Goal: Task Accomplishment & Management: Manage account settings

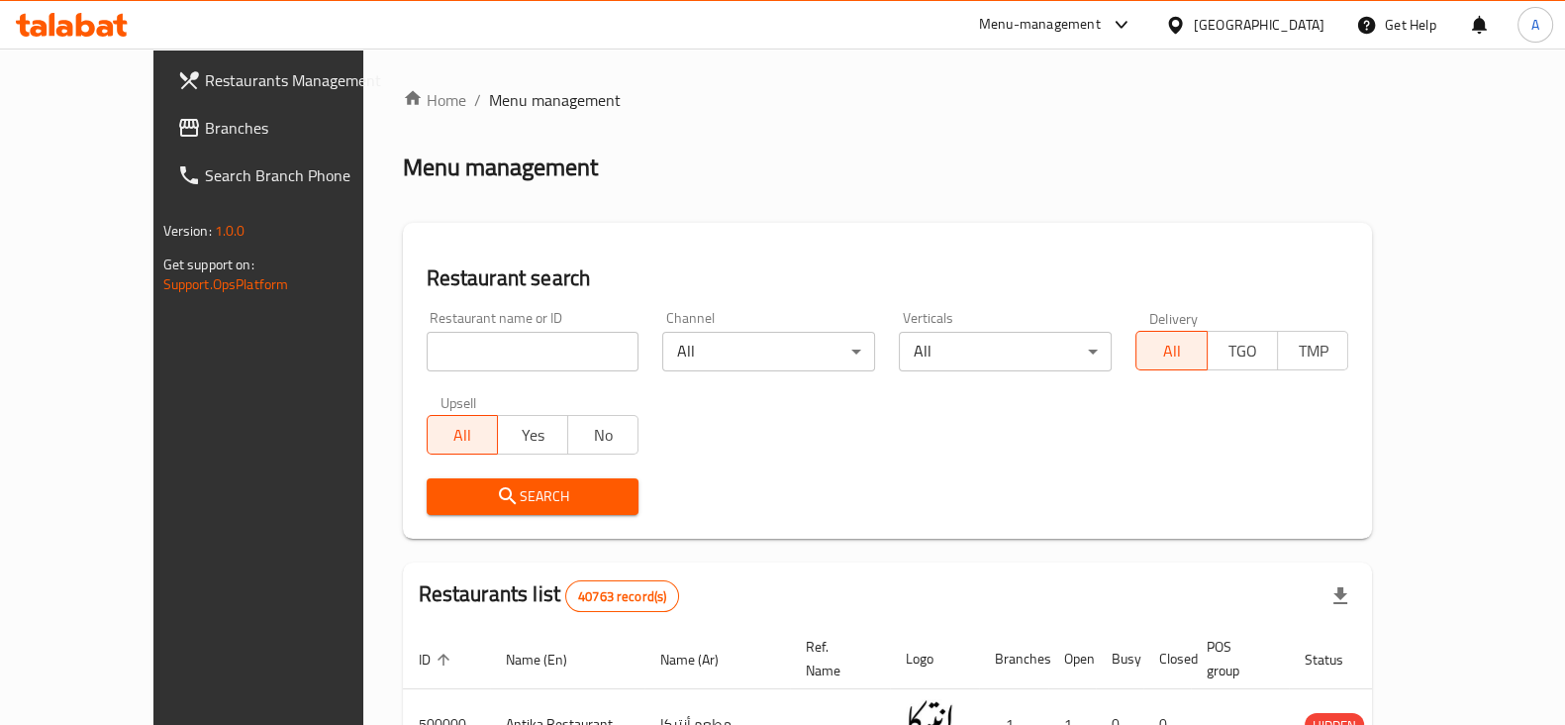
click at [554, 353] on input "search" at bounding box center [533, 352] width 213 height 40
type input "n kitchen"
click button "Search" at bounding box center [533, 496] width 213 height 37
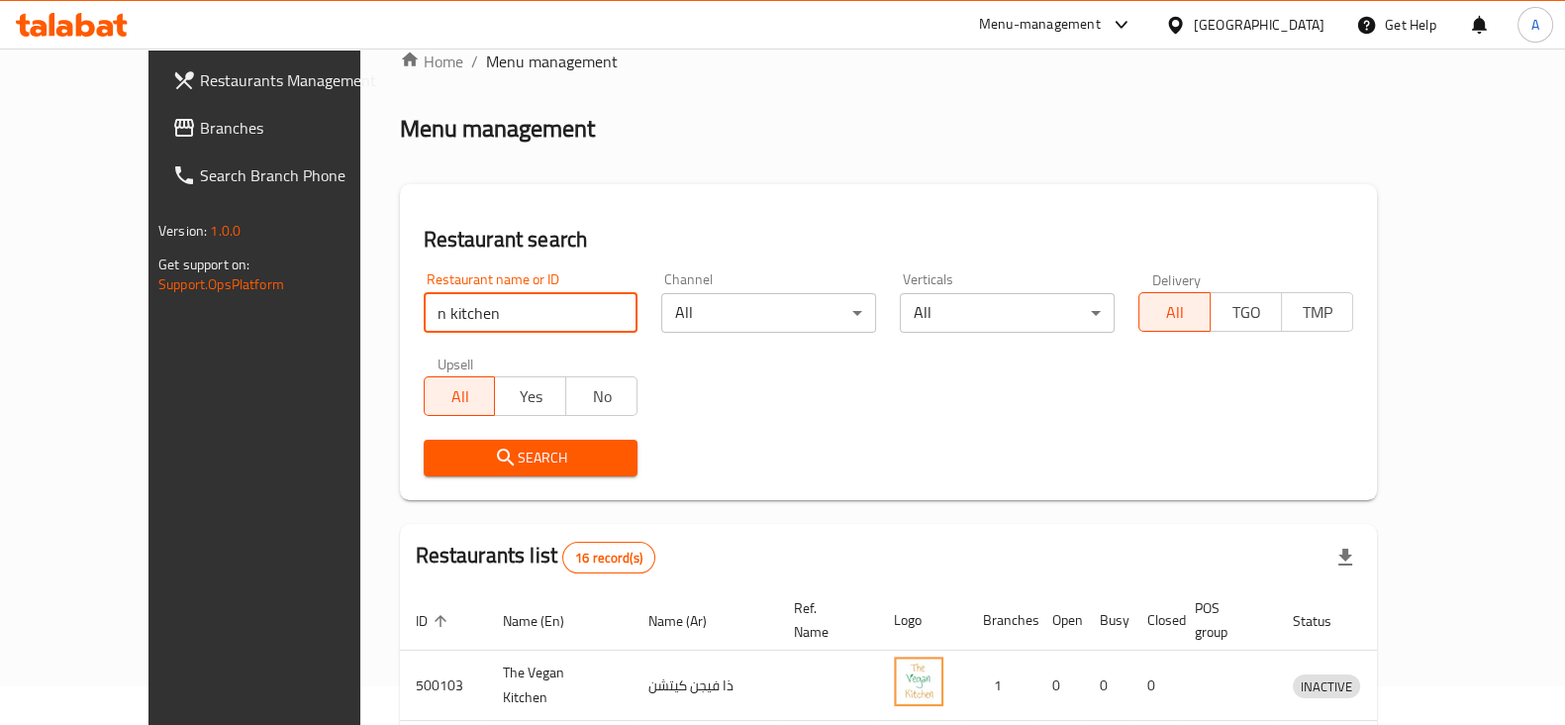
scroll to position [17, 0]
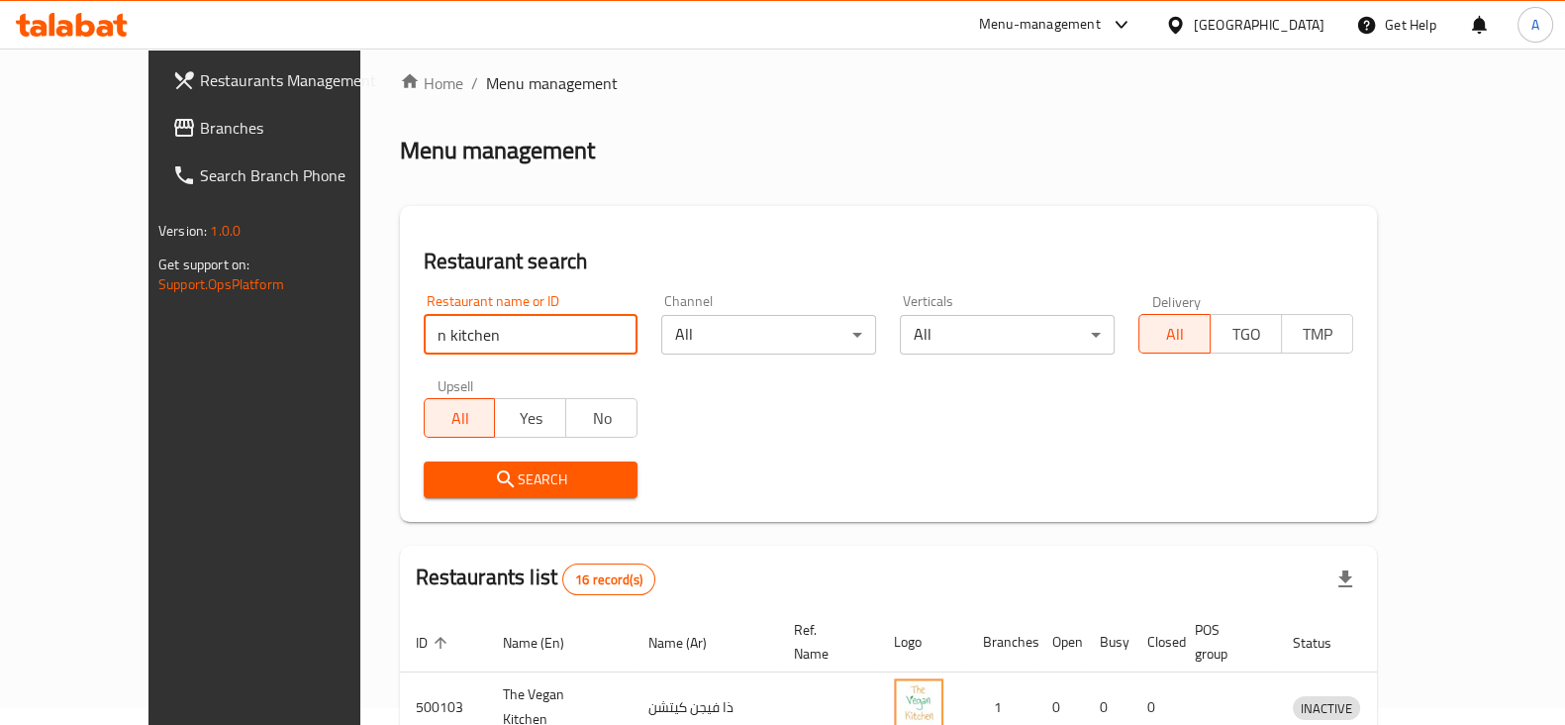
click at [541, 342] on input "n kitchen" at bounding box center [531, 335] width 215 height 40
click button "Search" at bounding box center [531, 479] width 215 height 37
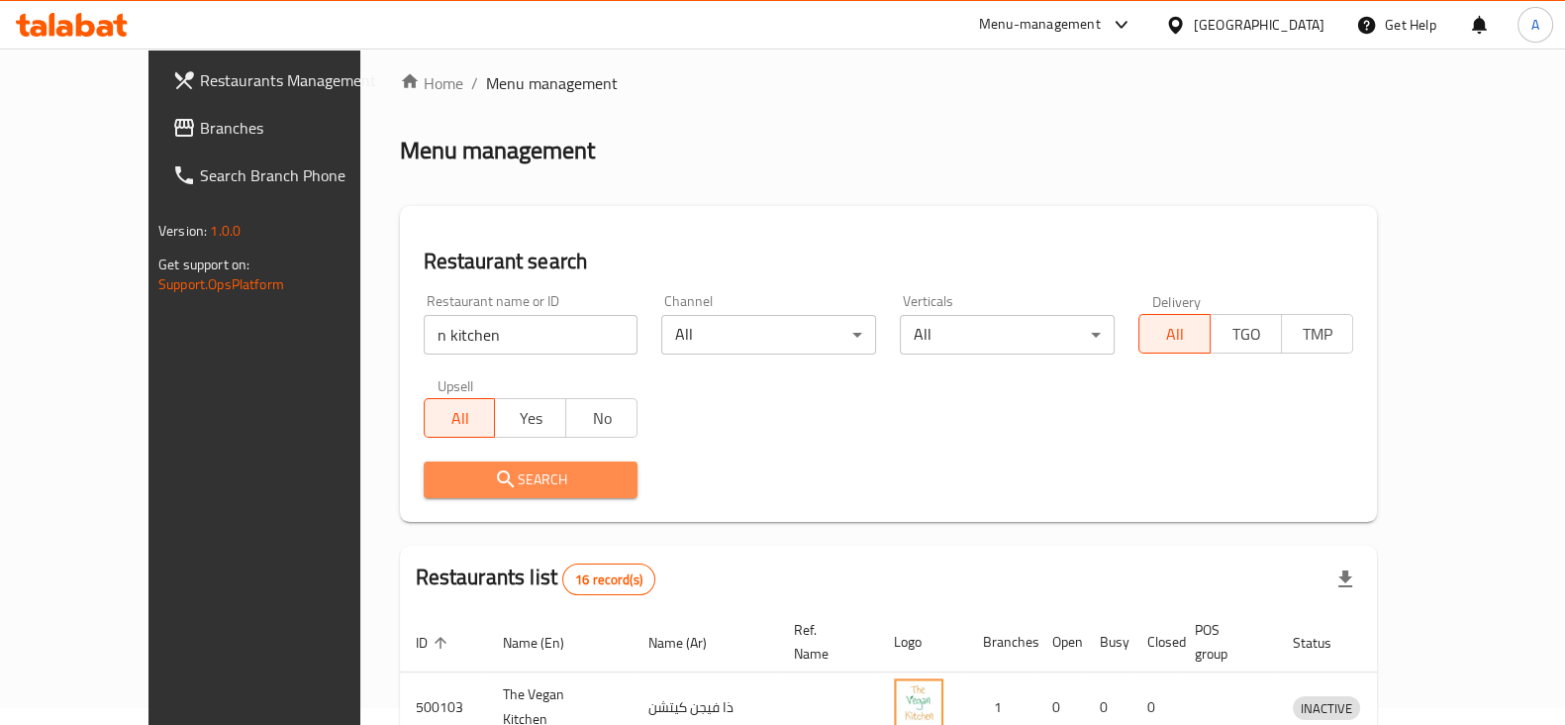
click at [539, 475] on span "Search" at bounding box center [530, 479] width 183 height 25
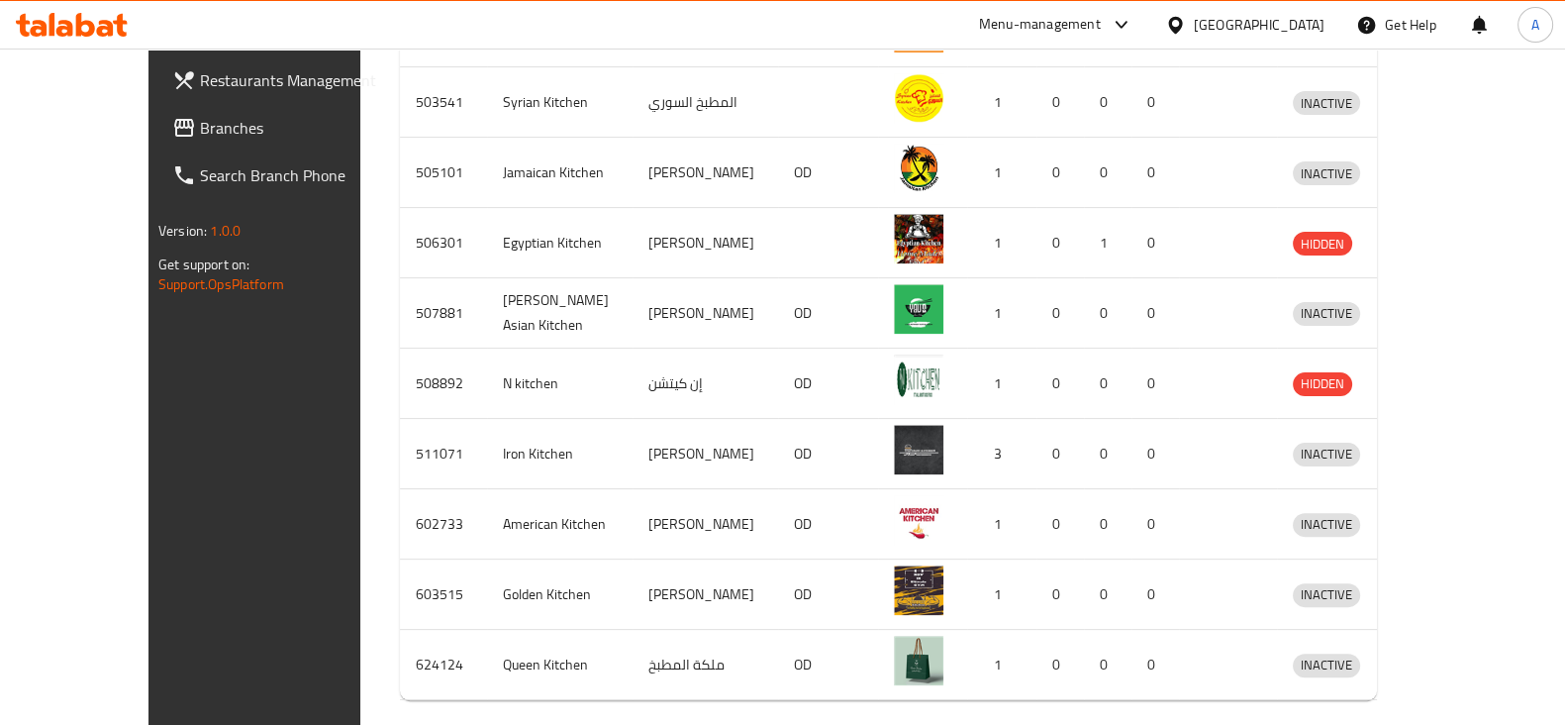
scroll to position [753, 0]
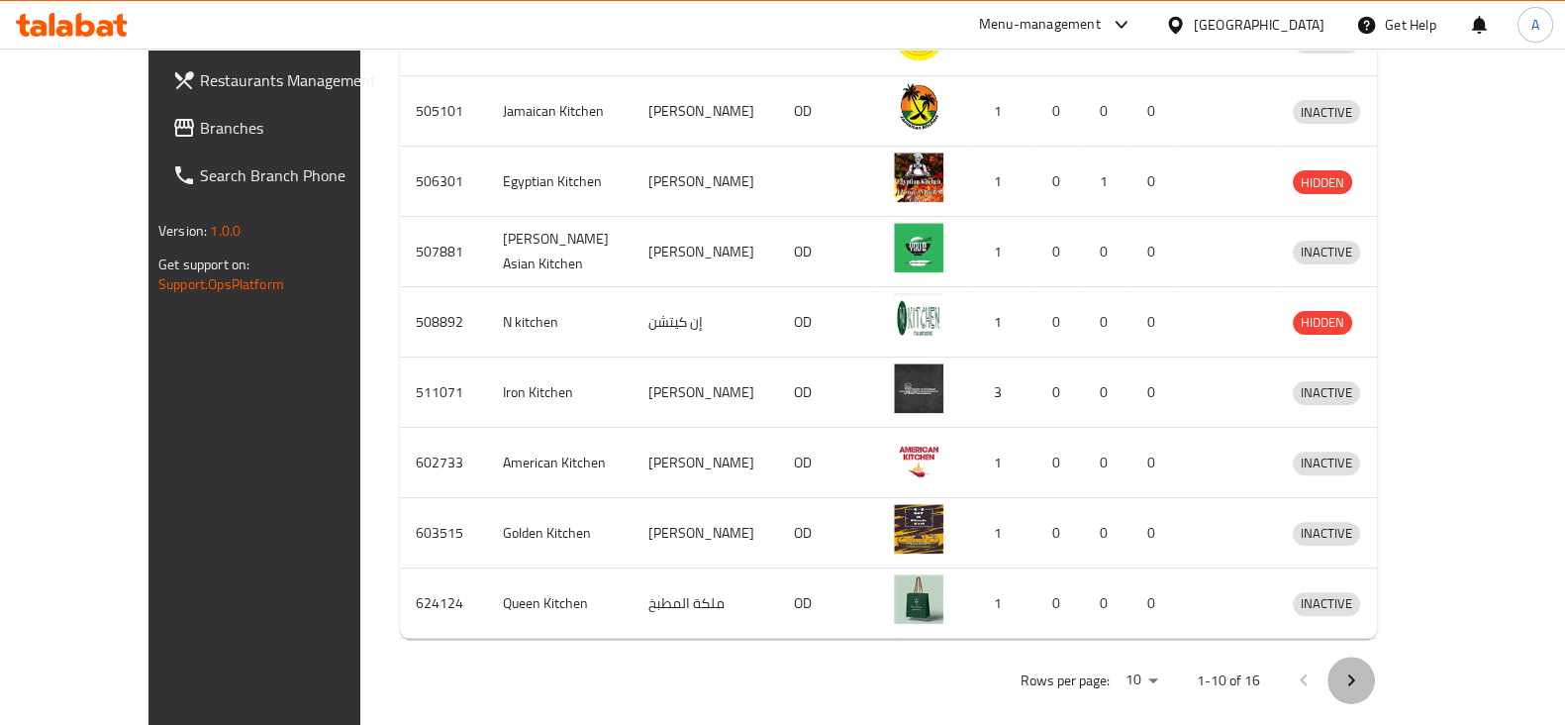
click at [1363, 668] on icon "Next page" at bounding box center [1351, 680] width 24 height 24
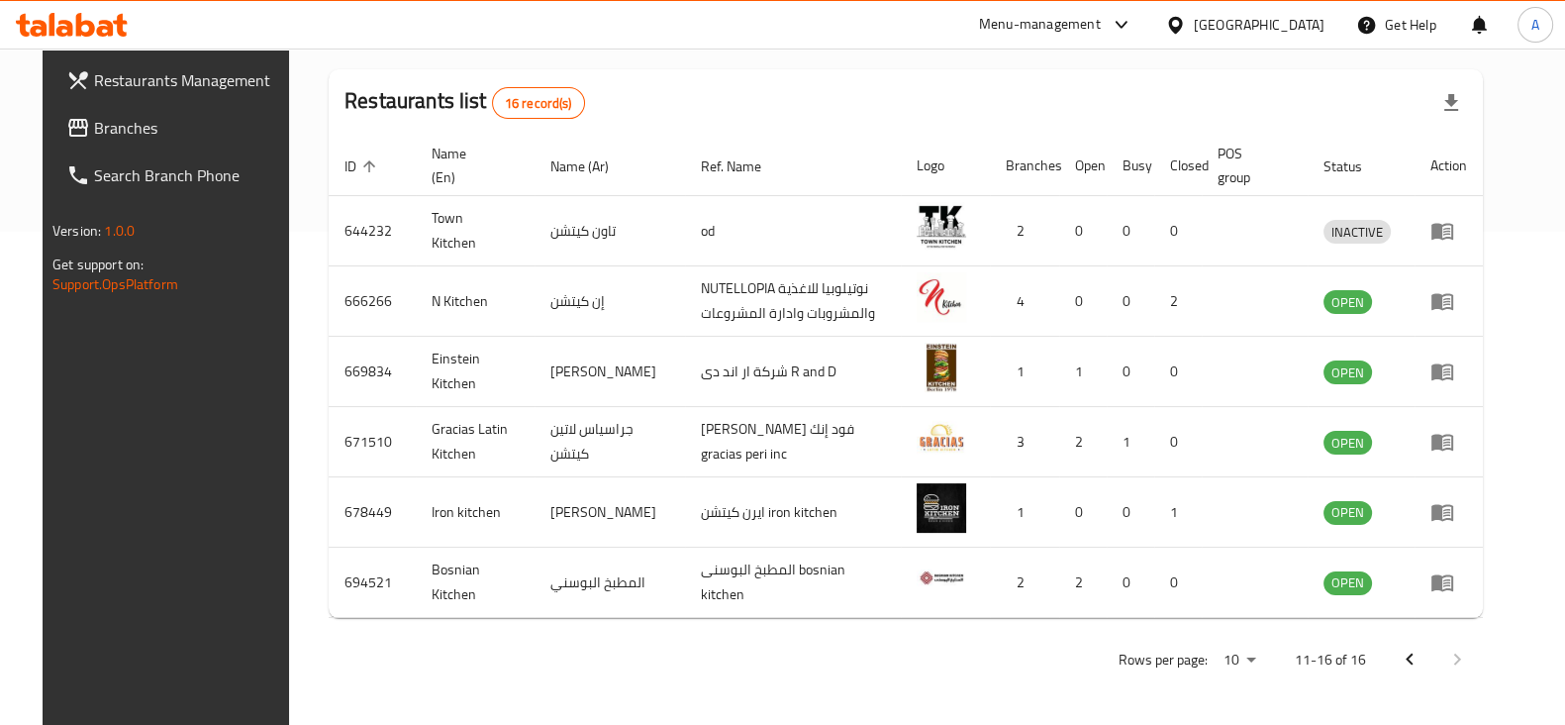
scroll to position [494, 0]
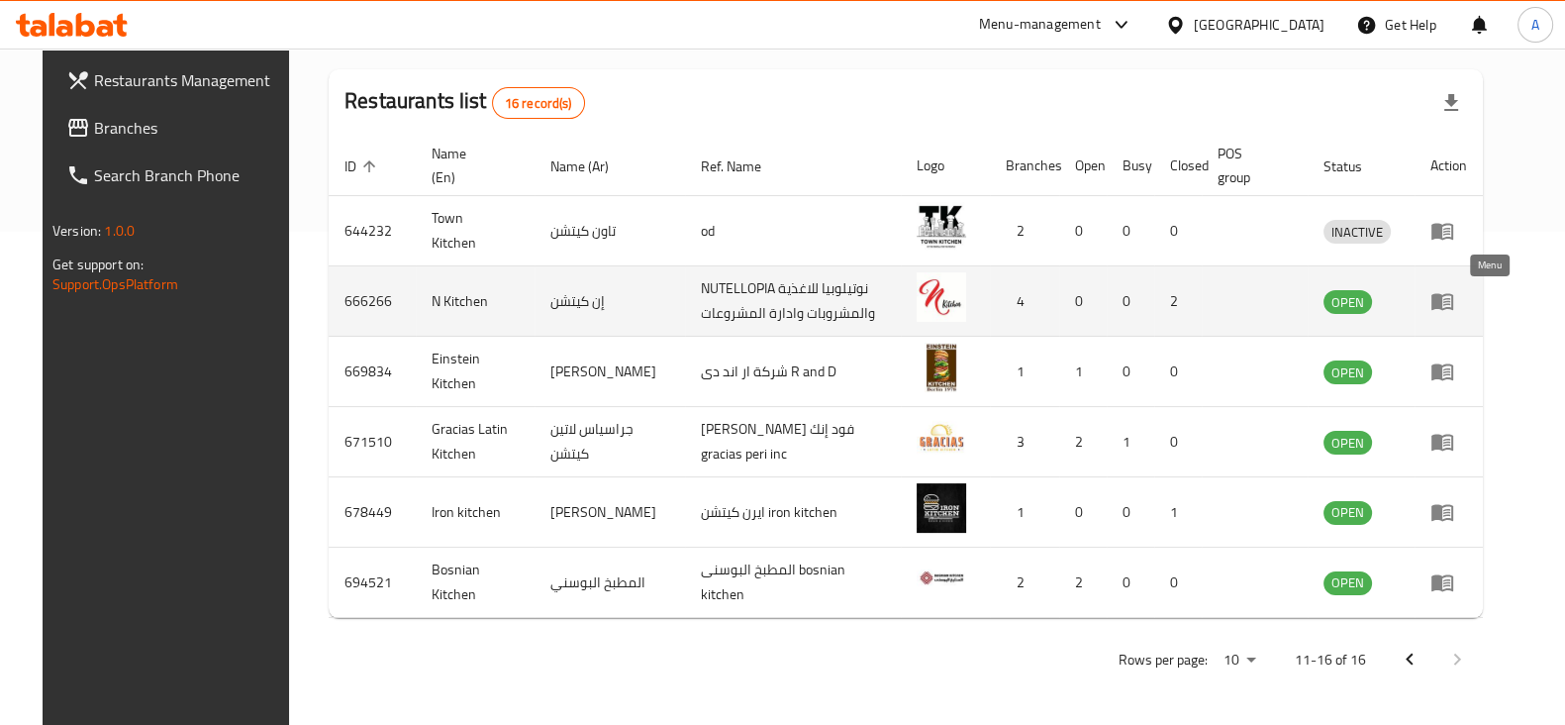
click at [1454, 311] on icon "enhanced table" at bounding box center [1442, 301] width 24 height 24
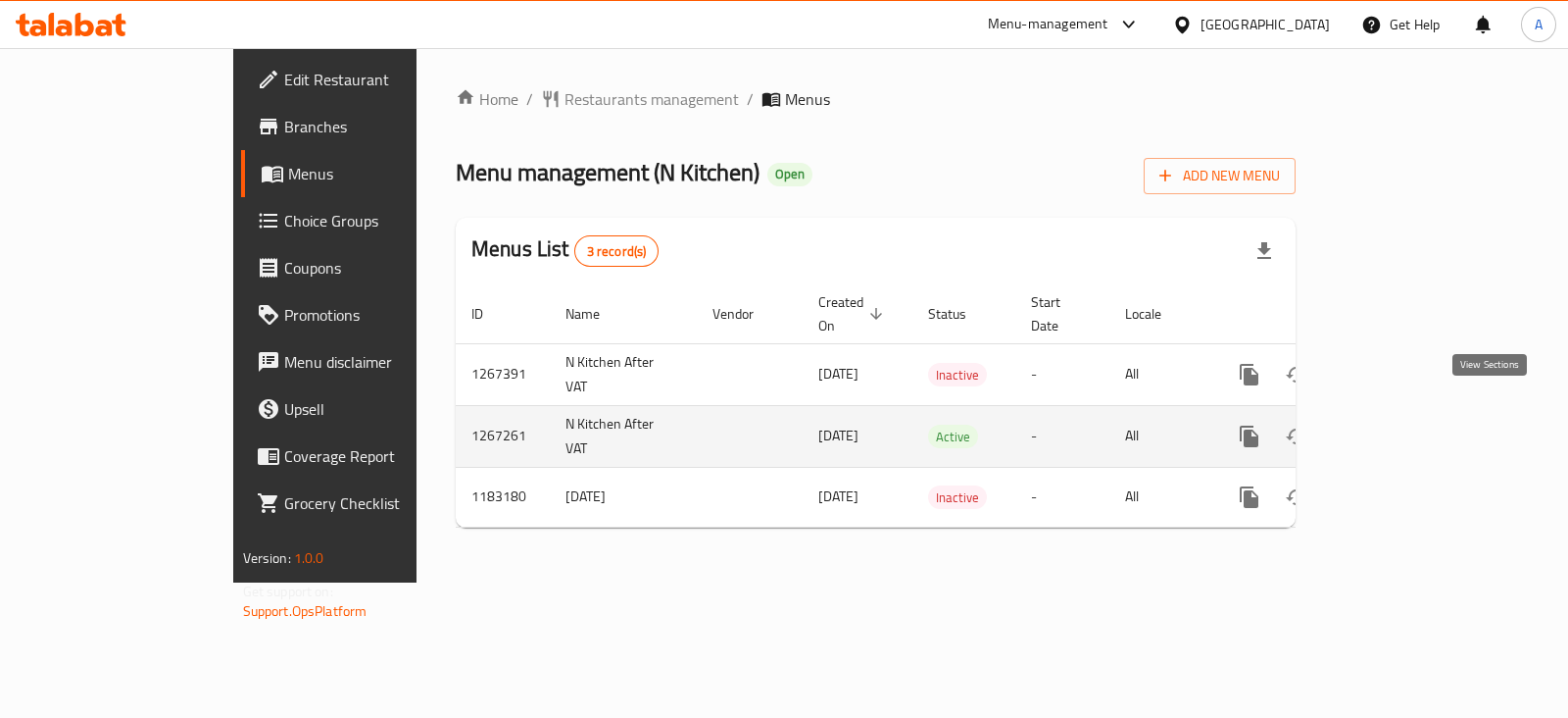
click at [1402, 425] on icon "enhanced table" at bounding box center [1391, 437] width 24 height 24
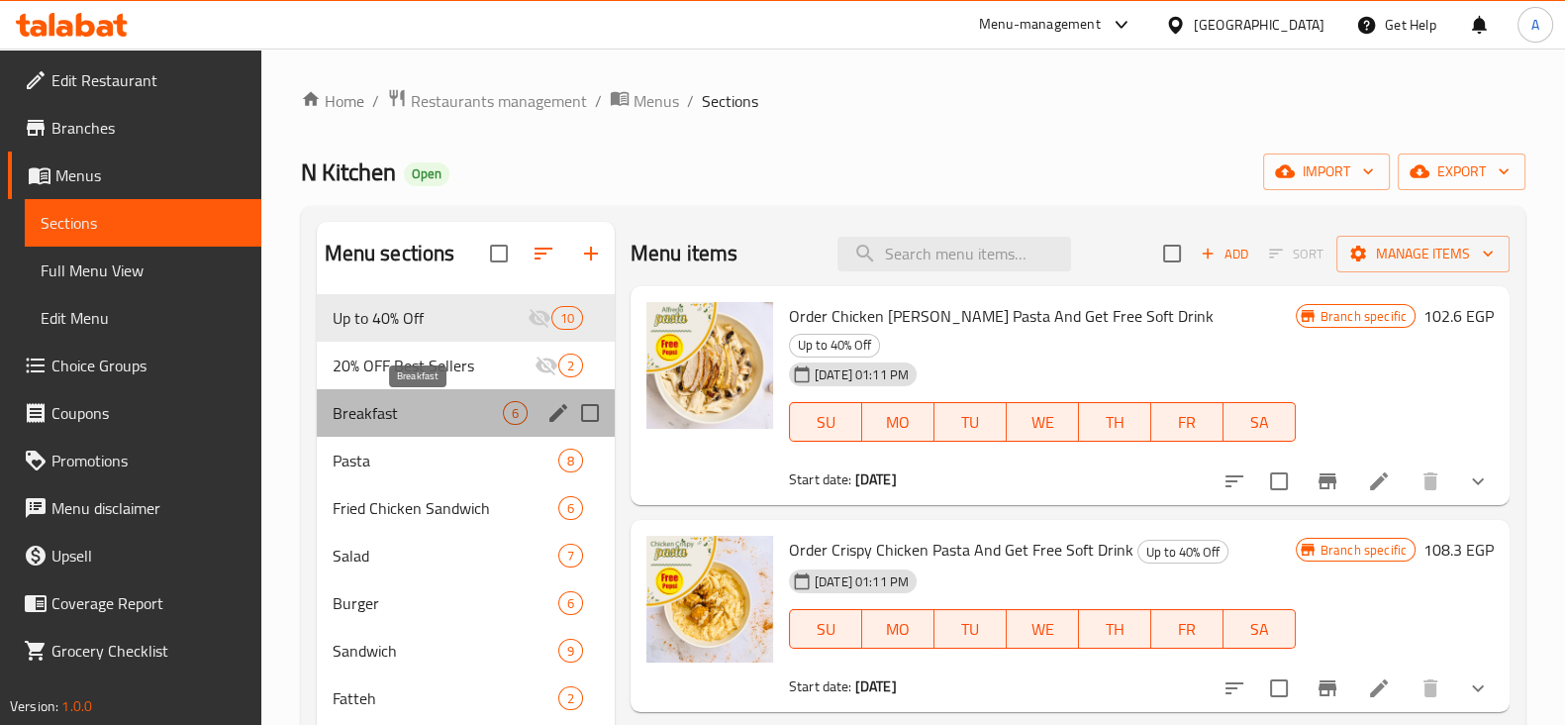
click at [431, 411] on span "Breakfast" at bounding box center [418, 413] width 170 height 24
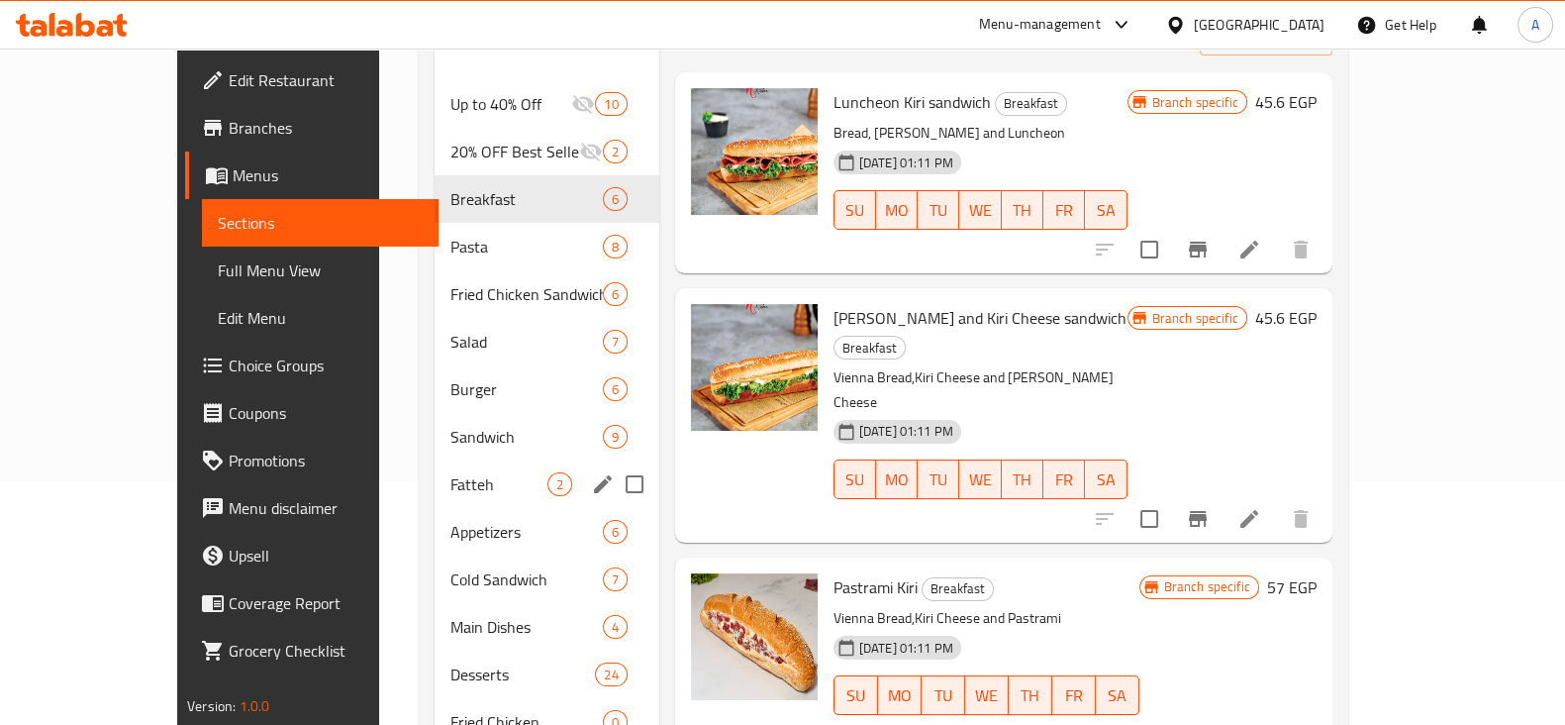
scroll to position [297, 0]
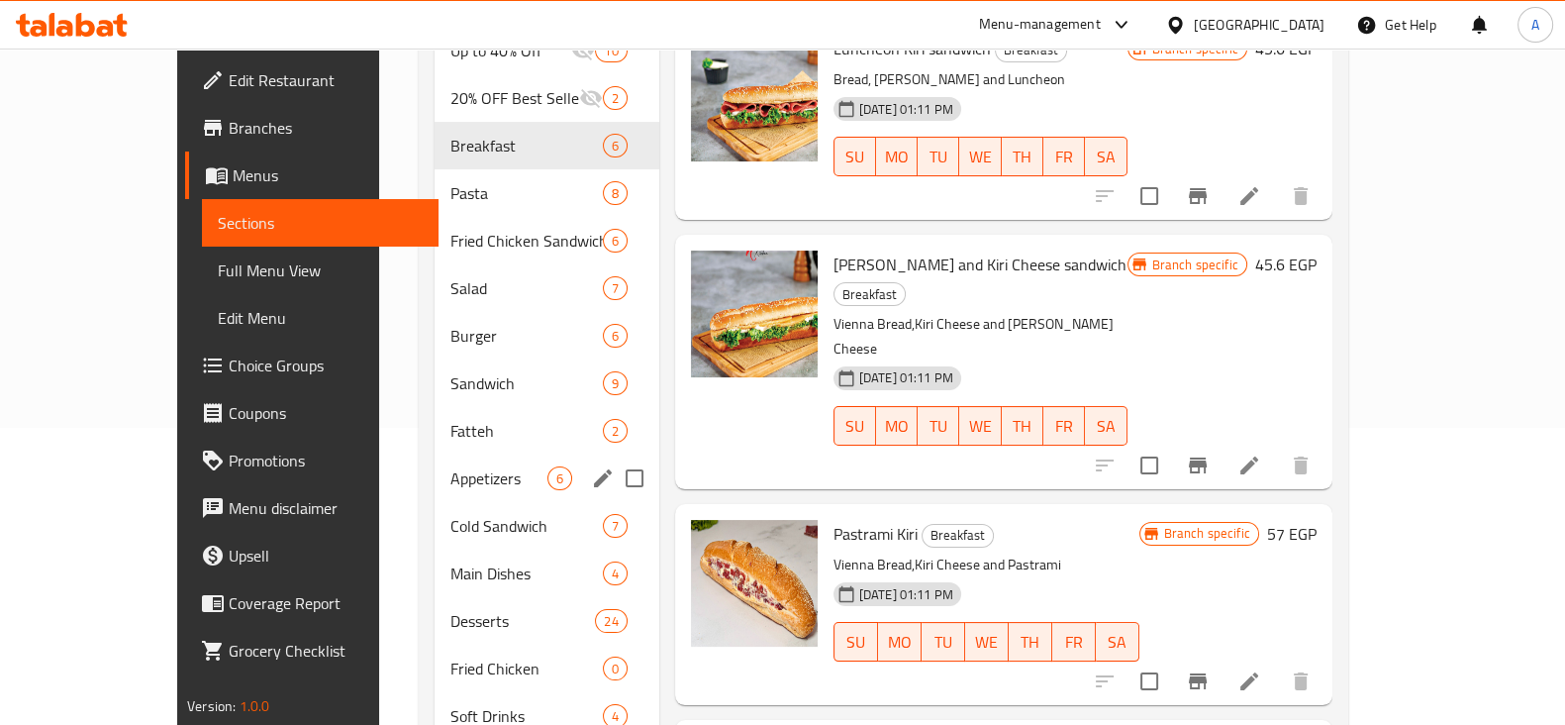
click at [437, 462] on div "Appetizers 6" at bounding box center [547, 478] width 225 height 48
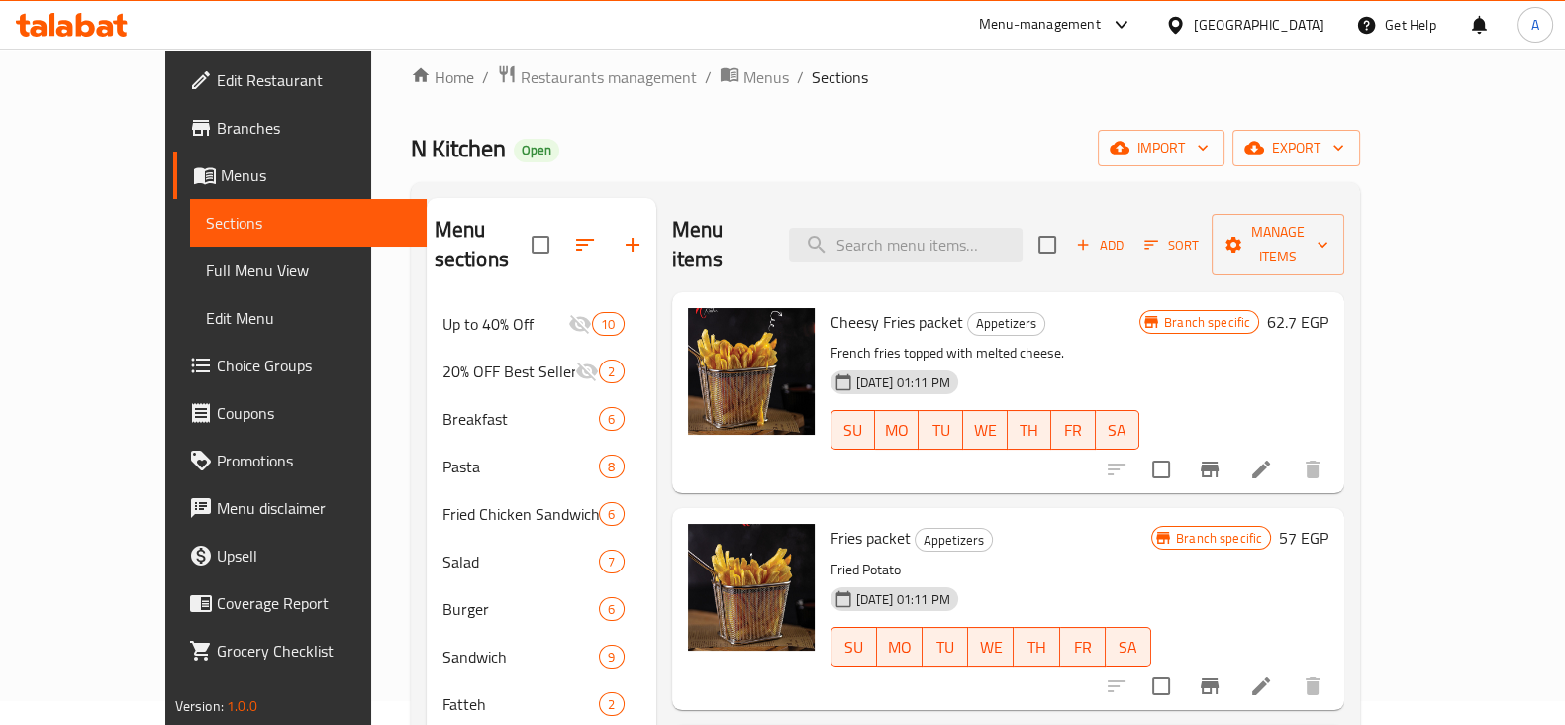
scroll to position [4, 0]
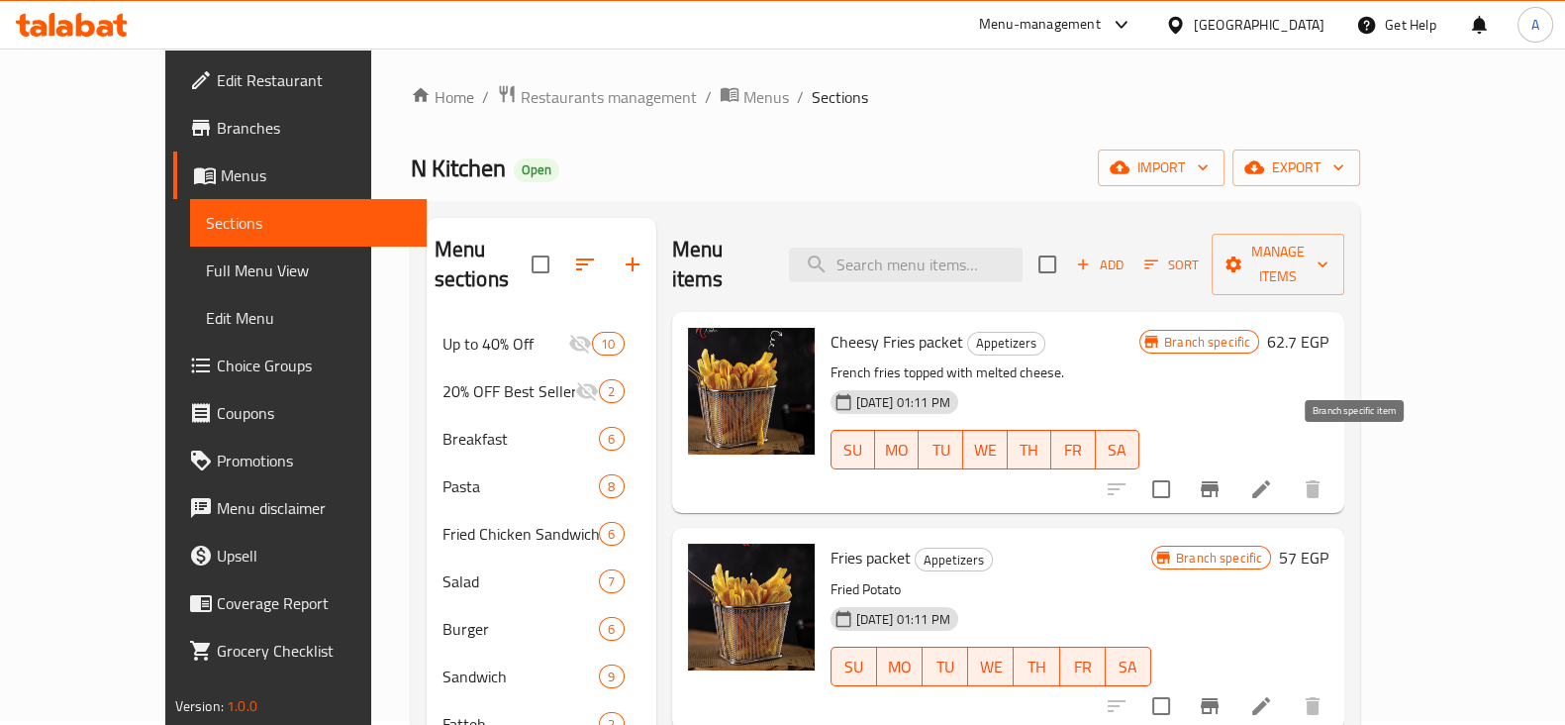
click at [1218, 481] on icon "Branch-specific-item" at bounding box center [1210, 489] width 18 height 16
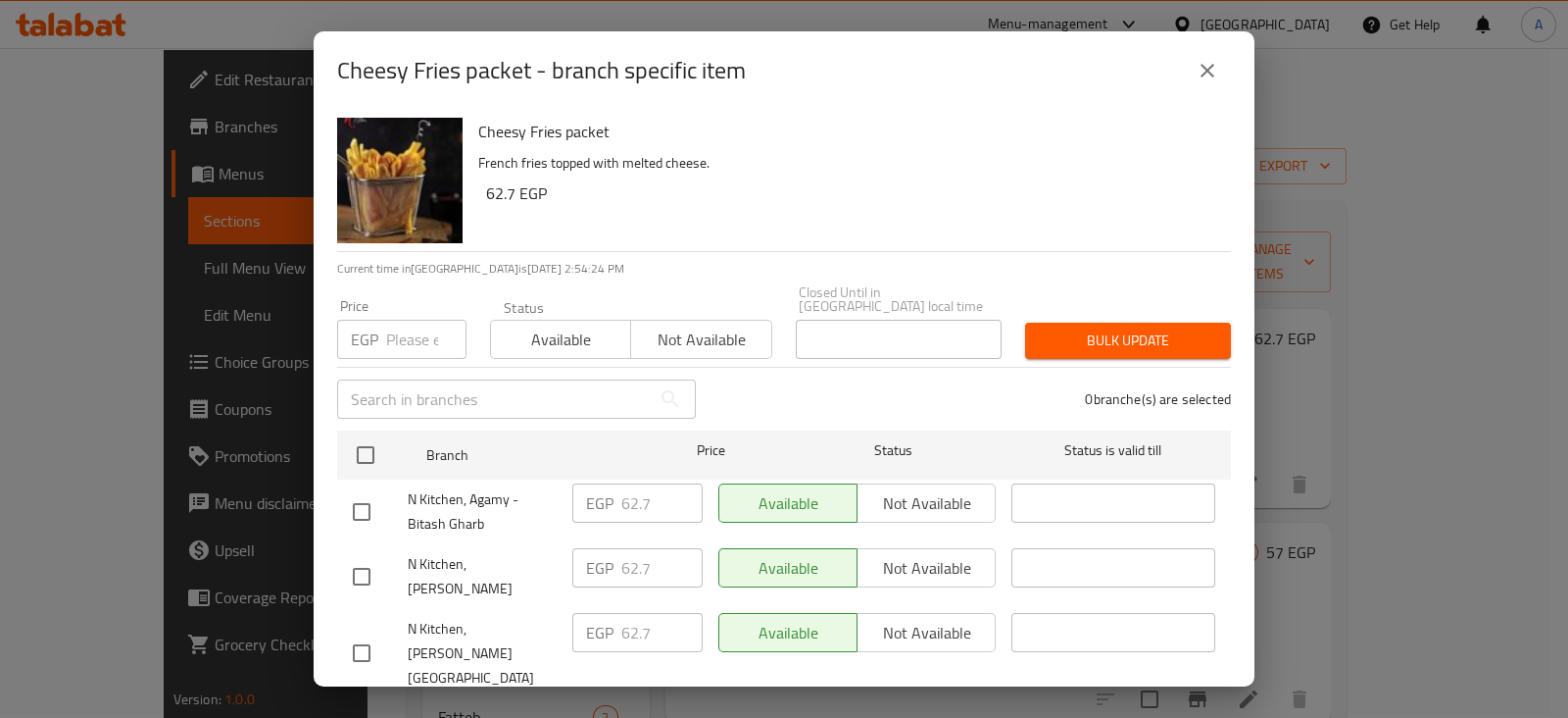
click at [410, 329] on input "number" at bounding box center [426, 340] width 80 height 40
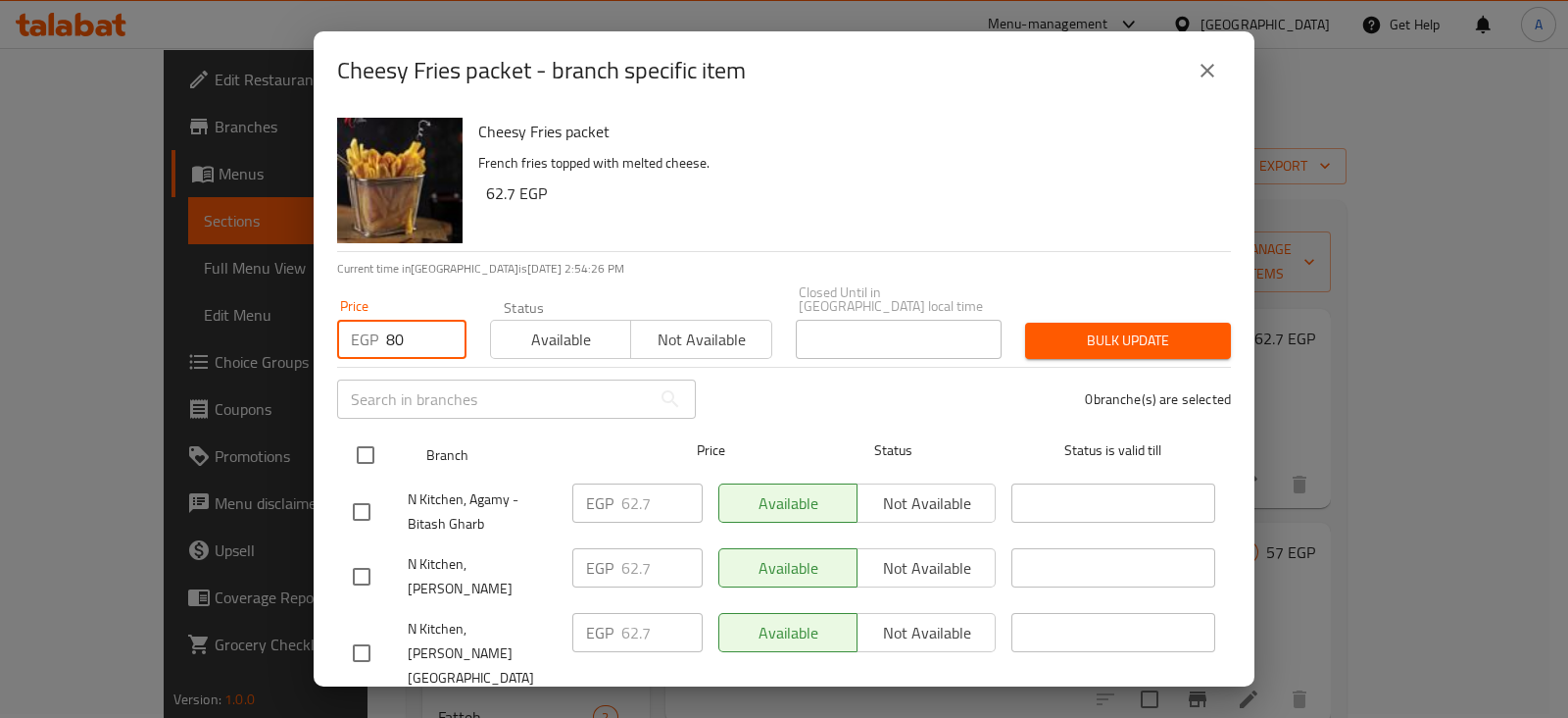
type input "80"
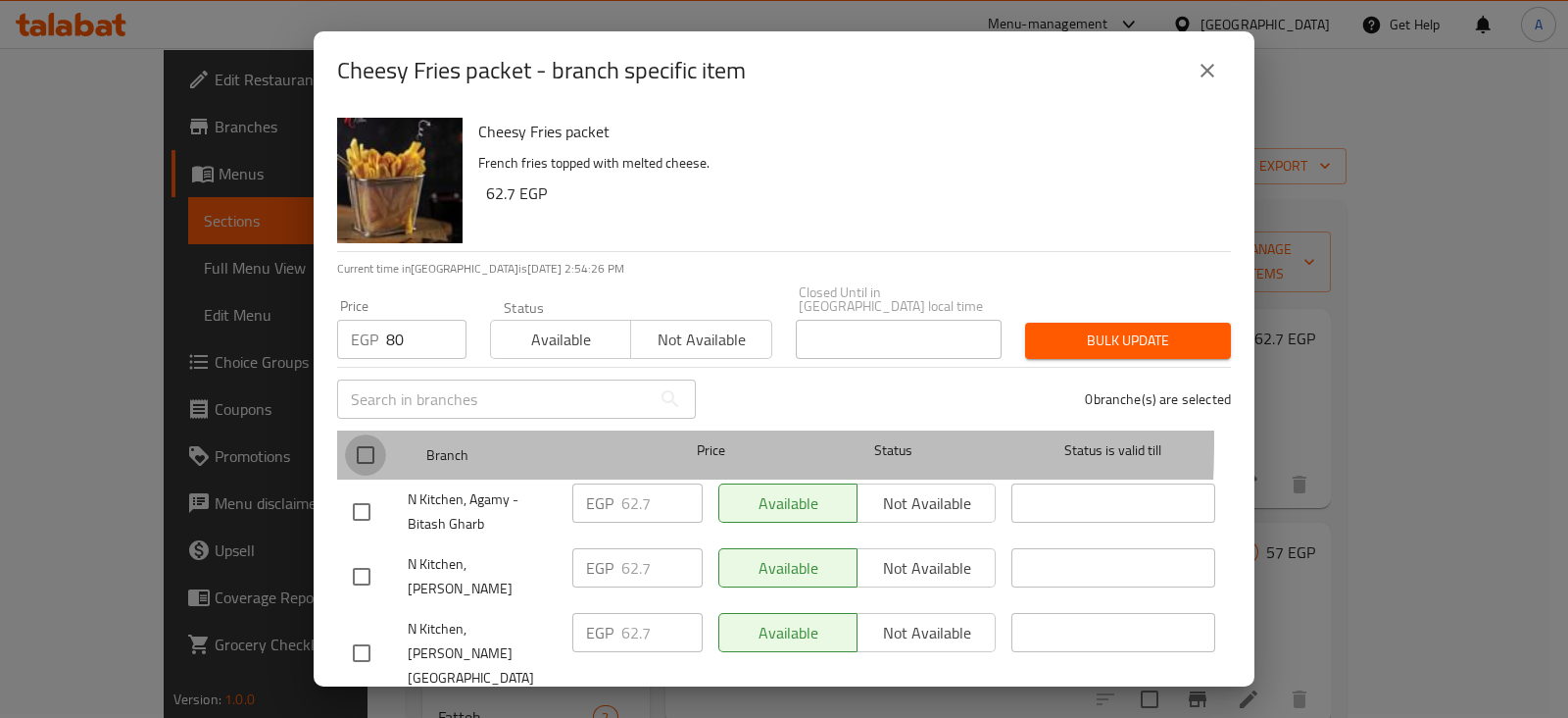
click at [367, 434] on input "checkbox" at bounding box center [365, 455] width 42 height 42
checkbox input "true"
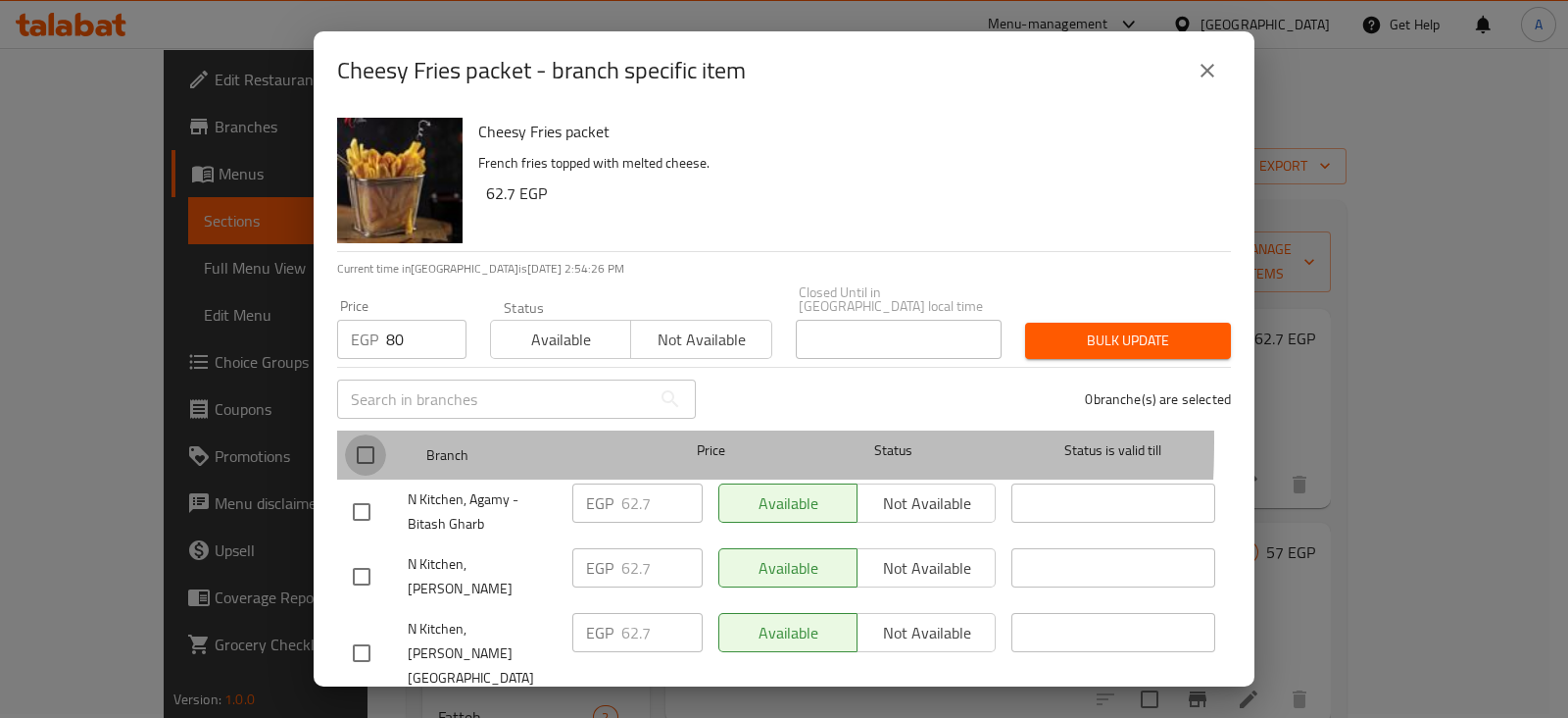
checkbox input "true"
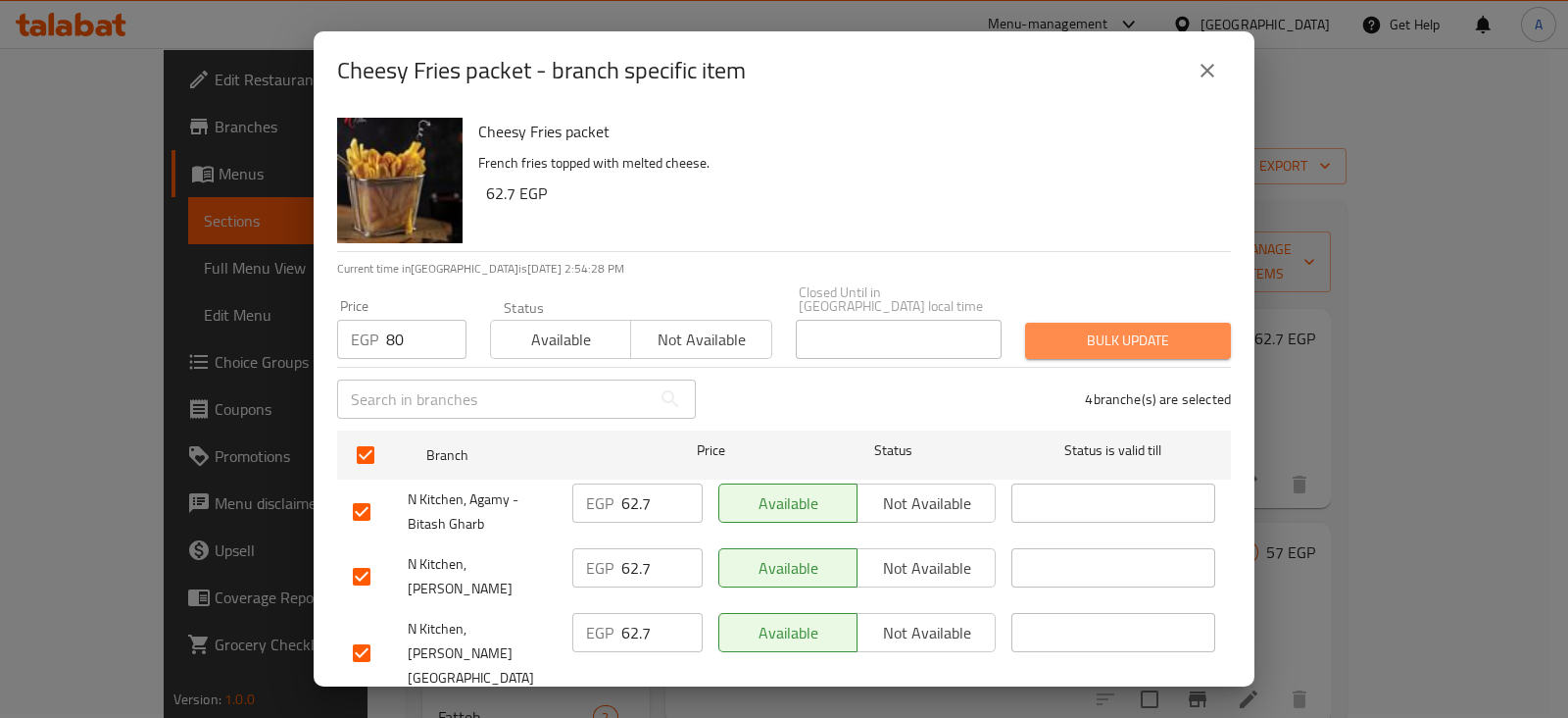
click at [1156, 331] on span "Bulk update" at bounding box center [1127, 341] width 174 height 25
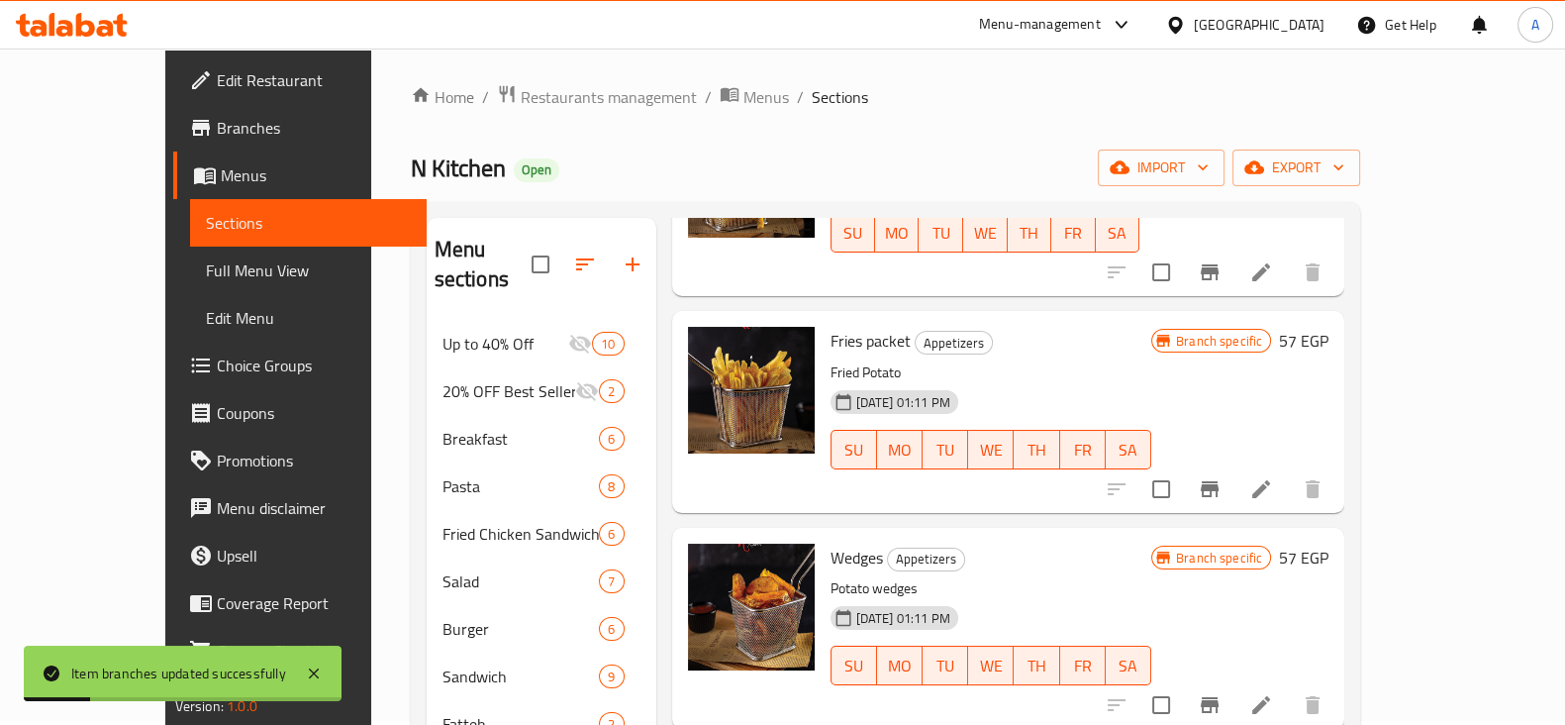
scroll to position [225, 0]
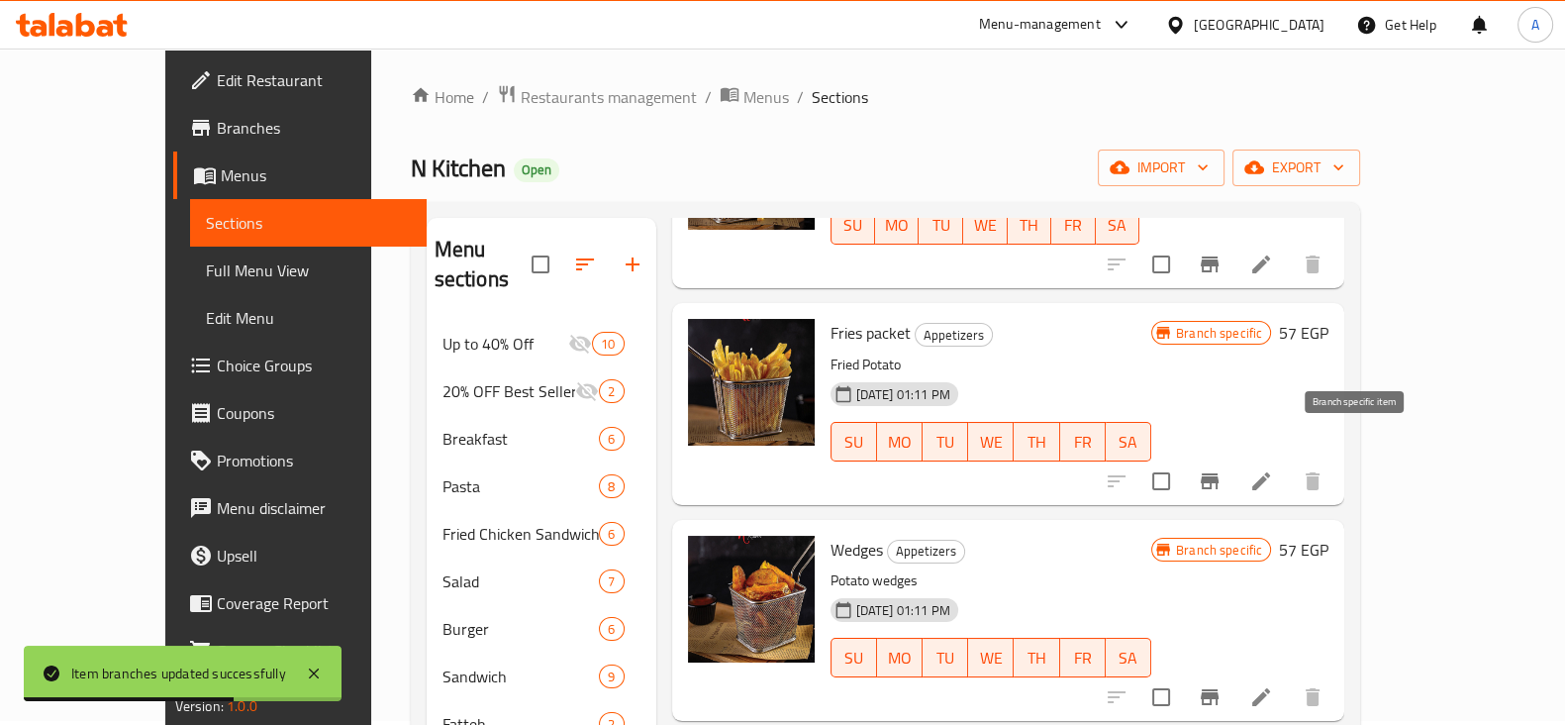
click at [1221, 469] on icon "Branch-specific-item" at bounding box center [1210, 481] width 24 height 24
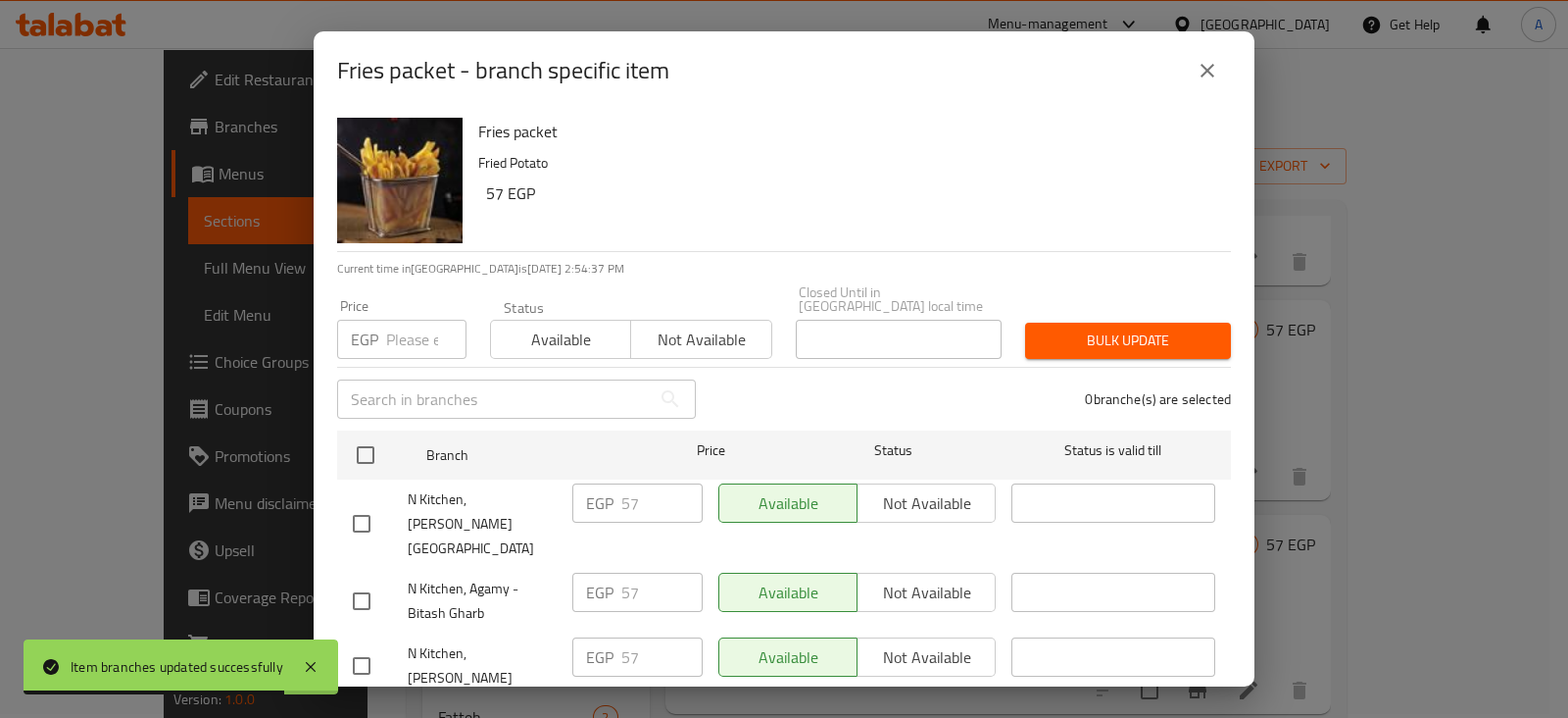
click at [417, 328] on input "number" at bounding box center [426, 340] width 80 height 40
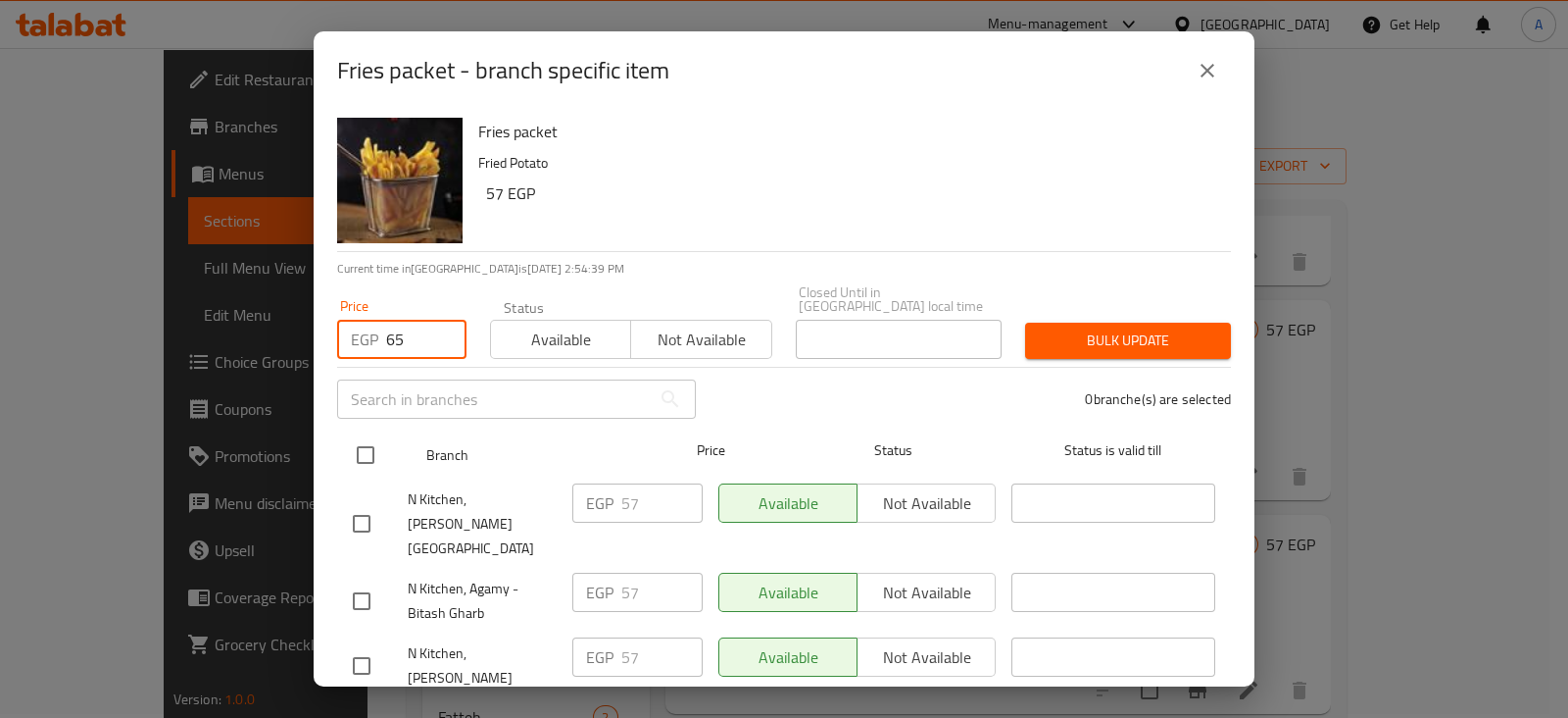
type input "65"
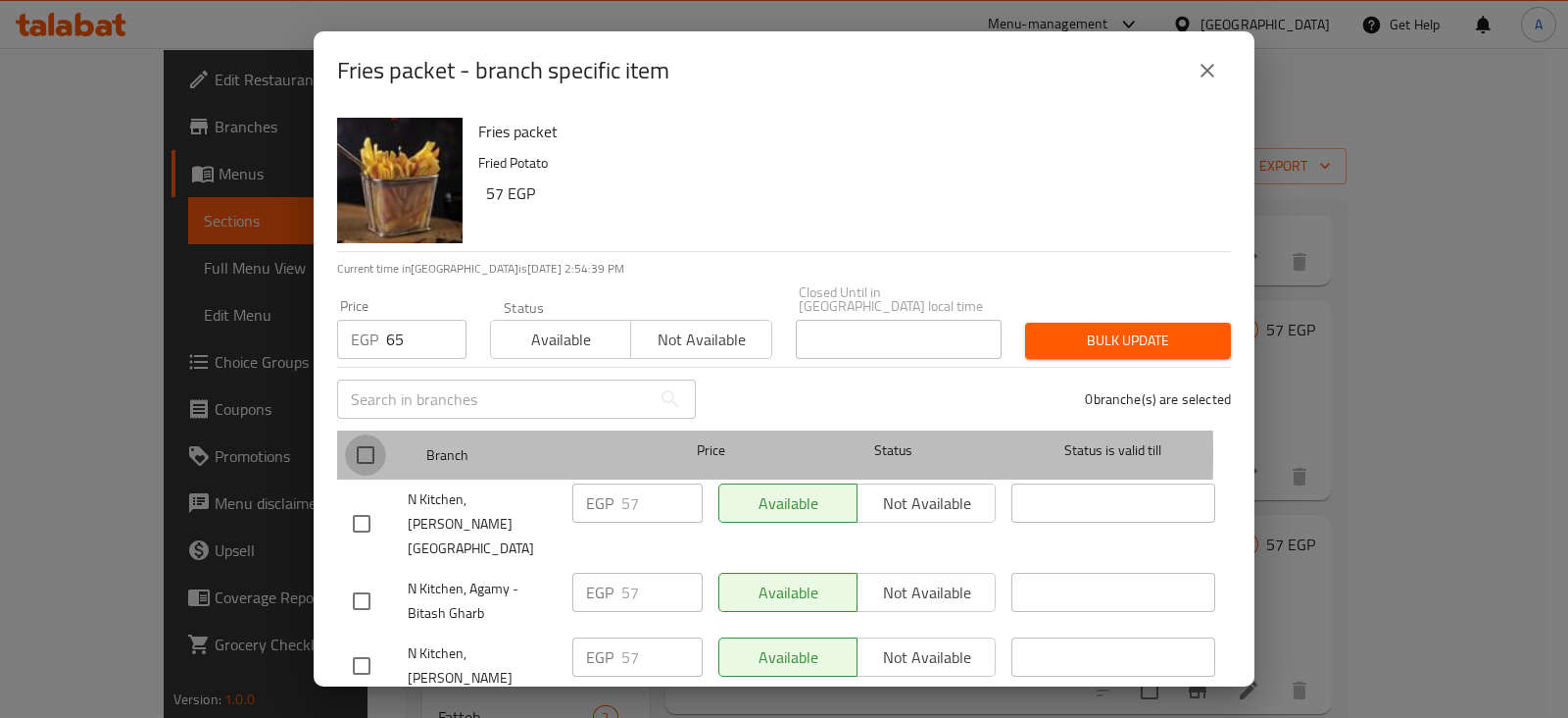
click at [357, 438] on input "checkbox" at bounding box center [365, 455] width 42 height 42
checkbox input "true"
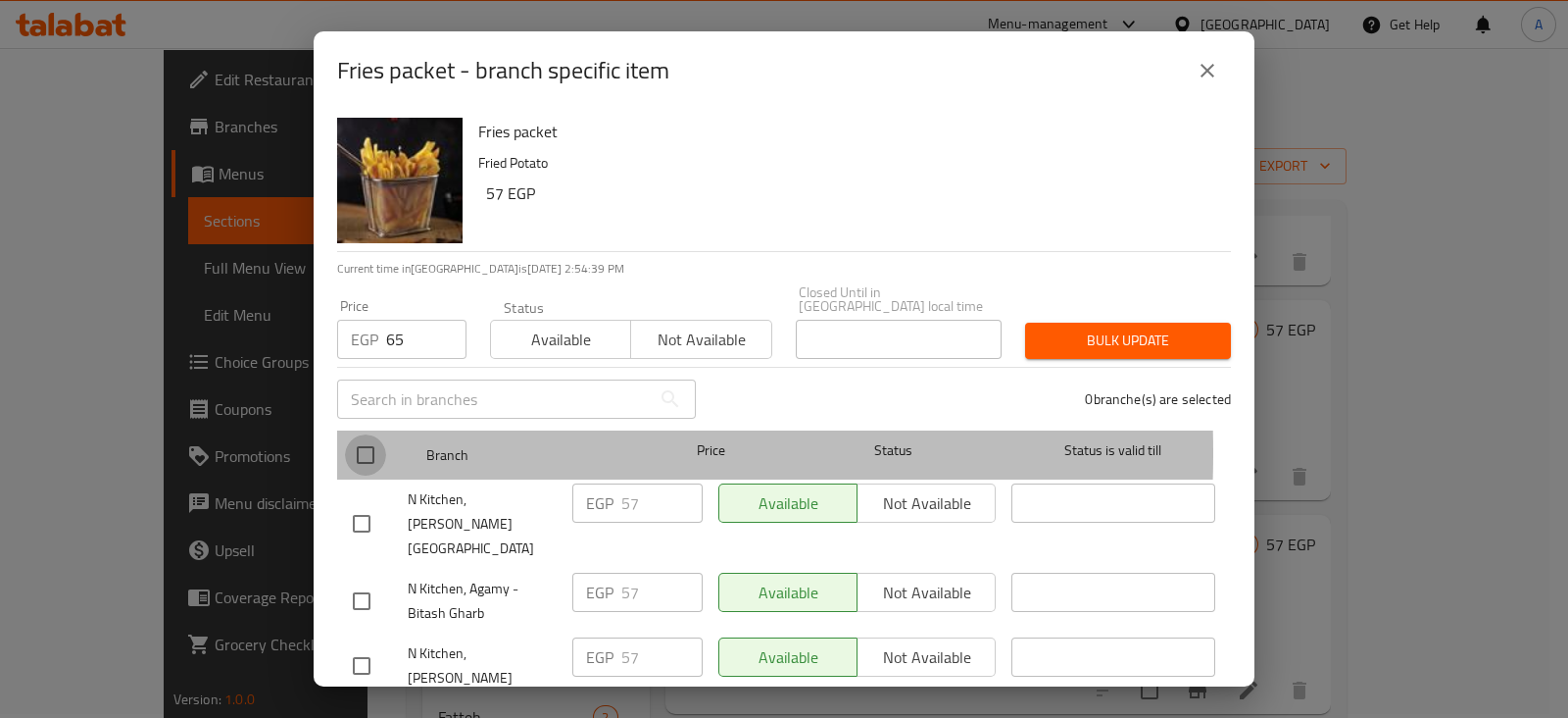
checkbox input "true"
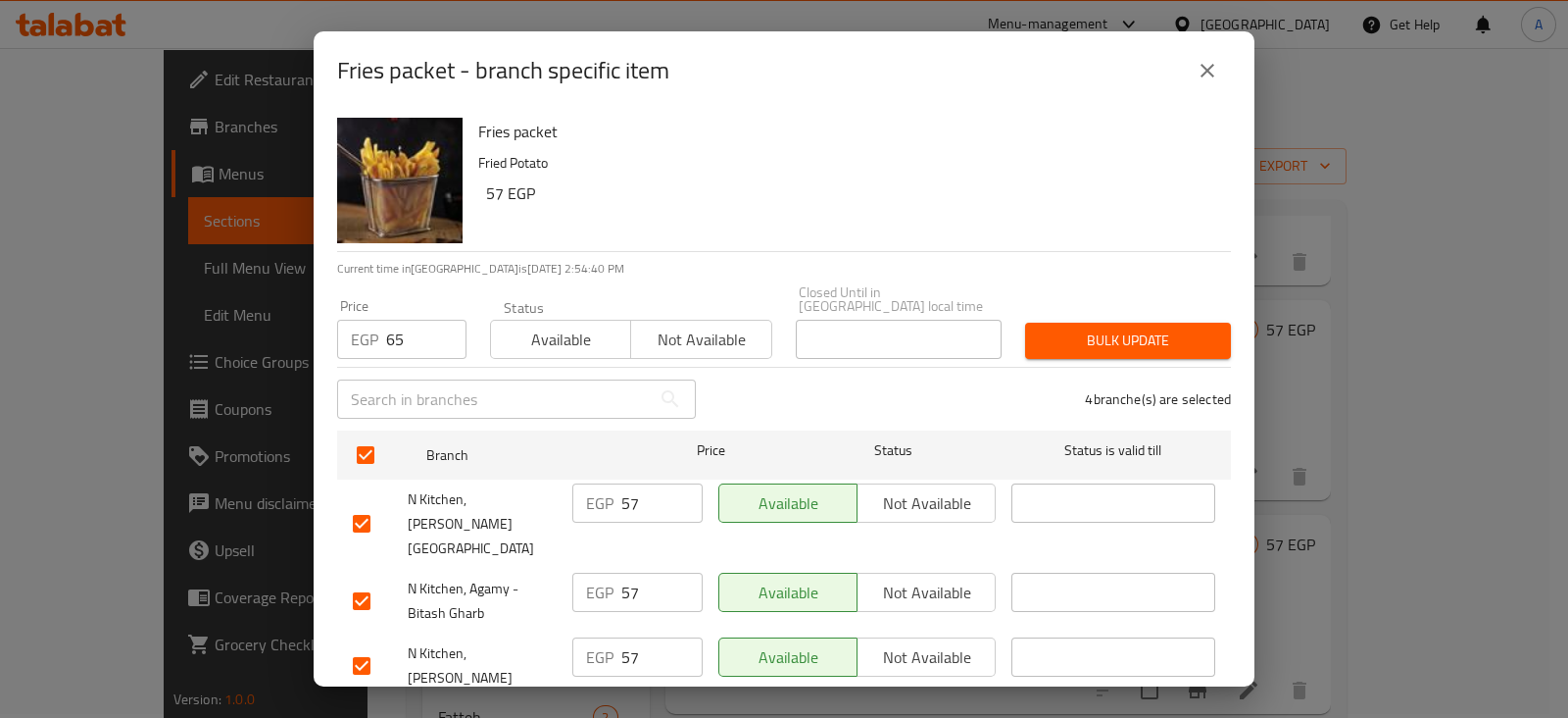
click at [1047, 329] on span "Bulk update" at bounding box center [1127, 341] width 174 height 25
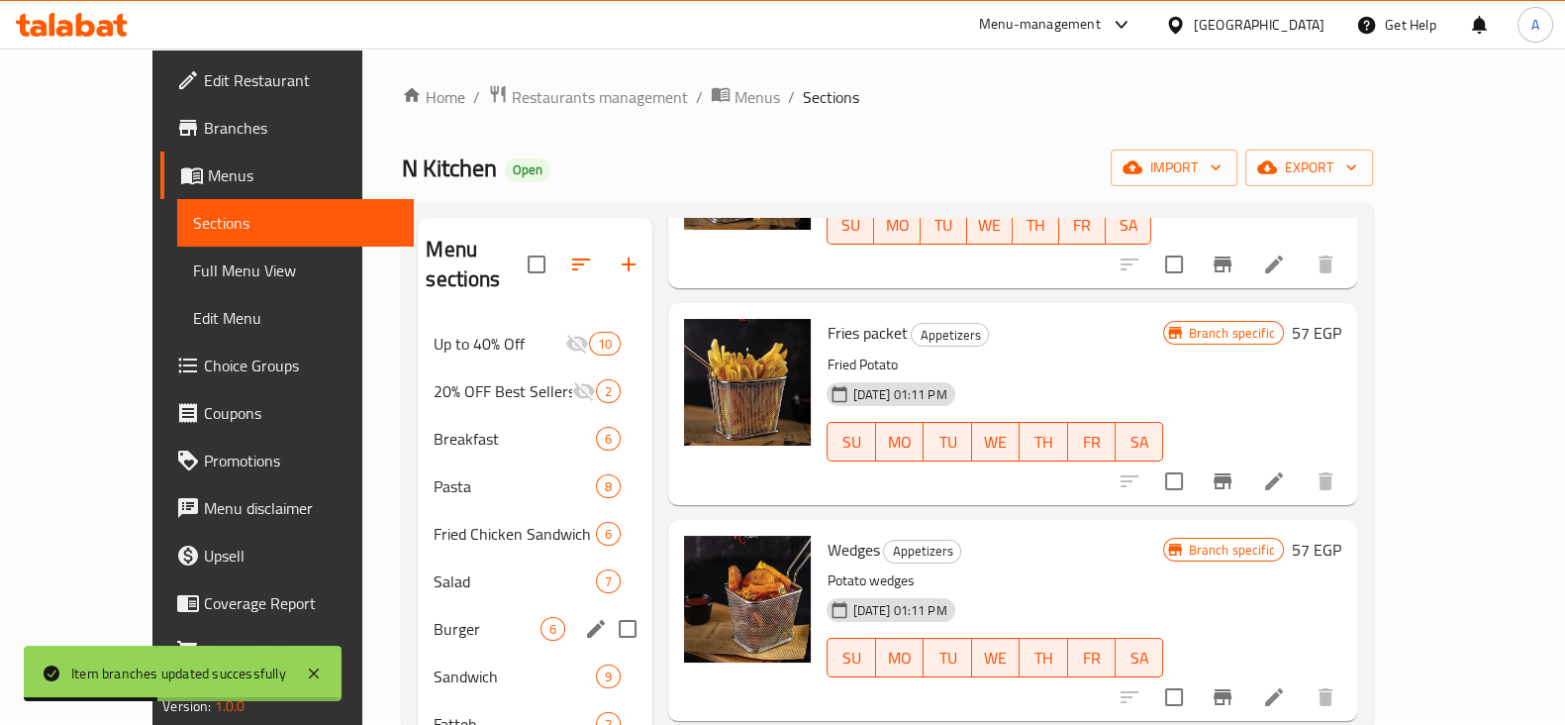
click at [418, 612] on div "Burger 6" at bounding box center [535, 629] width 235 height 48
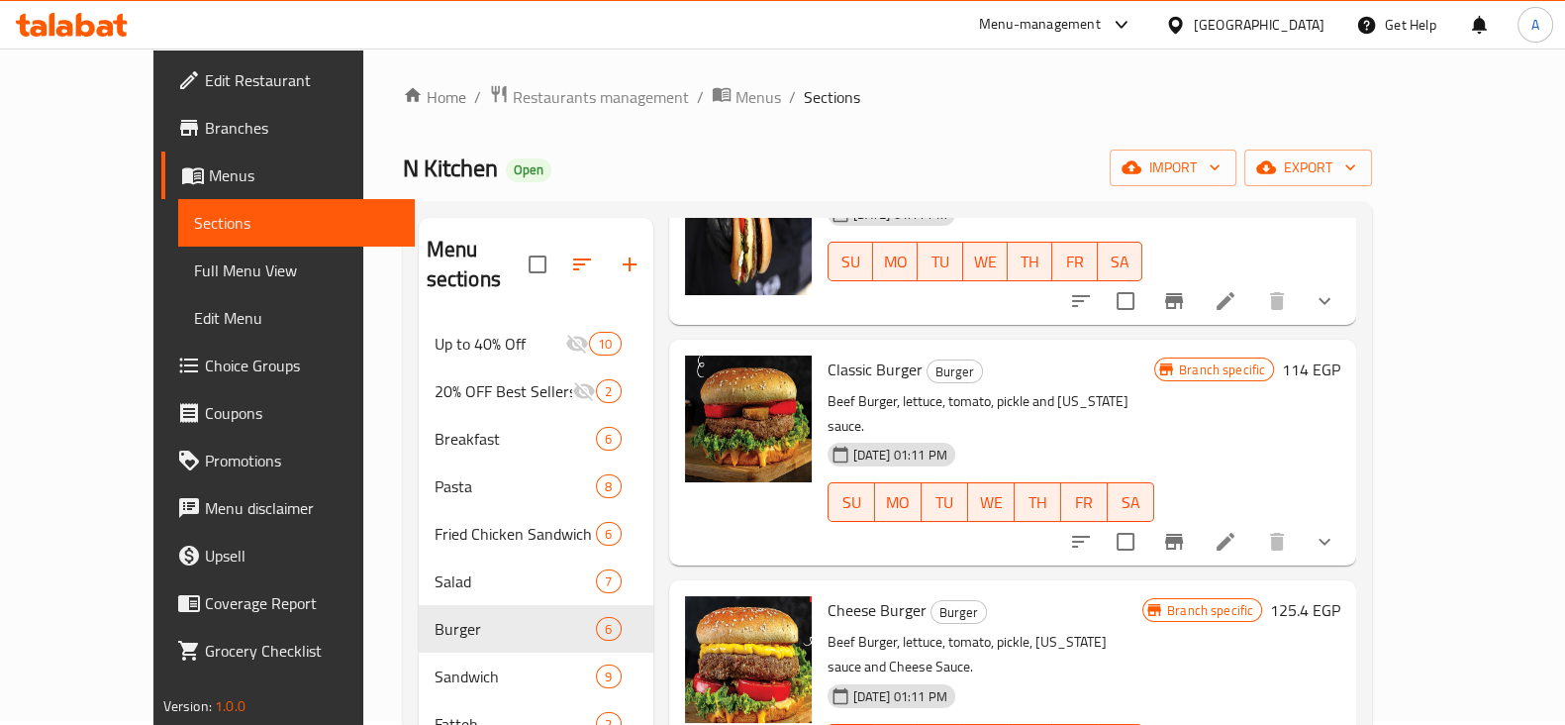
scroll to position [376, 0]
click at [1183, 533] on icon "Branch-specific-item" at bounding box center [1174, 541] width 18 height 16
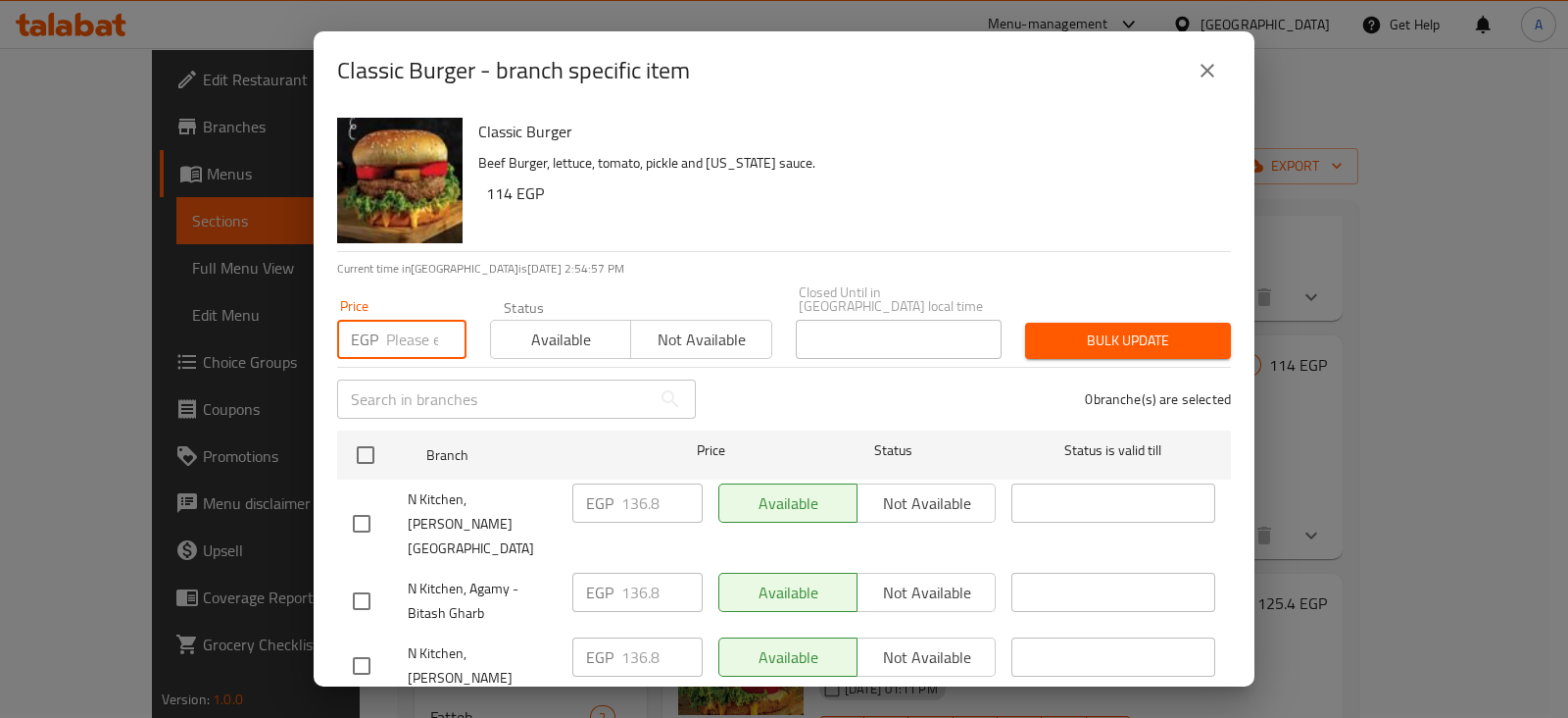
click at [407, 323] on input "number" at bounding box center [426, 340] width 80 height 40
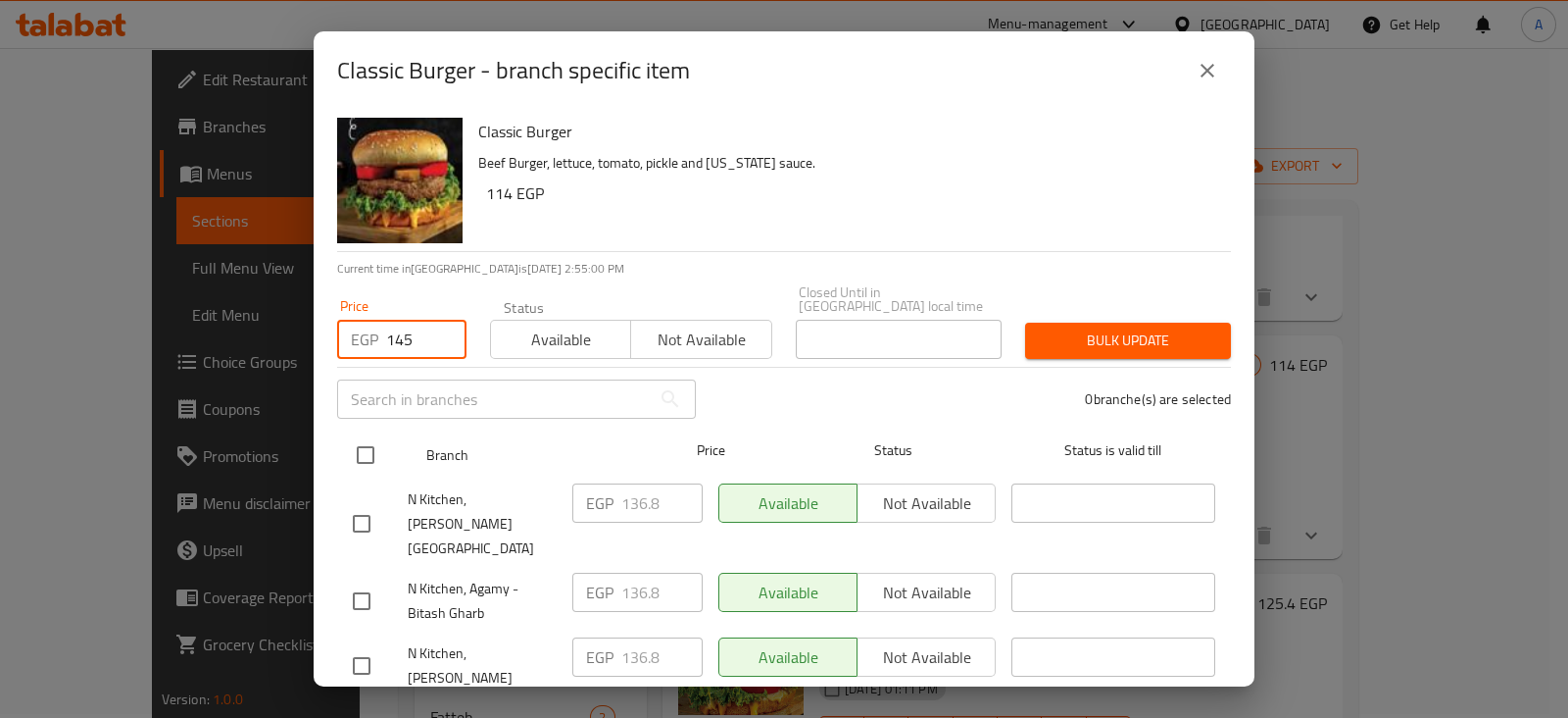
type input "145"
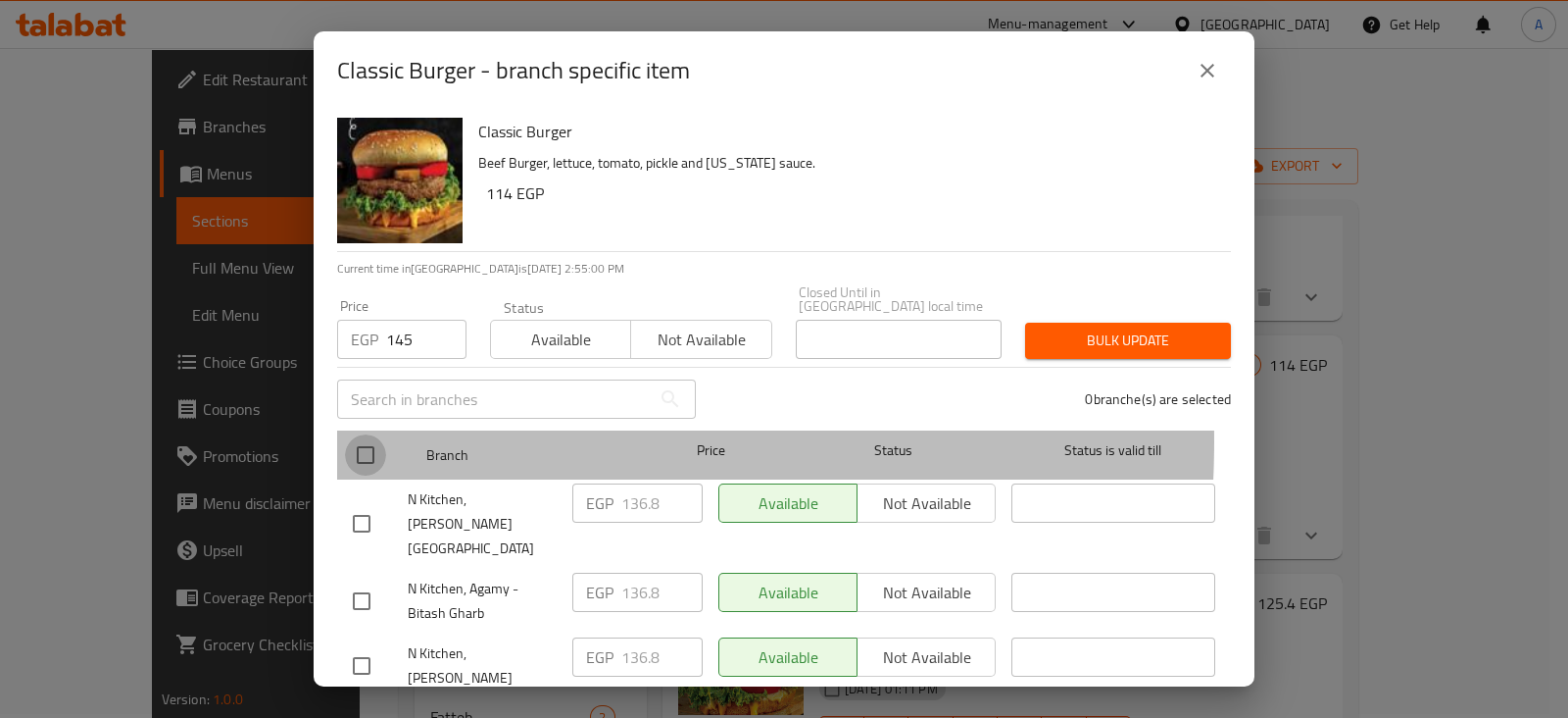
click at [358, 434] on input "checkbox" at bounding box center [365, 455] width 42 height 42
checkbox input "true"
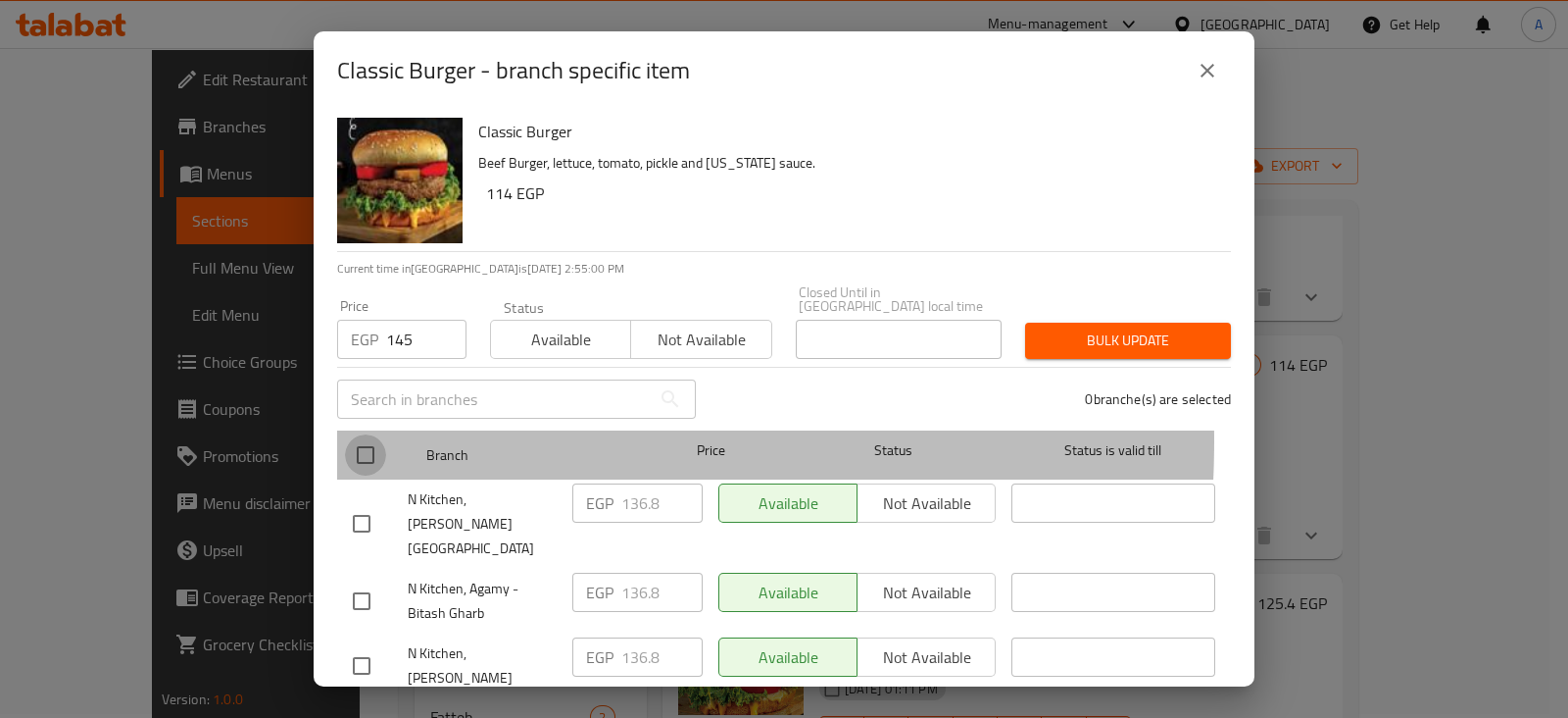
checkbox input "true"
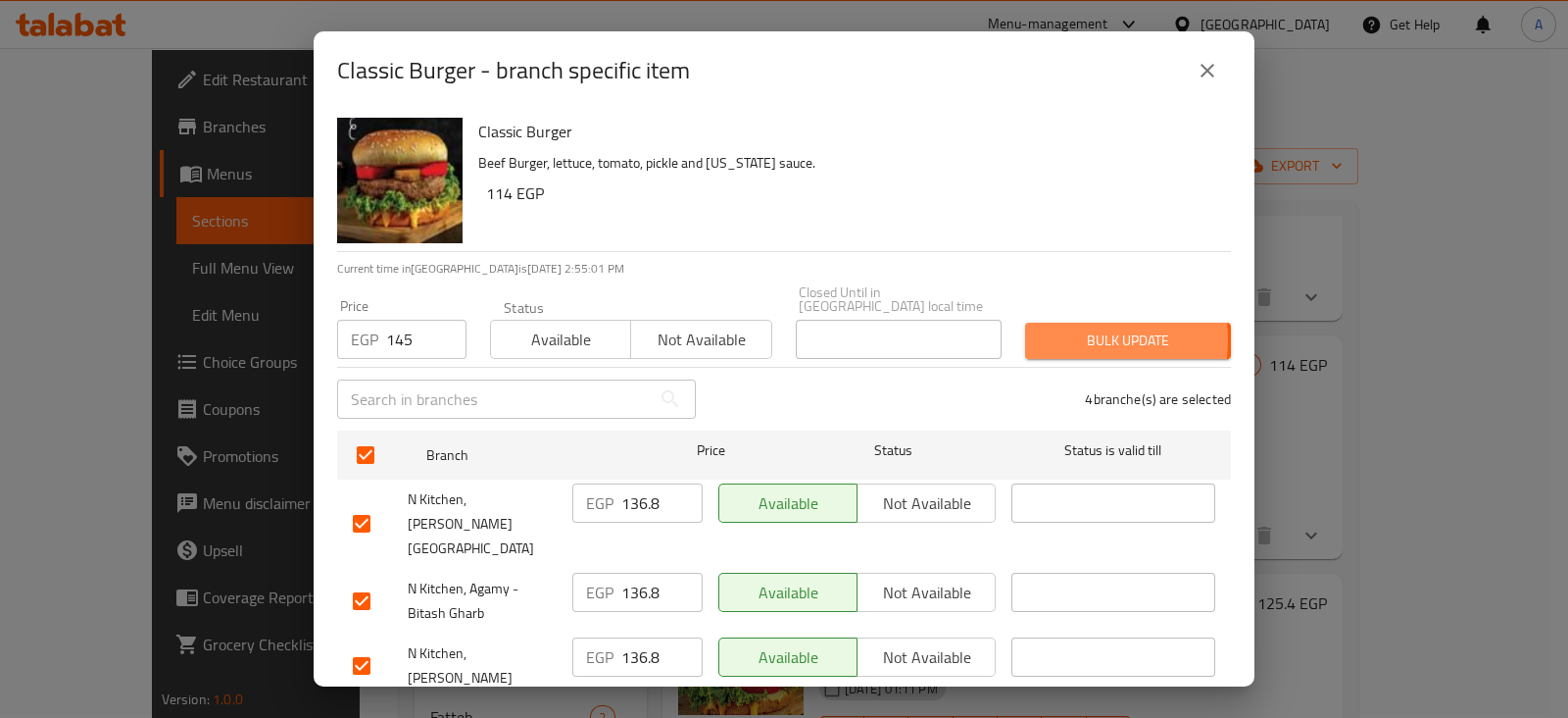
click at [1040, 329] on span "Bulk update" at bounding box center [1127, 341] width 174 height 25
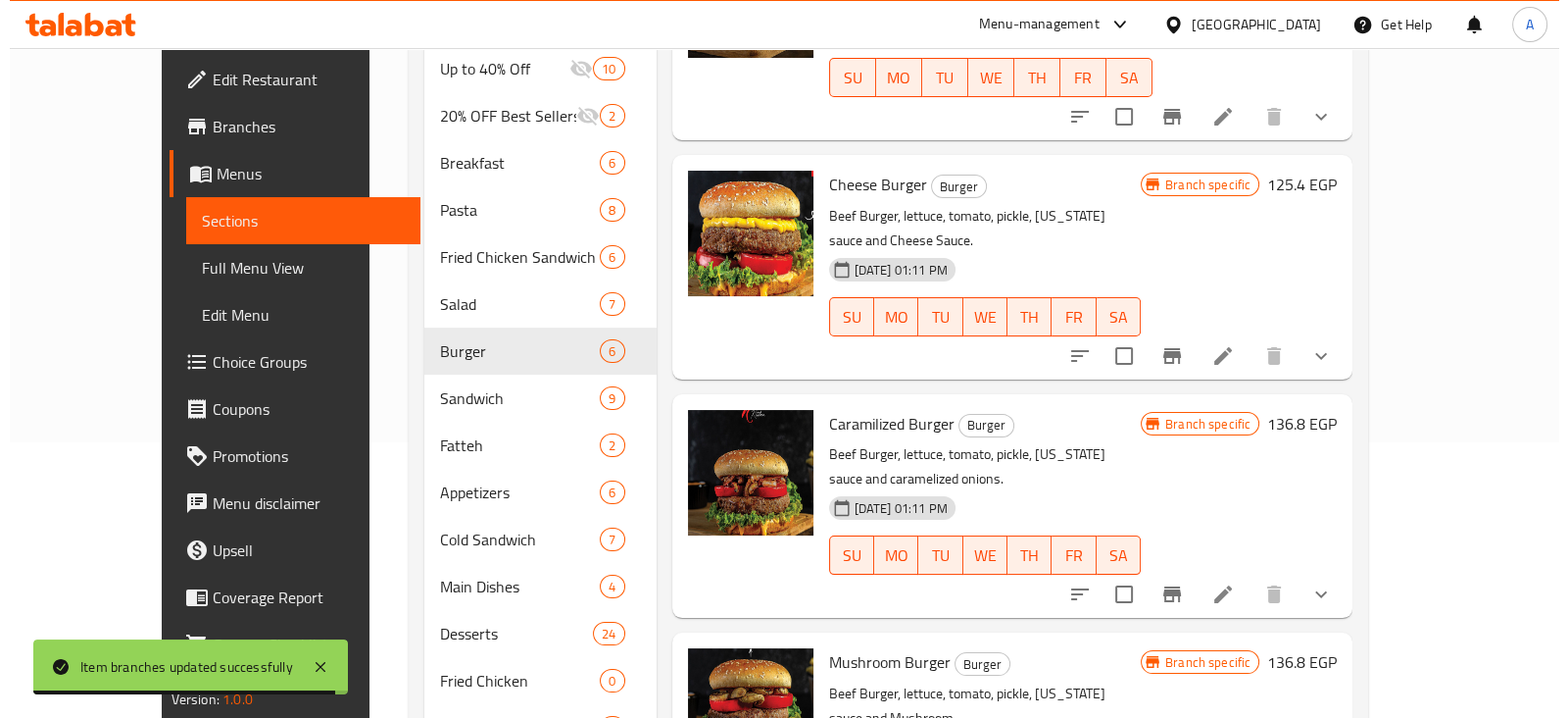
scroll to position [283, 0]
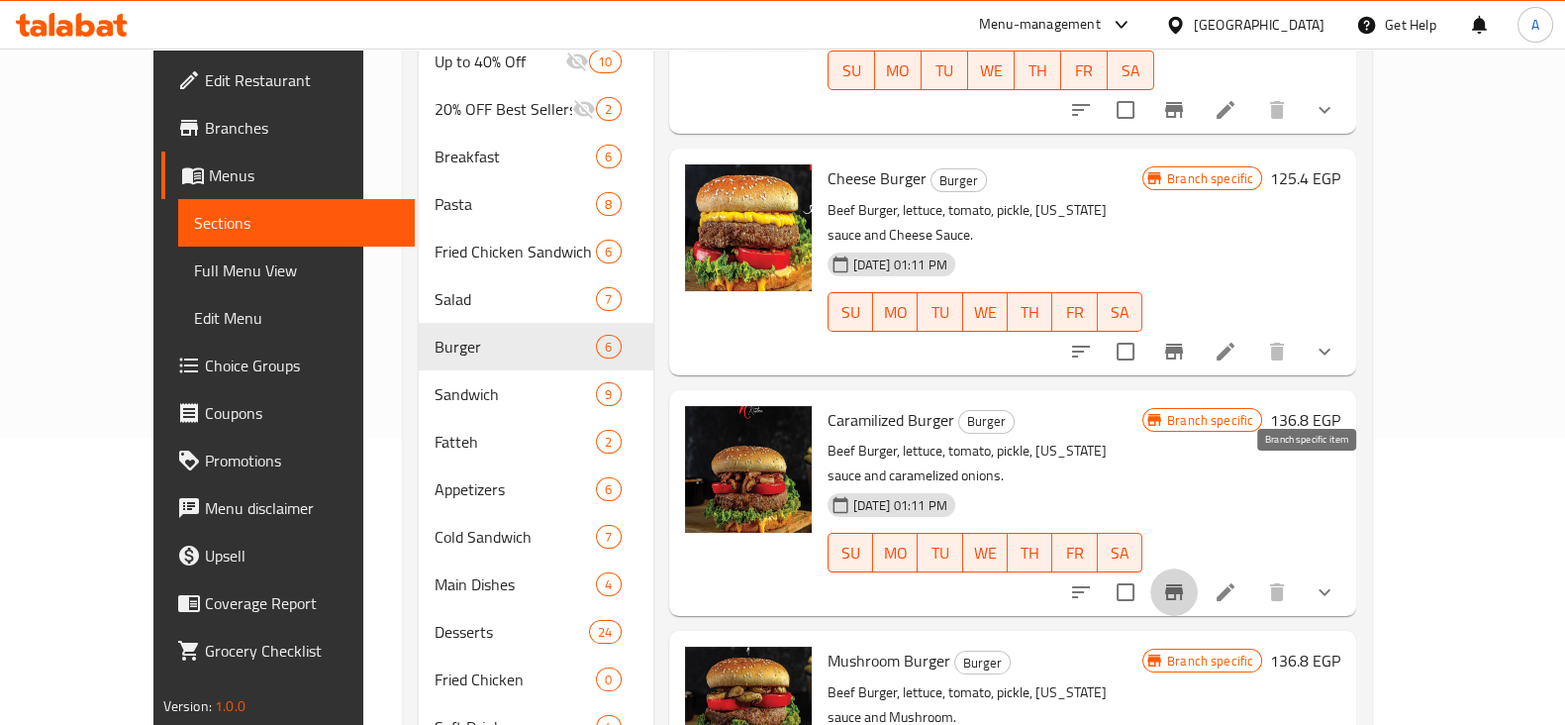
click at [1183, 584] on icon "Branch-specific-item" at bounding box center [1174, 592] width 18 height 16
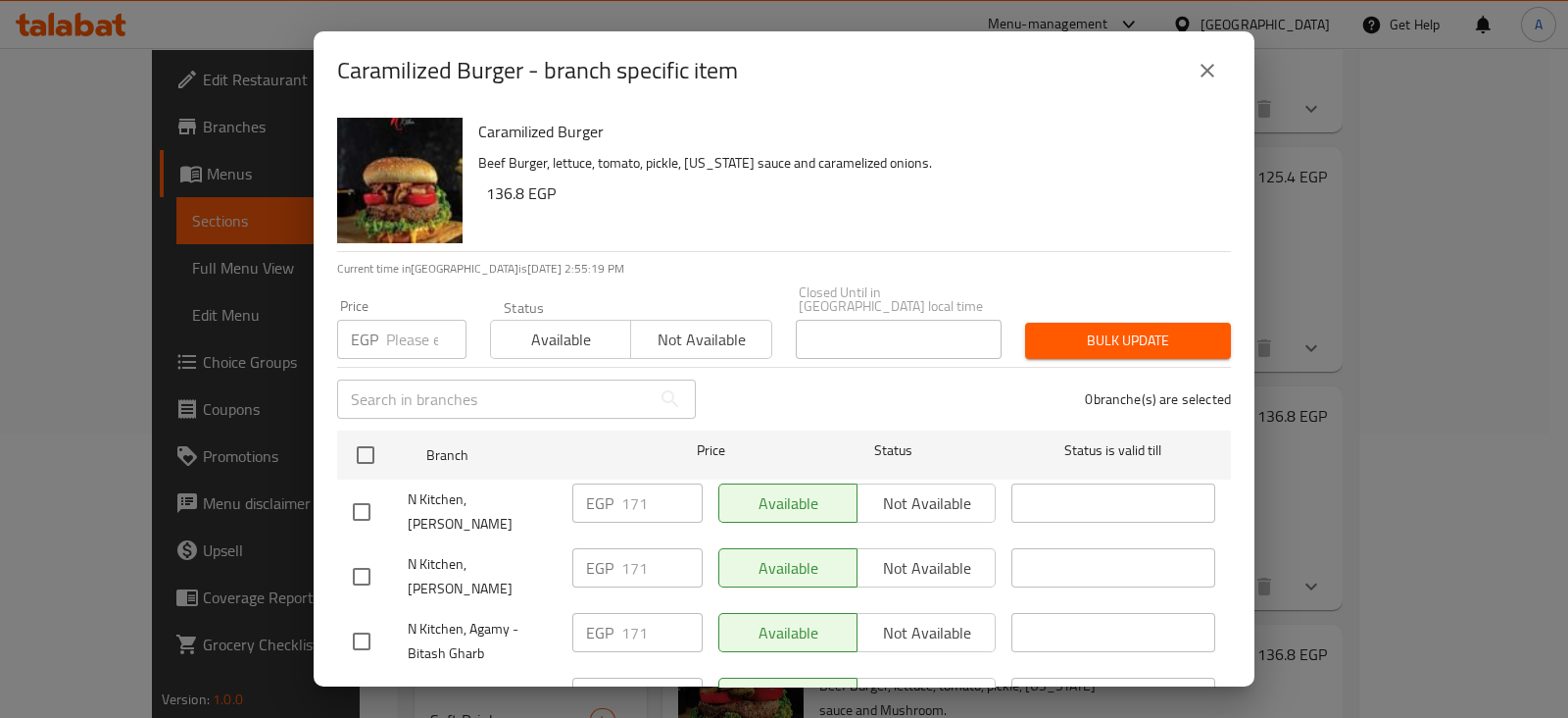
click at [412, 320] on input "number" at bounding box center [426, 340] width 80 height 40
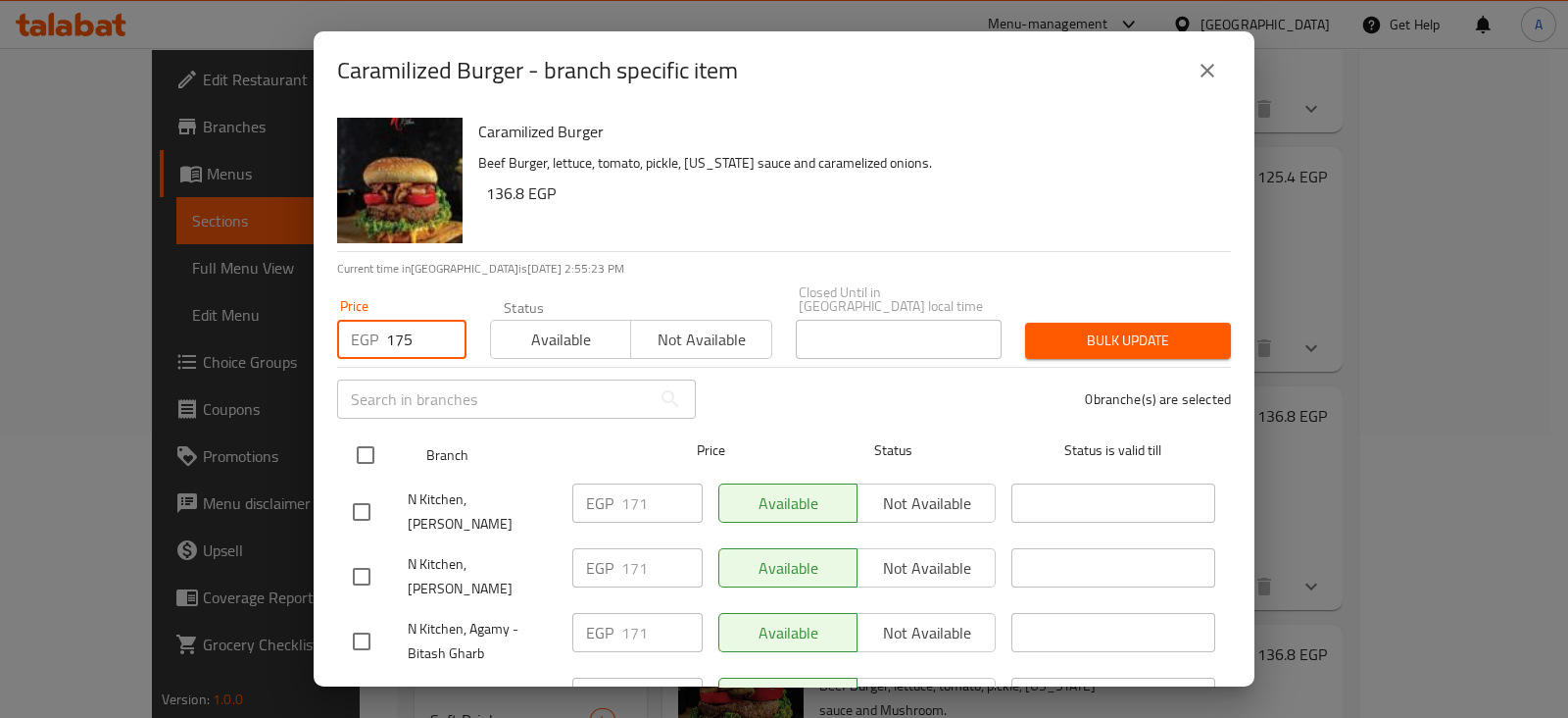
type input "175"
click at [368, 440] on input "checkbox" at bounding box center [365, 455] width 42 height 42
checkbox input "true"
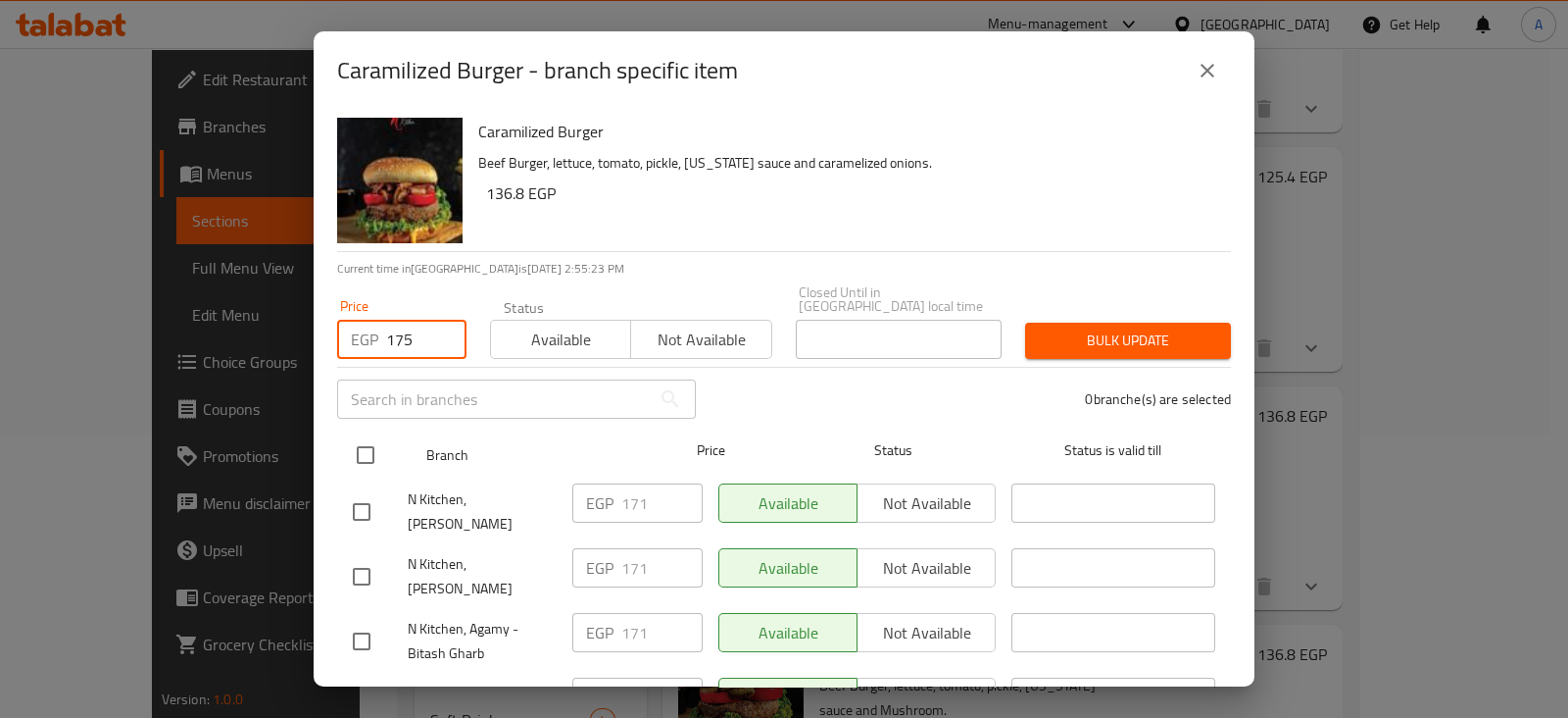
checkbox input "true"
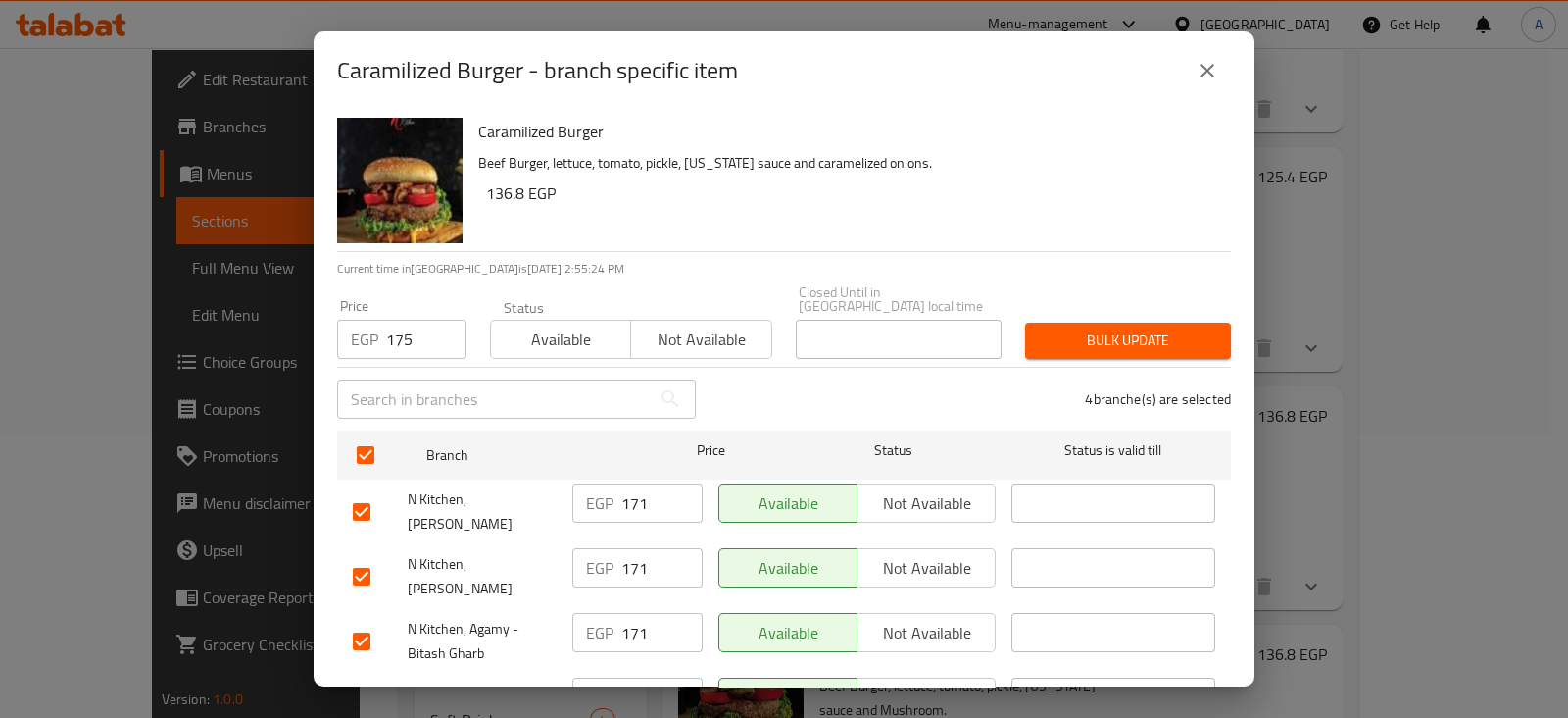
click at [1140, 336] on span "Bulk update" at bounding box center [1127, 341] width 174 height 25
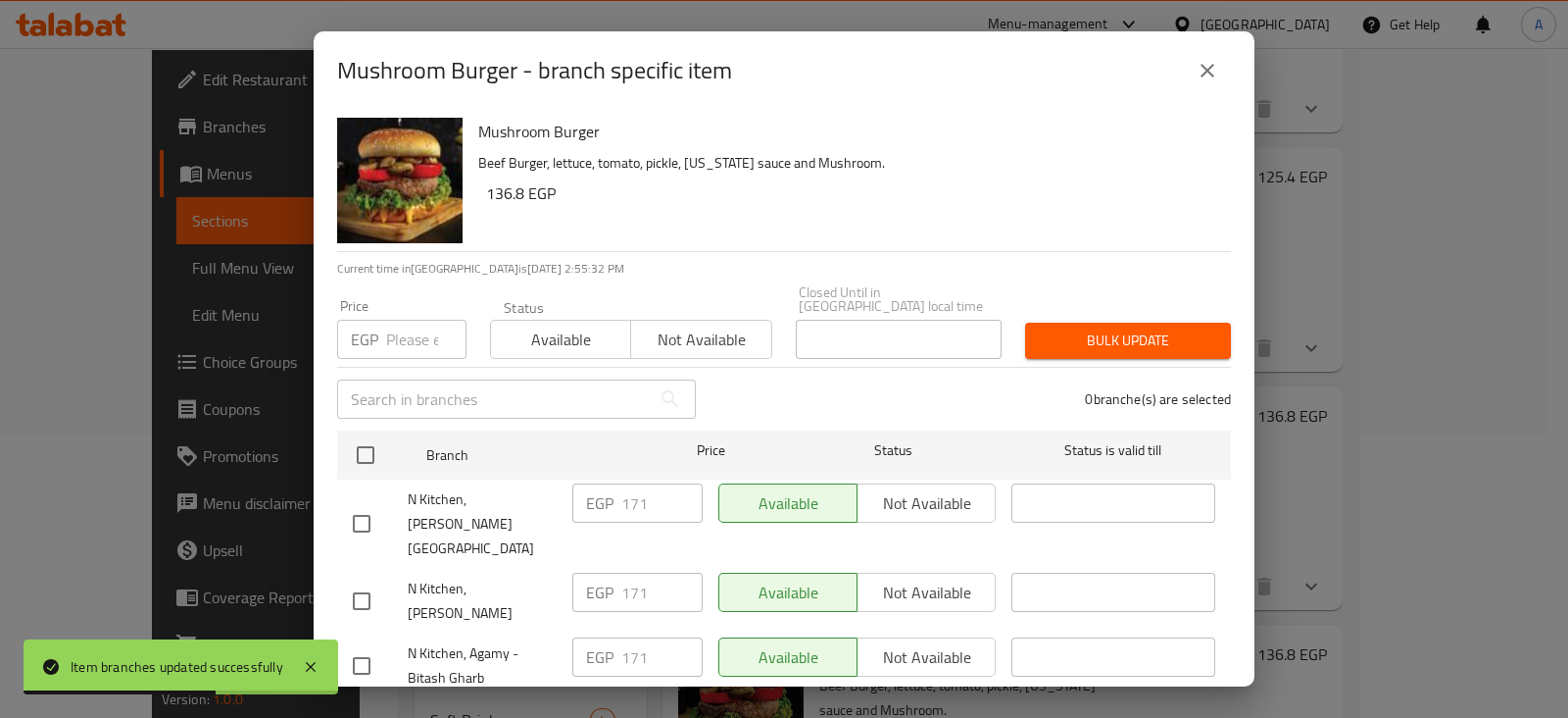
click at [410, 320] on input "number" at bounding box center [426, 340] width 80 height 40
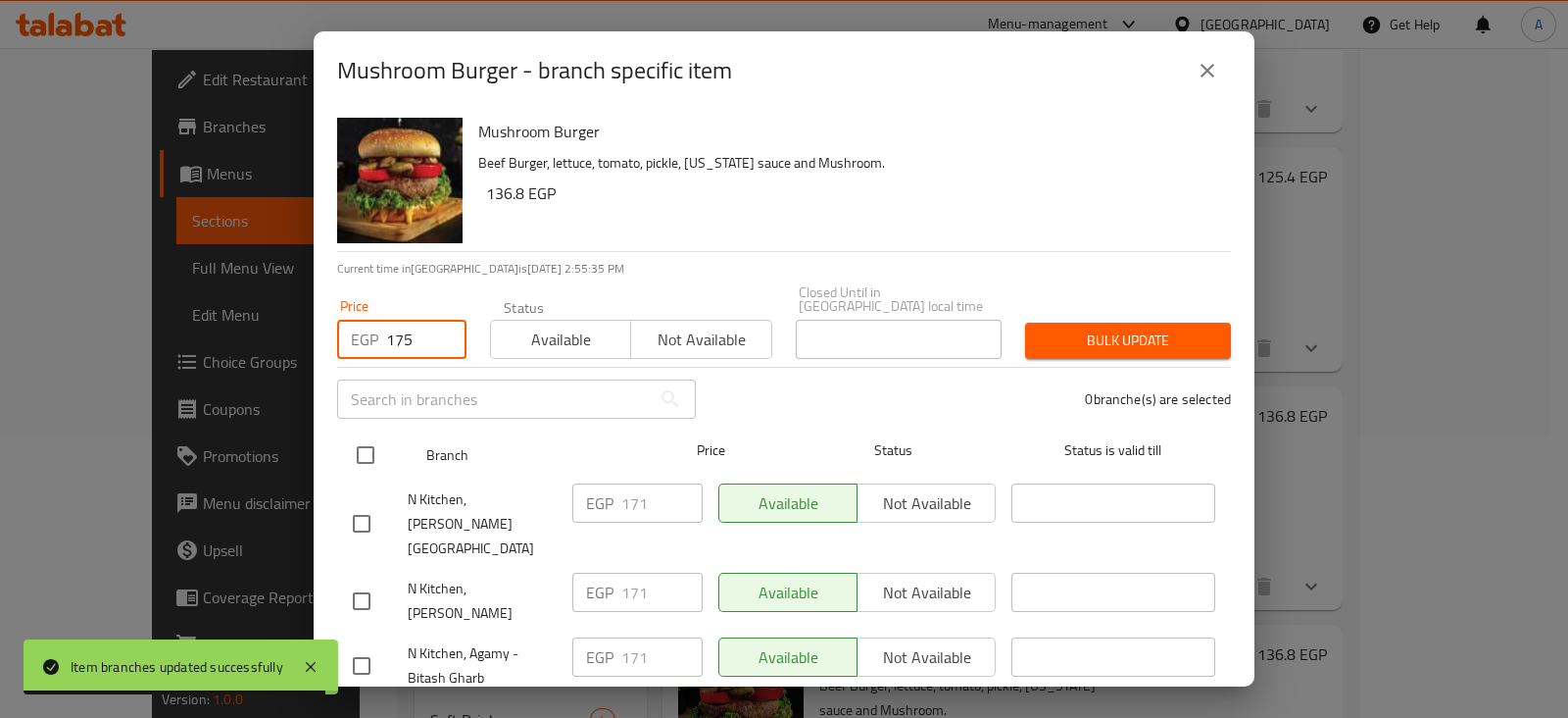
type input "175"
click at [369, 434] on input "checkbox" at bounding box center [365, 455] width 42 height 42
checkbox input "true"
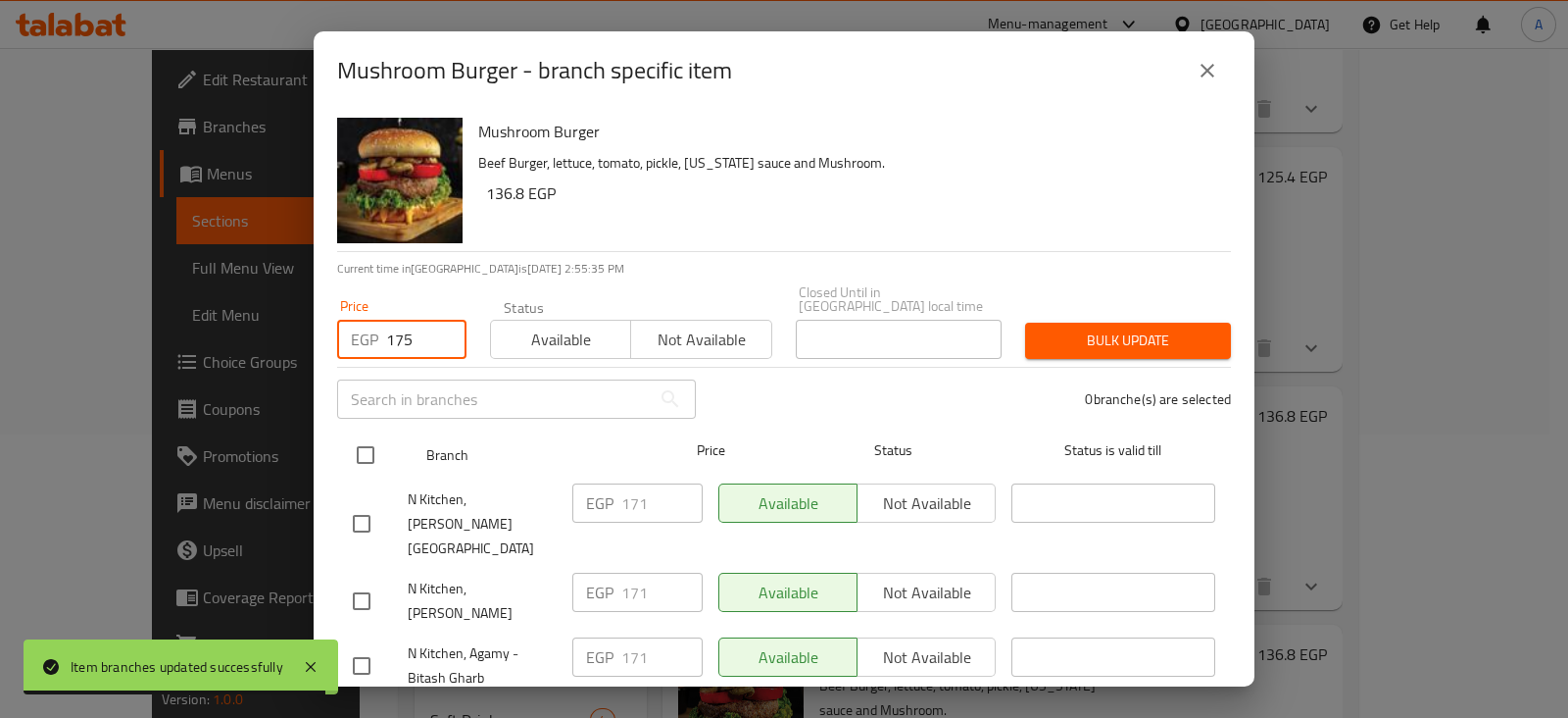
checkbox input "true"
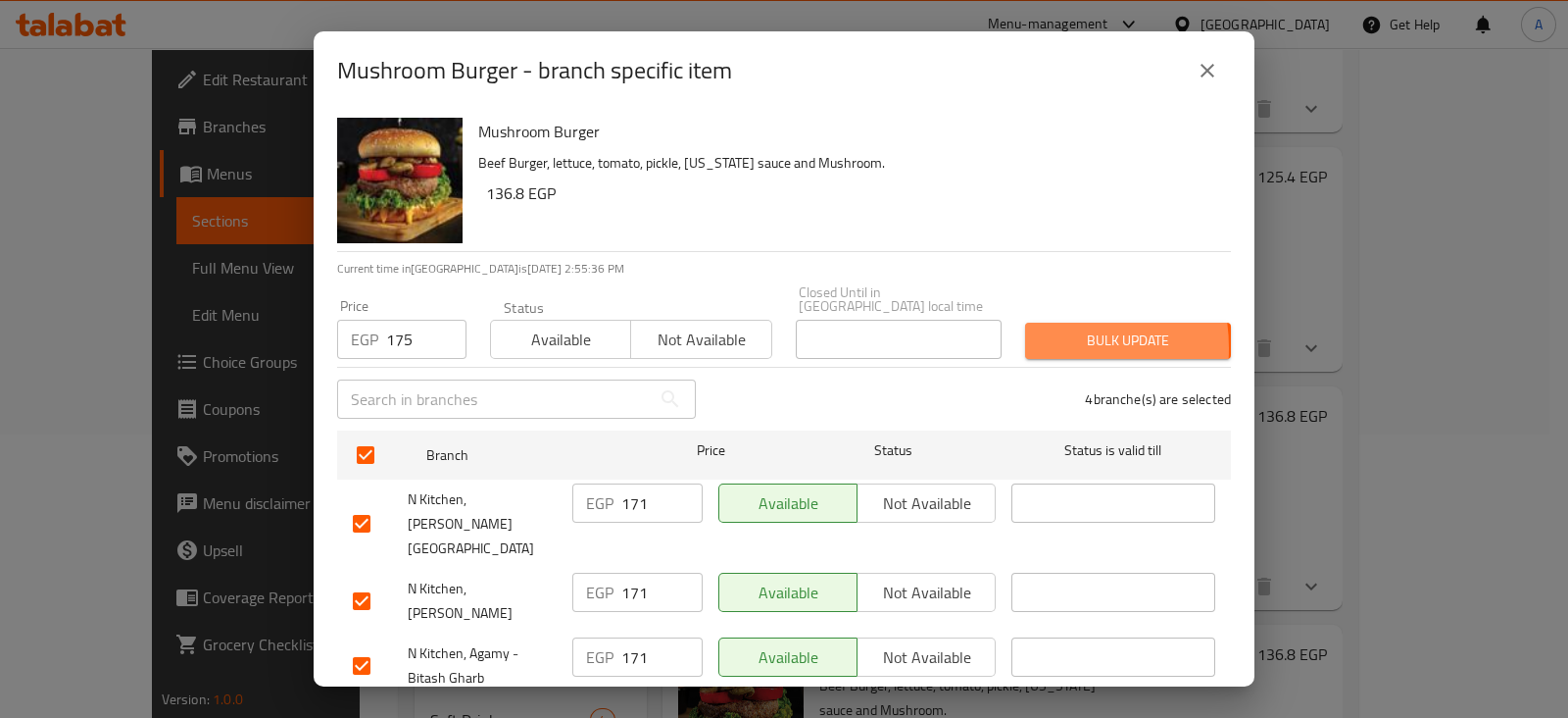
click at [1025, 335] on button "Bulk update" at bounding box center [1127, 341] width 206 height 37
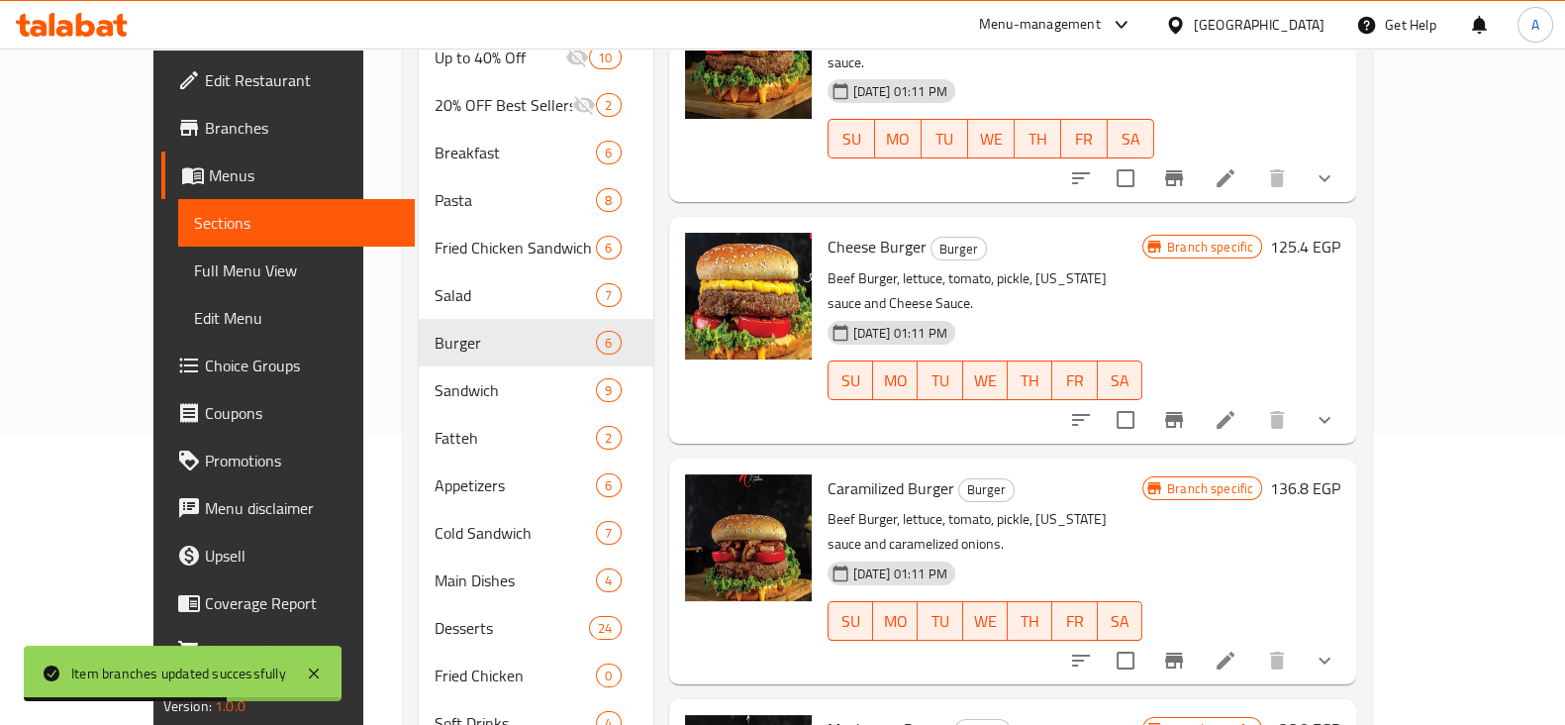
scroll to position [444, 0]
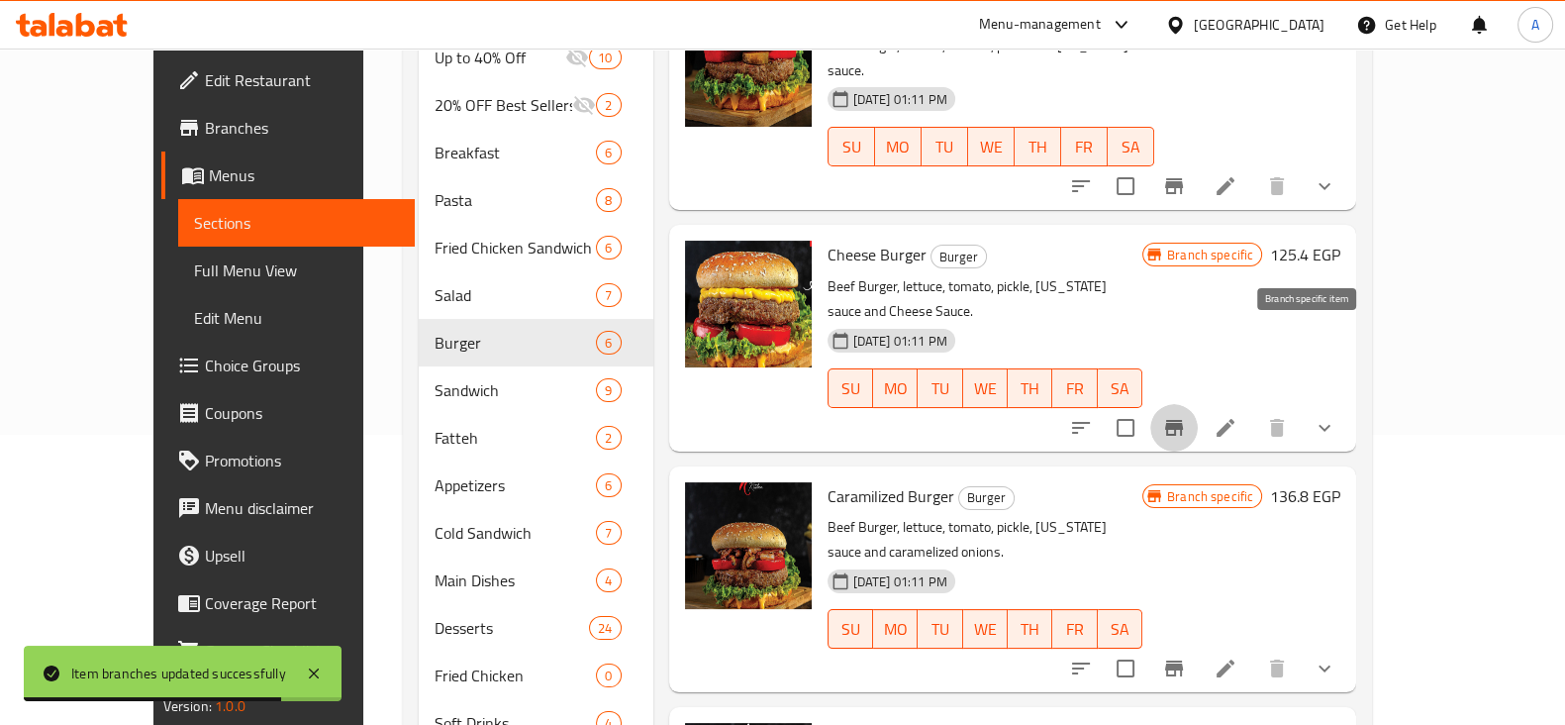
click at [1183, 420] on icon "Branch-specific-item" at bounding box center [1174, 428] width 18 height 16
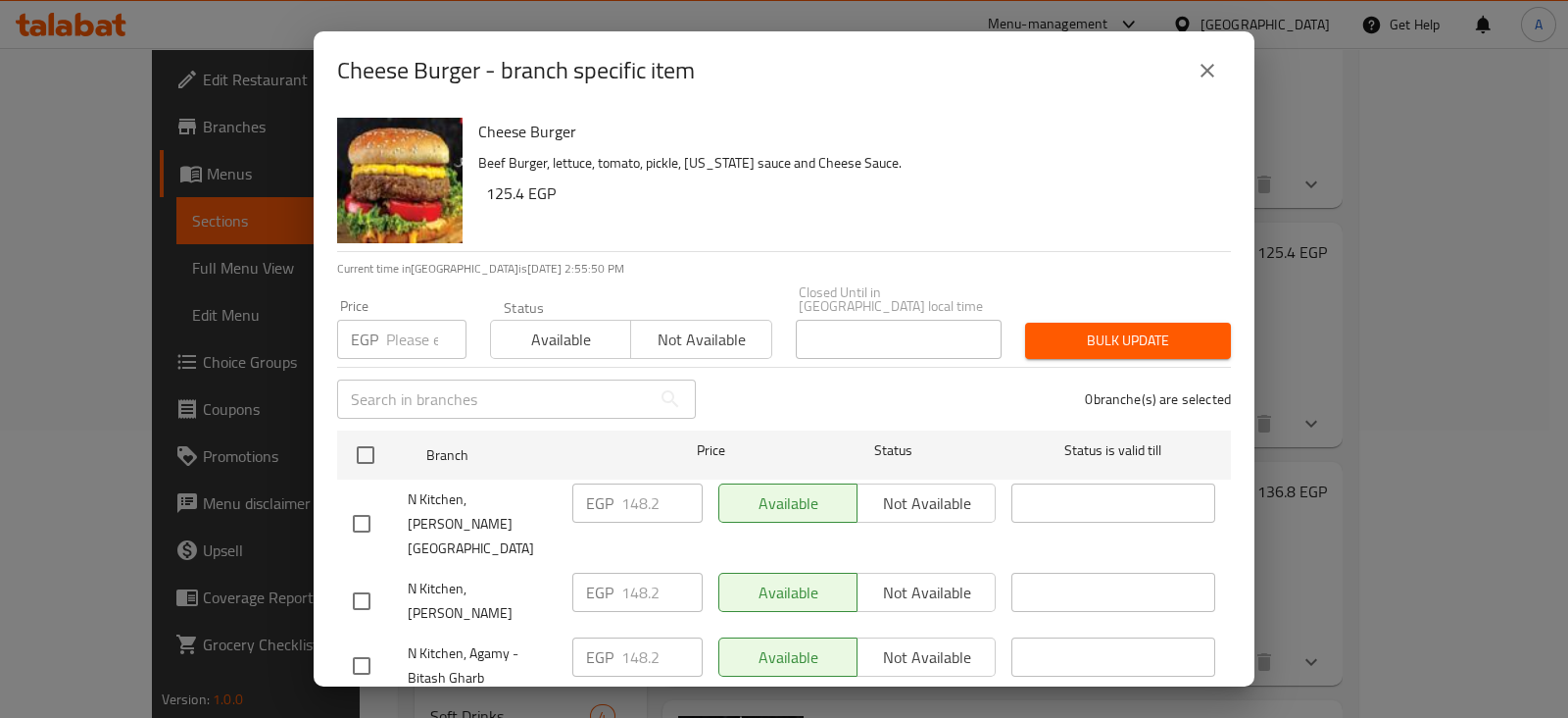
click at [407, 328] on input "number" at bounding box center [426, 340] width 80 height 40
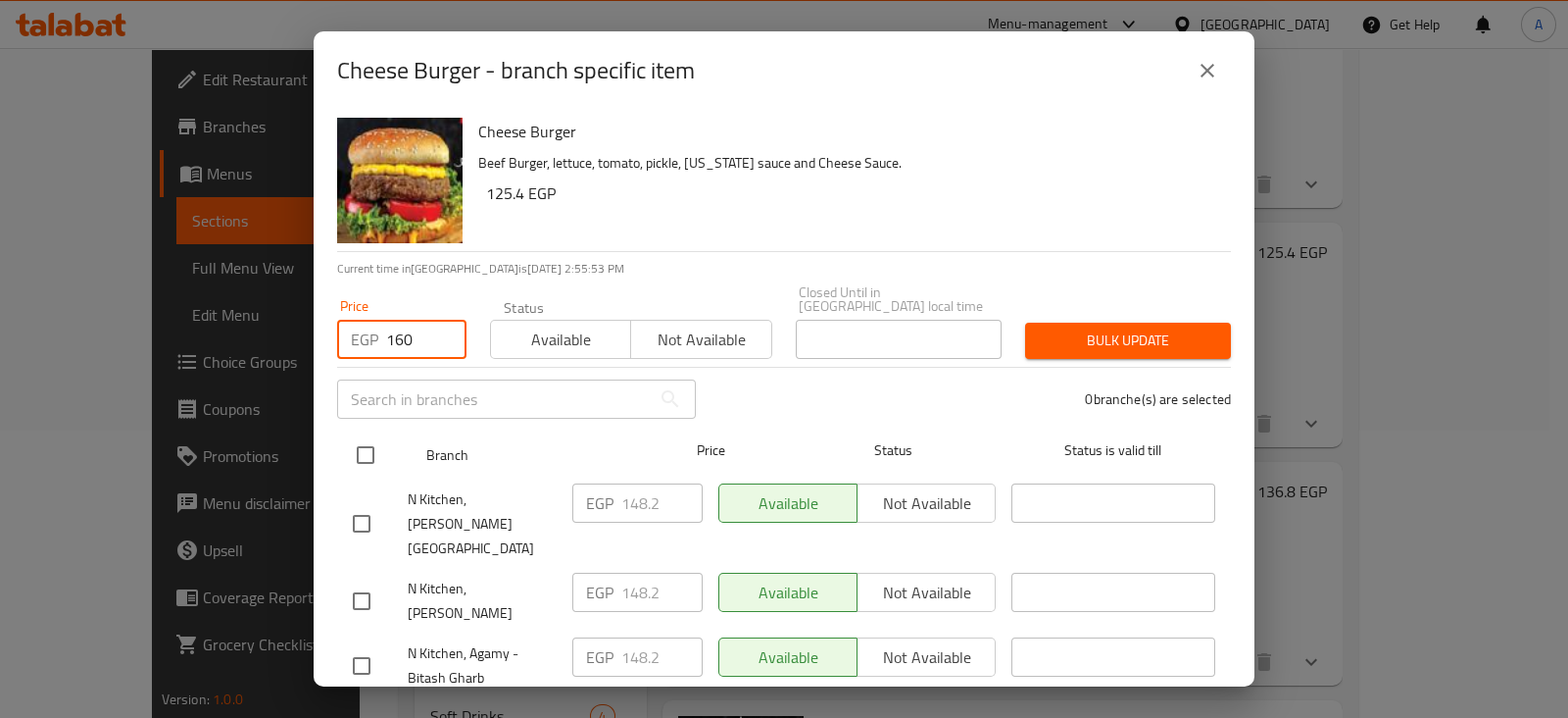
type input "160"
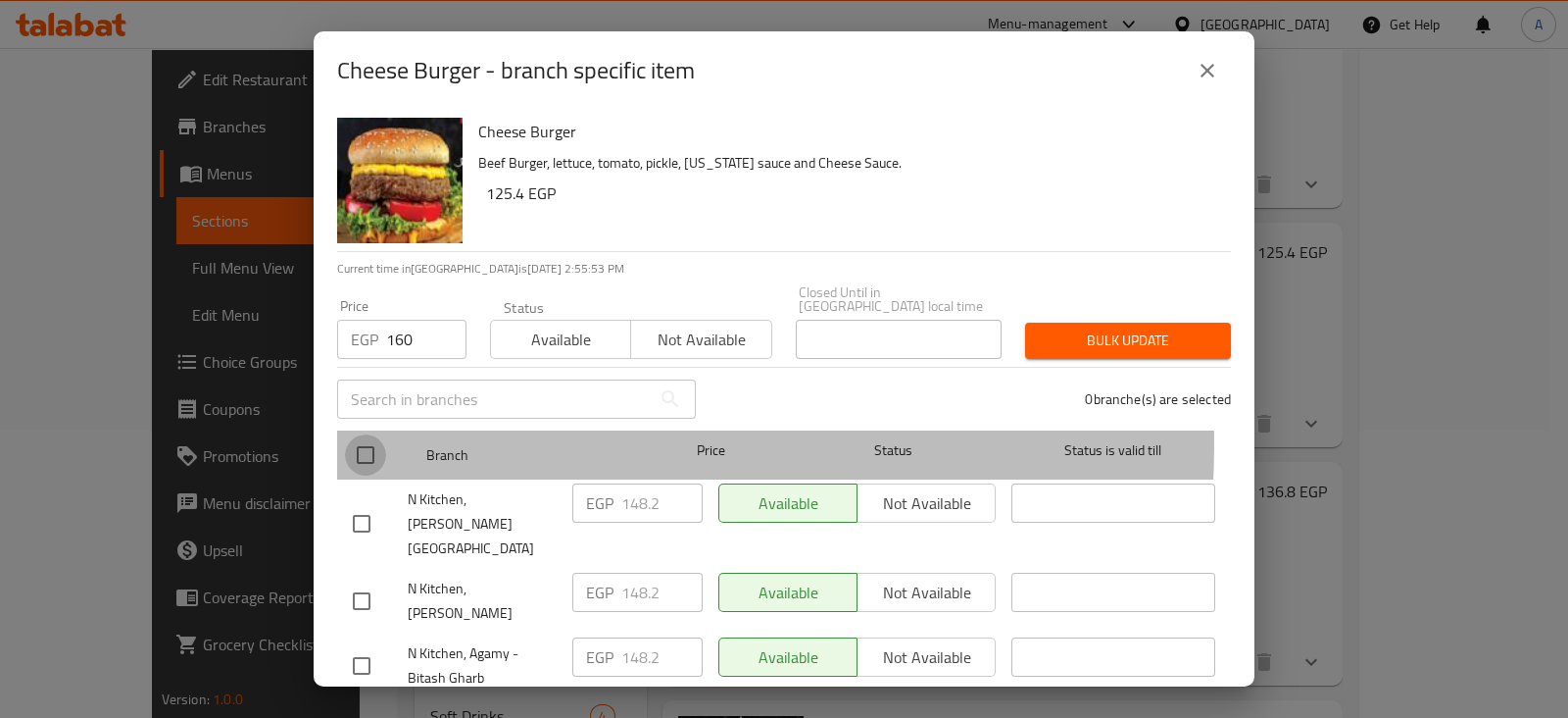
drag, startPoint x: 370, startPoint y: 427, endPoint x: 378, endPoint y: 419, distance: 11.3
click at [372, 434] on input "checkbox" at bounding box center [365, 455] width 42 height 42
checkbox input "true"
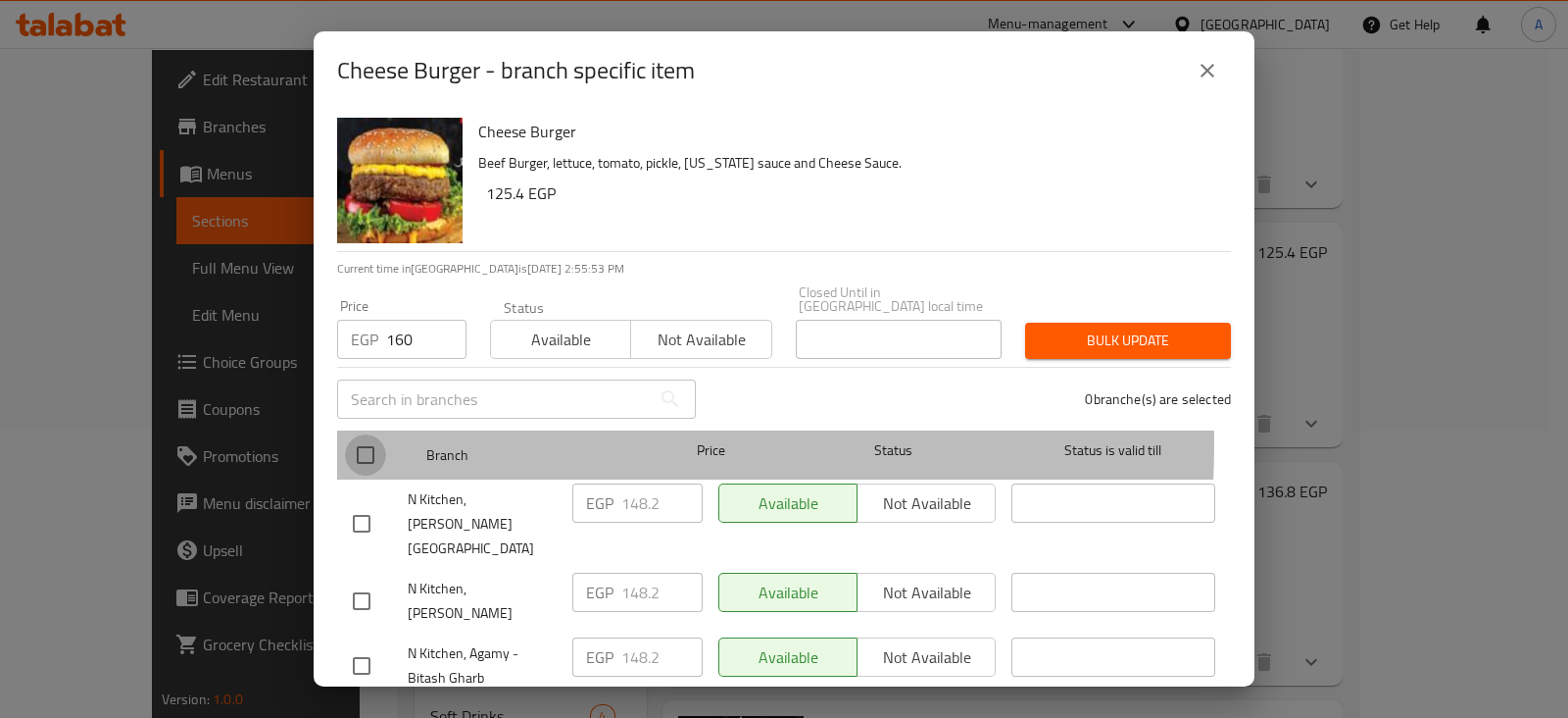
checkbox input "true"
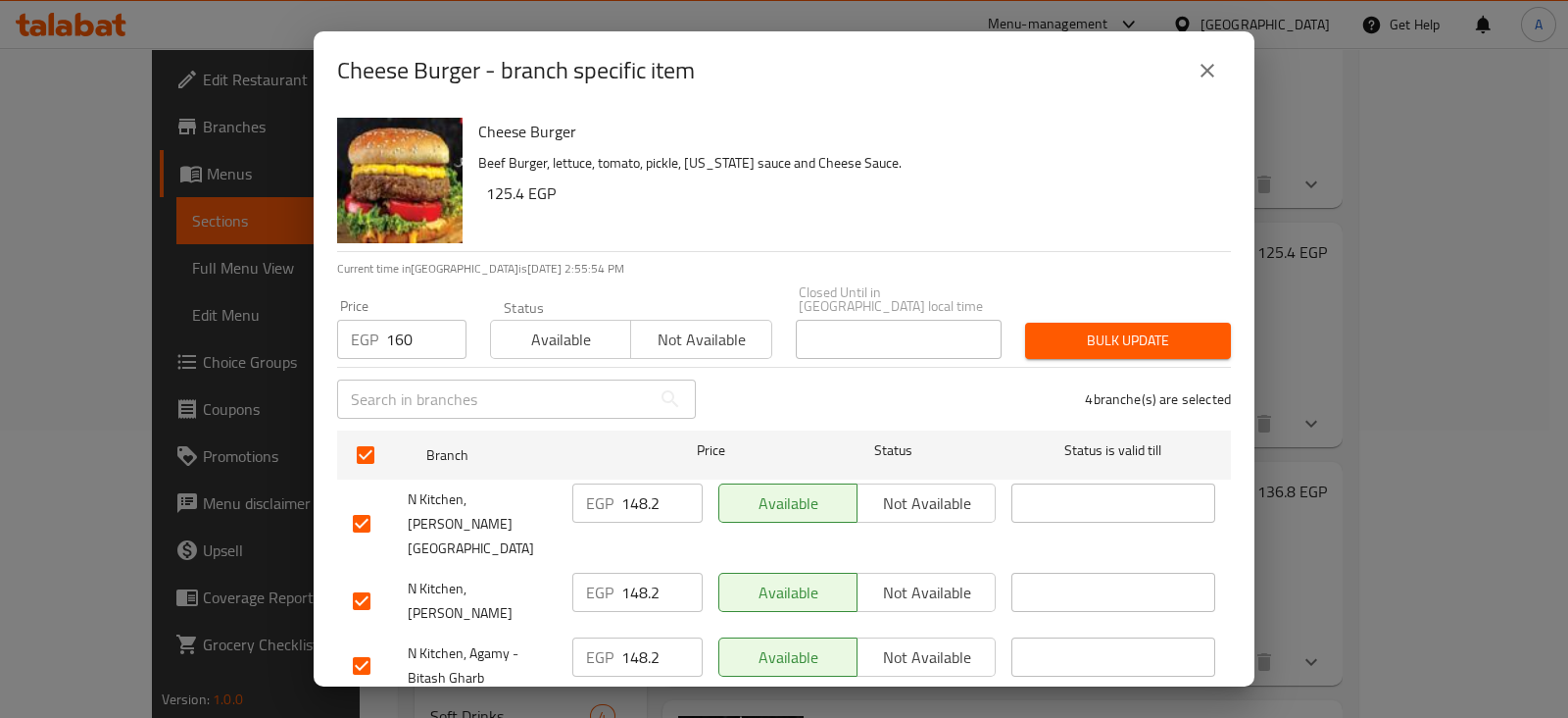
click at [1147, 337] on span "Bulk update" at bounding box center [1127, 341] width 174 height 25
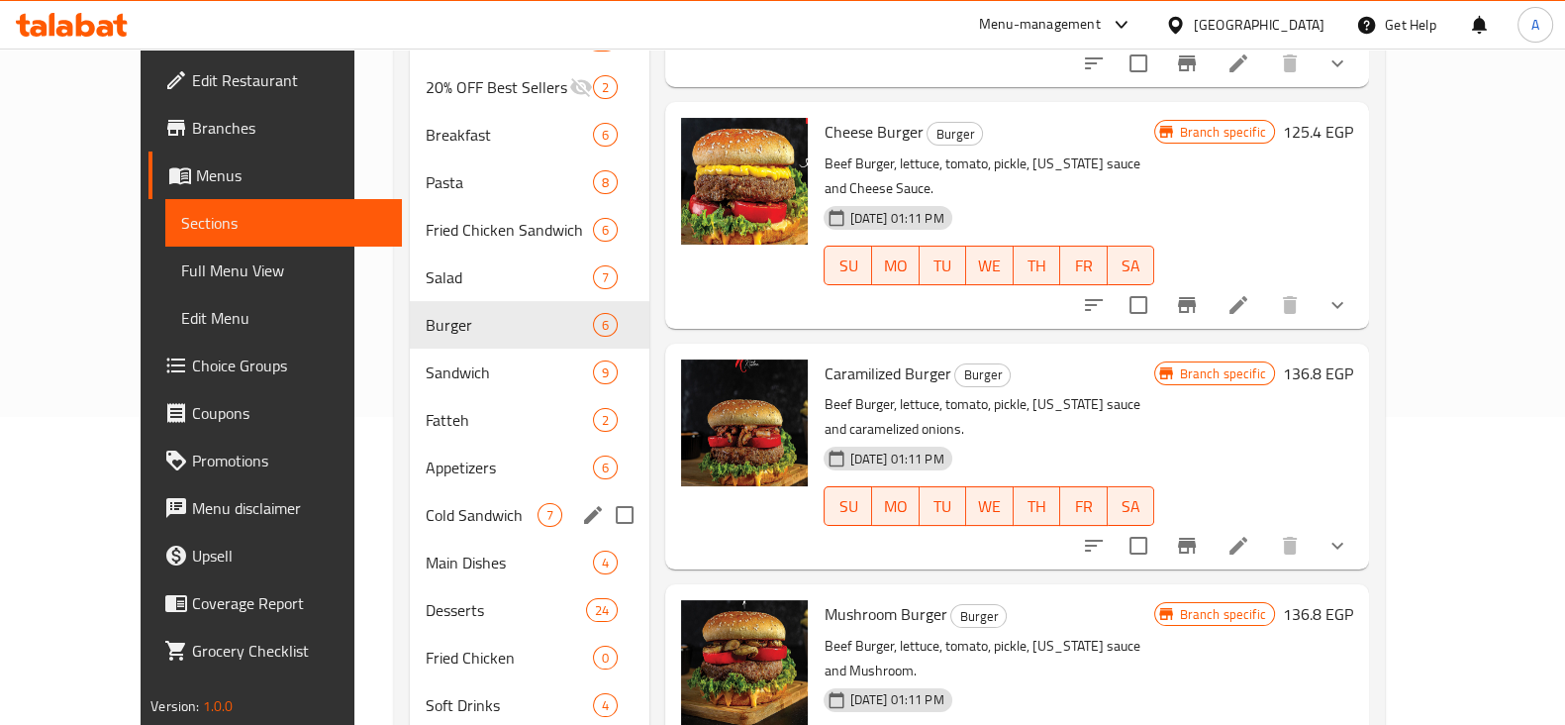
scroll to position [310, 0]
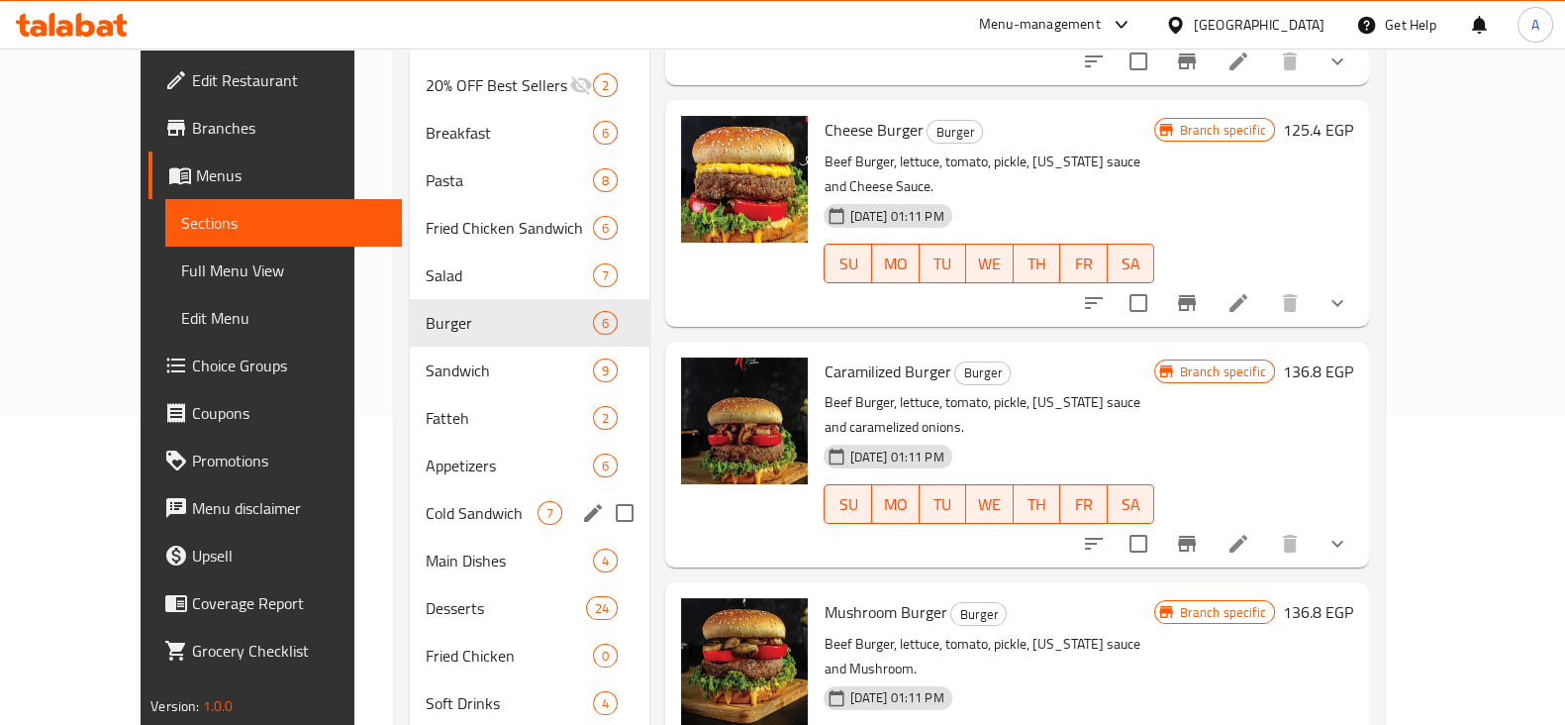
click at [414, 489] on div "Cold Sandwich 7" at bounding box center [530, 513] width 240 height 48
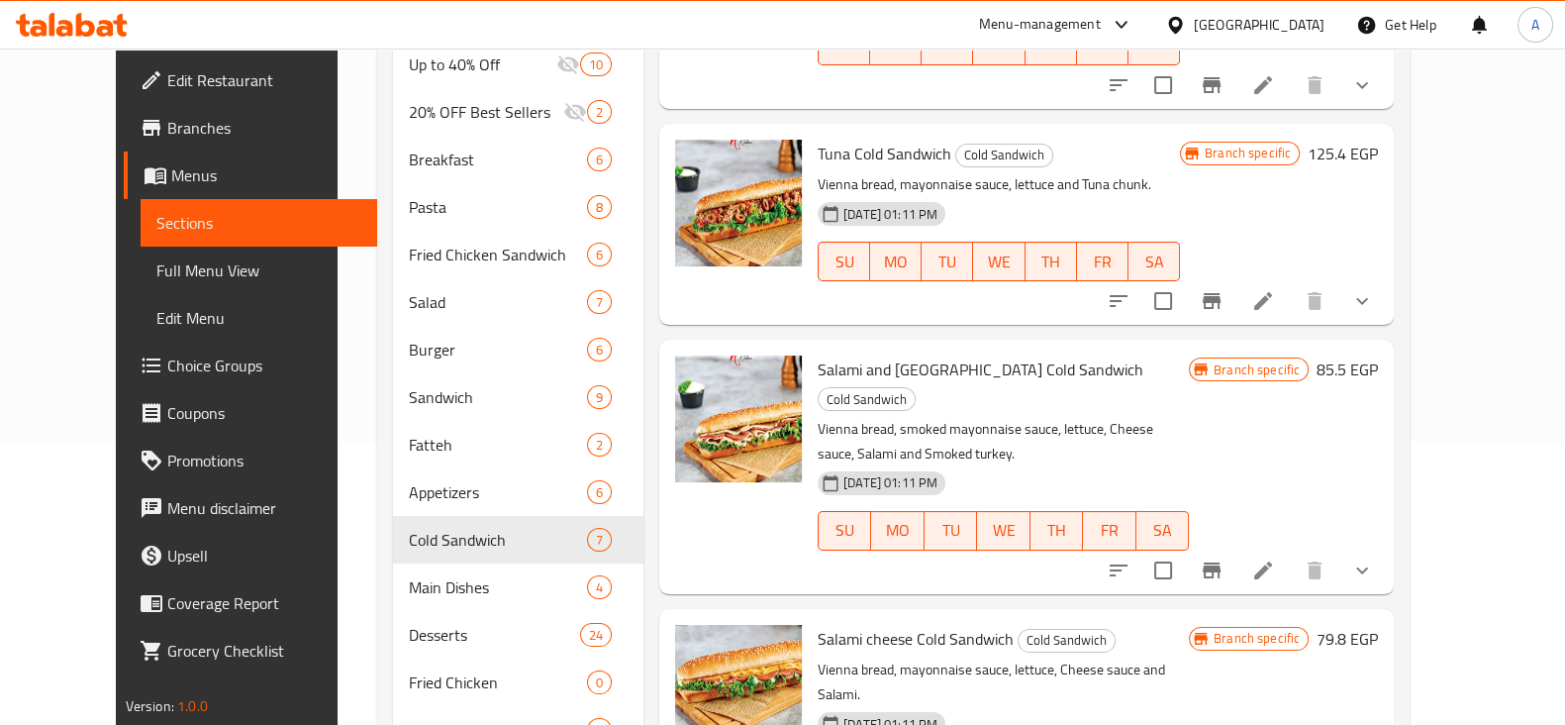
scroll to position [345, 0]
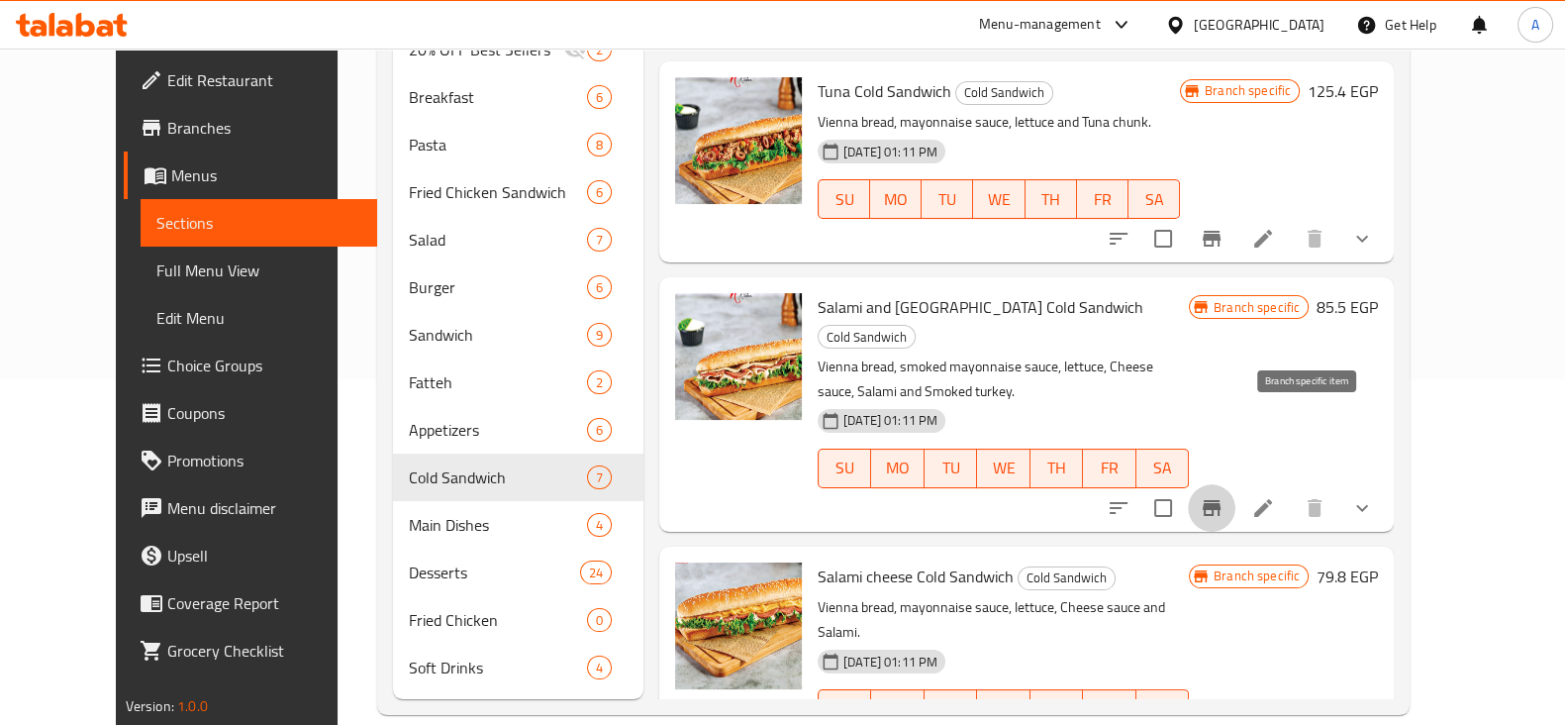
click at [1220, 500] on icon "Branch-specific-item" at bounding box center [1212, 508] width 18 height 16
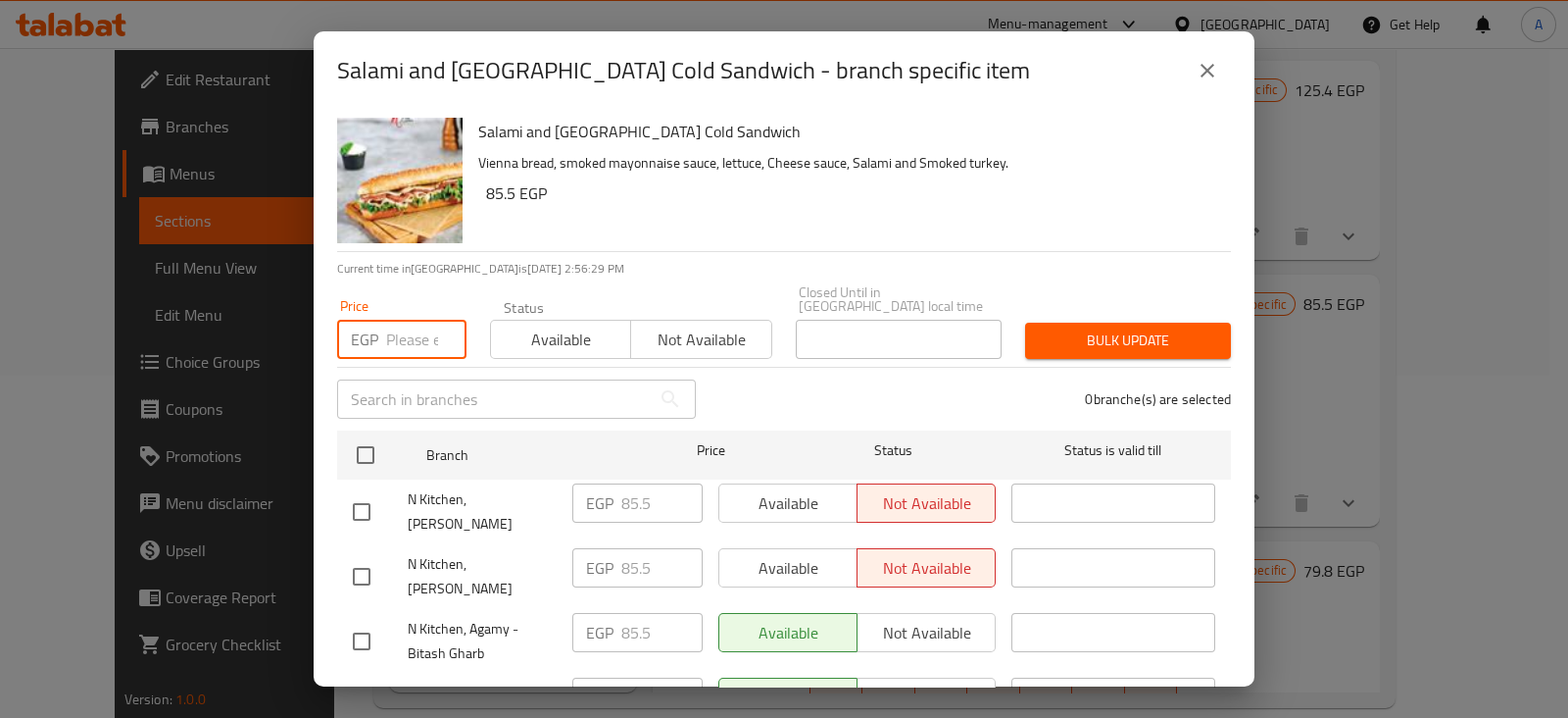
click at [407, 333] on input "number" at bounding box center [426, 340] width 80 height 40
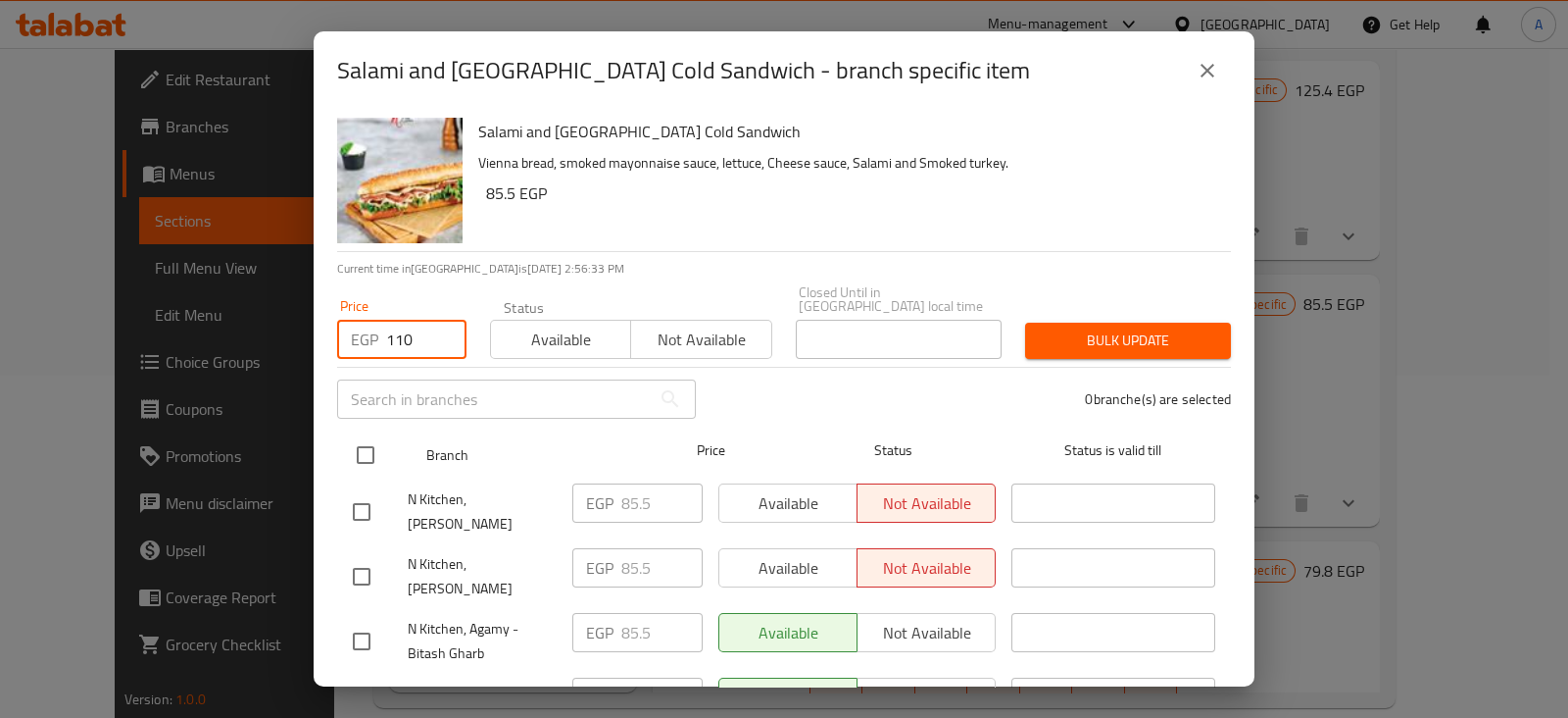
type input "110"
click at [376, 437] on input "checkbox" at bounding box center [365, 455] width 42 height 42
checkbox input "true"
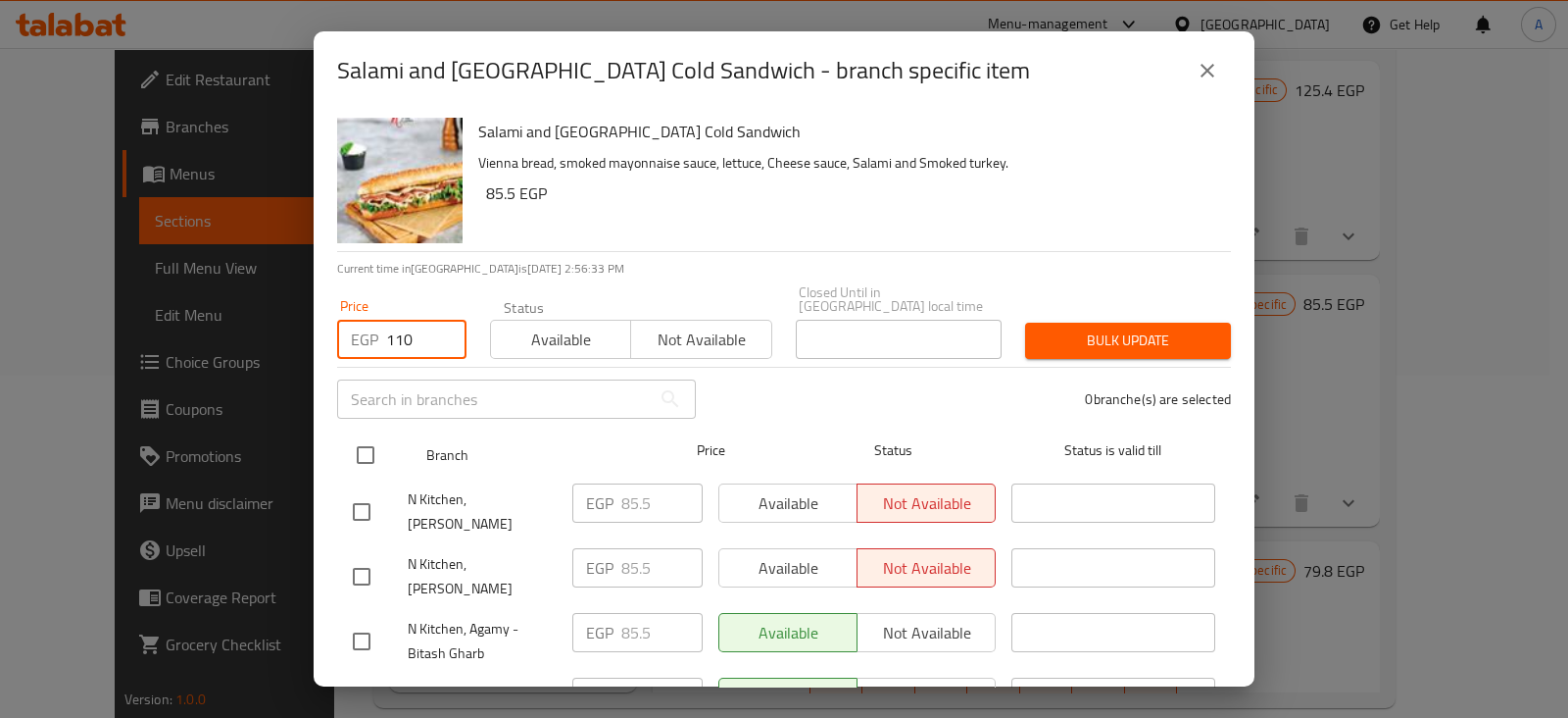
checkbox input "true"
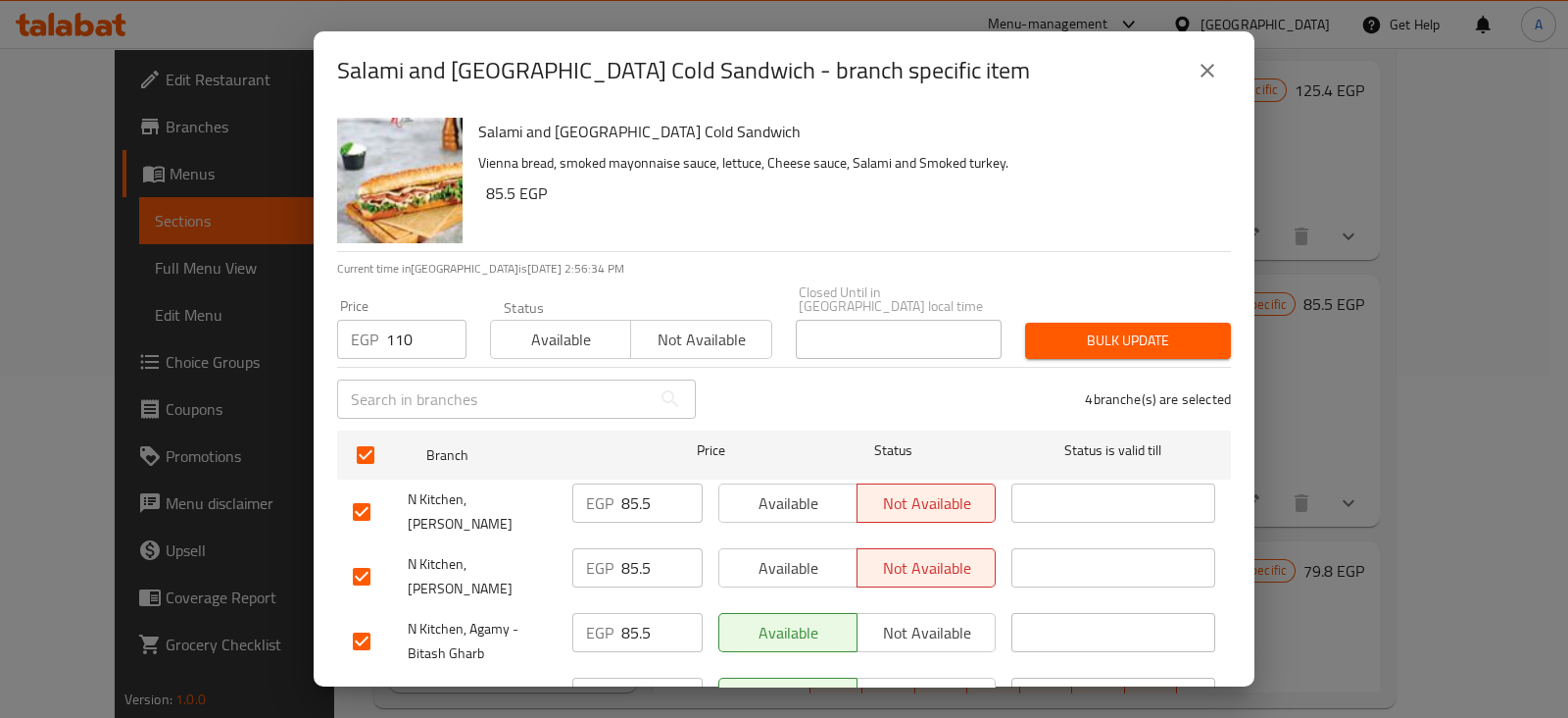
click at [1051, 331] on span "Bulk update" at bounding box center [1127, 341] width 174 height 25
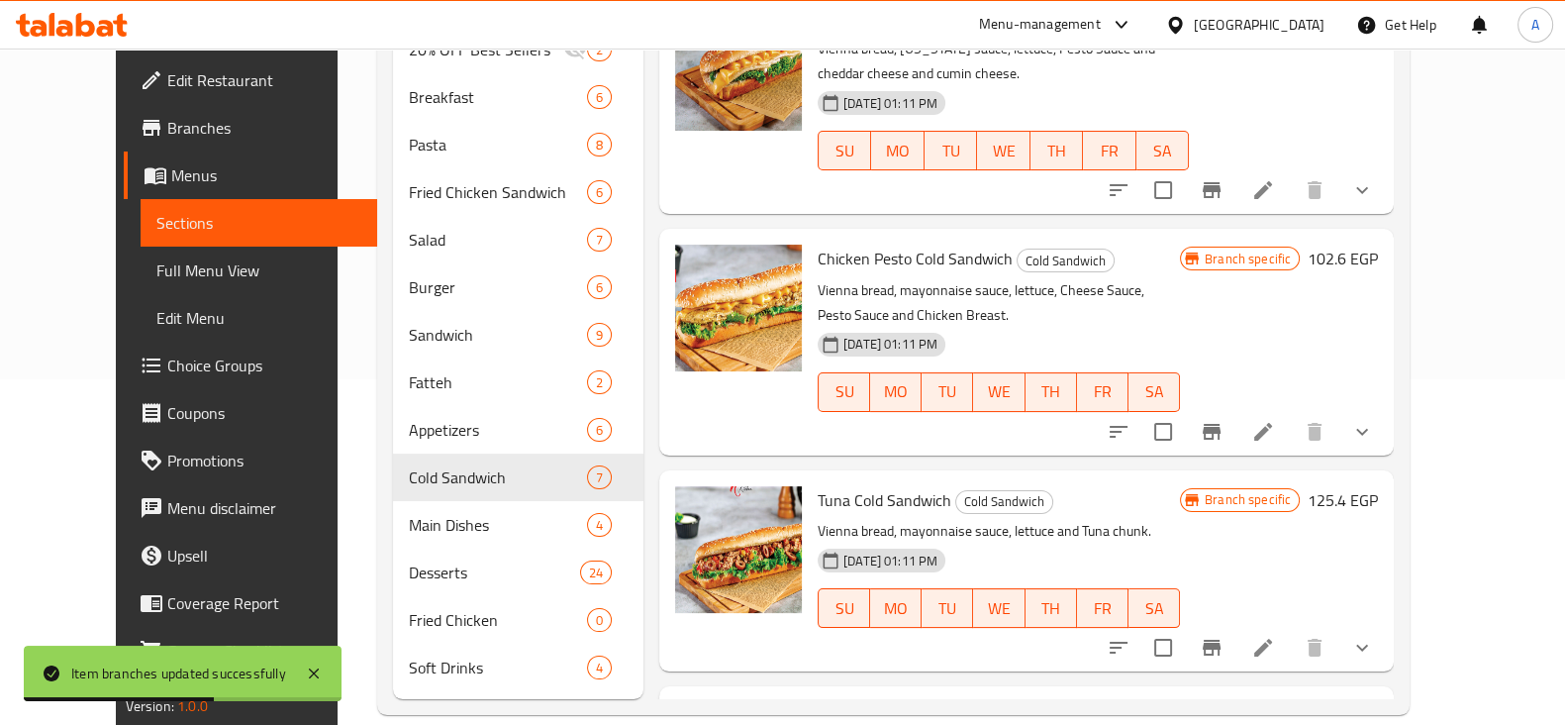
scroll to position [449, 0]
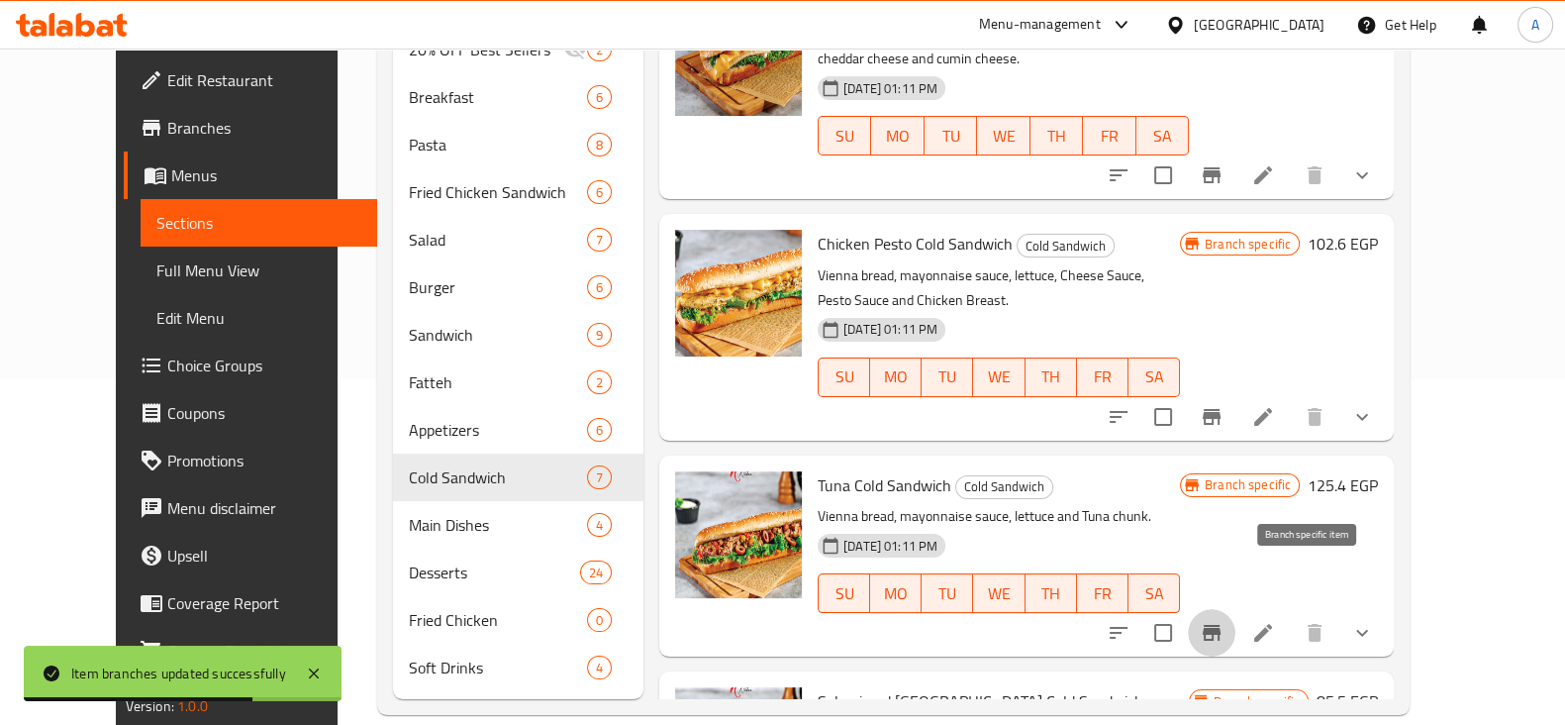
click at [1223, 621] on icon "Branch-specific-item" at bounding box center [1212, 633] width 24 height 24
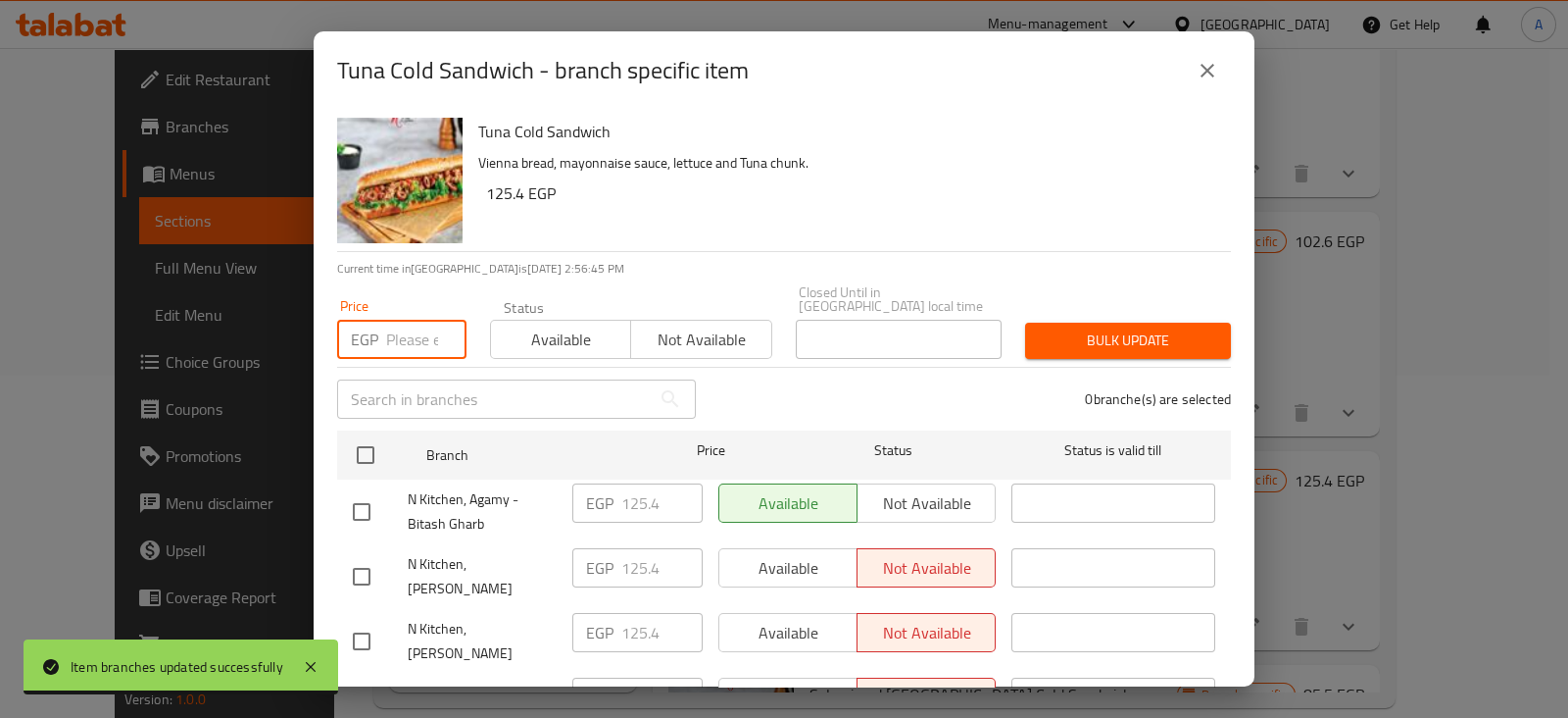
click at [395, 321] on input "number" at bounding box center [426, 340] width 80 height 40
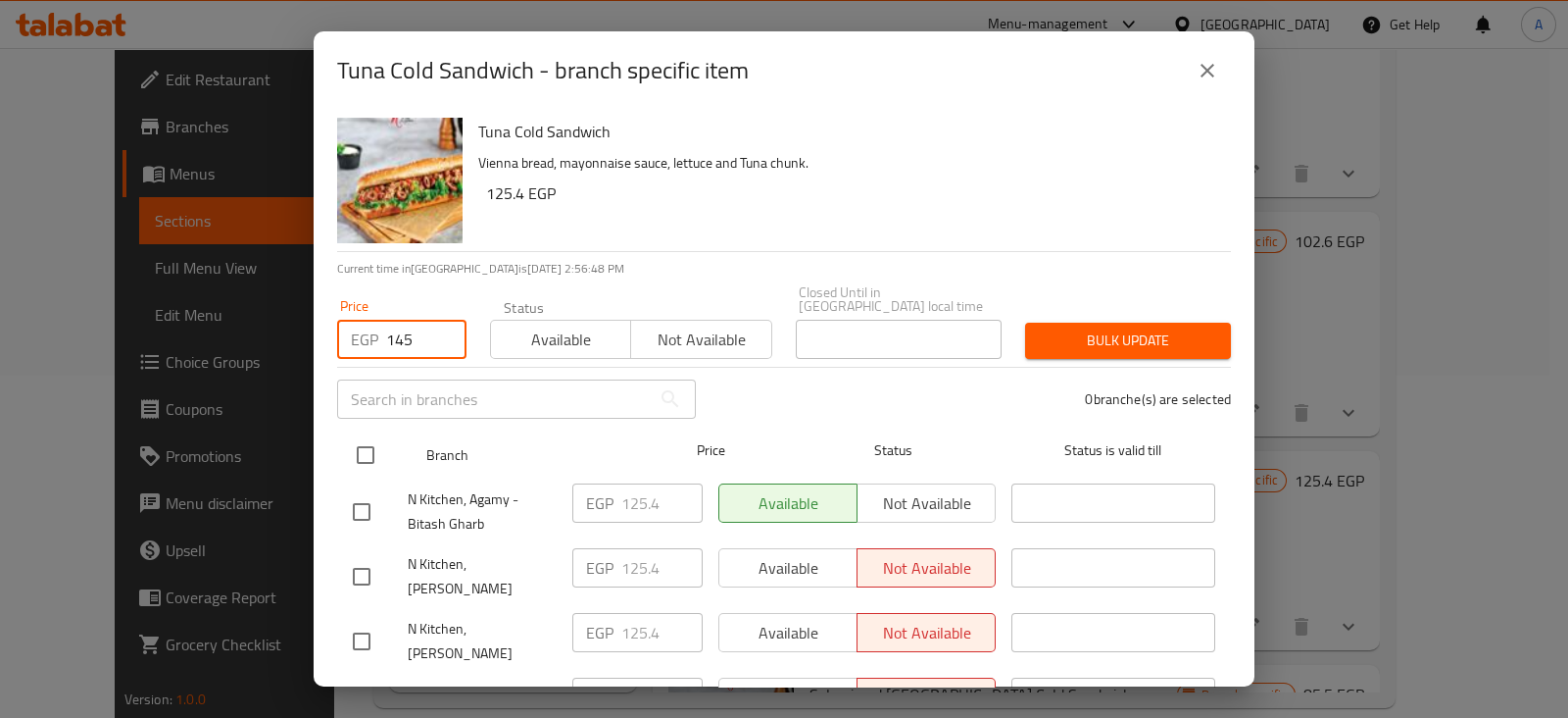
type input "145"
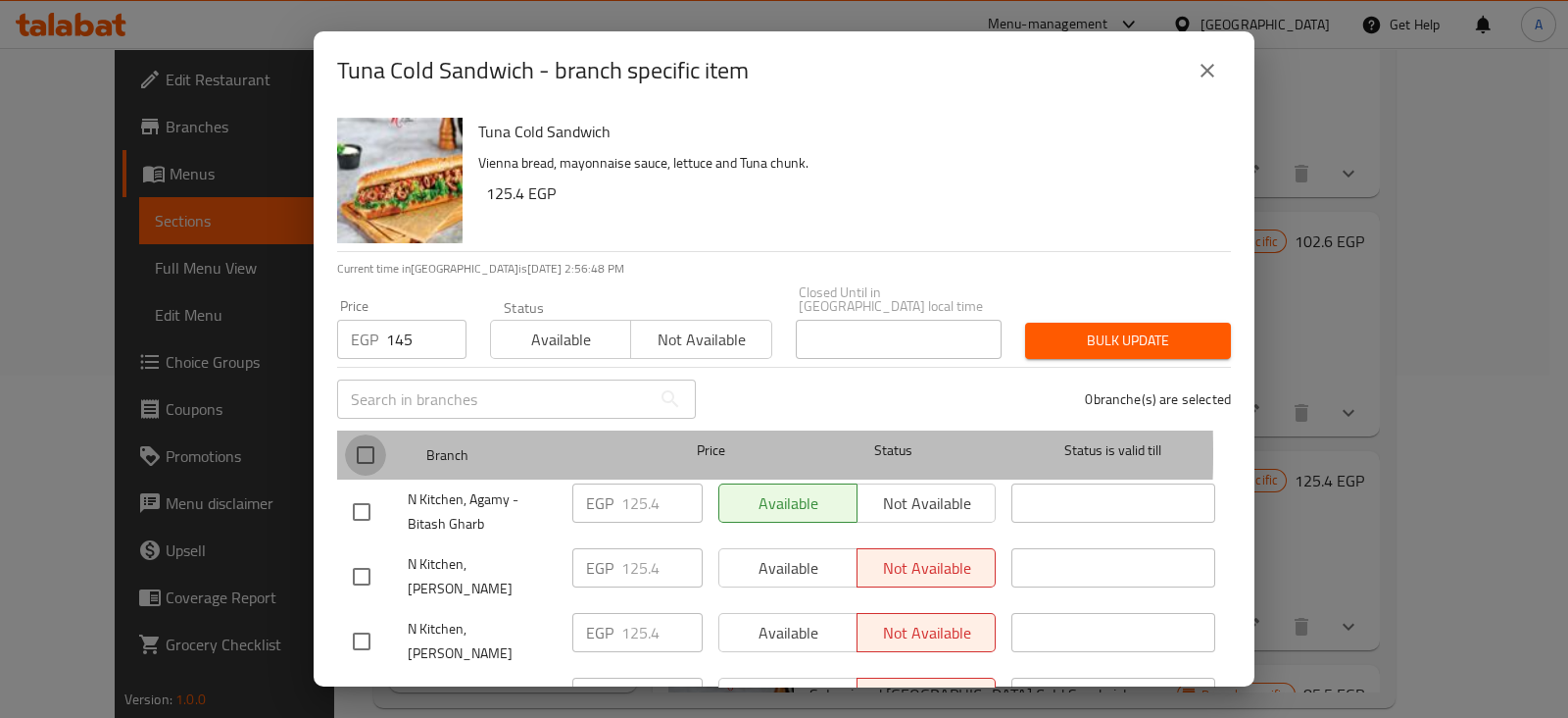
click at [367, 438] on input "checkbox" at bounding box center [365, 455] width 42 height 42
checkbox input "true"
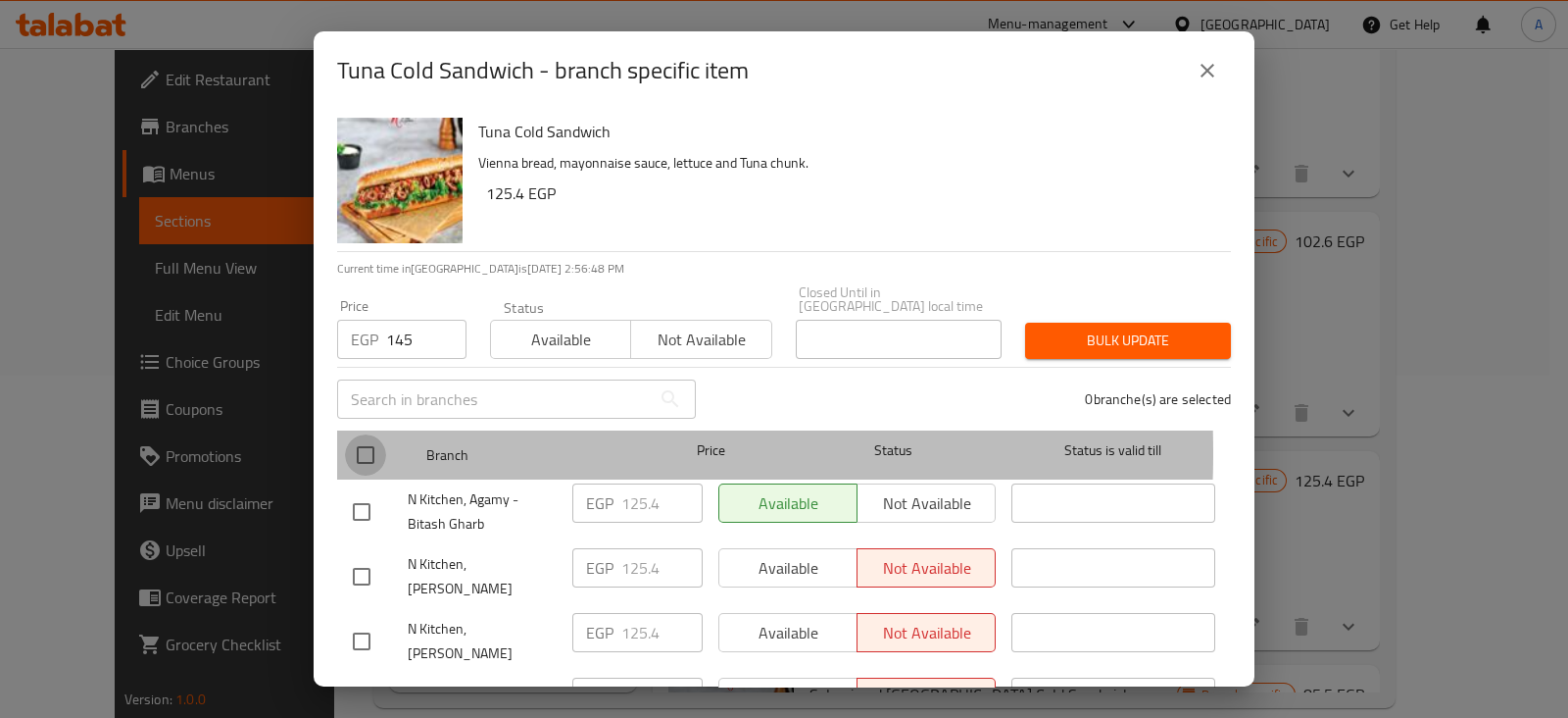
checkbox input "true"
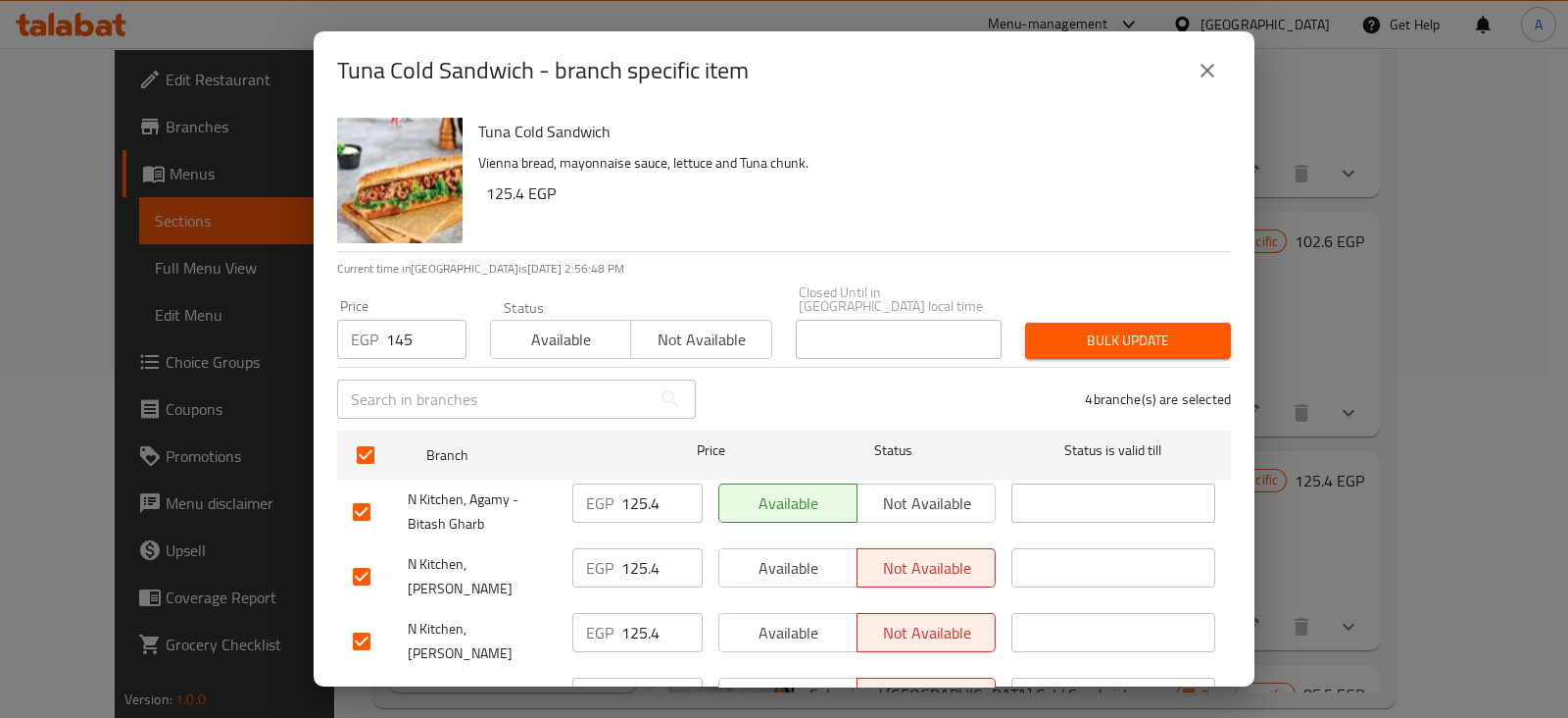
click at [1125, 329] on span "Bulk update" at bounding box center [1127, 341] width 174 height 25
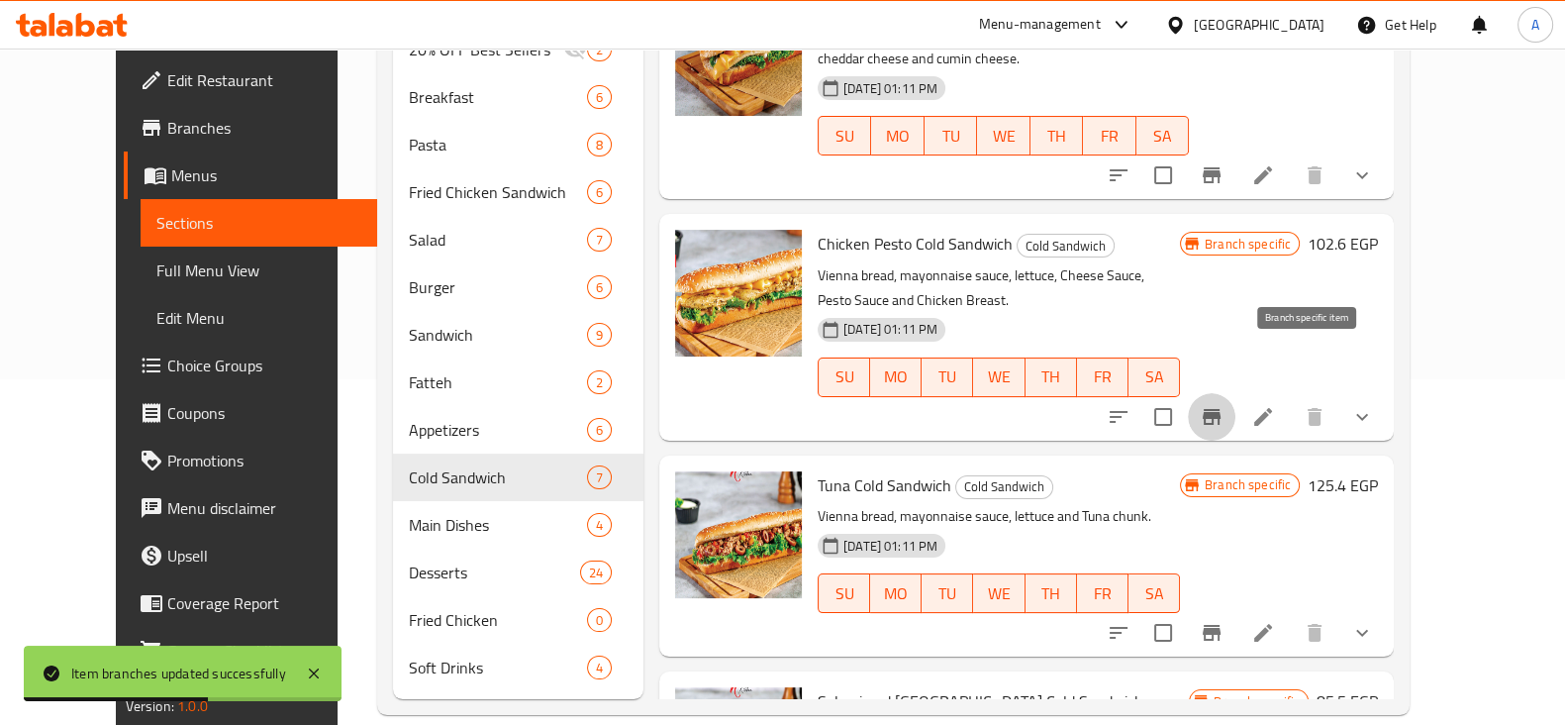
click at [1235, 393] on button "Branch-specific-item" at bounding box center [1212, 417] width 48 height 48
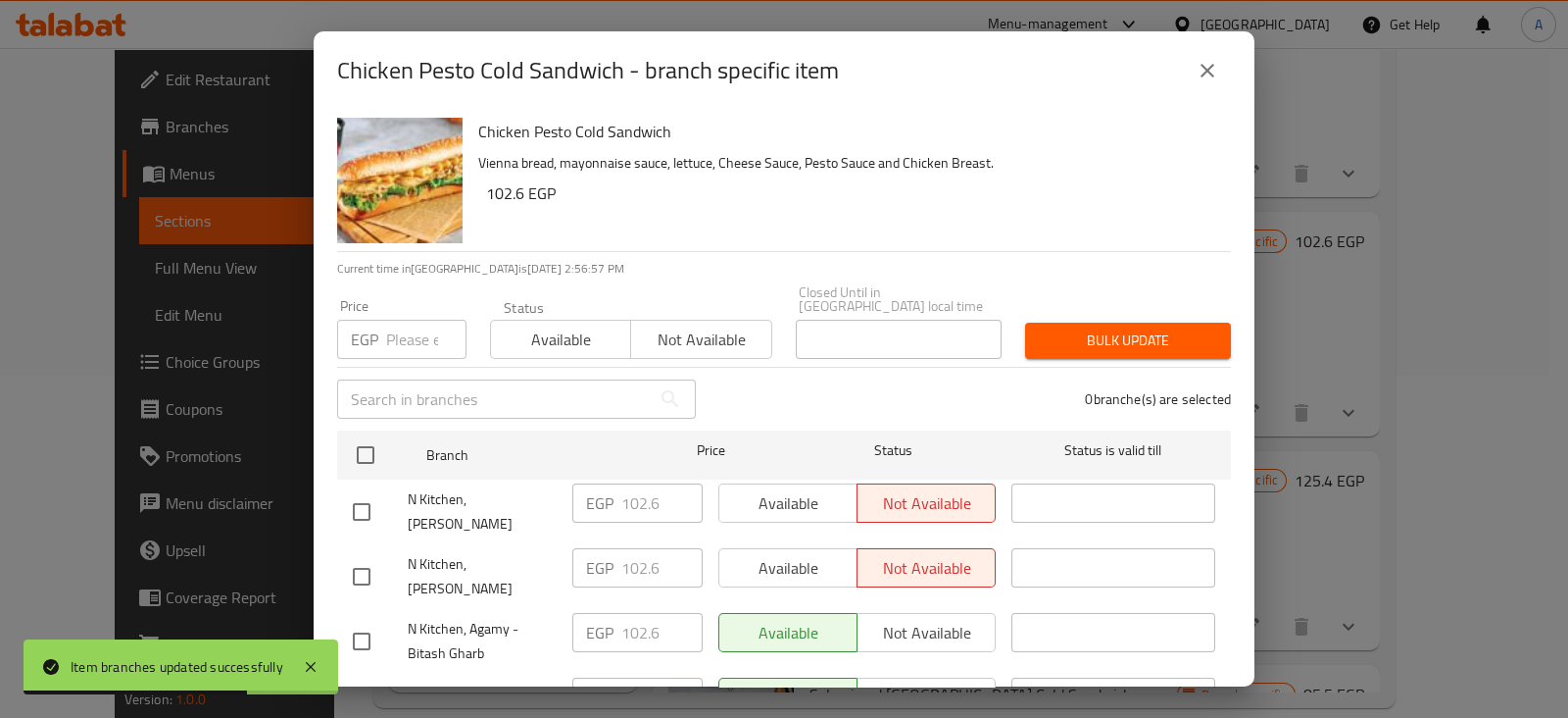
click at [401, 322] on input "number" at bounding box center [426, 340] width 80 height 40
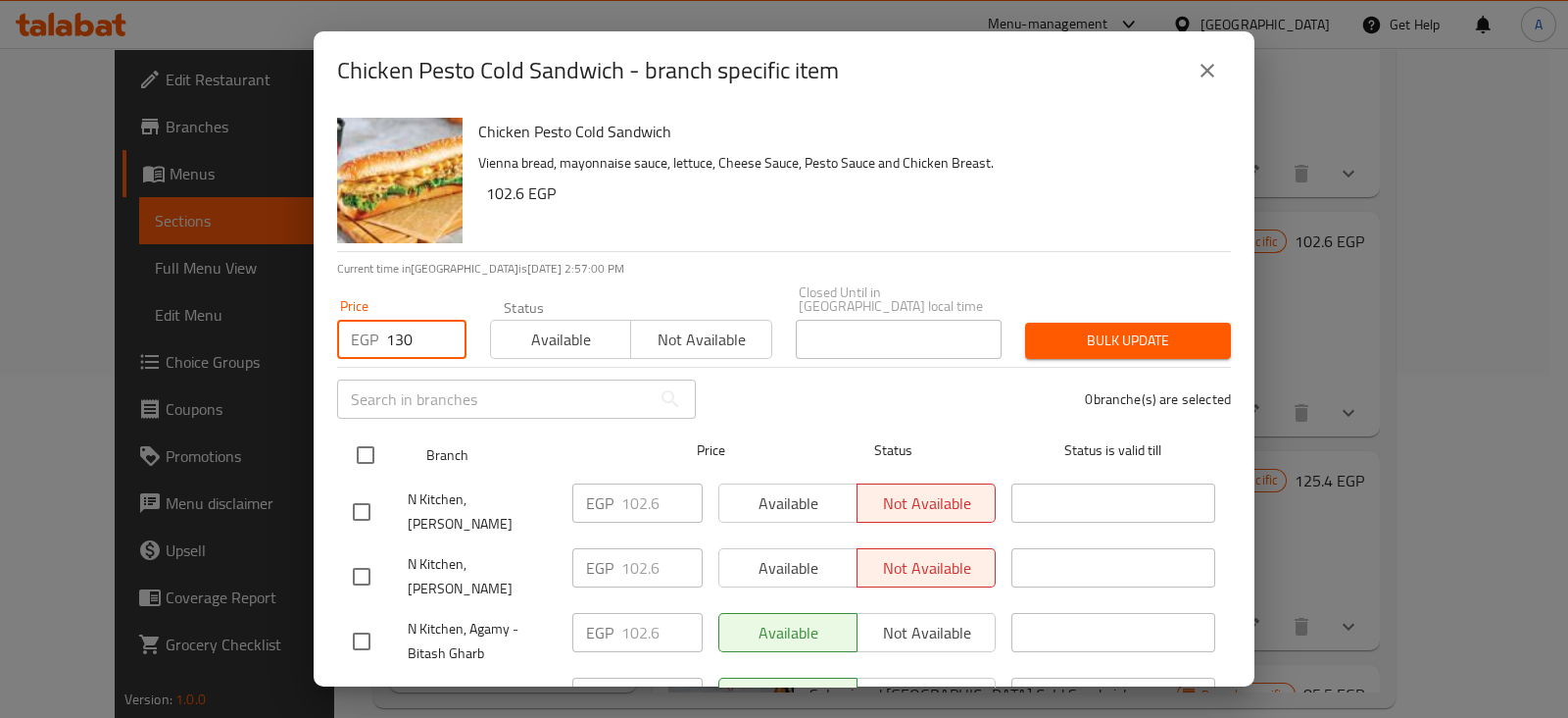
type input "130"
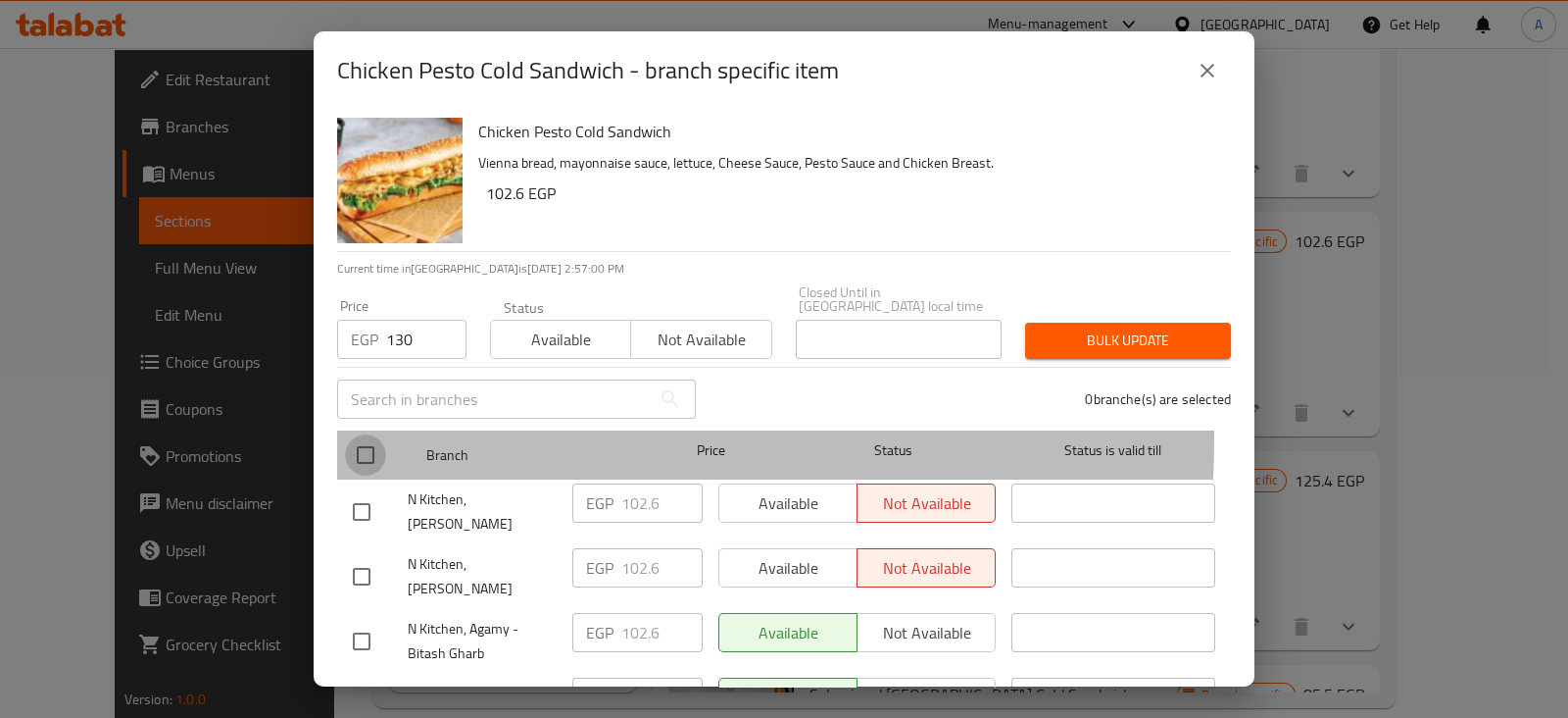
click at [364, 434] on input "checkbox" at bounding box center [365, 455] width 42 height 42
checkbox input "true"
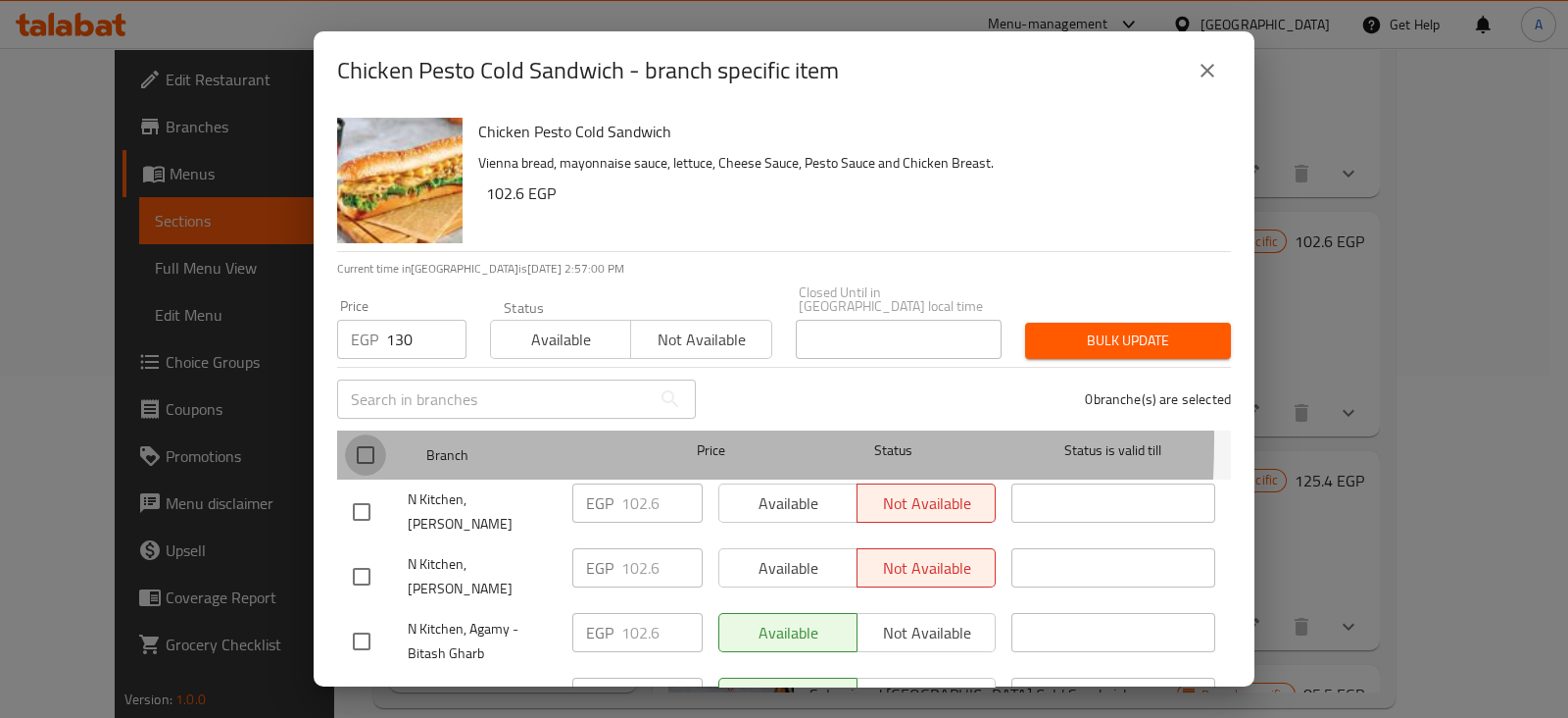
checkbox input "true"
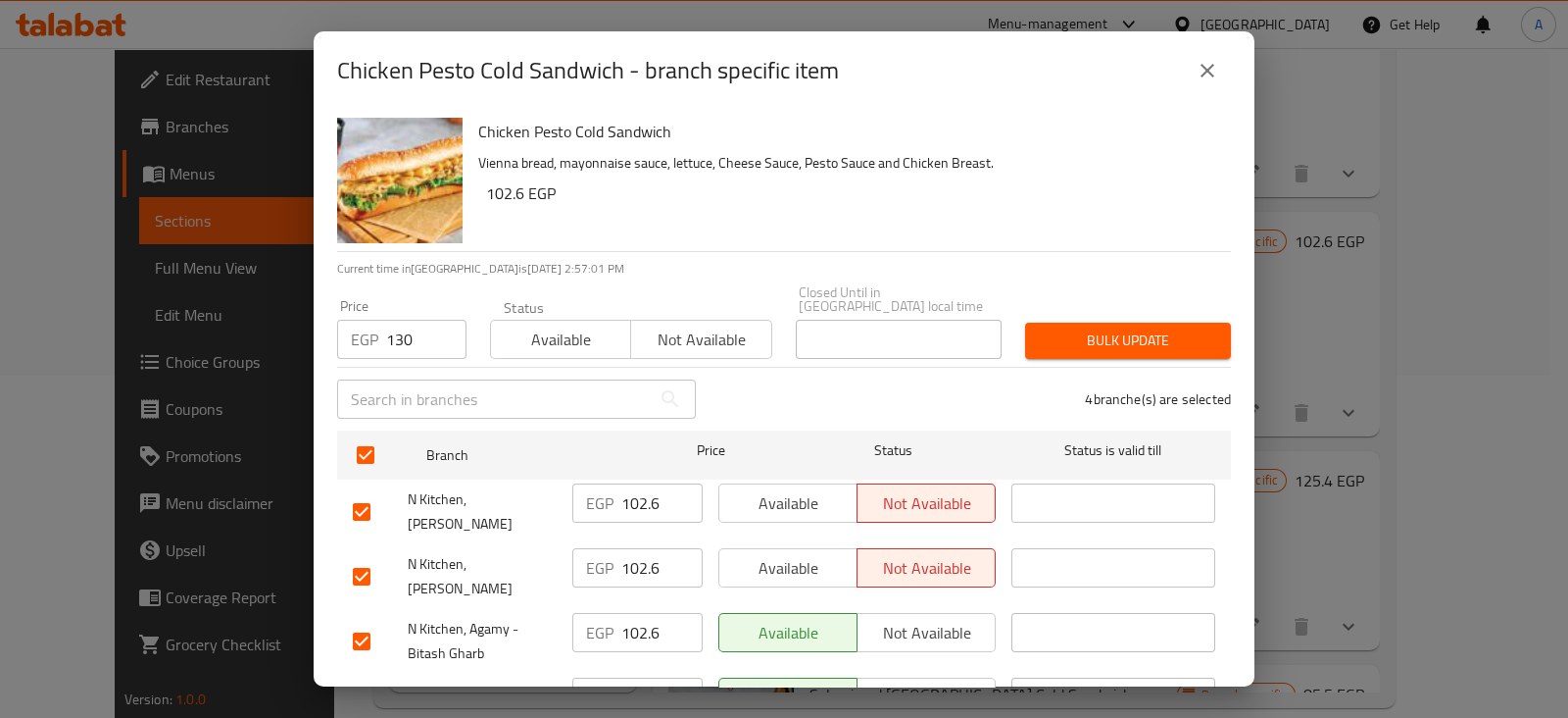
click at [1090, 323] on button "Bulk update" at bounding box center [1127, 341] width 206 height 37
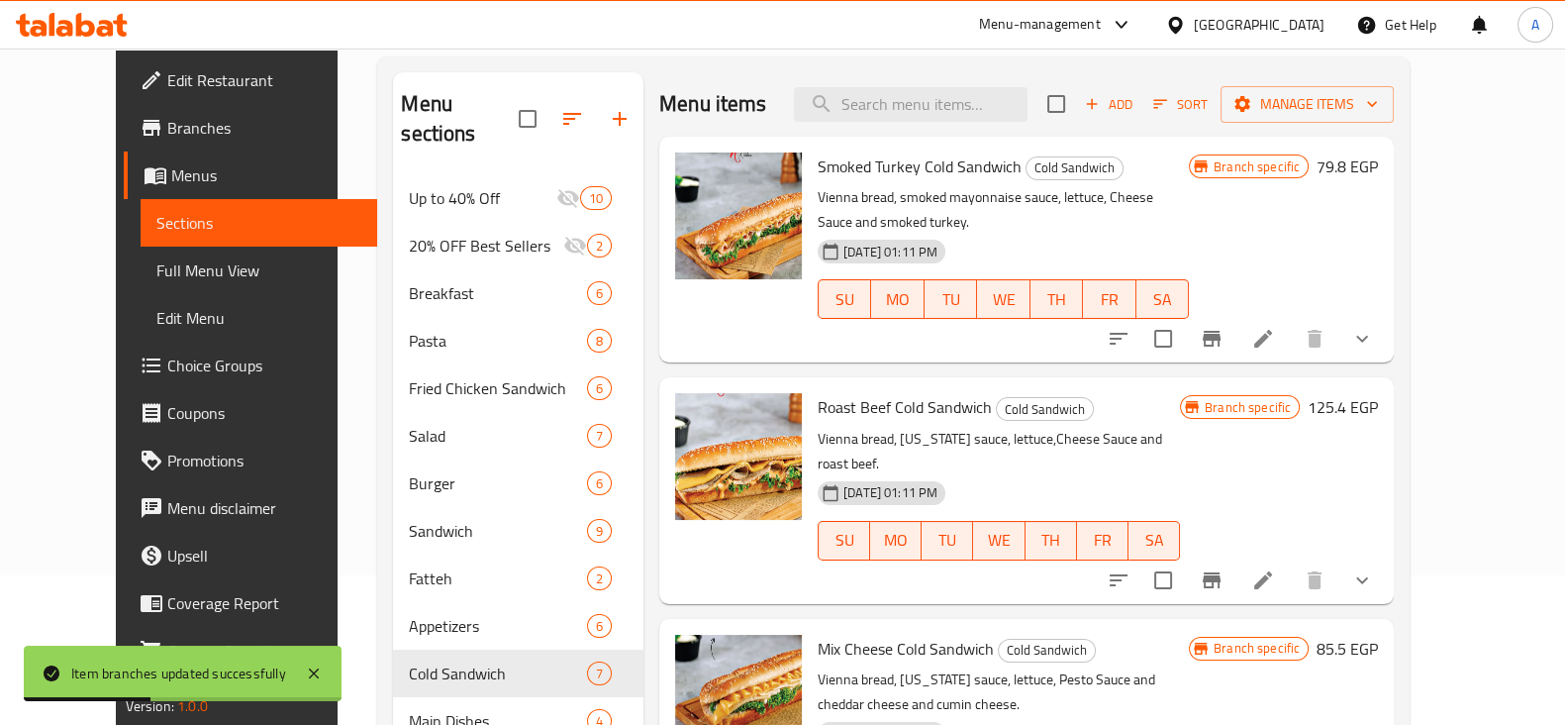
scroll to position [146, 0]
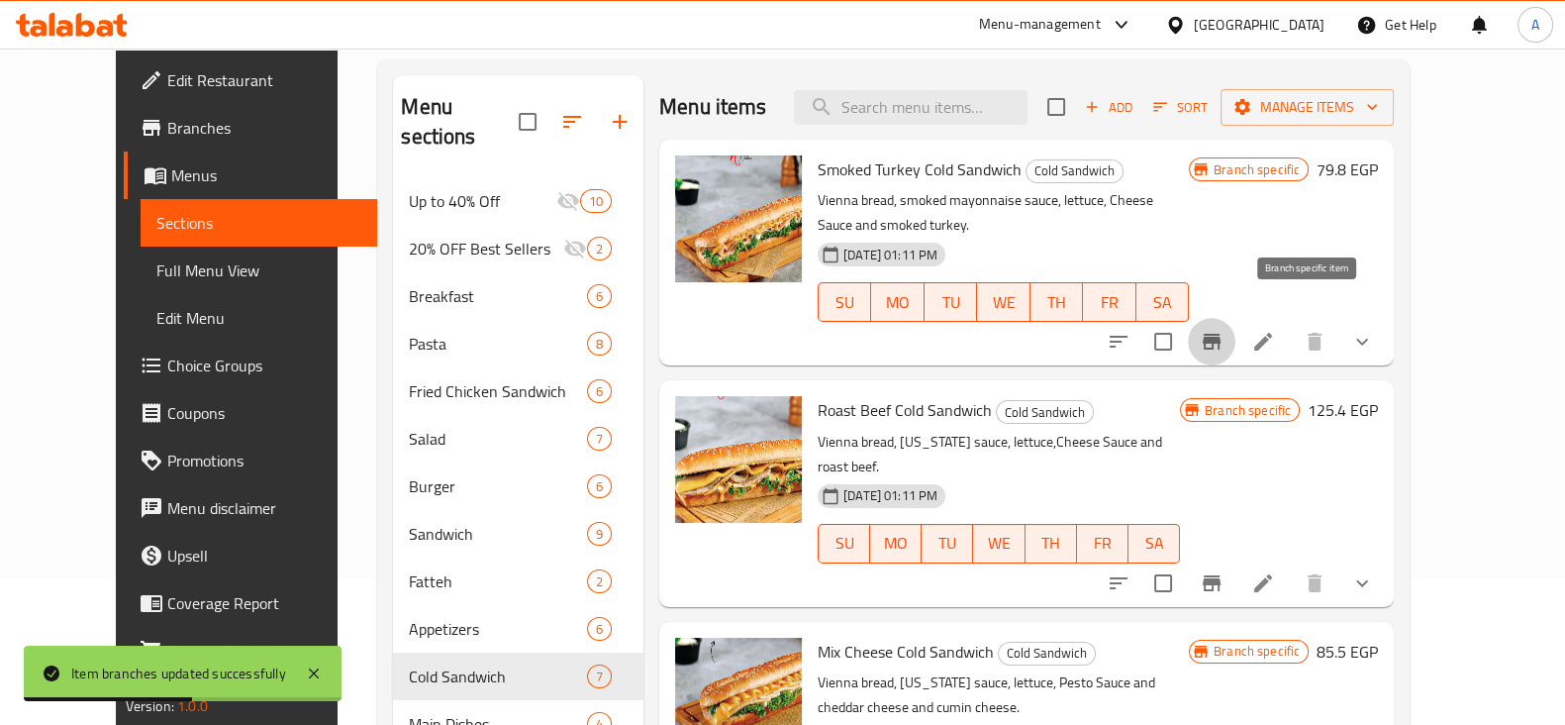
click at [1223, 330] on icon "Branch-specific-item" at bounding box center [1212, 342] width 24 height 24
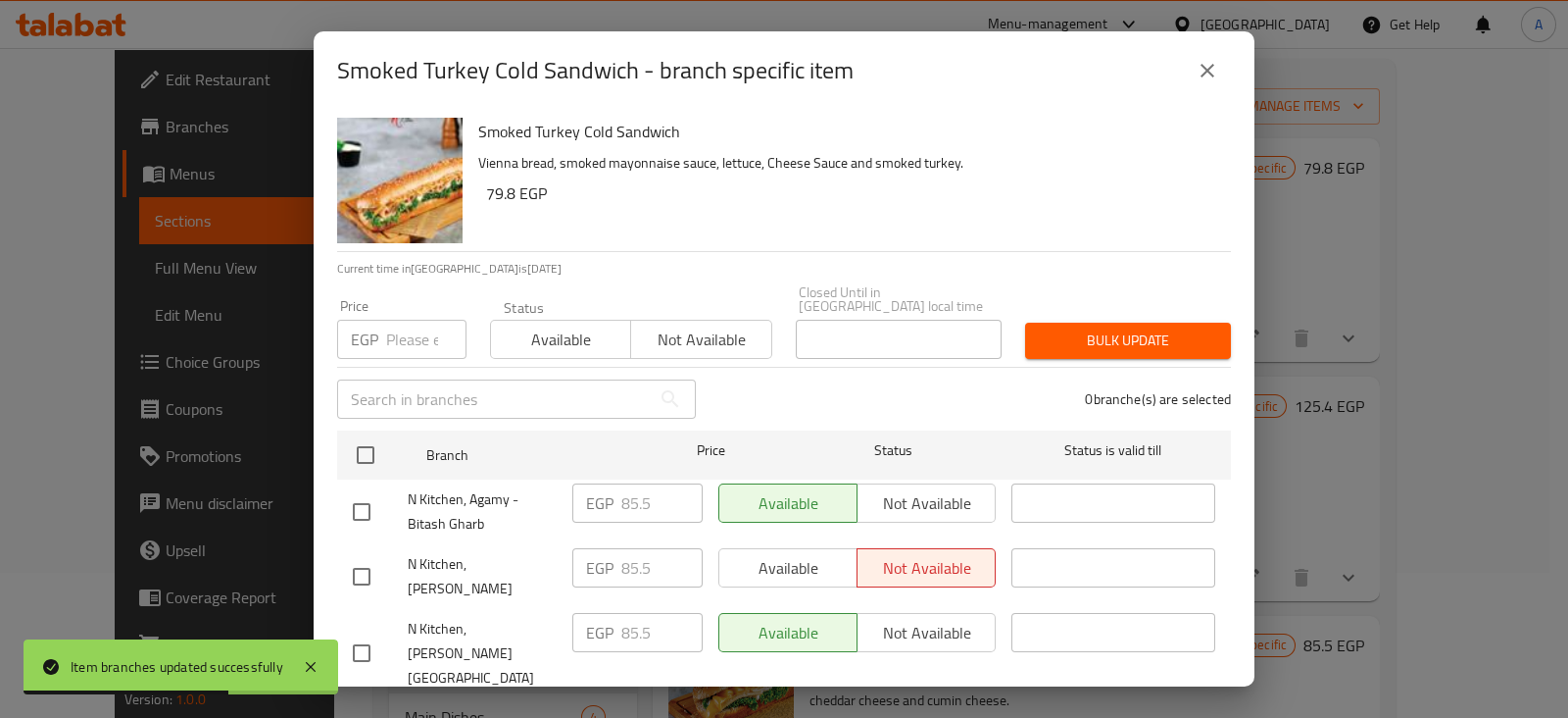
click at [401, 321] on input "number" at bounding box center [426, 340] width 80 height 40
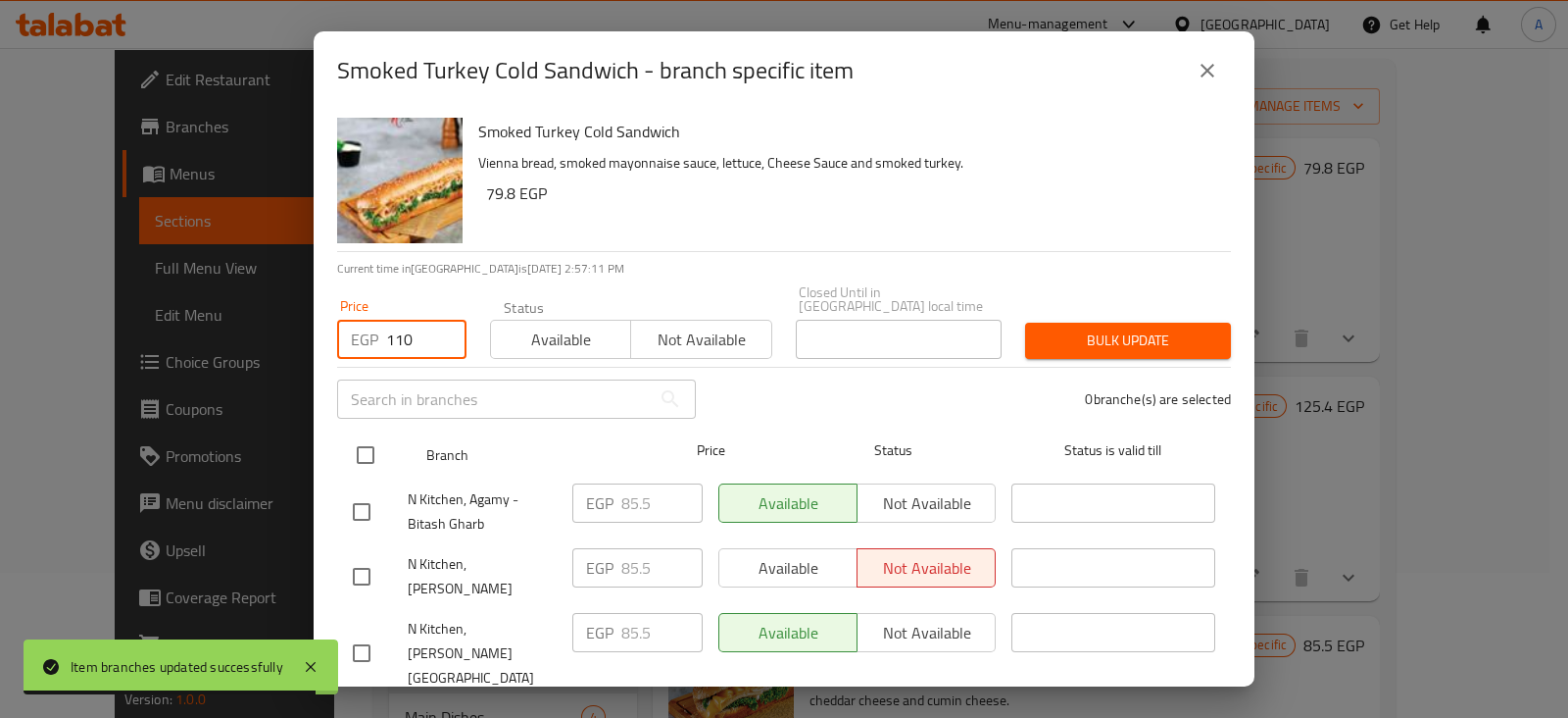
type input "110"
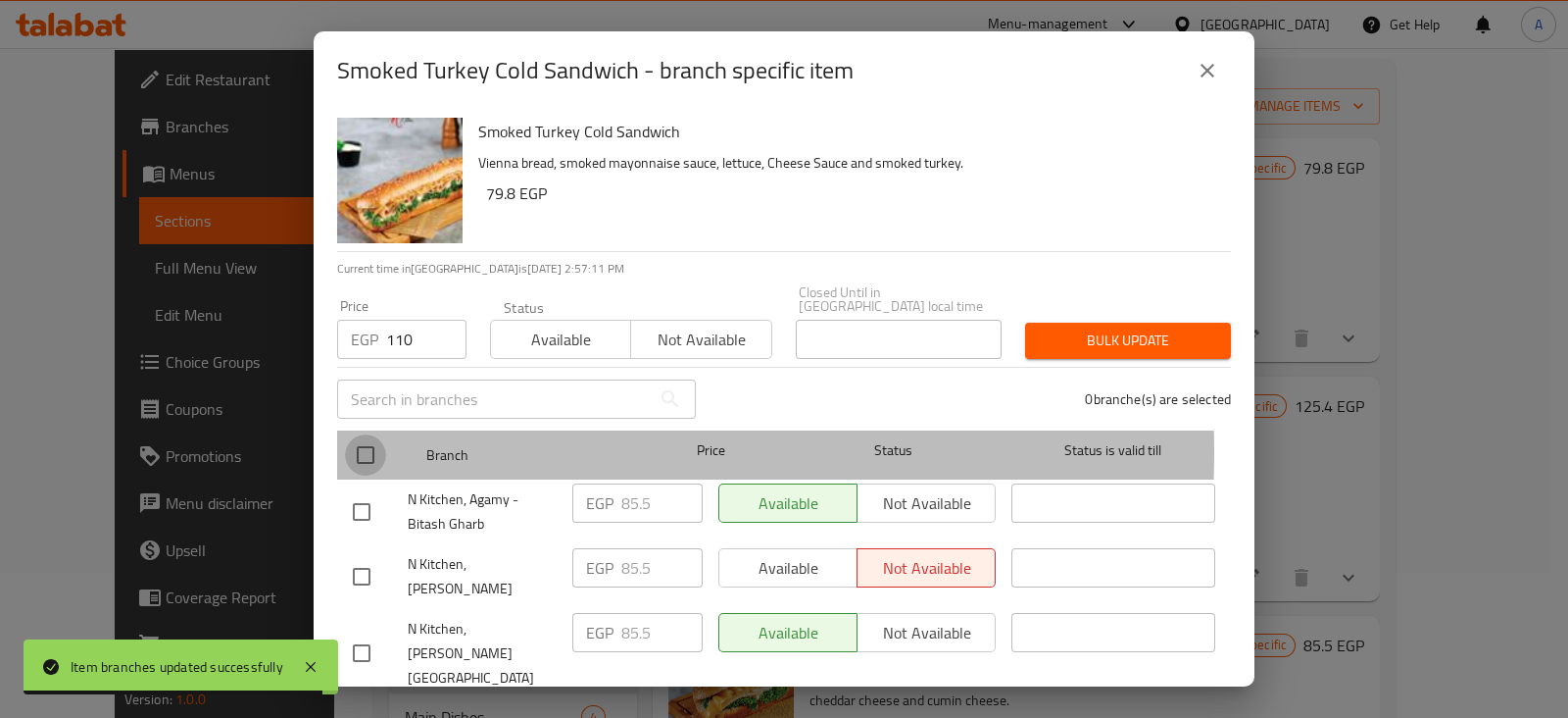
drag, startPoint x: 355, startPoint y: 438, endPoint x: 412, endPoint y: 417, distance: 60.7
click at [357, 435] on input "checkbox" at bounding box center [365, 455] width 42 height 42
checkbox input "true"
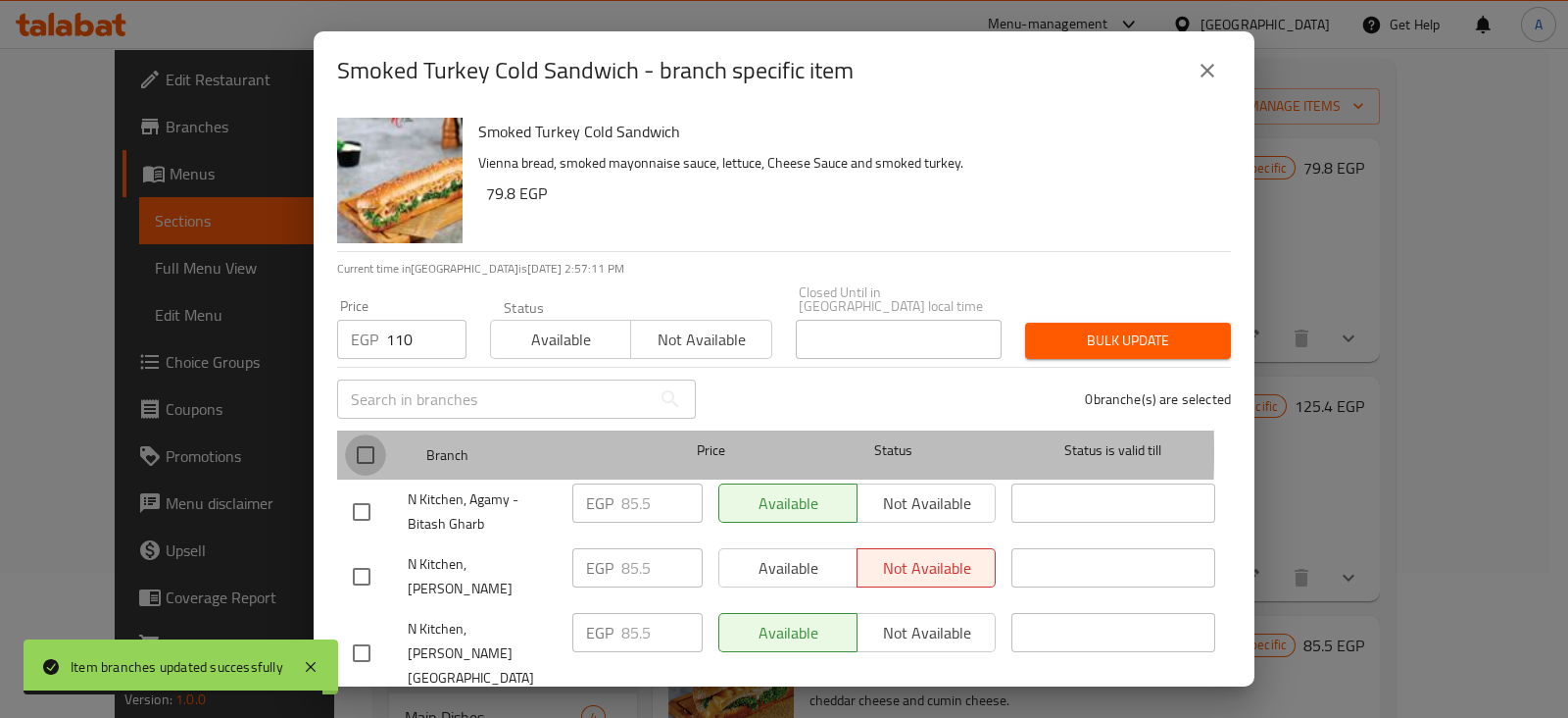
checkbox input "true"
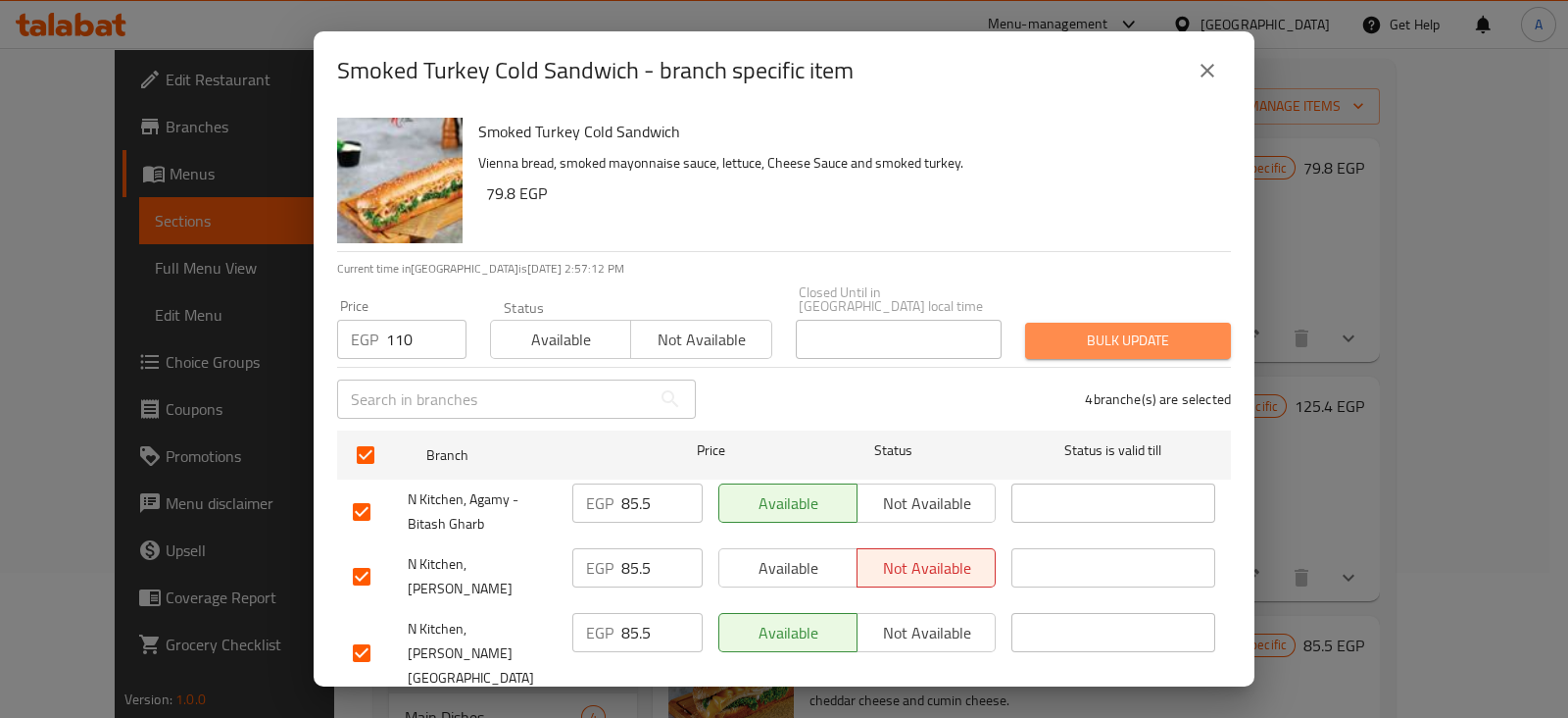
click at [1125, 330] on span "Bulk update" at bounding box center [1127, 341] width 174 height 25
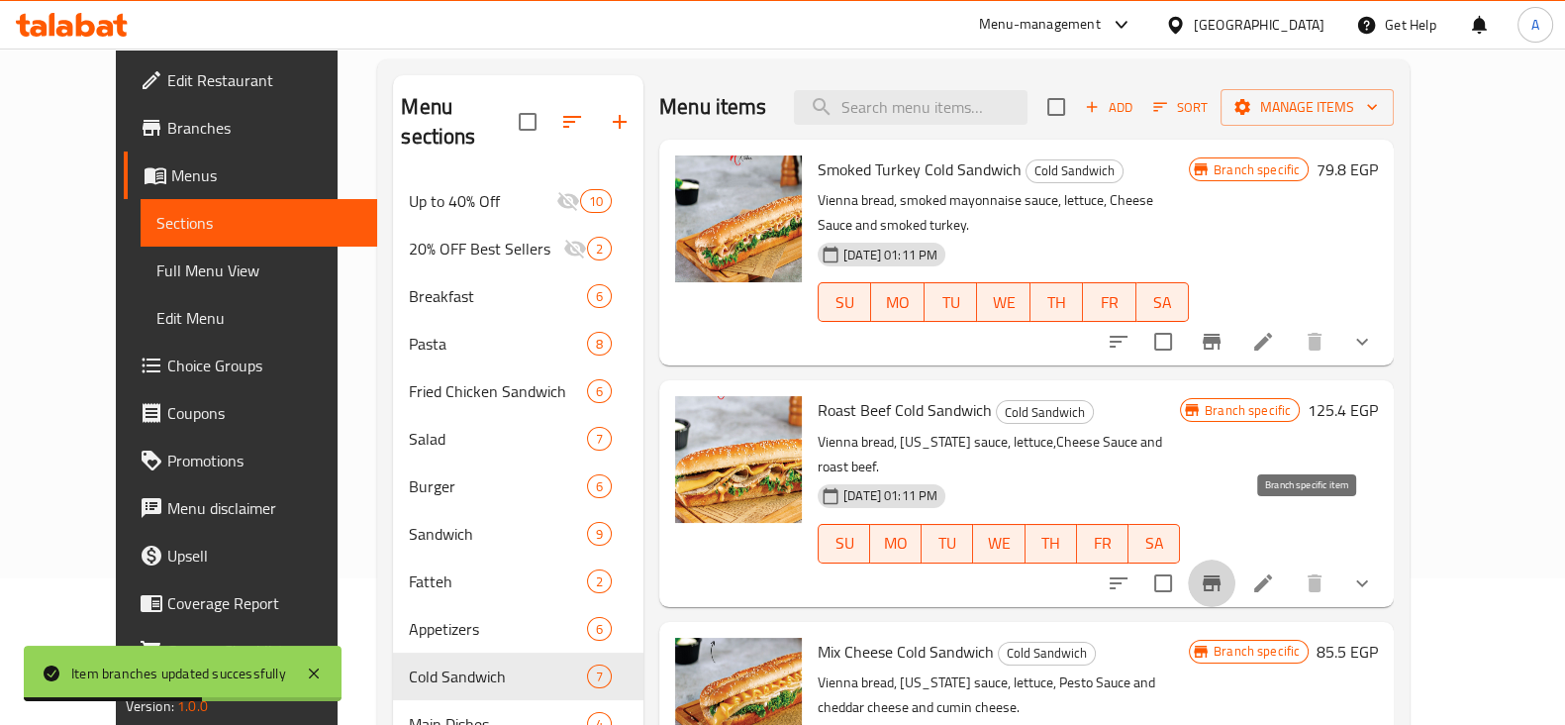
click at [1223, 571] on icon "Branch-specific-item" at bounding box center [1212, 583] width 24 height 24
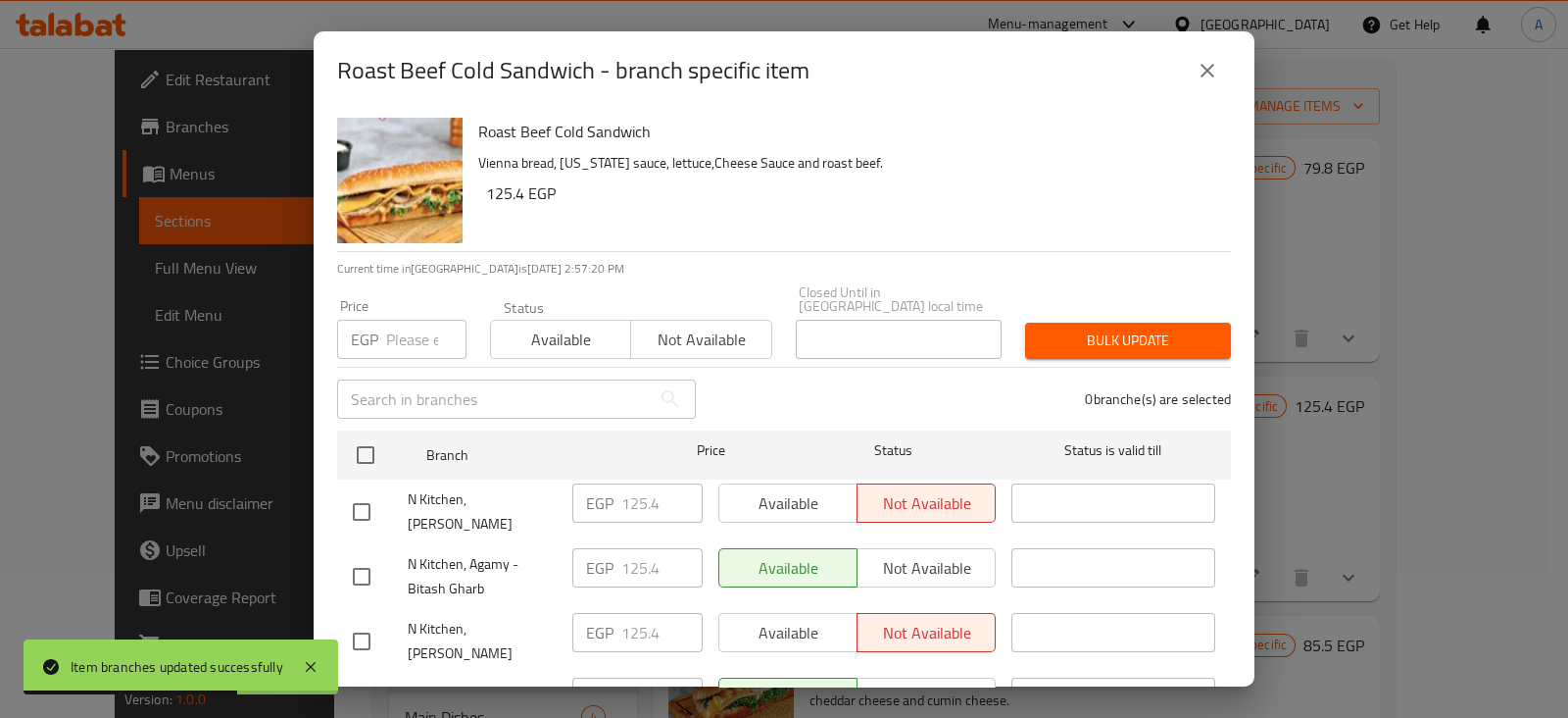
click at [402, 325] on input "number" at bounding box center [426, 340] width 80 height 40
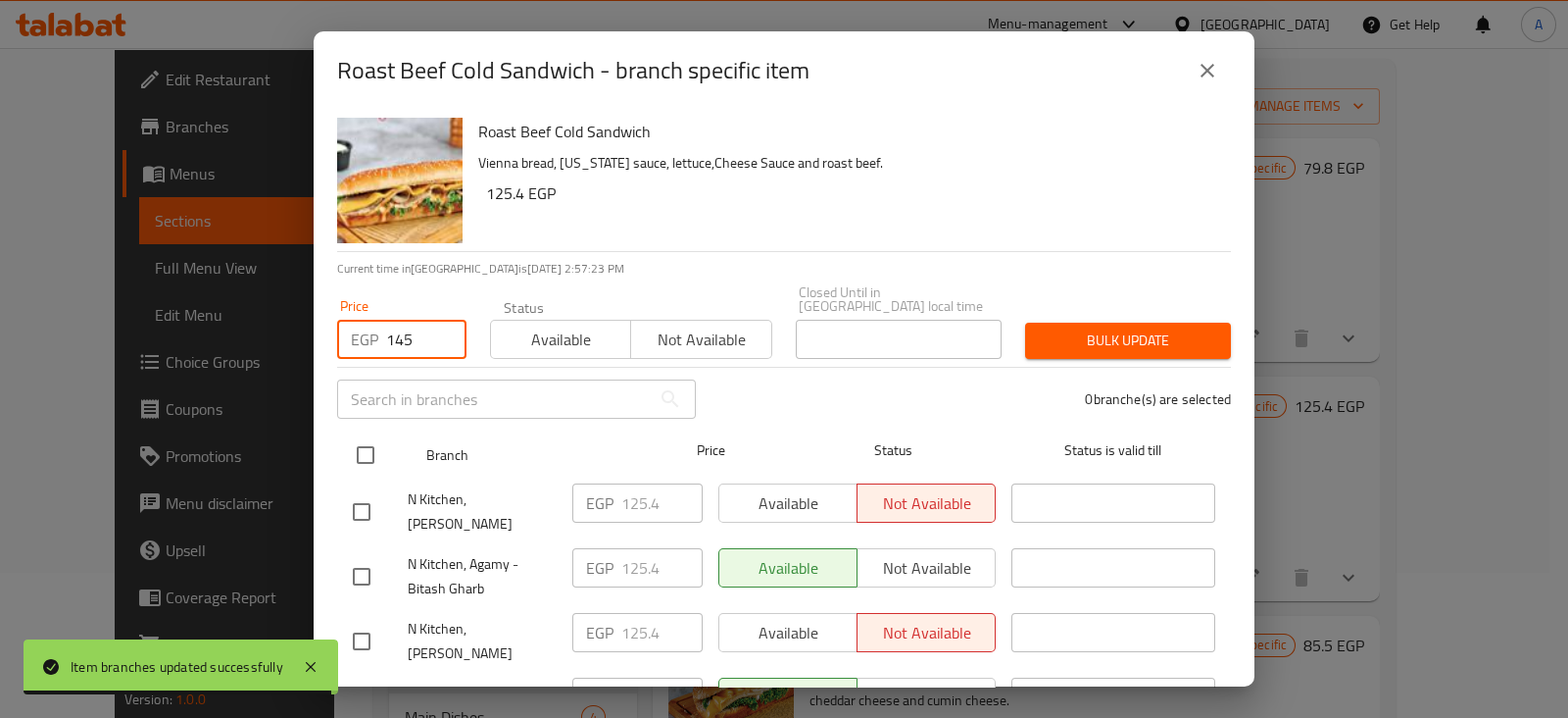
type input "145"
click at [364, 434] on input "checkbox" at bounding box center [365, 455] width 42 height 42
checkbox input "true"
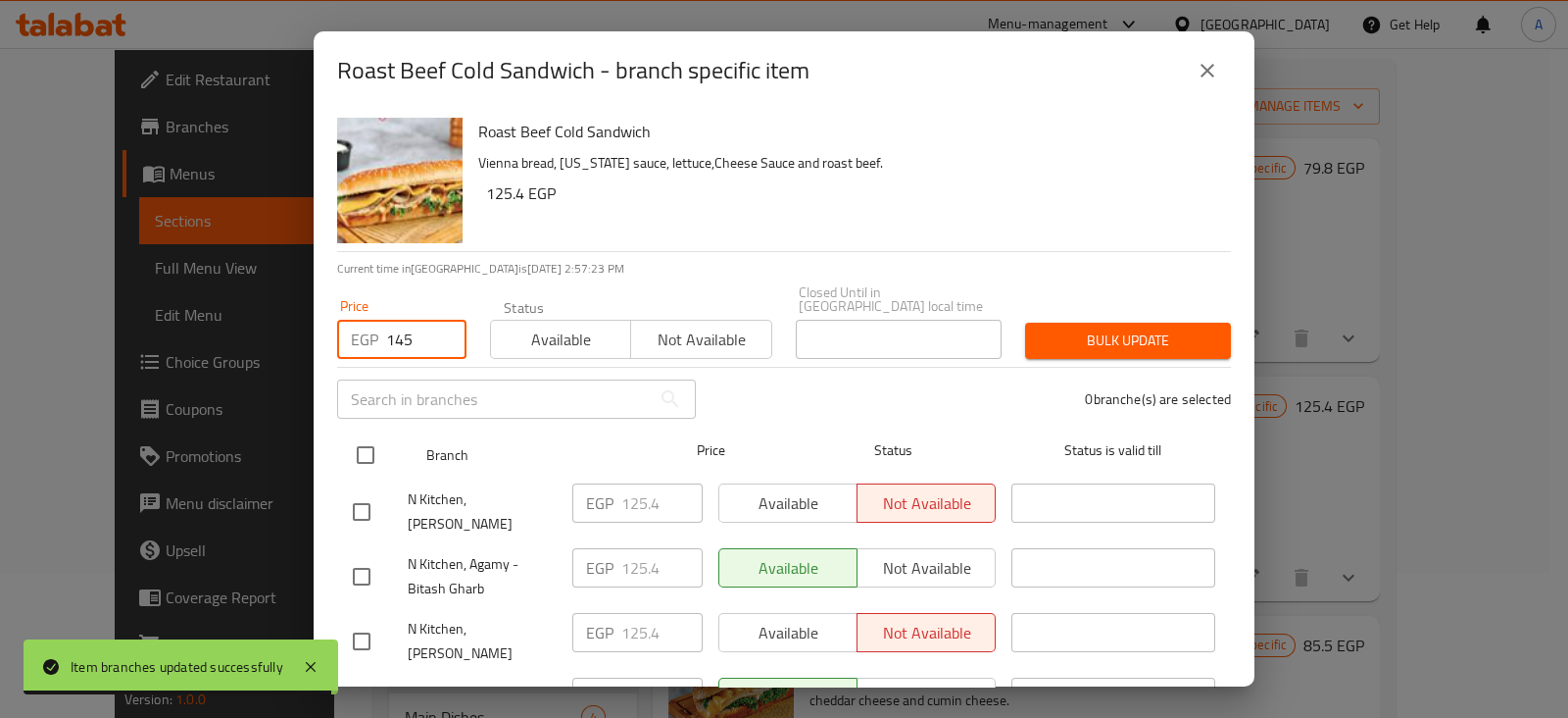
checkbox input "true"
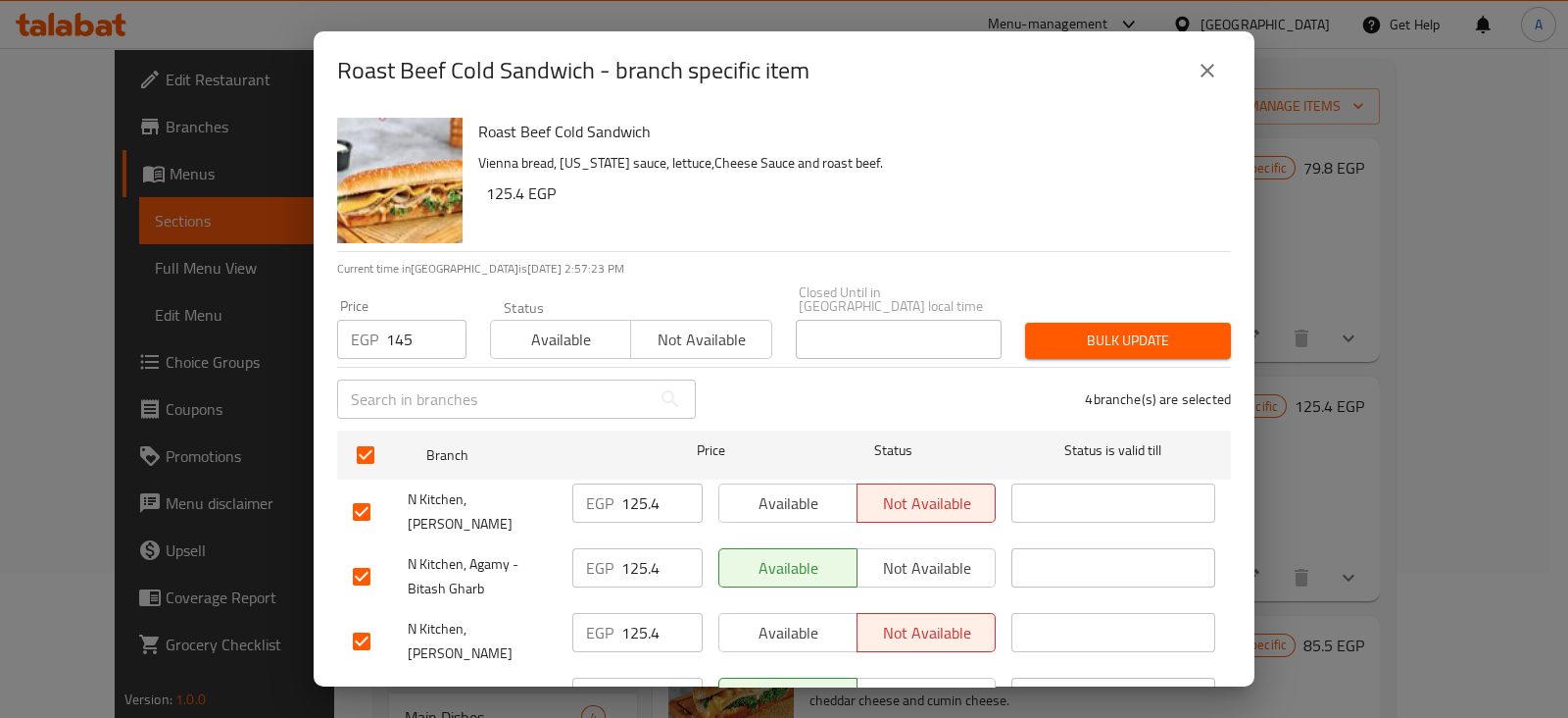
click at [1040, 329] on span "Bulk update" at bounding box center [1127, 341] width 174 height 25
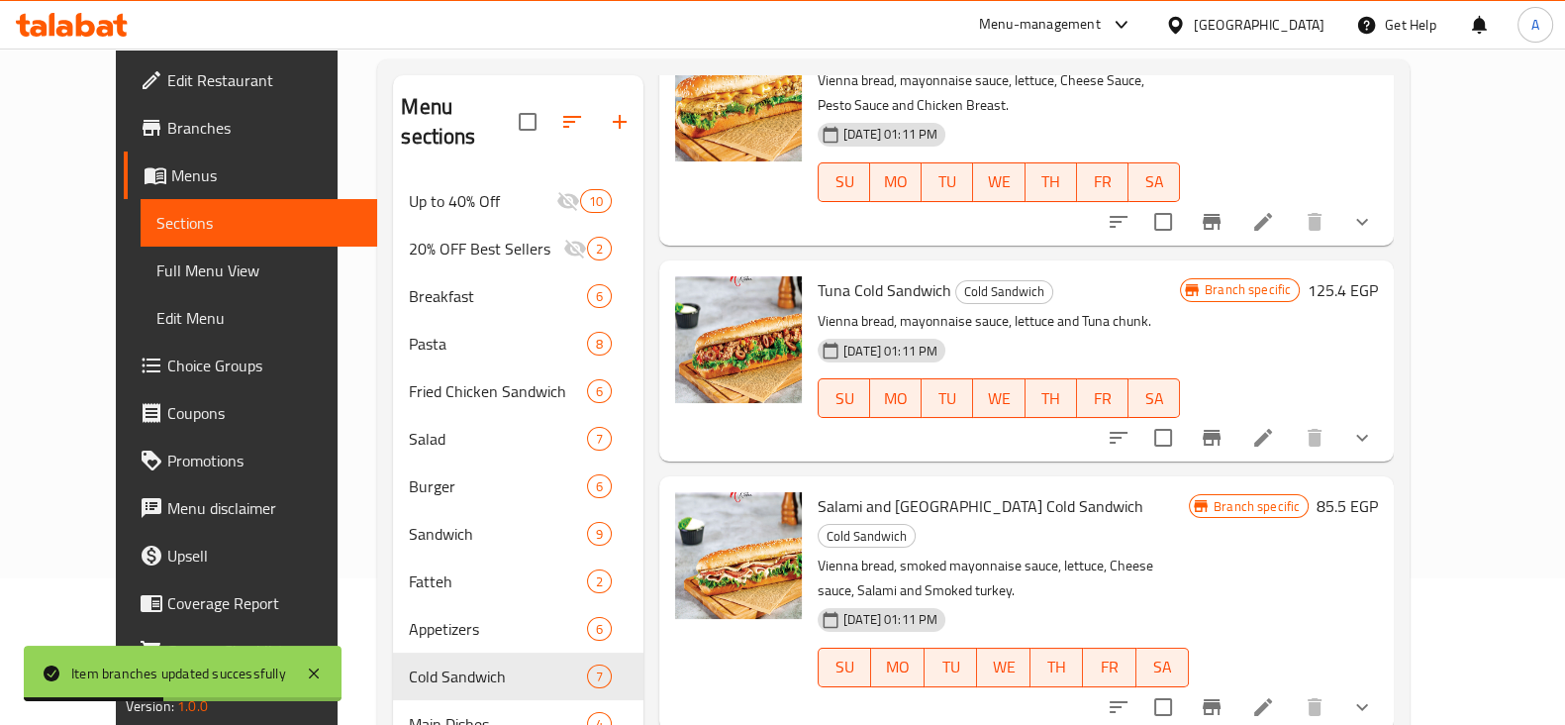
scroll to position [345, 0]
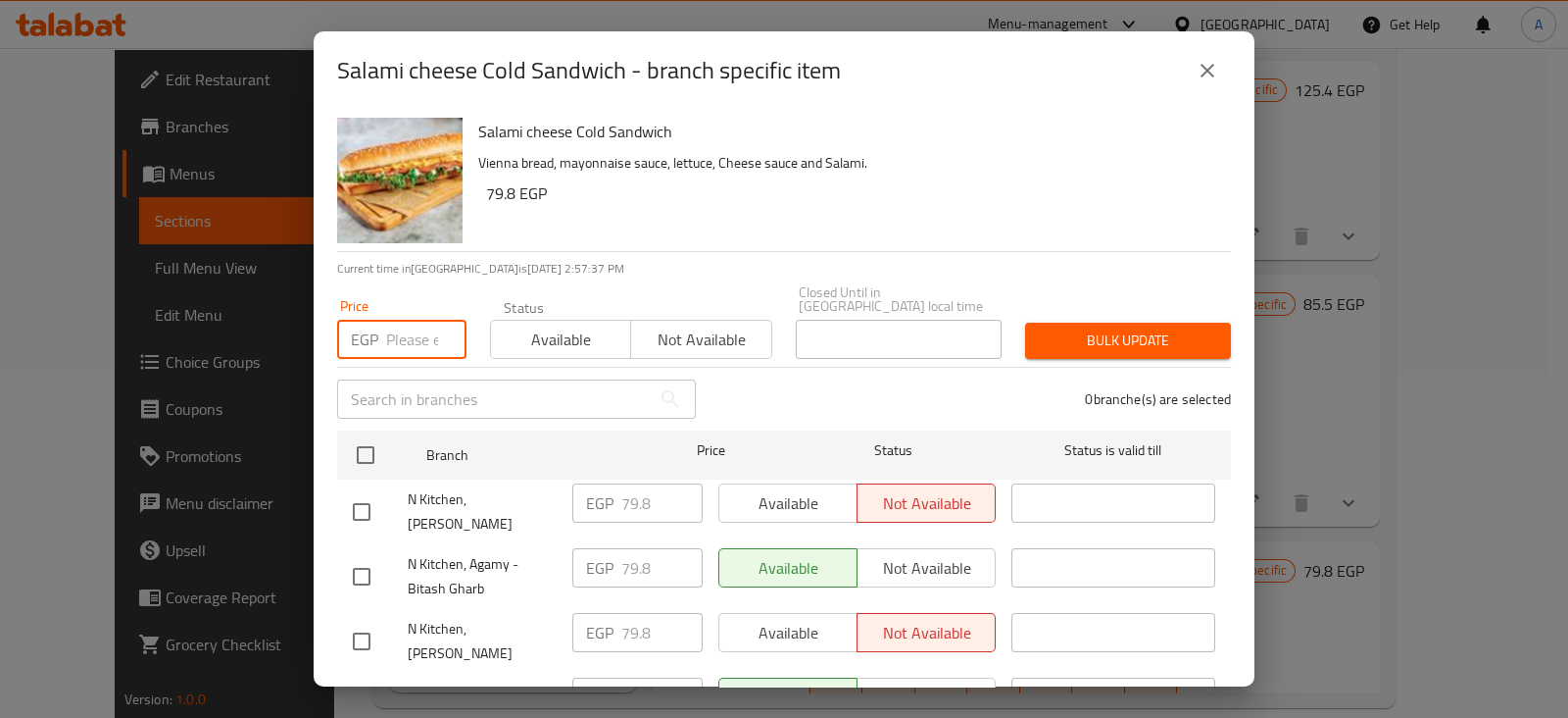
click at [406, 320] on input "number" at bounding box center [426, 340] width 80 height 40
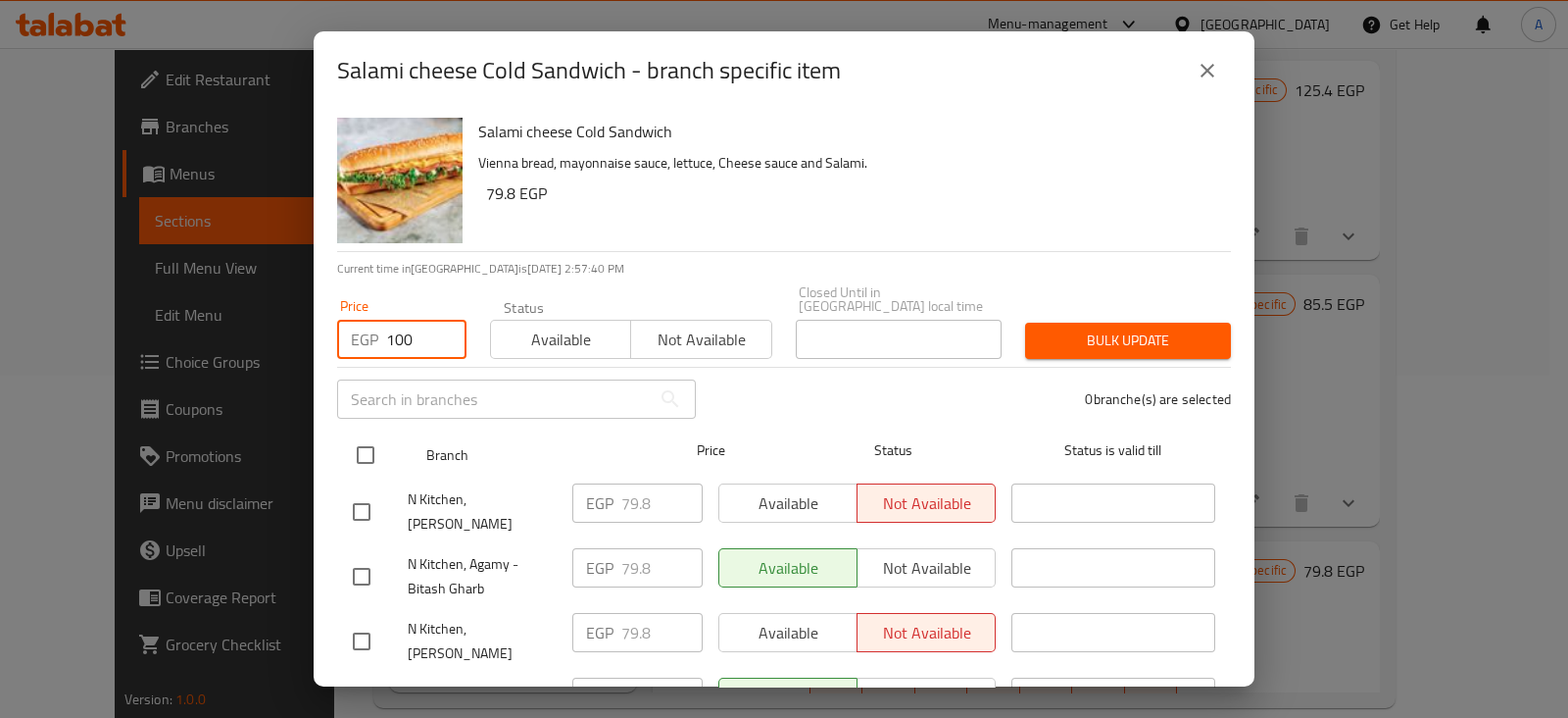
type input "100"
click at [368, 438] on input "checkbox" at bounding box center [365, 455] width 42 height 42
checkbox input "true"
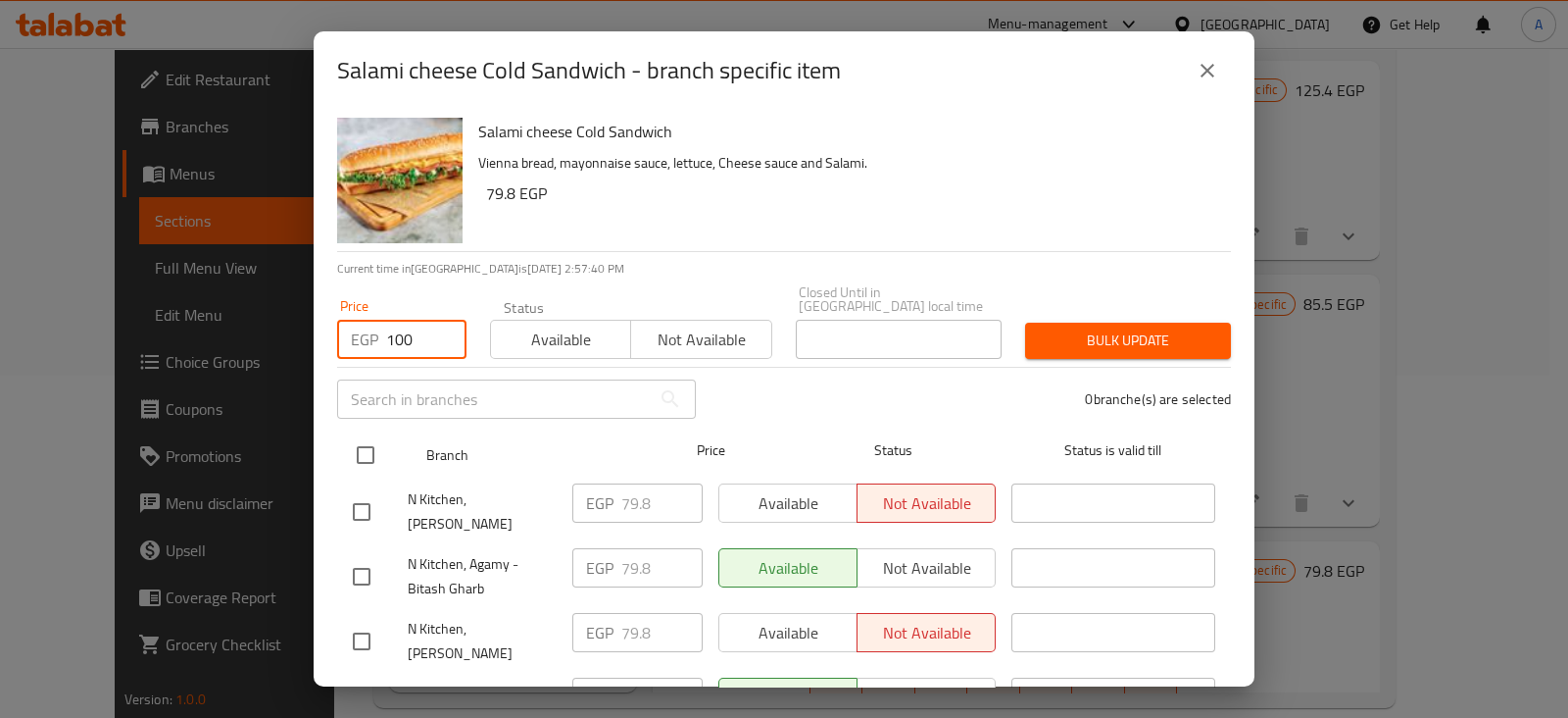
checkbox input "true"
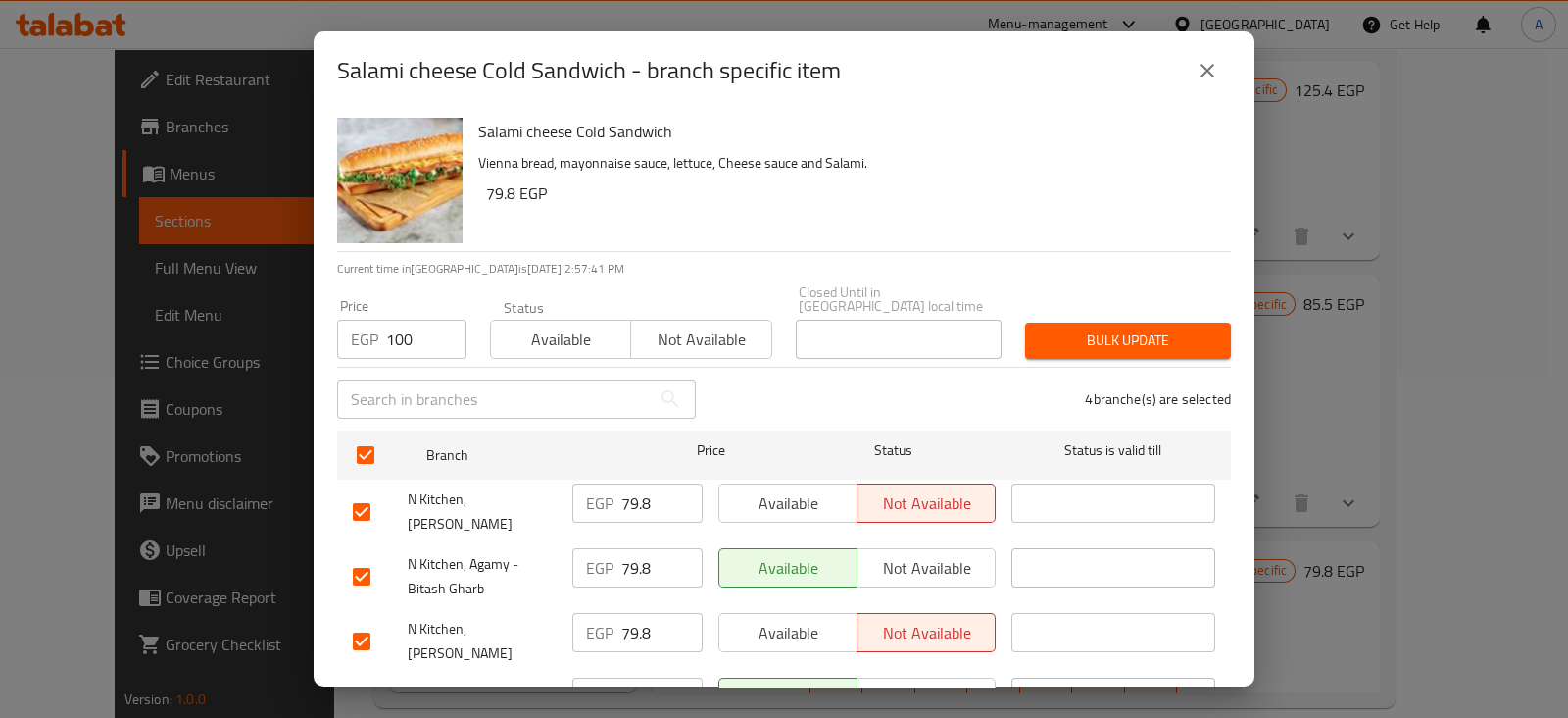
click at [1073, 329] on span "Bulk update" at bounding box center [1127, 341] width 174 height 25
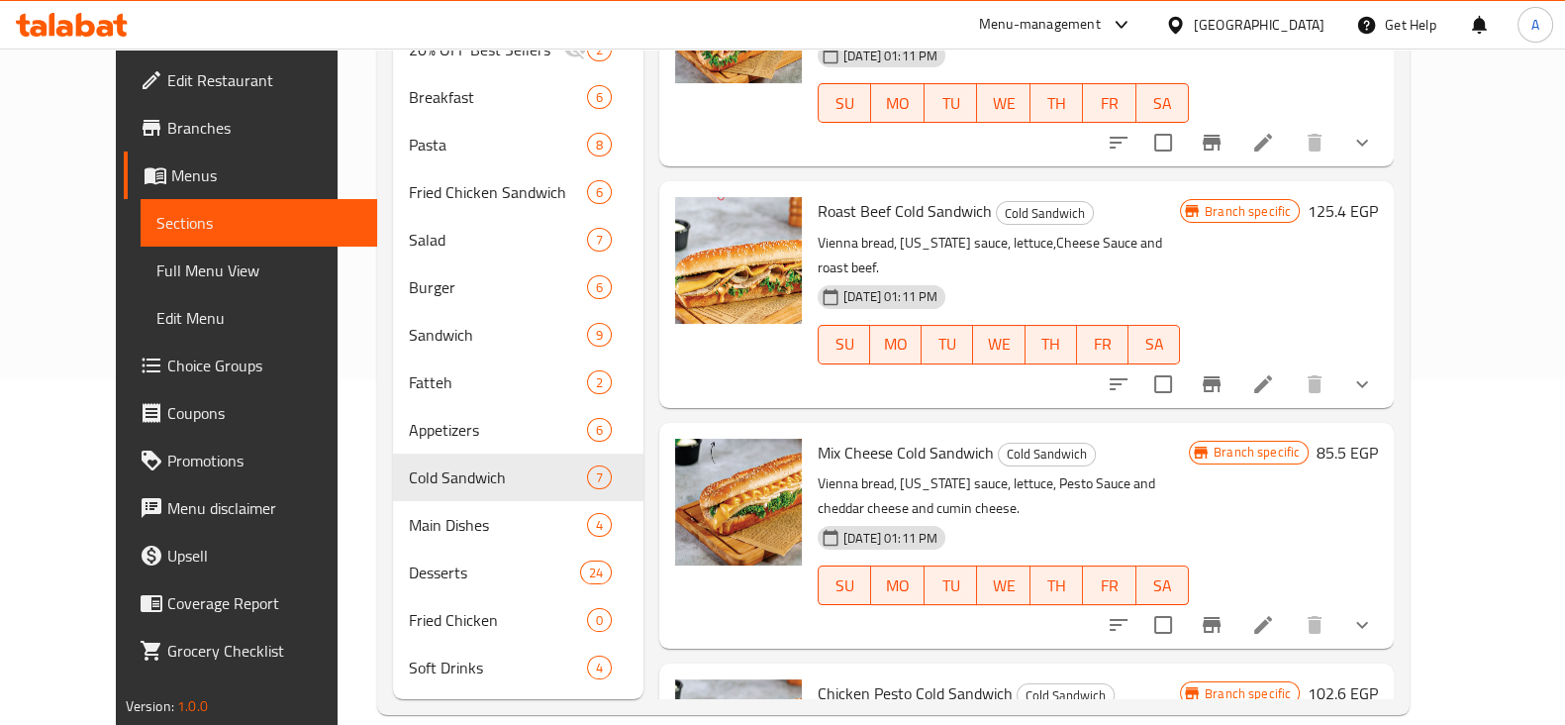
scroll to position [0, 0]
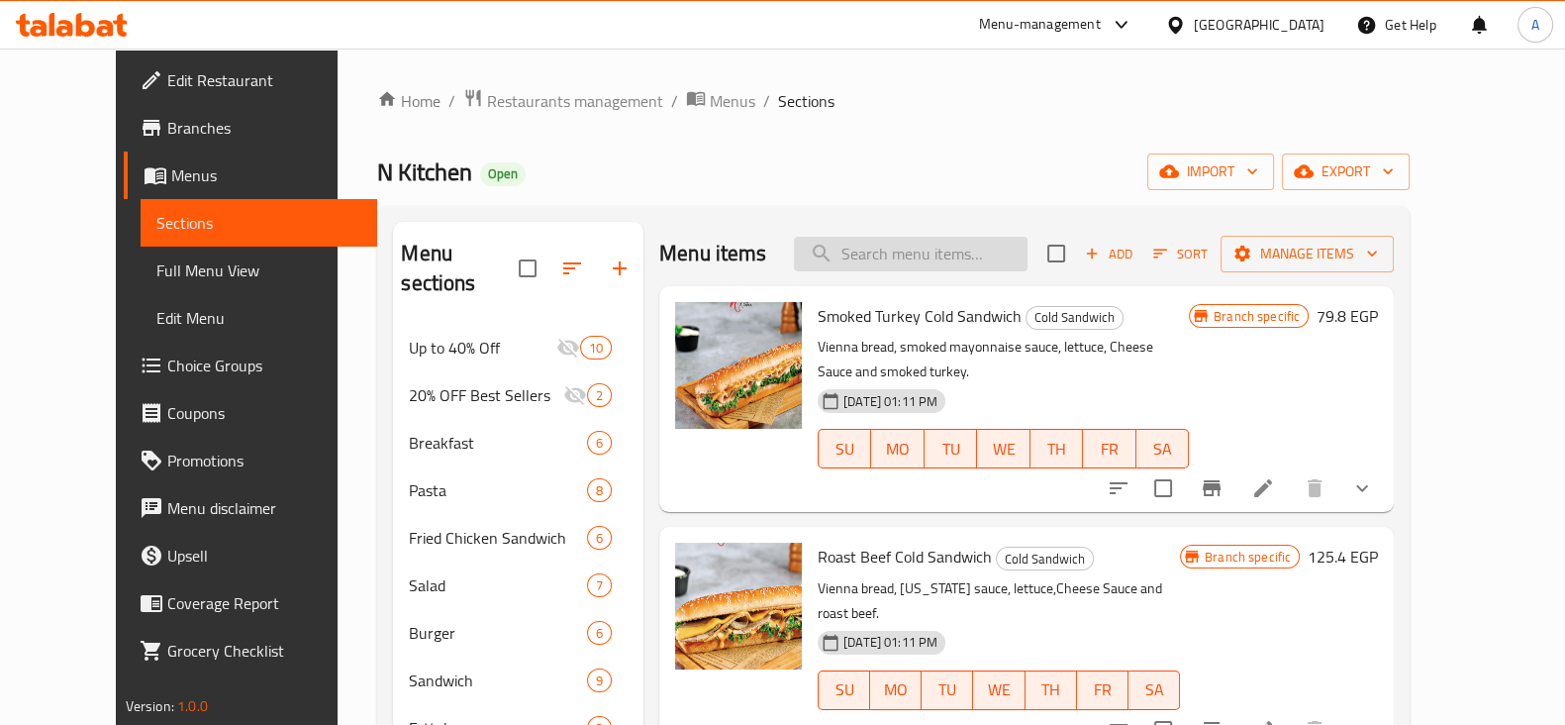
click at [940, 259] on input "search" at bounding box center [911, 254] width 234 height 35
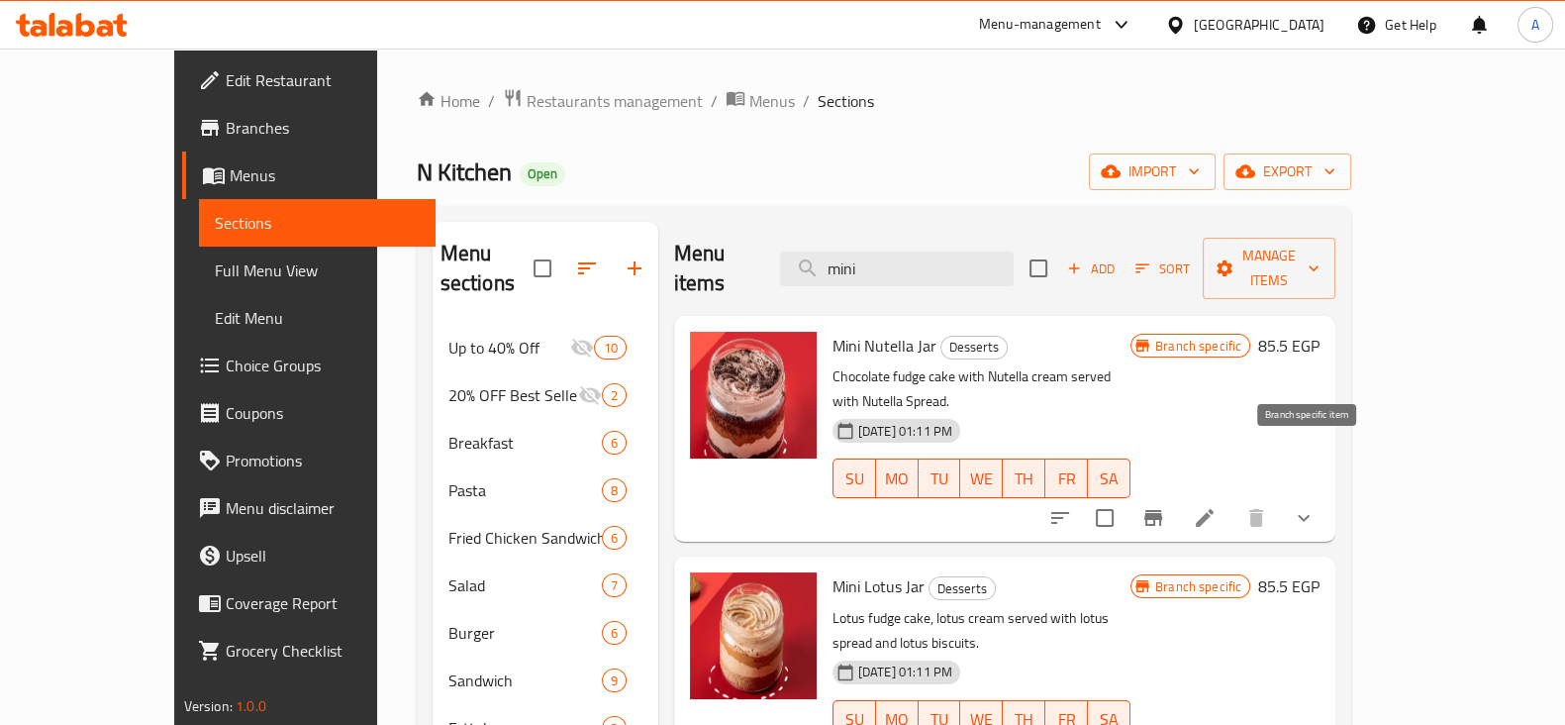
type input "mini"
click at [1177, 494] on button "Branch-specific-item" at bounding box center [1153, 518] width 48 height 48
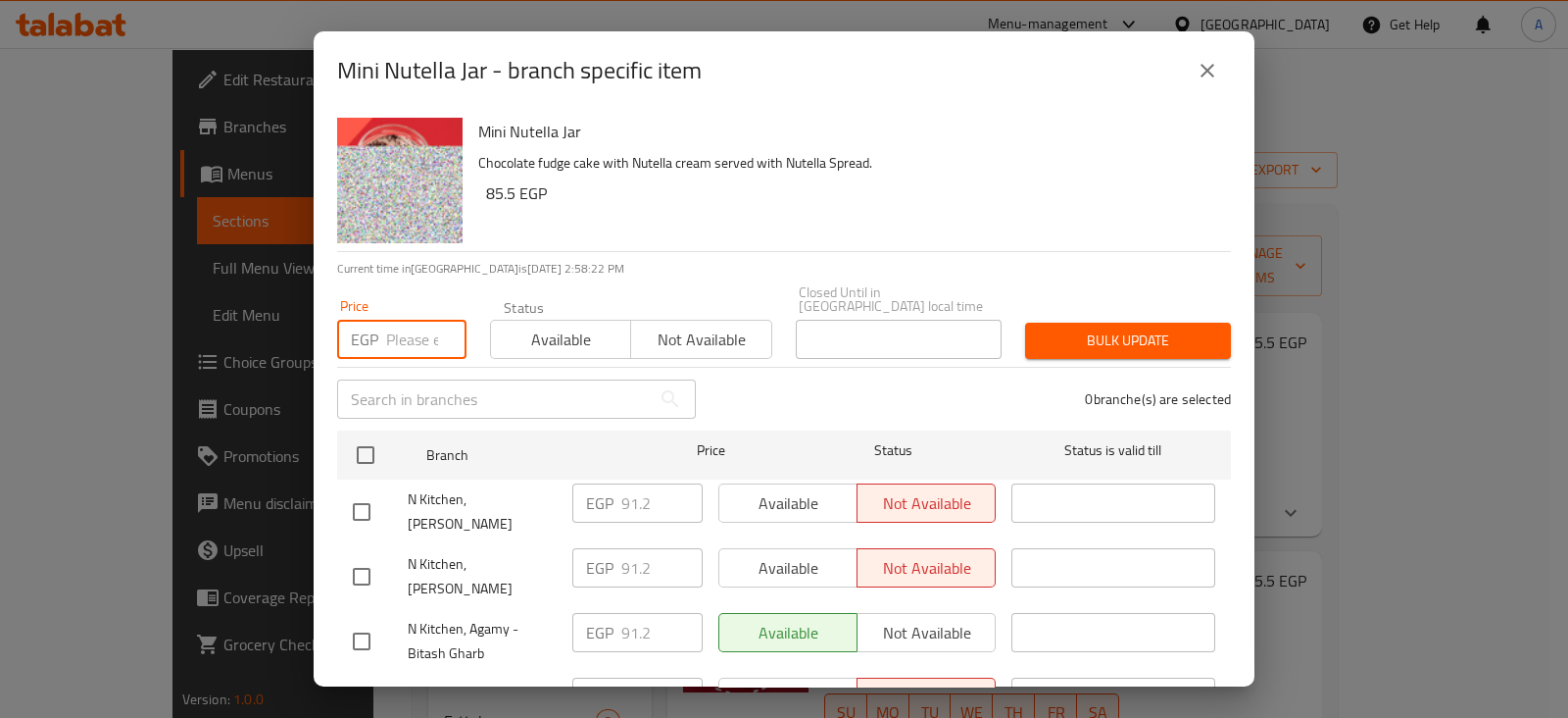
click at [411, 320] on input "number" at bounding box center [426, 340] width 80 height 40
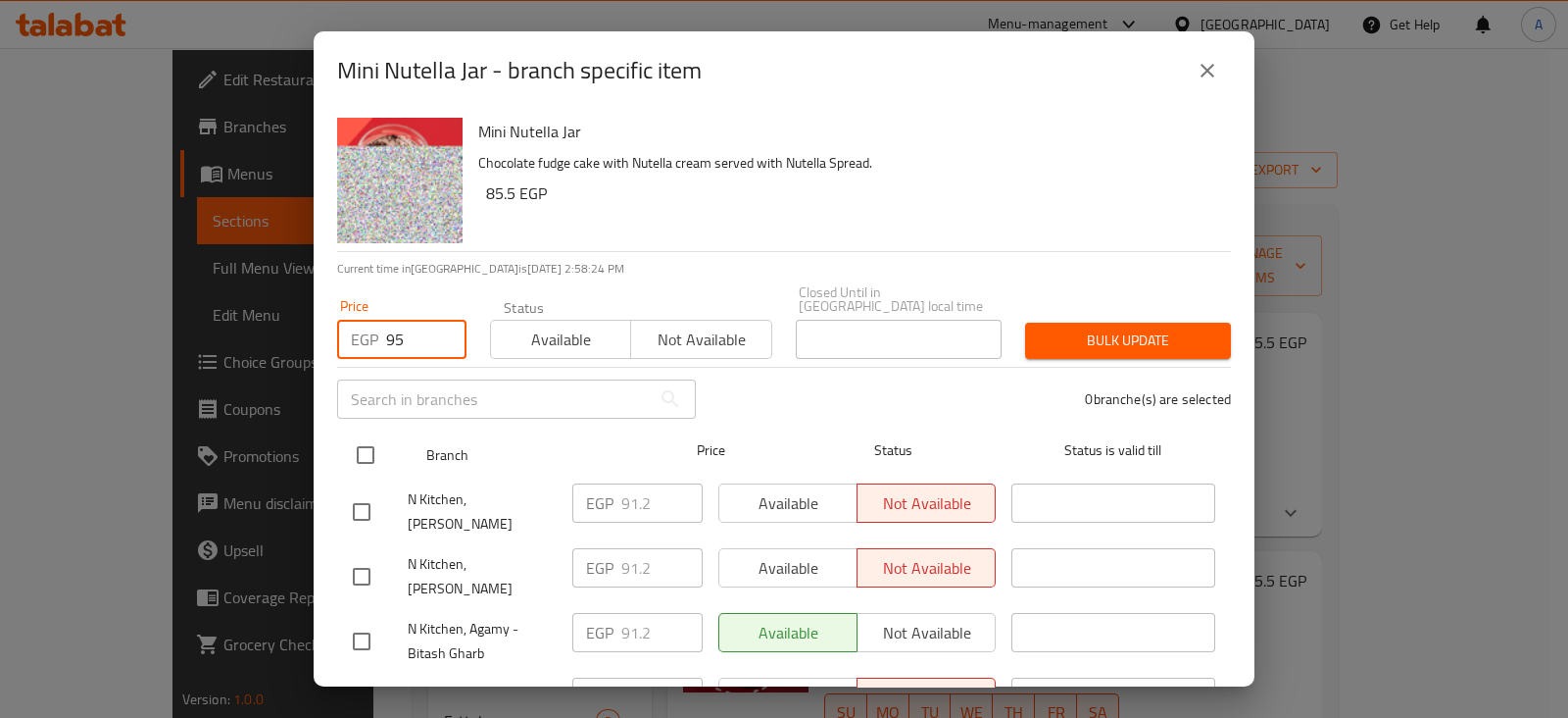
type input "95"
click at [363, 436] on input "checkbox" at bounding box center [365, 455] width 42 height 42
checkbox input "true"
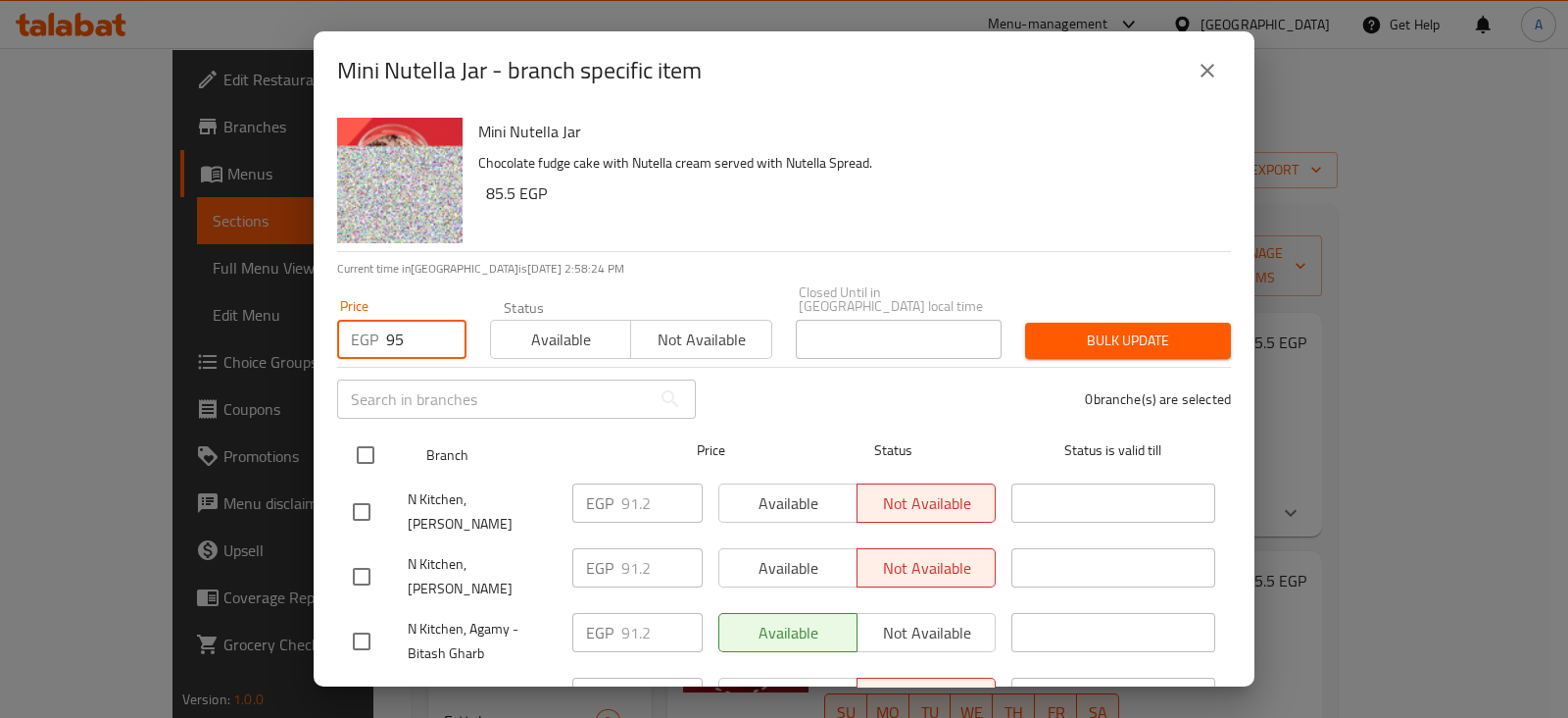
checkbox input "true"
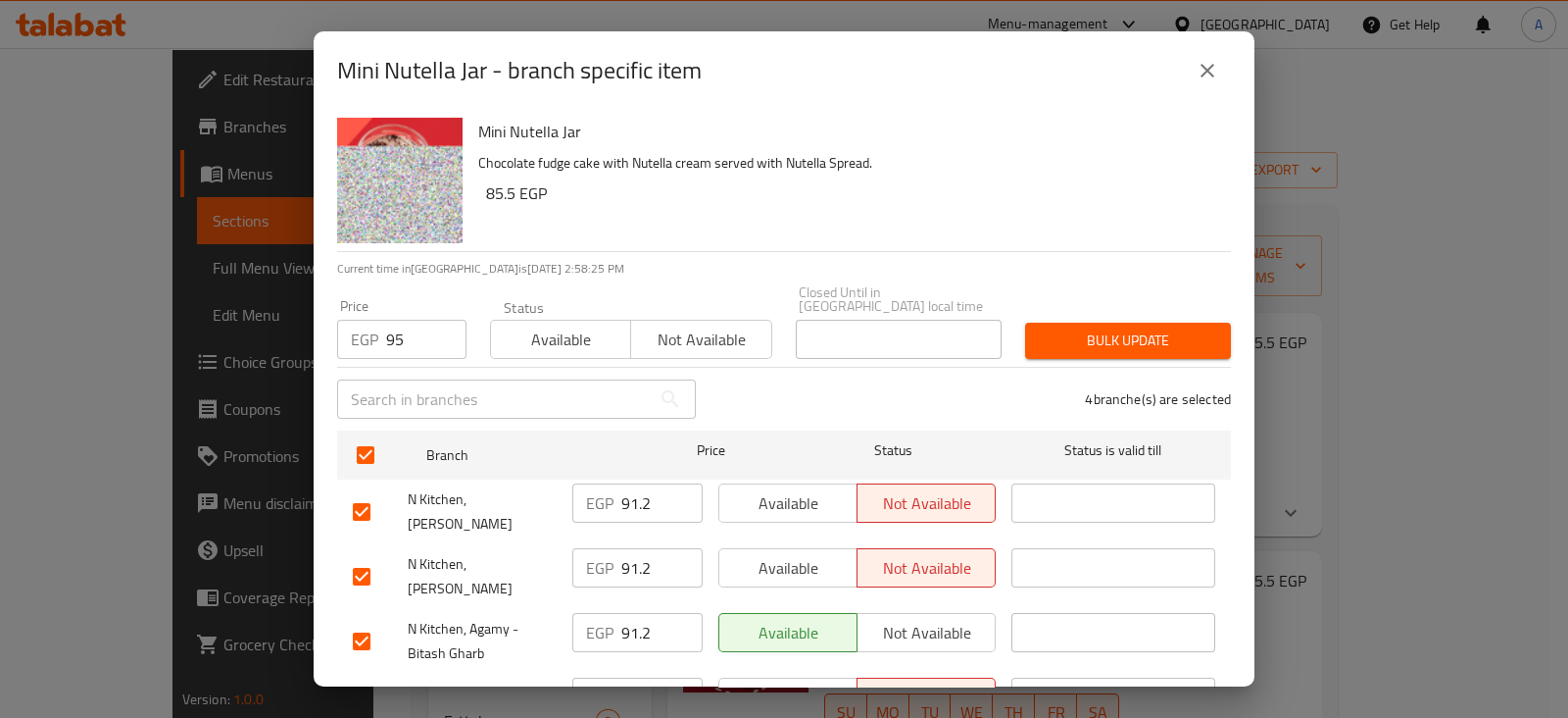
click at [1043, 329] on span "Bulk update" at bounding box center [1127, 341] width 174 height 25
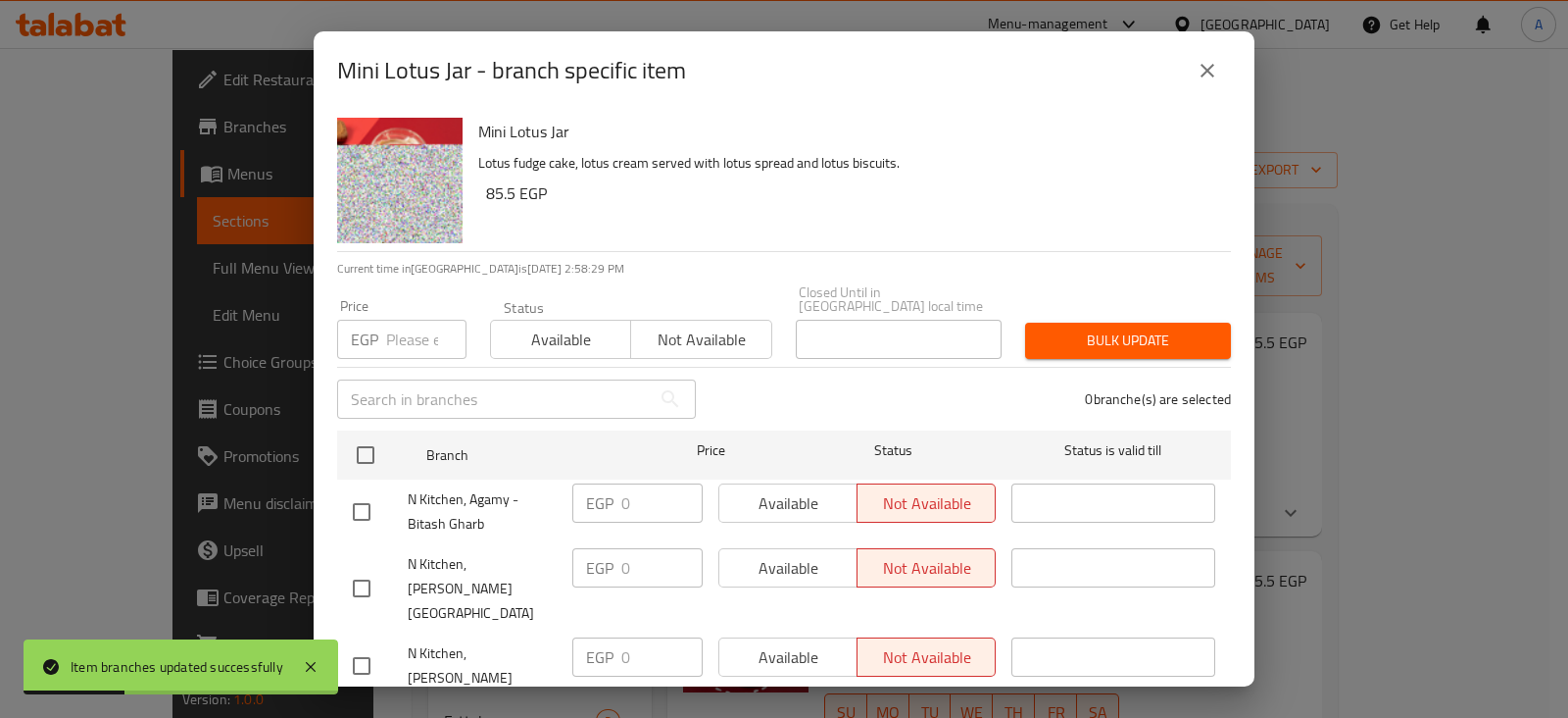
click at [413, 338] on input "number" at bounding box center [426, 340] width 80 height 40
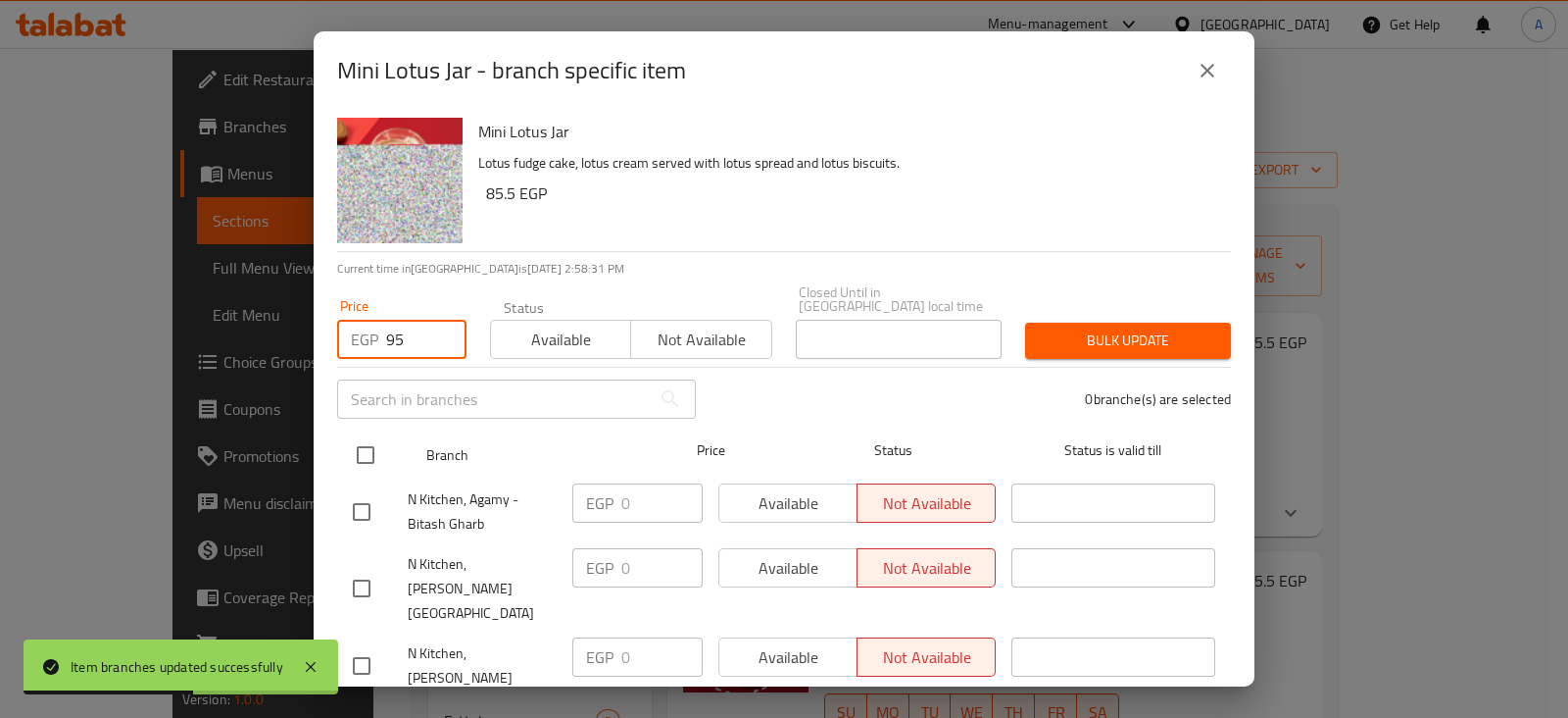
type input "95"
click at [379, 448] on input "checkbox" at bounding box center [365, 455] width 42 height 42
checkbox input "true"
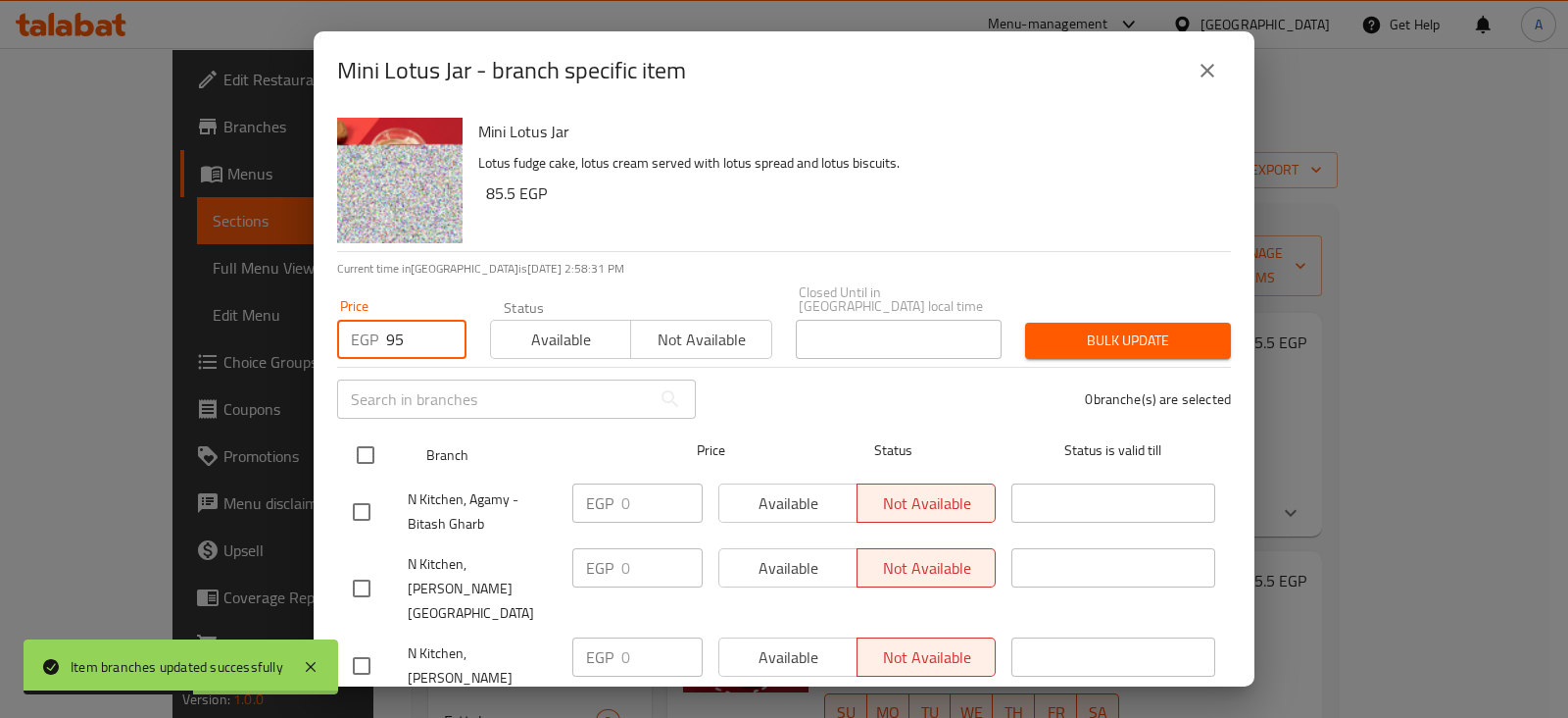
checkbox input "true"
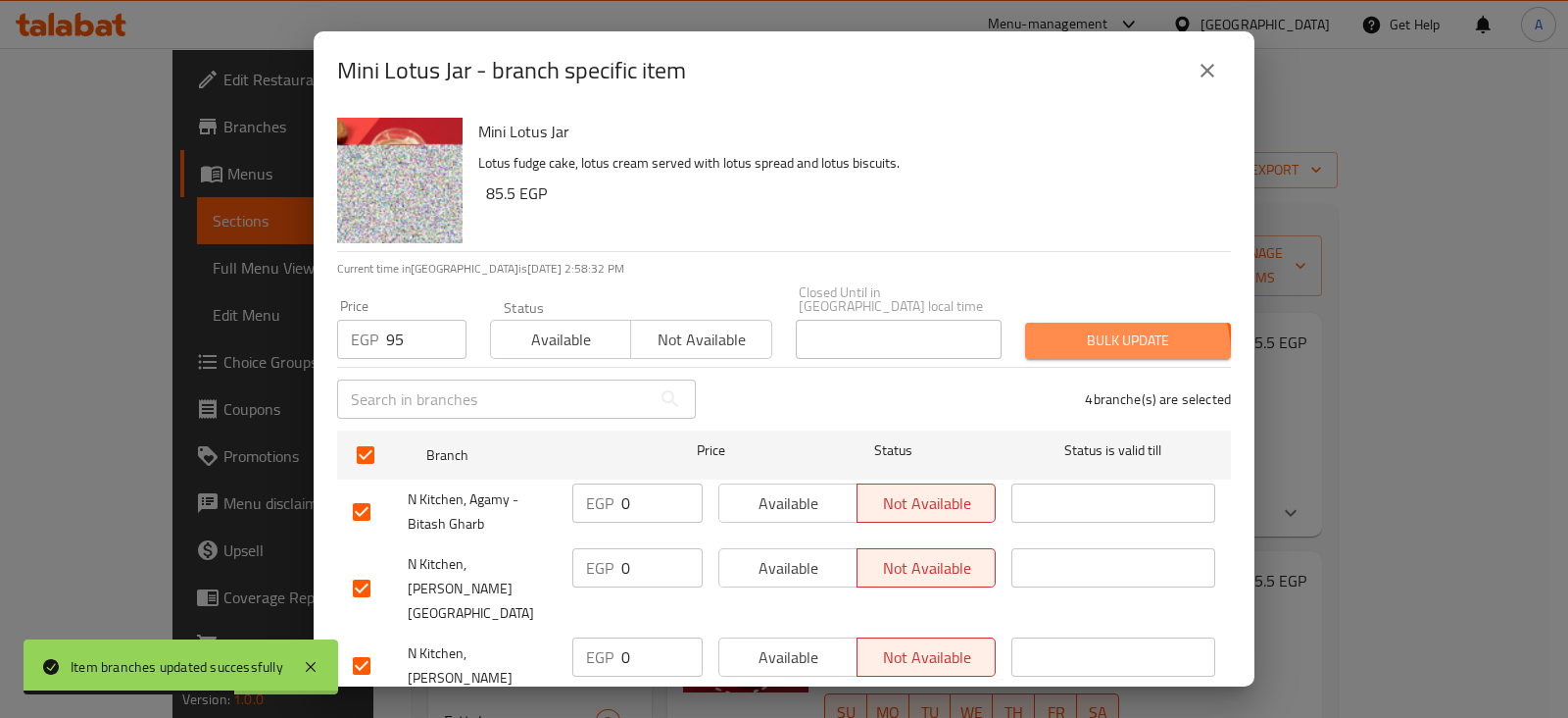
click at [1102, 339] on button "Bulk update" at bounding box center [1127, 341] width 206 height 37
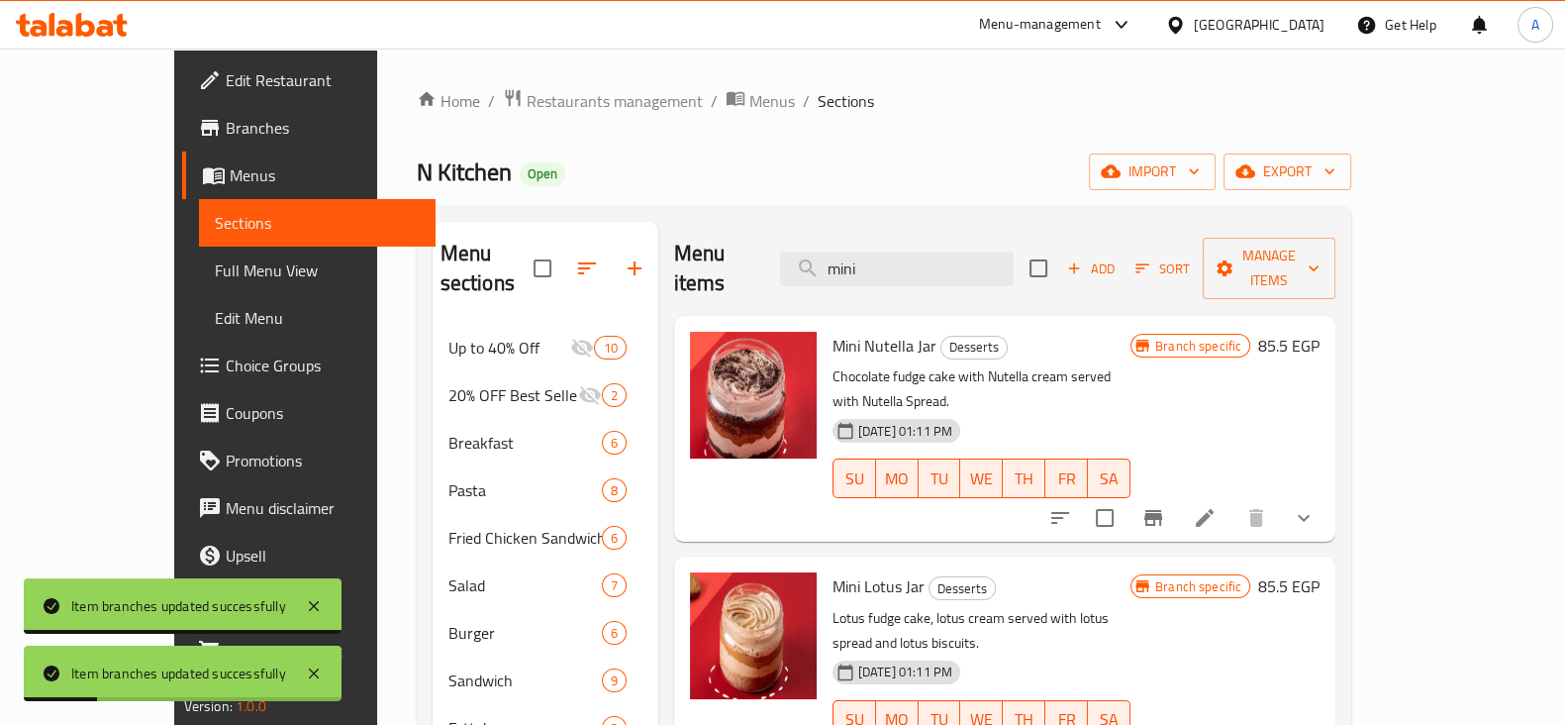
click at [1310, 515] on icon "show more" at bounding box center [1304, 518] width 12 height 7
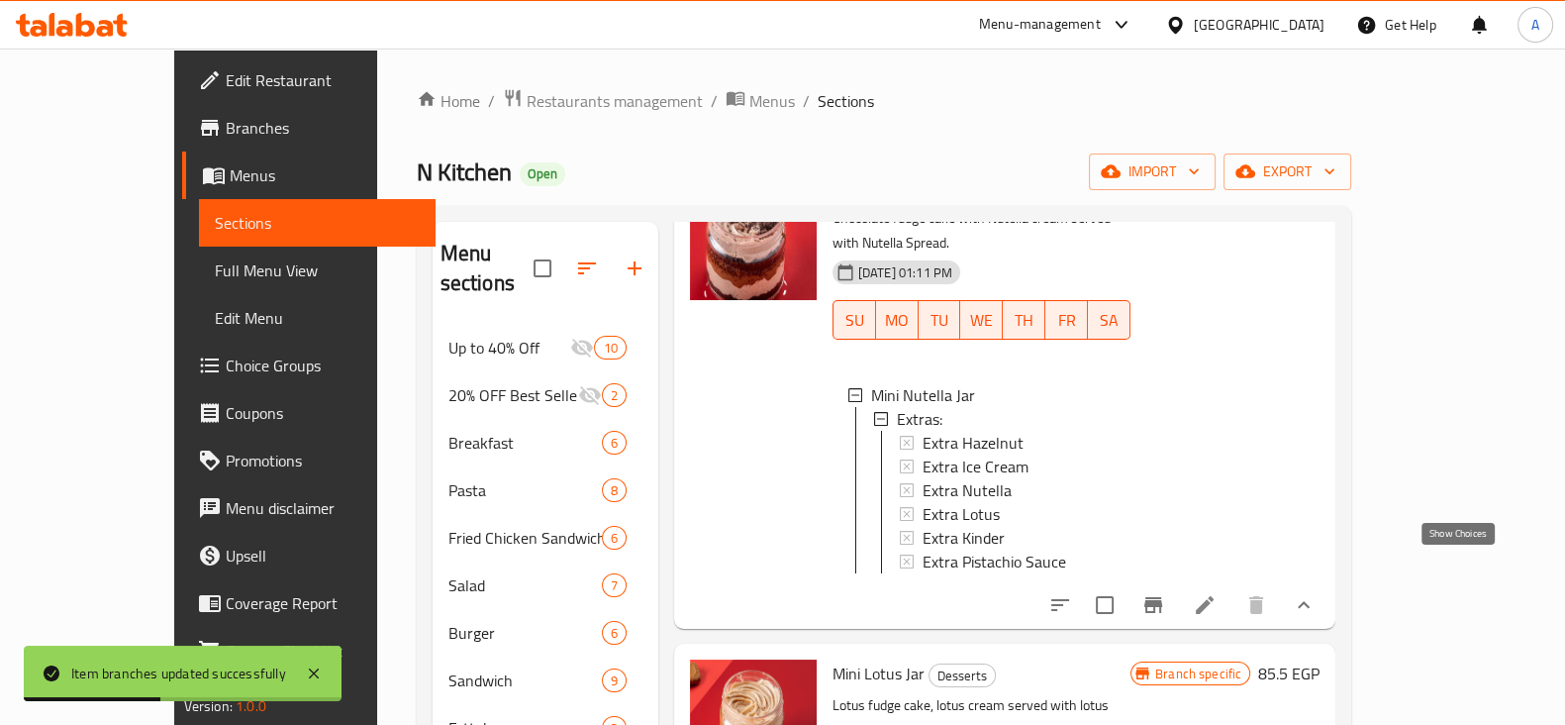
click at [1315, 593] on icon "show more" at bounding box center [1304, 605] width 24 height 24
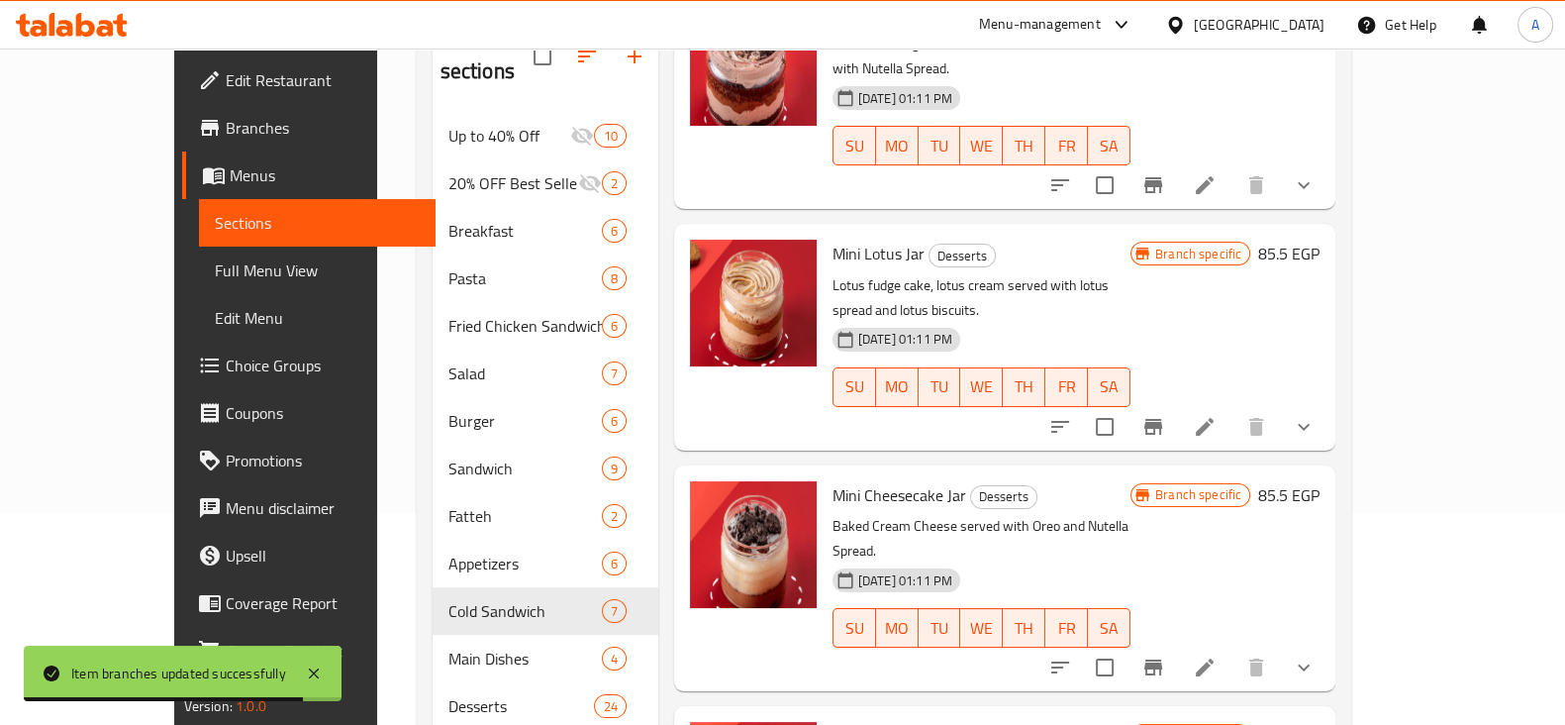
scroll to position [212, 0]
click at [1165, 655] on icon "Branch-specific-item" at bounding box center [1153, 667] width 24 height 24
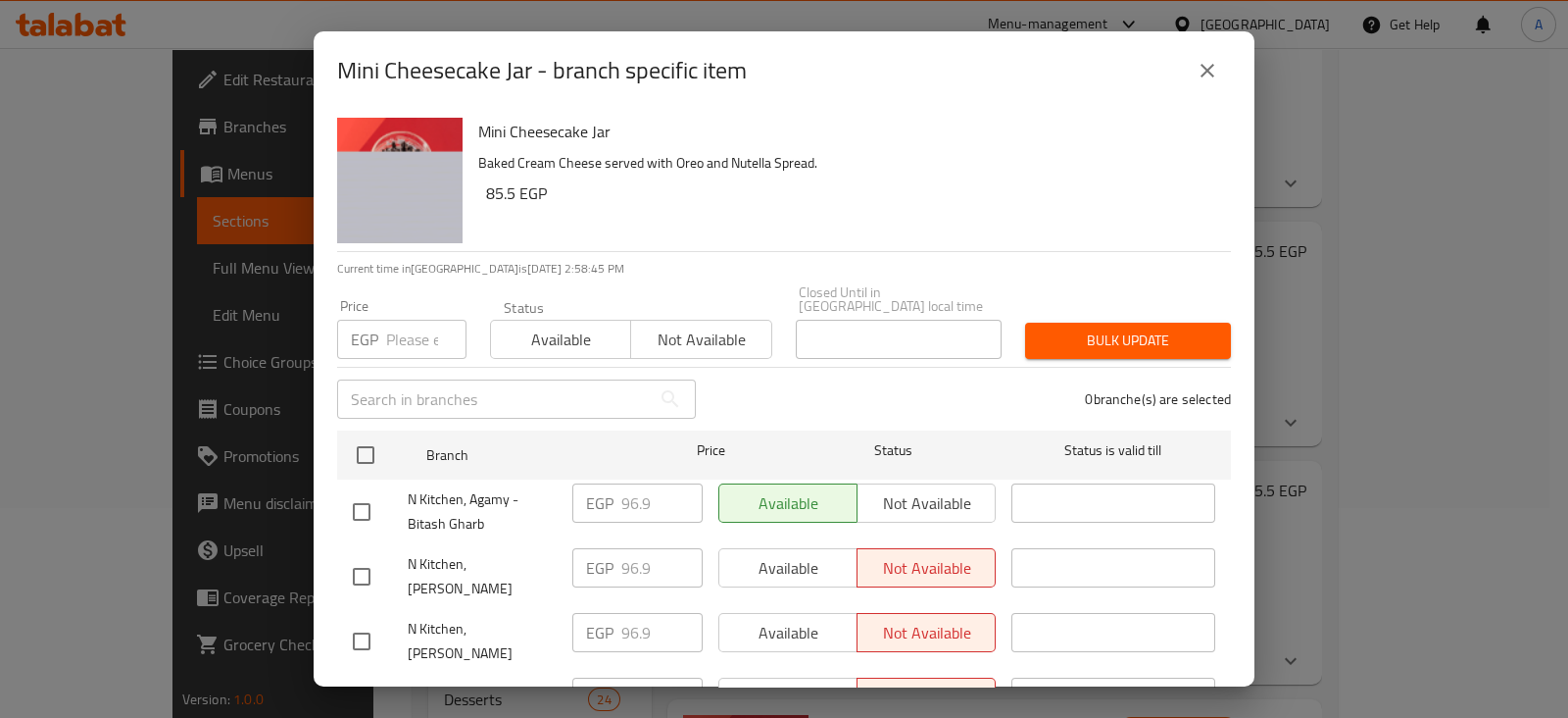
click at [407, 340] on input "number" at bounding box center [426, 340] width 80 height 40
drag, startPoint x: 411, startPoint y: 328, endPoint x: 346, endPoint y: 336, distance: 65.5
click at [348, 336] on div "EGP 95 Price" at bounding box center [402, 340] width 130 height 40
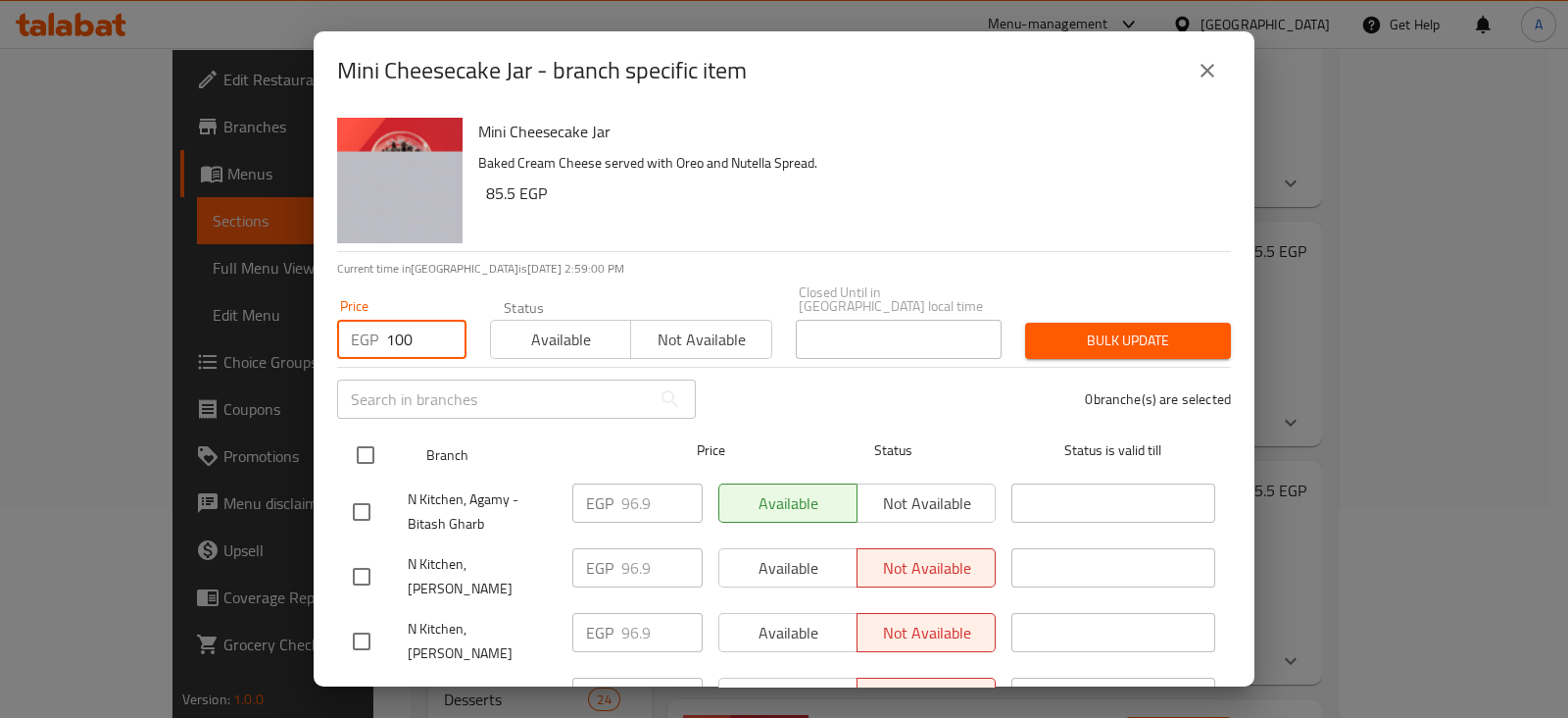
type input "100"
click at [359, 434] on input "checkbox" at bounding box center [365, 455] width 42 height 42
checkbox input "true"
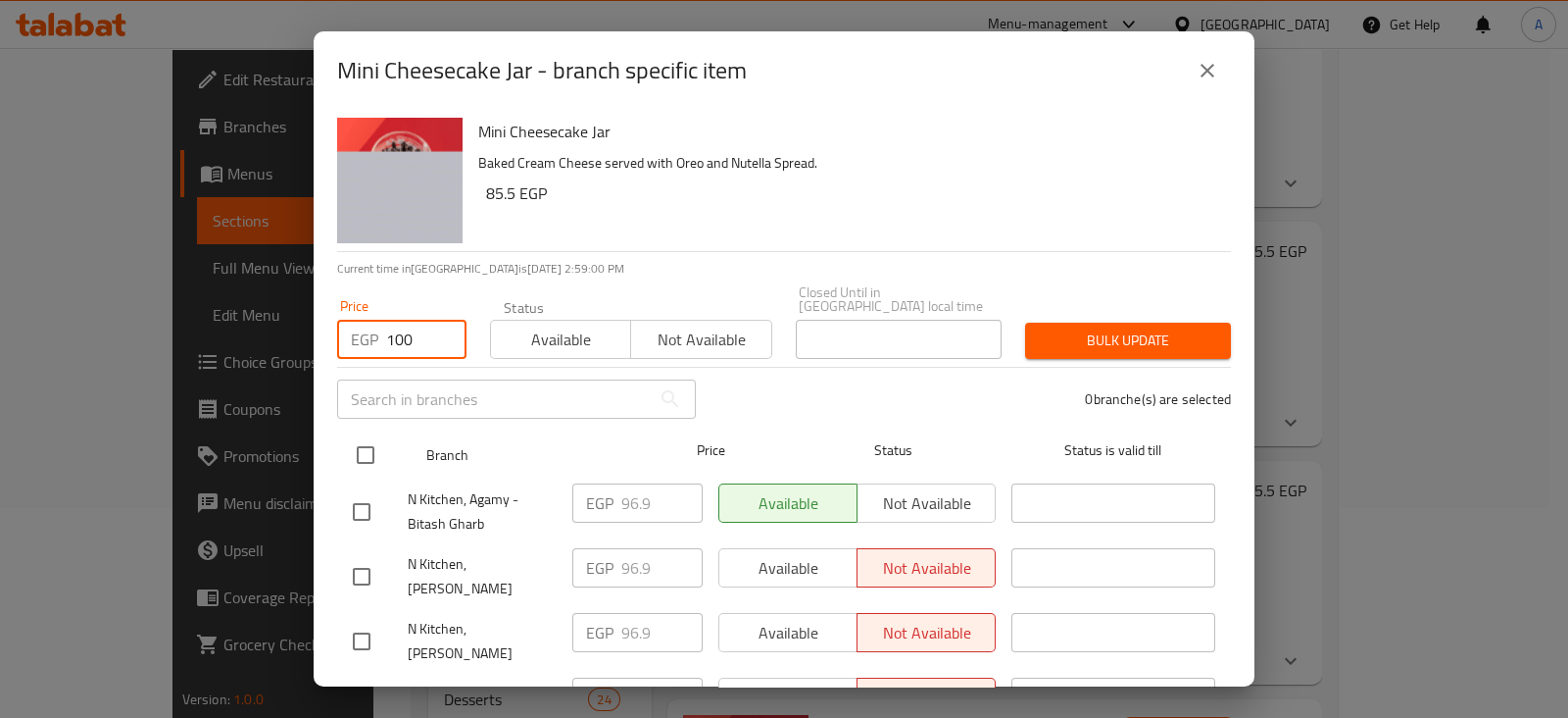
checkbox input "true"
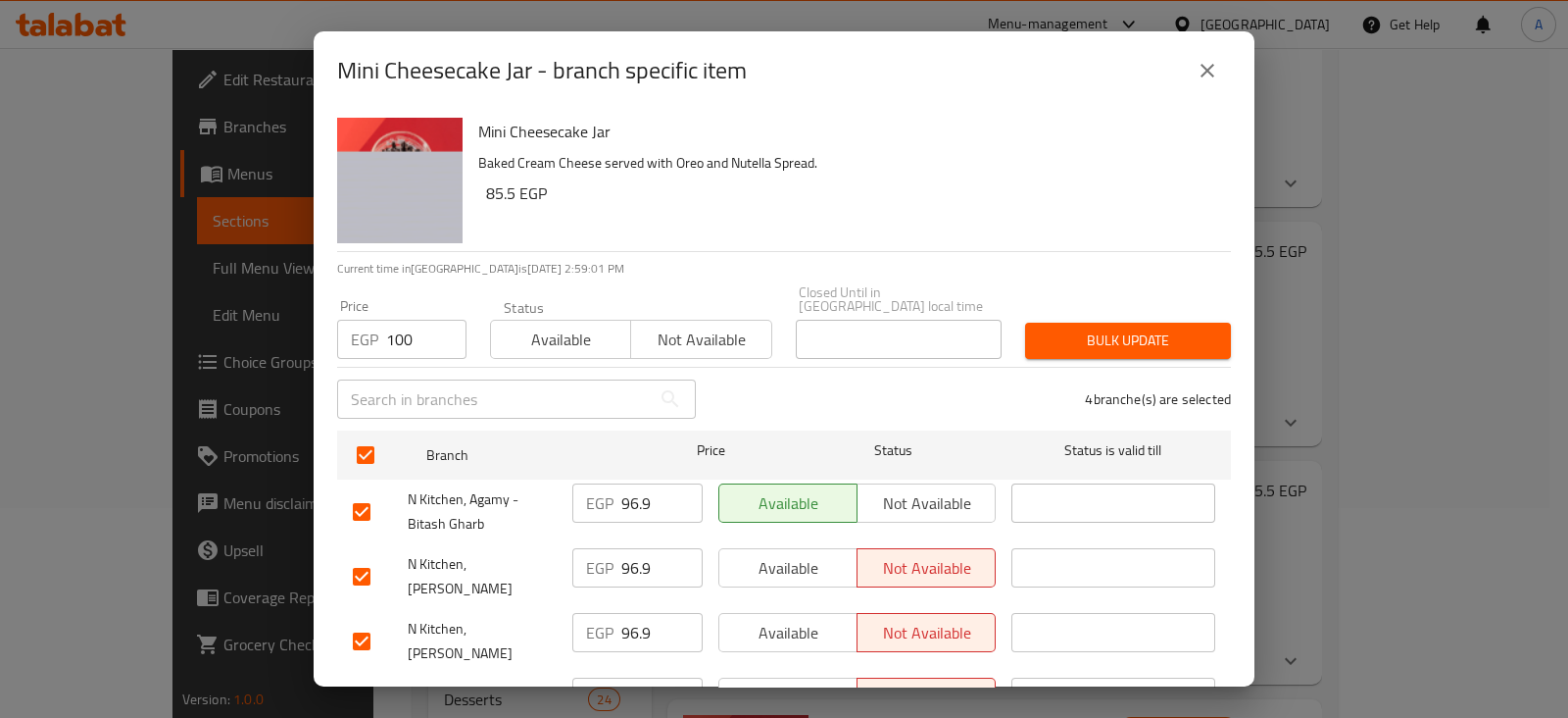
click at [1040, 329] on span "Bulk update" at bounding box center [1127, 341] width 174 height 25
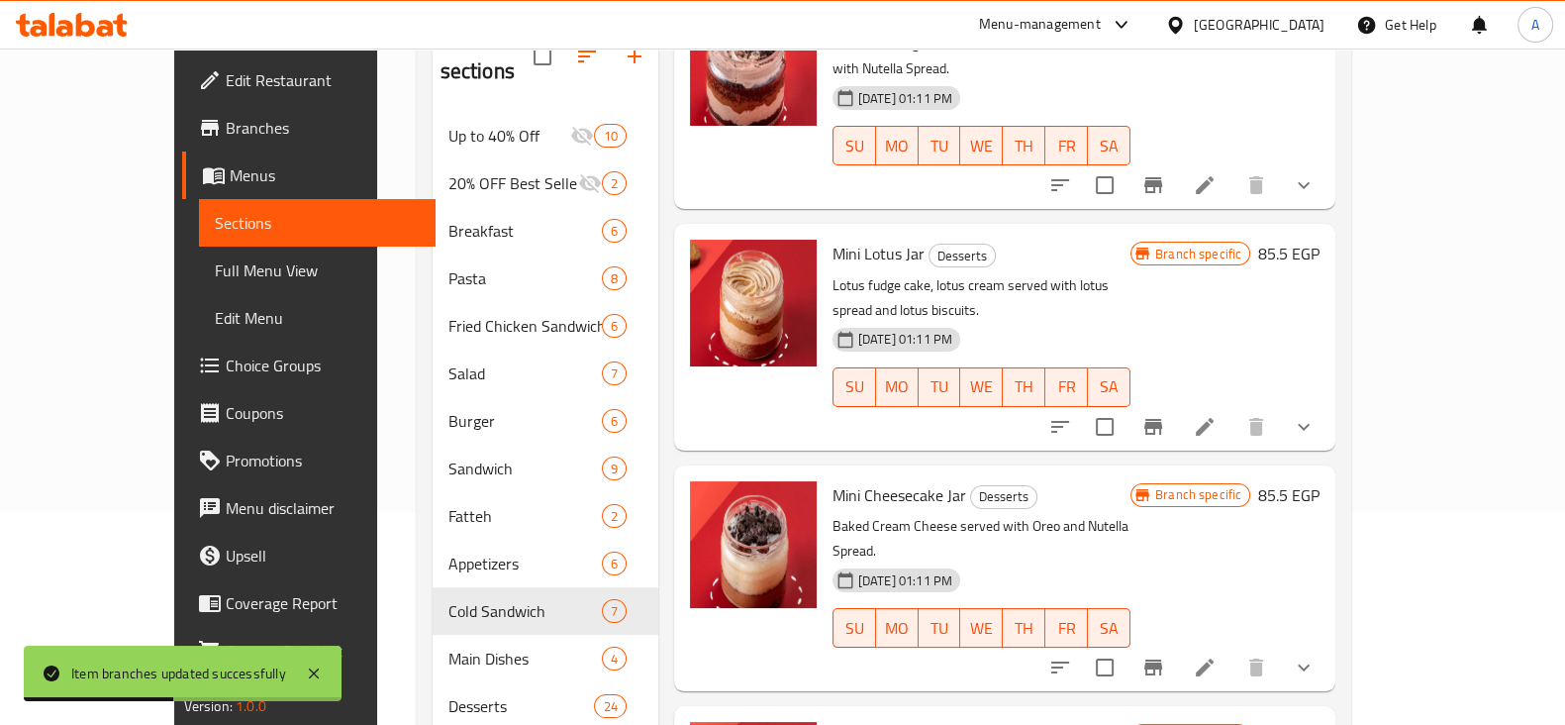
scroll to position [345, 0]
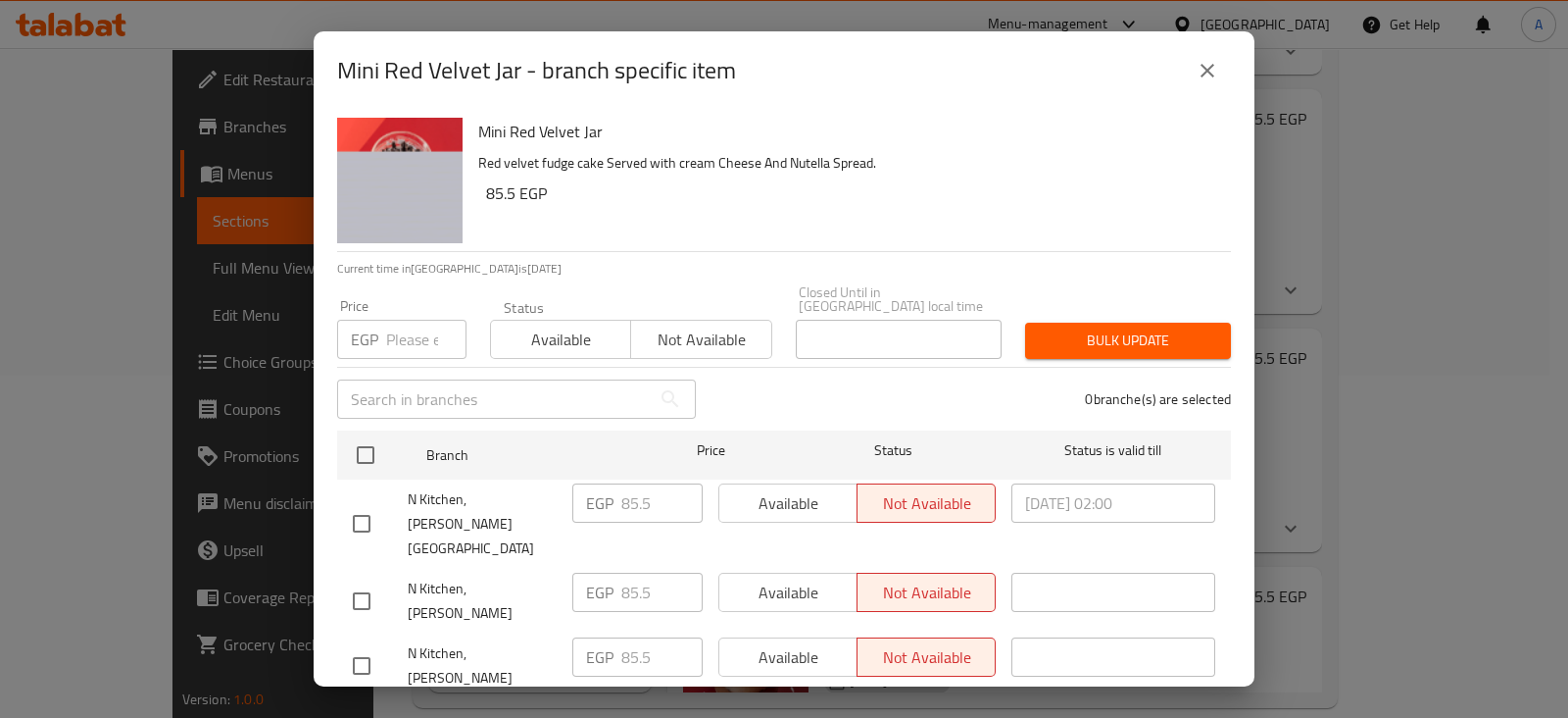
click at [413, 322] on input "number" at bounding box center [426, 340] width 80 height 40
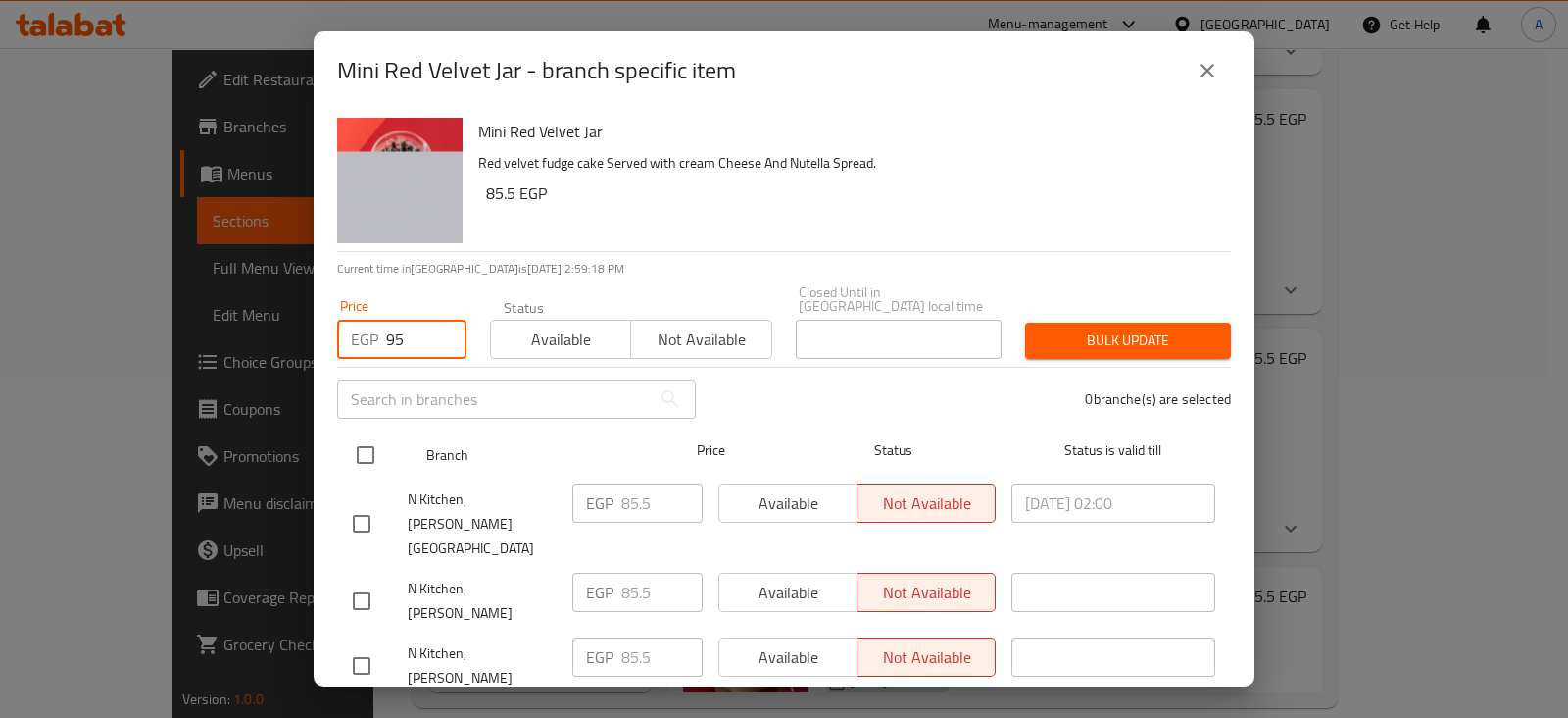
type input "95"
click at [359, 437] on input "checkbox" at bounding box center [365, 455] width 42 height 42
checkbox input "true"
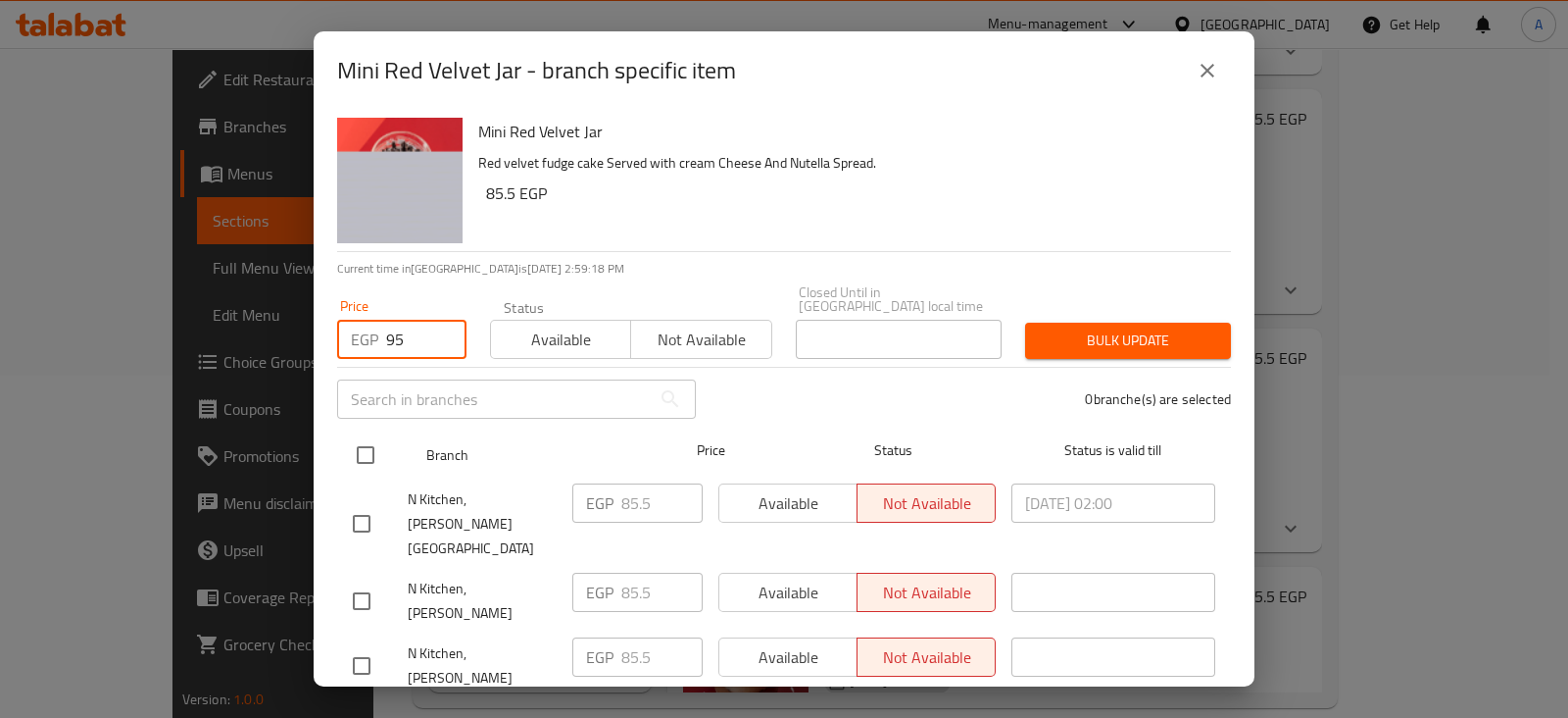
checkbox input "true"
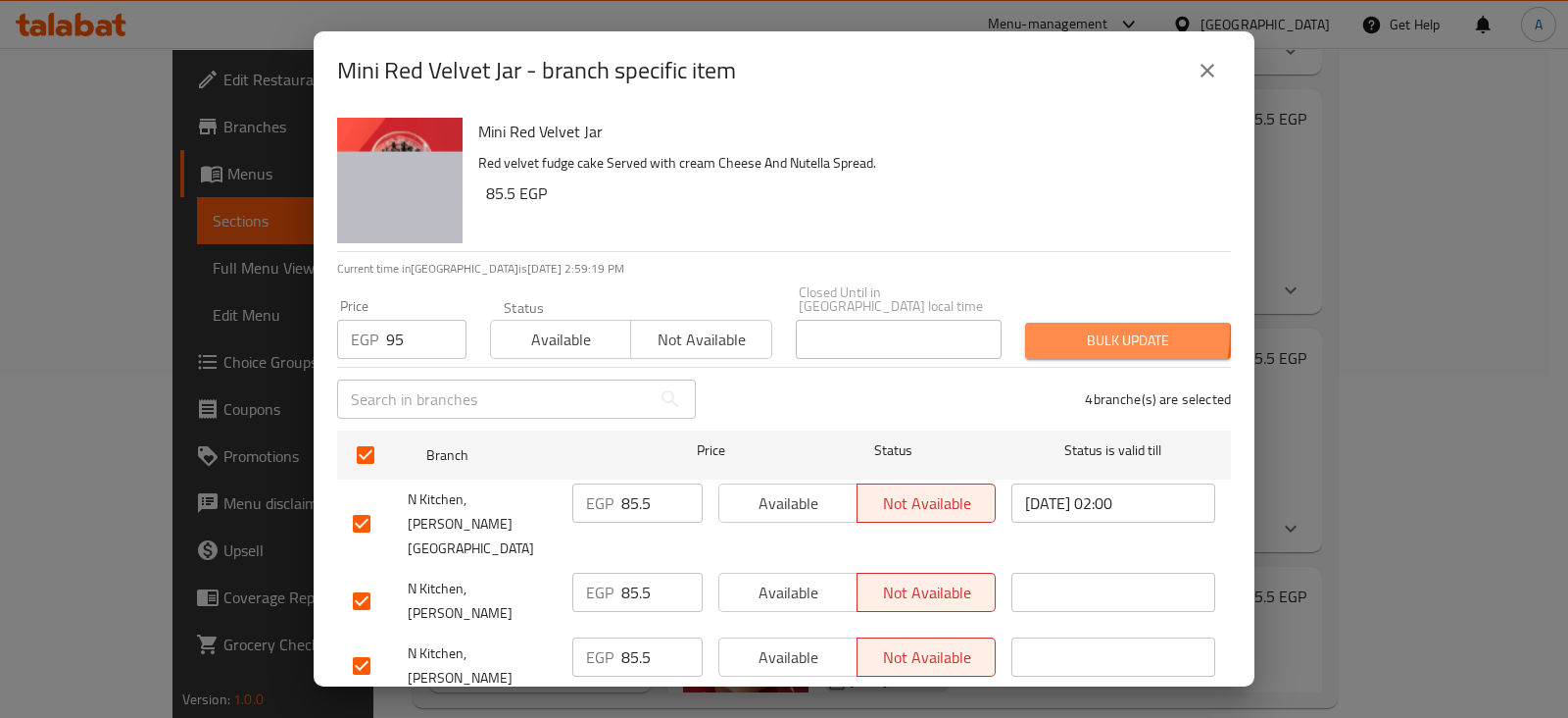
click at [1077, 329] on span "Bulk update" at bounding box center [1127, 341] width 174 height 25
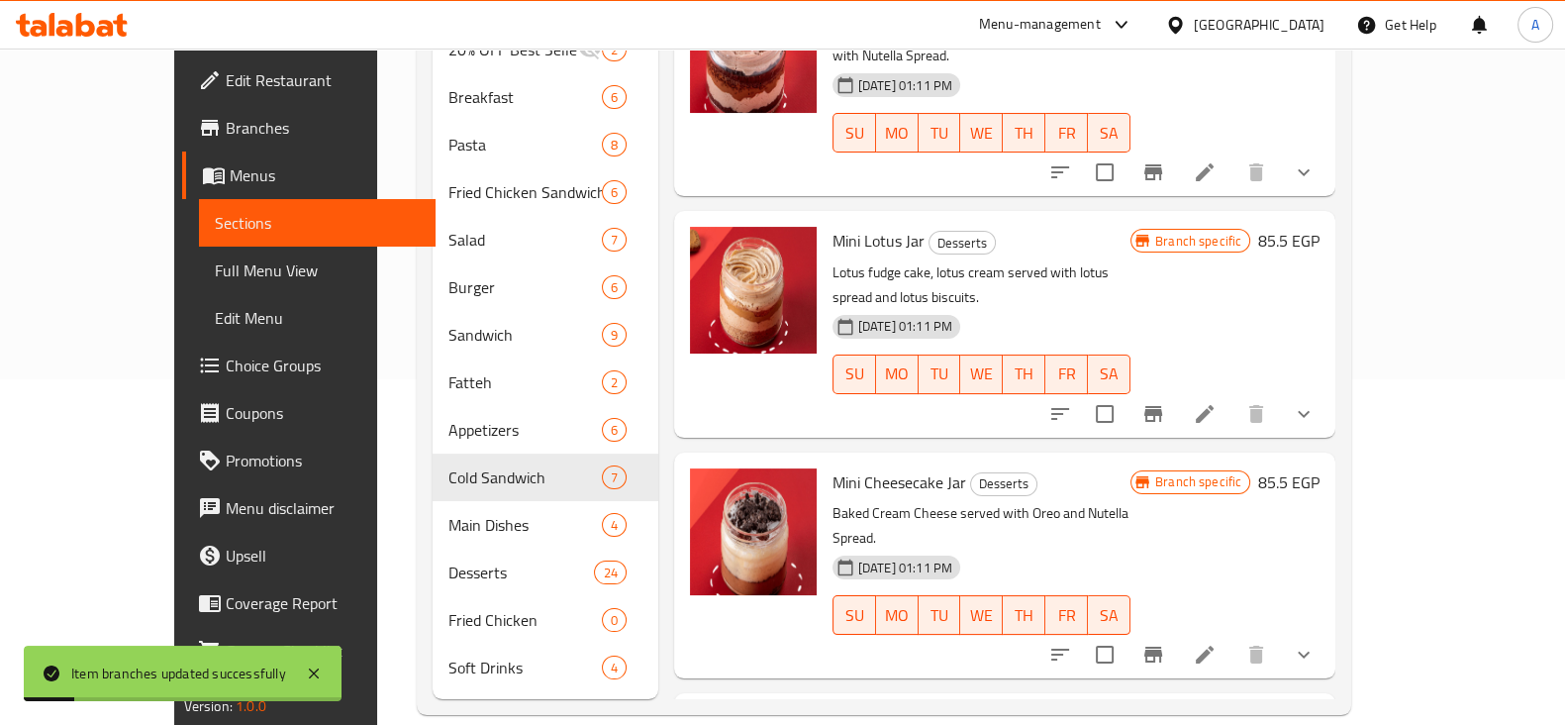
scroll to position [0, 0]
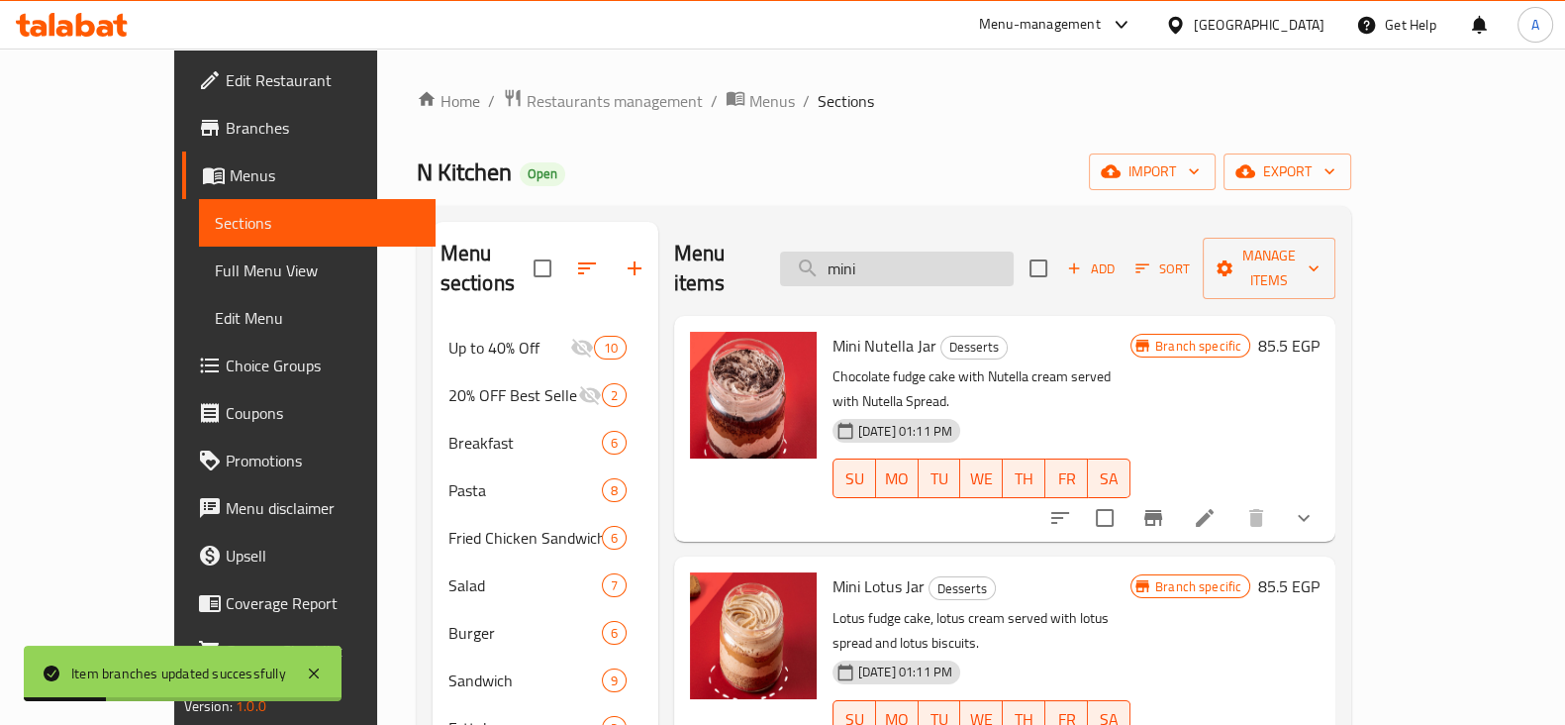
click at [973, 259] on input "mini" at bounding box center [897, 268] width 234 height 35
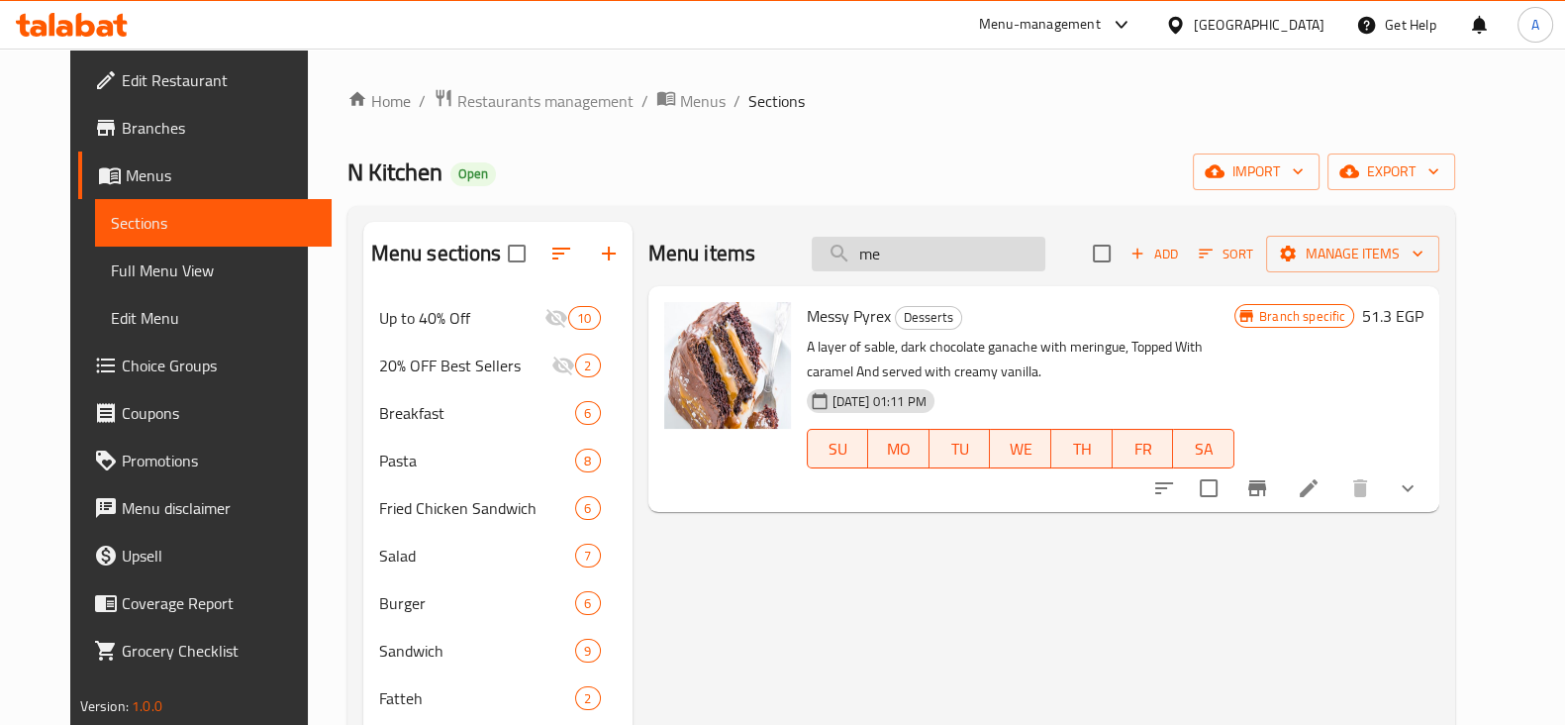
type input "m"
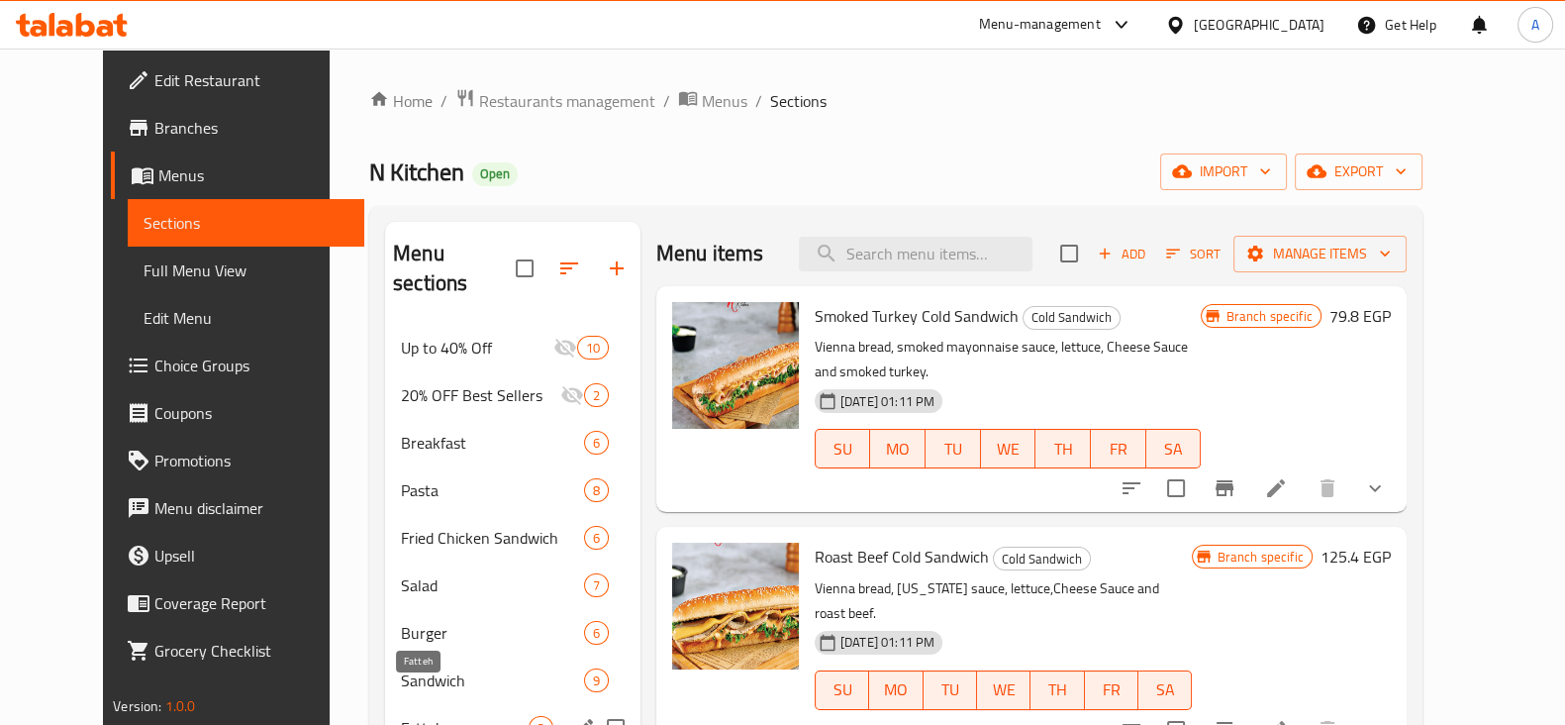
click at [455, 716] on span "Fatteh" at bounding box center [465, 728] width 128 height 24
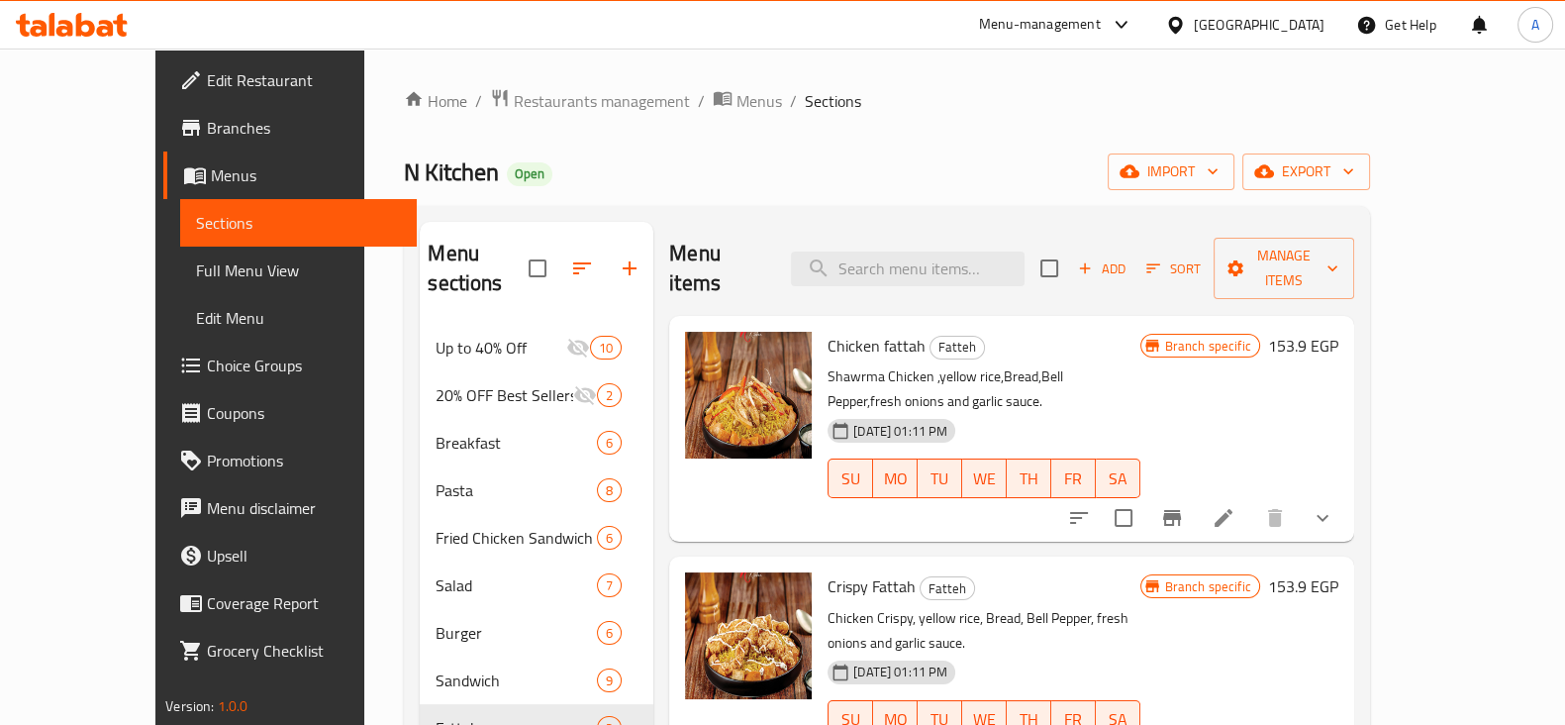
click at [1196, 494] on button "Branch-specific-item" at bounding box center [1172, 518] width 48 height 48
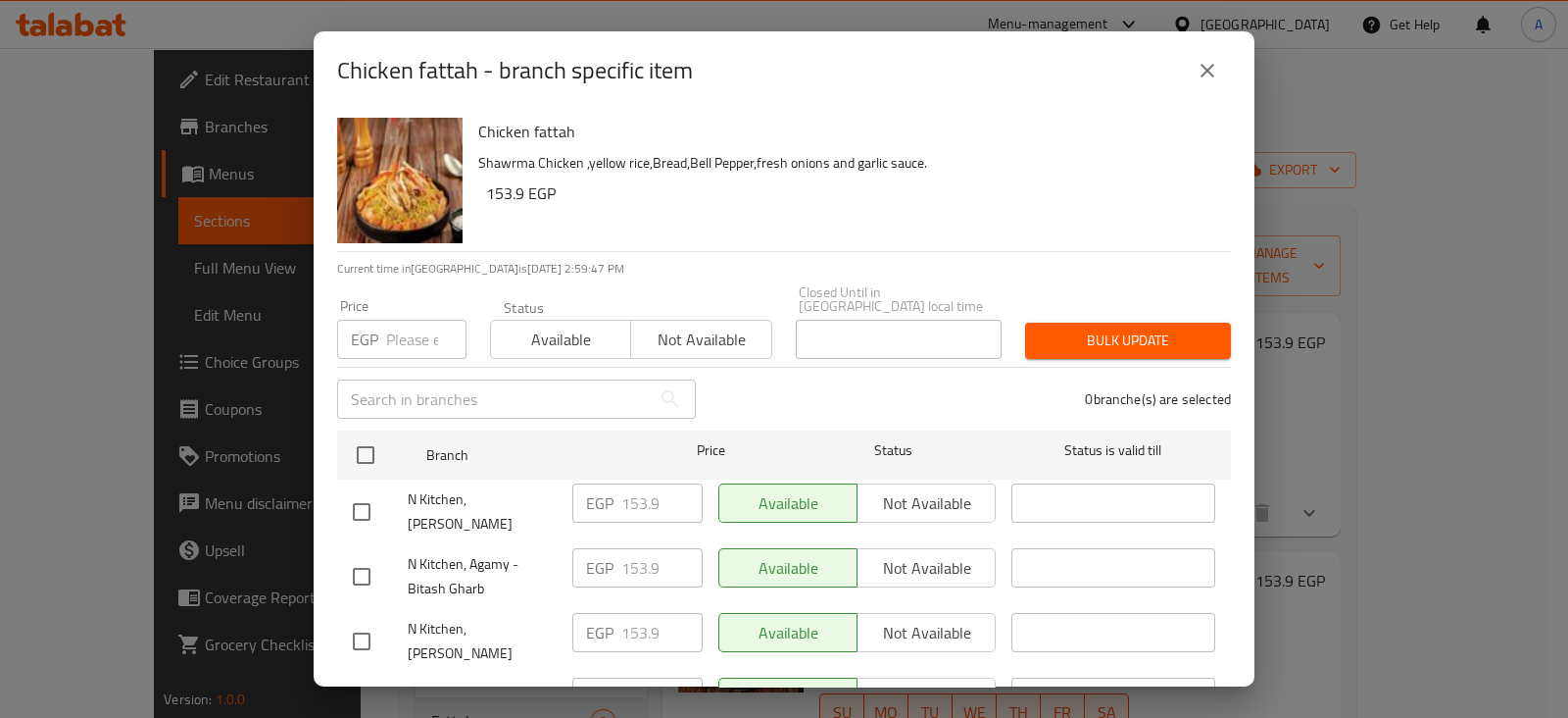
click at [406, 325] on input "number" at bounding box center [426, 340] width 80 height 40
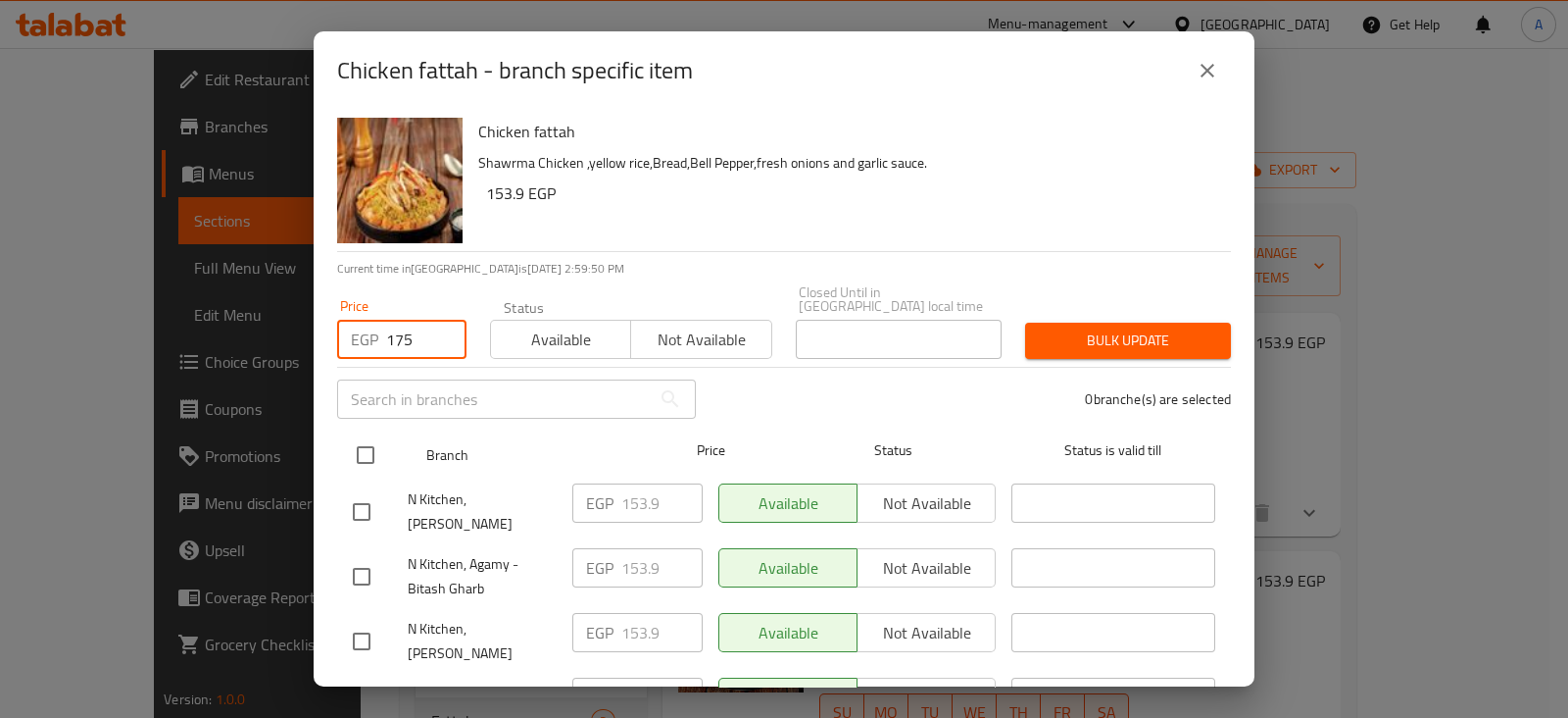
type input "175"
click at [380, 443] on input "checkbox" at bounding box center [365, 455] width 42 height 42
checkbox input "true"
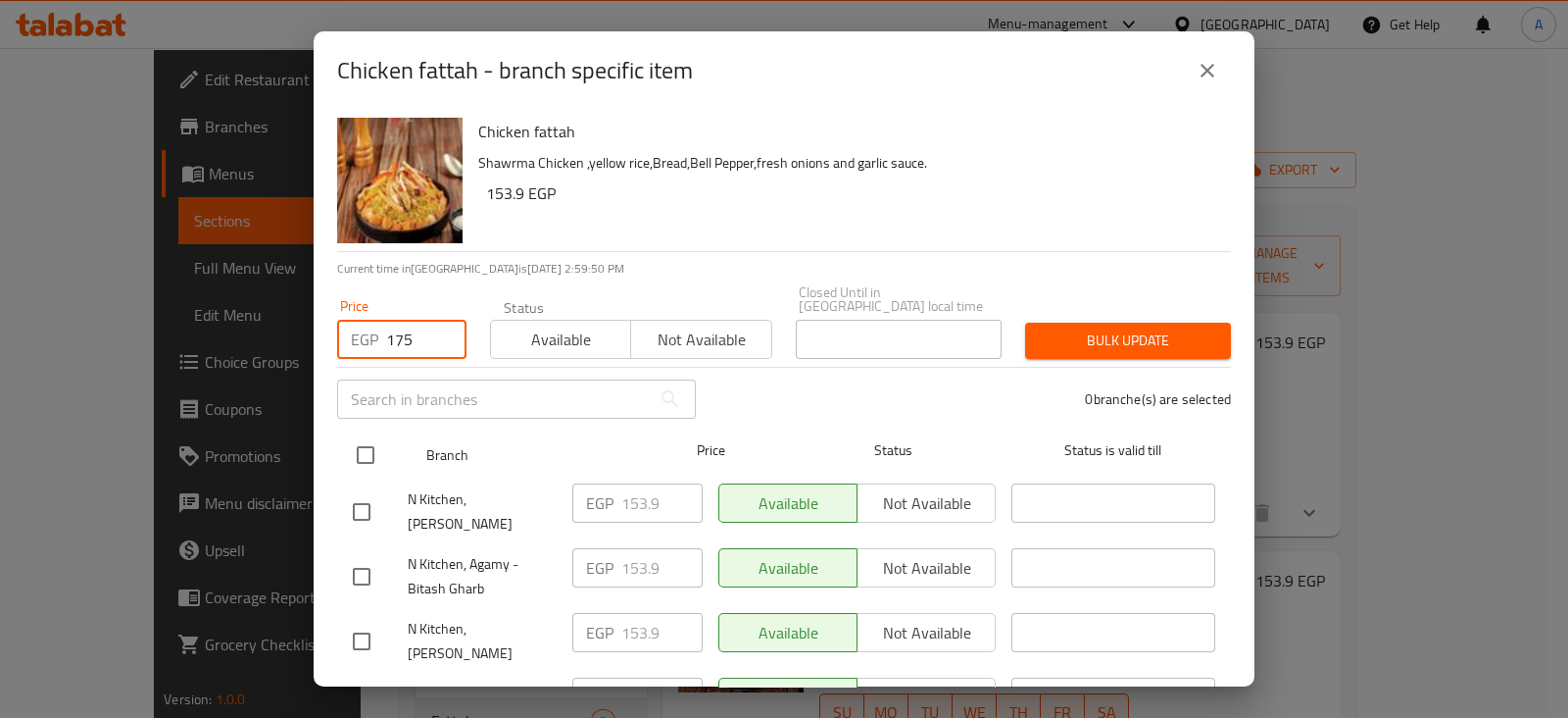
checkbox input "true"
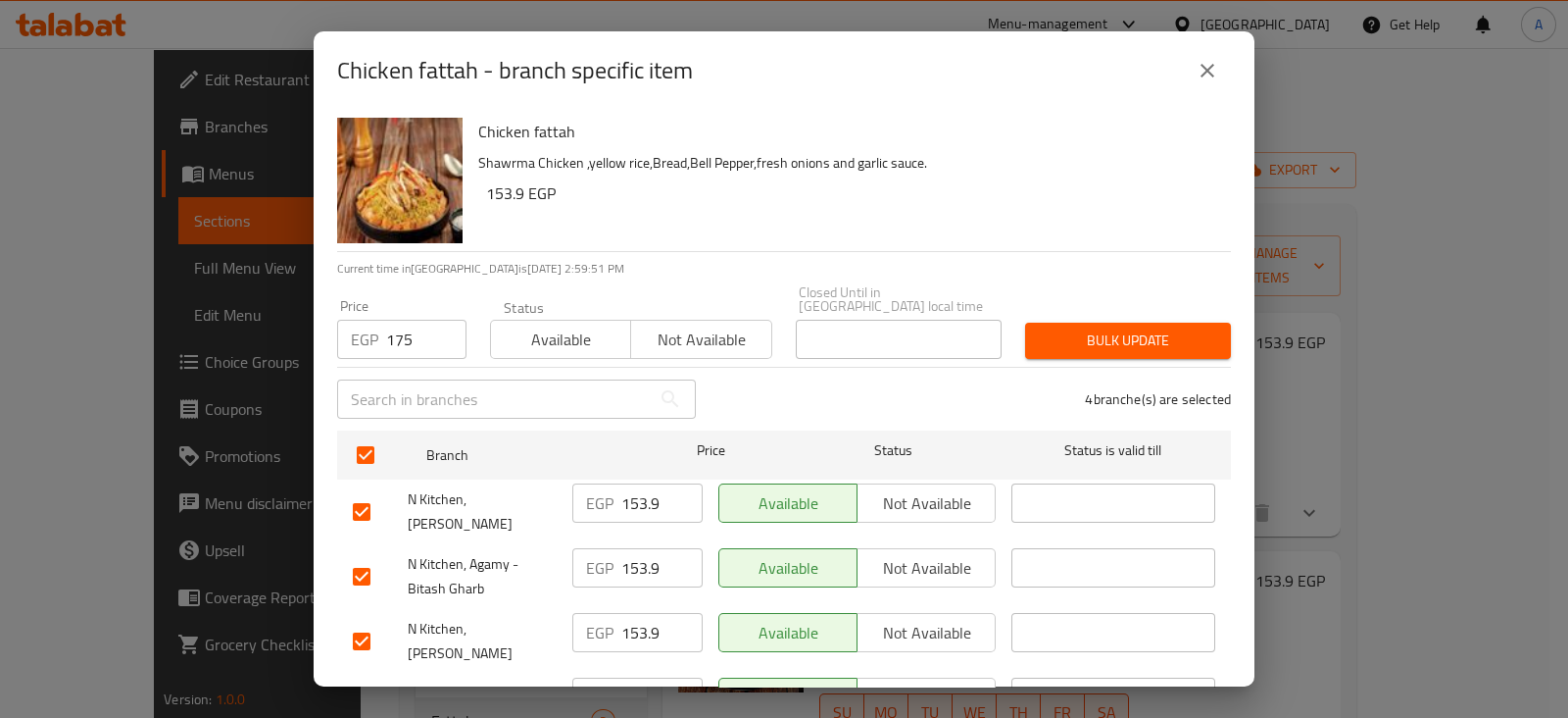
click at [1076, 347] on div "Chicken fattah Shawrma Chicken ,yellow rice,Bread,Bell Pepper,fresh onions and …" at bounding box center [784, 398] width 940 height 576
click at [1083, 329] on span "Bulk update" at bounding box center [1127, 341] width 174 height 25
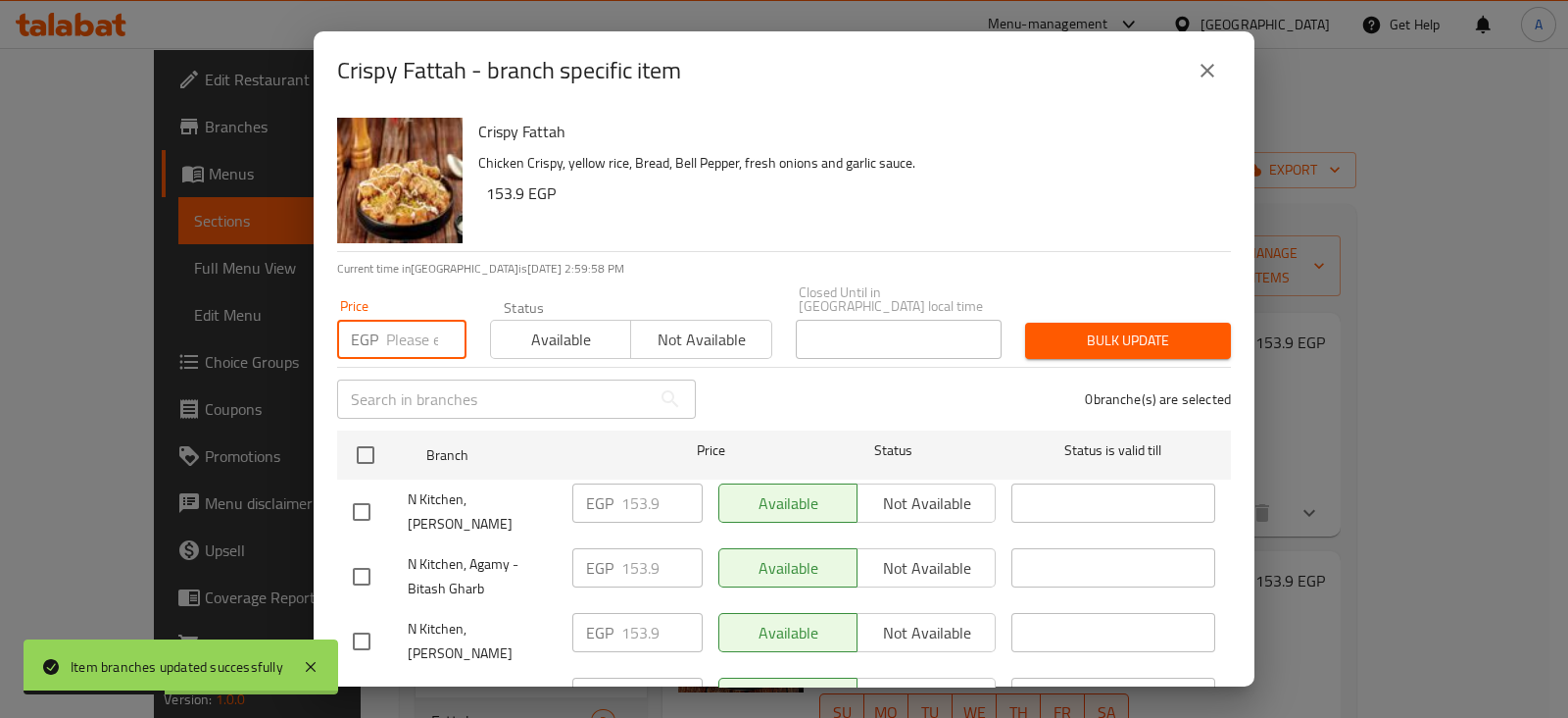
click at [408, 321] on input "number" at bounding box center [426, 340] width 80 height 40
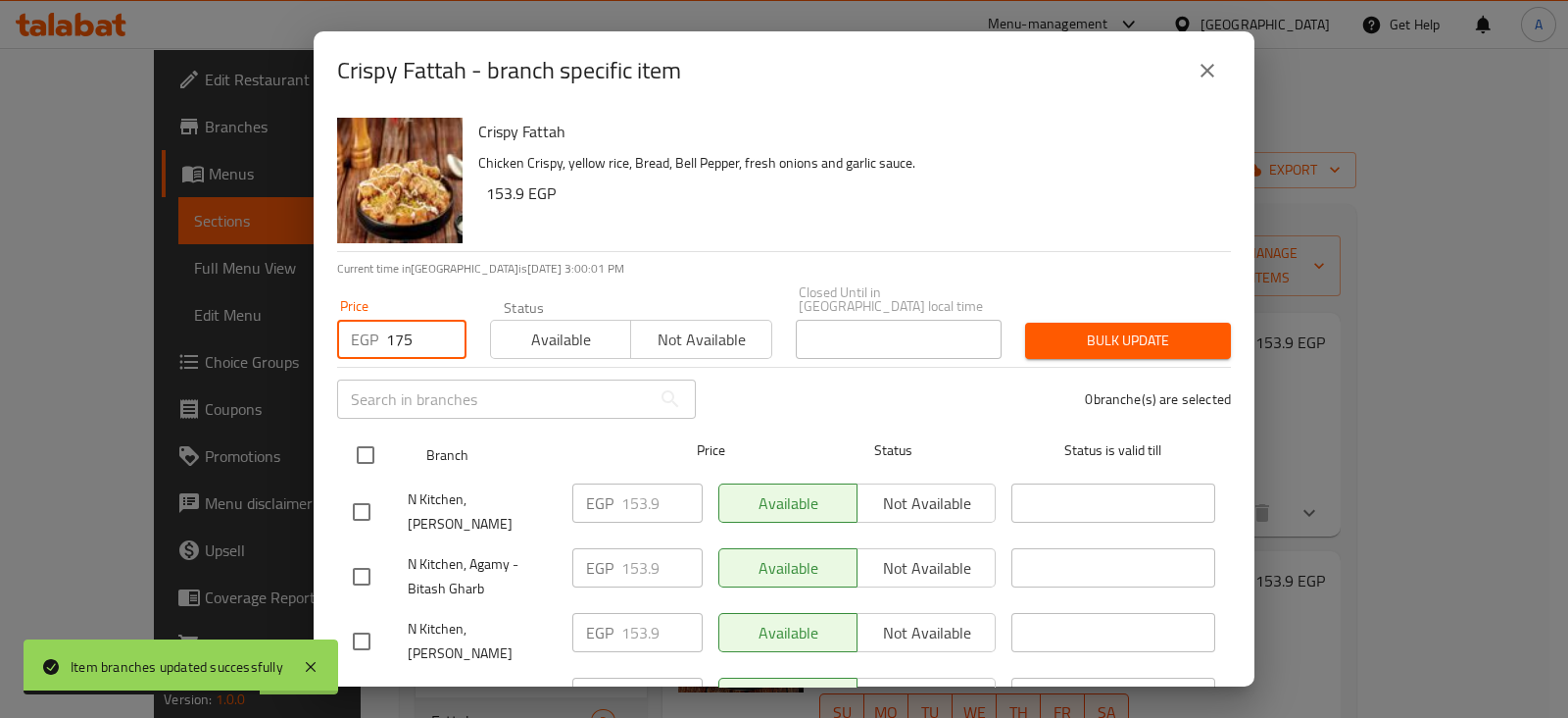
type input "175"
click at [352, 437] on input "checkbox" at bounding box center [365, 455] width 42 height 42
checkbox input "true"
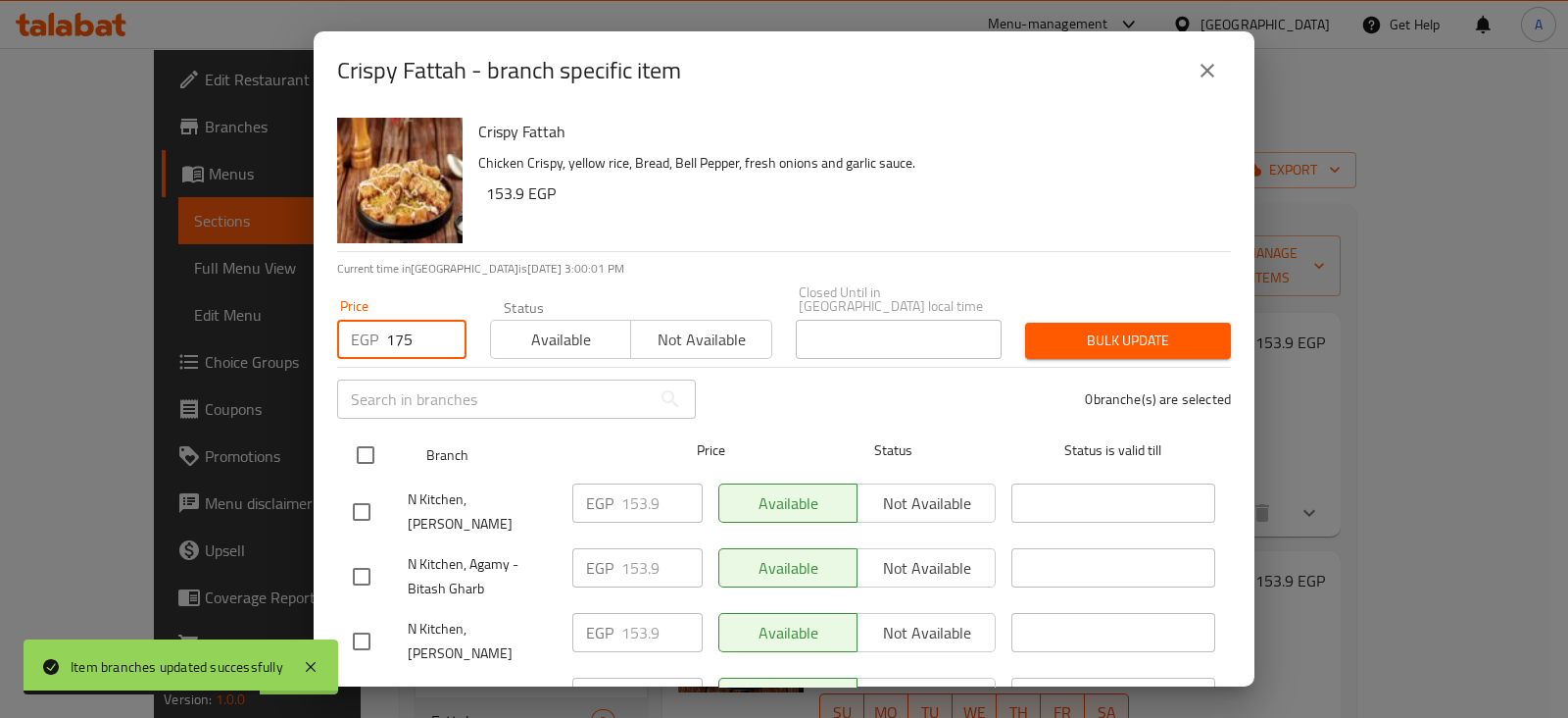
checkbox input "true"
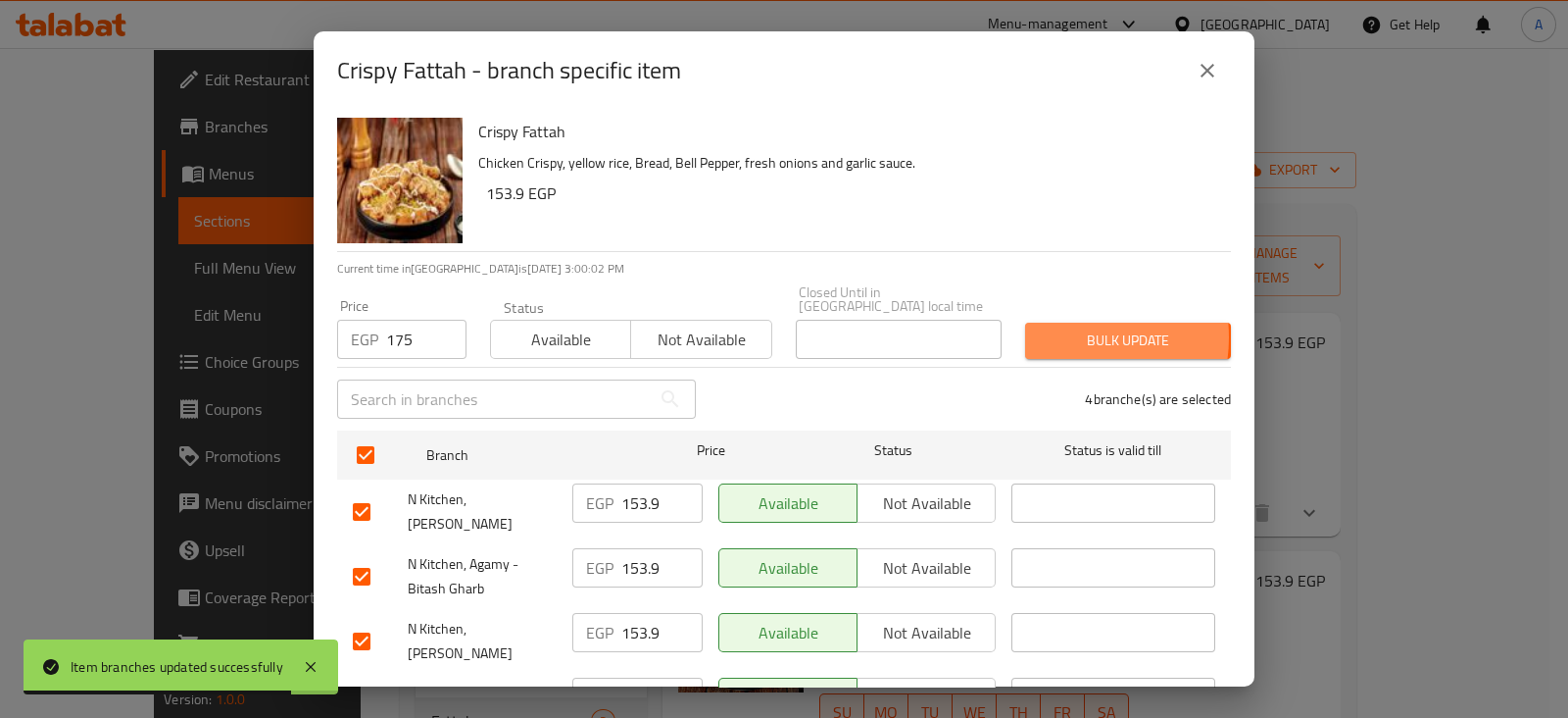
click at [1050, 329] on span "Bulk update" at bounding box center [1127, 341] width 174 height 25
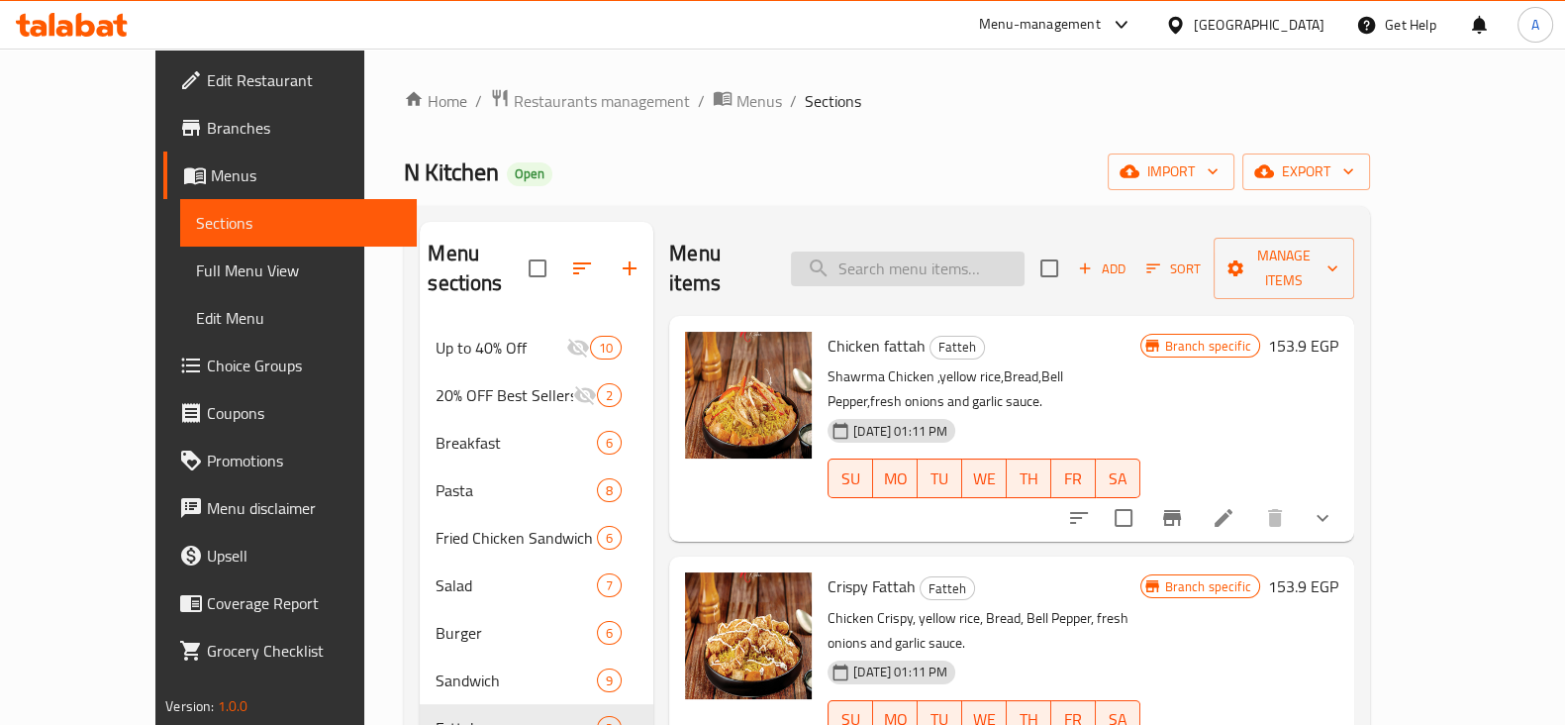
click at [1001, 251] on input "search" at bounding box center [908, 268] width 234 height 35
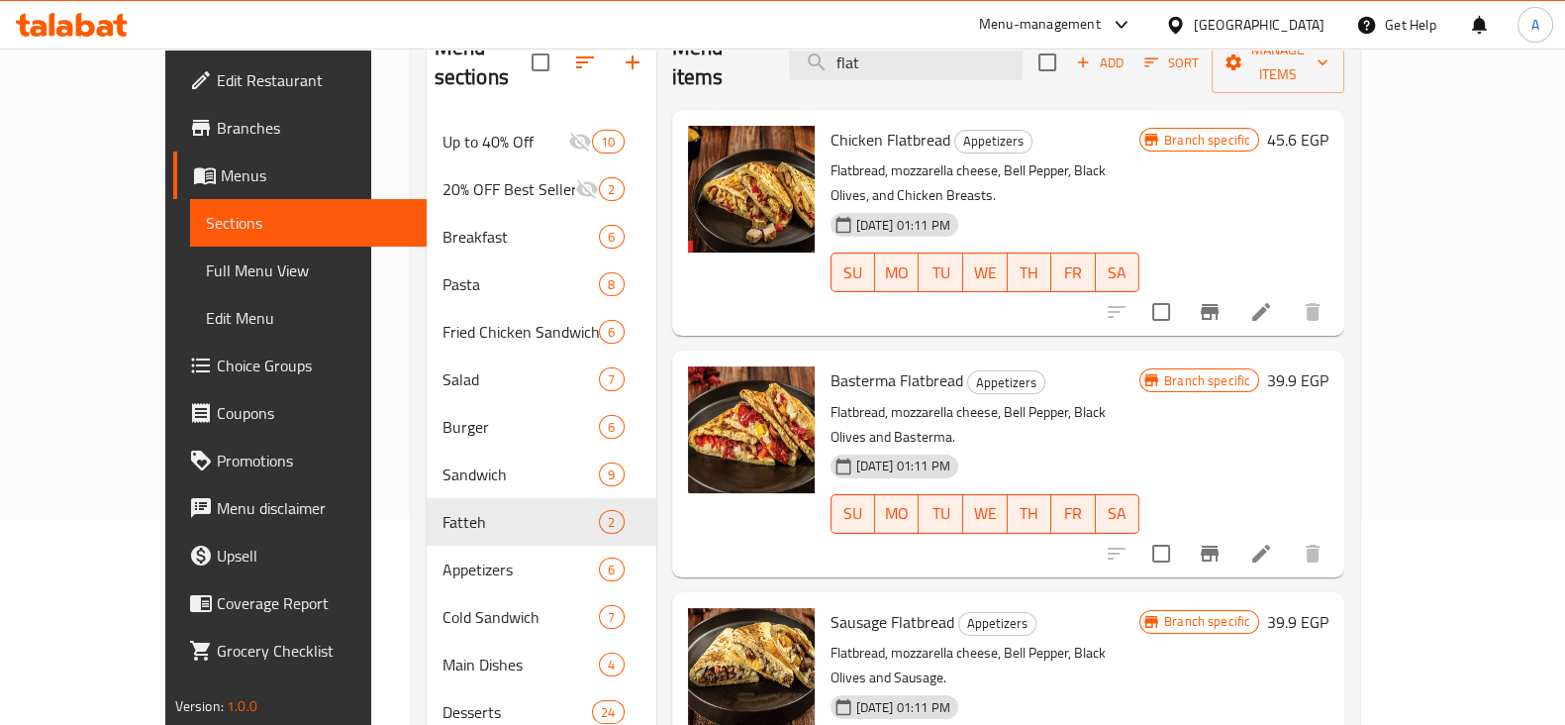
scroll to position [204, 0]
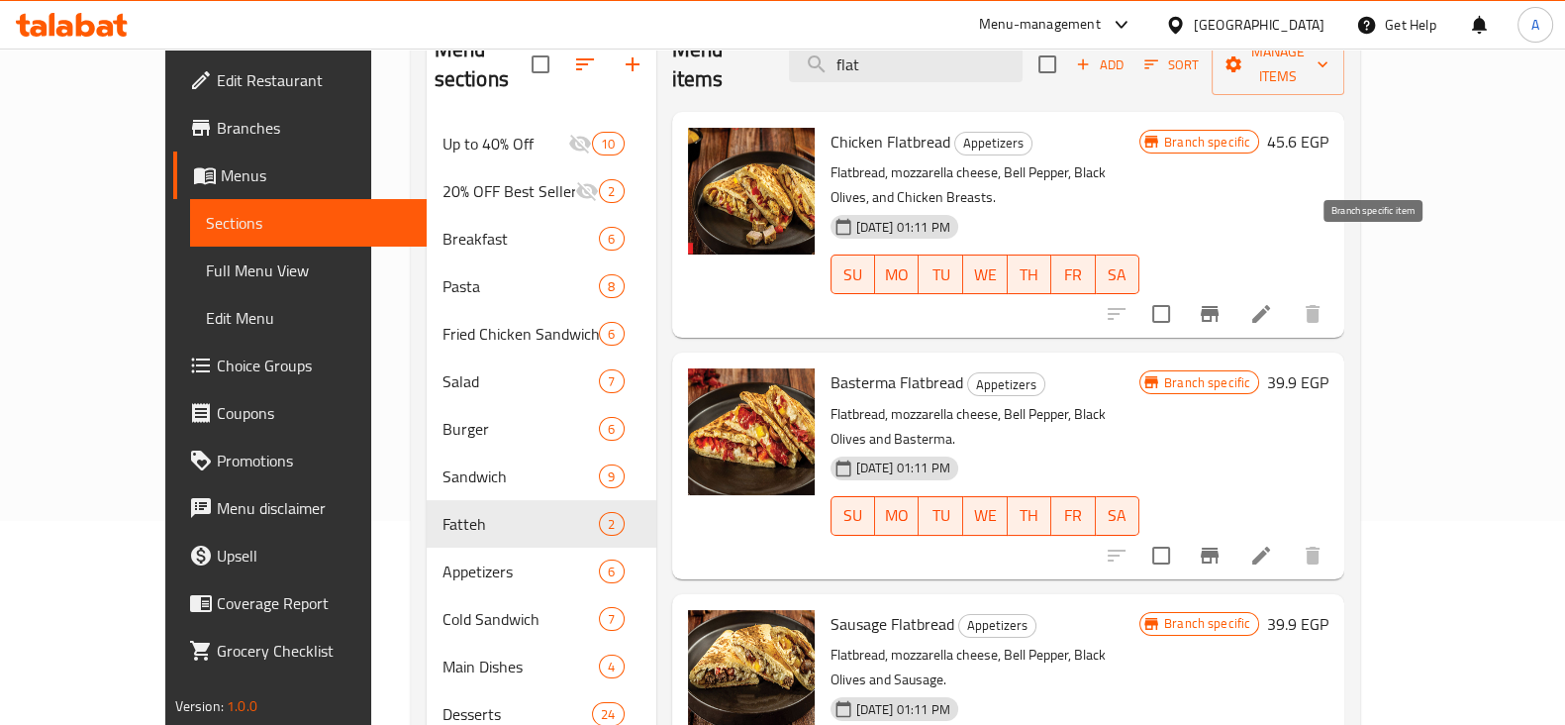
type input "flat"
click at [1218, 306] on icon "Branch-specific-item" at bounding box center [1210, 314] width 18 height 16
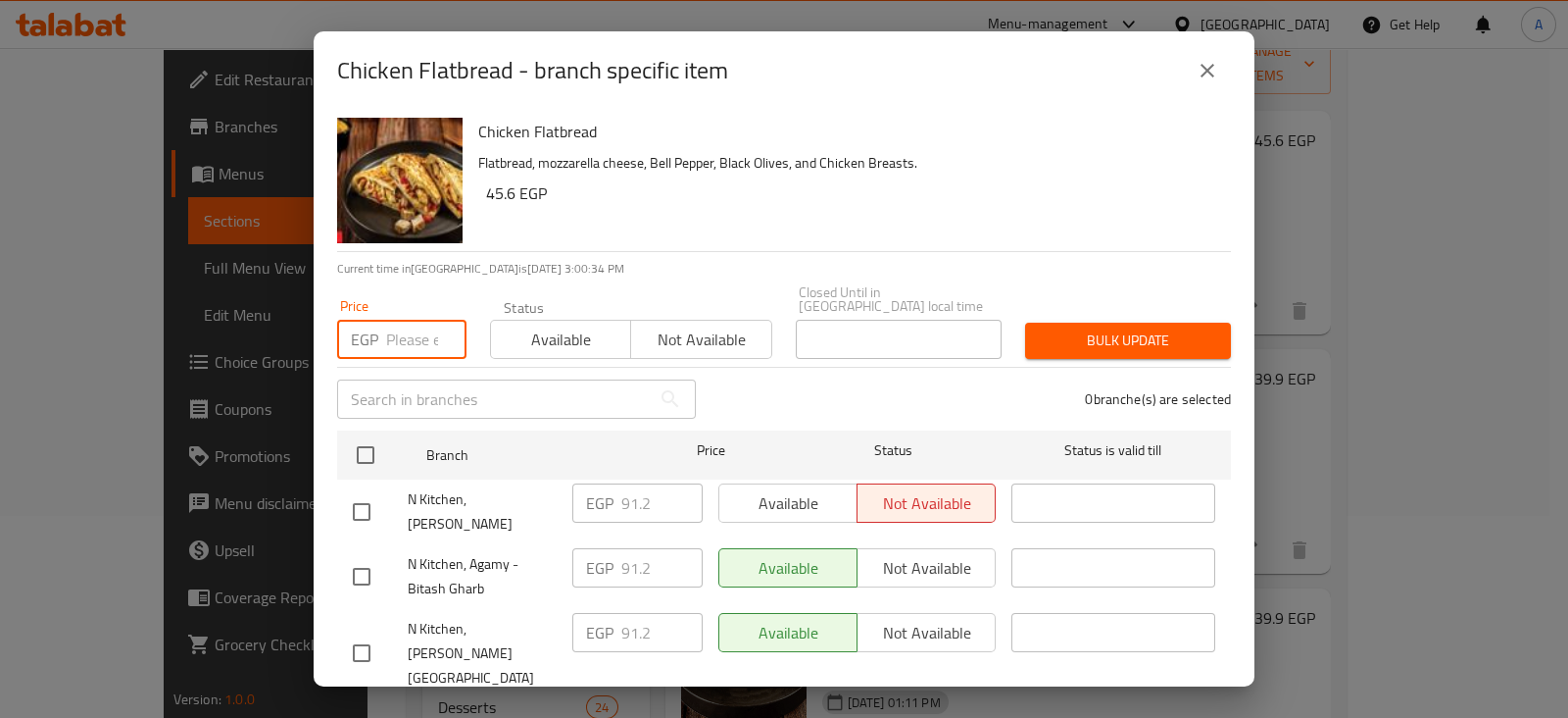
click at [417, 320] on input "number" at bounding box center [426, 340] width 80 height 40
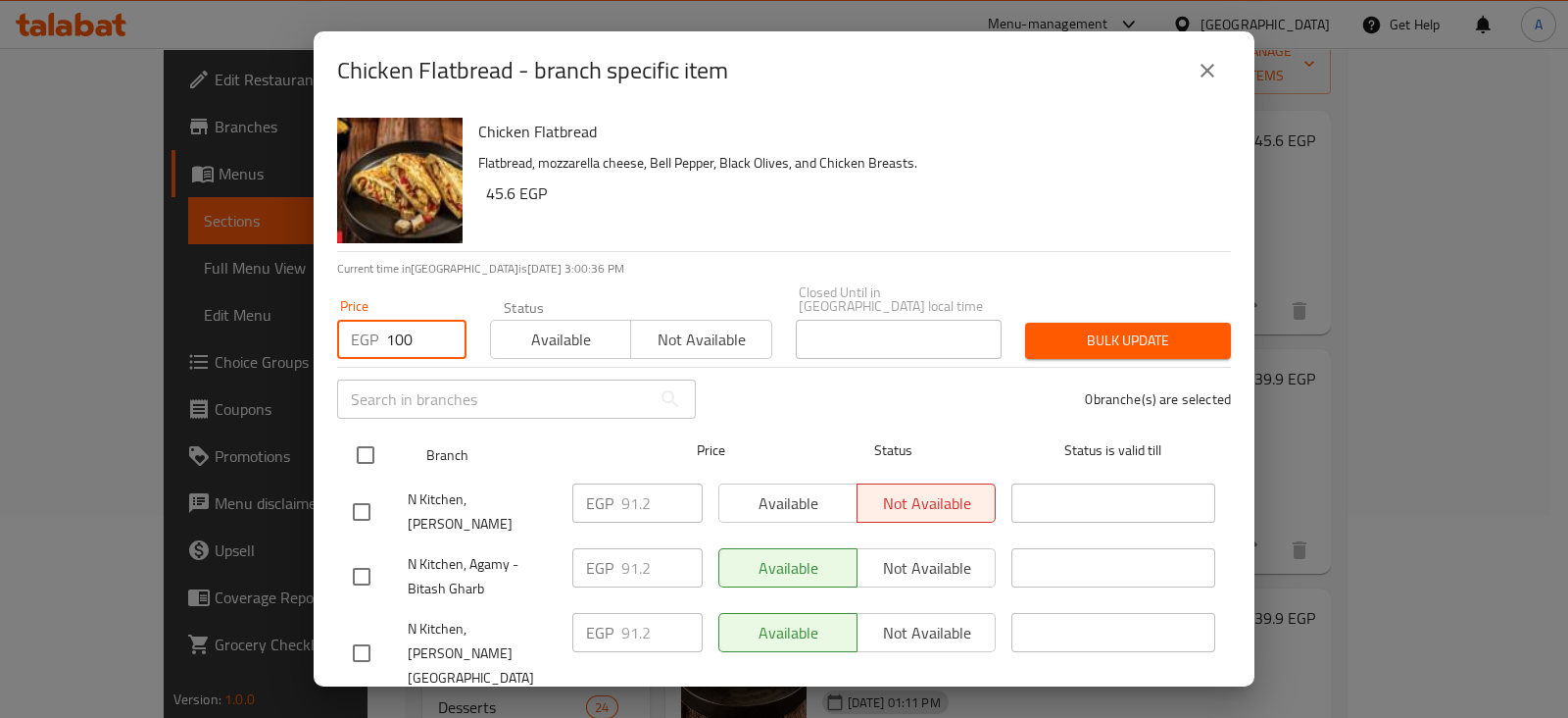
type input "100"
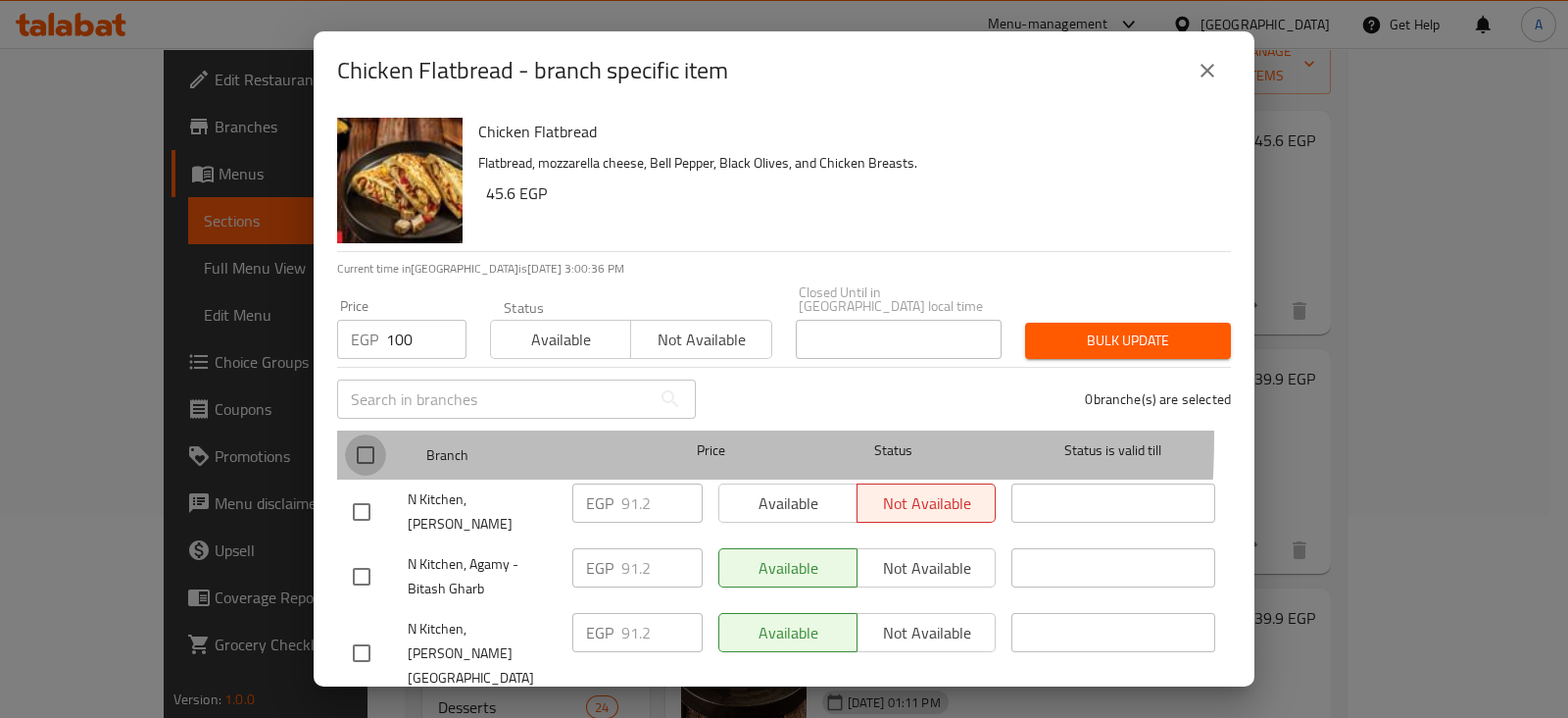
click at [375, 434] on input "checkbox" at bounding box center [365, 455] width 42 height 42
checkbox input "true"
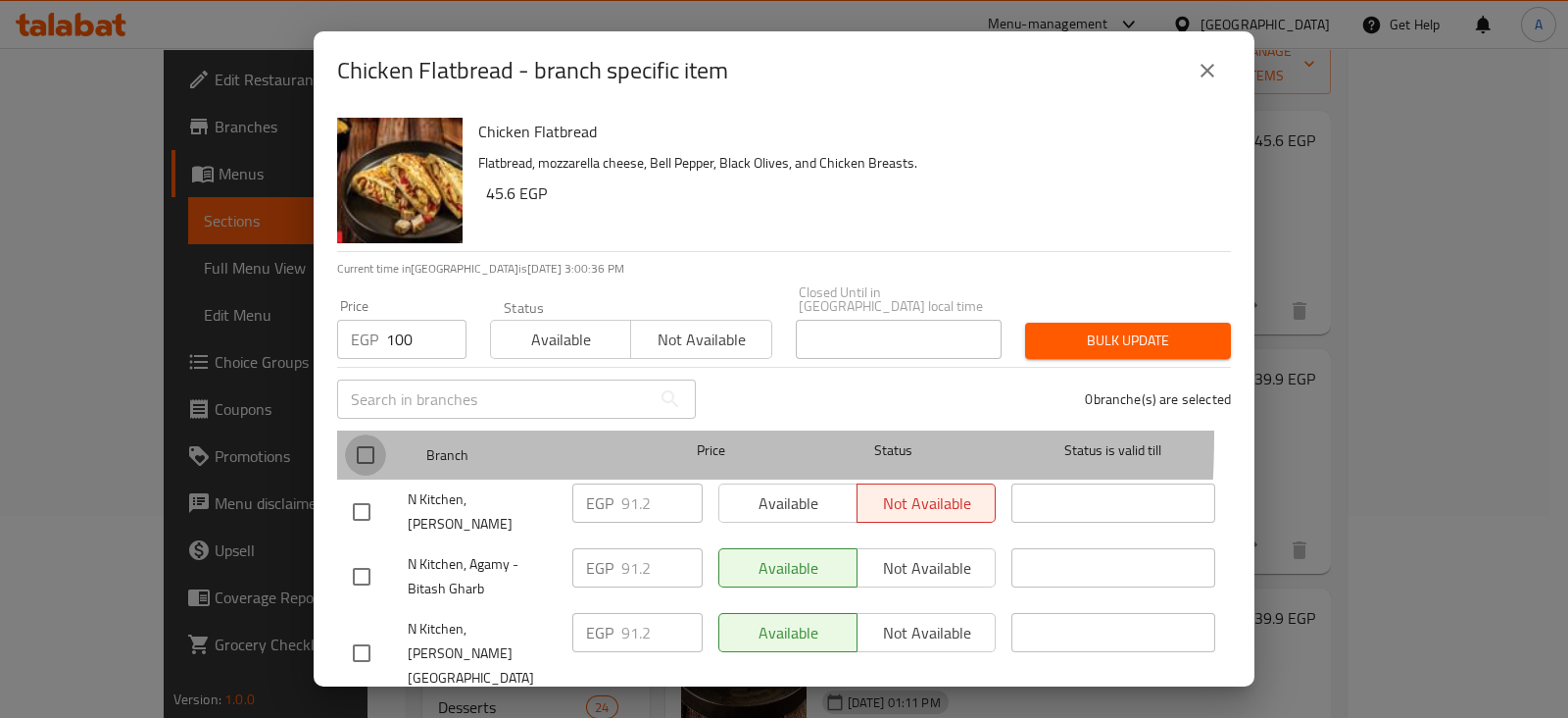
checkbox input "true"
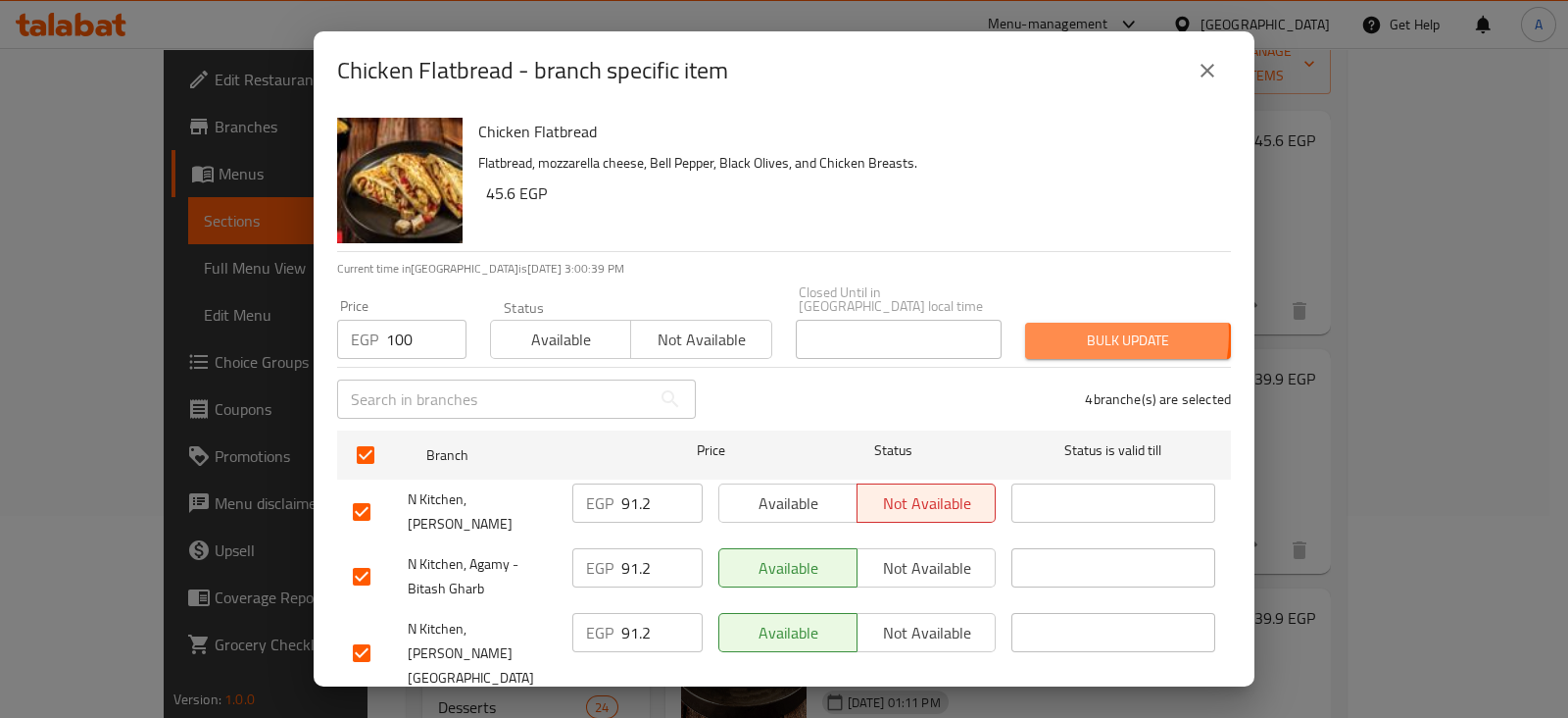
click at [1072, 329] on span "Bulk update" at bounding box center [1127, 341] width 174 height 25
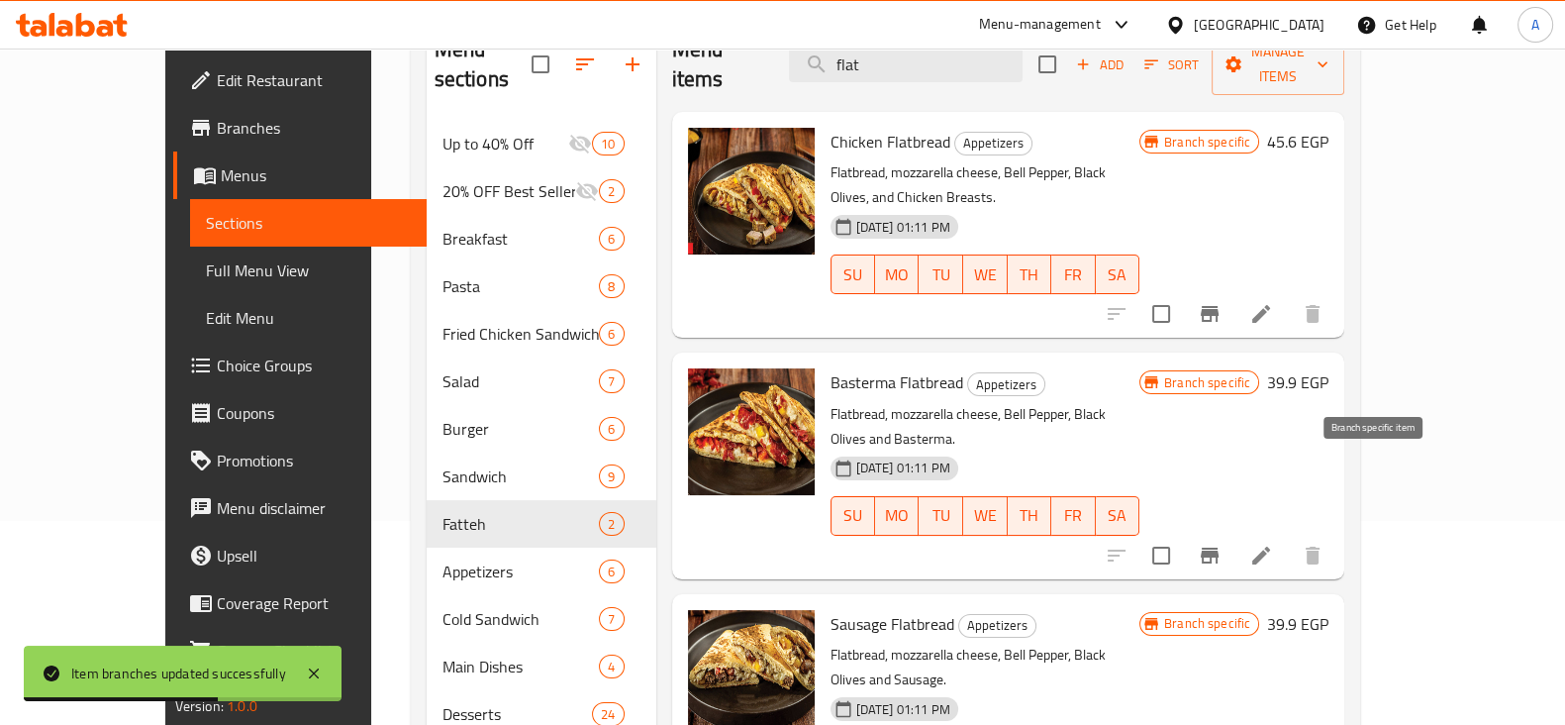
click at [1218, 547] on icon "Branch-specific-item" at bounding box center [1210, 555] width 18 height 16
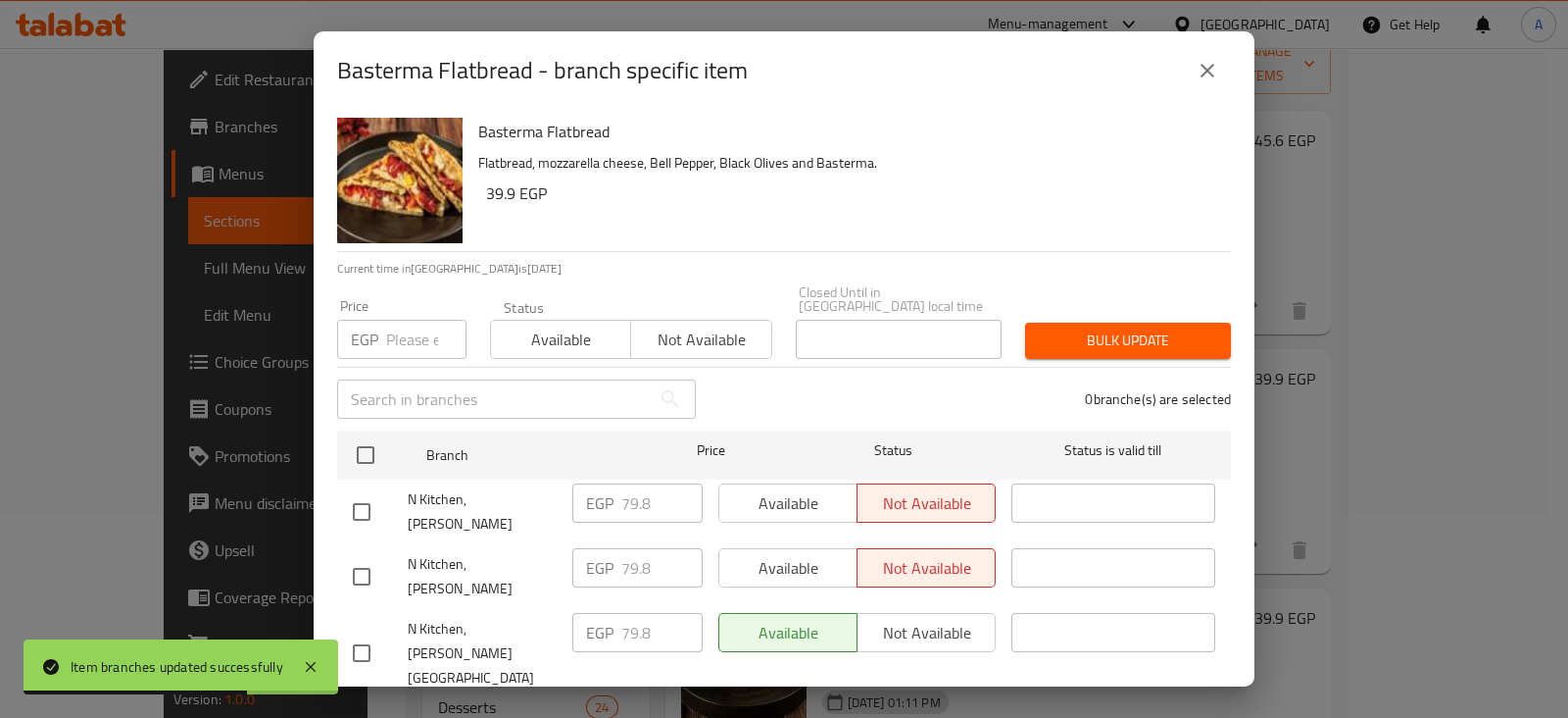
click at [397, 329] on input "number" at bounding box center [426, 340] width 80 height 40
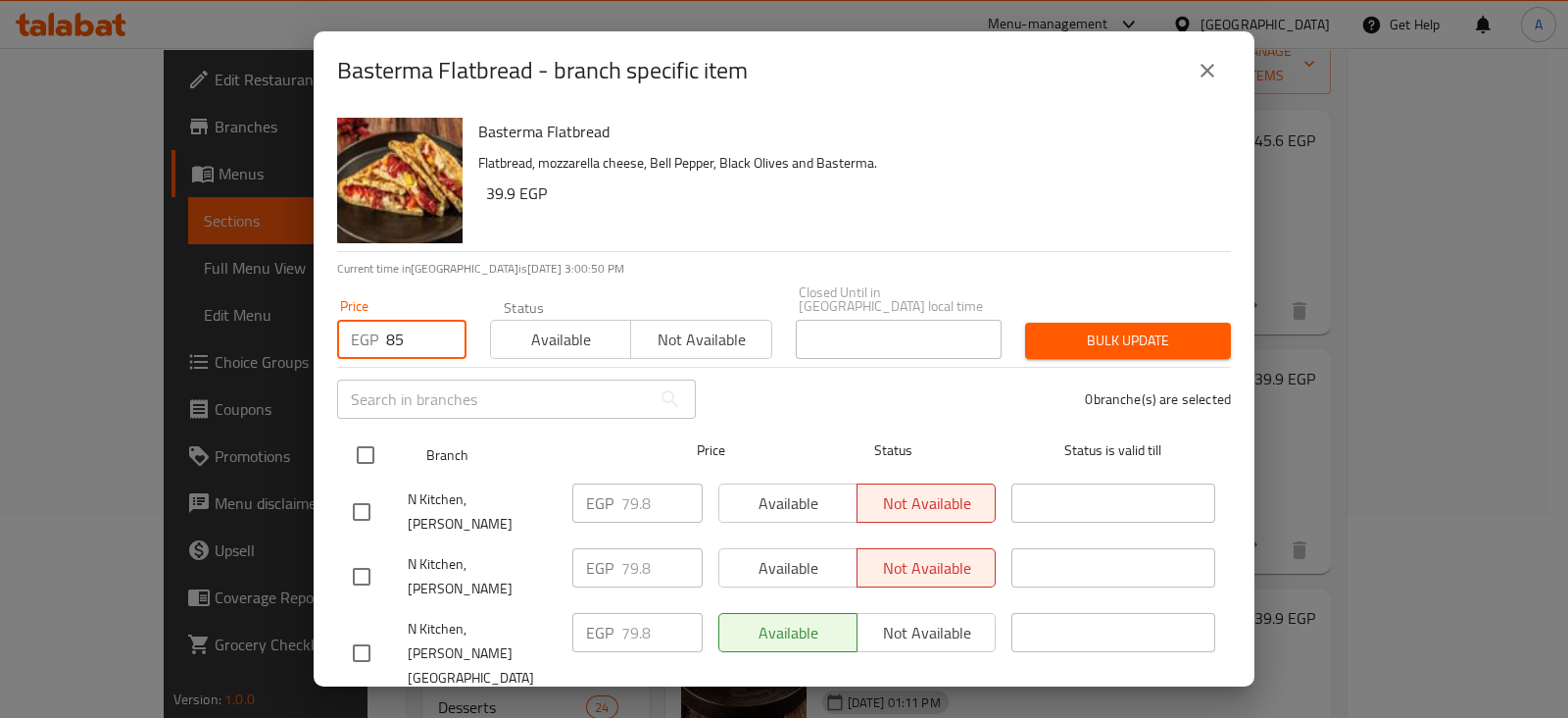
type input "85"
click at [359, 436] on input "checkbox" at bounding box center [365, 455] width 42 height 42
checkbox input "true"
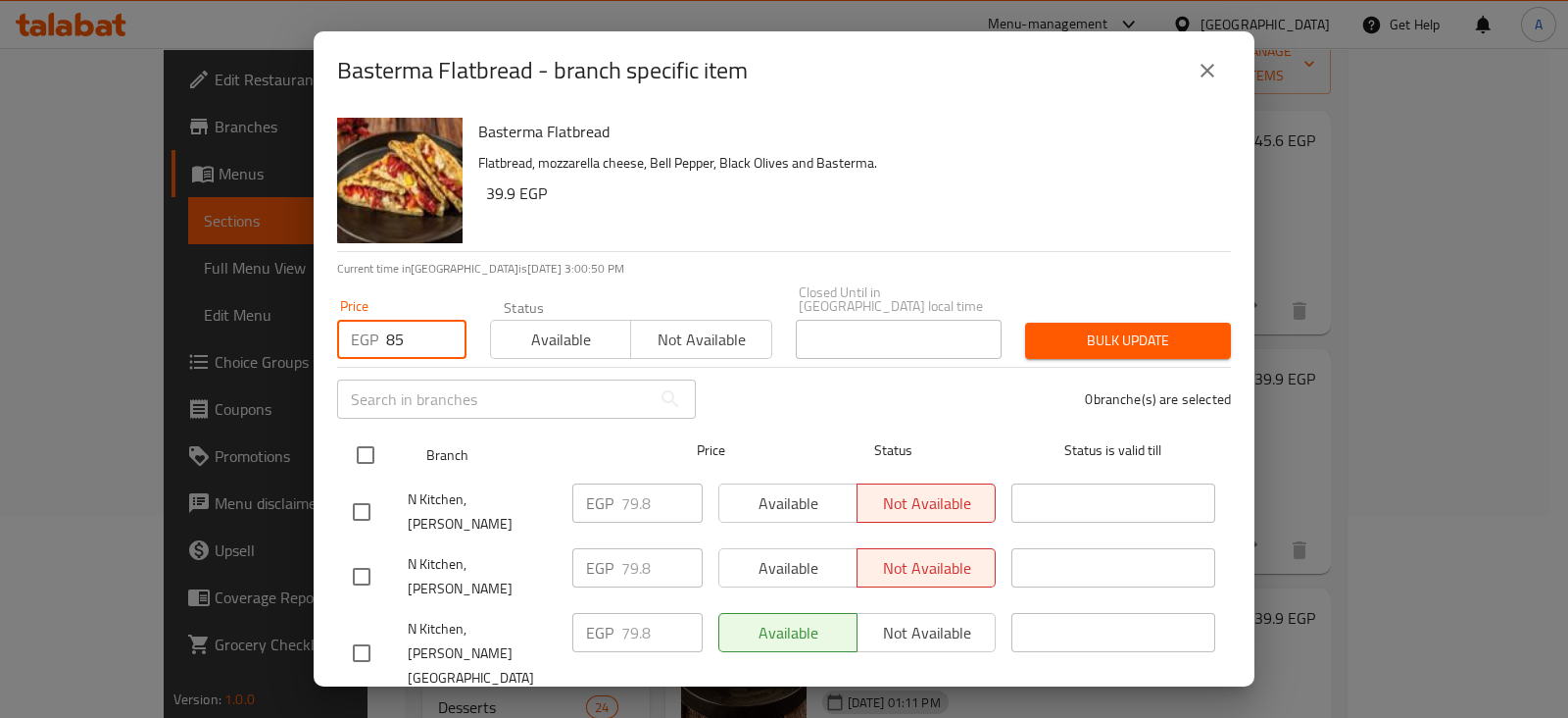
checkbox input "true"
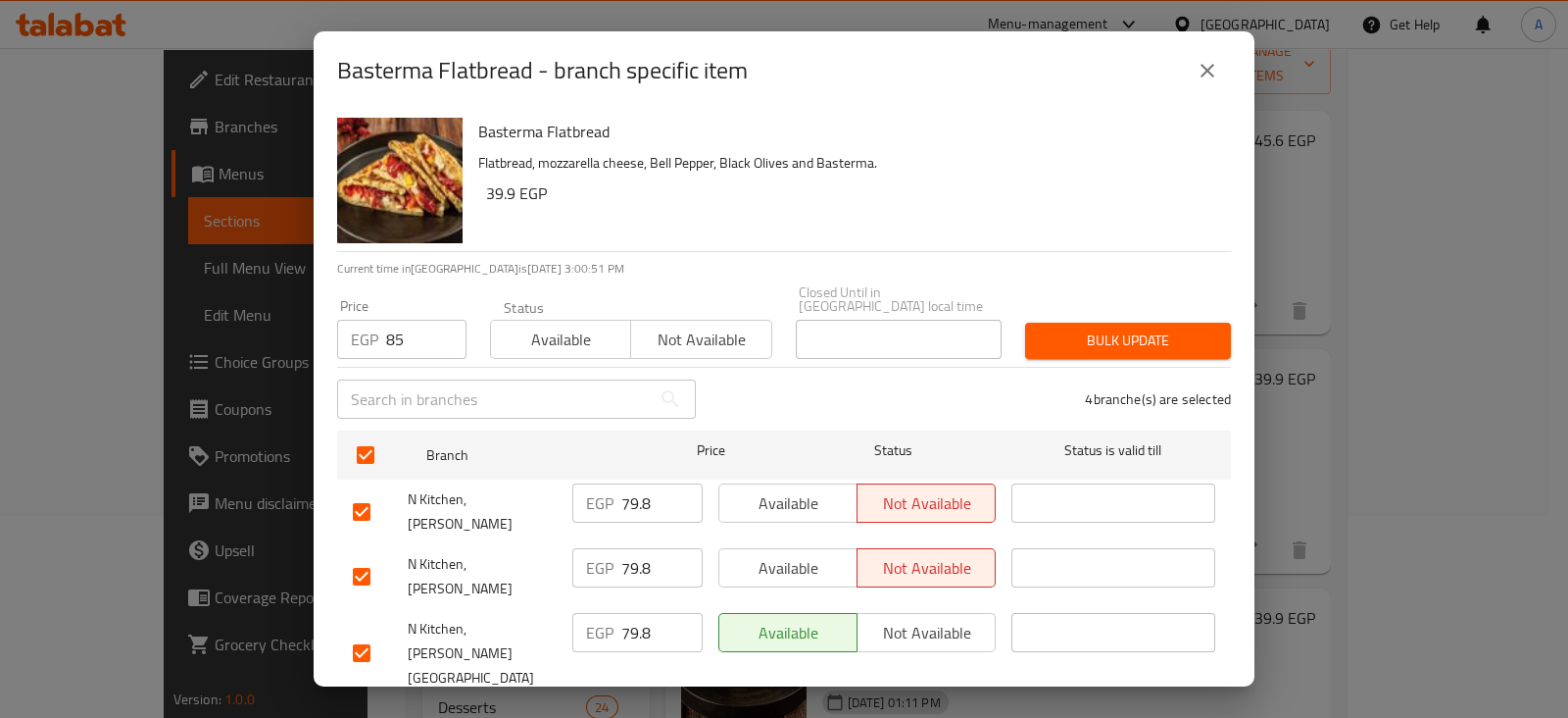
click at [1074, 329] on span "Bulk update" at bounding box center [1127, 341] width 174 height 25
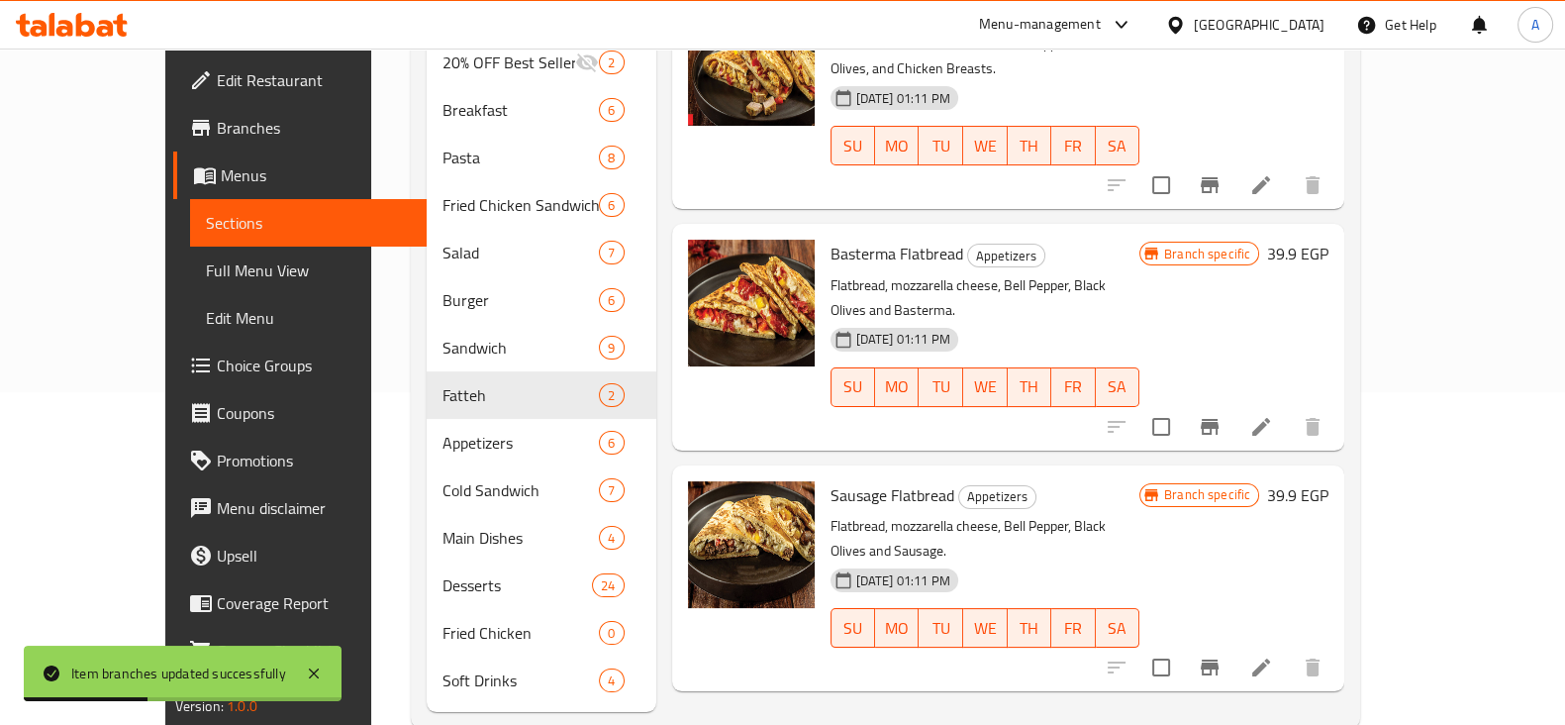
scroll to position [342, 0]
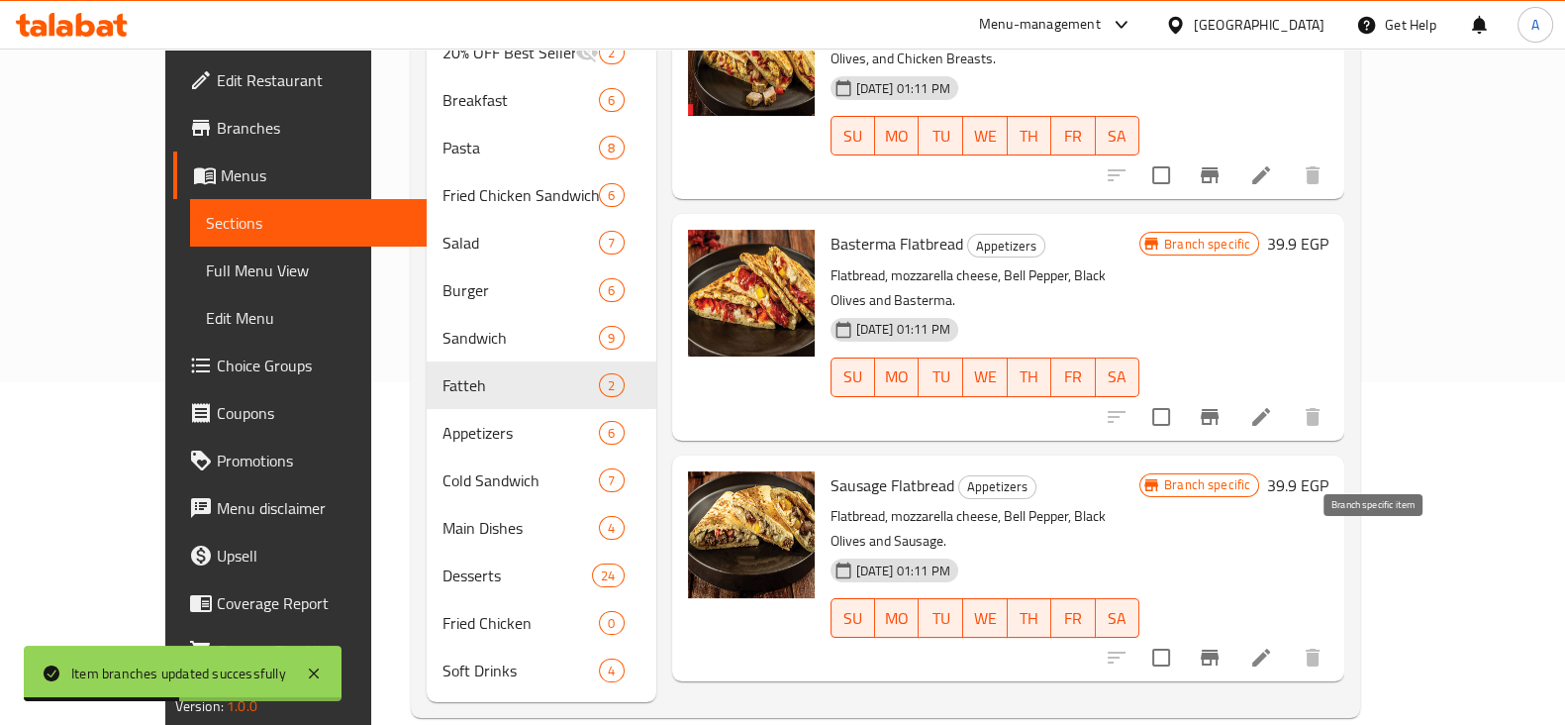
click at [1221, 645] on icon "Branch-specific-item" at bounding box center [1210, 657] width 24 height 24
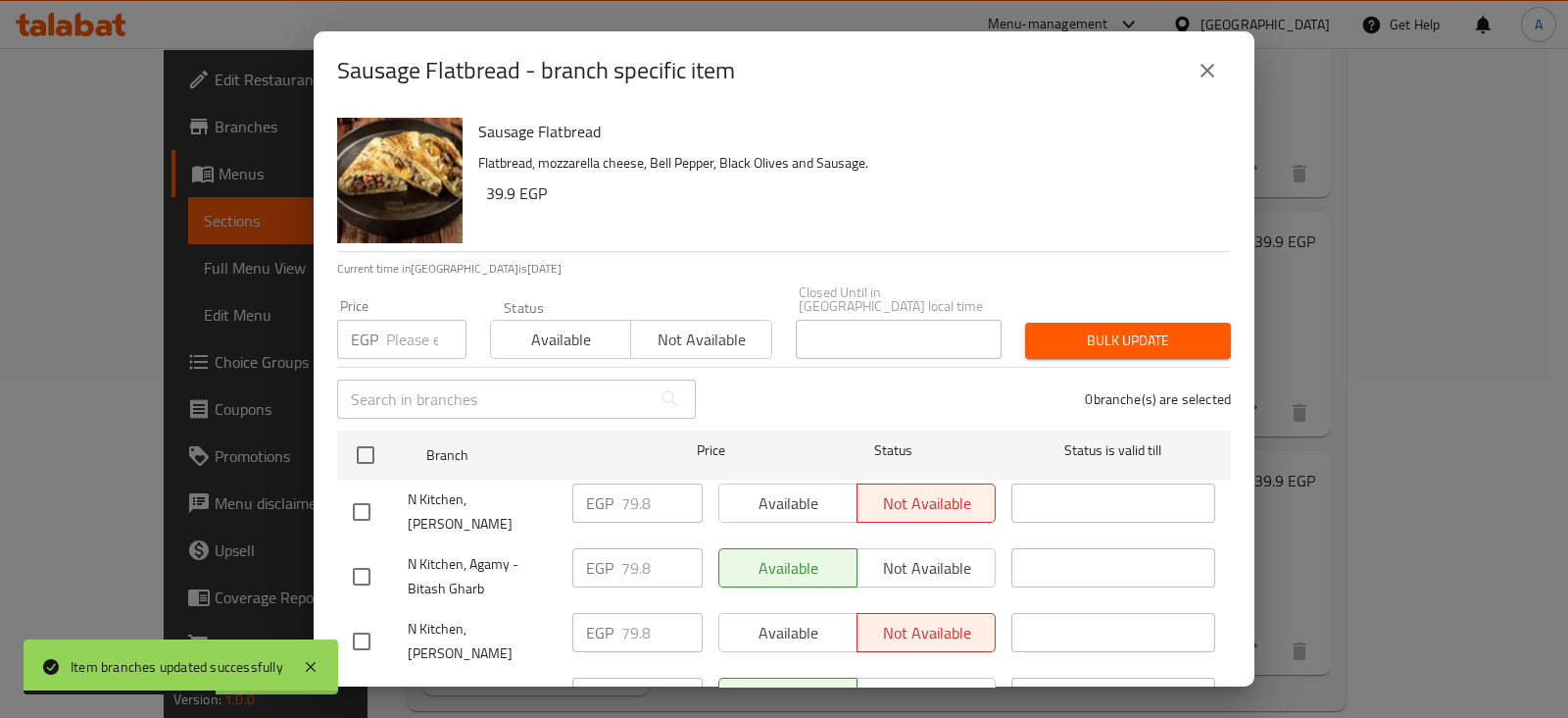
click at [403, 326] on input "number" at bounding box center [426, 340] width 80 height 40
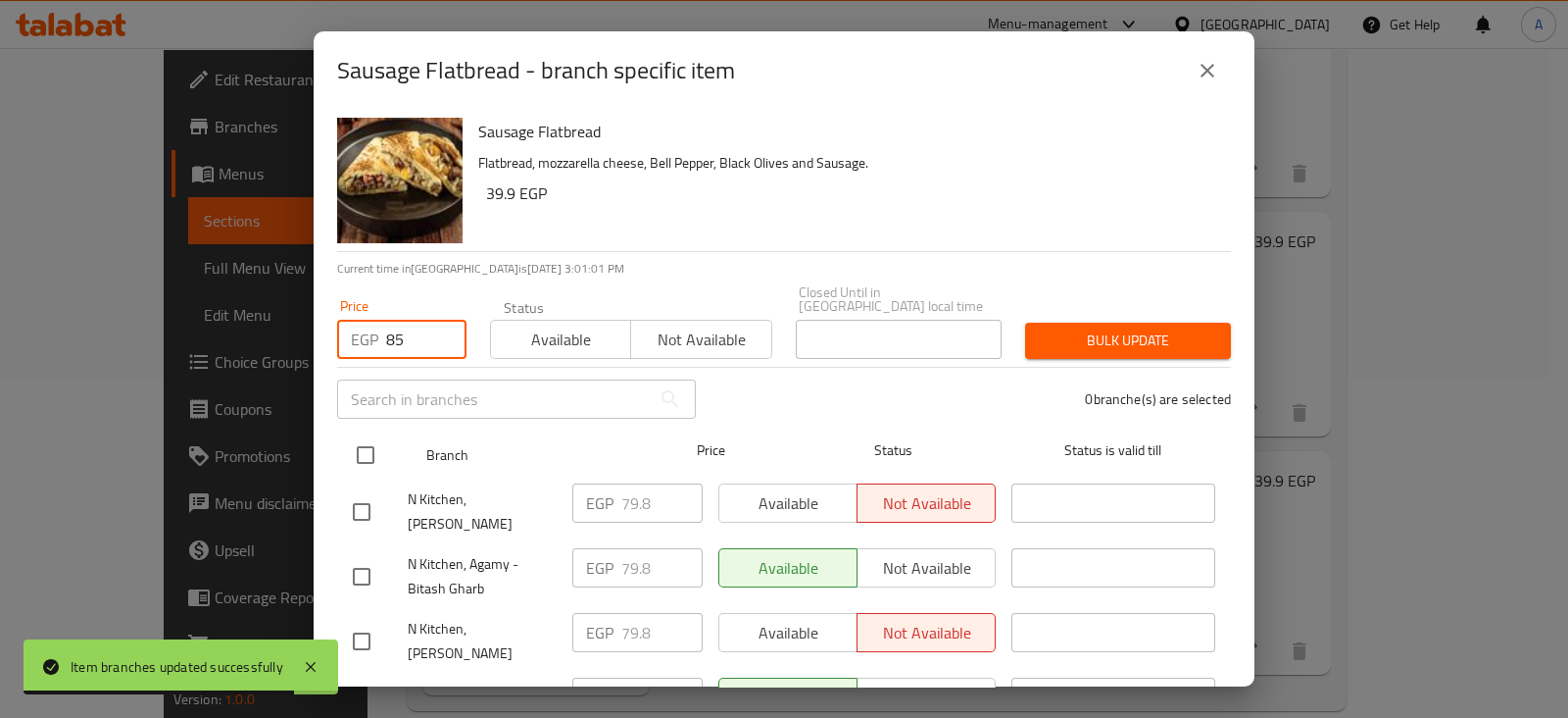
type input "85"
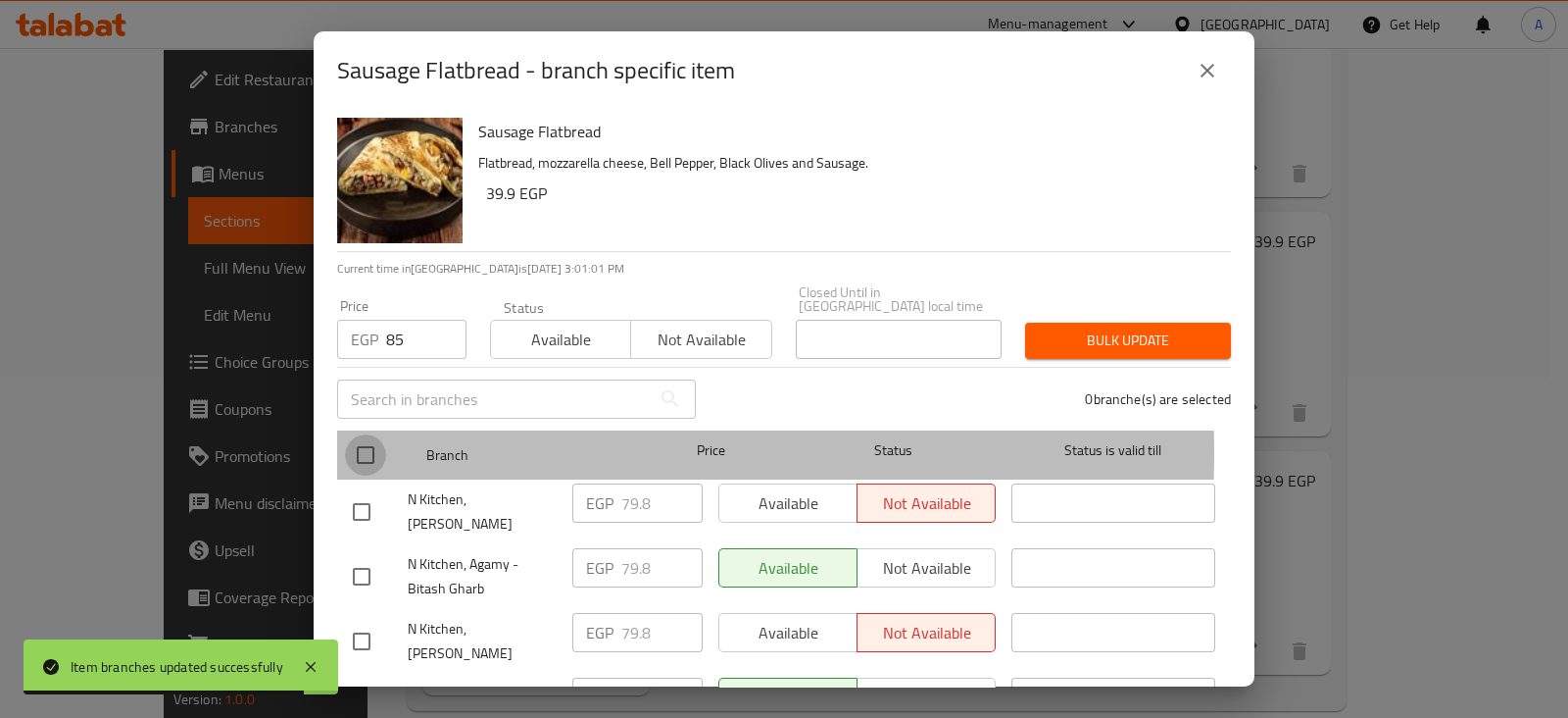
click at [364, 439] on input "checkbox" at bounding box center [365, 455] width 42 height 42
checkbox input "true"
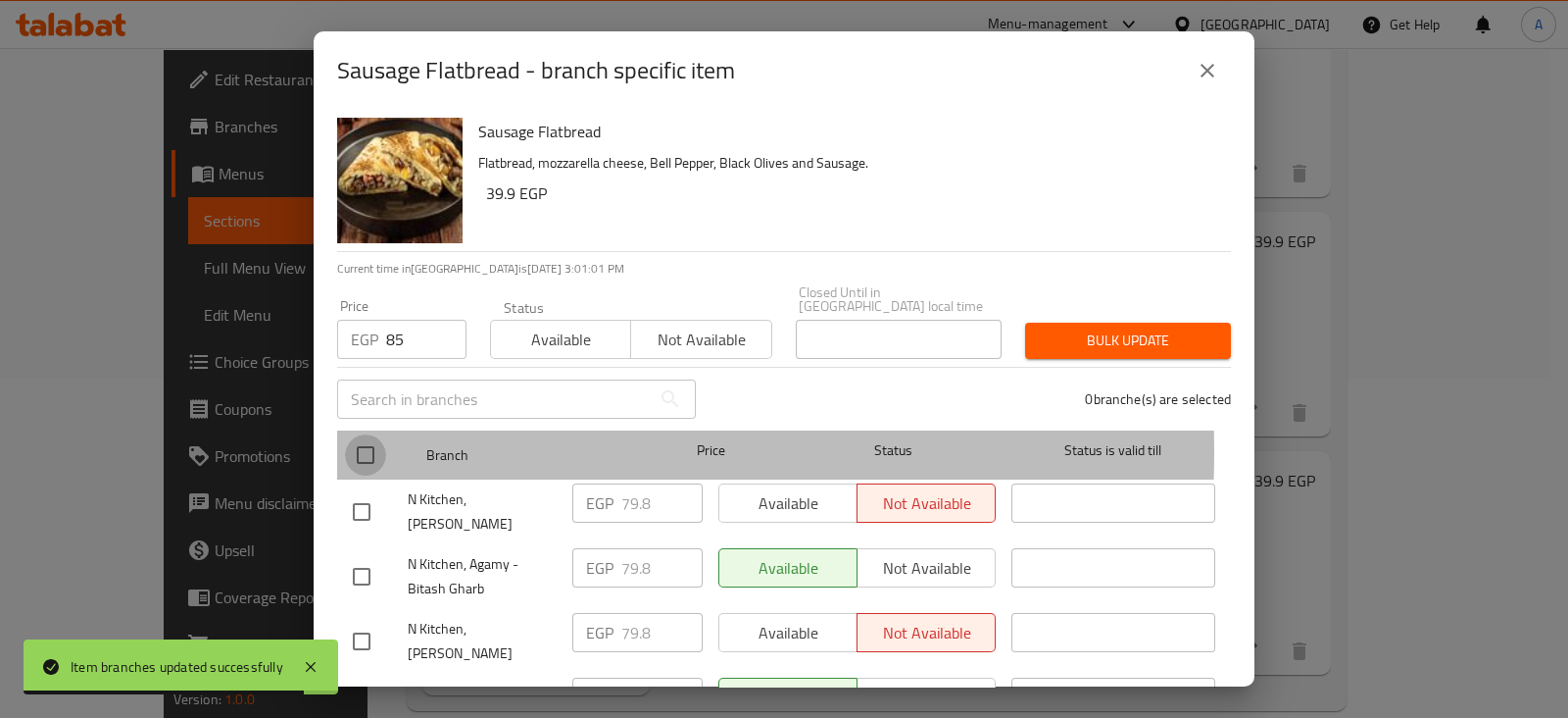
checkbox input "true"
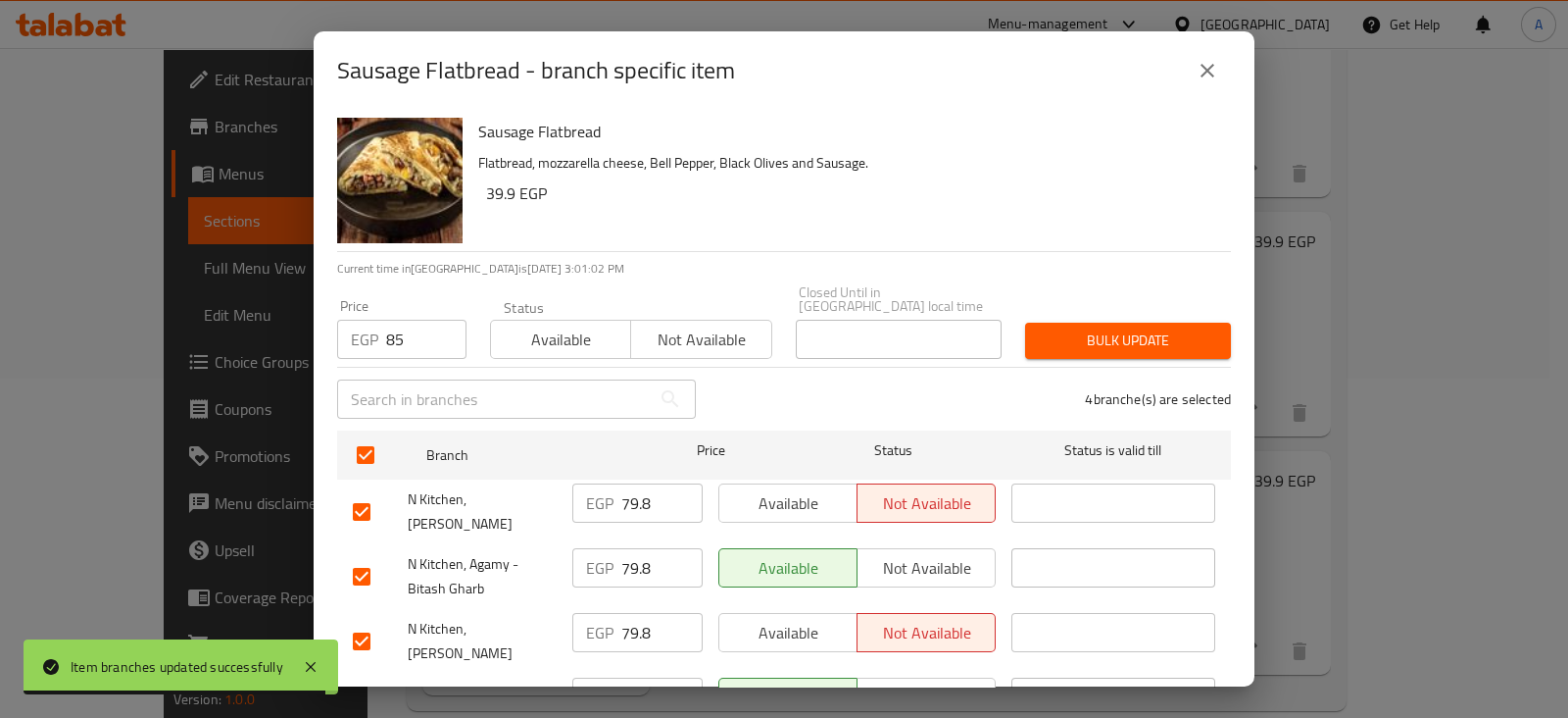
click at [1040, 329] on span "Bulk update" at bounding box center [1127, 341] width 174 height 25
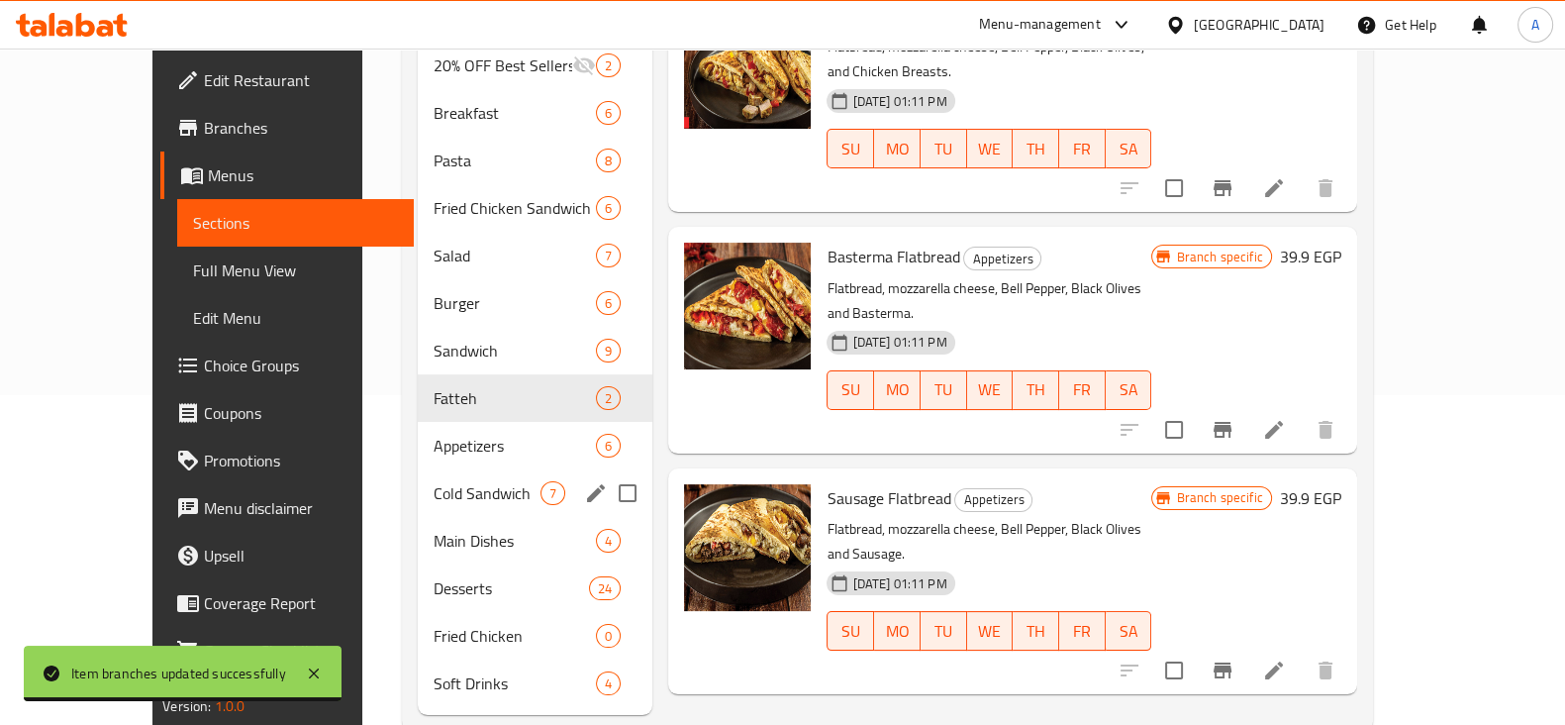
scroll to position [345, 0]
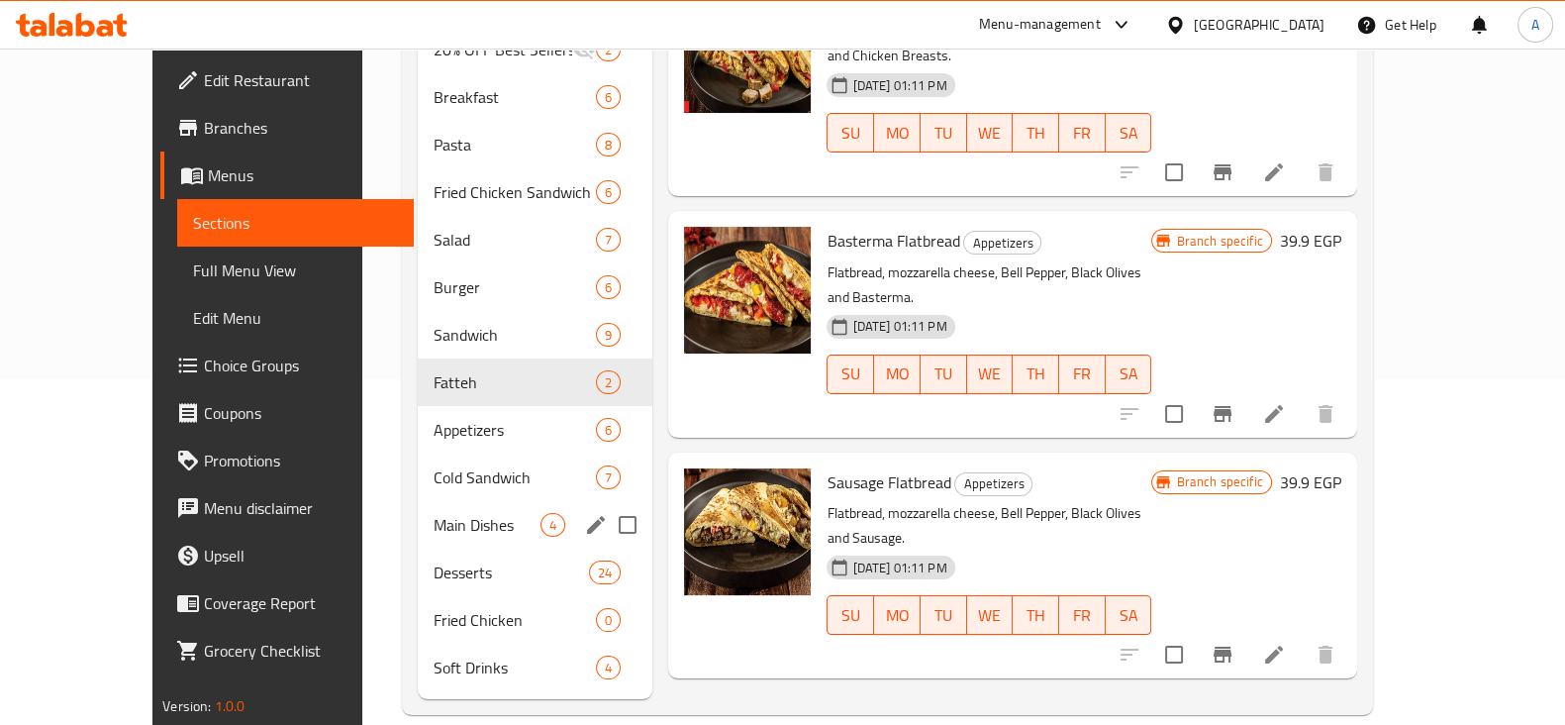
click at [434, 513] on span "Main Dishes" at bounding box center [487, 525] width 107 height 24
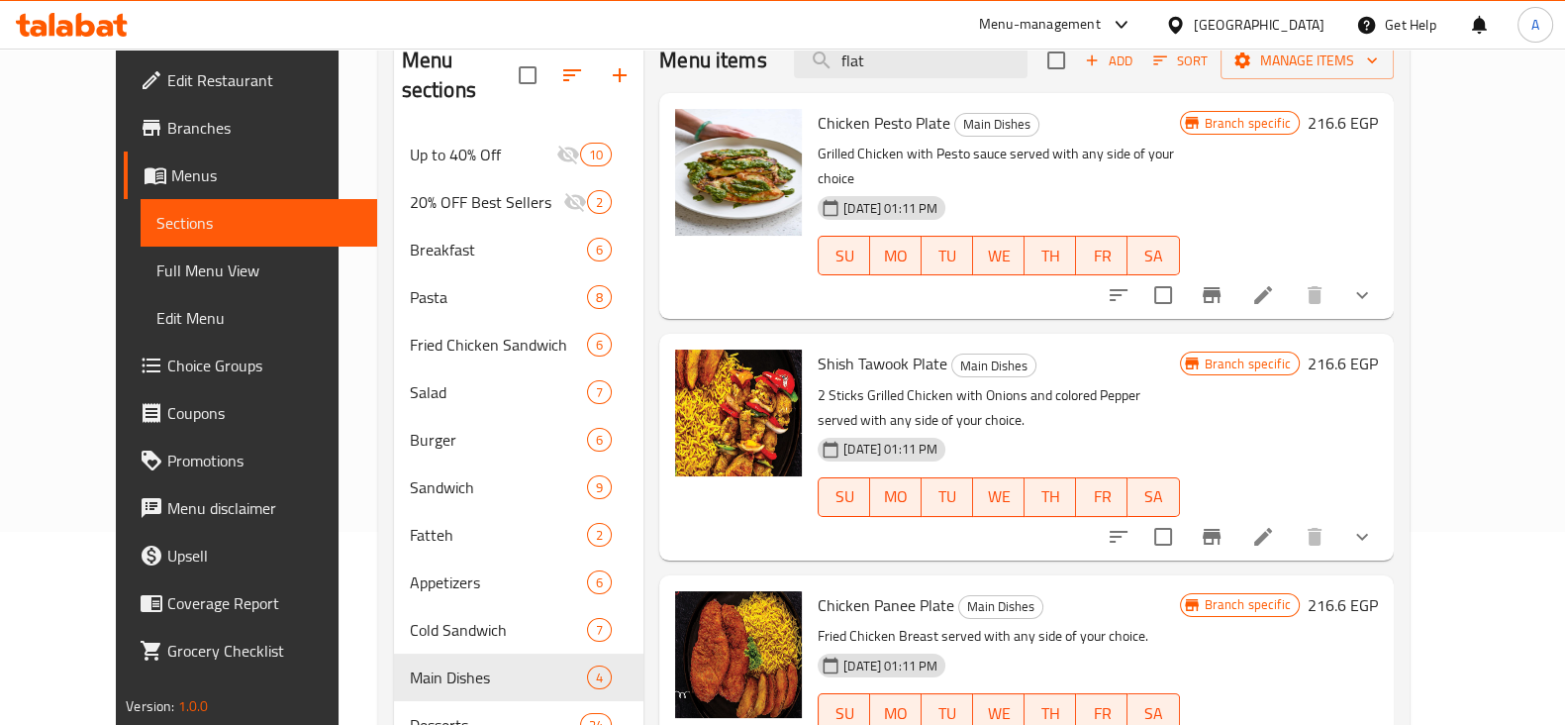
scroll to position [192, 0]
click at [1223, 284] on icon "Branch-specific-item" at bounding box center [1212, 296] width 24 height 24
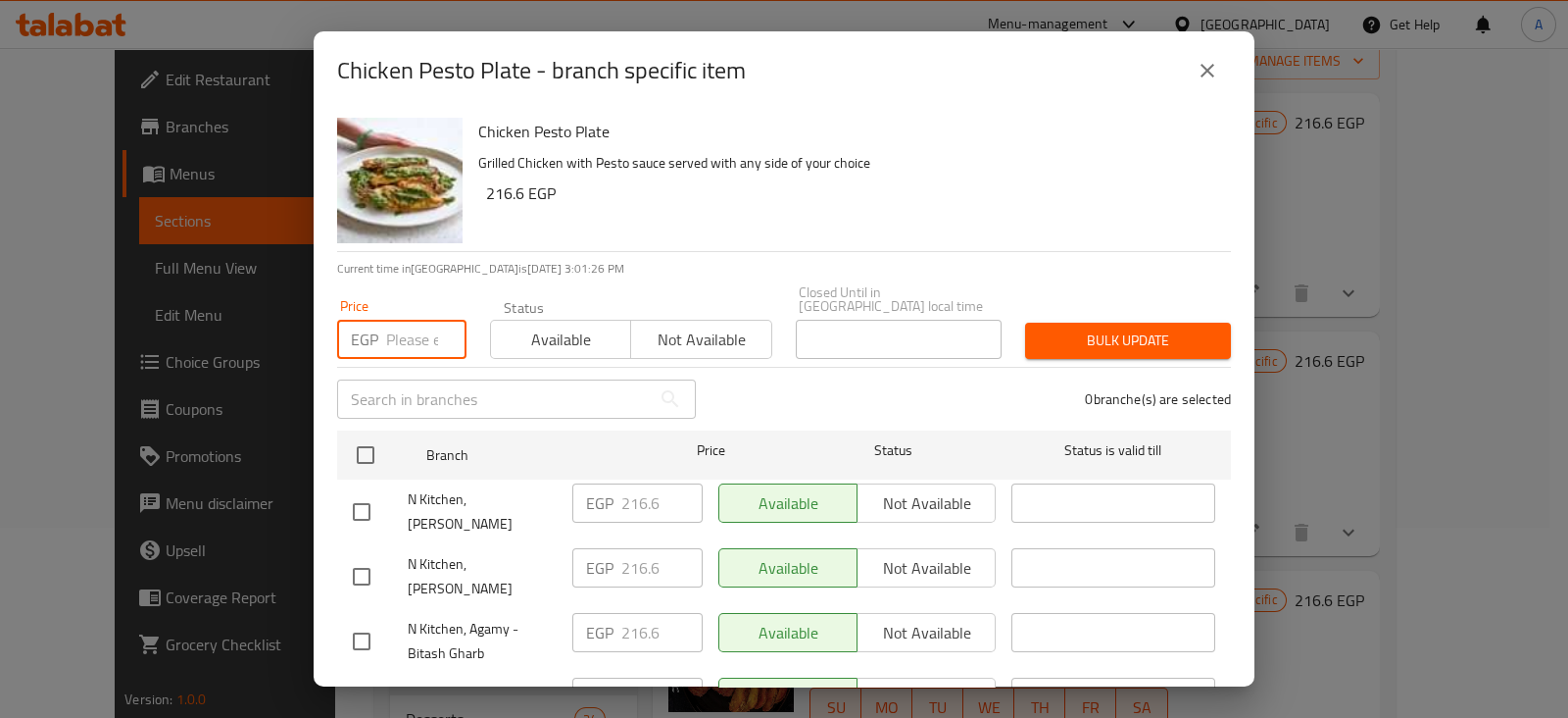
click at [396, 330] on input "number" at bounding box center [426, 340] width 80 height 40
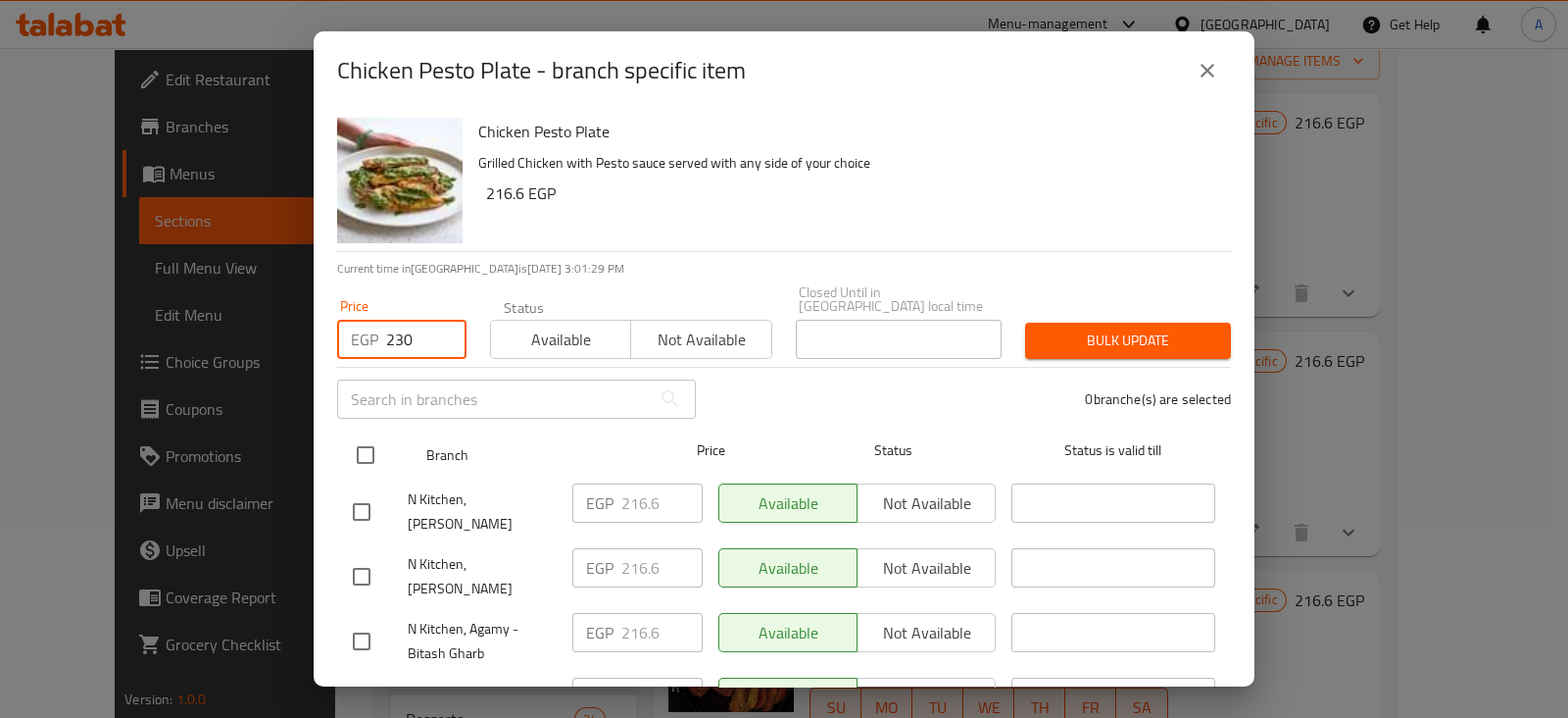
type input "230"
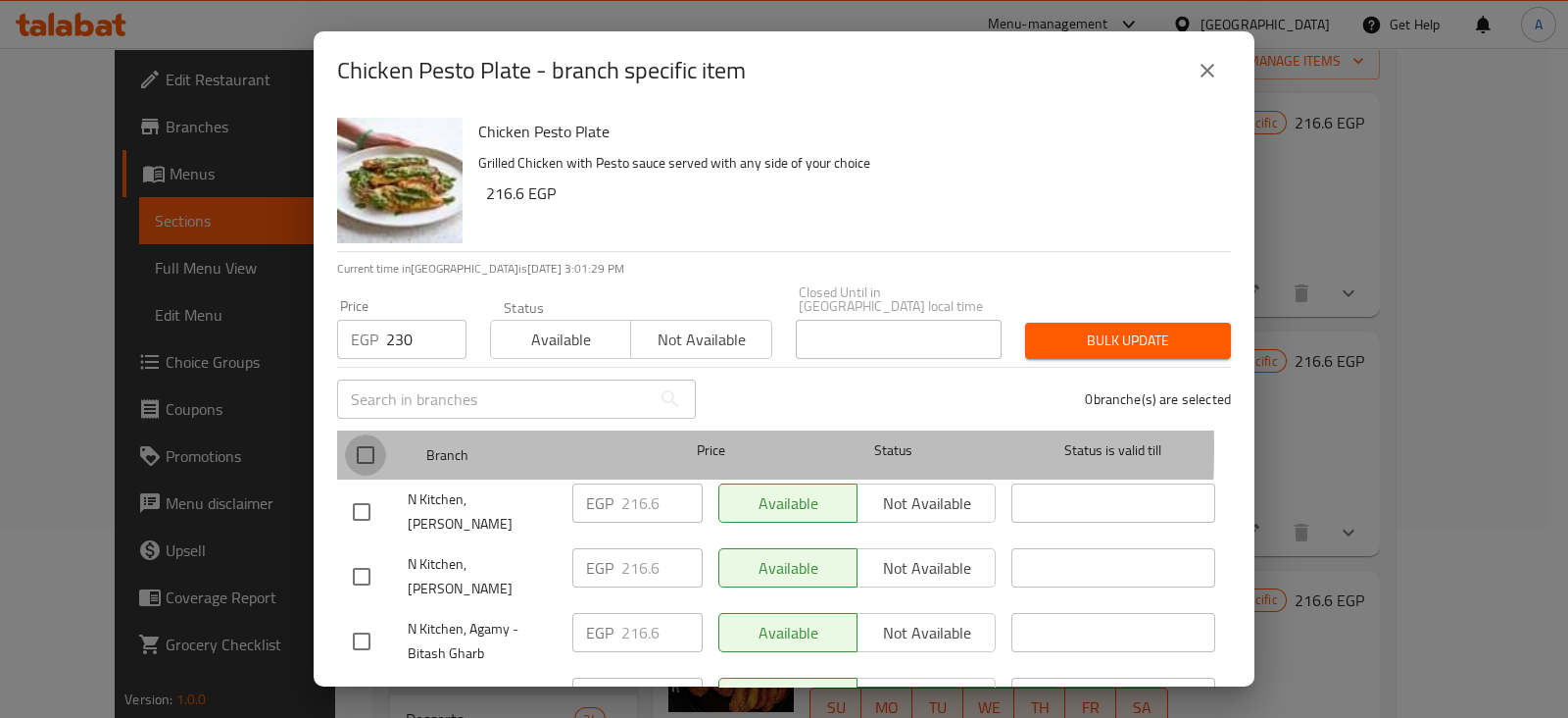
click at [375, 434] on input "checkbox" at bounding box center [365, 455] width 42 height 42
checkbox input "true"
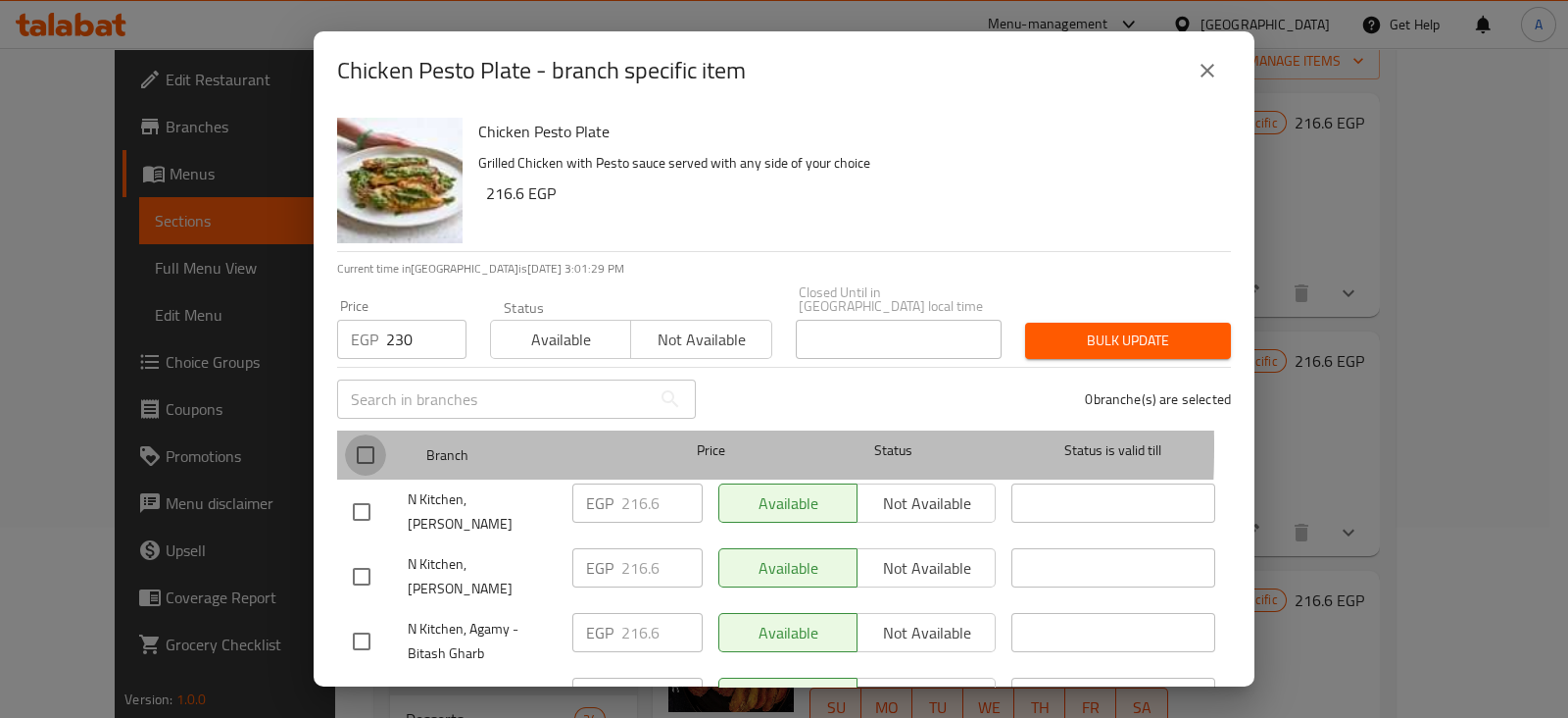
checkbox input "true"
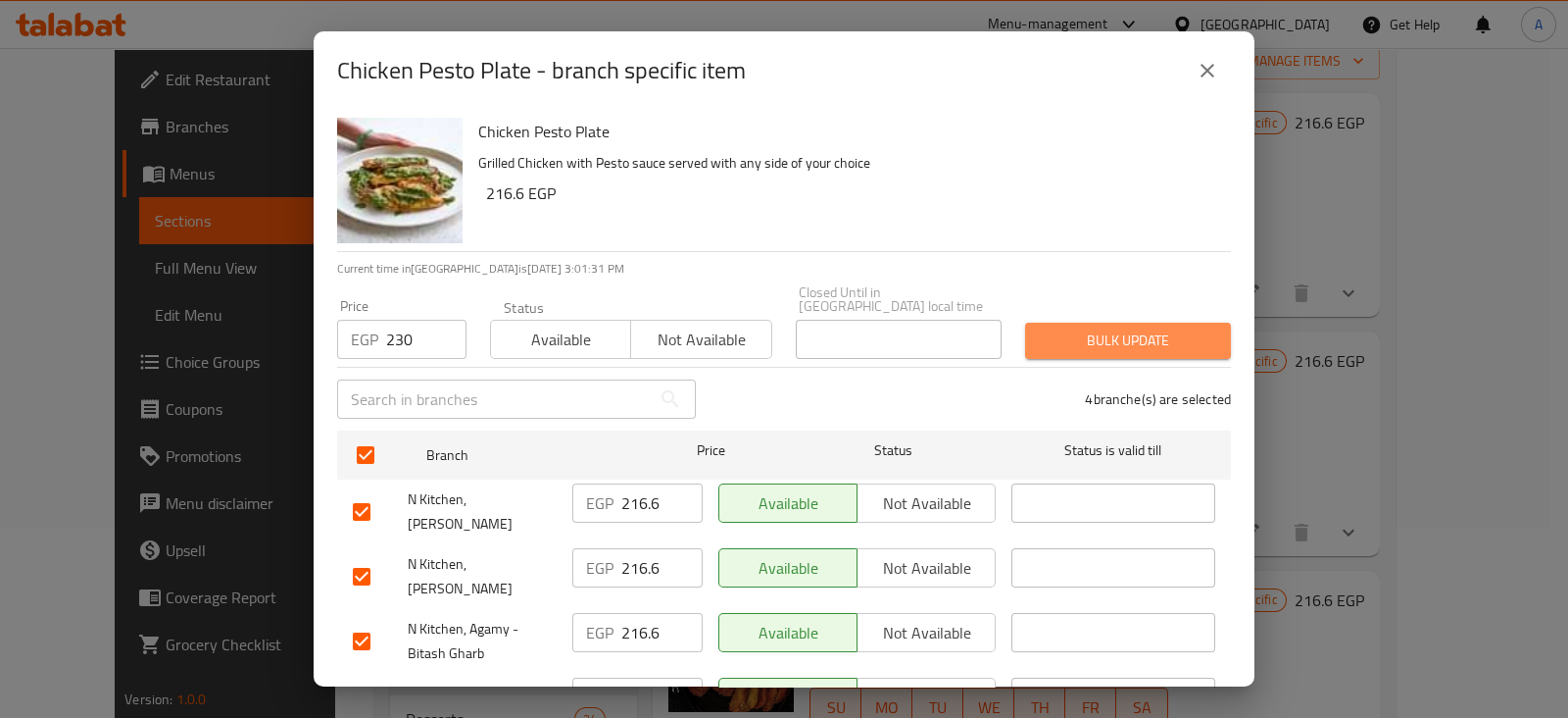
click at [1125, 340] on button "Bulk update" at bounding box center [1127, 341] width 206 height 37
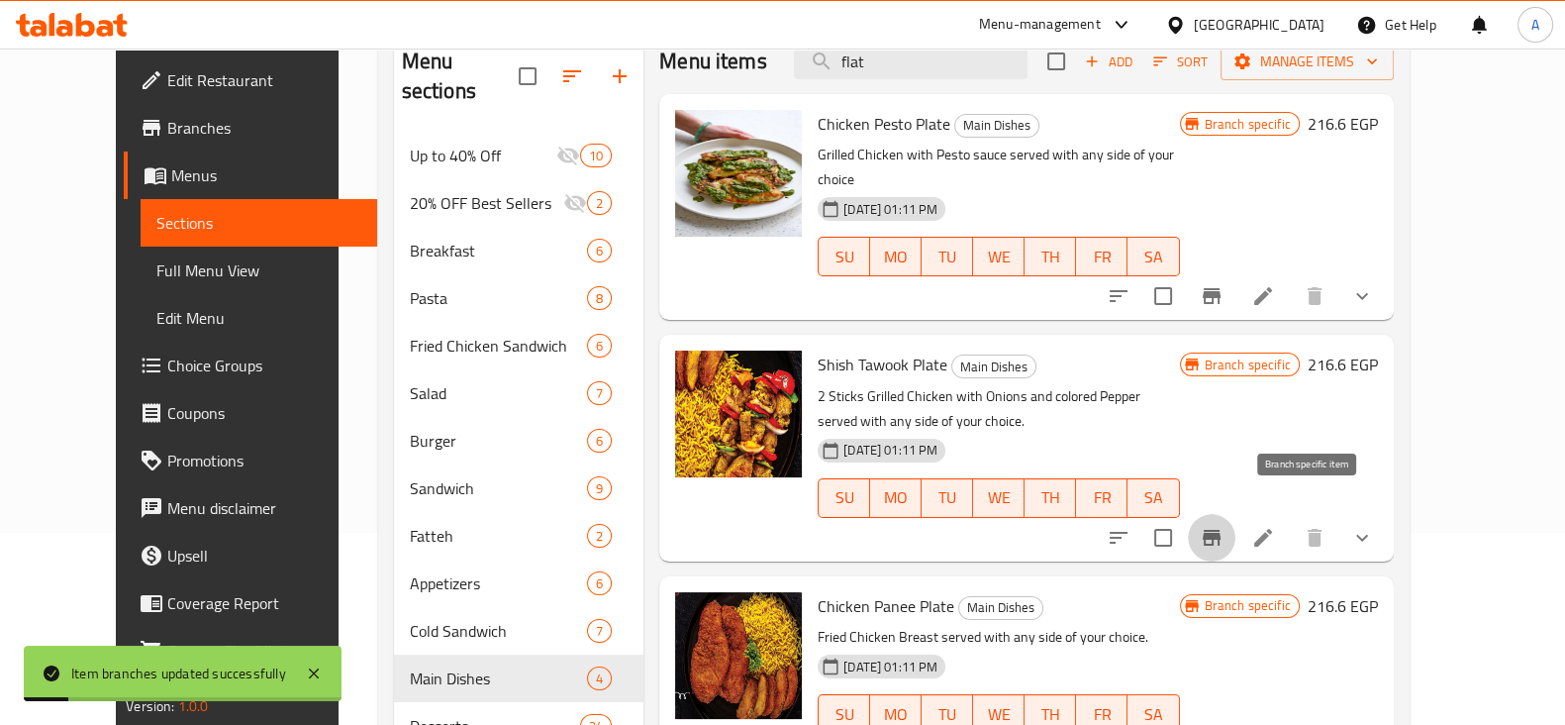
click at [1223, 526] on icon "Branch-specific-item" at bounding box center [1212, 538] width 24 height 24
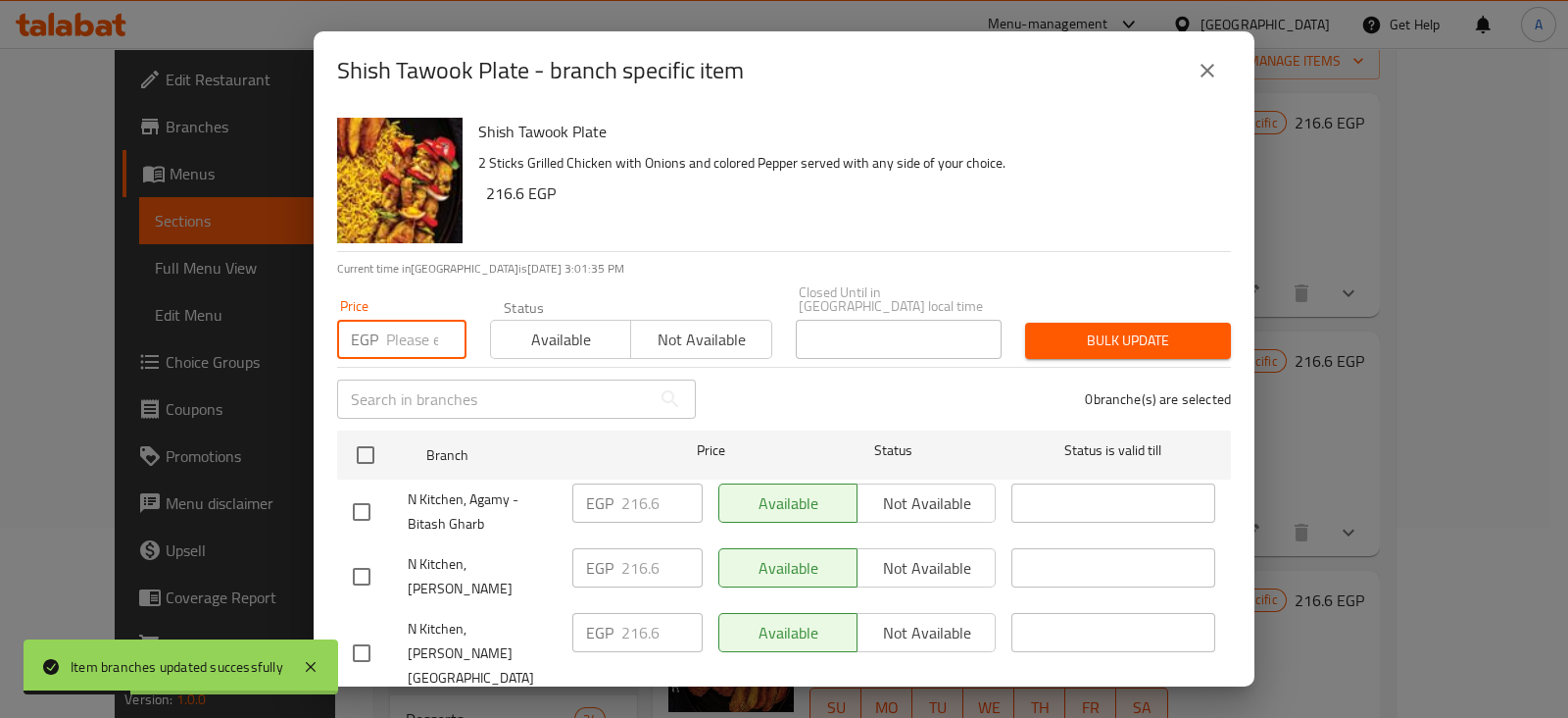
click at [419, 331] on input "number" at bounding box center [426, 340] width 80 height 40
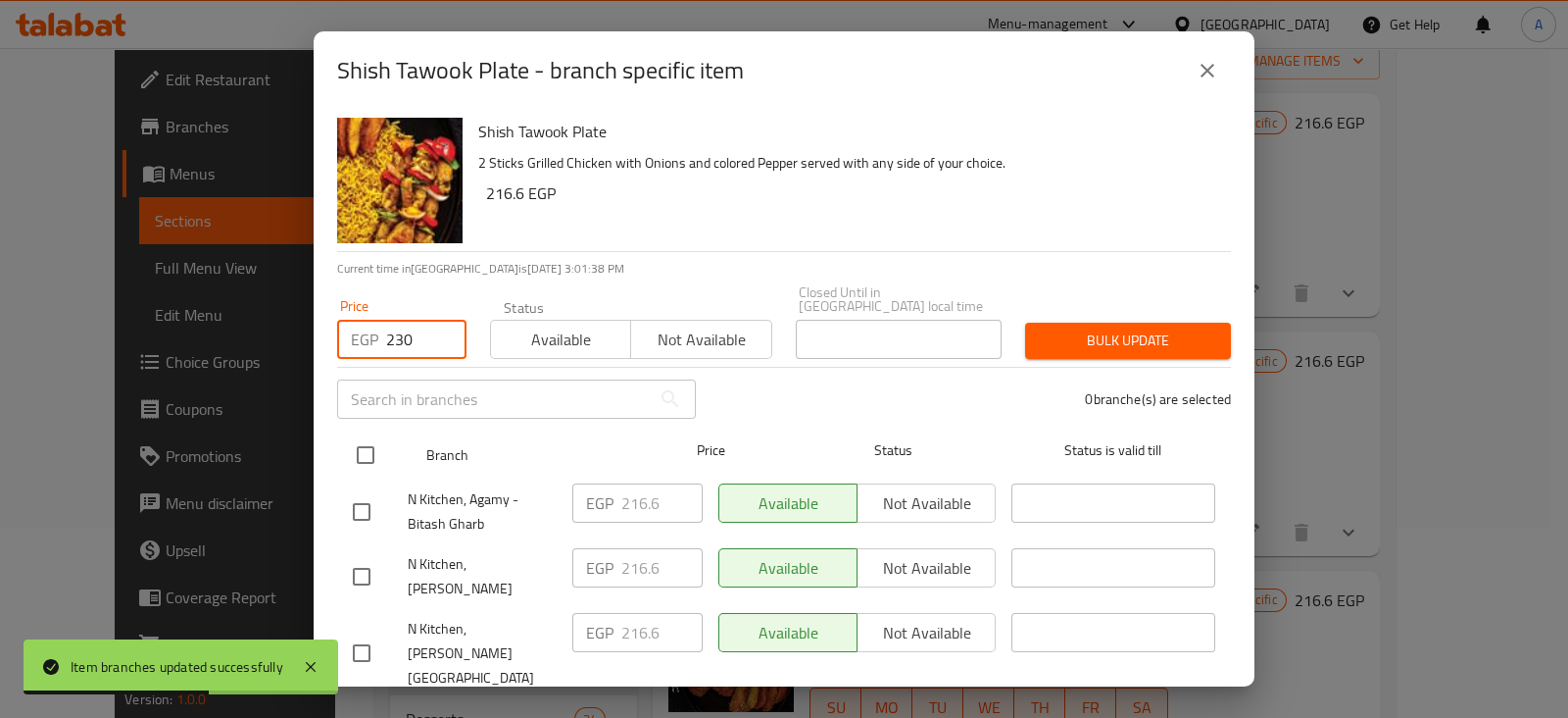
type input "230"
click at [350, 434] on input "checkbox" at bounding box center [365, 455] width 42 height 42
checkbox input "true"
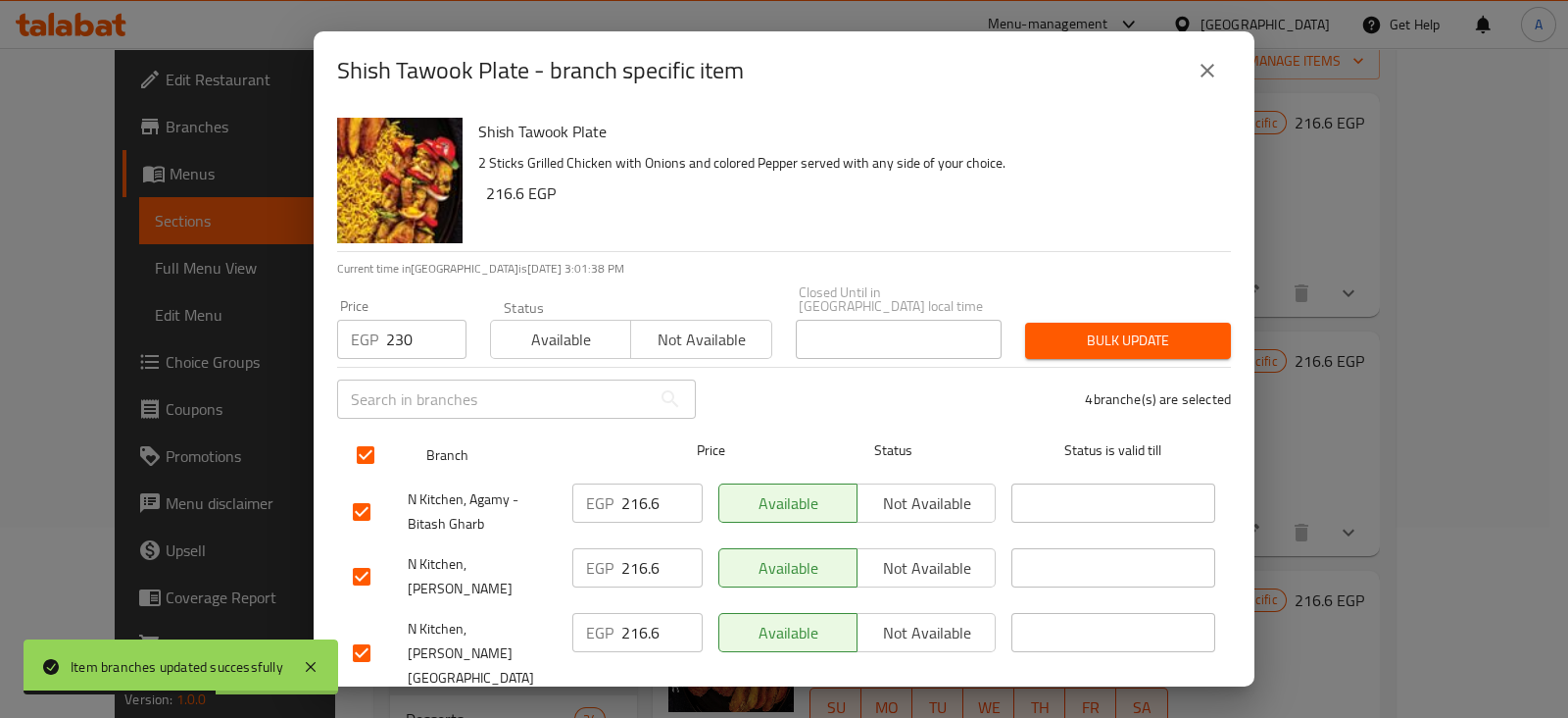
checkbox input "true"
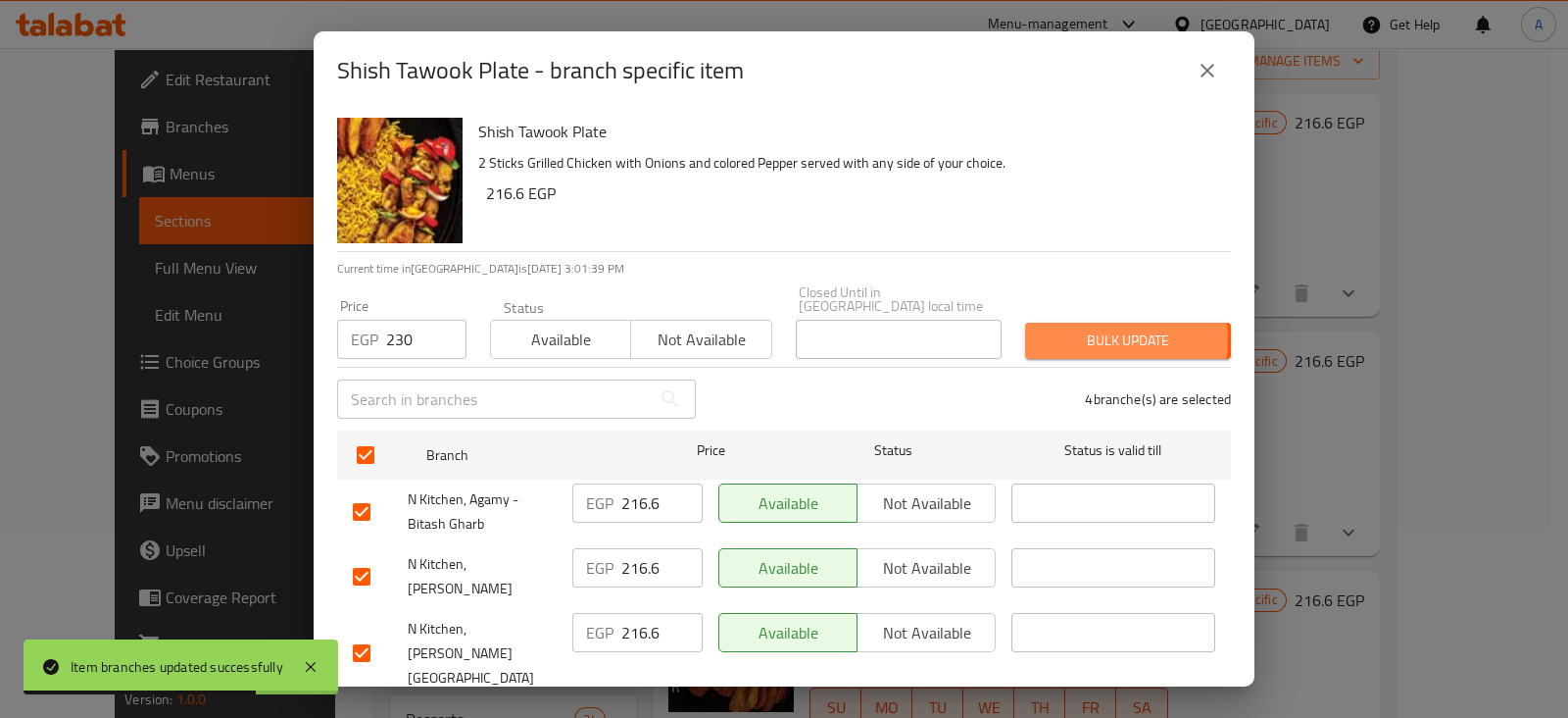
click at [1081, 329] on span "Bulk update" at bounding box center [1127, 341] width 174 height 25
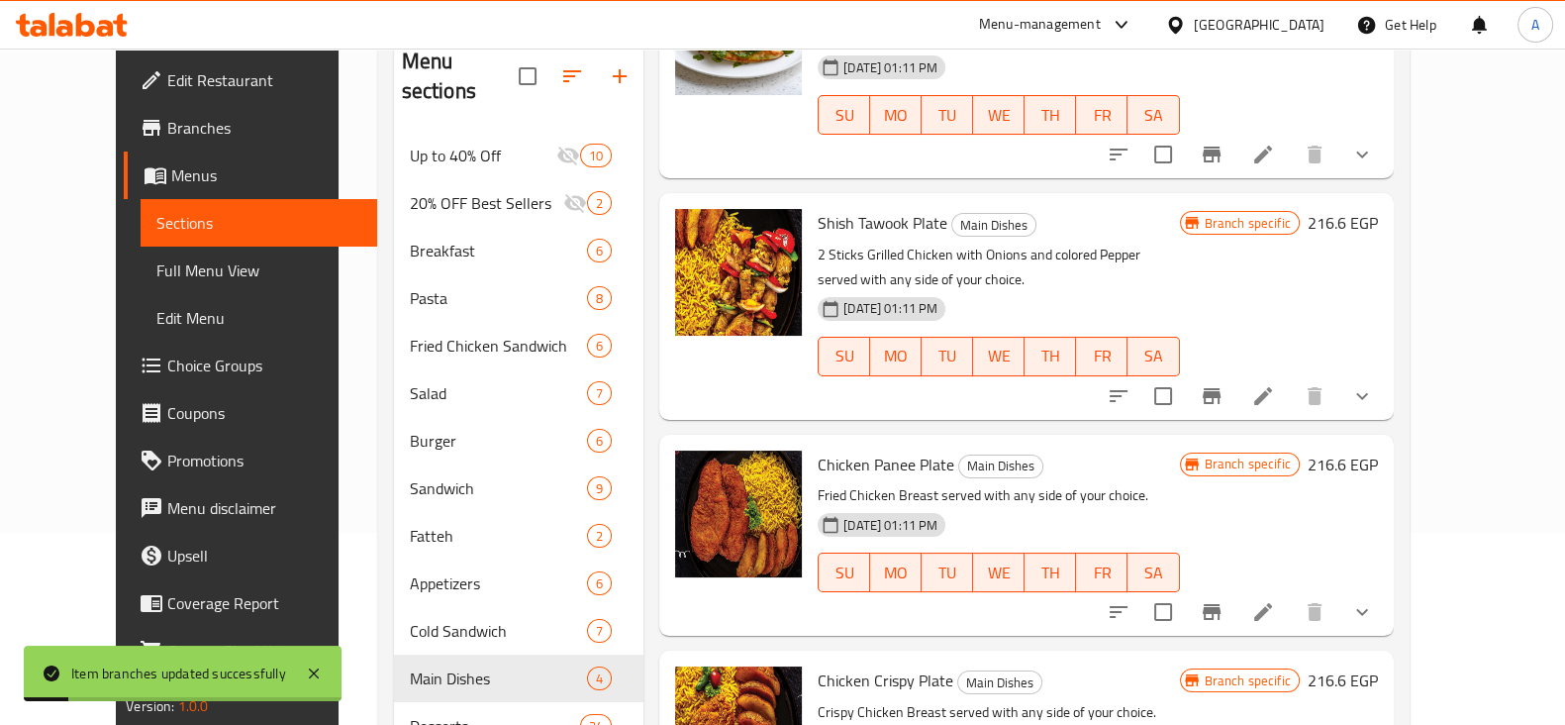
scroll to position [345, 0]
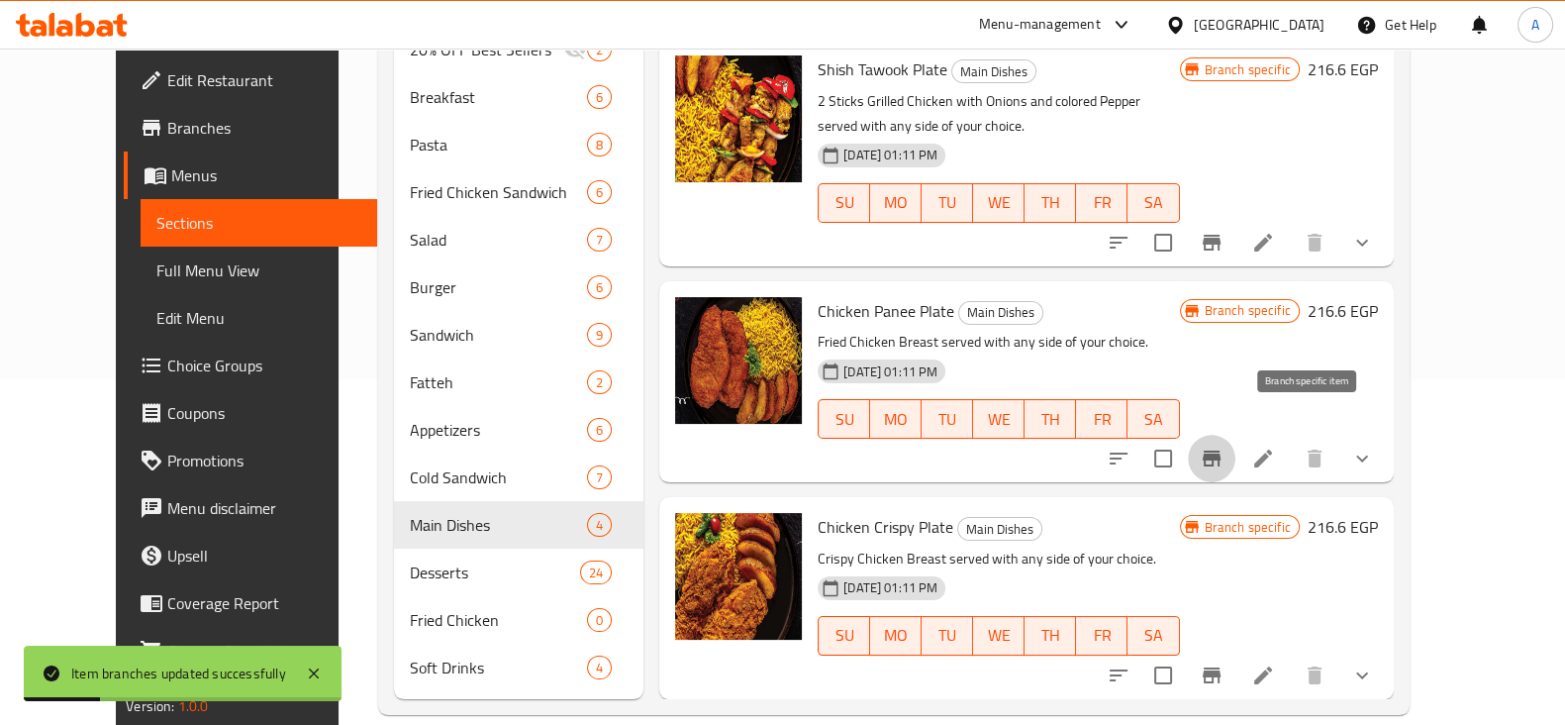
click at [1220, 450] on icon "Branch-specific-item" at bounding box center [1212, 458] width 18 height 16
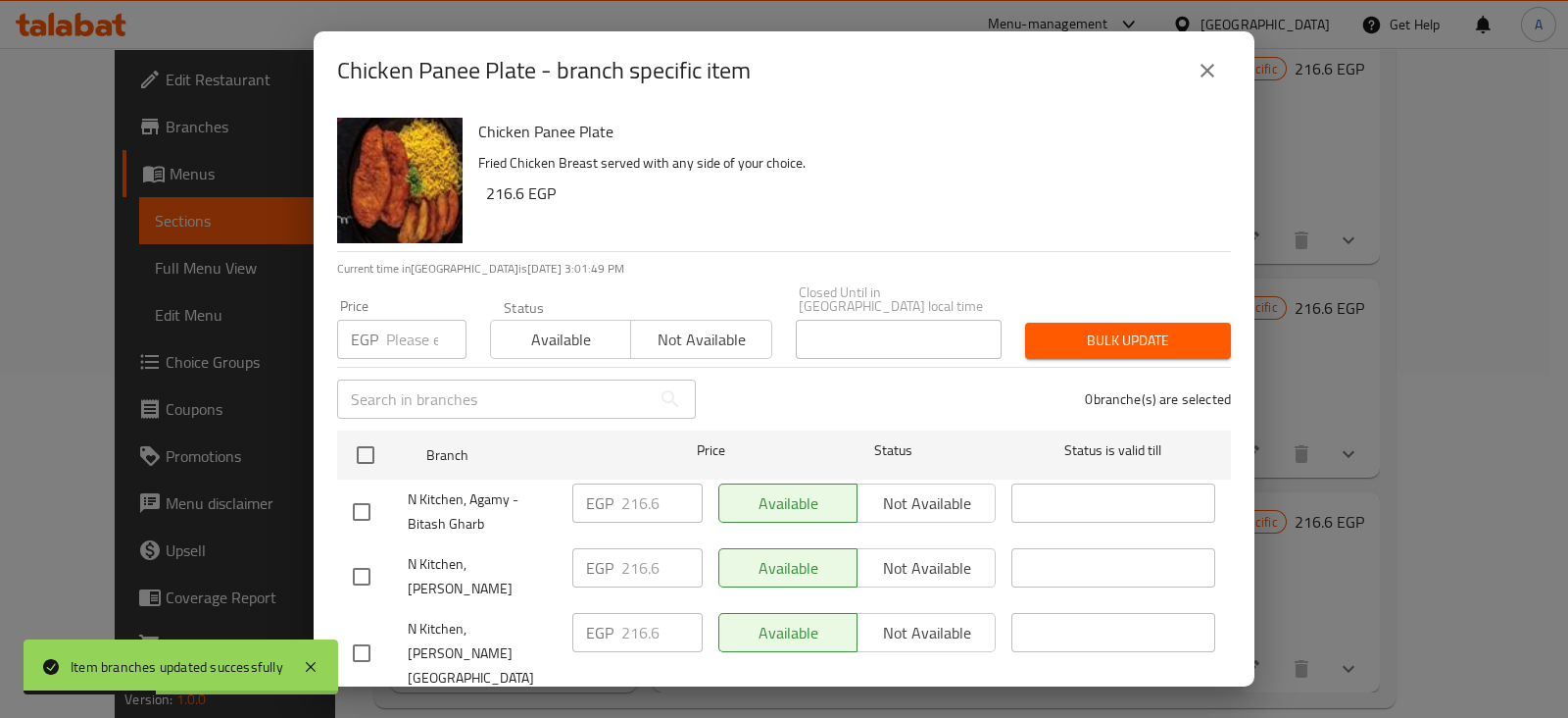
click at [419, 328] on input "number" at bounding box center [426, 340] width 80 height 40
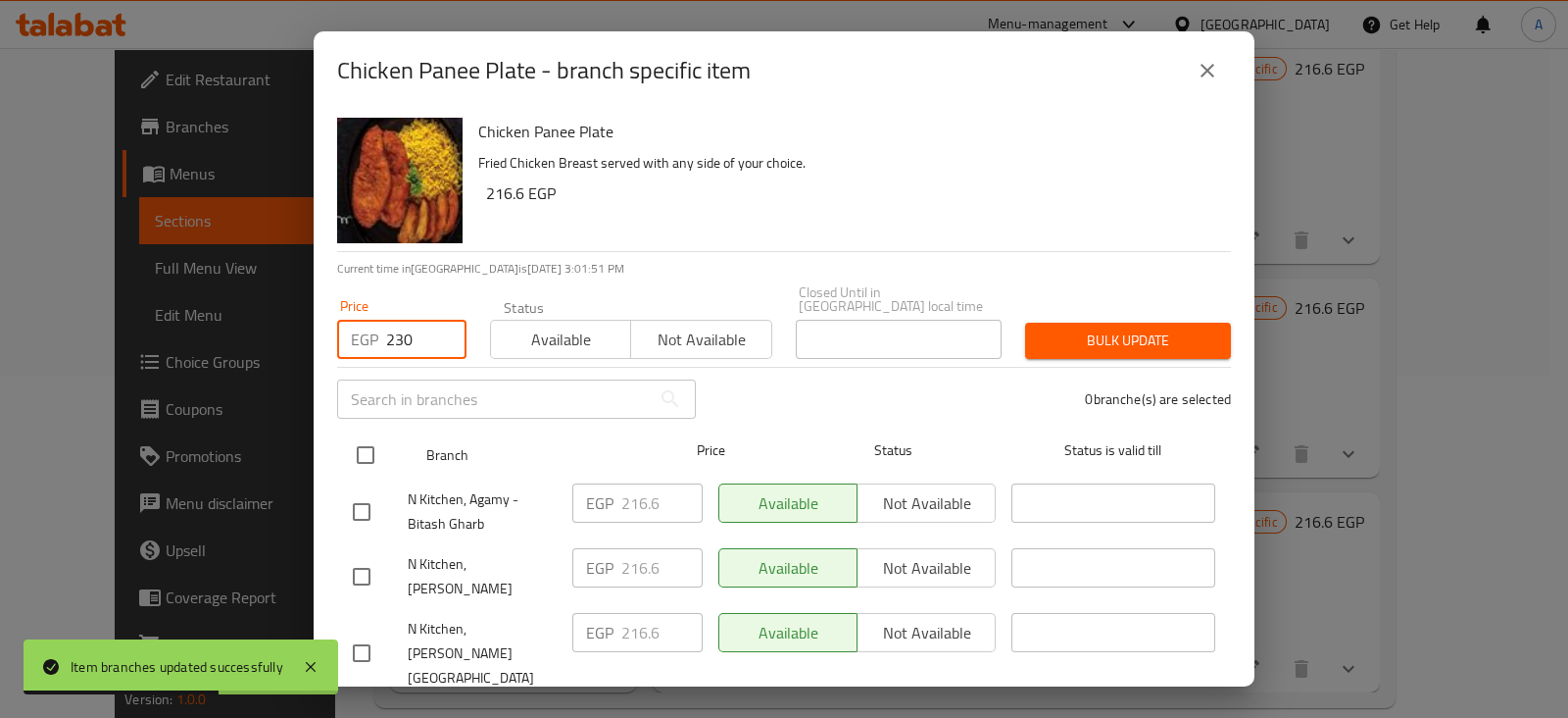
type input "230"
click at [367, 436] on input "checkbox" at bounding box center [365, 455] width 42 height 42
checkbox input "true"
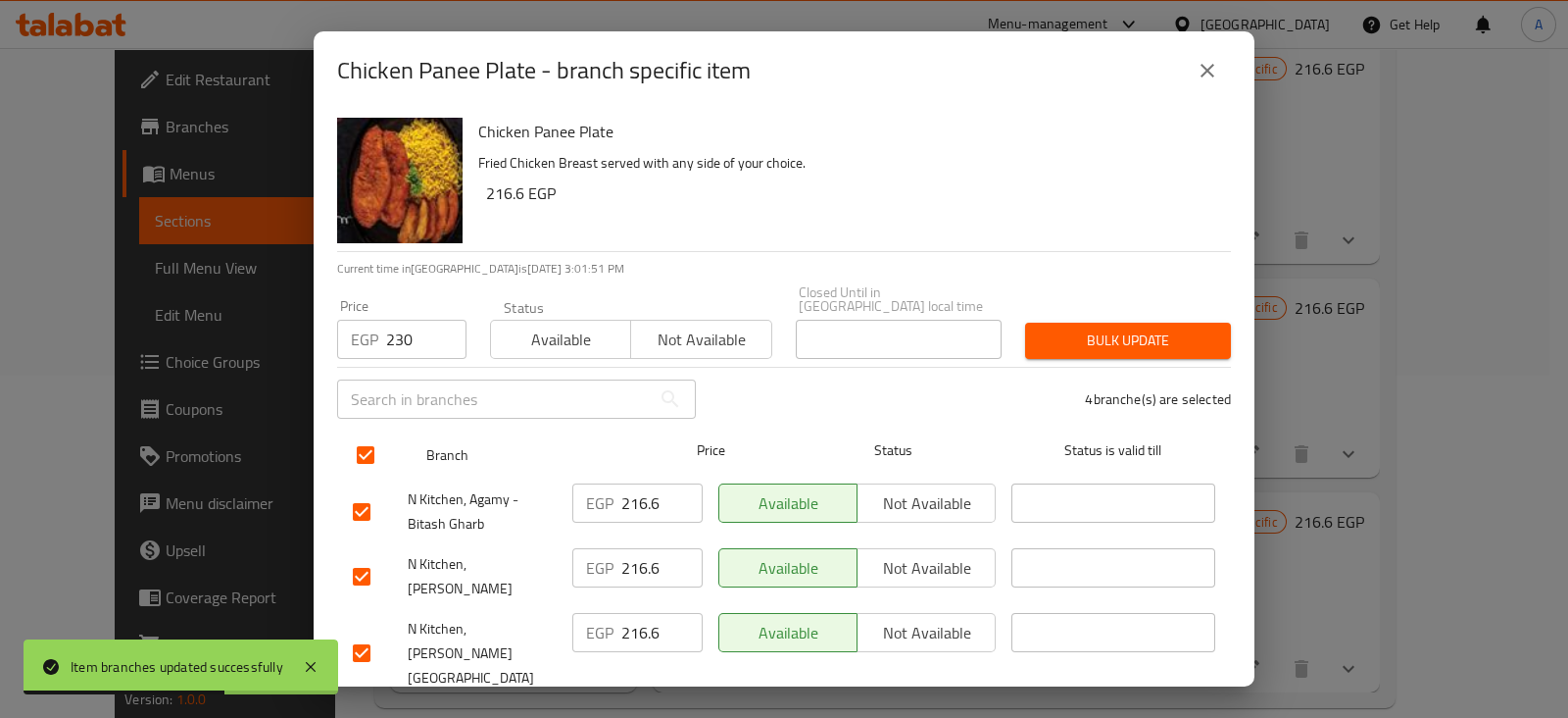
checkbox input "true"
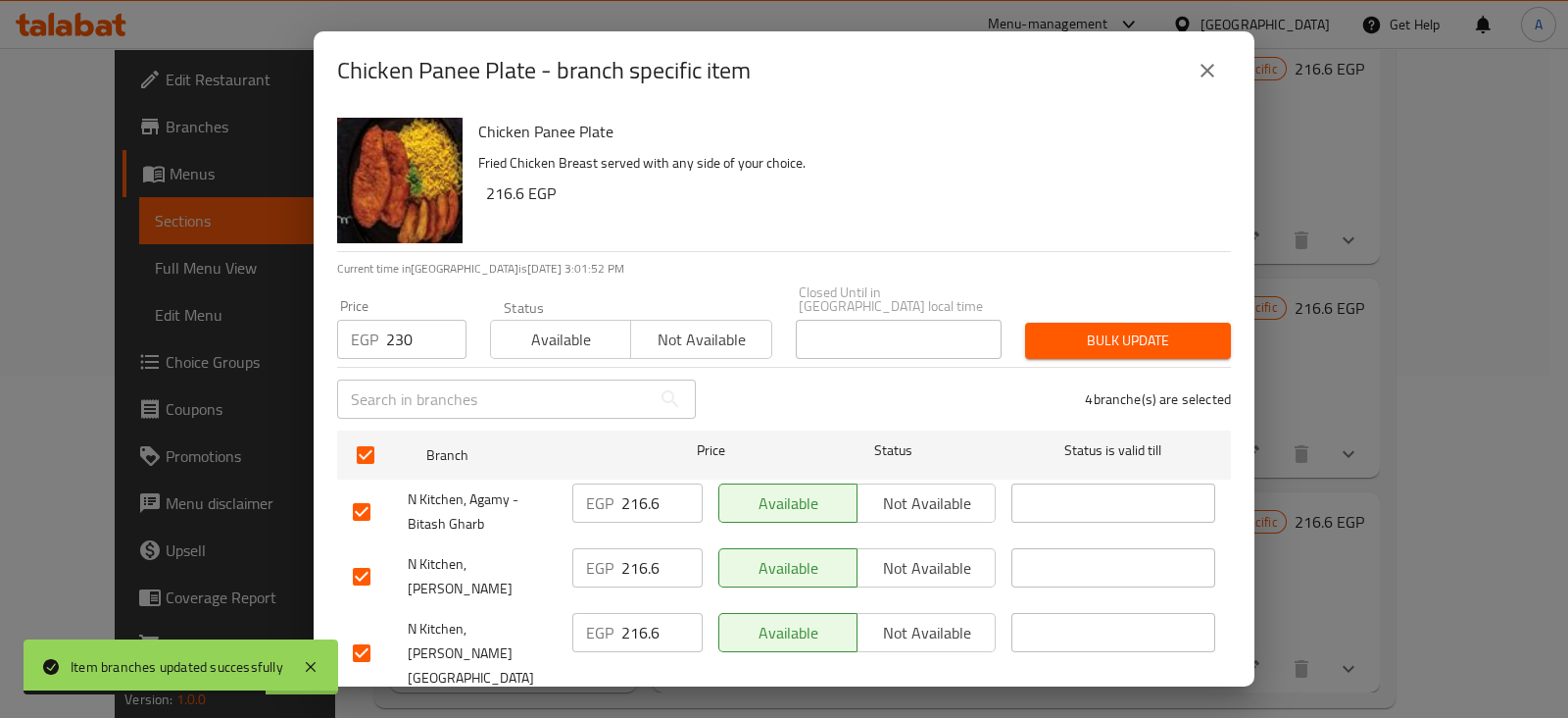
drag, startPoint x: 1075, startPoint y: 303, endPoint x: 1083, endPoint y: 328, distance: 26.2
click at [1083, 328] on div "Bulk update" at bounding box center [1127, 341] width 230 height 59
click at [1083, 329] on span "Bulk update" at bounding box center [1127, 341] width 174 height 25
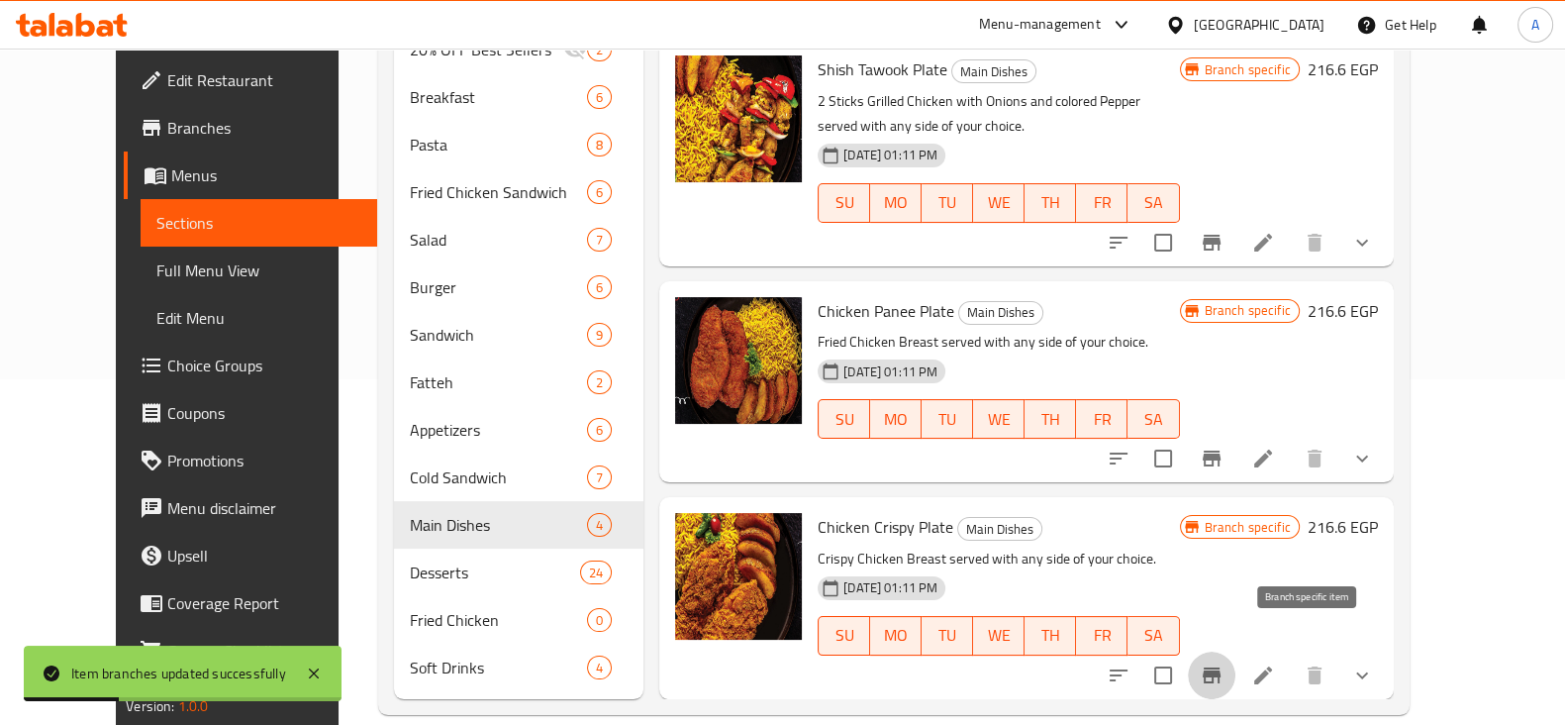
click at [1220, 667] on icon "Branch-specific-item" at bounding box center [1212, 675] width 18 height 16
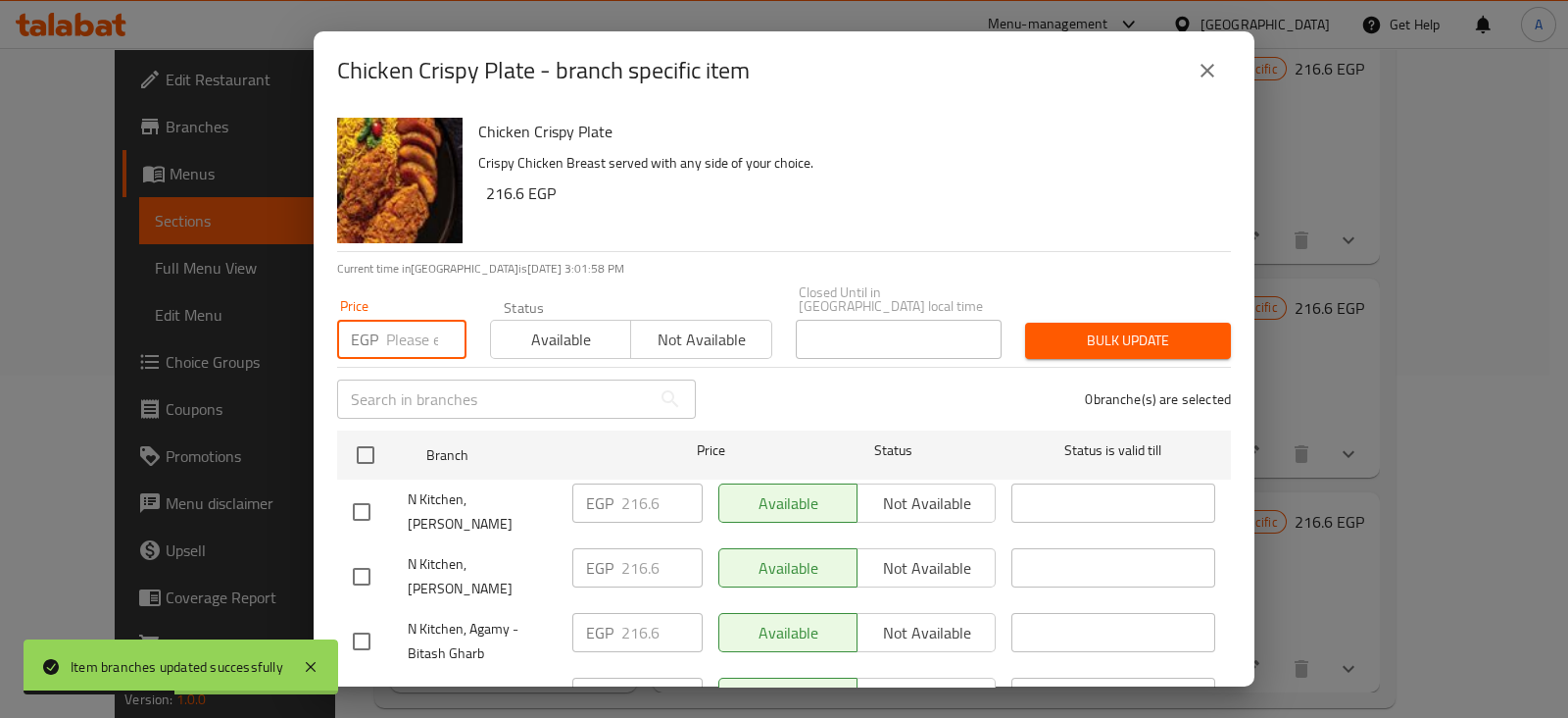
click at [410, 320] on input "number" at bounding box center [426, 340] width 80 height 40
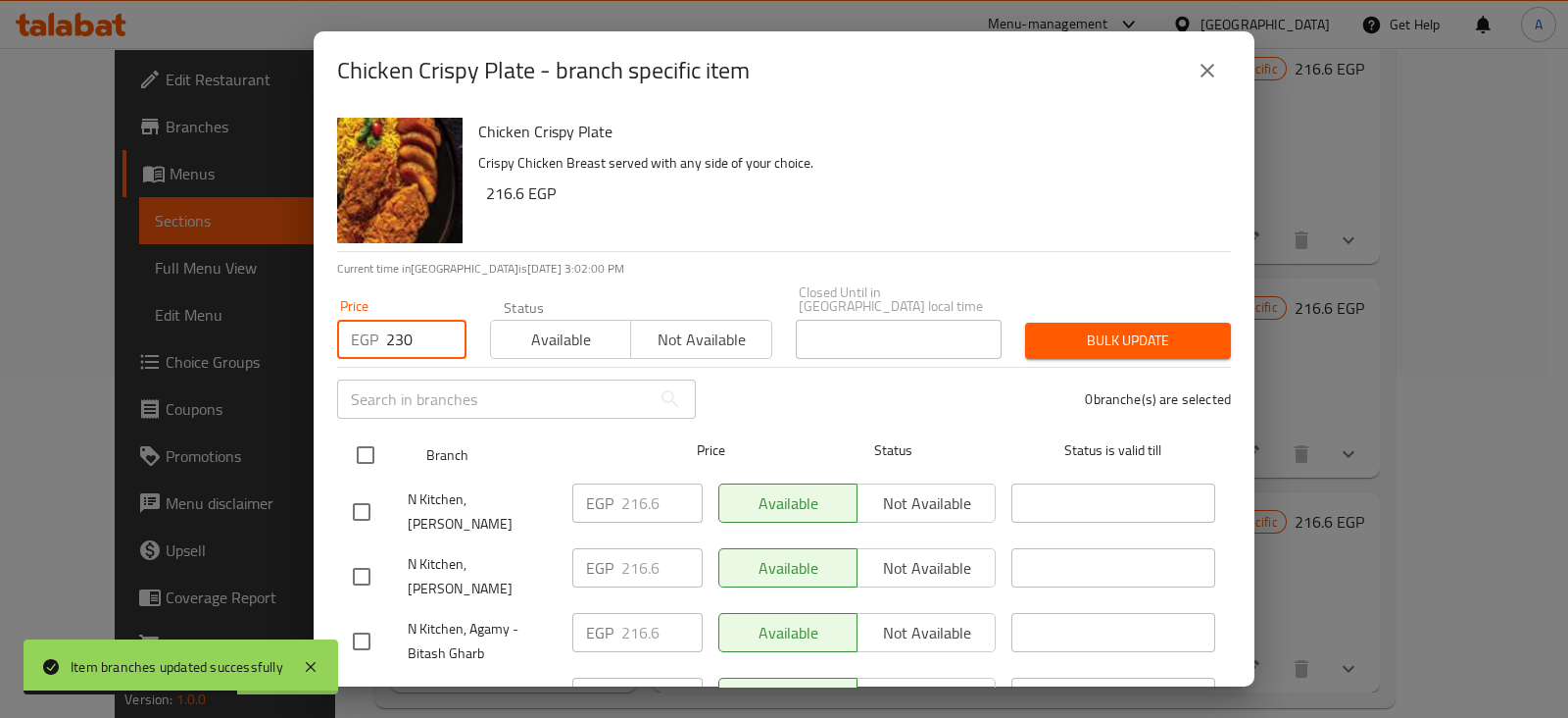
type input "230"
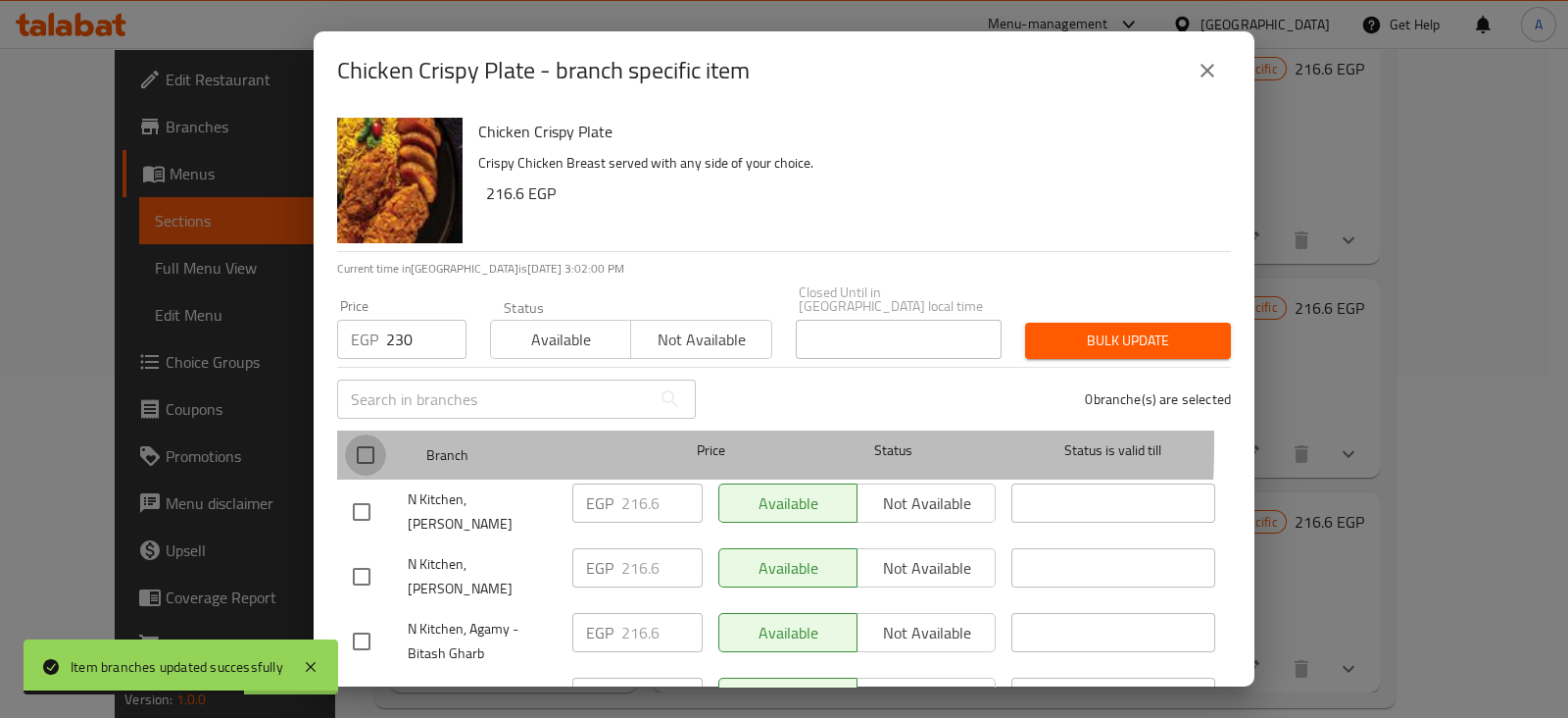
click at [369, 434] on input "checkbox" at bounding box center [365, 455] width 42 height 42
checkbox input "true"
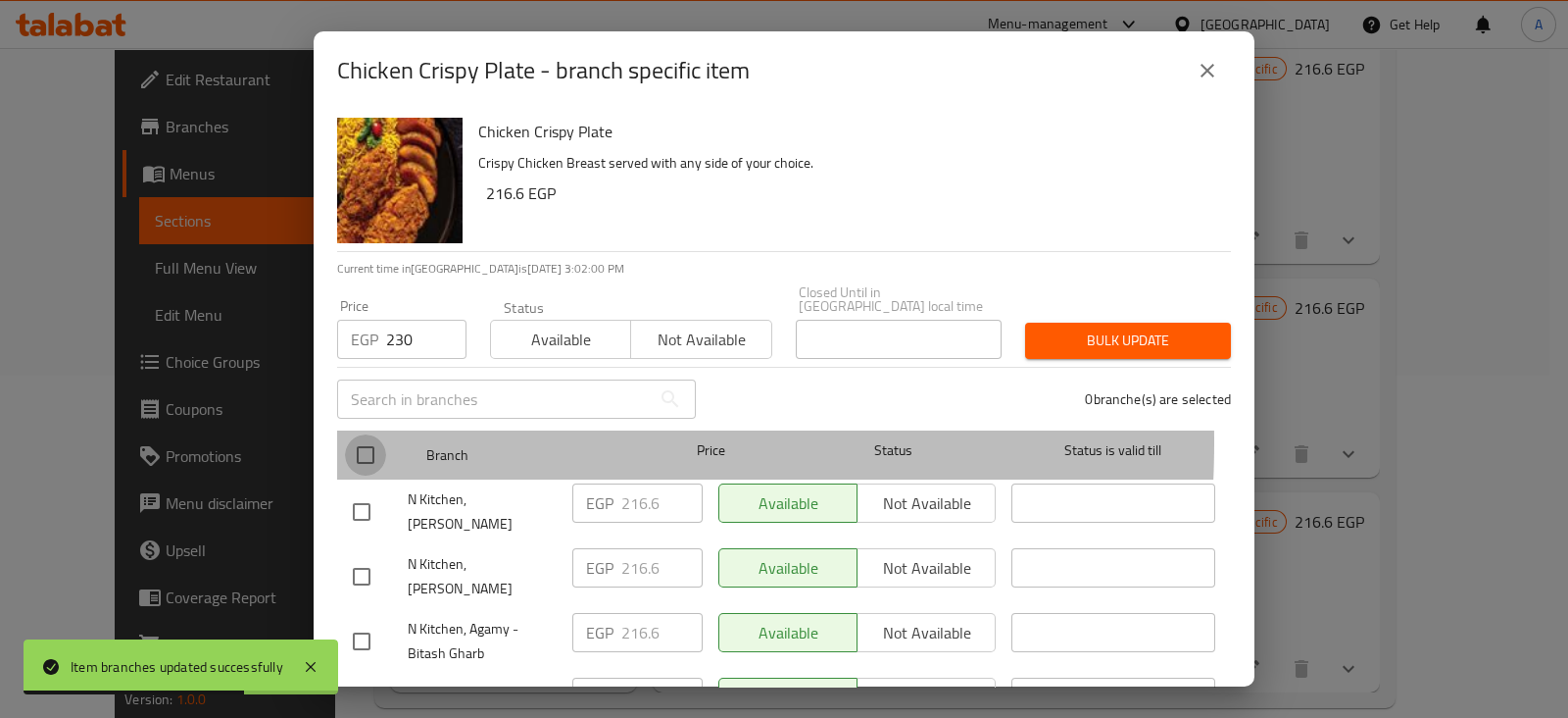
checkbox input "true"
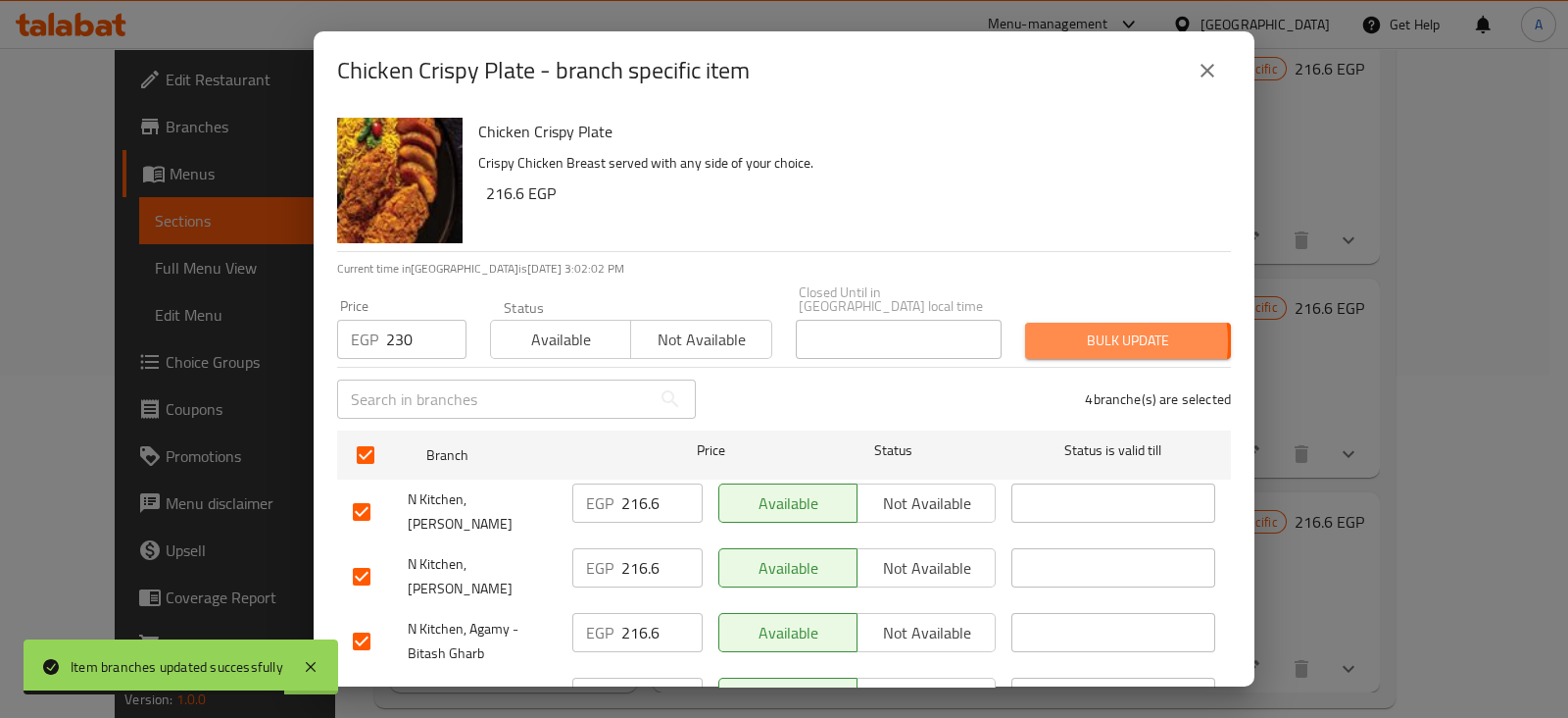
click at [1082, 329] on span "Bulk update" at bounding box center [1127, 341] width 174 height 25
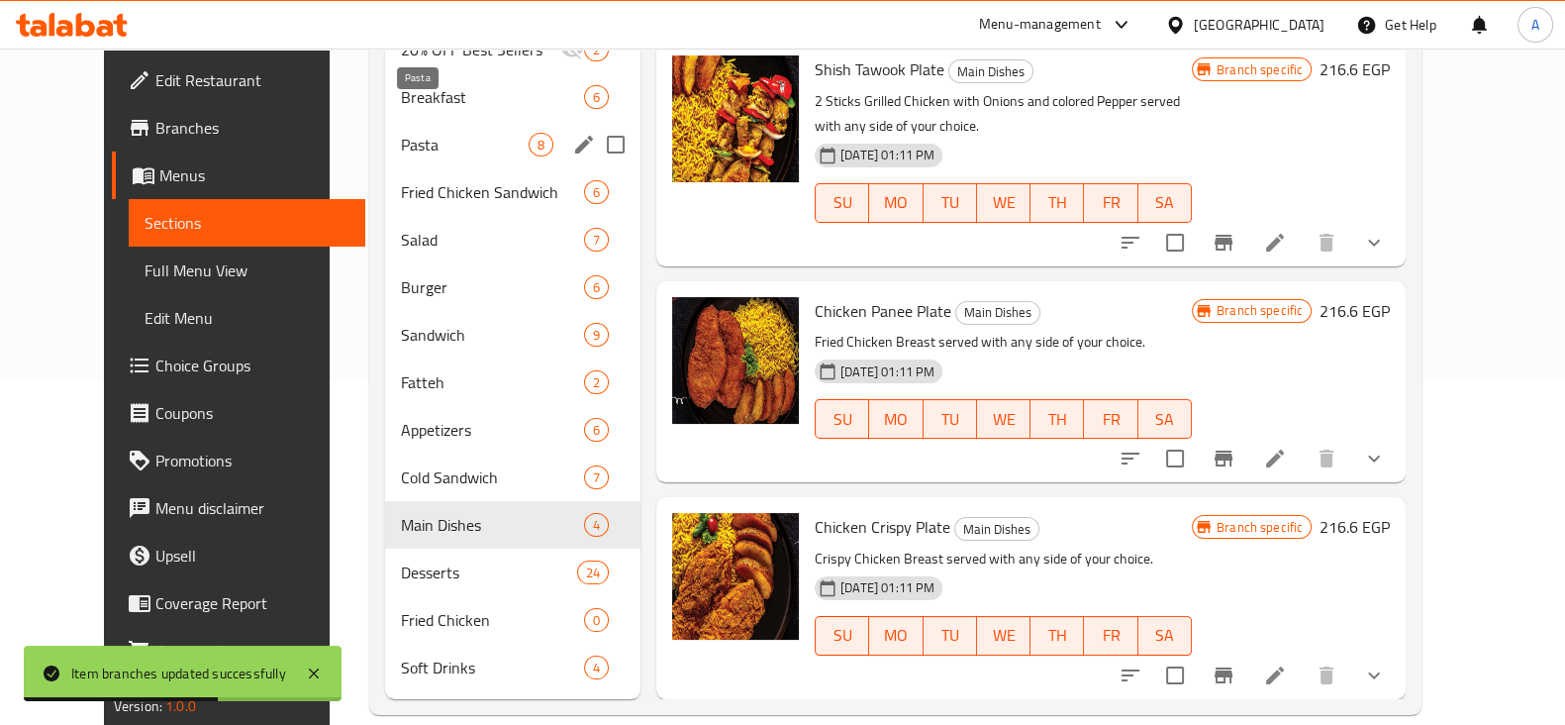
click at [409, 133] on span "Pasta" at bounding box center [465, 145] width 128 height 24
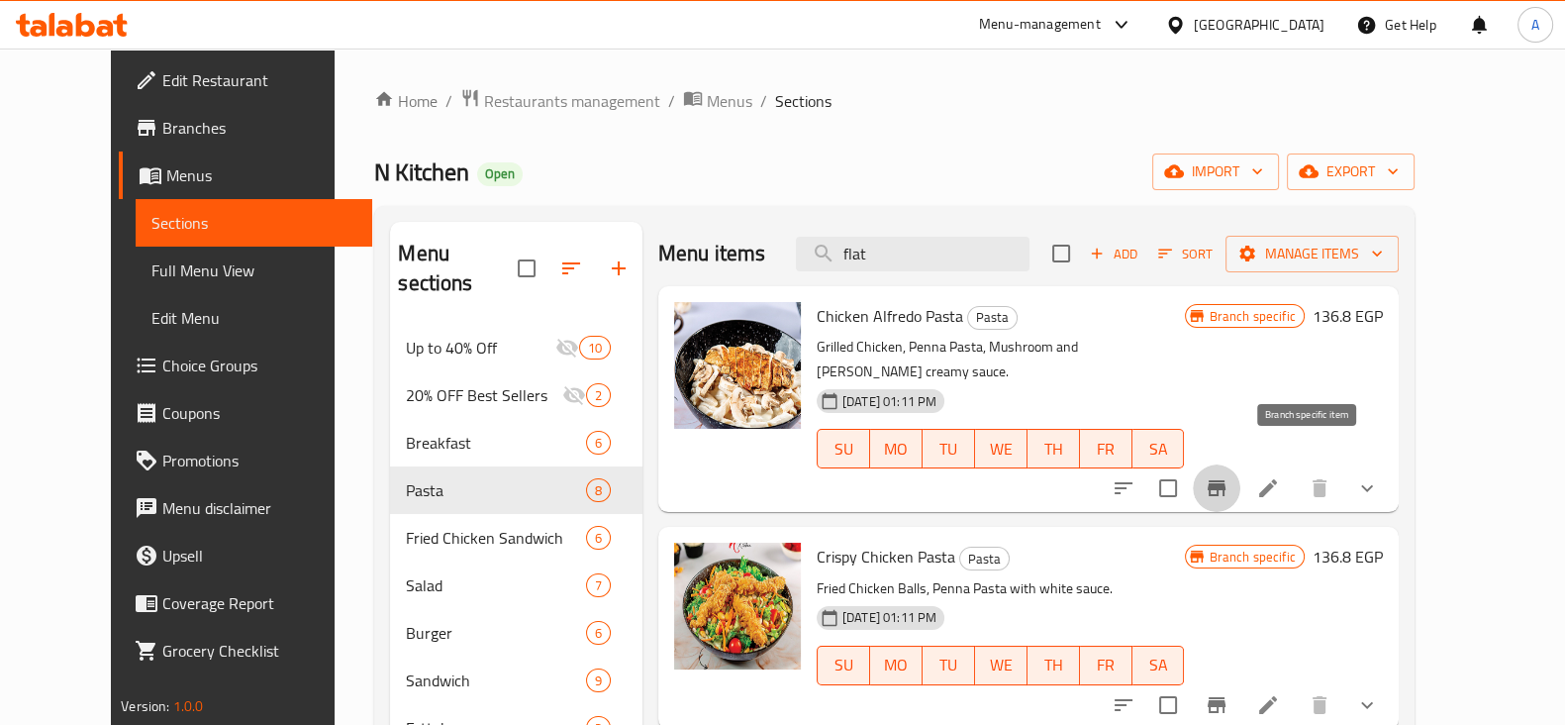
click at [1240, 464] on button "Branch-specific-item" at bounding box center [1217, 488] width 48 height 48
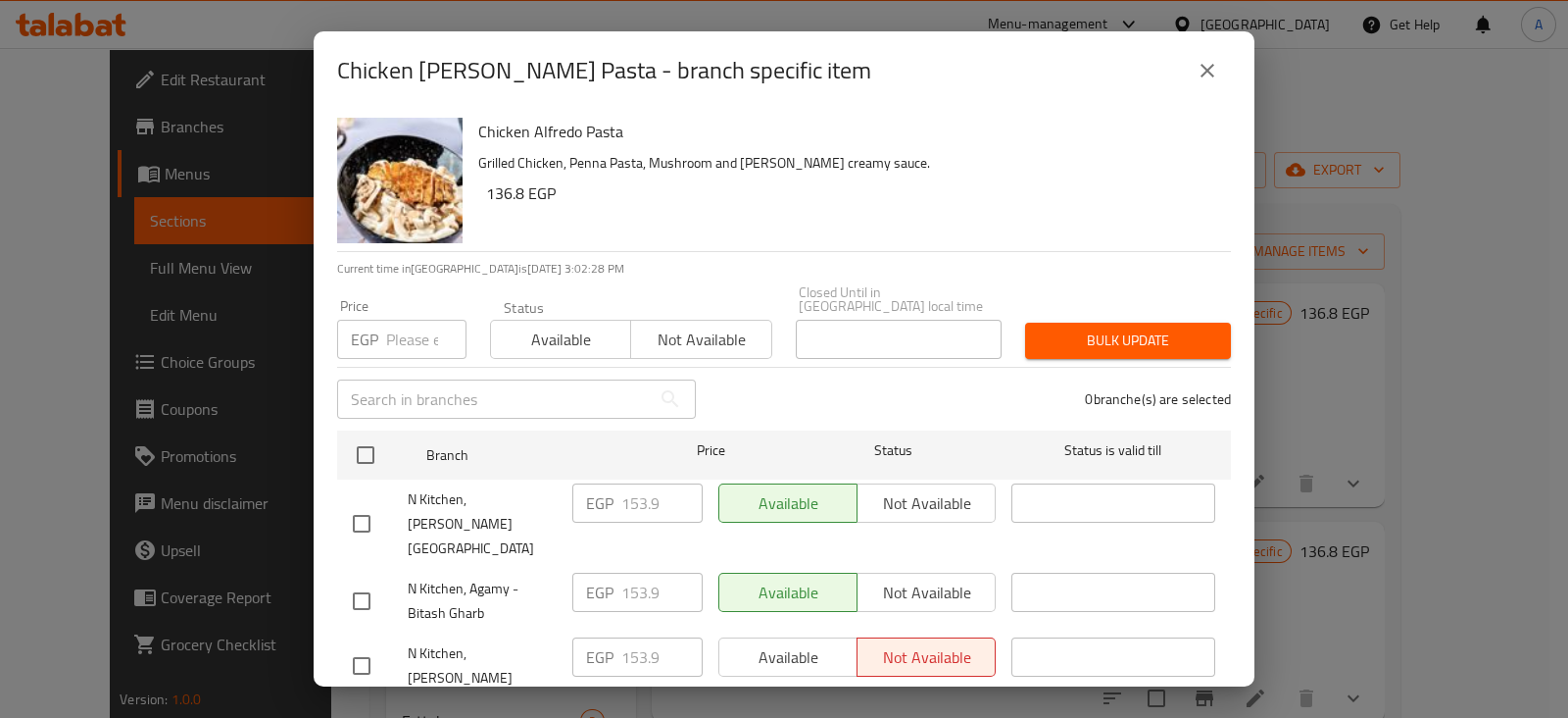
click at [412, 320] on input "number" at bounding box center [426, 340] width 80 height 40
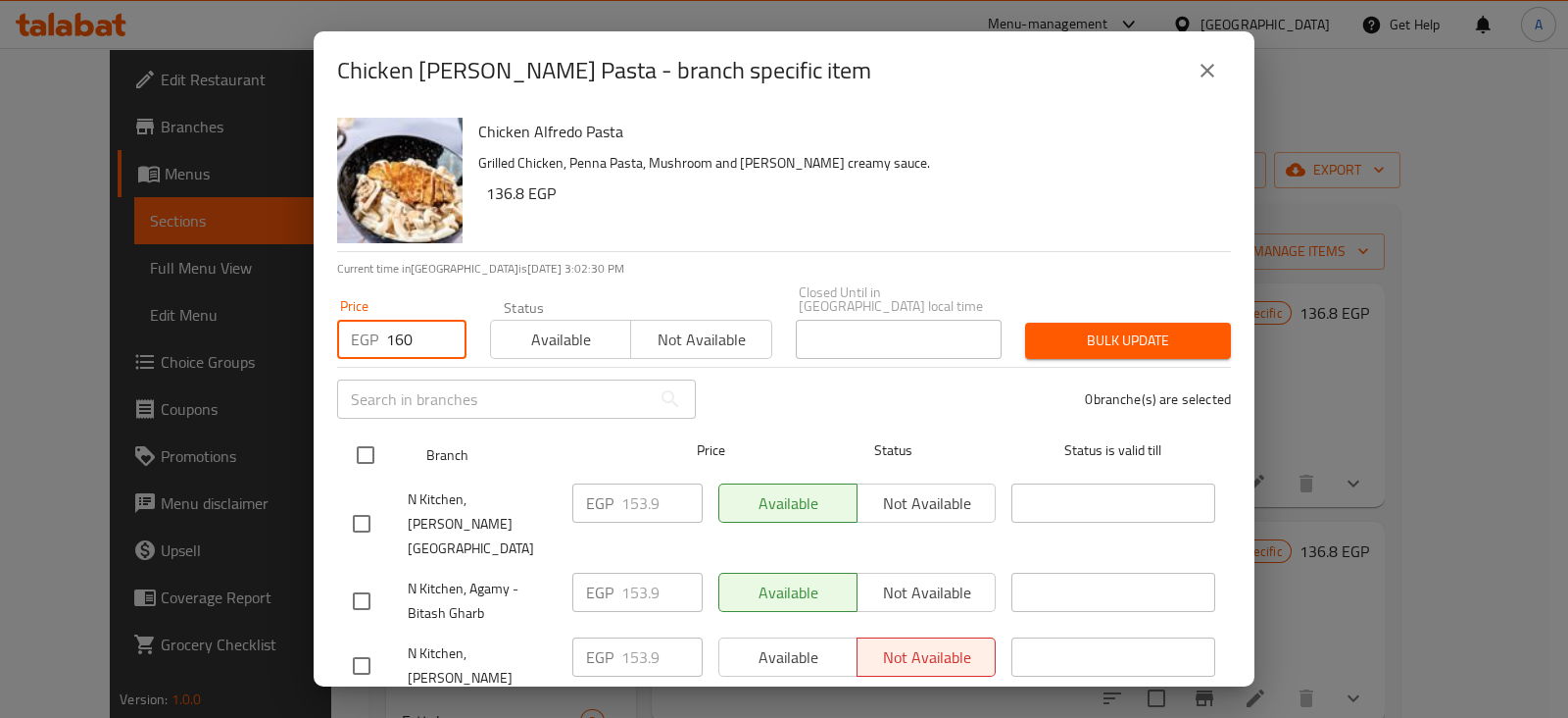
type input "160"
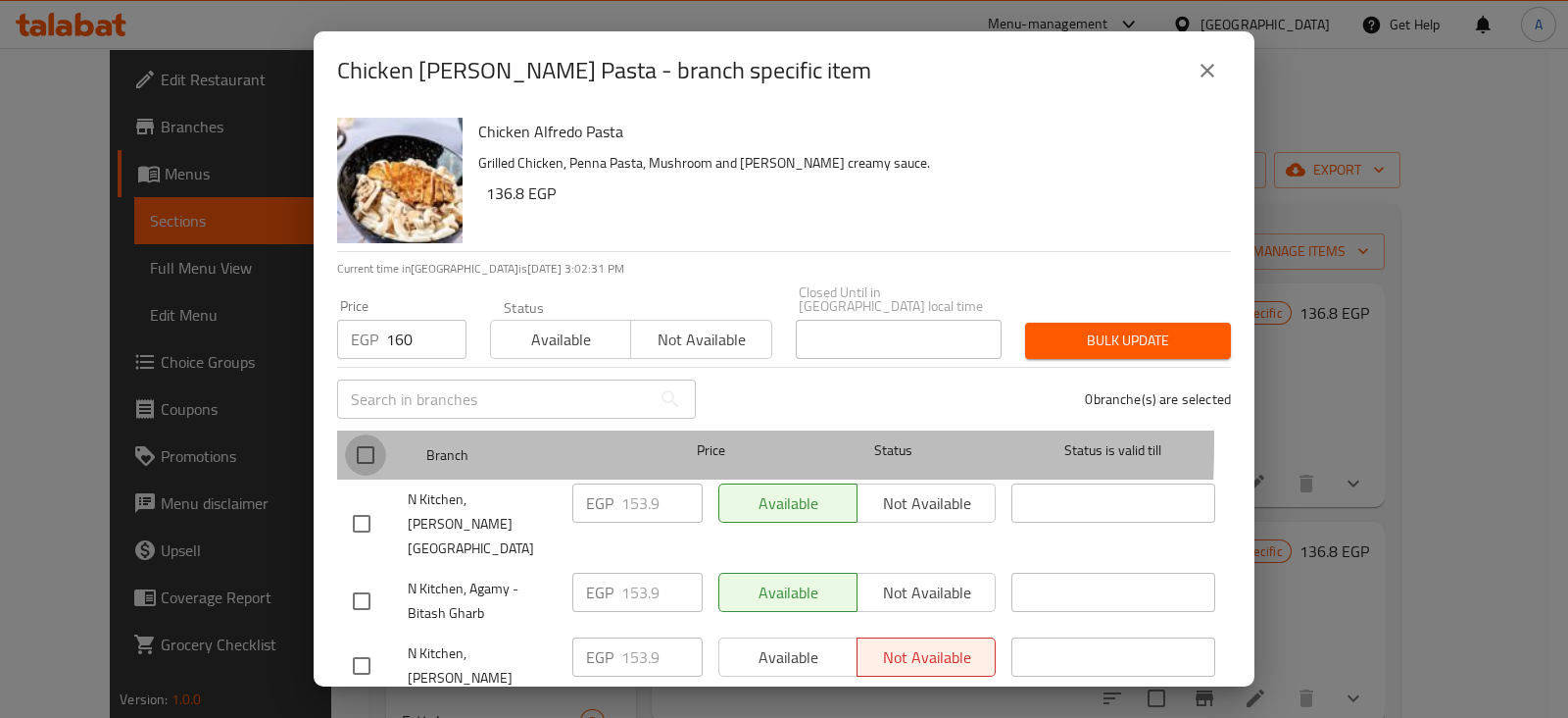
click at [377, 434] on input "checkbox" at bounding box center [365, 455] width 42 height 42
checkbox input "true"
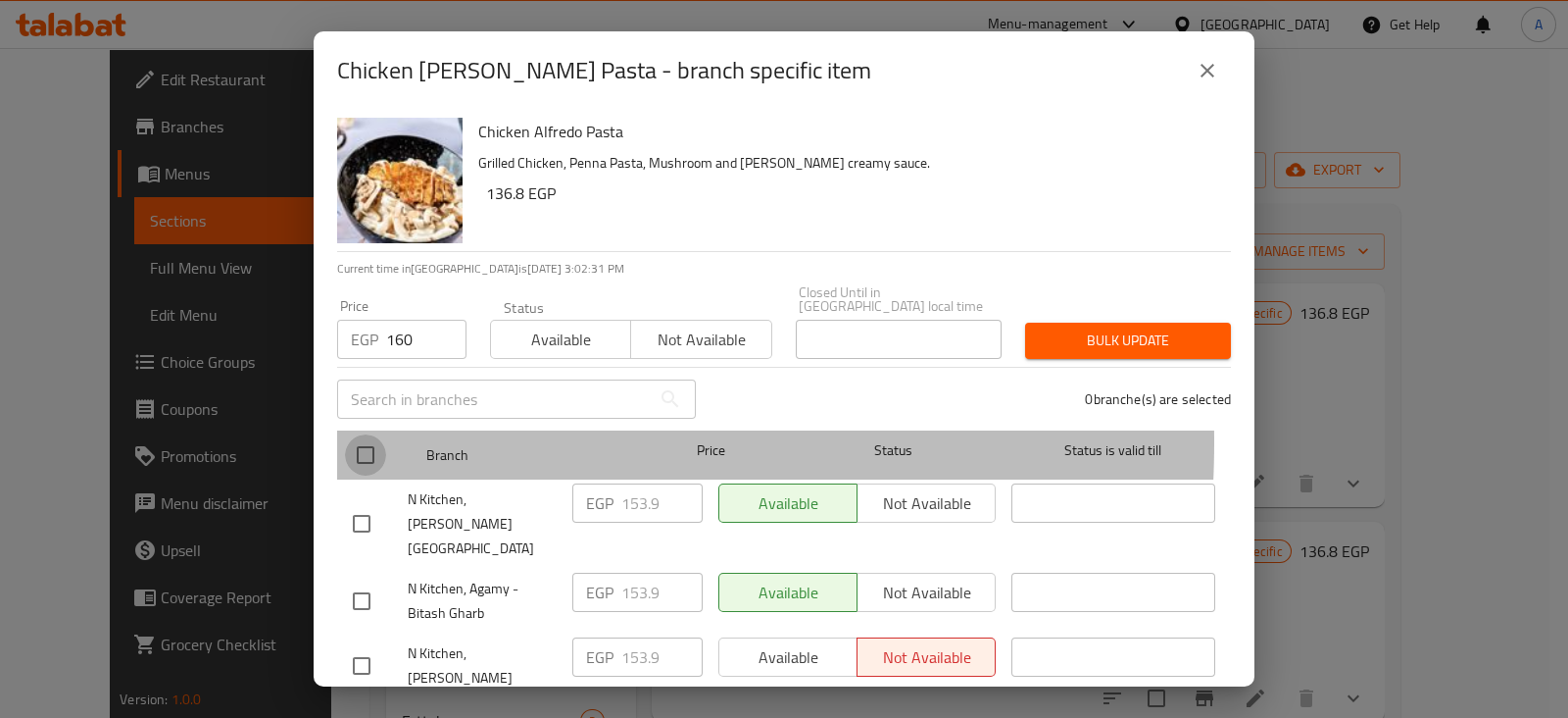
checkbox input "true"
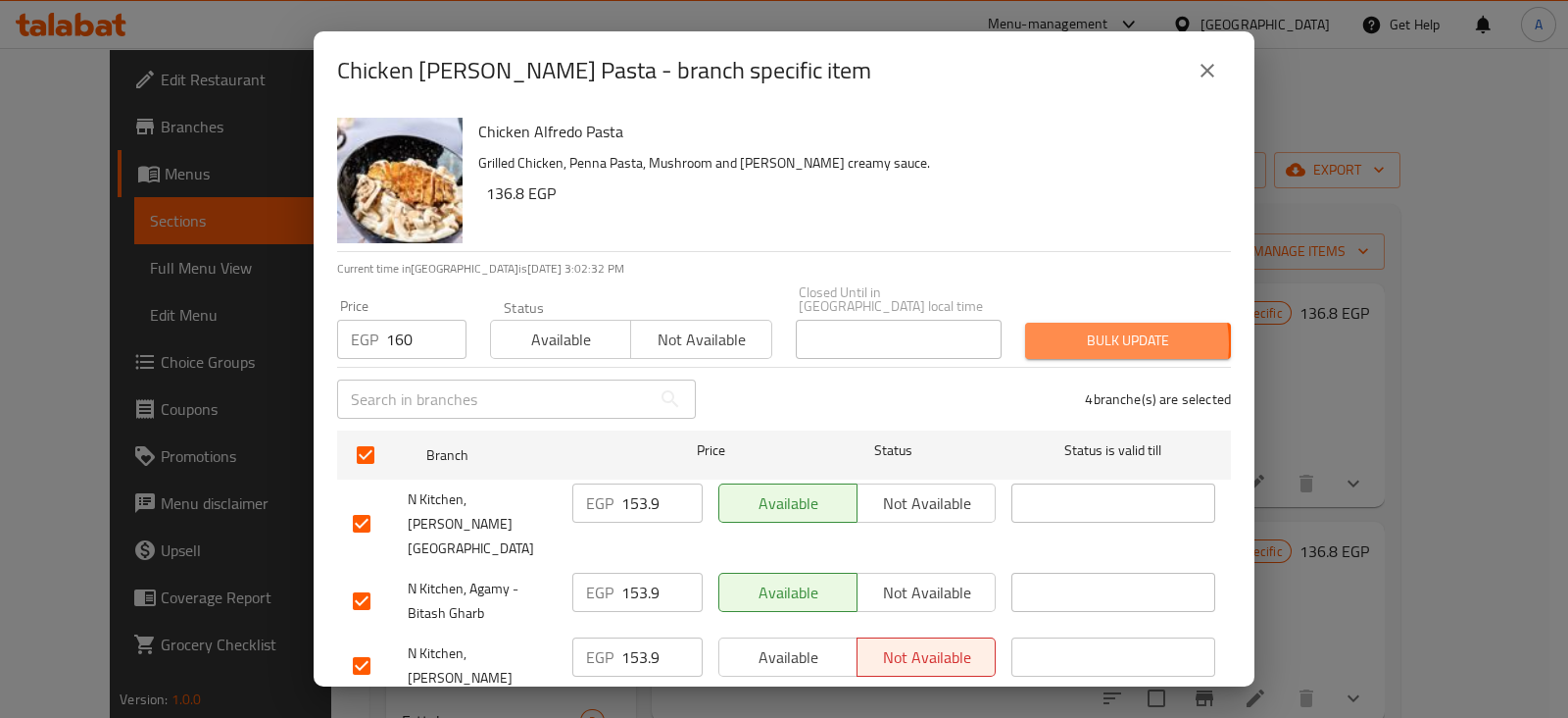
click at [1077, 331] on span "Bulk update" at bounding box center [1127, 341] width 174 height 25
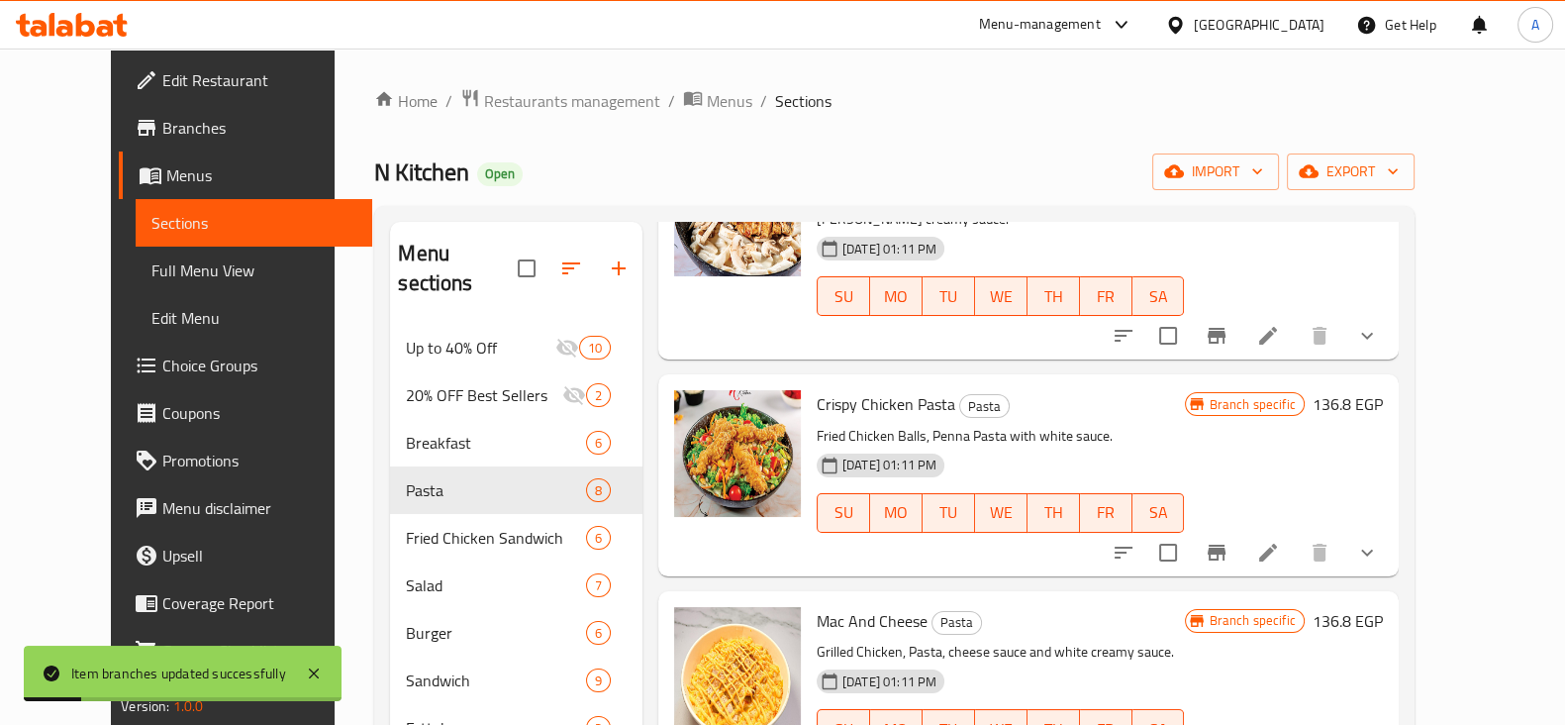
scroll to position [163, 0]
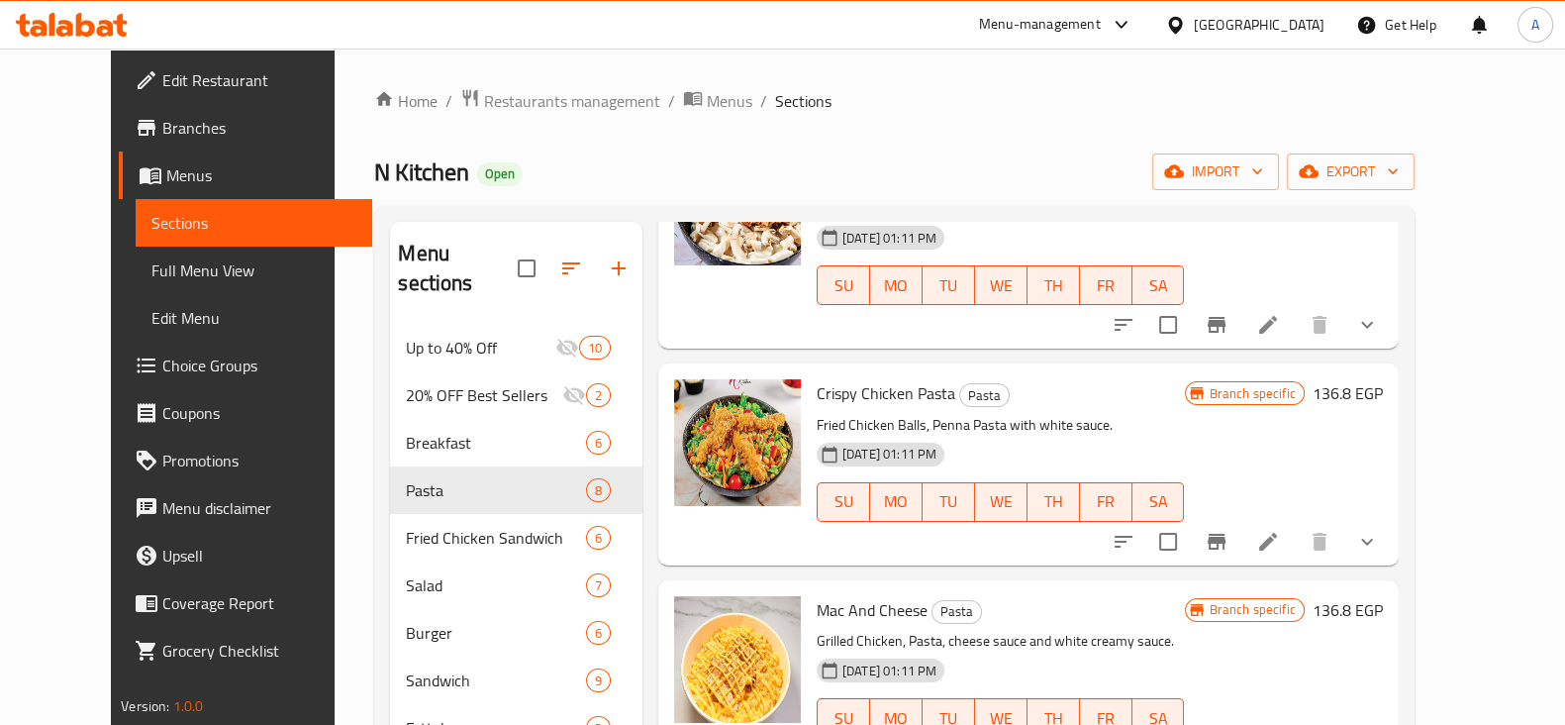
click at [1225, 534] on icon "Branch-specific-item" at bounding box center [1217, 542] width 18 height 16
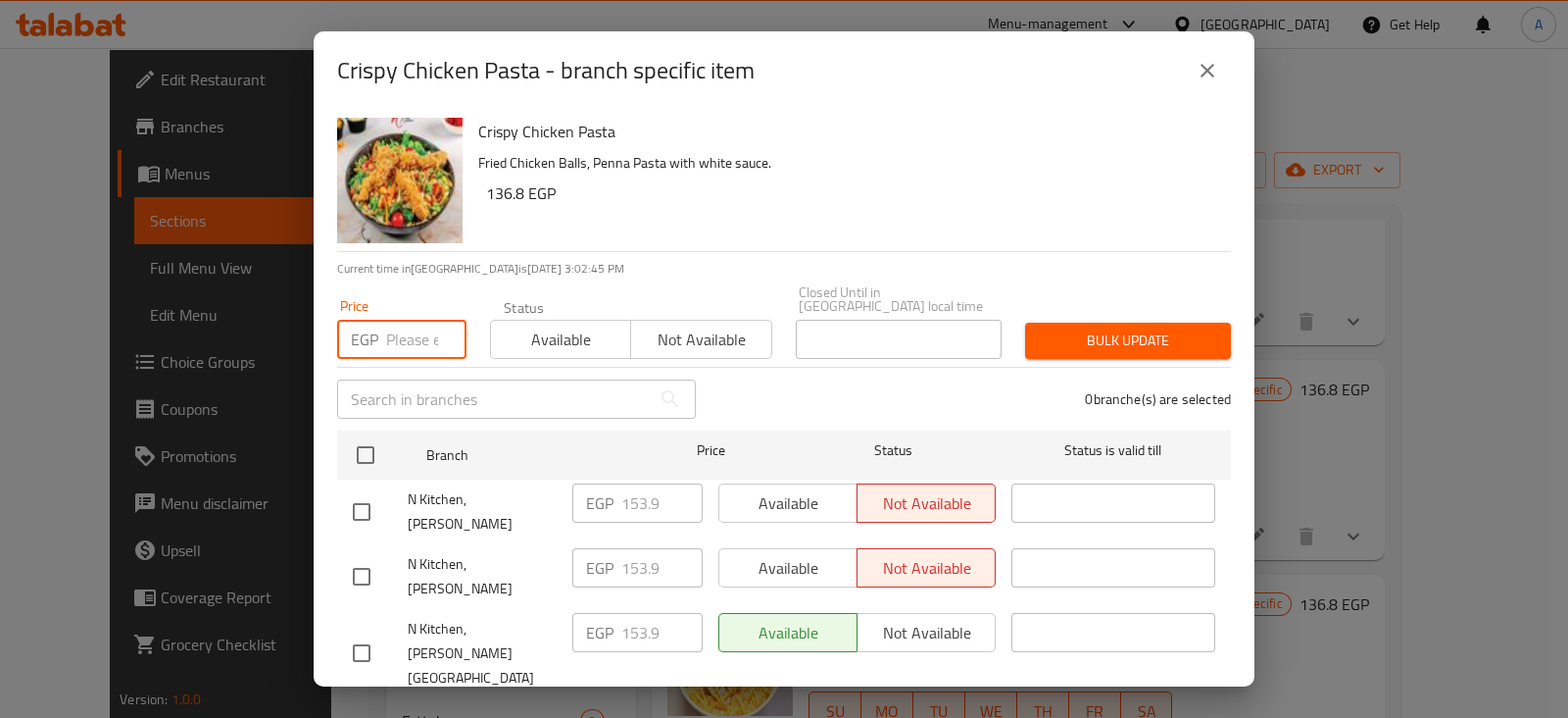
click at [419, 327] on input "number" at bounding box center [426, 340] width 80 height 40
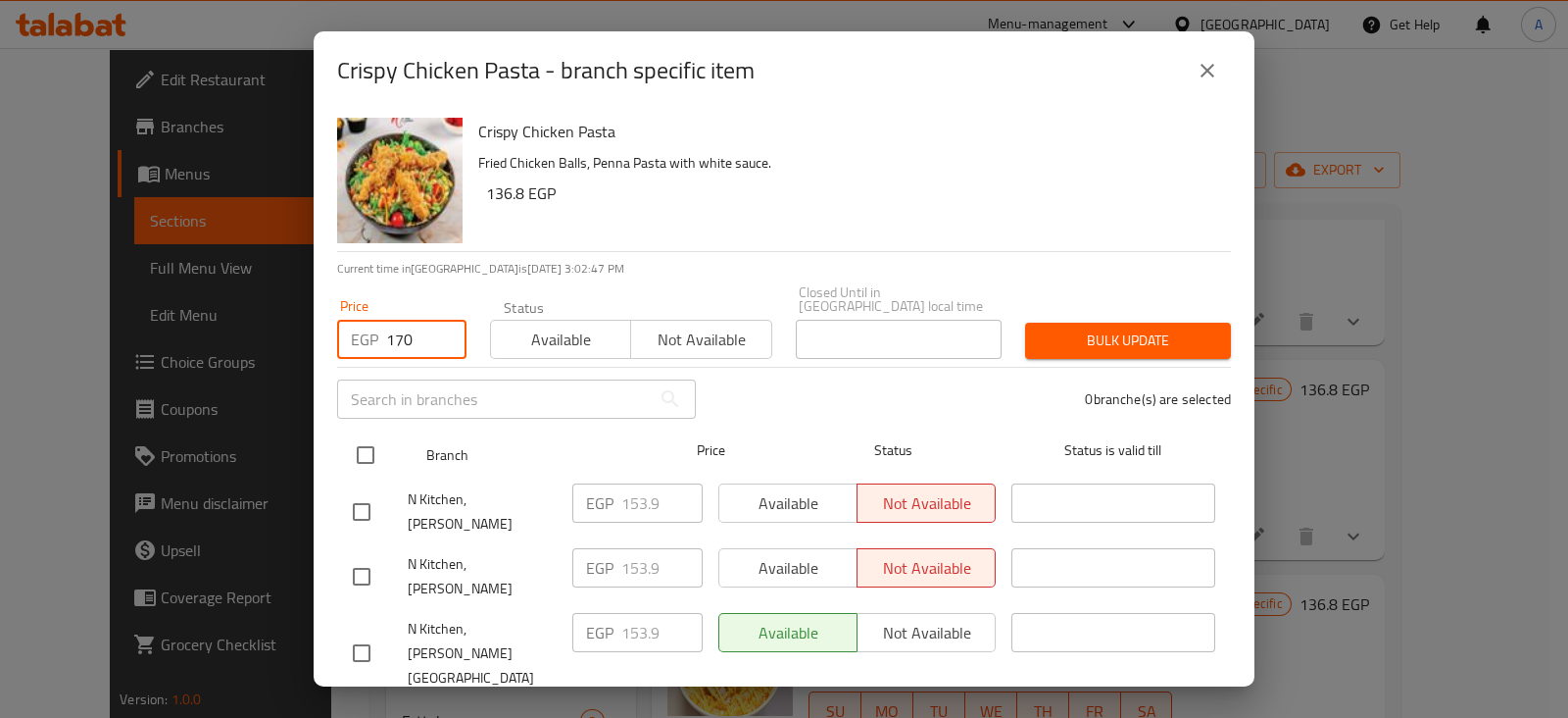
type input "170"
click at [354, 437] on input "checkbox" at bounding box center [365, 455] width 42 height 42
checkbox input "true"
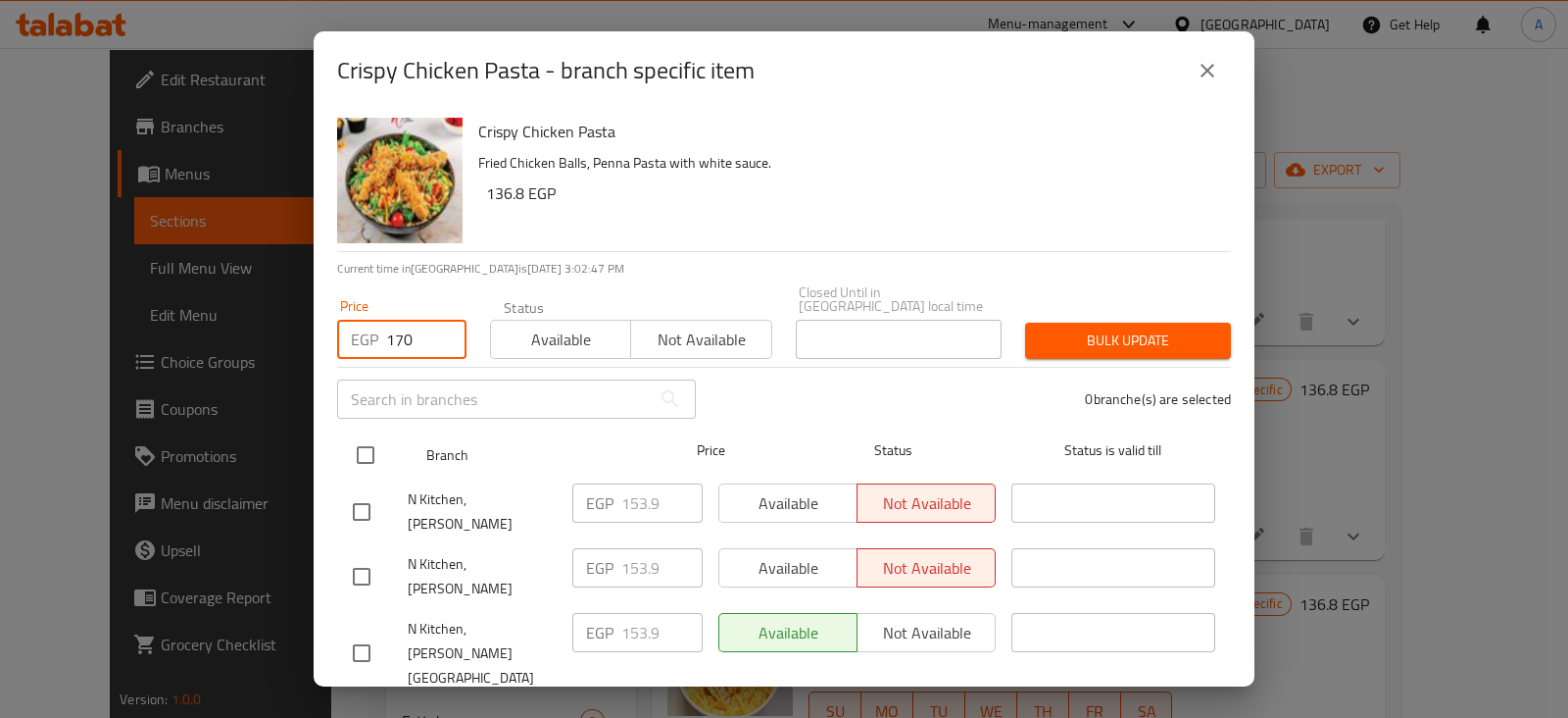
checkbox input "true"
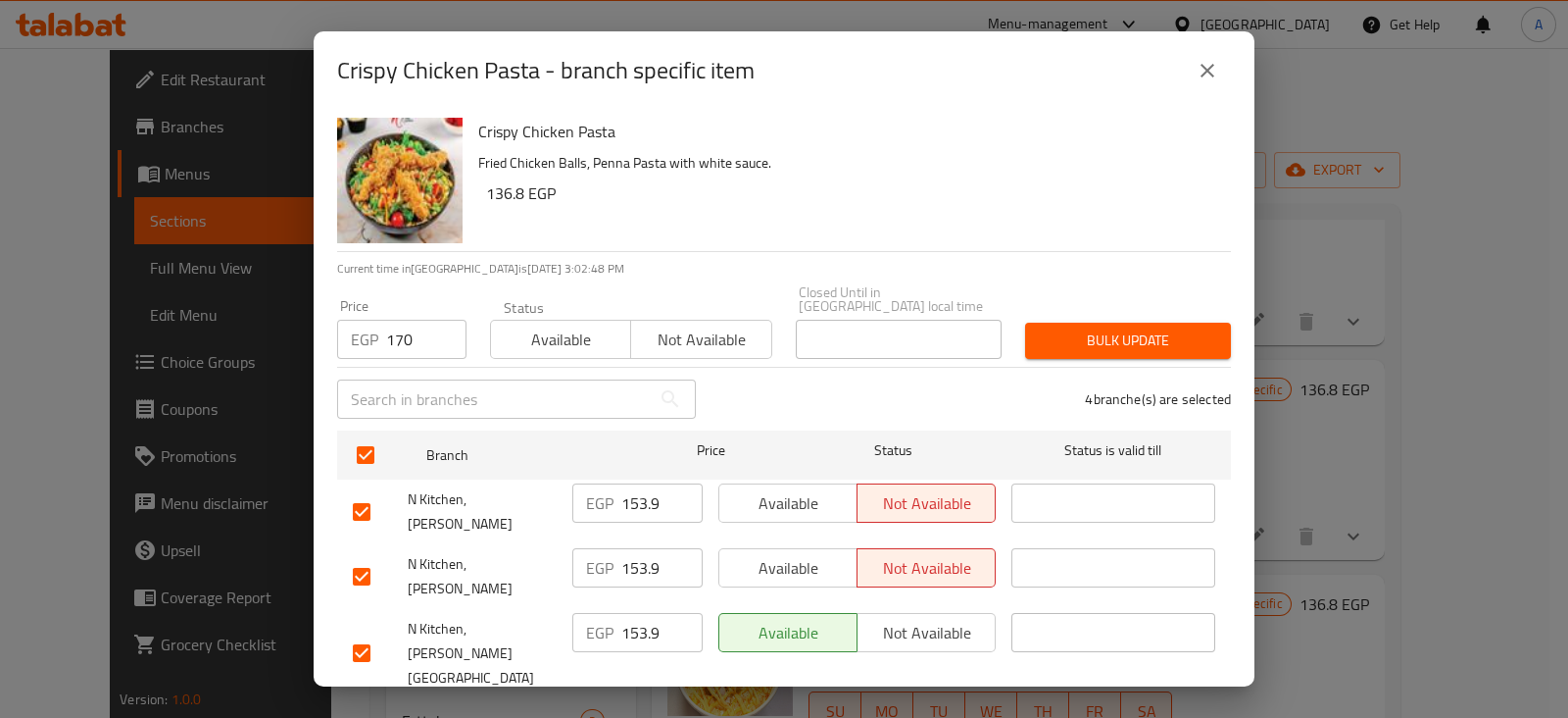
click at [1159, 311] on div "Bulk update" at bounding box center [1127, 341] width 230 height 59
click at [1159, 329] on span "Bulk update" at bounding box center [1127, 341] width 174 height 25
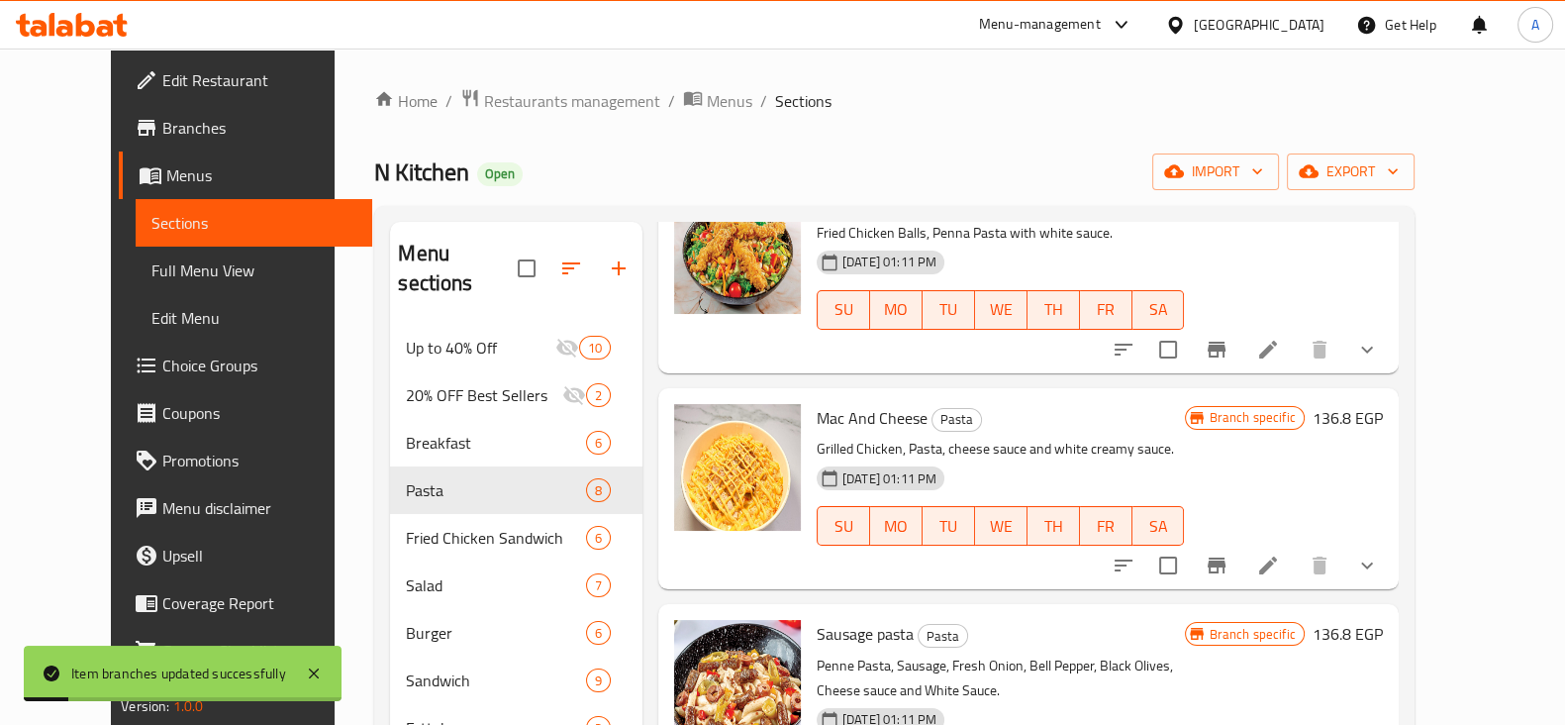
scroll to position [356, 0]
click at [1228, 552] on icon "Branch-specific-item" at bounding box center [1217, 564] width 24 height 24
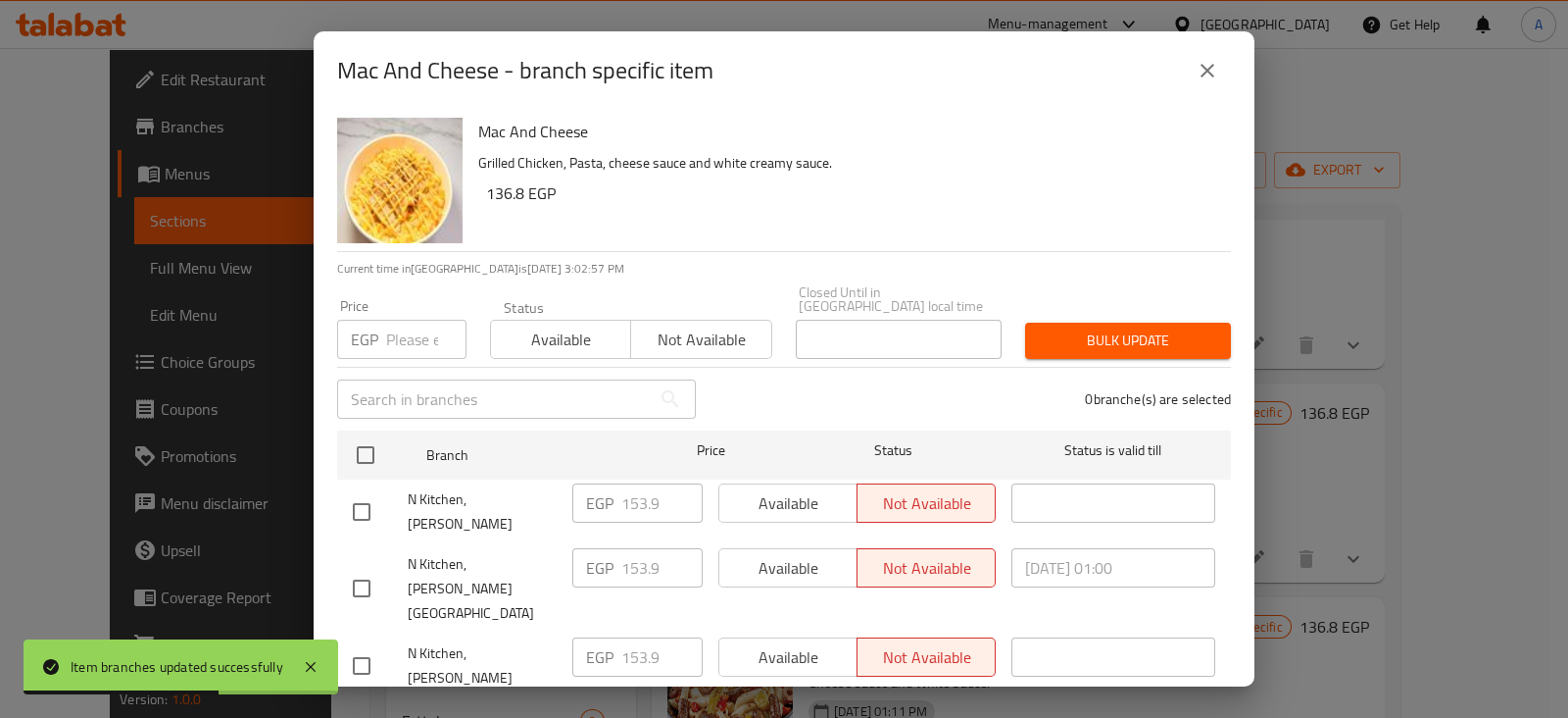
click at [419, 320] on input "number" at bounding box center [426, 340] width 80 height 40
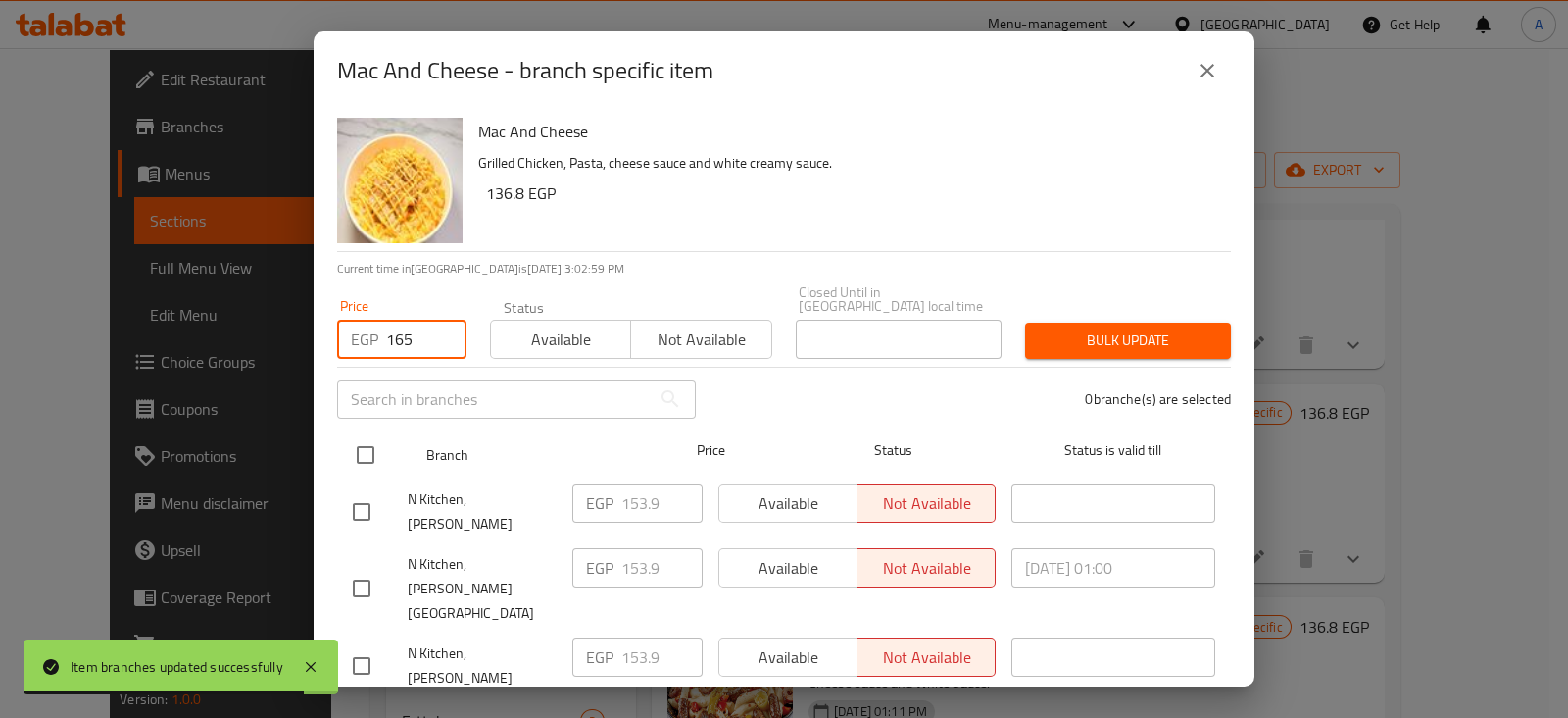
type input "165"
click at [375, 434] on input "checkbox" at bounding box center [365, 455] width 42 height 42
checkbox input "true"
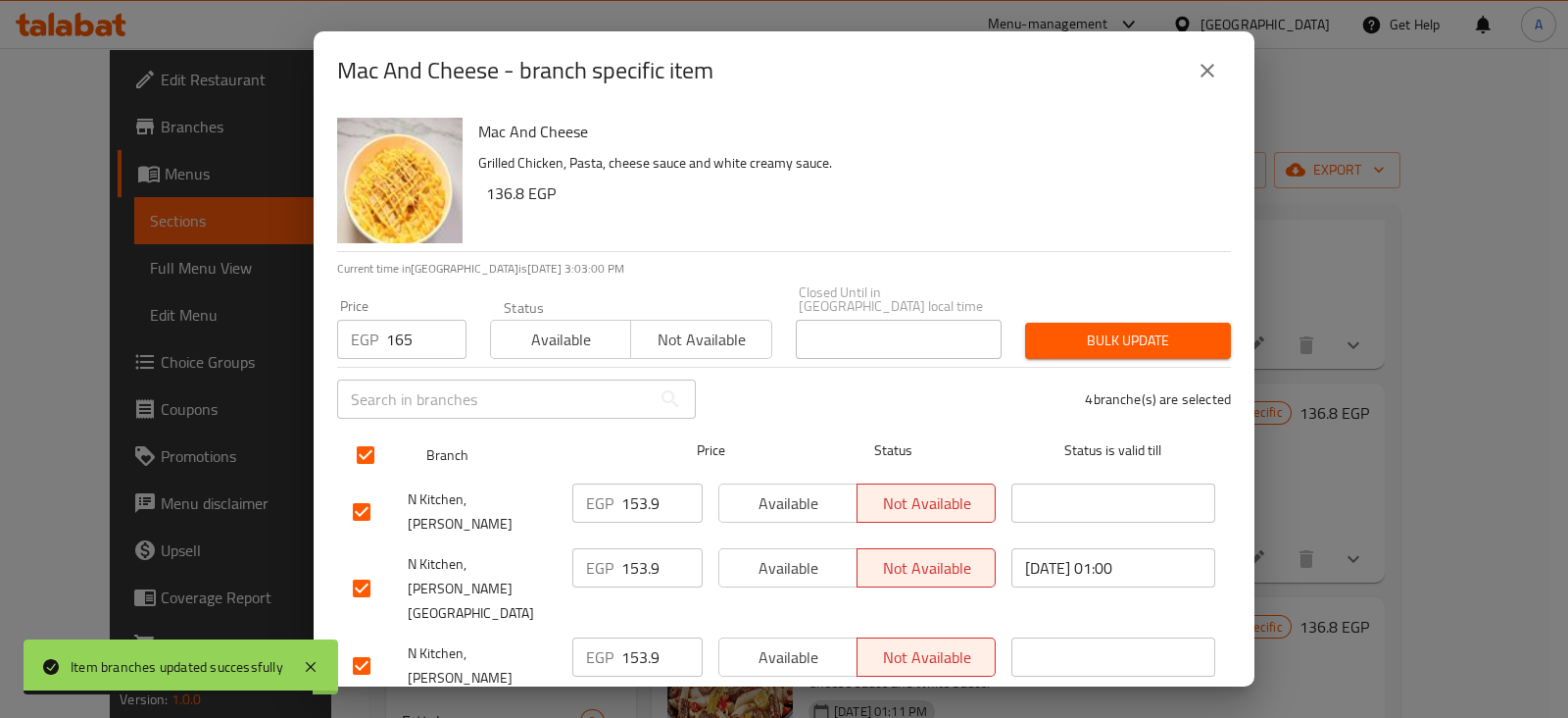
checkbox input "true"
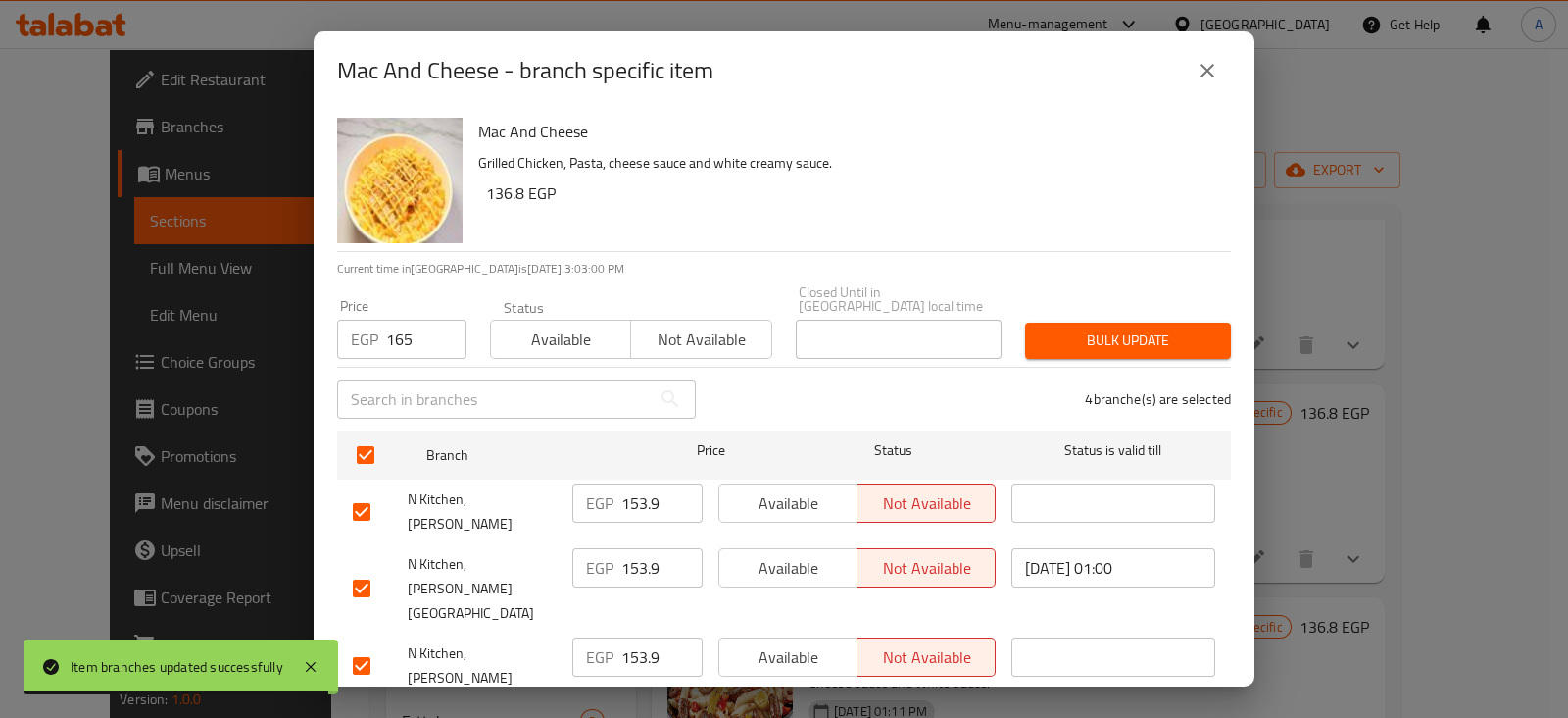
click at [1036, 323] on button "Bulk update" at bounding box center [1127, 341] width 206 height 37
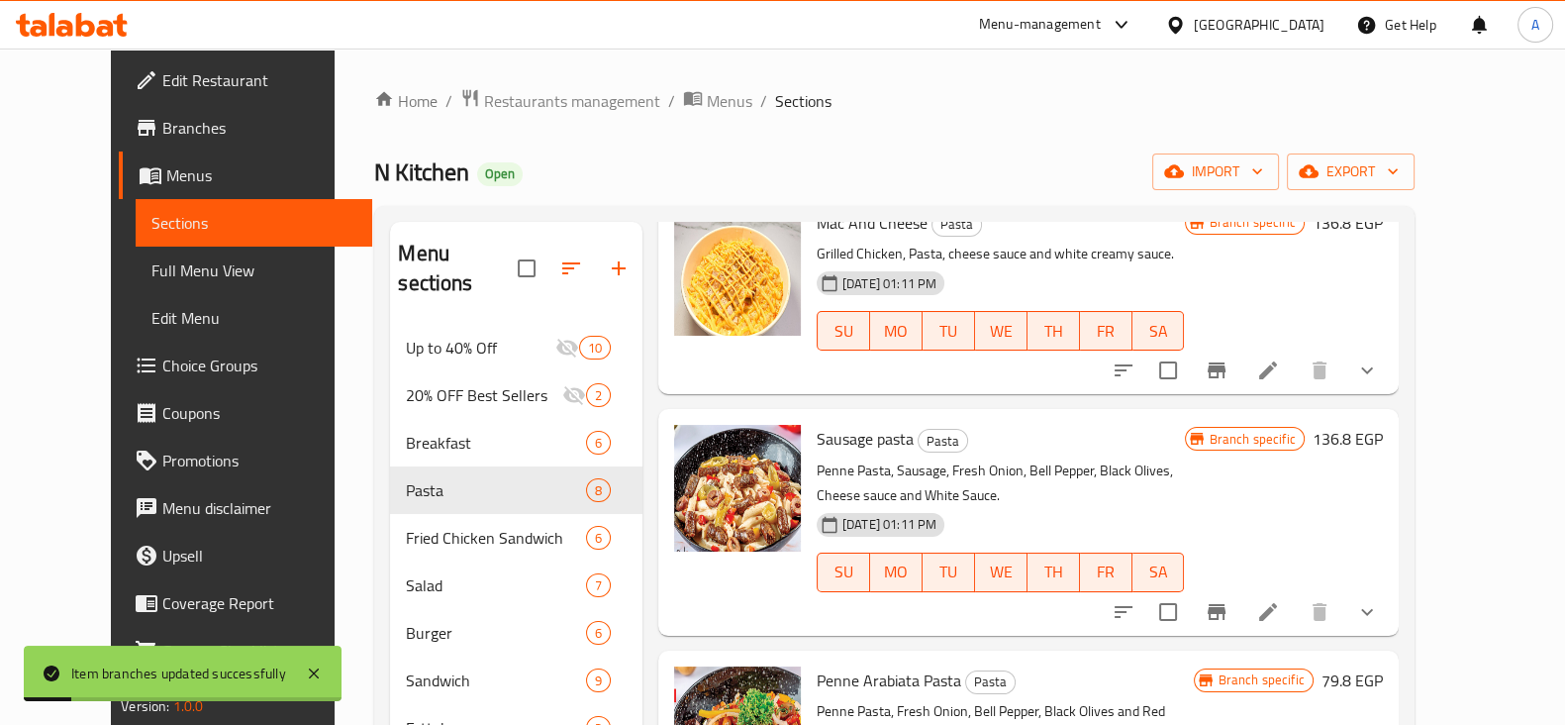
scroll to position [551, 0]
click at [1225, 603] on icon "Branch-specific-item" at bounding box center [1217, 611] width 18 height 16
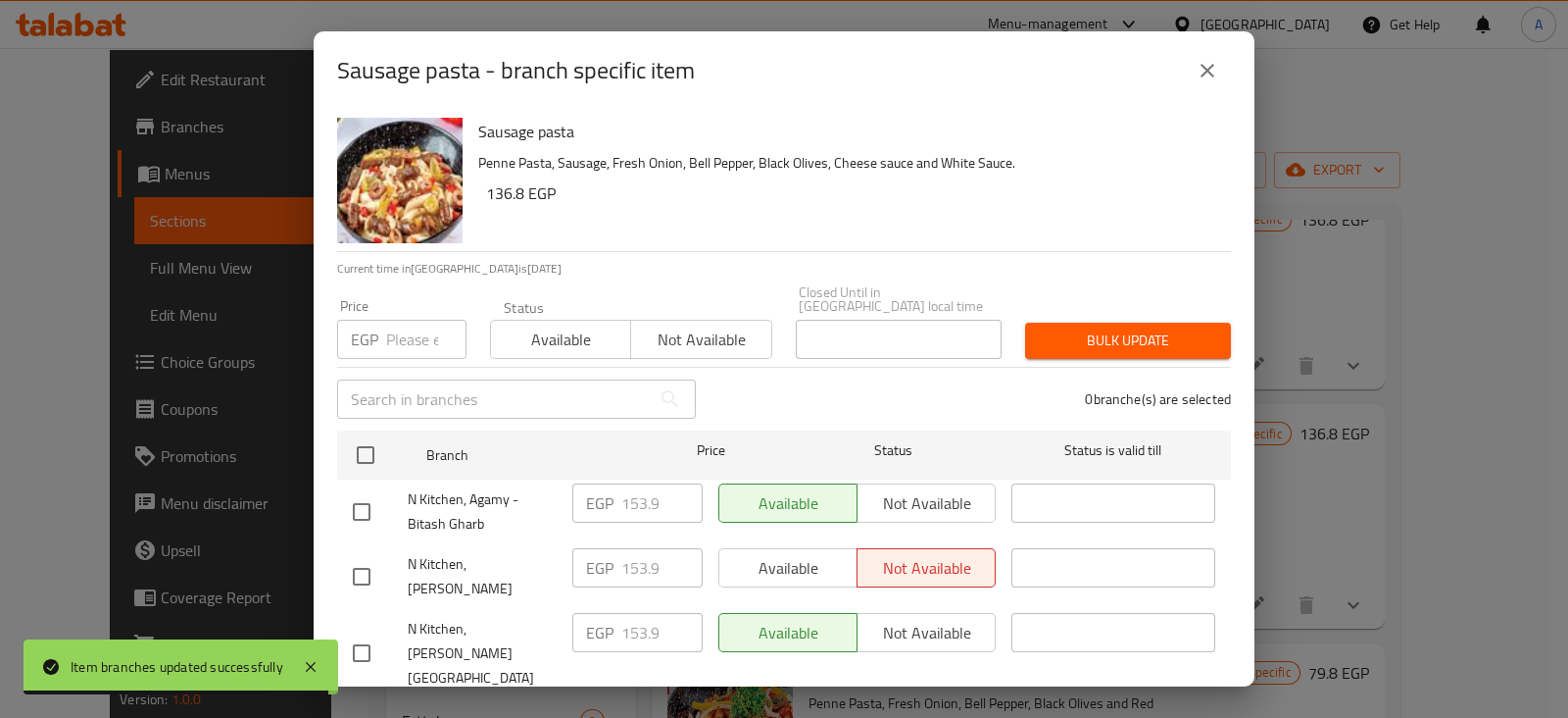
click at [397, 320] on input "number" at bounding box center [426, 340] width 80 height 40
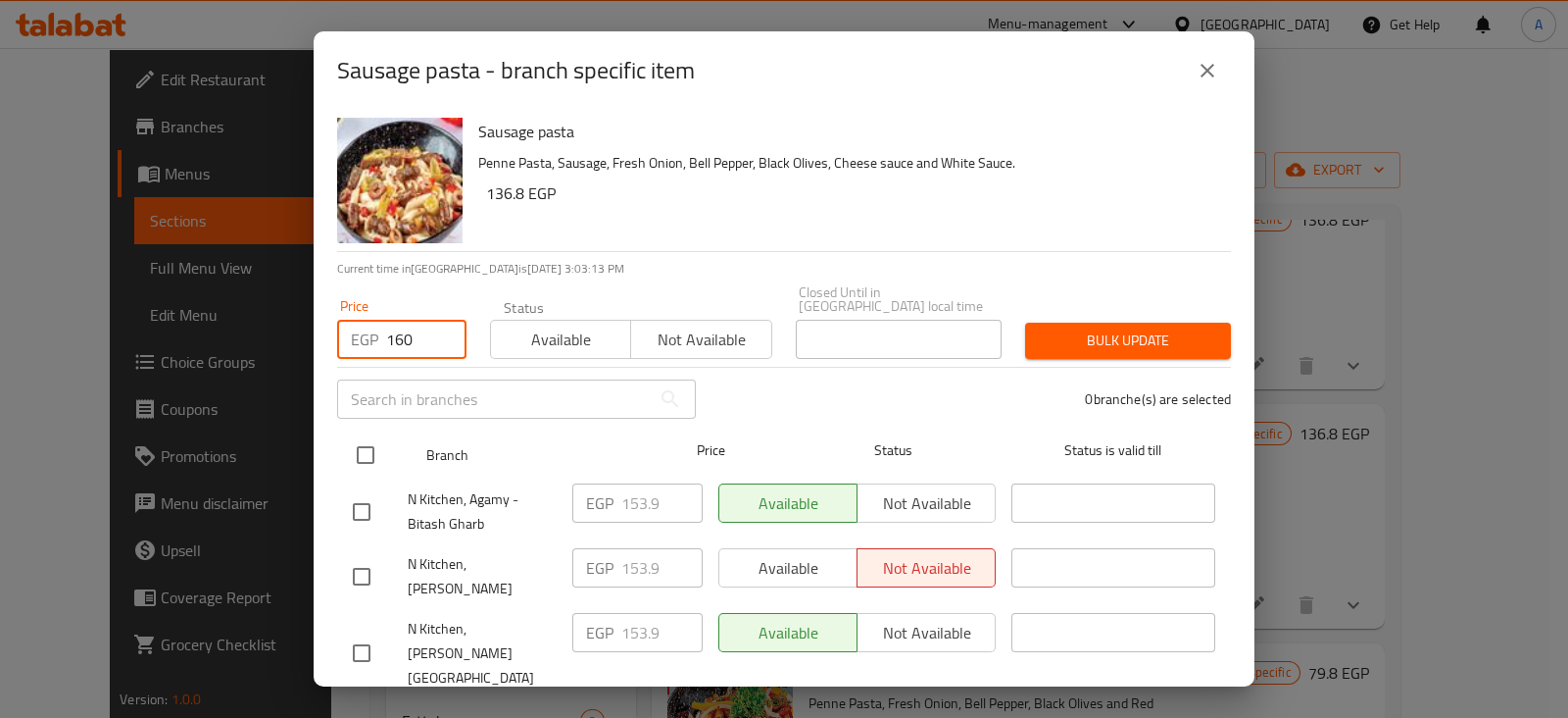
type input "160"
click at [357, 458] on input "checkbox" at bounding box center [365, 455] width 42 height 42
checkbox input "true"
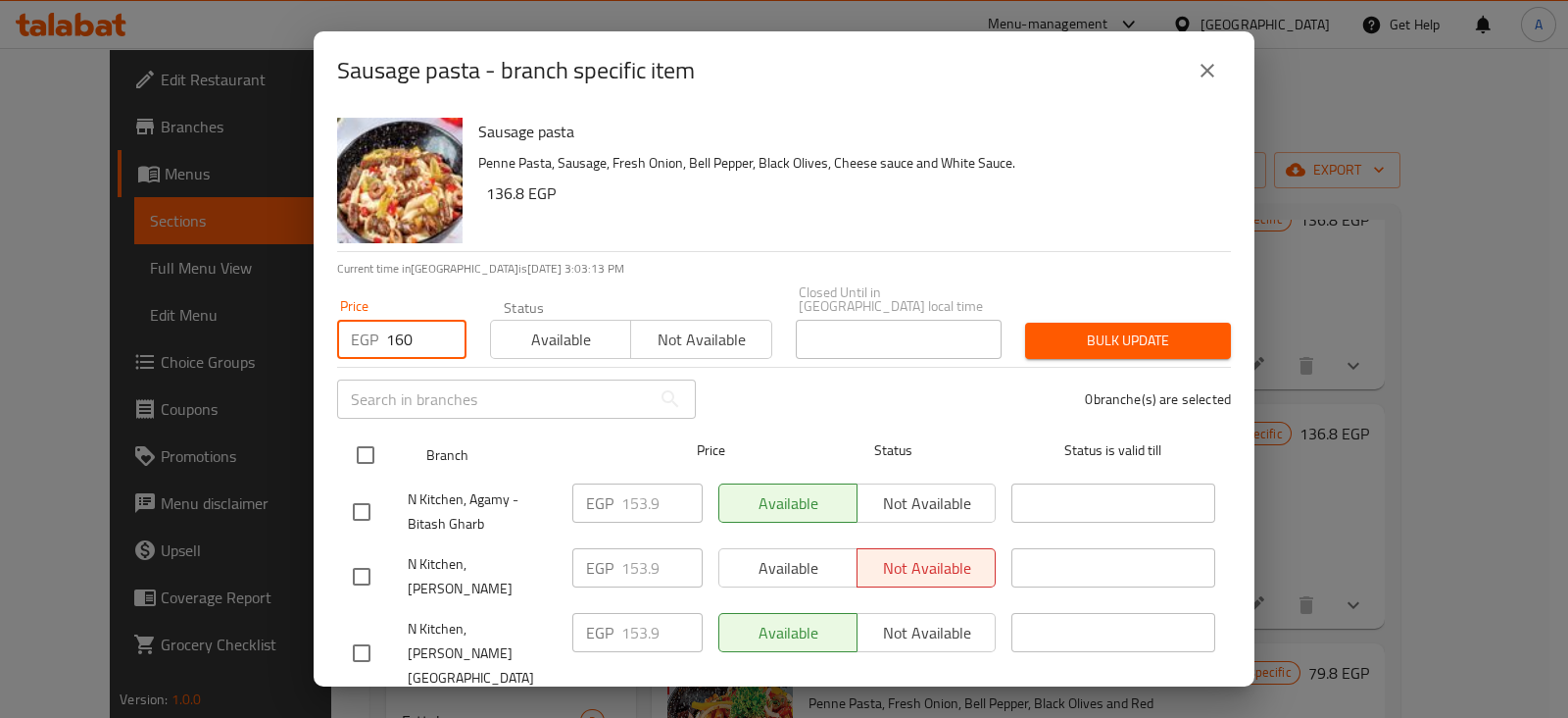
checkbox input "true"
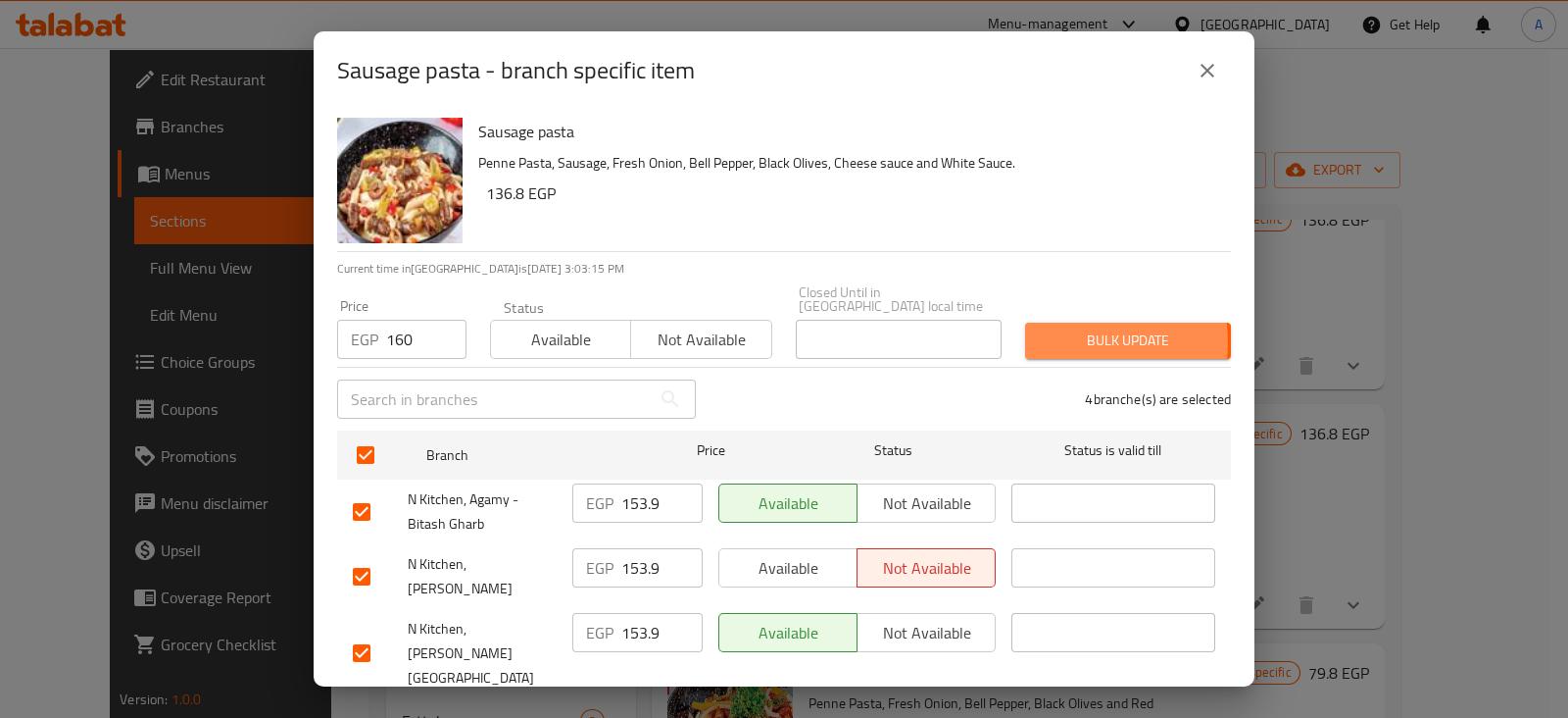
click at [1064, 329] on span "Bulk update" at bounding box center [1127, 341] width 174 height 25
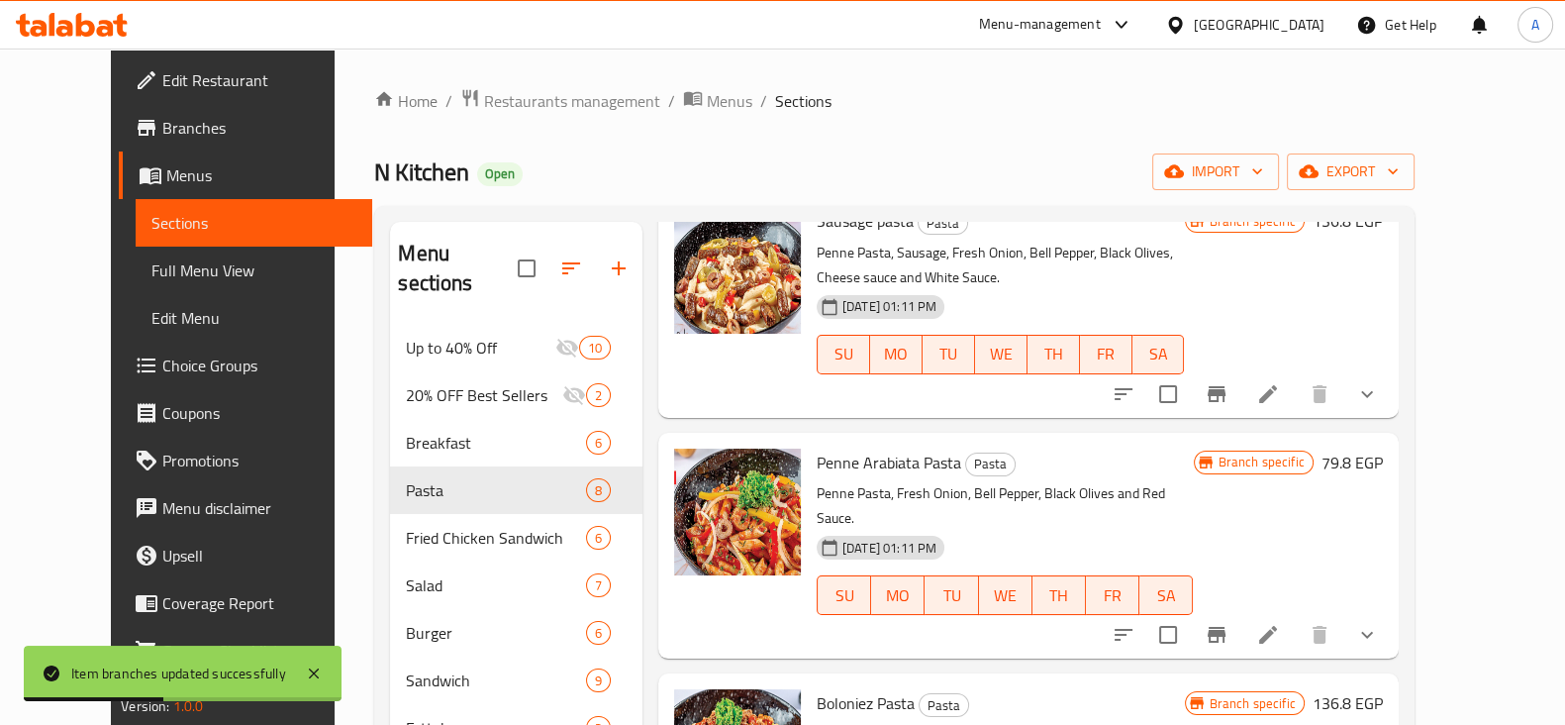
scroll to position [769, 0]
click at [1225, 626] on icon "Branch-specific-item" at bounding box center [1217, 634] width 18 height 16
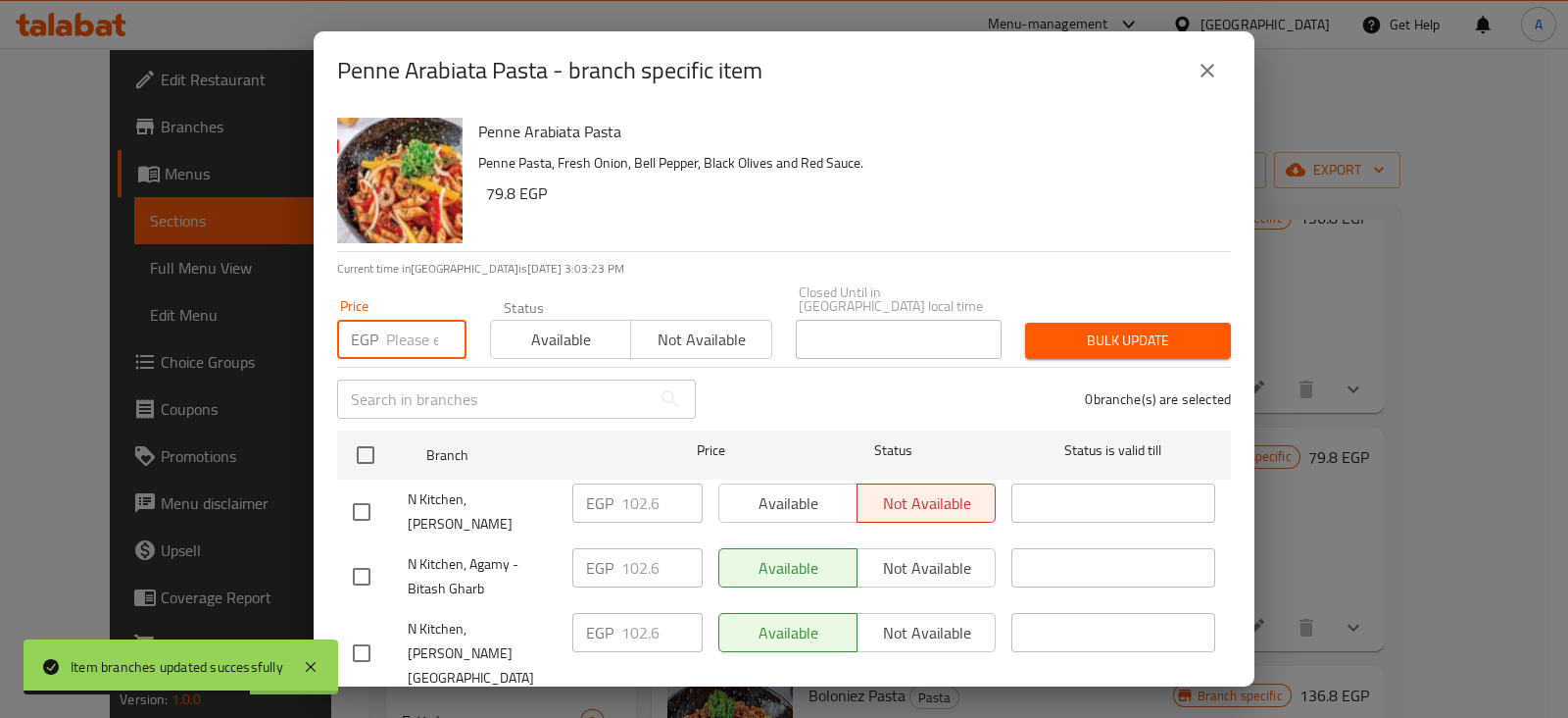
click at [414, 328] on input "number" at bounding box center [426, 340] width 80 height 40
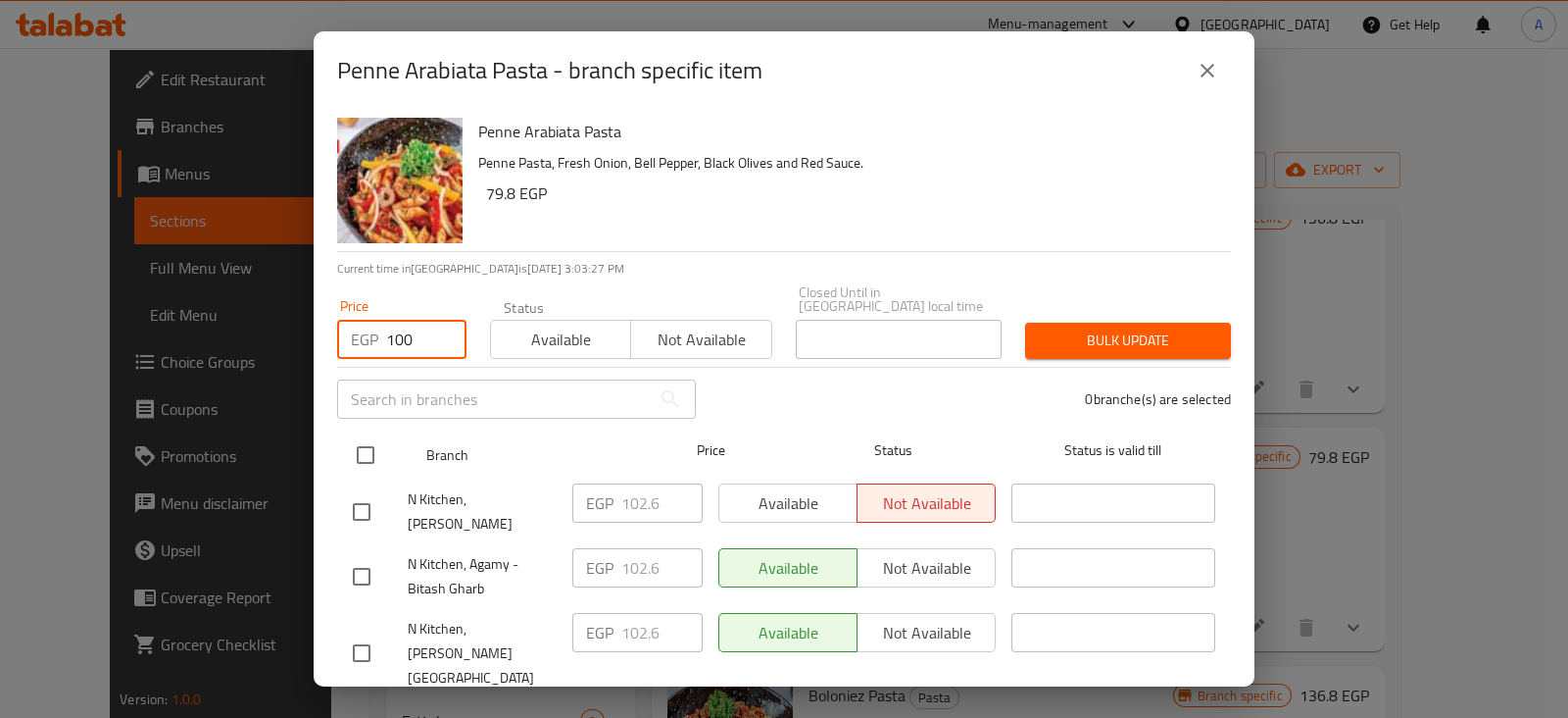
type input "100"
click at [376, 440] on input "checkbox" at bounding box center [365, 455] width 42 height 42
checkbox input "true"
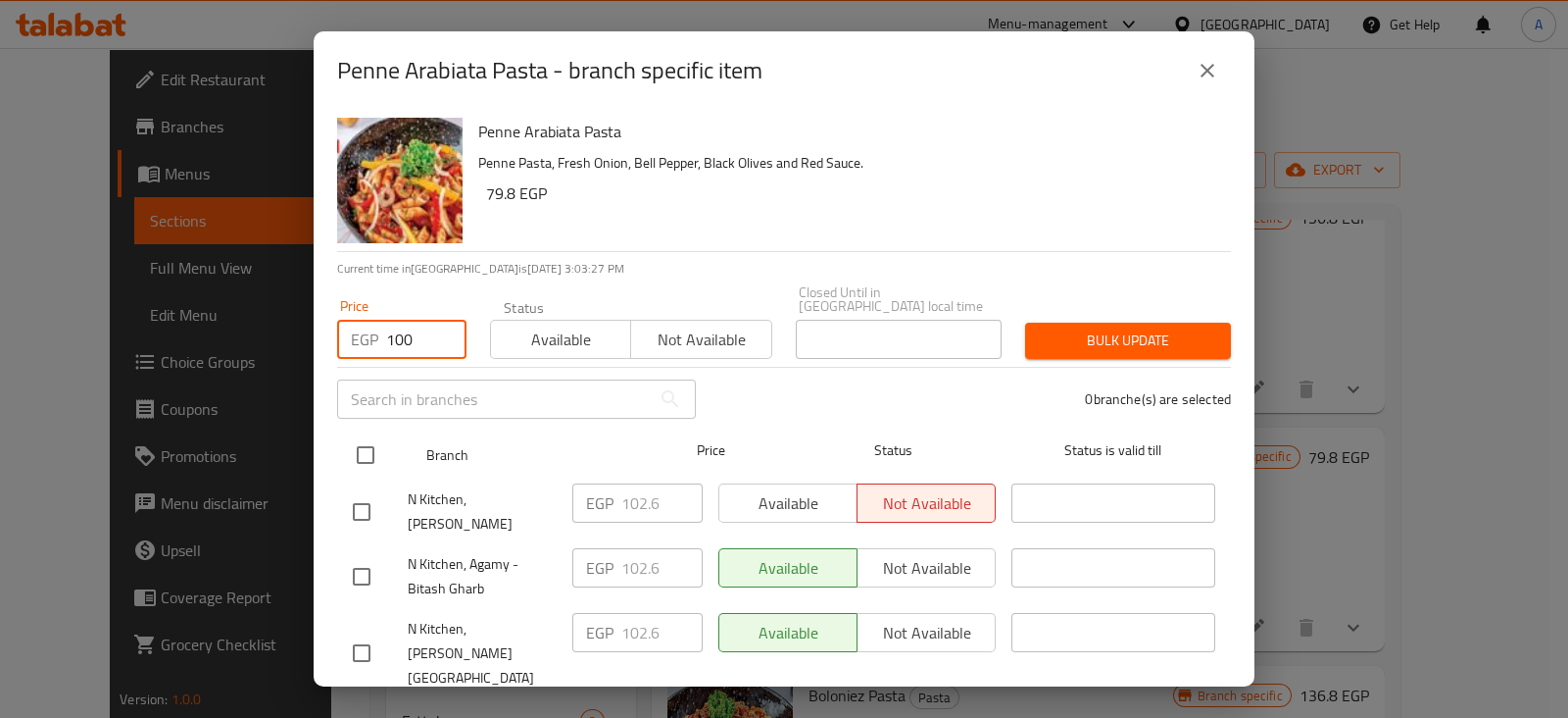
checkbox input "true"
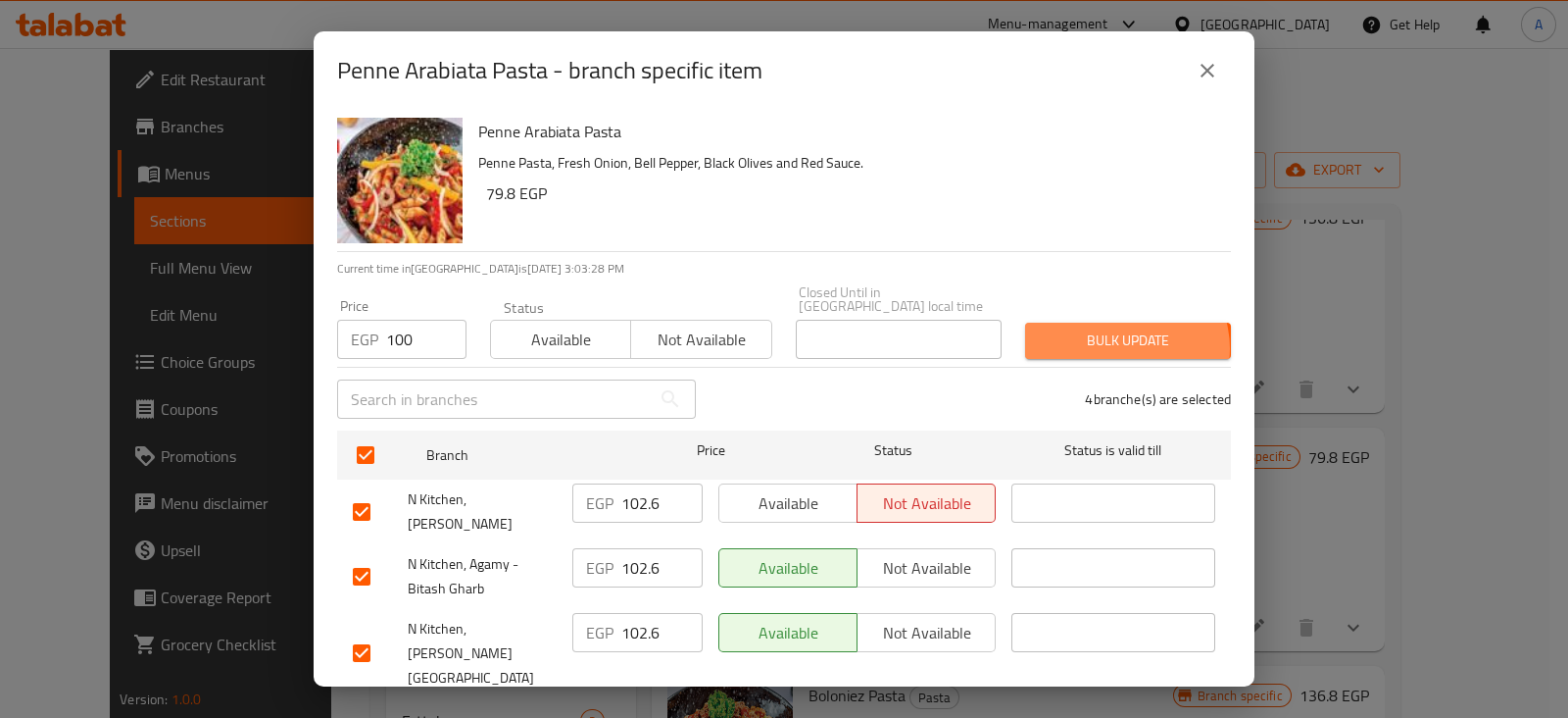
click at [1111, 335] on span "Bulk update" at bounding box center [1127, 341] width 174 height 25
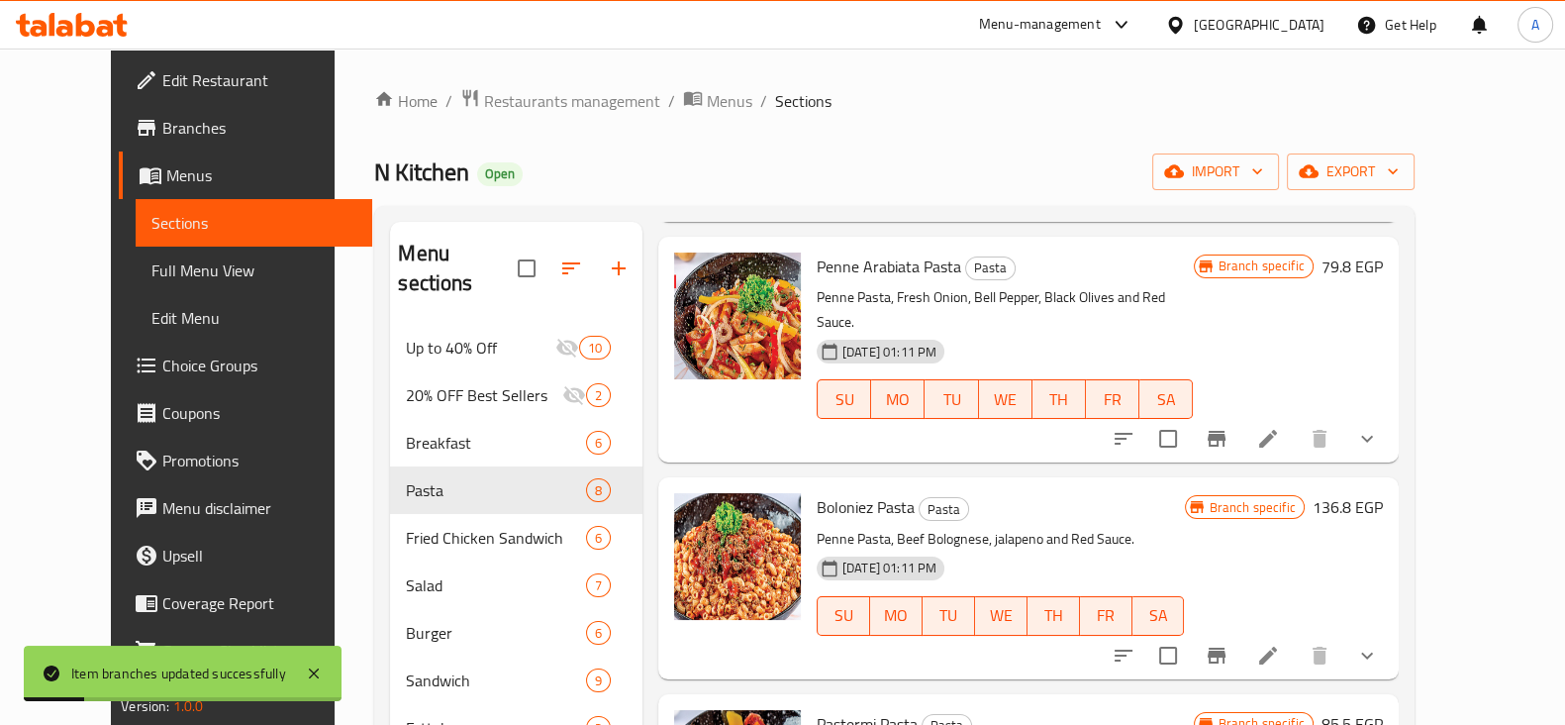
scroll to position [969, 0]
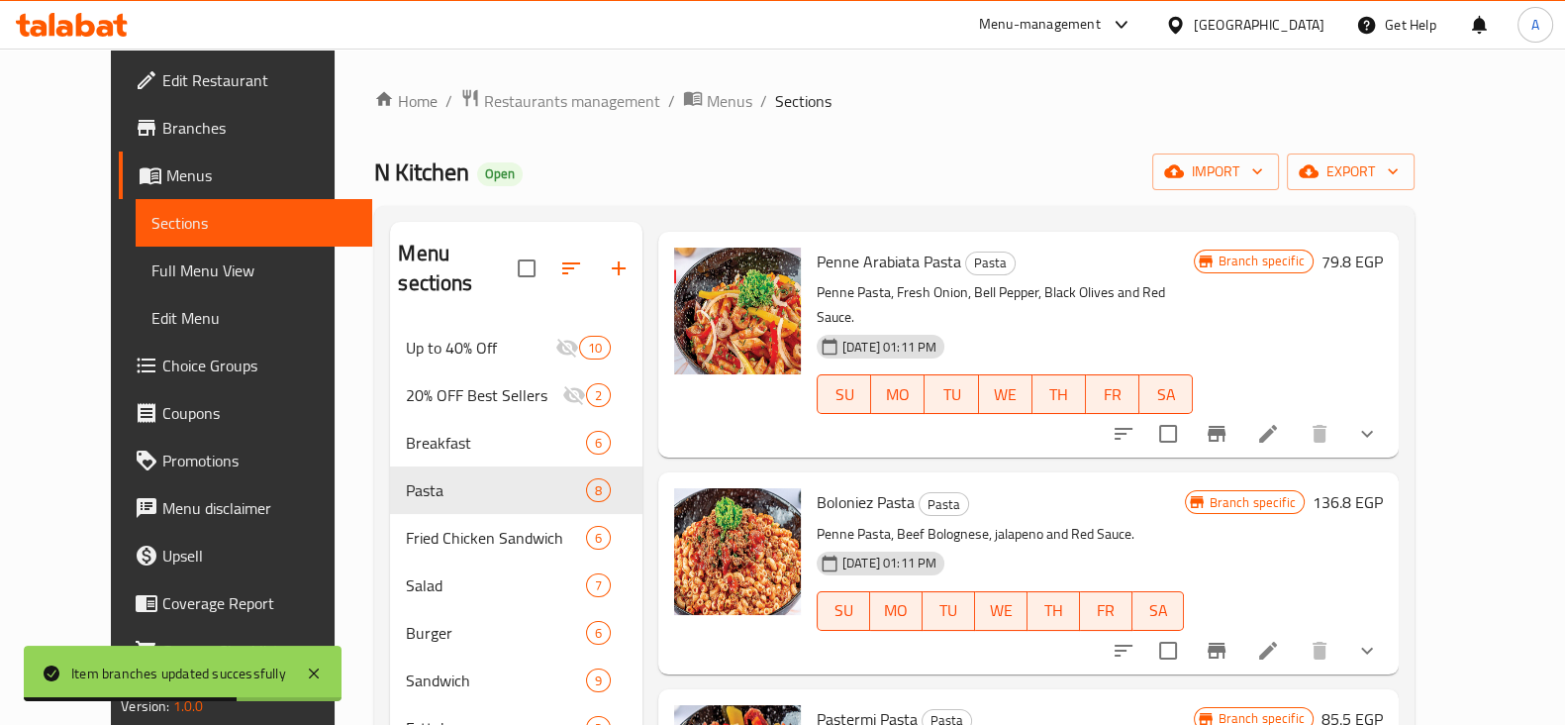
click at [1228, 638] on icon "Branch-specific-item" at bounding box center [1217, 650] width 24 height 24
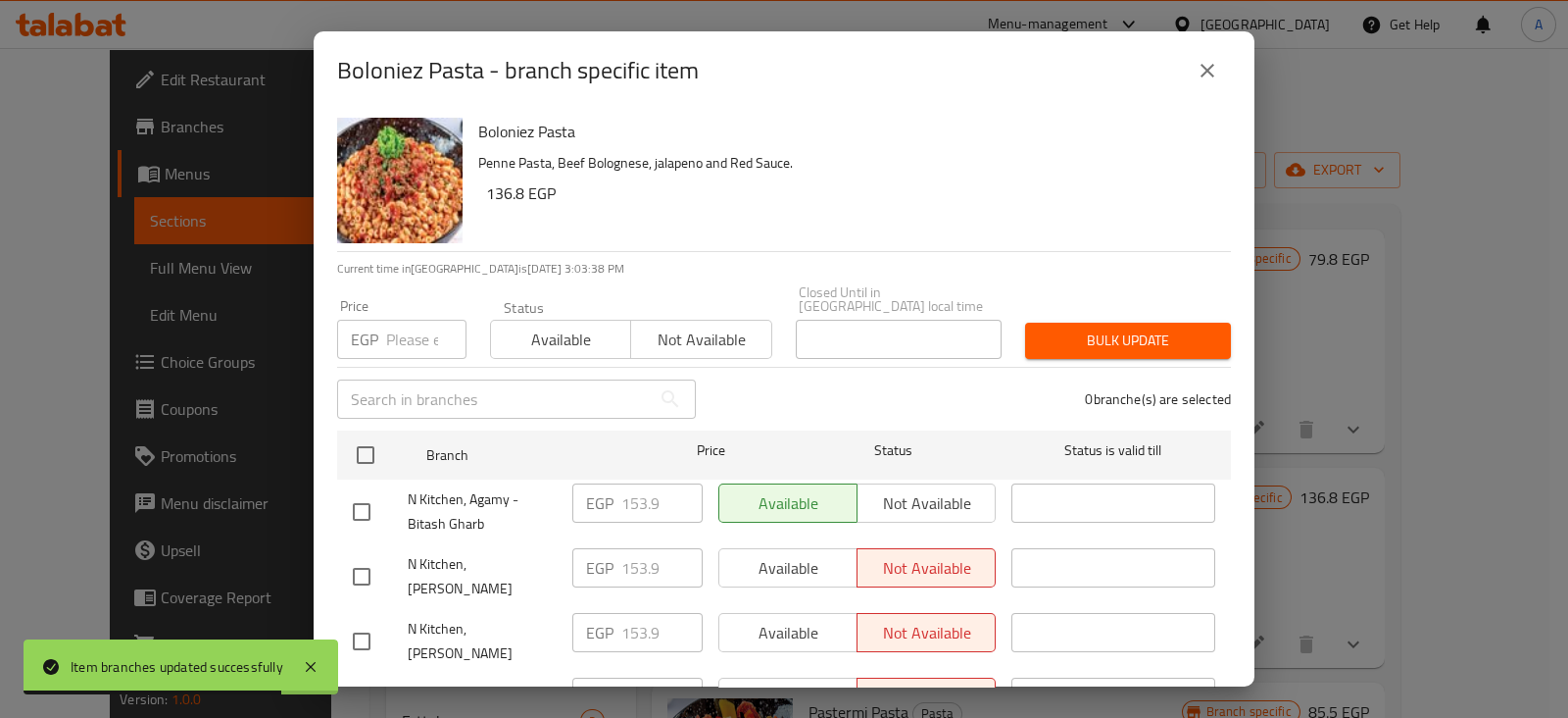
click at [391, 320] on input "number" at bounding box center [426, 340] width 80 height 40
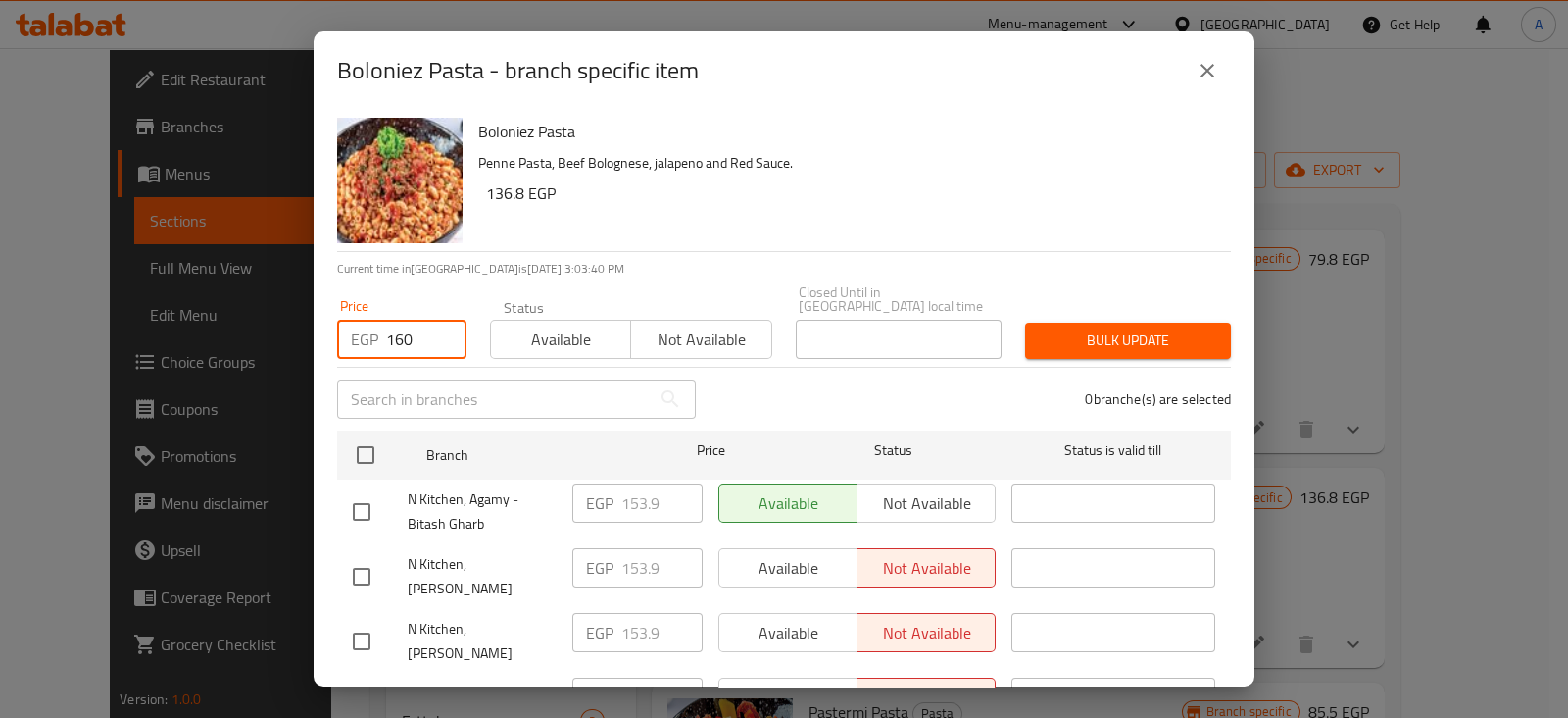
type input "160"
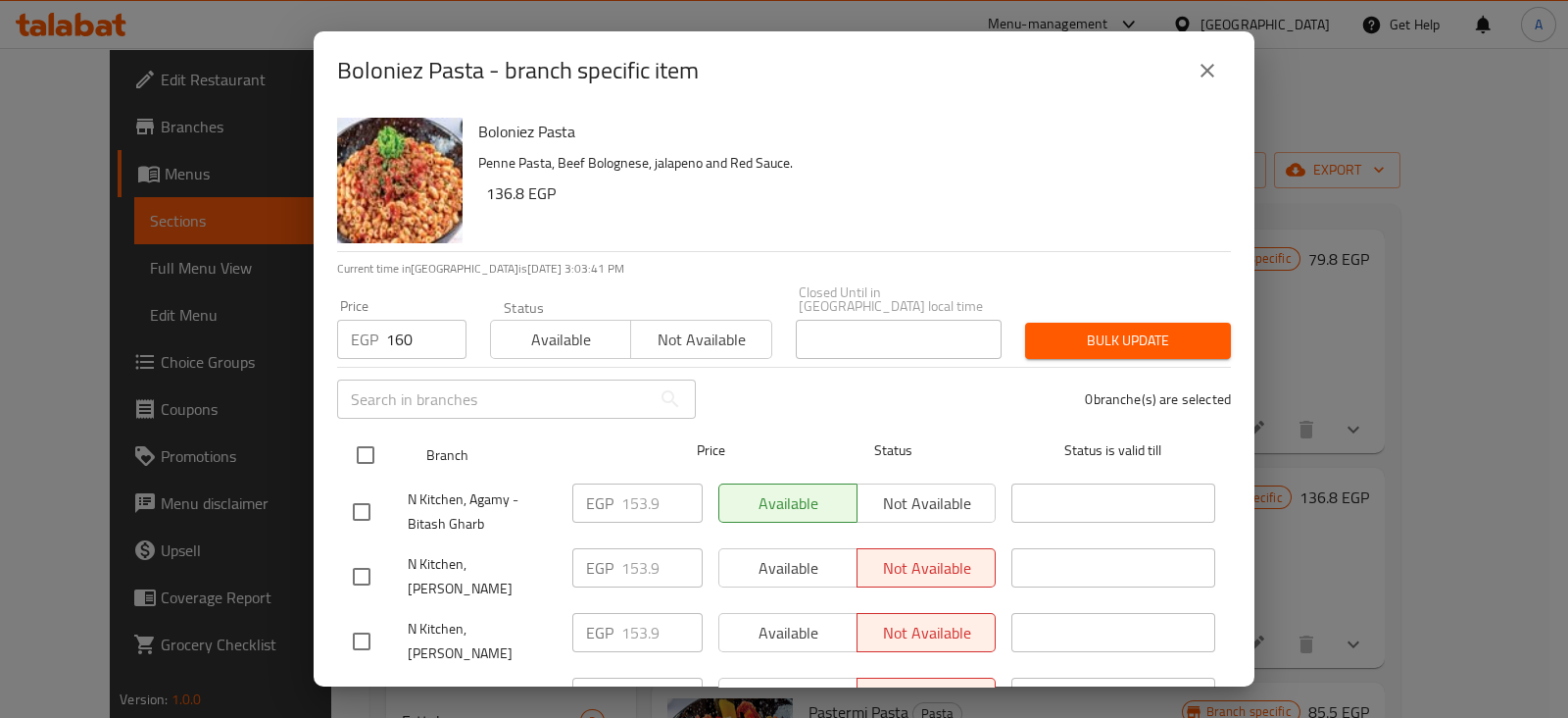
click at [376, 475] on div "N Kitchen, Agamy - Bitash Gharb" at bounding box center [454, 511] width 220 height 72
click at [376, 454] on input "checkbox" at bounding box center [365, 455] width 42 height 42
checkbox input "true"
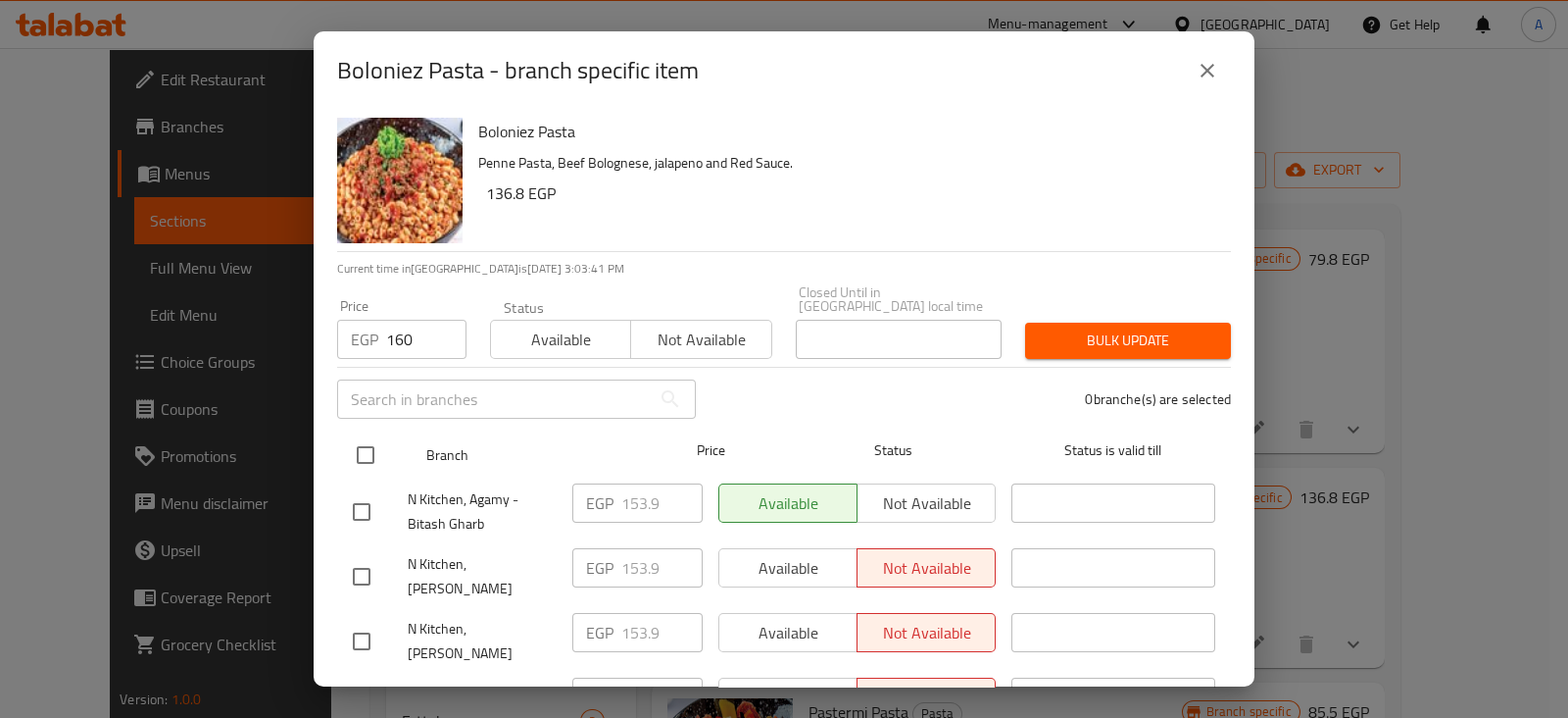
checkbox input "true"
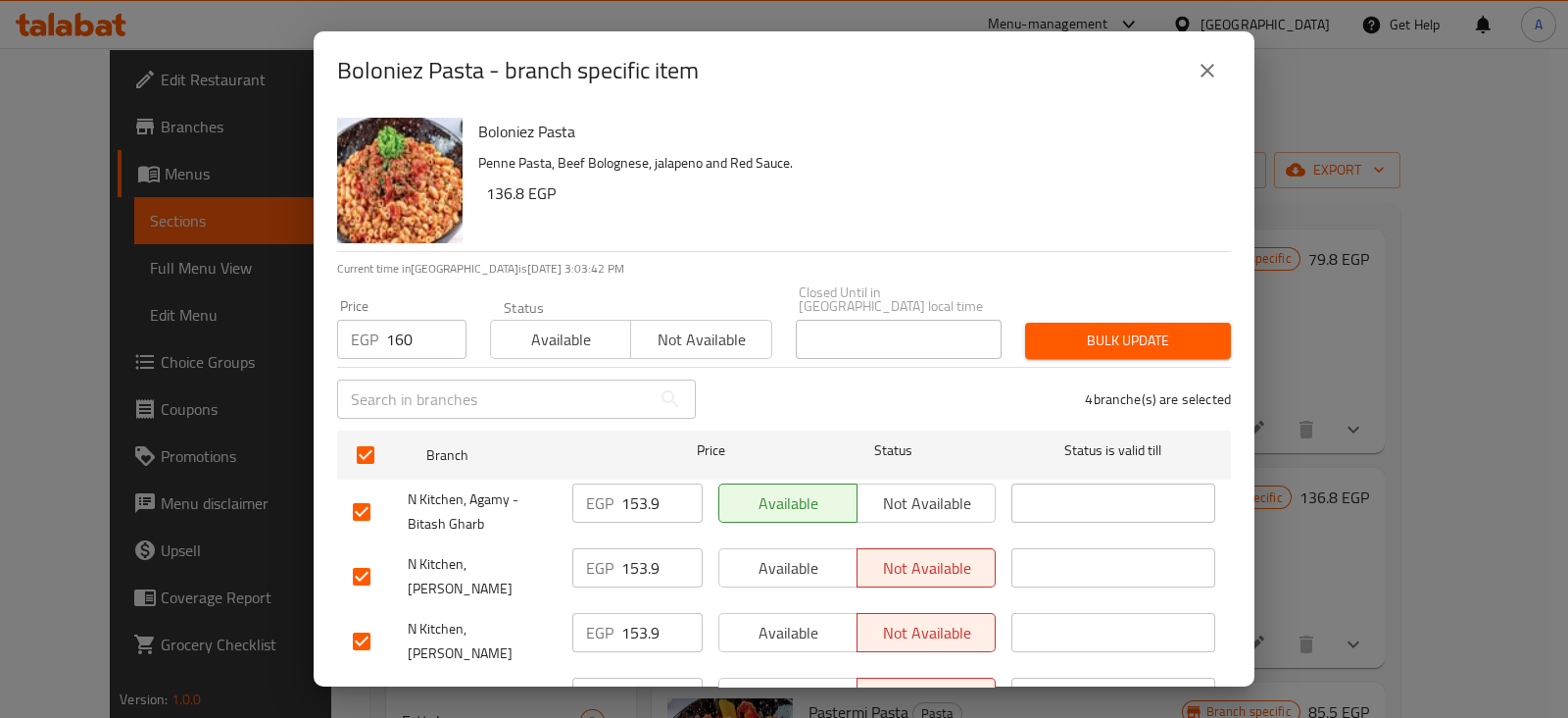
click at [1104, 338] on button "Bulk update" at bounding box center [1127, 341] width 206 height 37
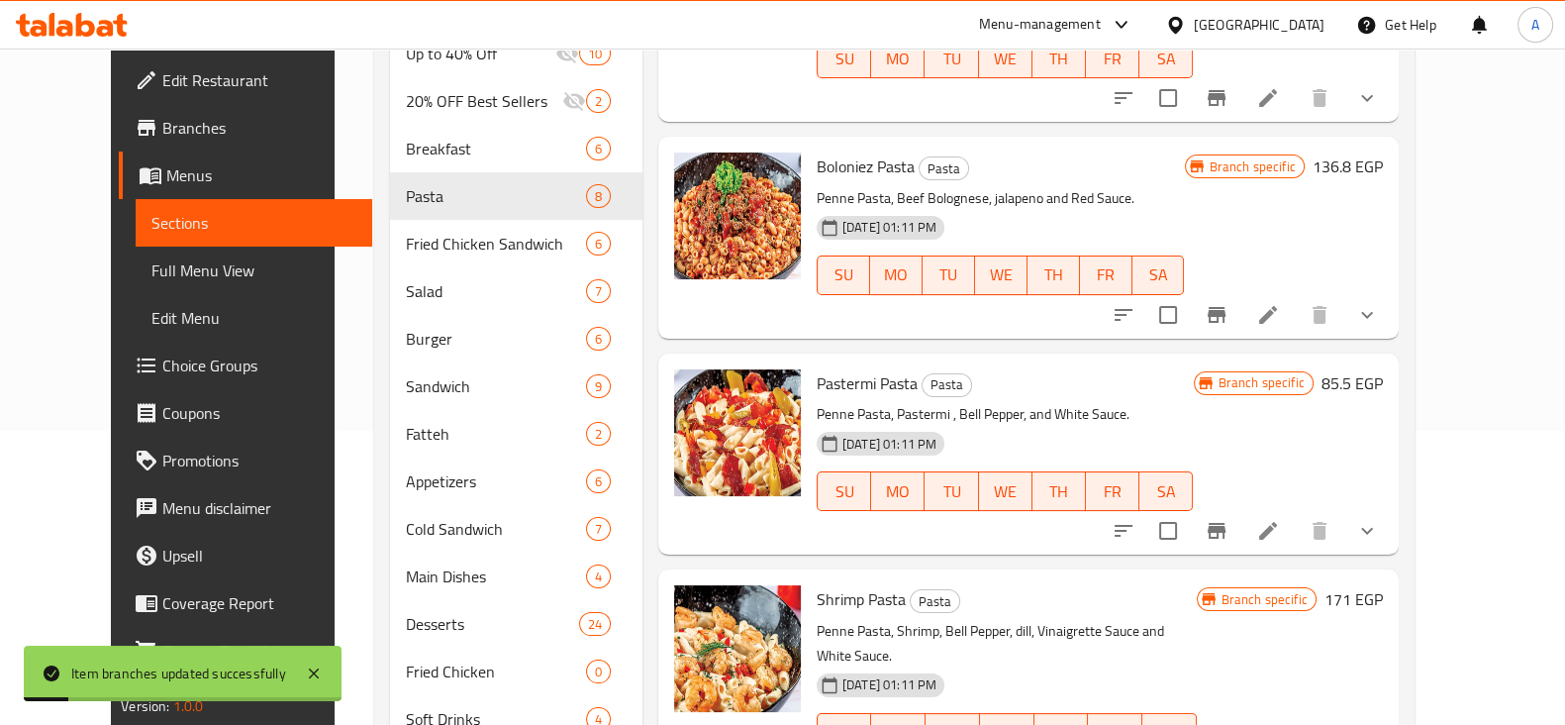
scroll to position [298, 0]
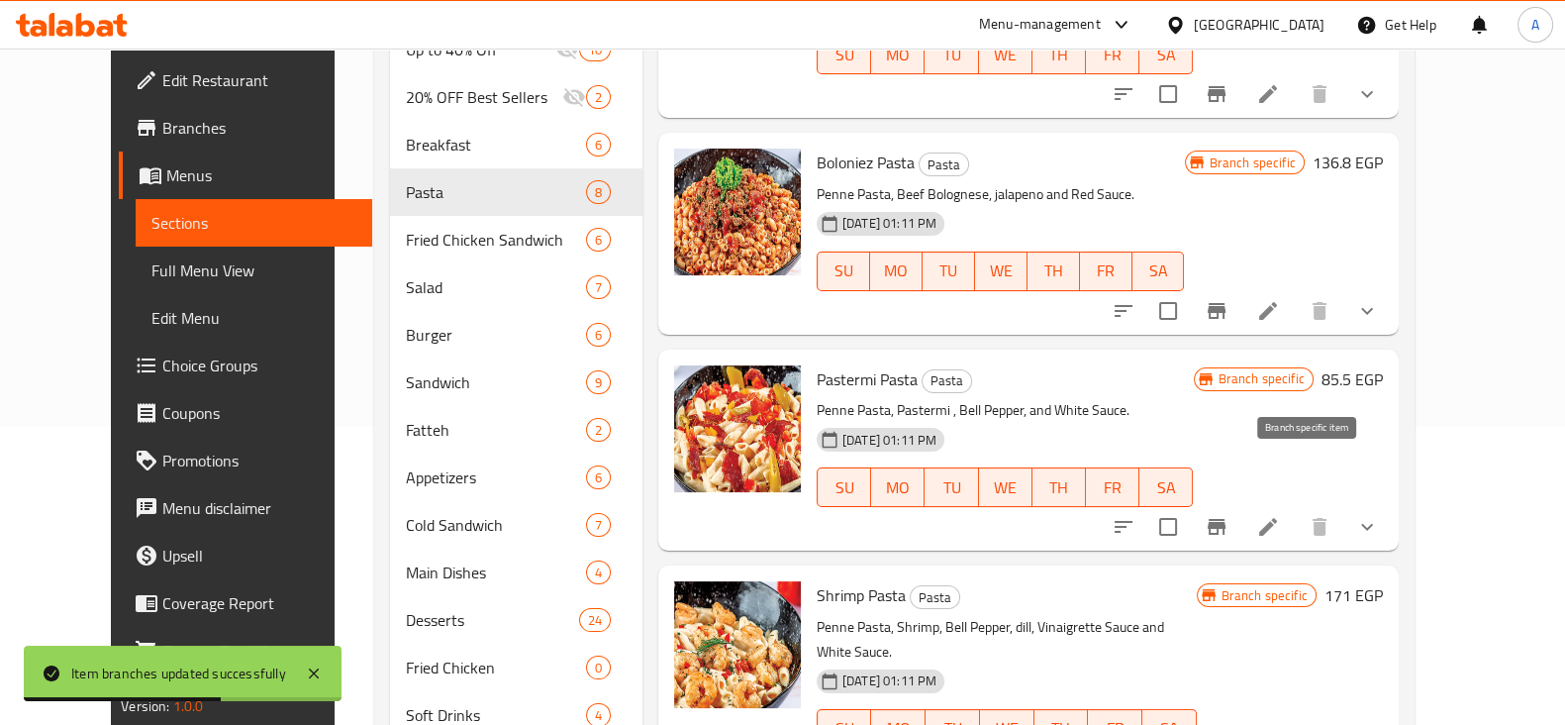
click at [1228, 515] on icon "Branch-specific-item" at bounding box center [1217, 527] width 24 height 24
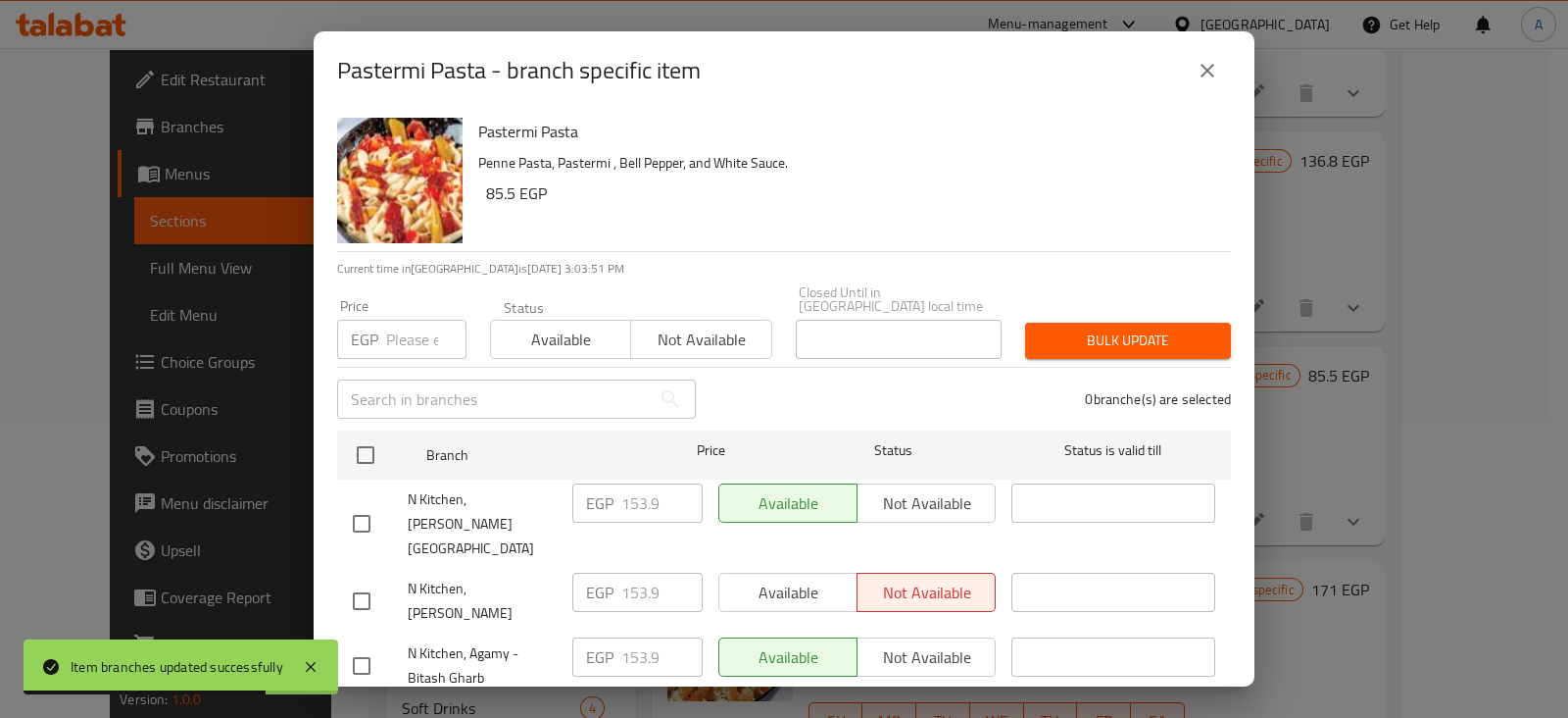
click at [413, 336] on input "number" at bounding box center [426, 340] width 80 height 40
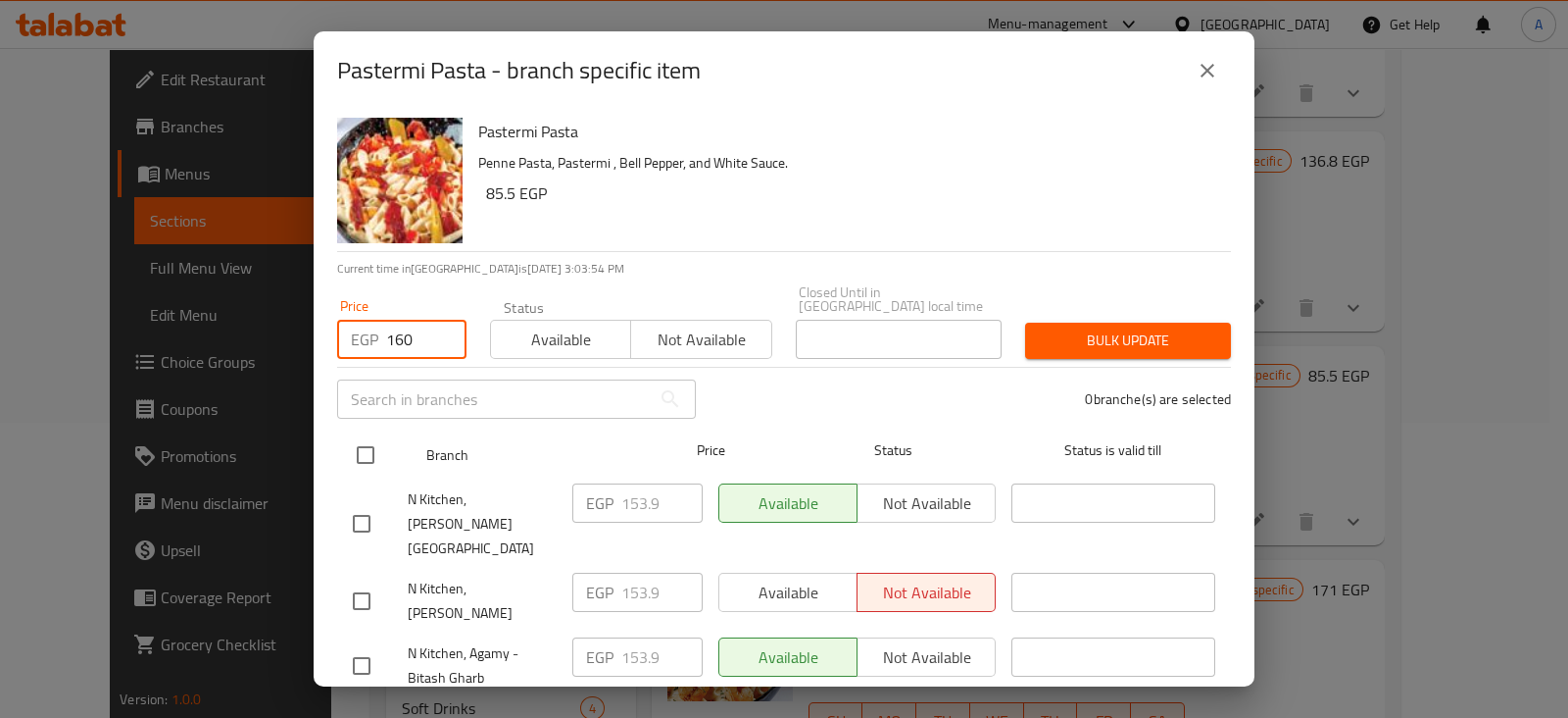
type input "160"
click at [365, 443] on input "checkbox" at bounding box center [365, 455] width 42 height 42
checkbox input "true"
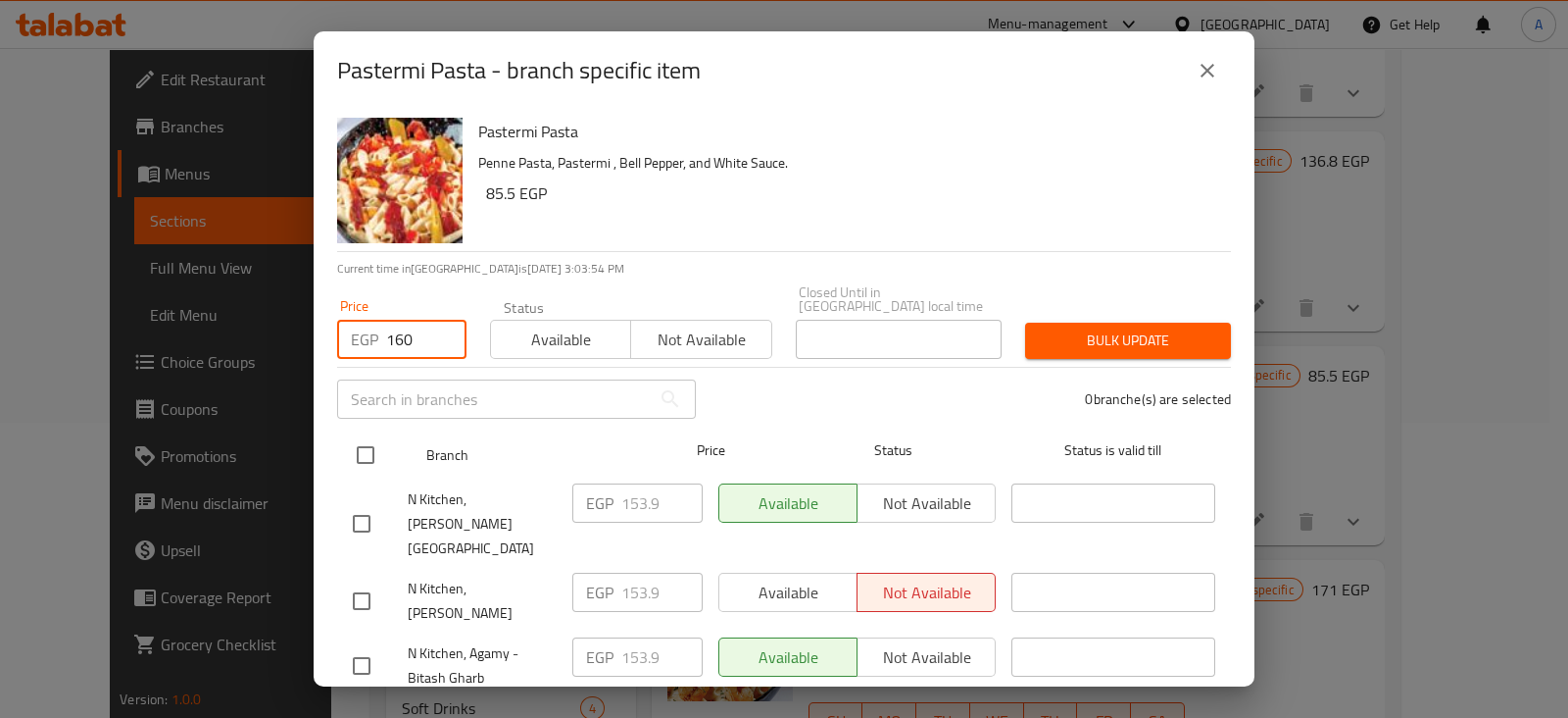
checkbox input "true"
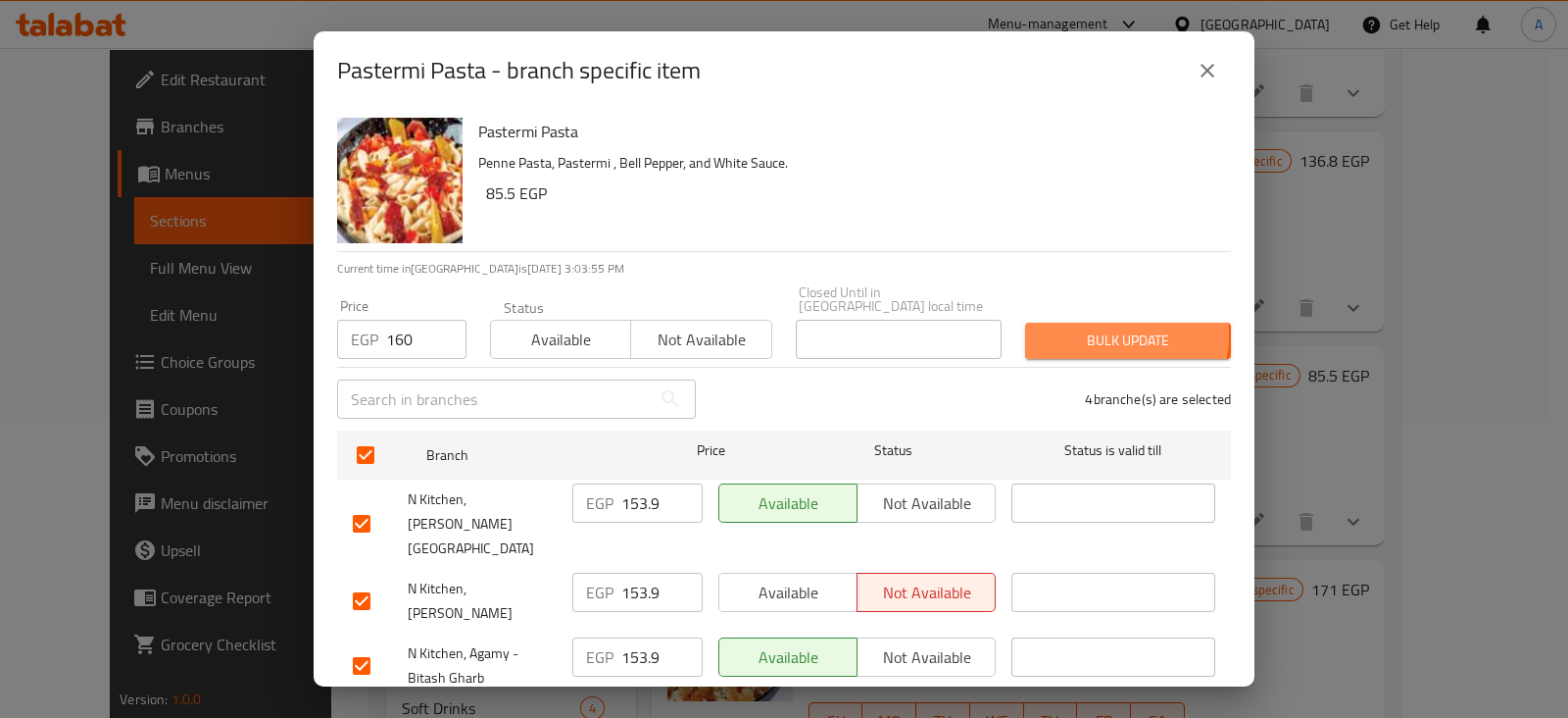
click at [1078, 329] on span "Bulk update" at bounding box center [1127, 341] width 174 height 25
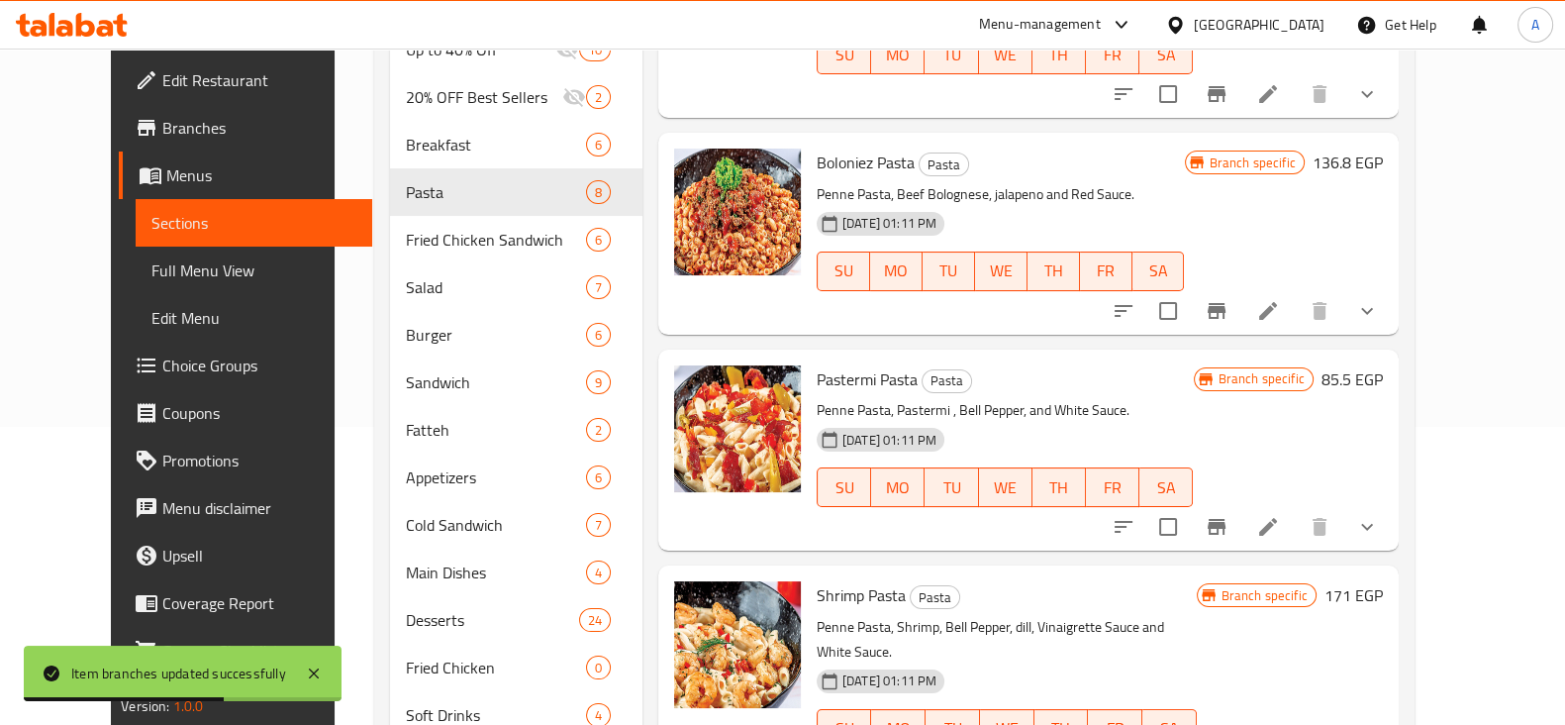
scroll to position [345, 0]
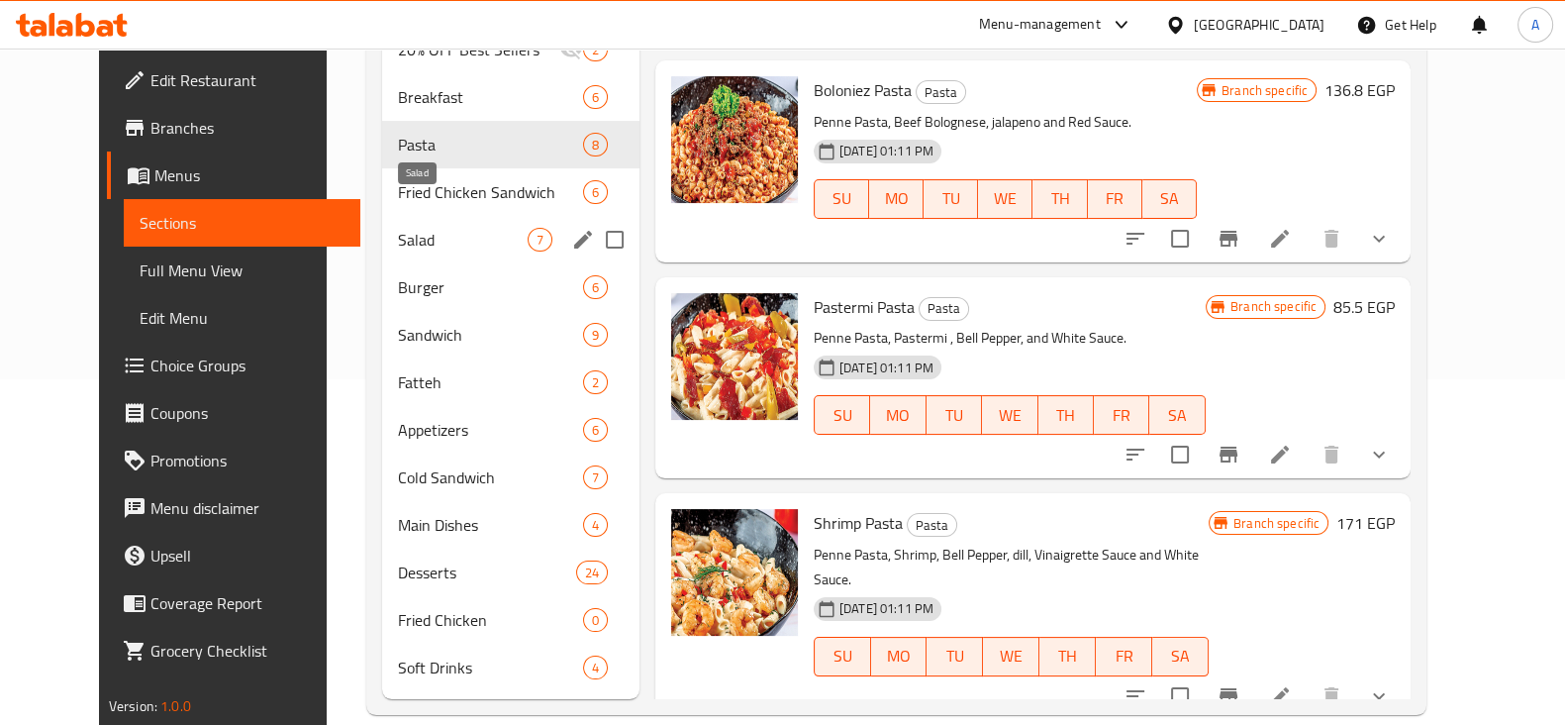
click at [450, 228] on span "Salad" at bounding box center [463, 240] width 130 height 24
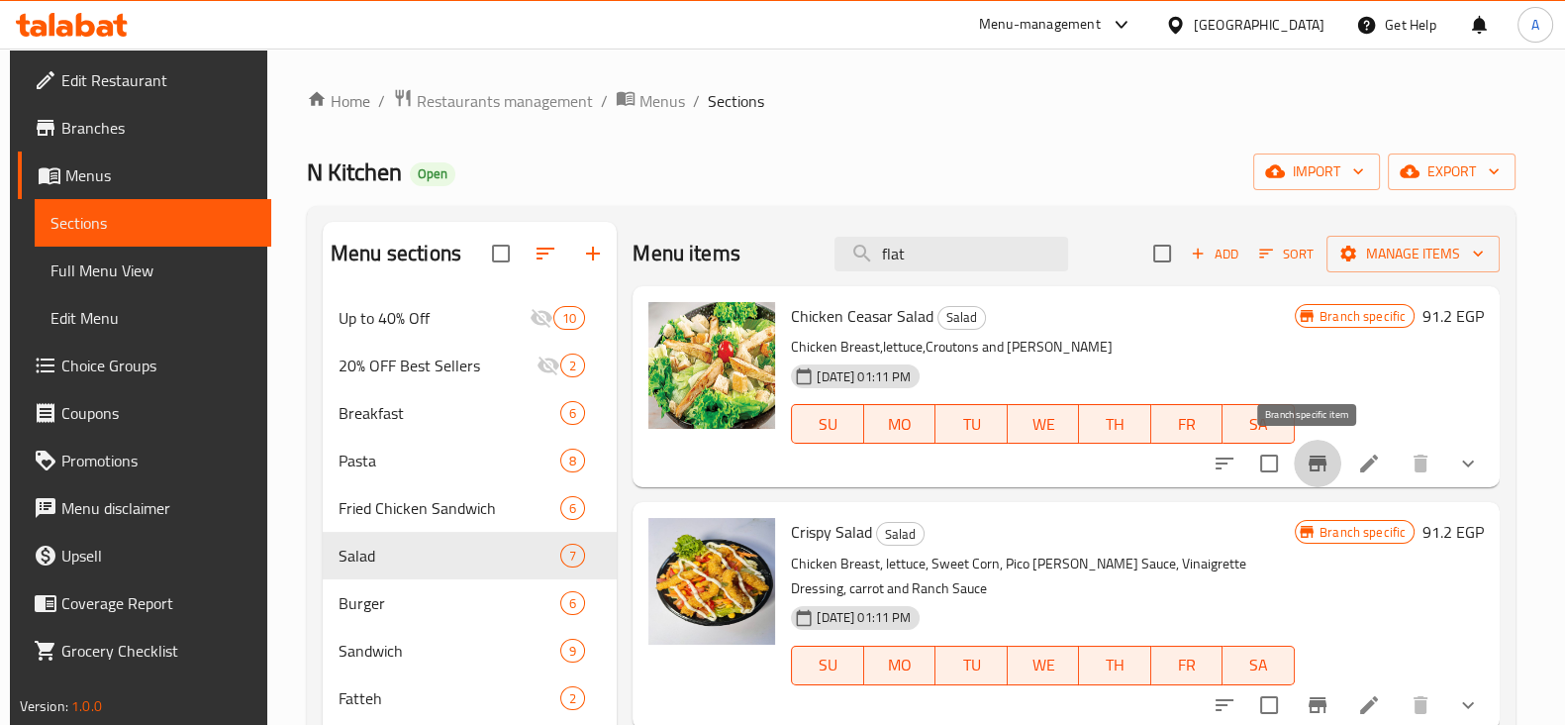
click at [1308, 457] on icon "Branch-specific-item" at bounding box center [1318, 463] width 24 height 24
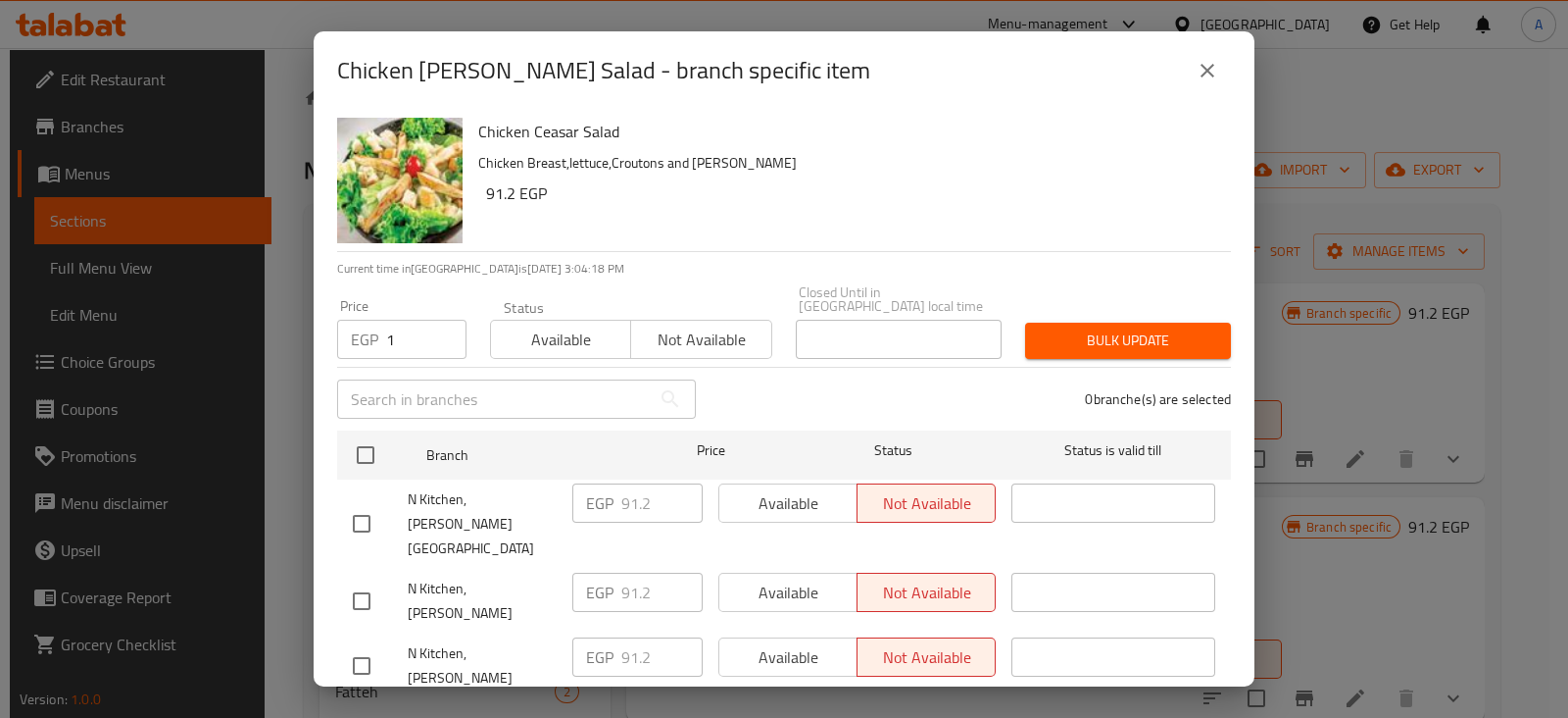
click at [439, 320] on input "1" at bounding box center [426, 340] width 80 height 40
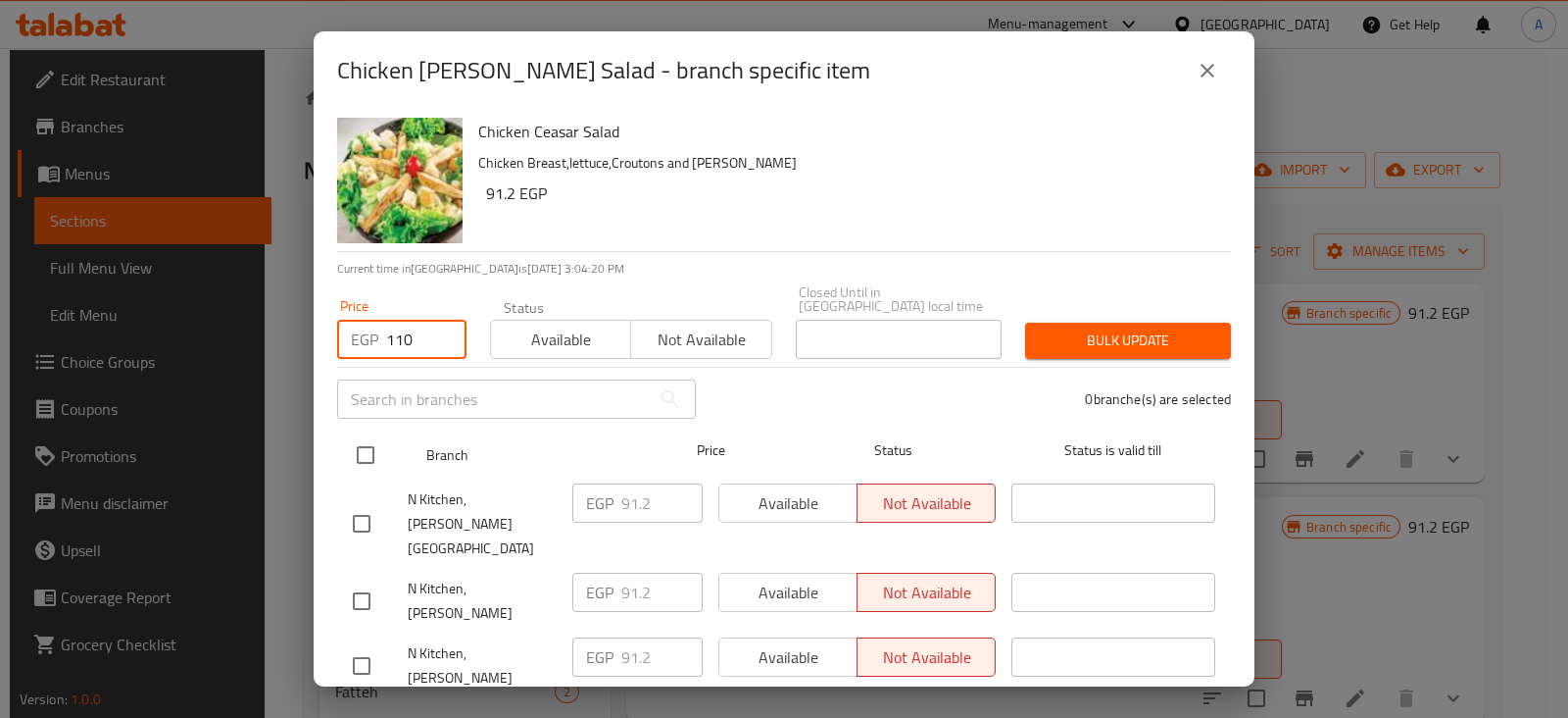
type input "110"
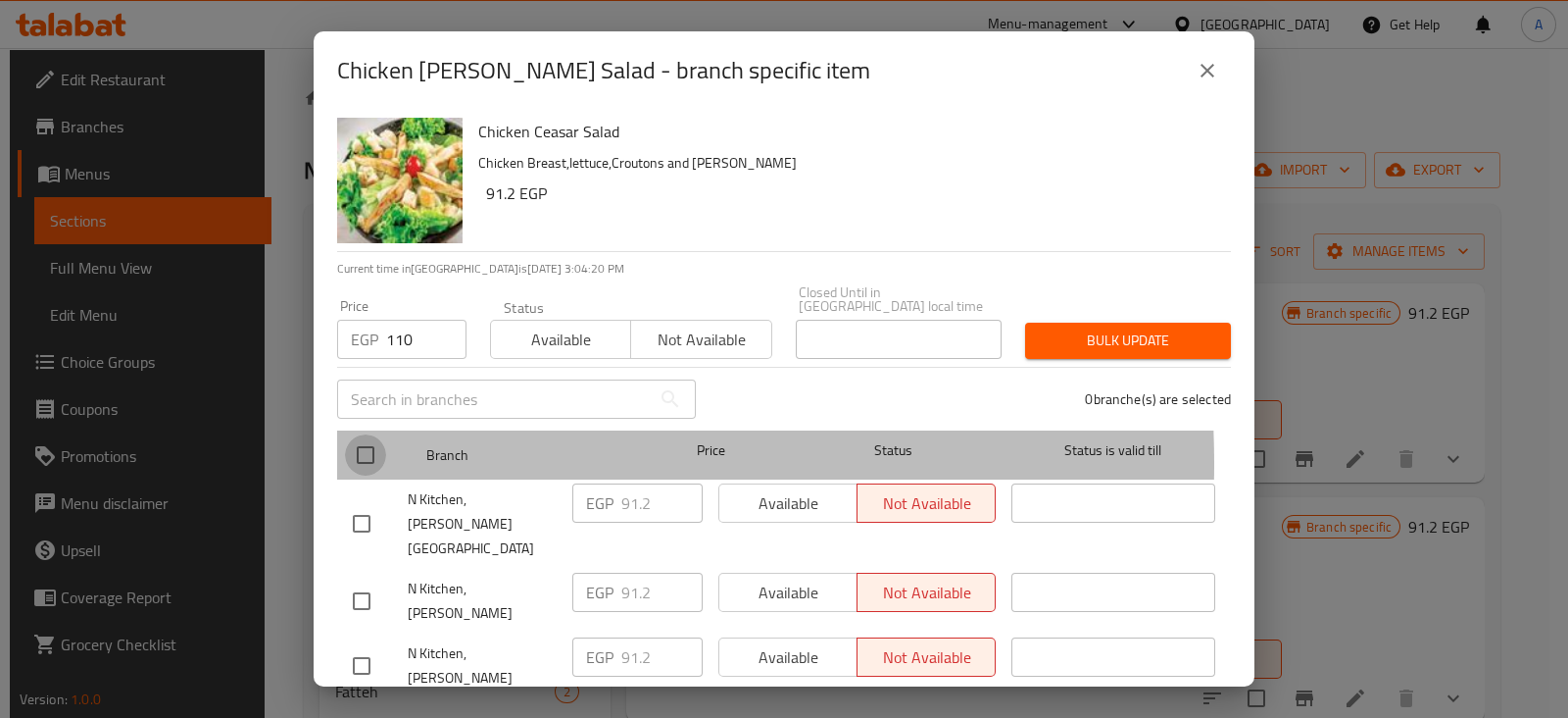
click at [357, 450] on input "checkbox" at bounding box center [365, 455] width 42 height 42
checkbox input "true"
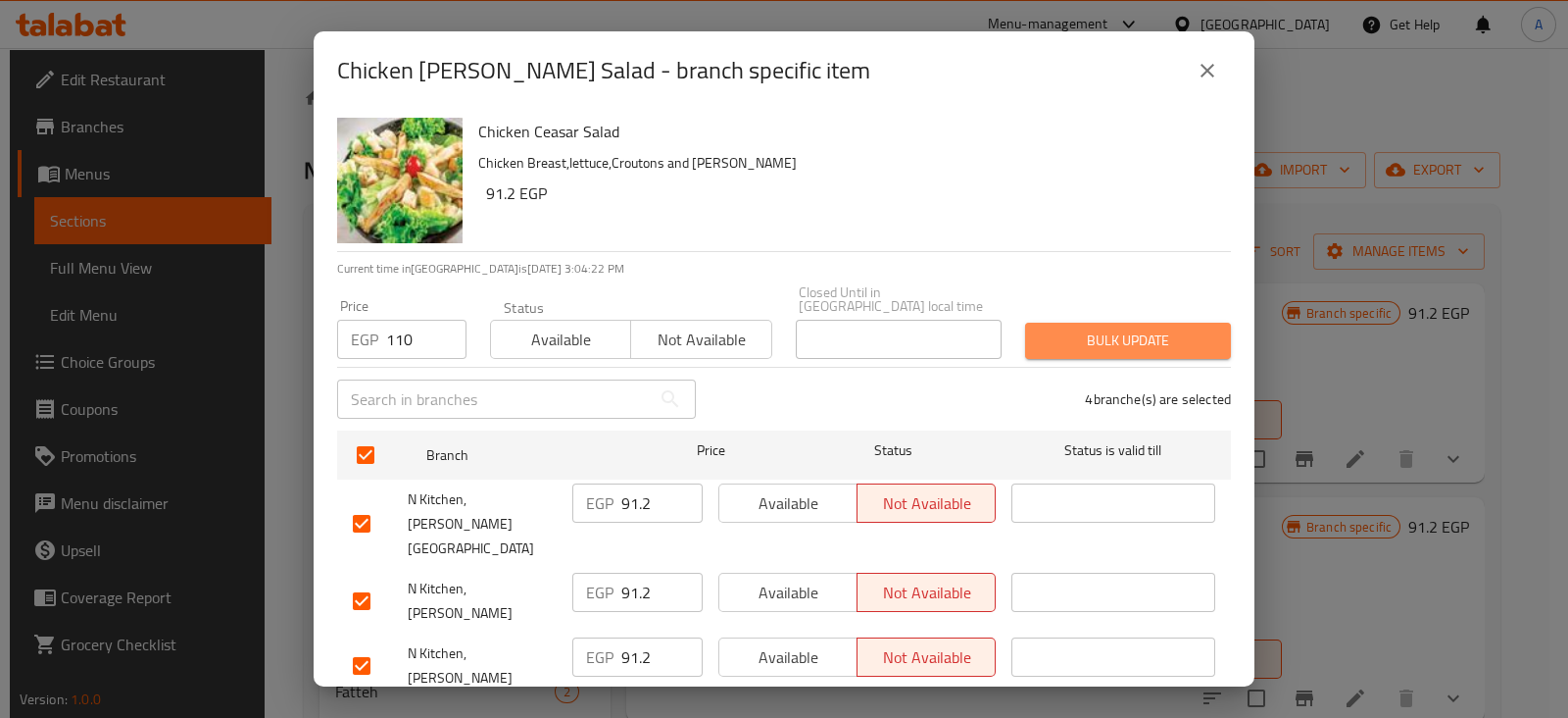
click at [1170, 323] on button "Bulk update" at bounding box center [1127, 341] width 206 height 37
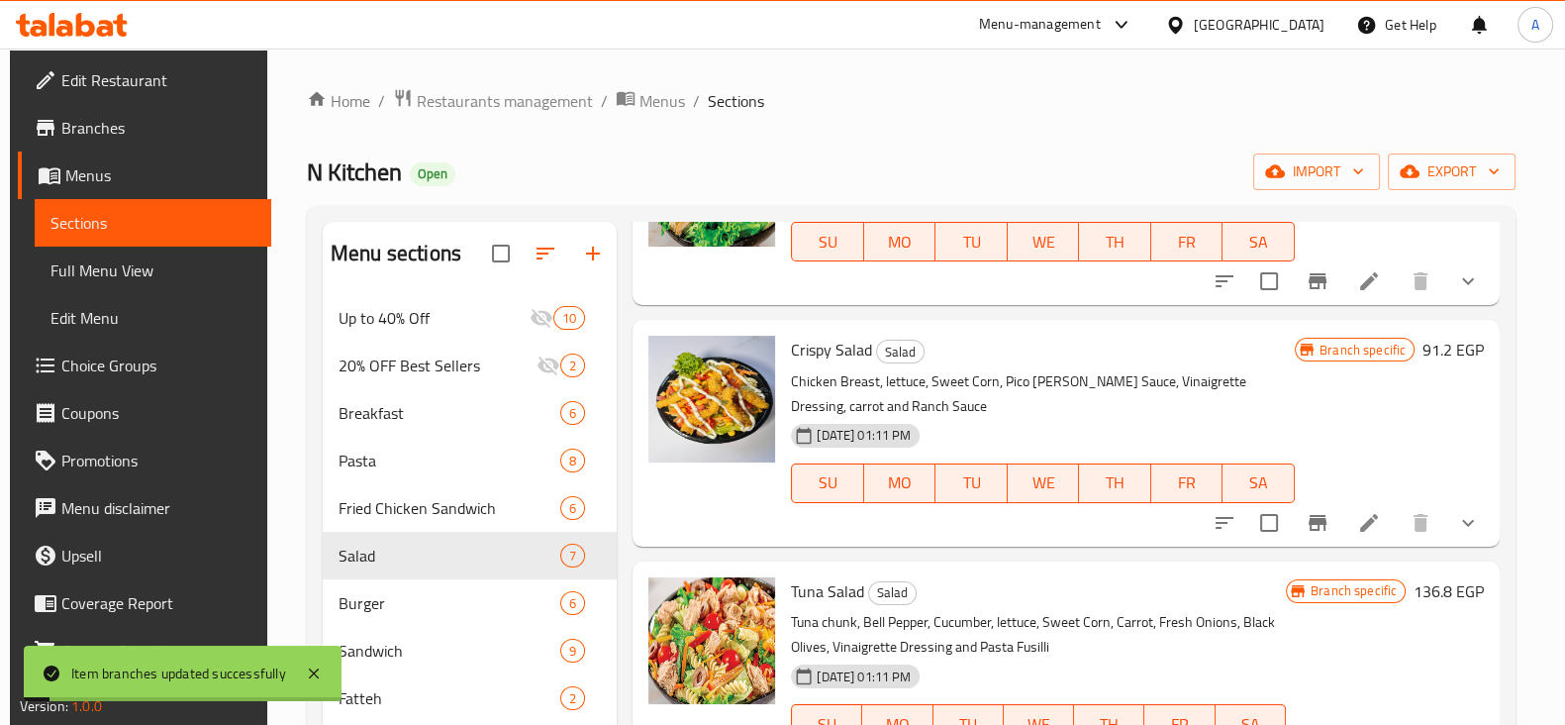
scroll to position [184, 0]
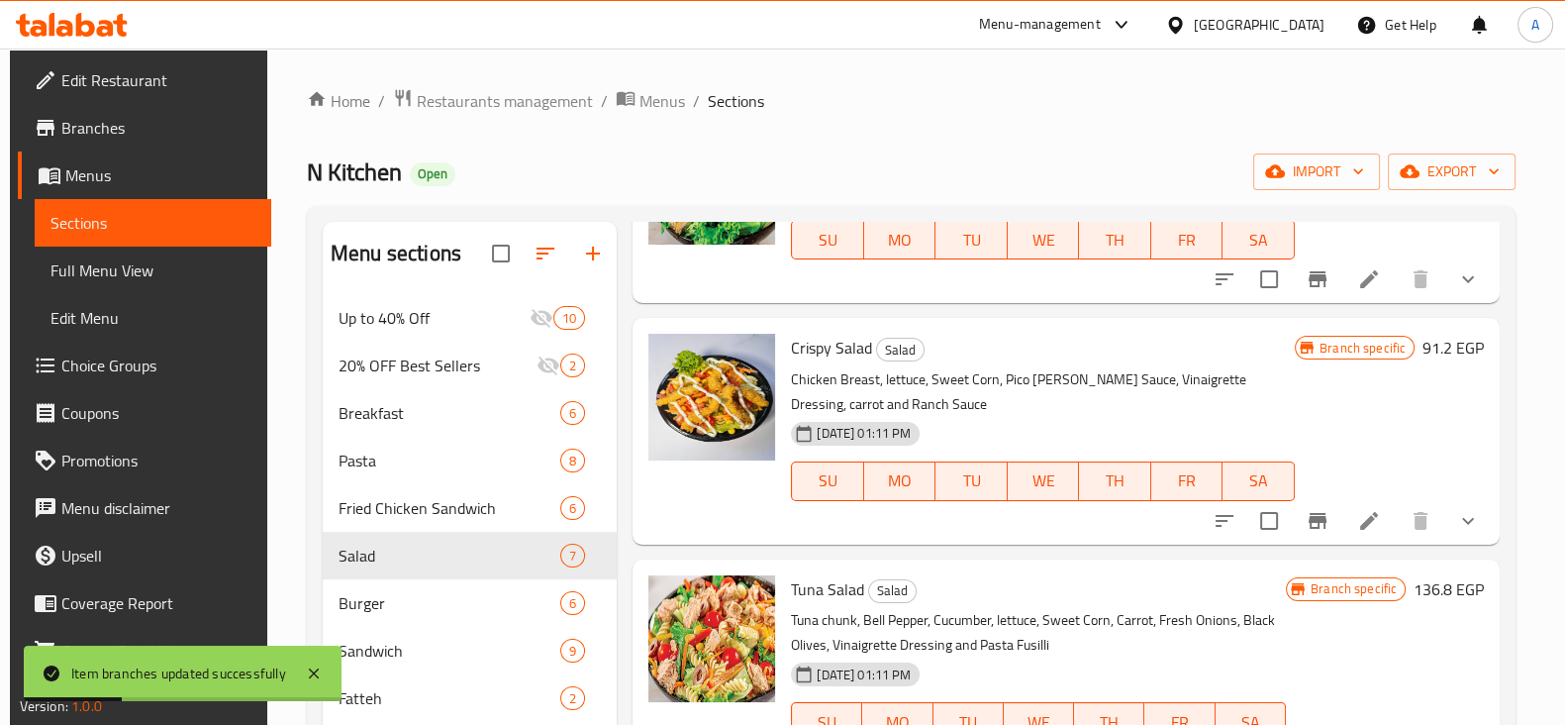
click at [1341, 527] on li at bounding box center [1368, 521] width 55 height 36
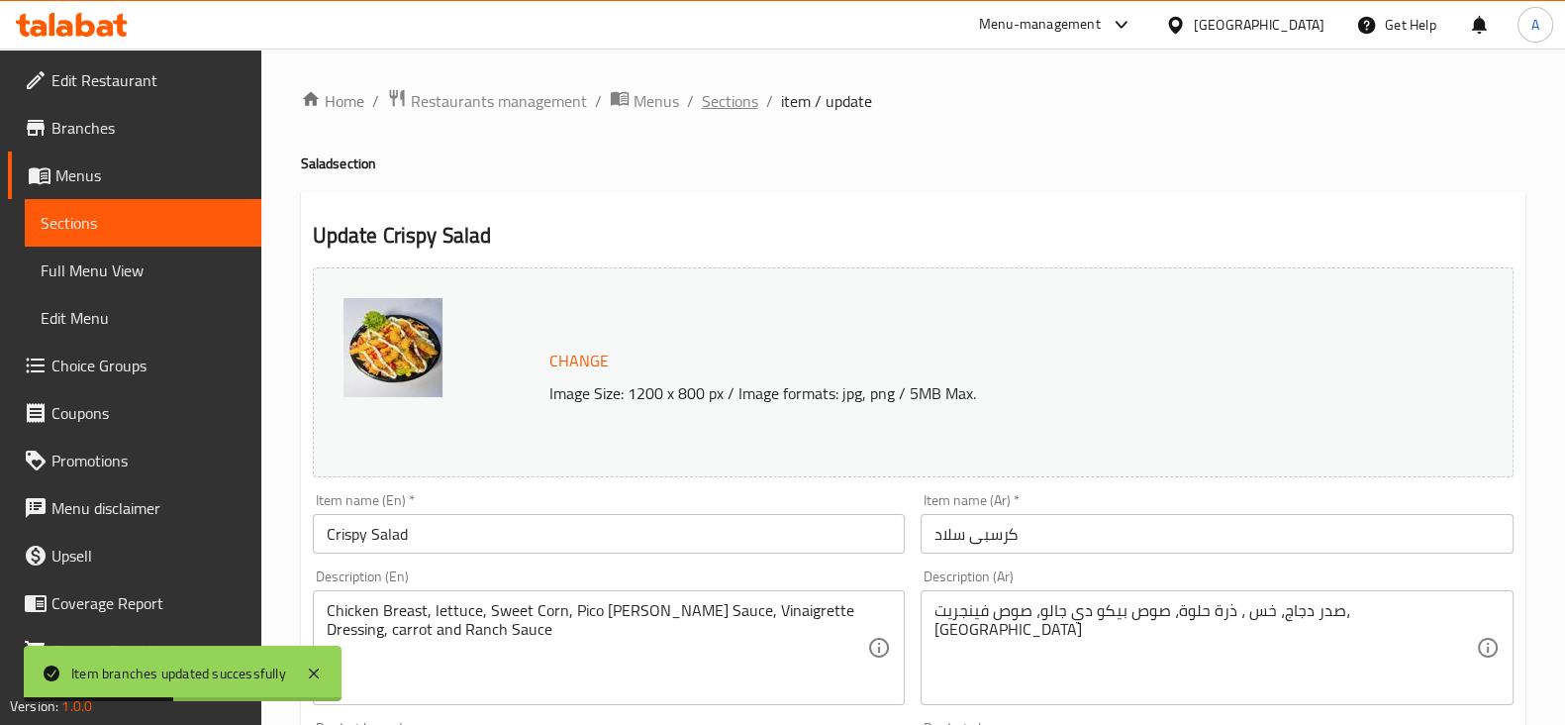
click at [749, 104] on span "Sections" at bounding box center [730, 101] width 56 height 24
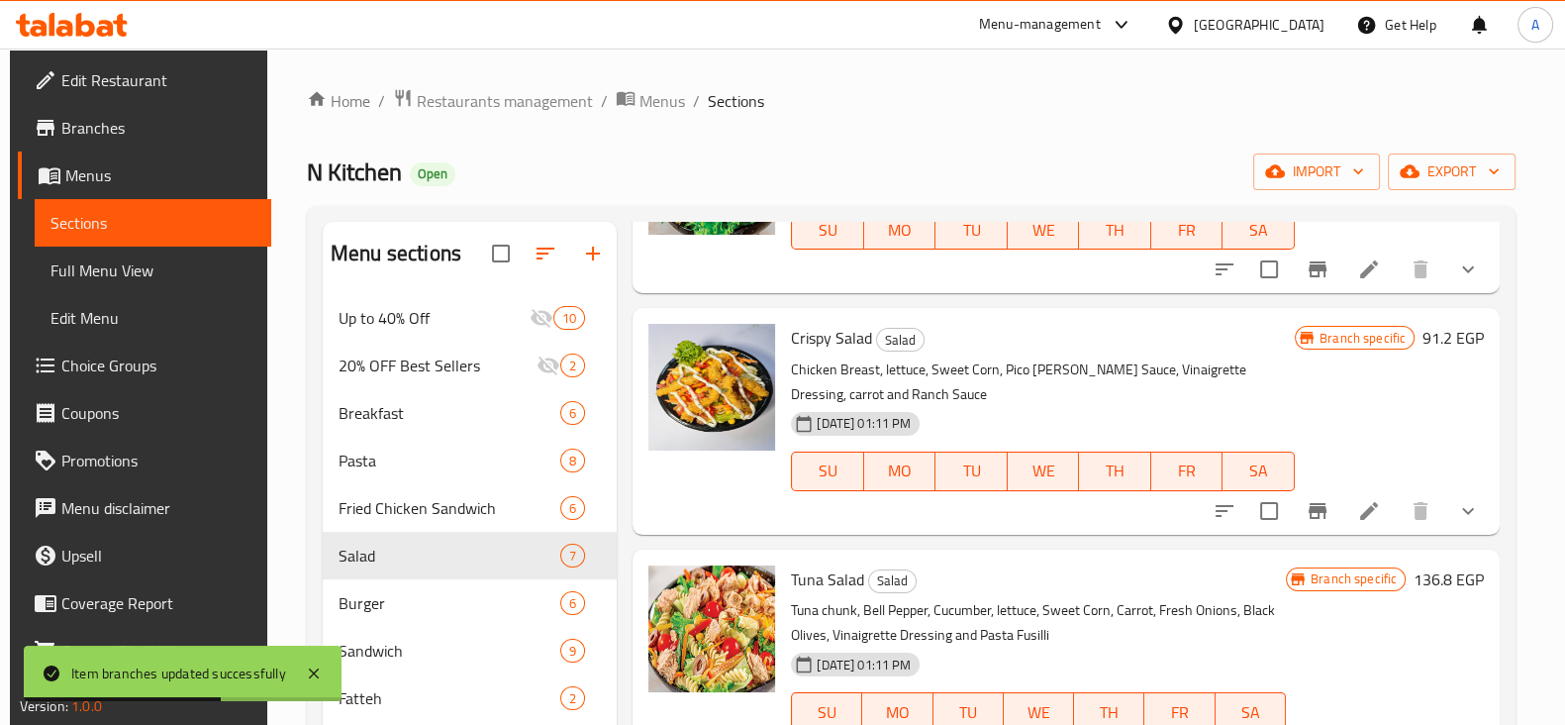
scroll to position [195, 0]
click at [1309, 506] on icon "Branch-specific-item" at bounding box center [1318, 510] width 18 height 16
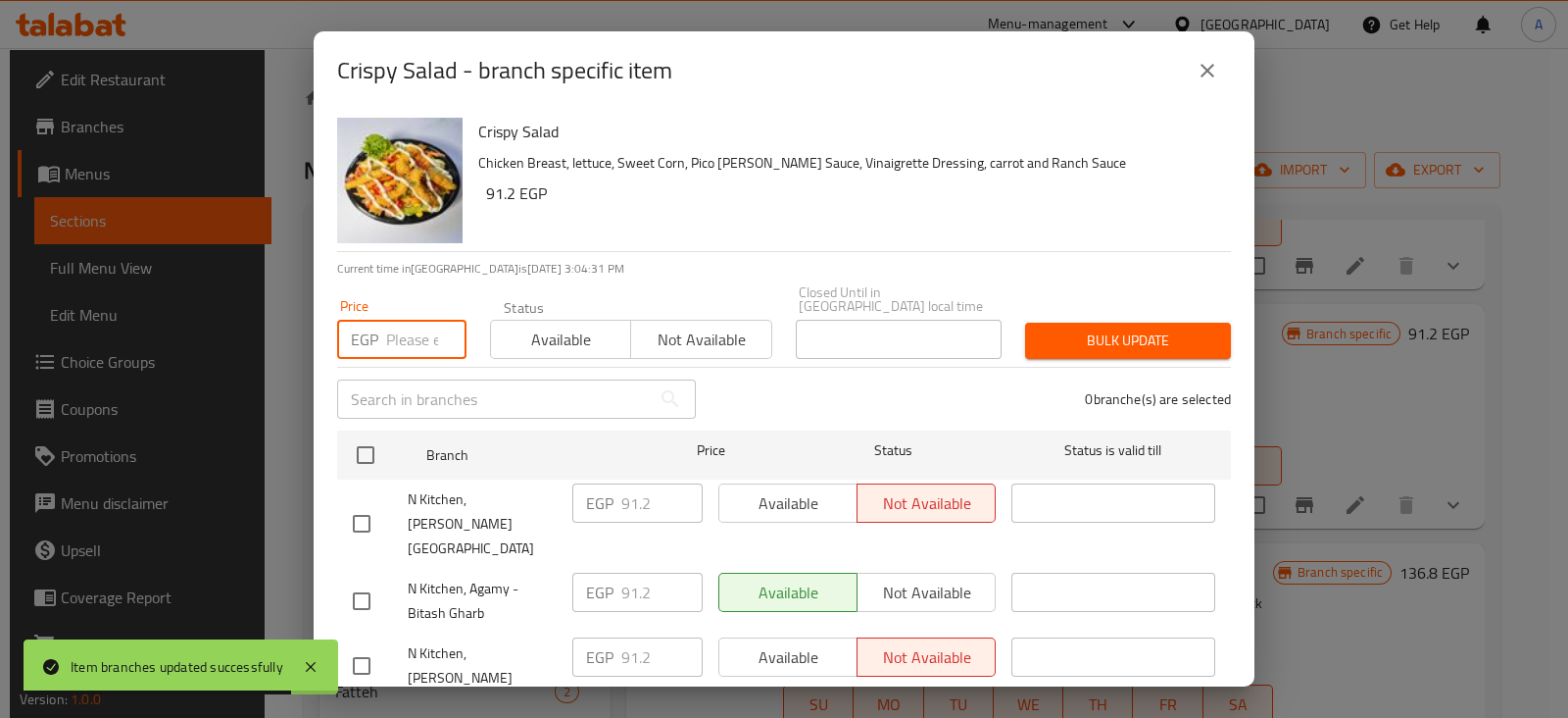
click at [402, 322] on input "number" at bounding box center [426, 340] width 80 height 40
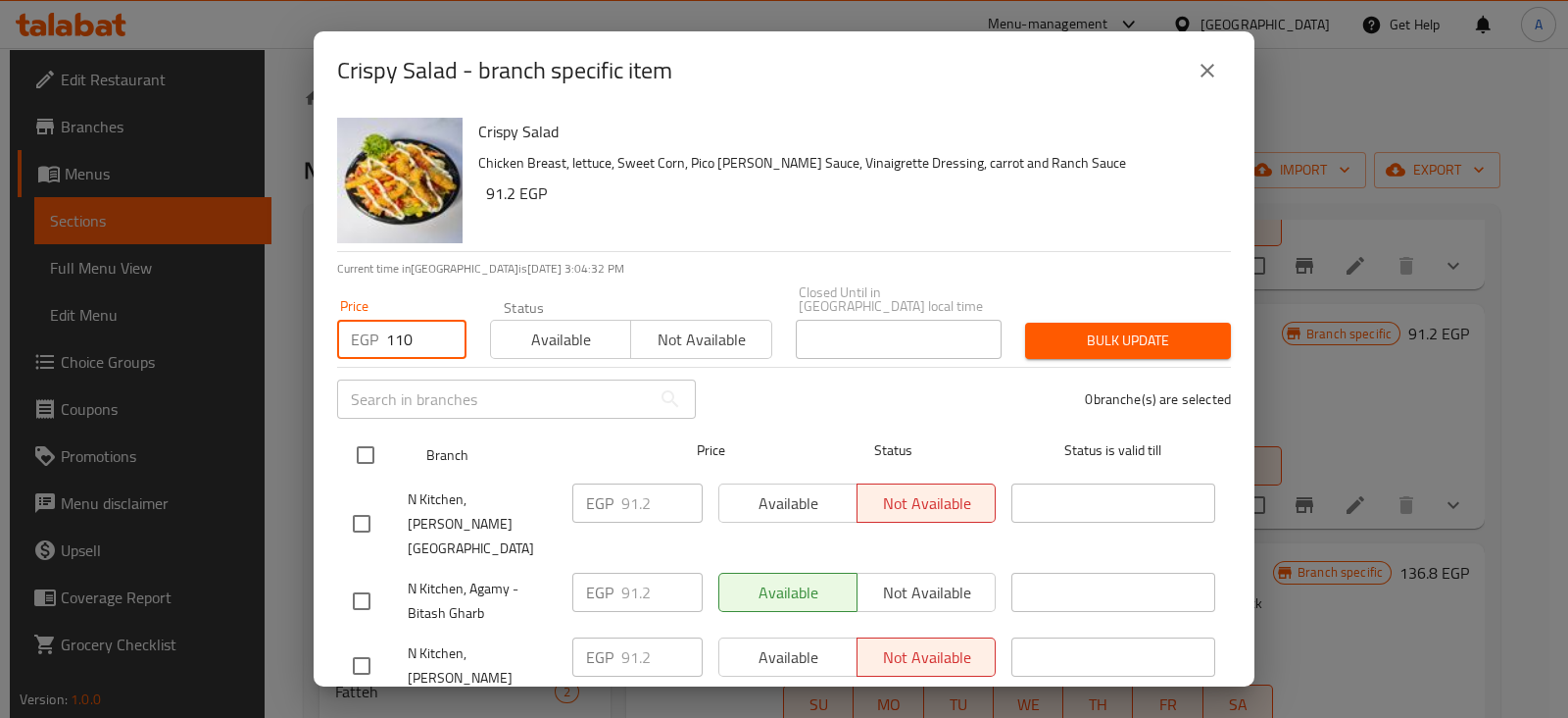
click at [361, 455] on input "checkbox" at bounding box center [365, 455] width 42 height 42
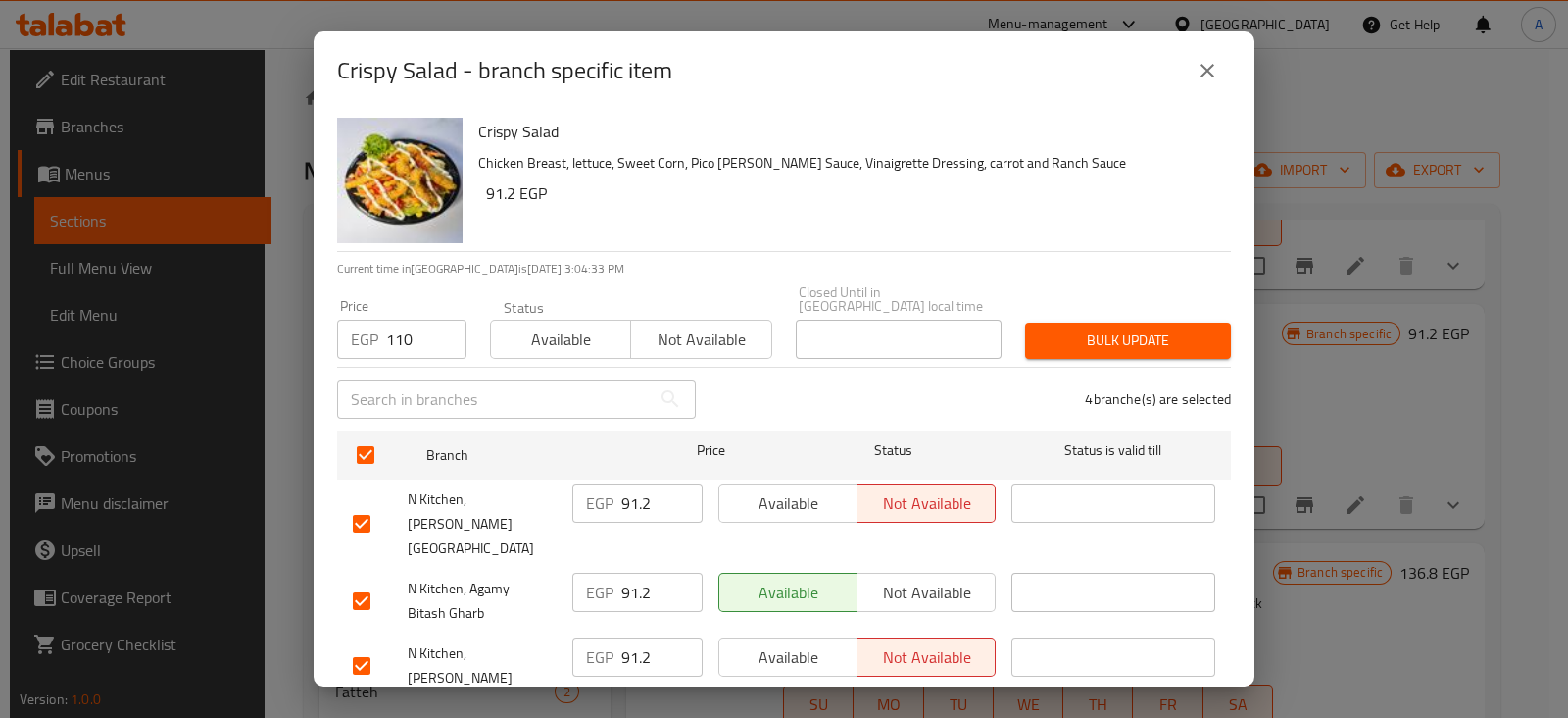
click at [1044, 338] on span "Bulk update" at bounding box center [1127, 341] width 174 height 25
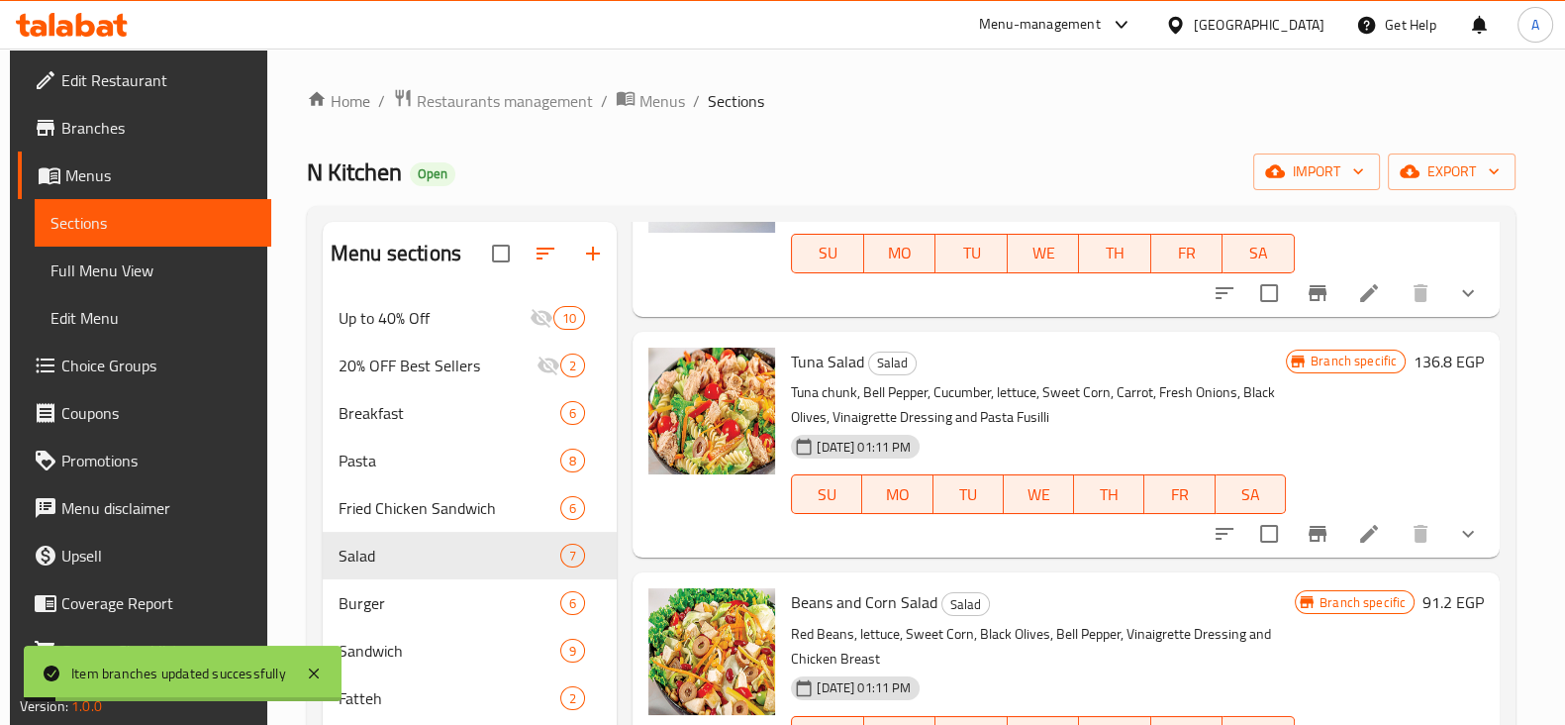
scroll to position [413, 0]
click at [1294, 531] on button "Branch-specific-item" at bounding box center [1318, 533] width 48 height 48
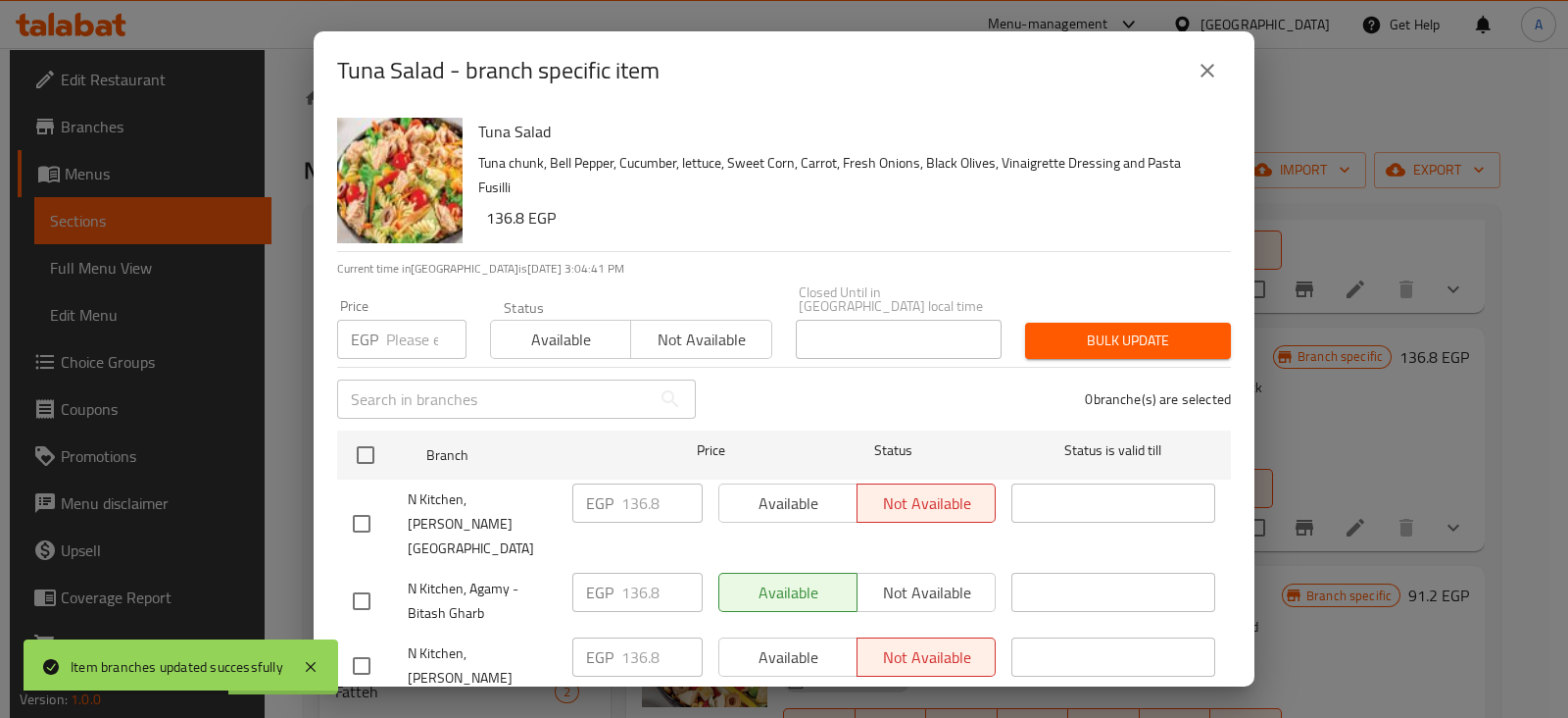
click at [407, 322] on input "number" at bounding box center [426, 340] width 80 height 40
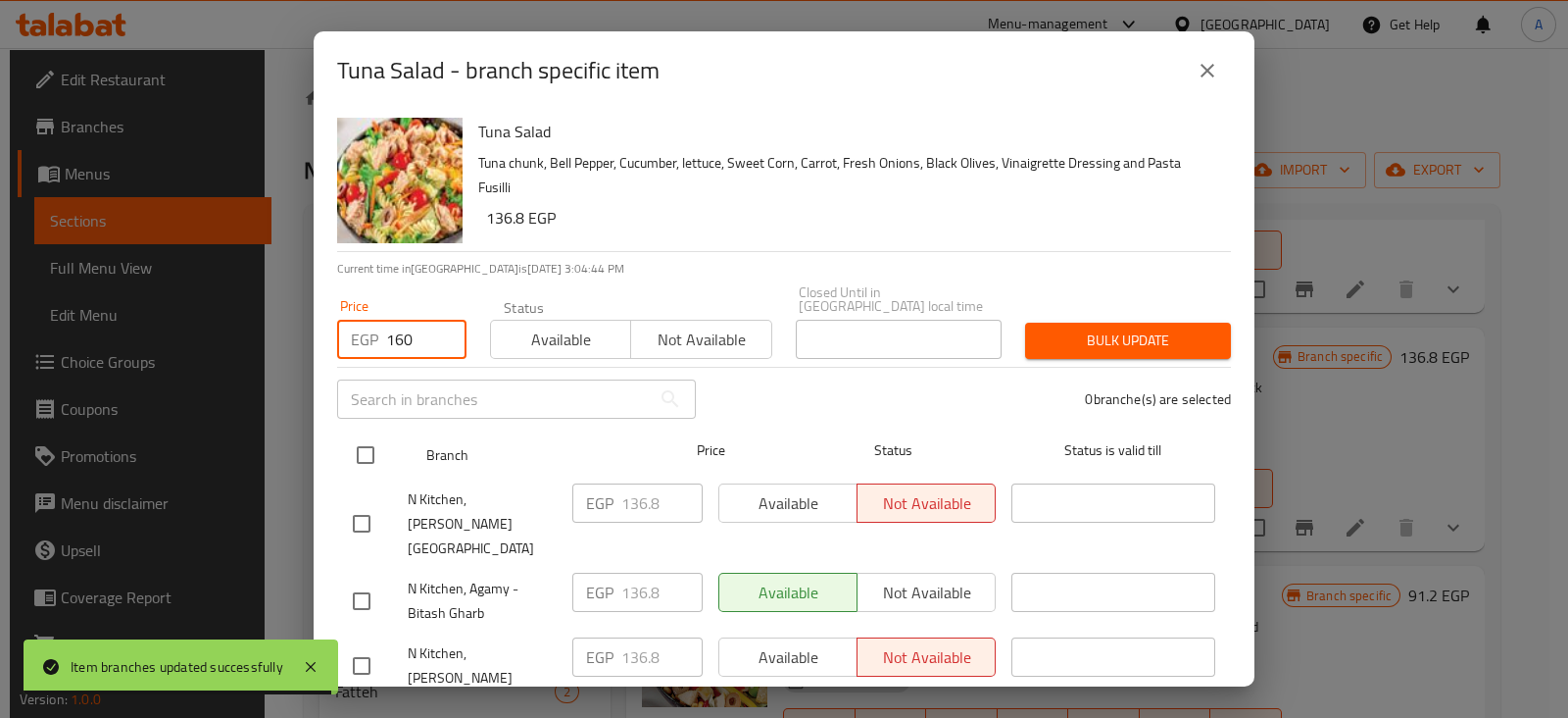
click at [359, 434] on input "checkbox" at bounding box center [365, 455] width 42 height 42
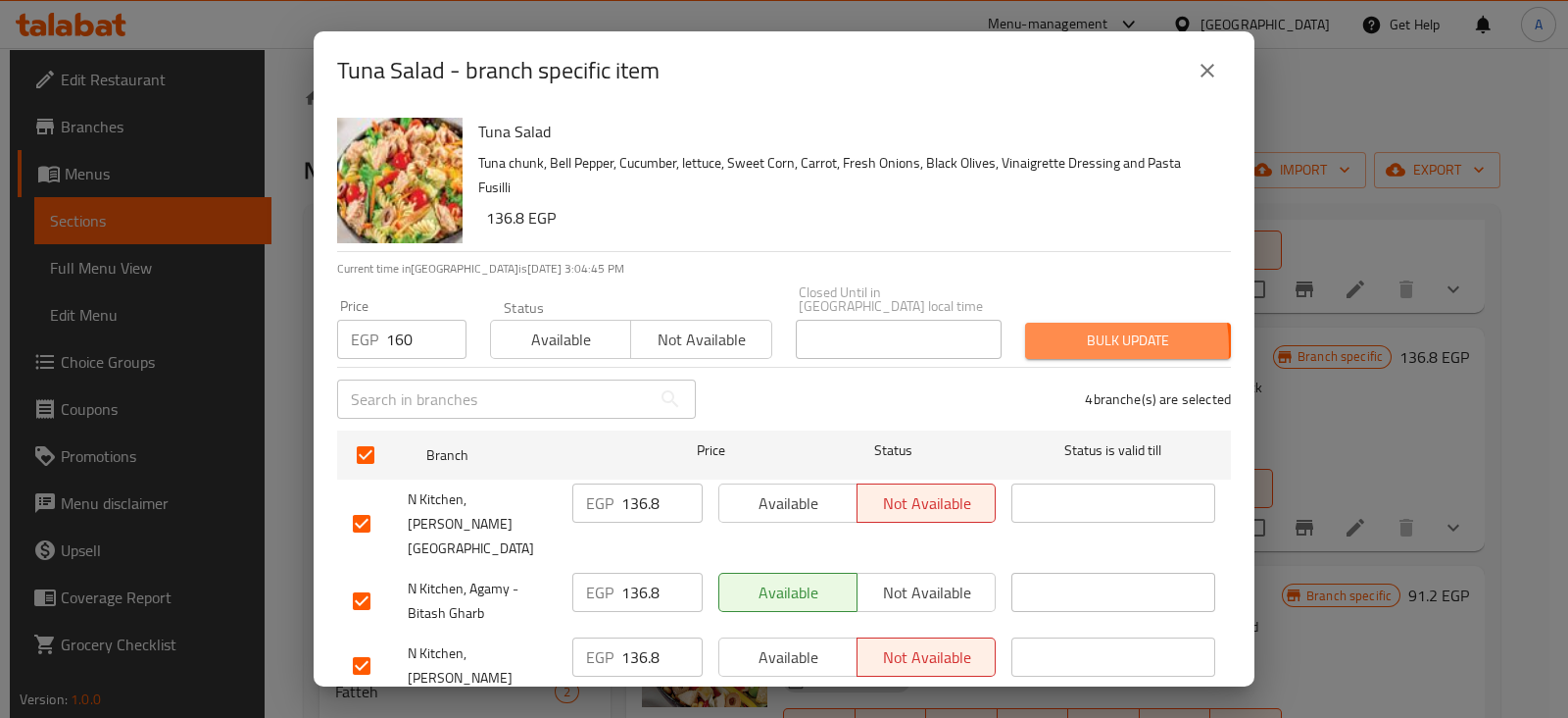
click at [1040, 335] on span "Bulk update" at bounding box center [1127, 341] width 174 height 25
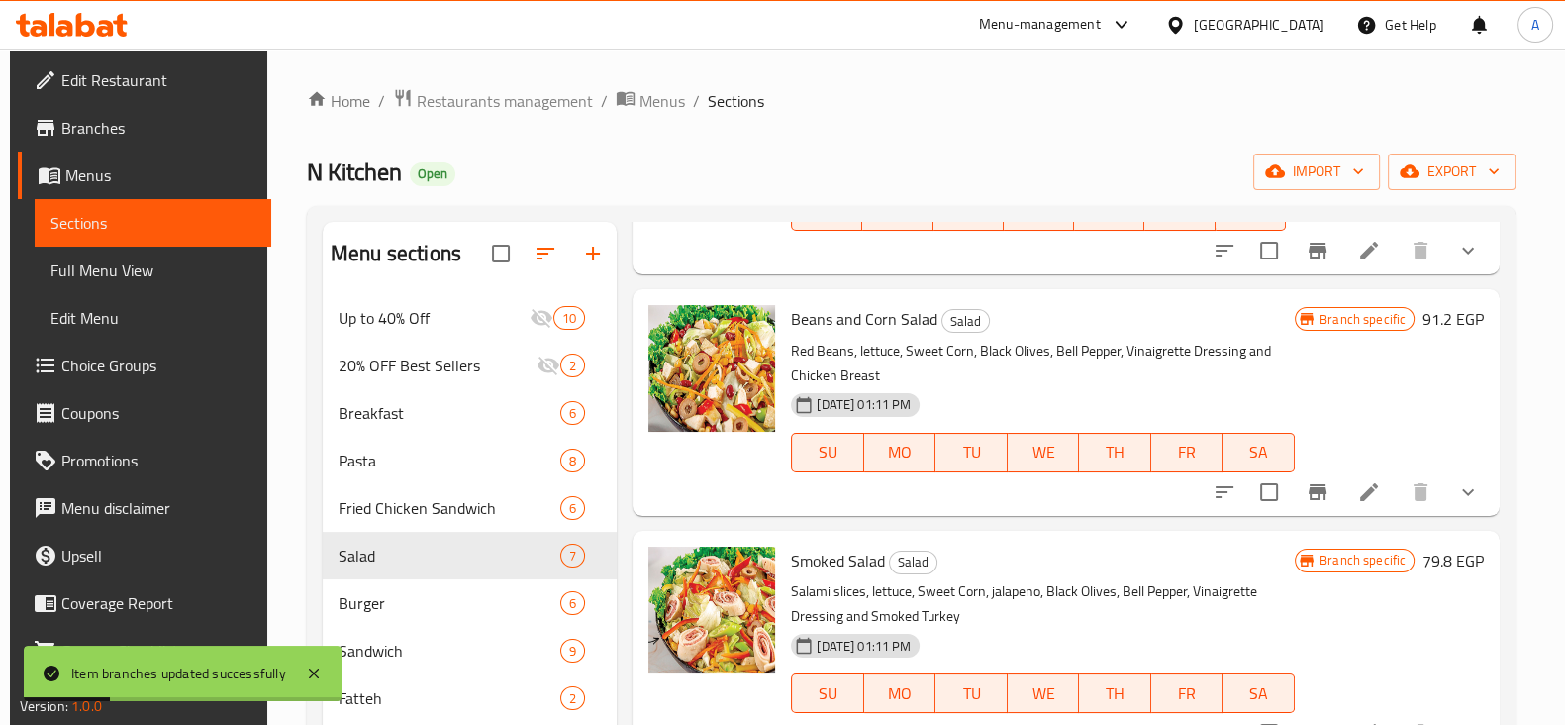
scroll to position [697, 0]
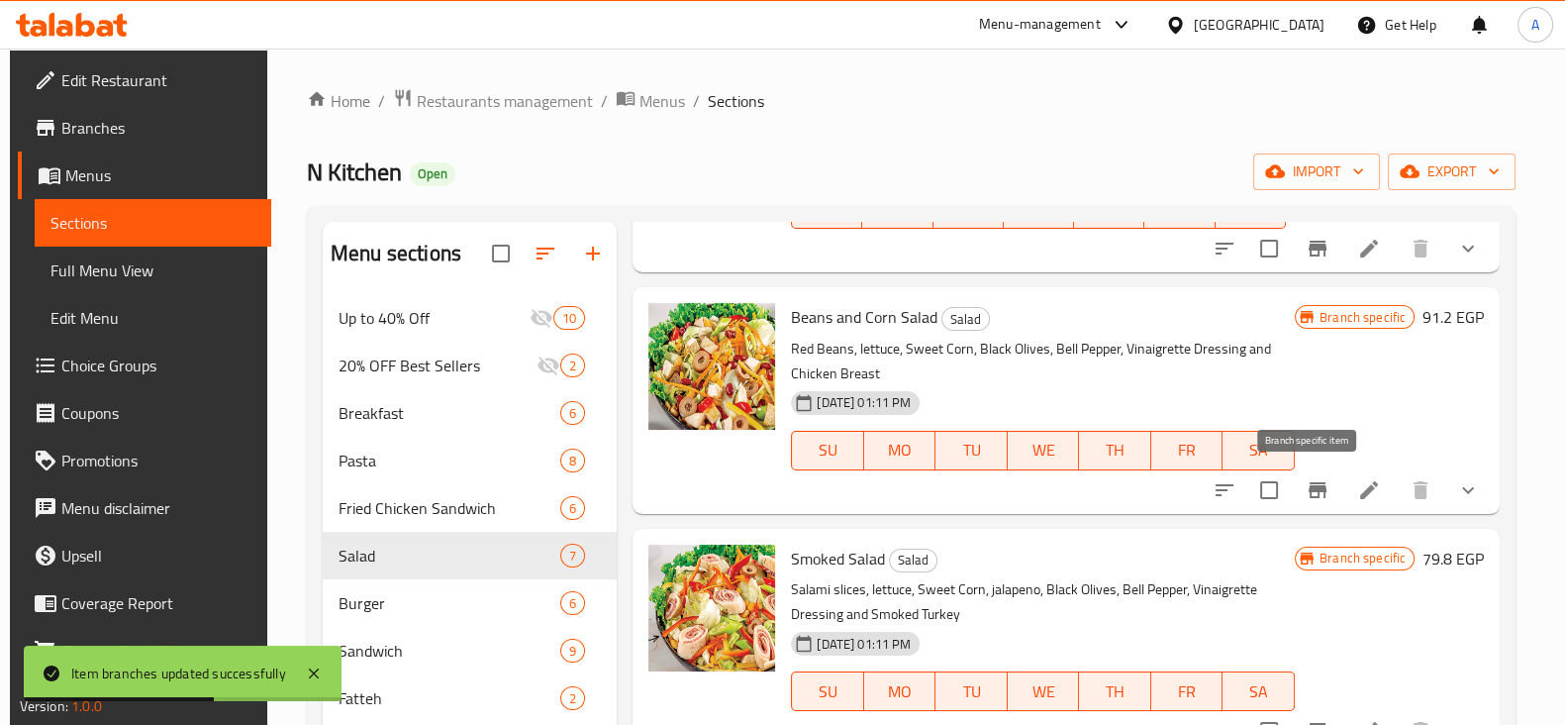
click at [1308, 492] on icon "Branch-specific-item" at bounding box center [1318, 490] width 24 height 24
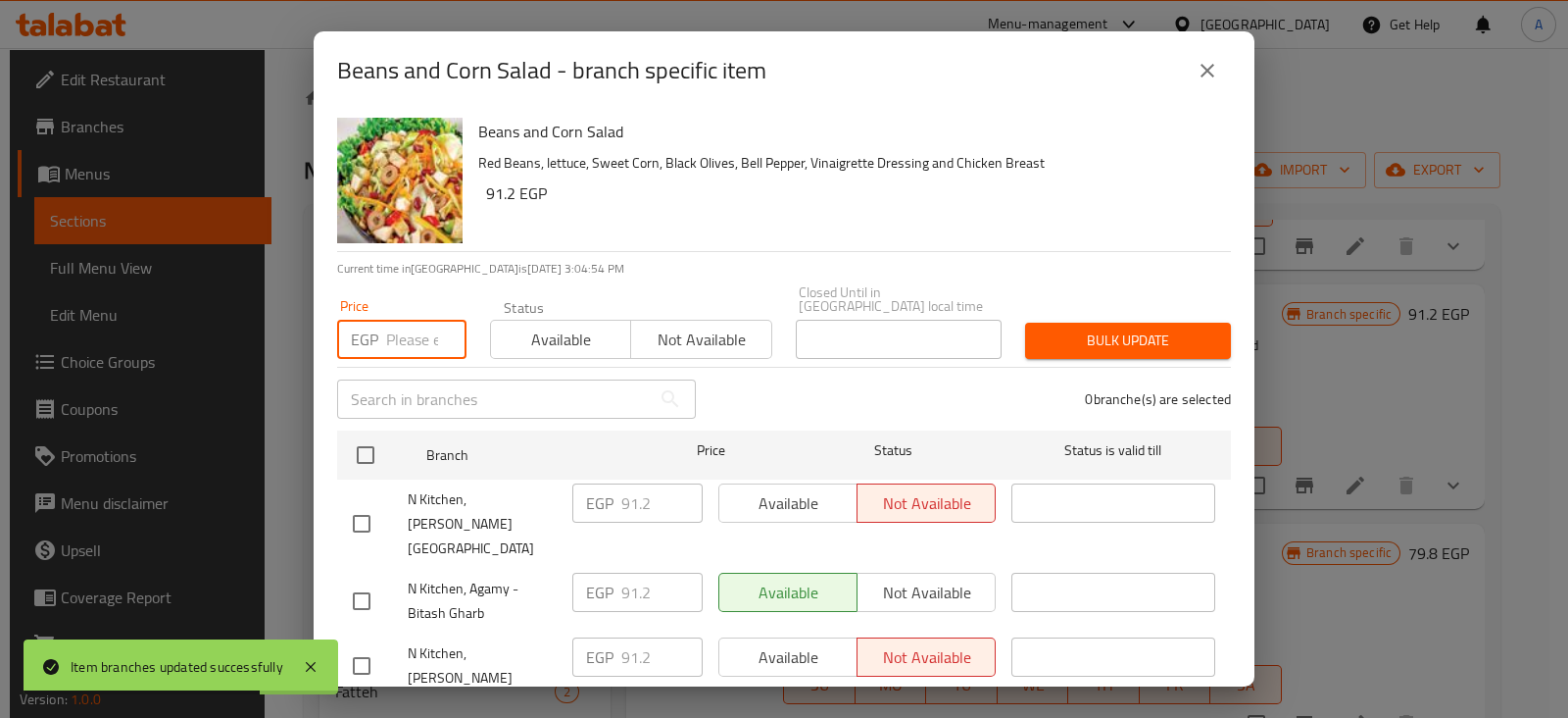
click at [391, 320] on input "number" at bounding box center [426, 340] width 80 height 40
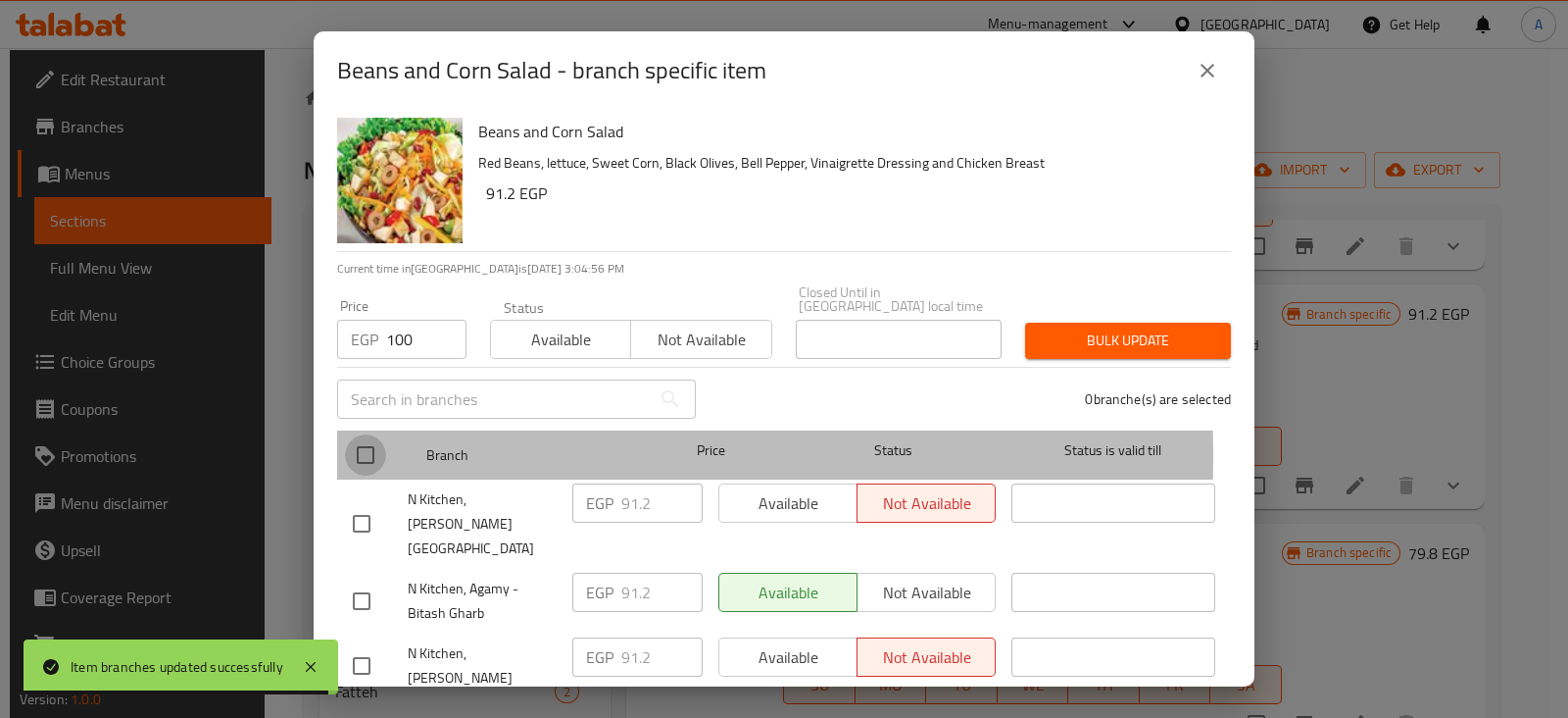
click at [377, 444] on input "checkbox" at bounding box center [365, 455] width 42 height 42
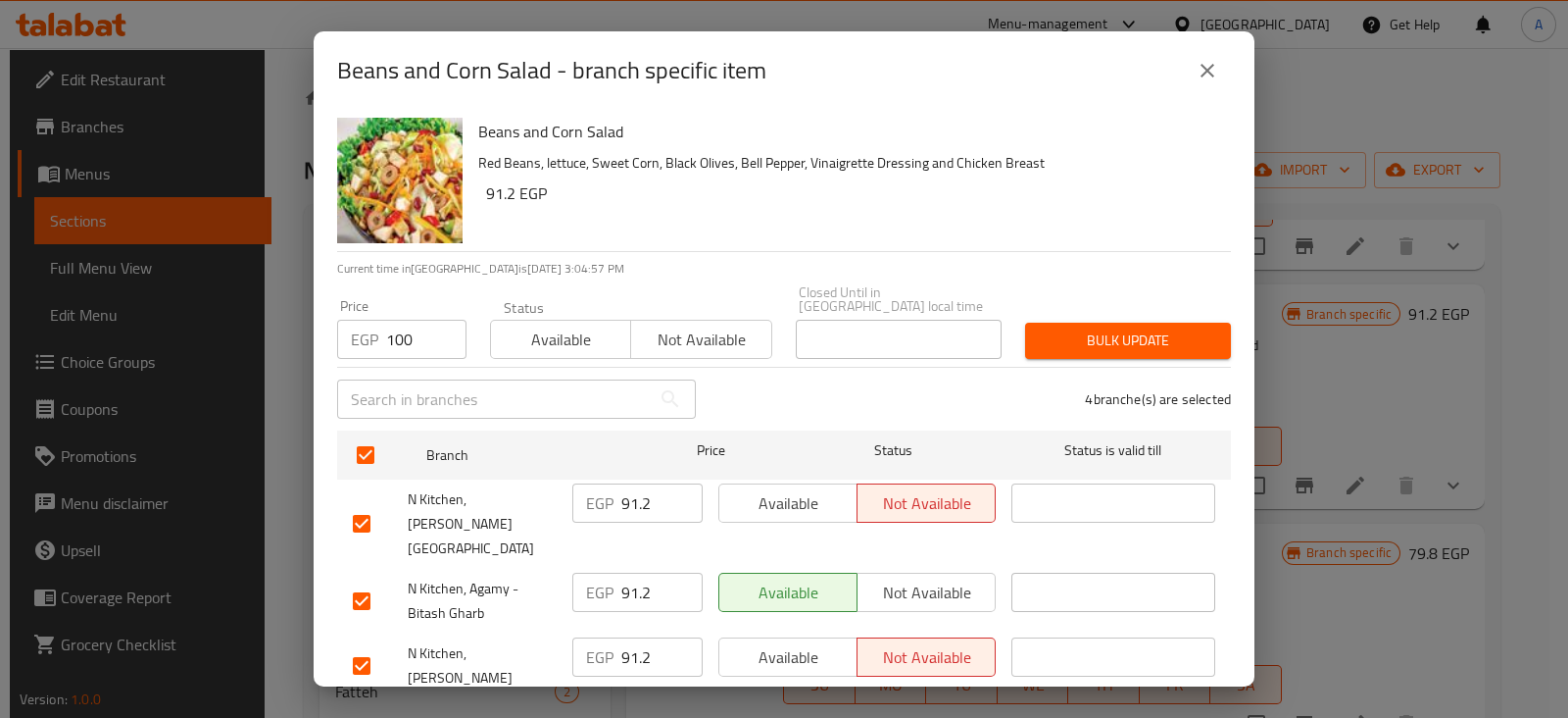
click at [1040, 334] on span "Bulk update" at bounding box center [1127, 341] width 174 height 25
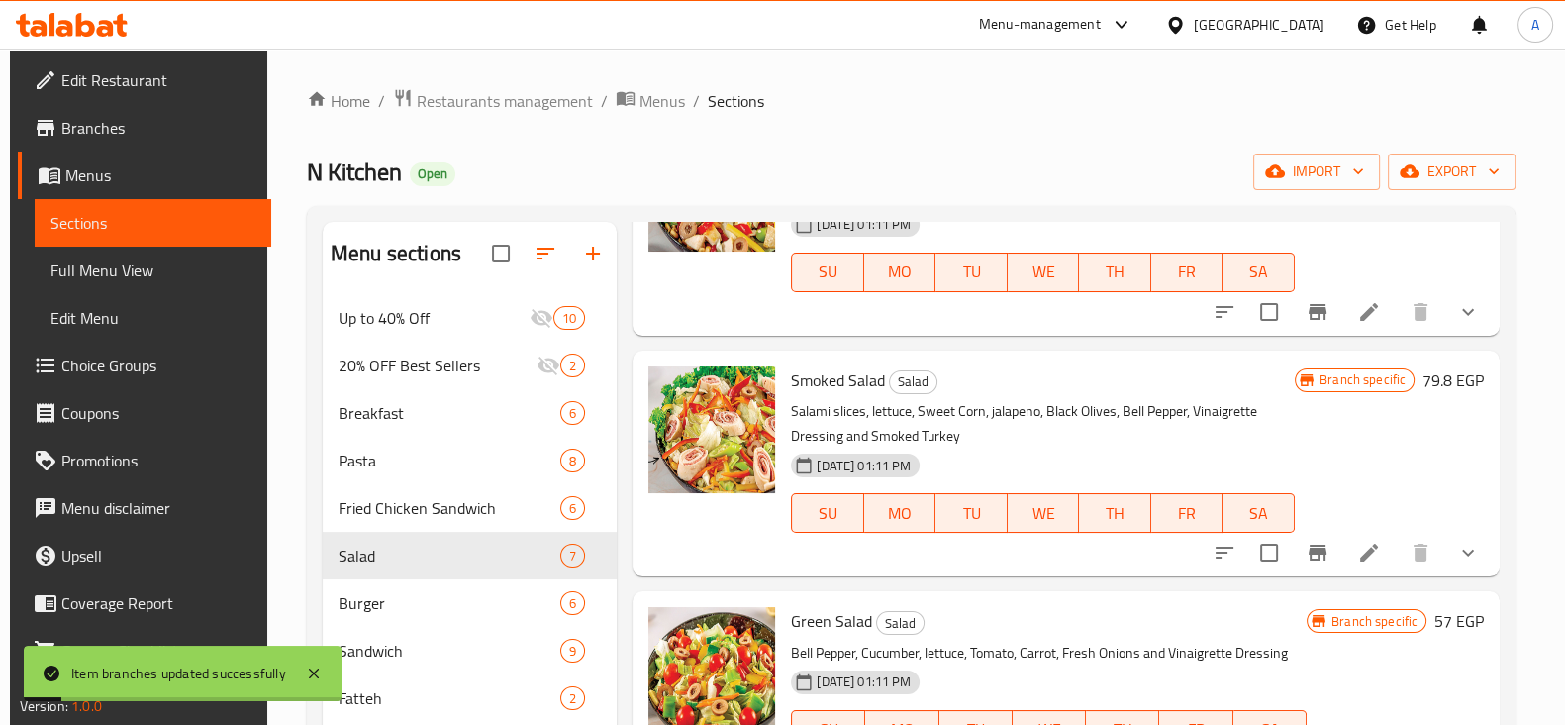
scroll to position [893, 0]
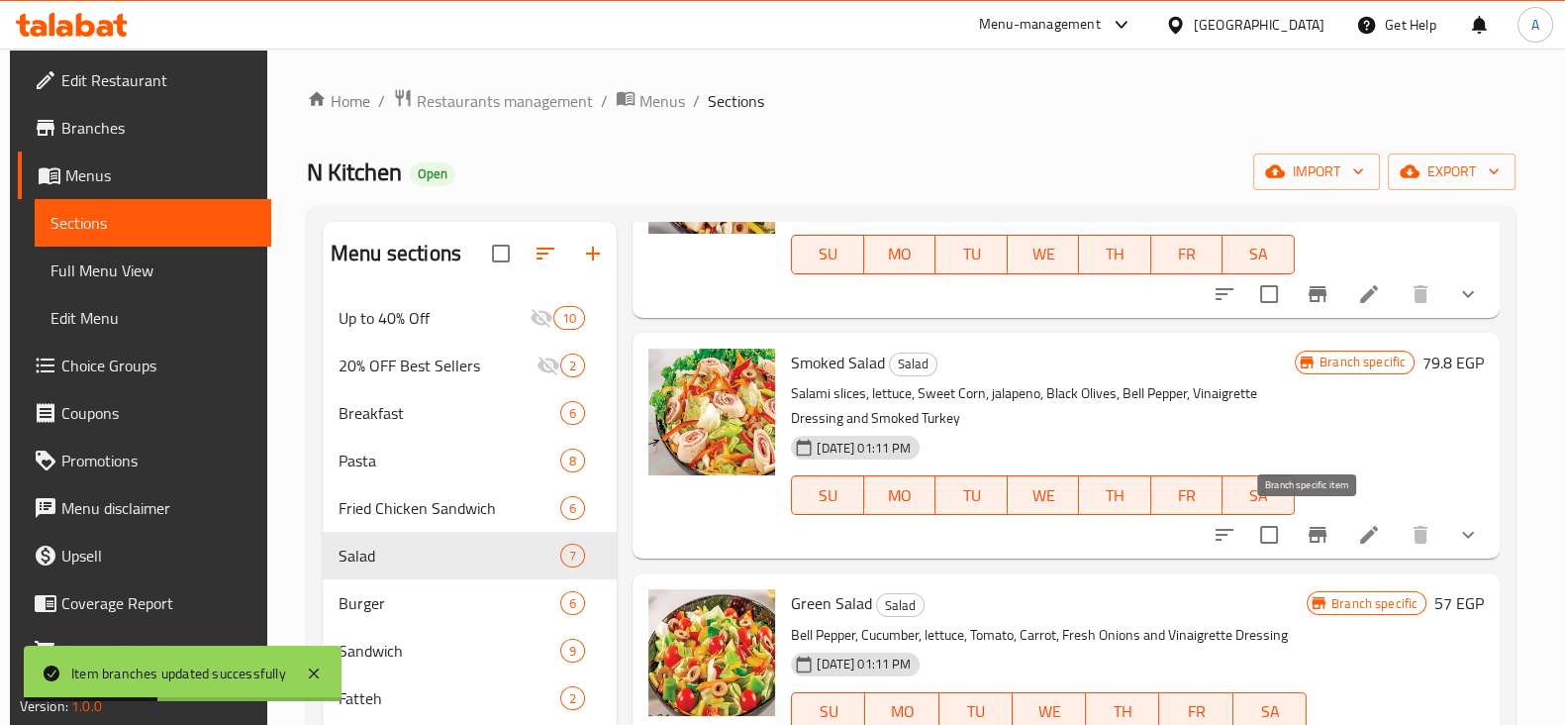
click at [1316, 528] on icon "Branch-specific-item" at bounding box center [1318, 535] width 24 height 24
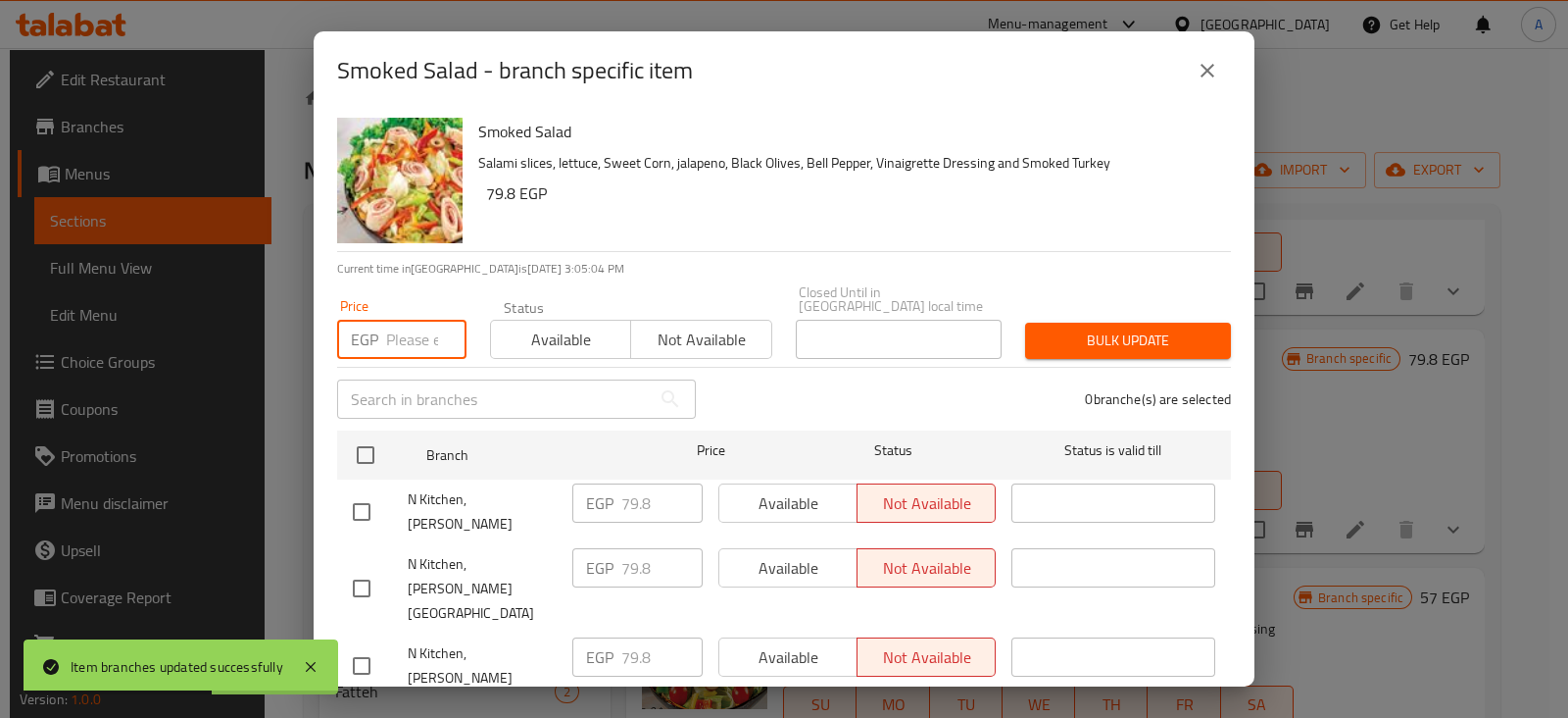
click at [397, 329] on input "number" at bounding box center [426, 340] width 80 height 40
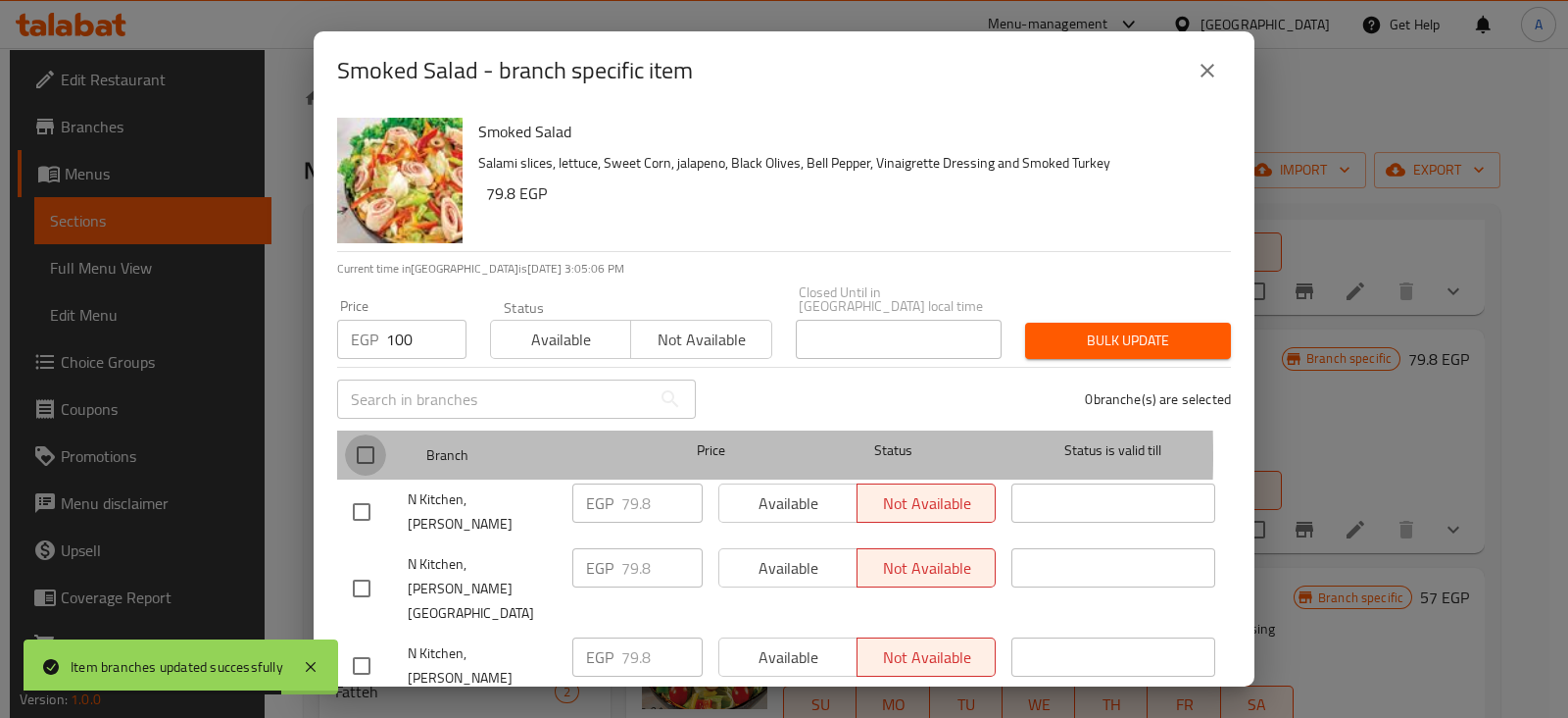
click at [366, 441] on input "checkbox" at bounding box center [365, 455] width 42 height 42
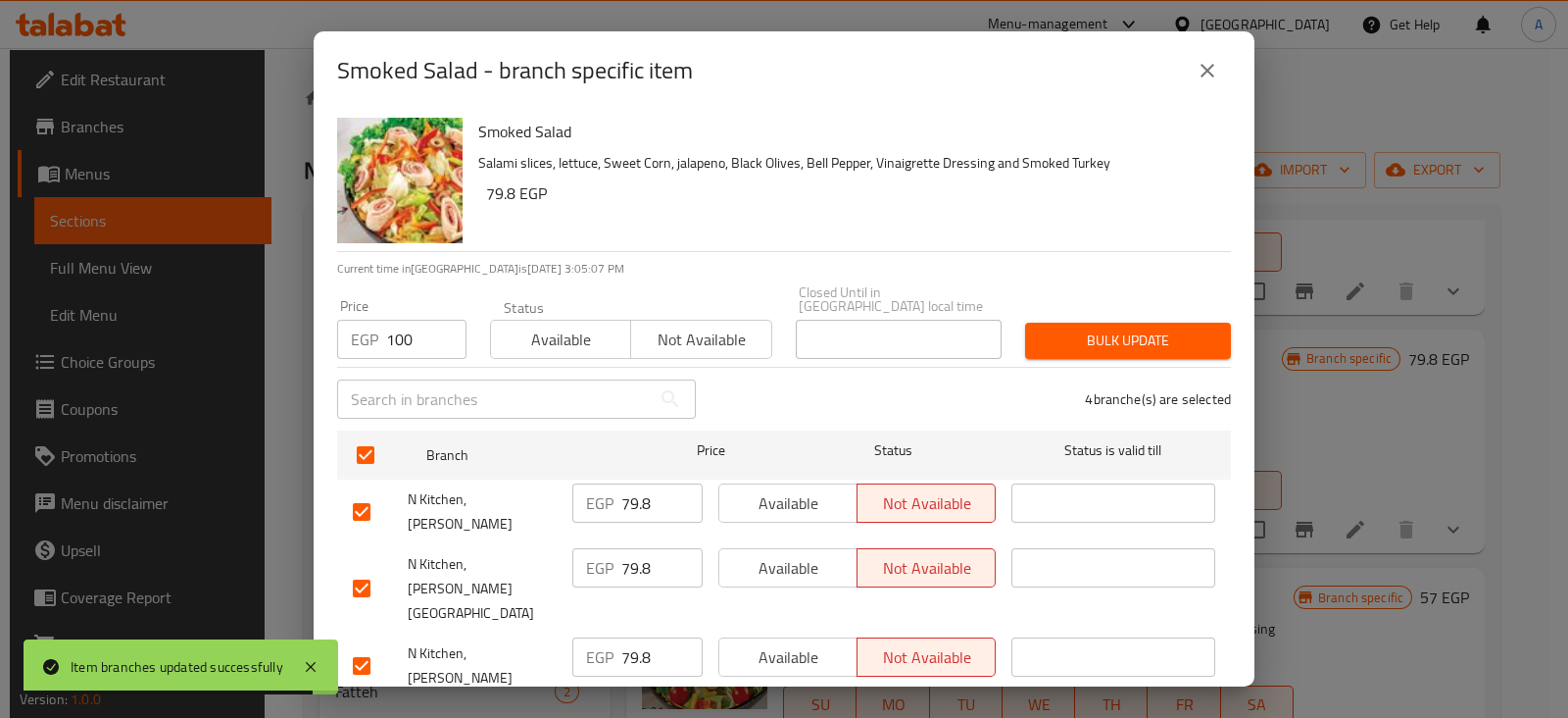
click at [1099, 346] on div "Bulk update" at bounding box center [1127, 341] width 230 height 59
click at [1100, 329] on span "Bulk update" at bounding box center [1127, 341] width 174 height 25
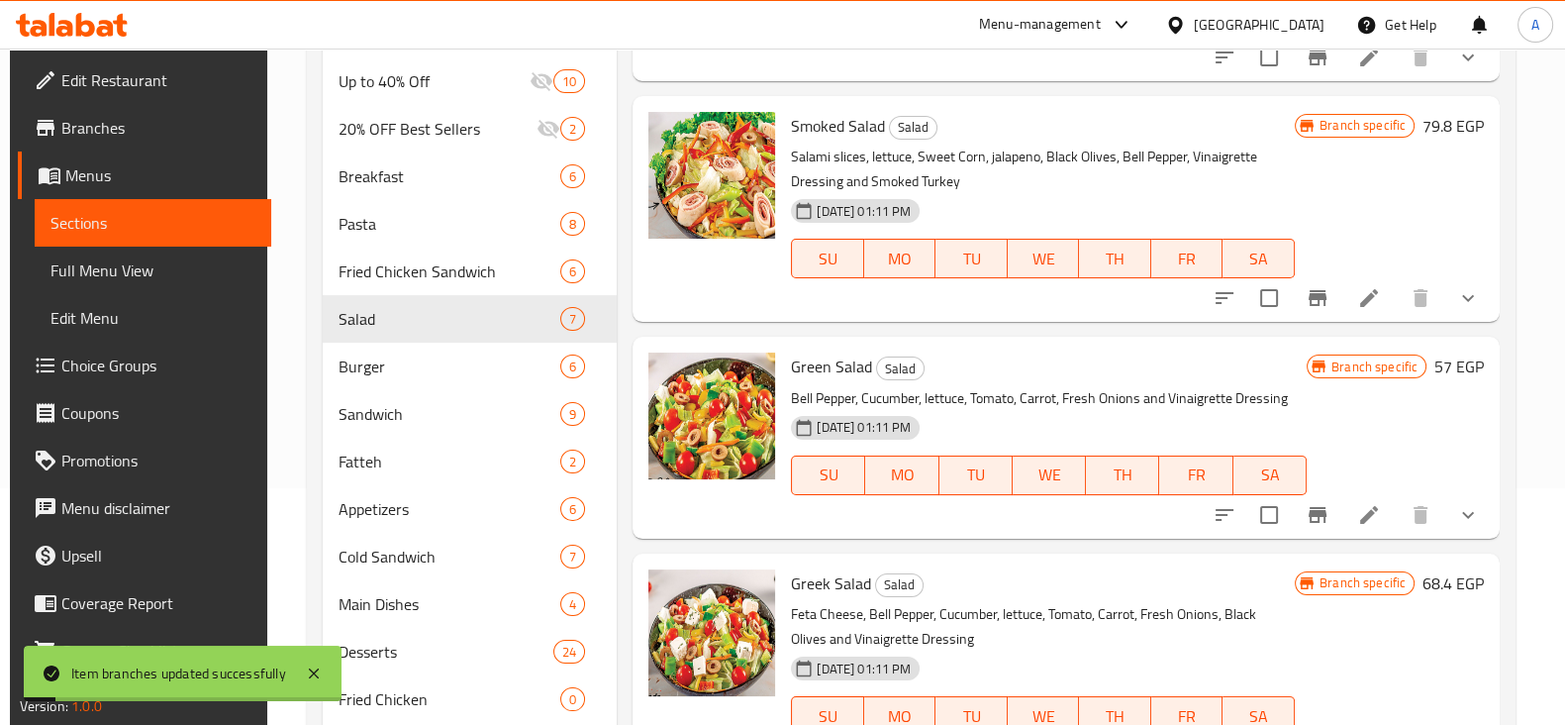
scroll to position [249, 0]
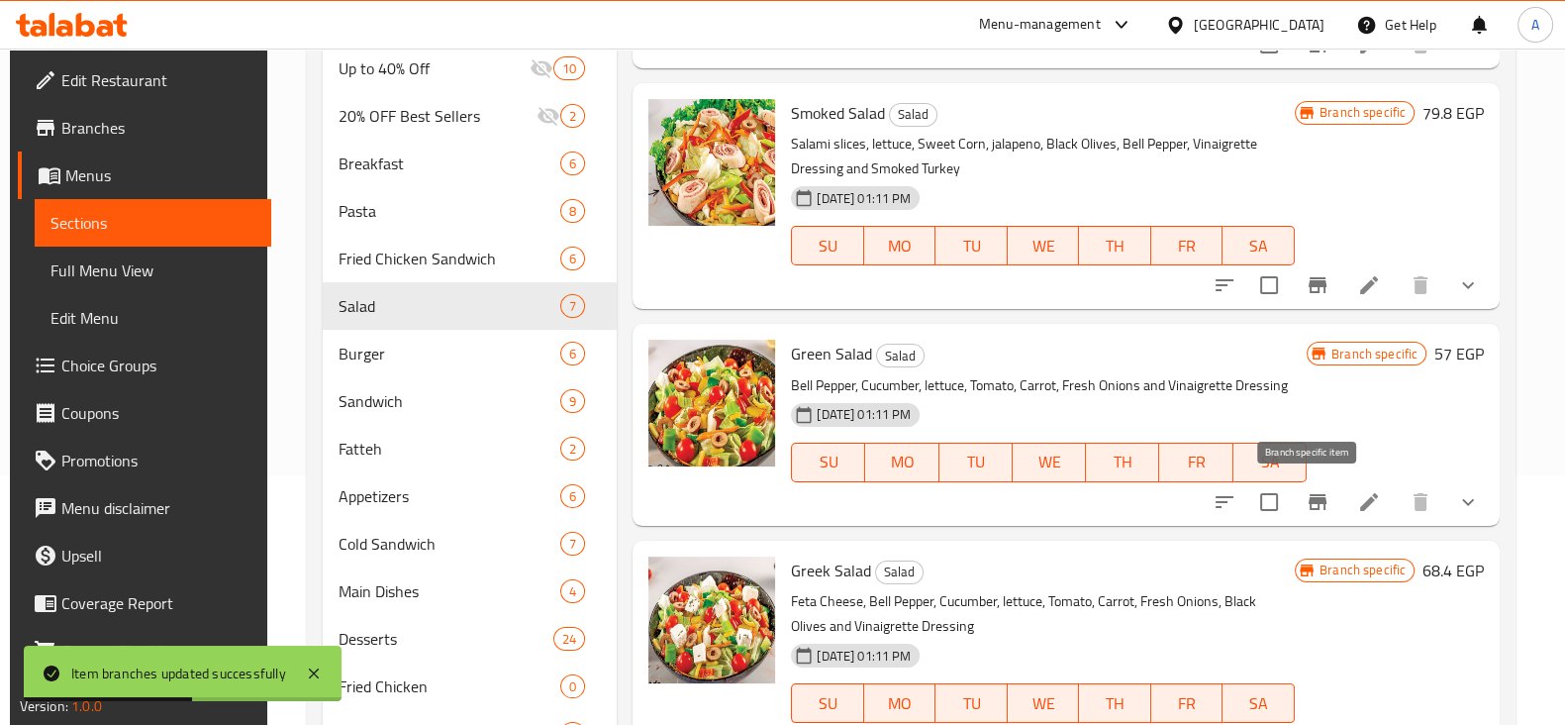
click at [1321, 508] on button "Branch-specific-item" at bounding box center [1318, 502] width 48 height 48
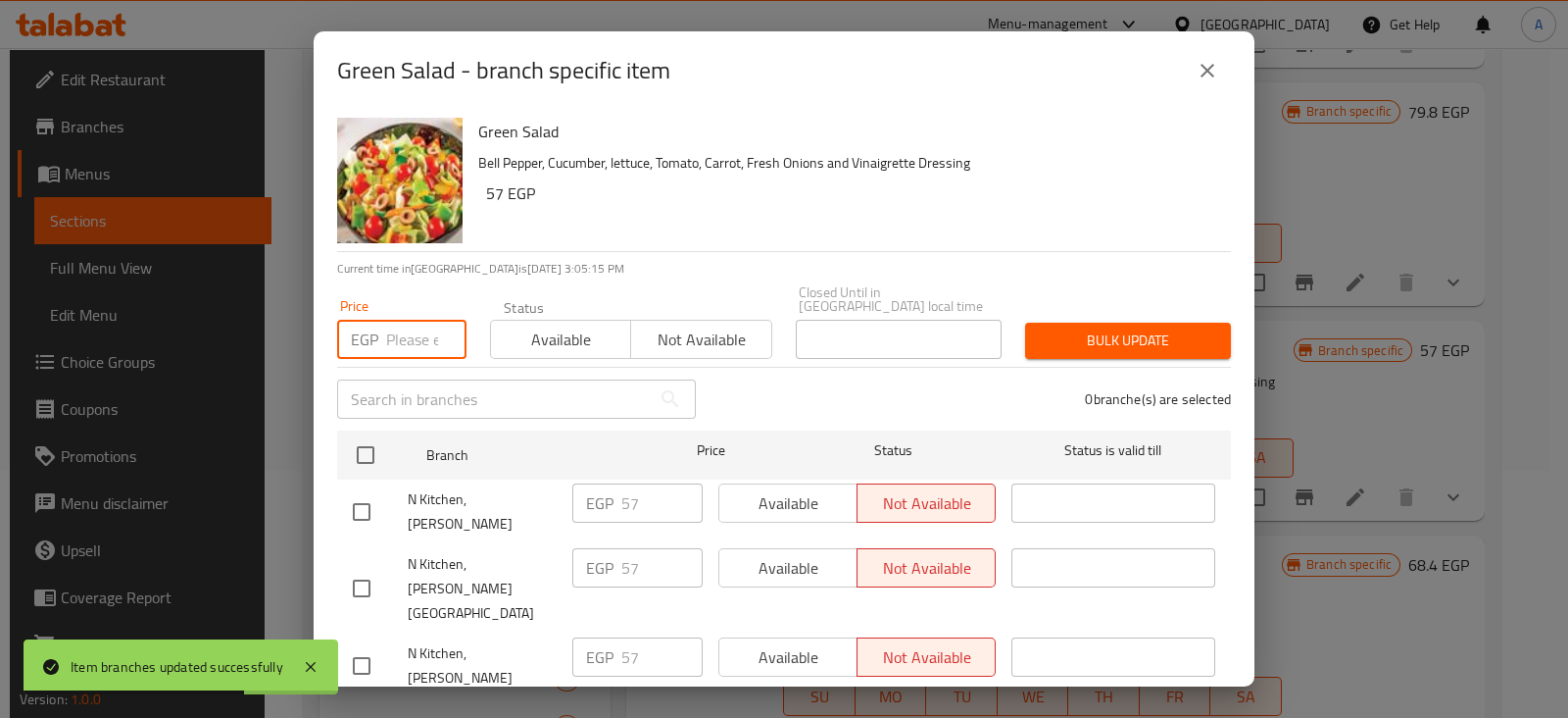
click at [399, 320] on input "number" at bounding box center [426, 340] width 80 height 40
click at [338, 479] on li "N Kitchen, [PERSON_NAME] 57 ​ Available Not available ​" at bounding box center [784, 511] width 894 height 64
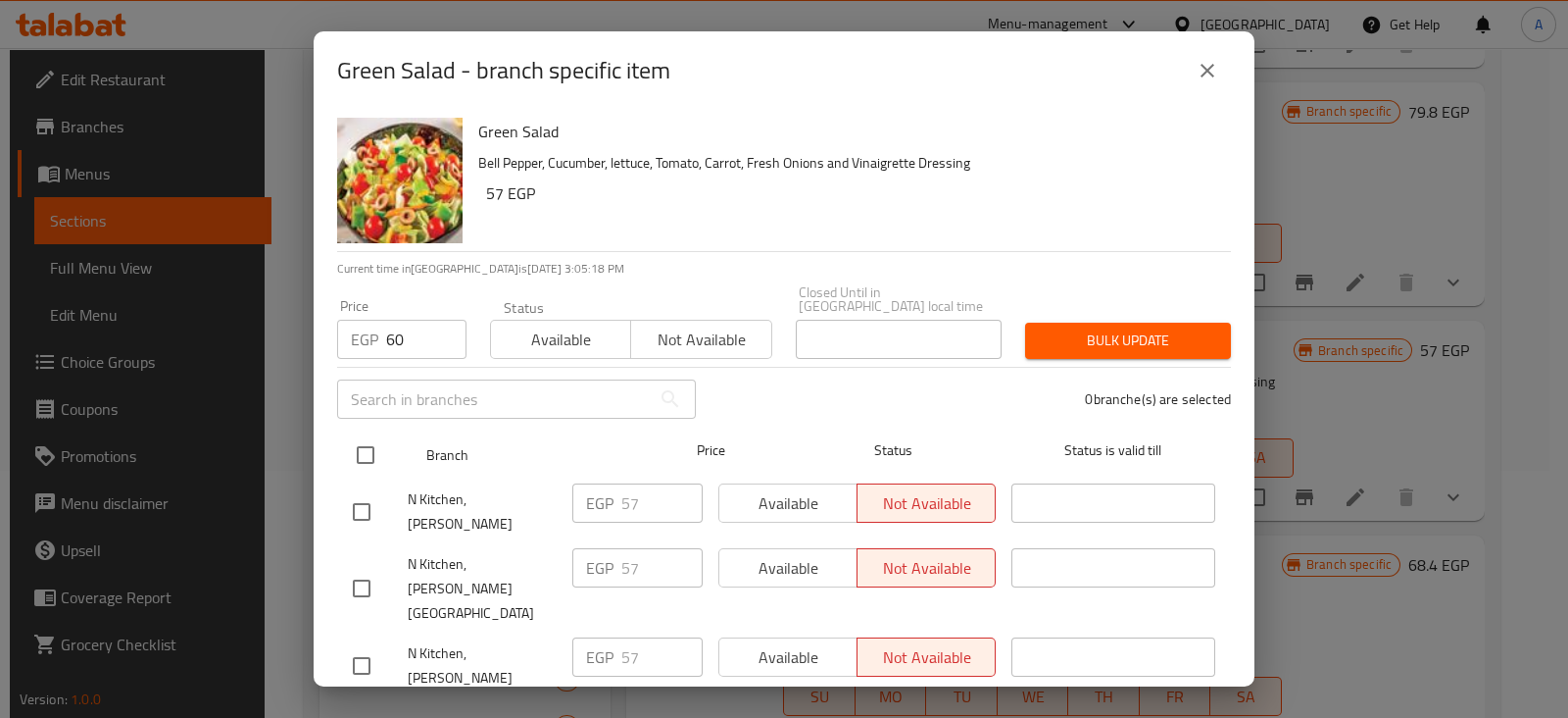
click at [395, 427] on div at bounding box center [381, 455] width 73 height 56
drag, startPoint x: 367, startPoint y: 441, endPoint x: 544, endPoint y: 385, distance: 185.6
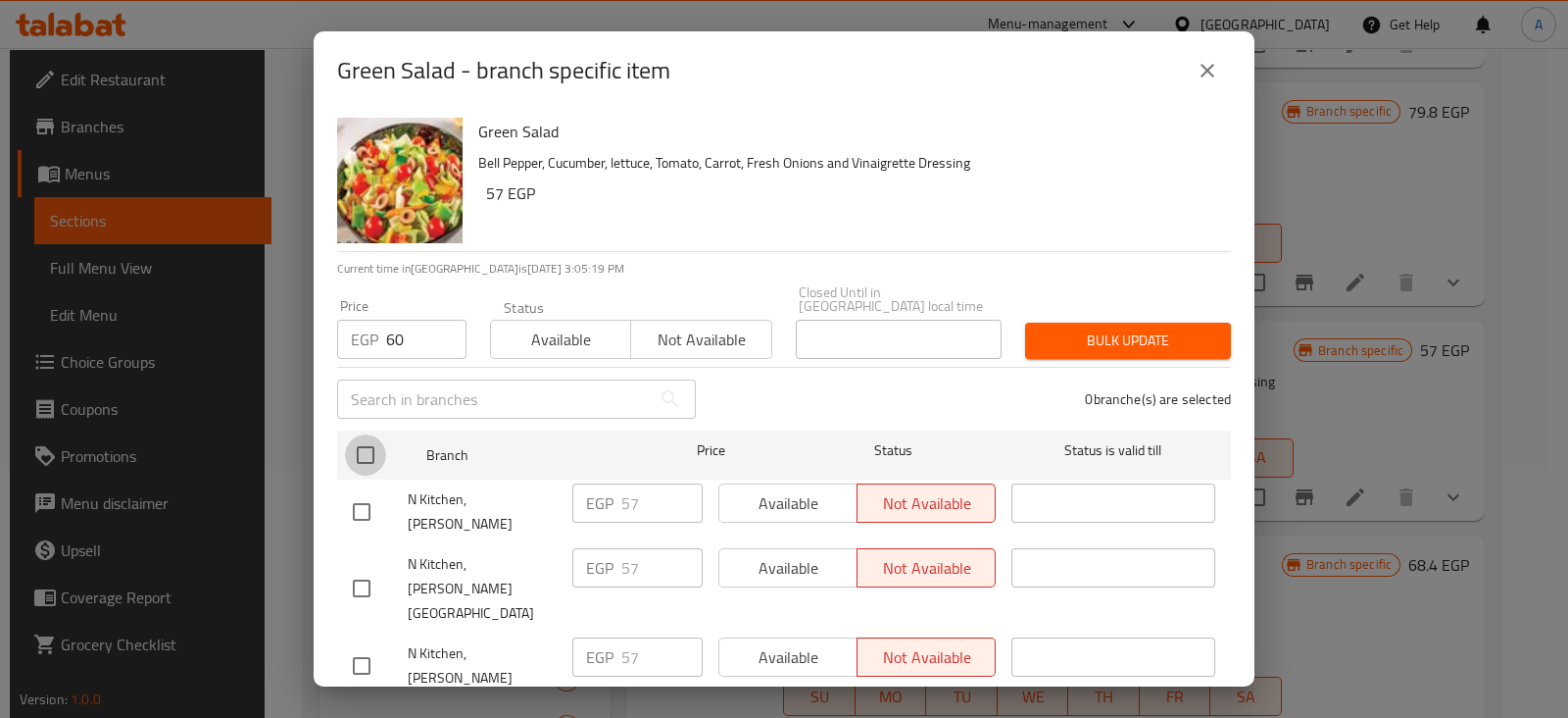
click at [368, 440] on input "checkbox" at bounding box center [365, 455] width 42 height 42
click at [1061, 311] on div "Bulk update" at bounding box center [1127, 341] width 230 height 59
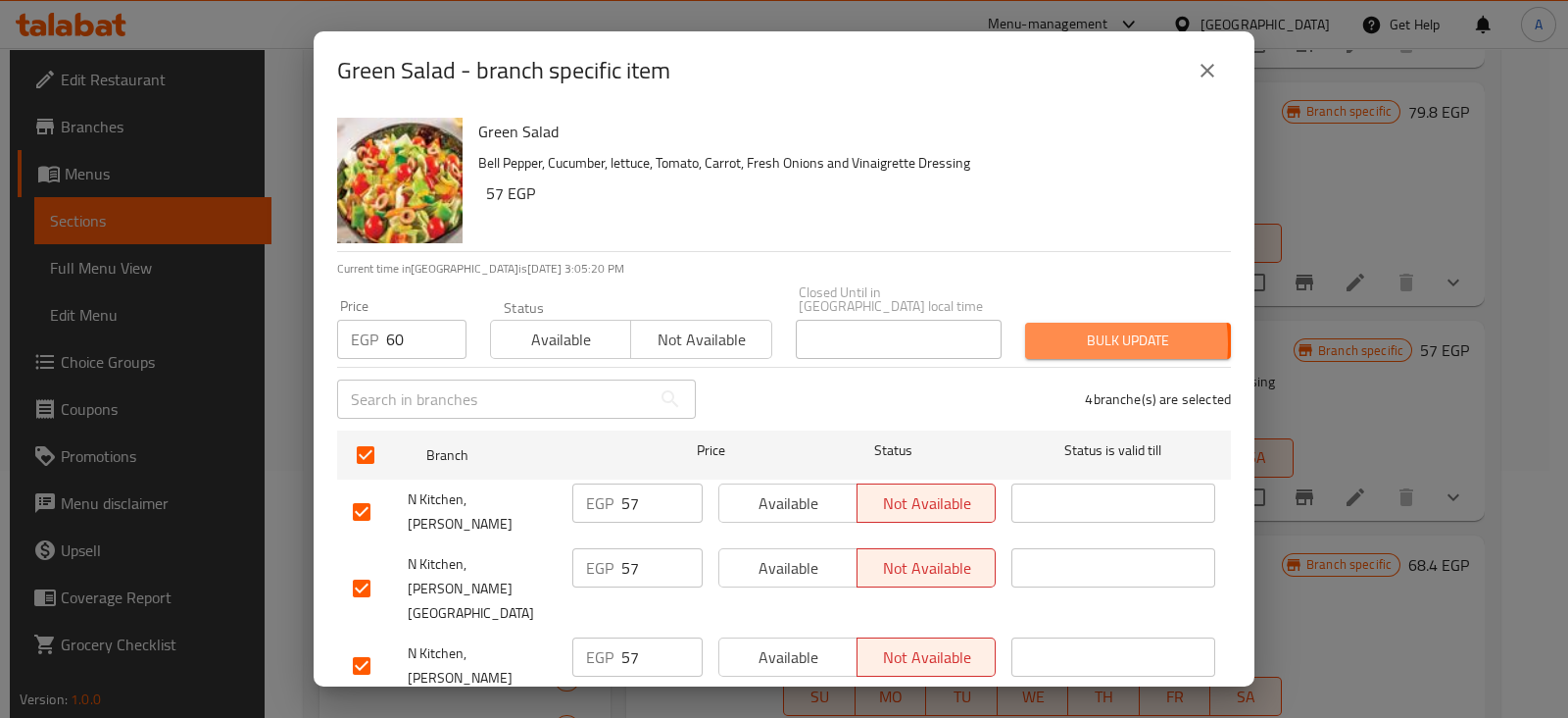
click at [1053, 330] on span "Bulk update" at bounding box center [1127, 341] width 174 height 25
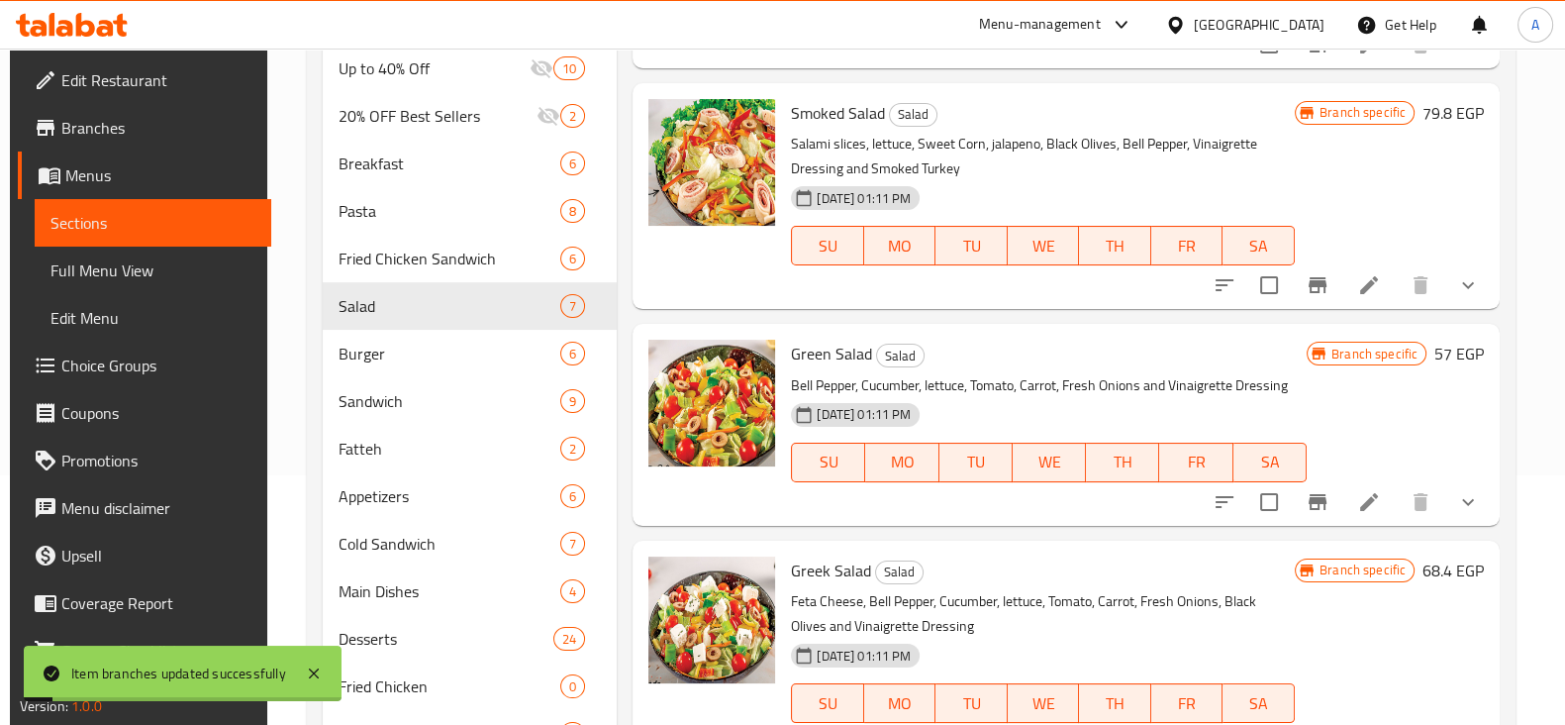
scroll to position [345, 0]
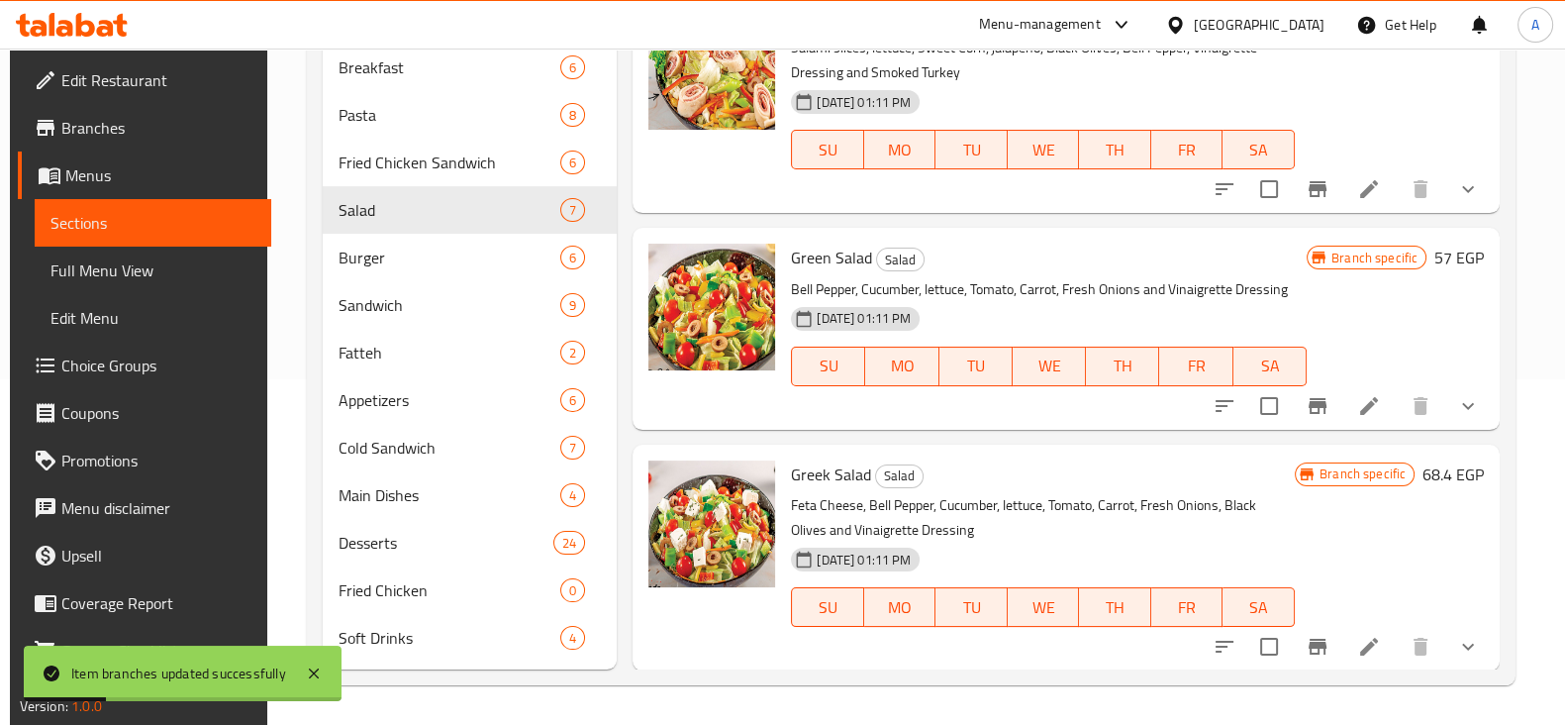
click at [1312, 639] on icon "Branch-specific-item" at bounding box center [1318, 646] width 24 height 24
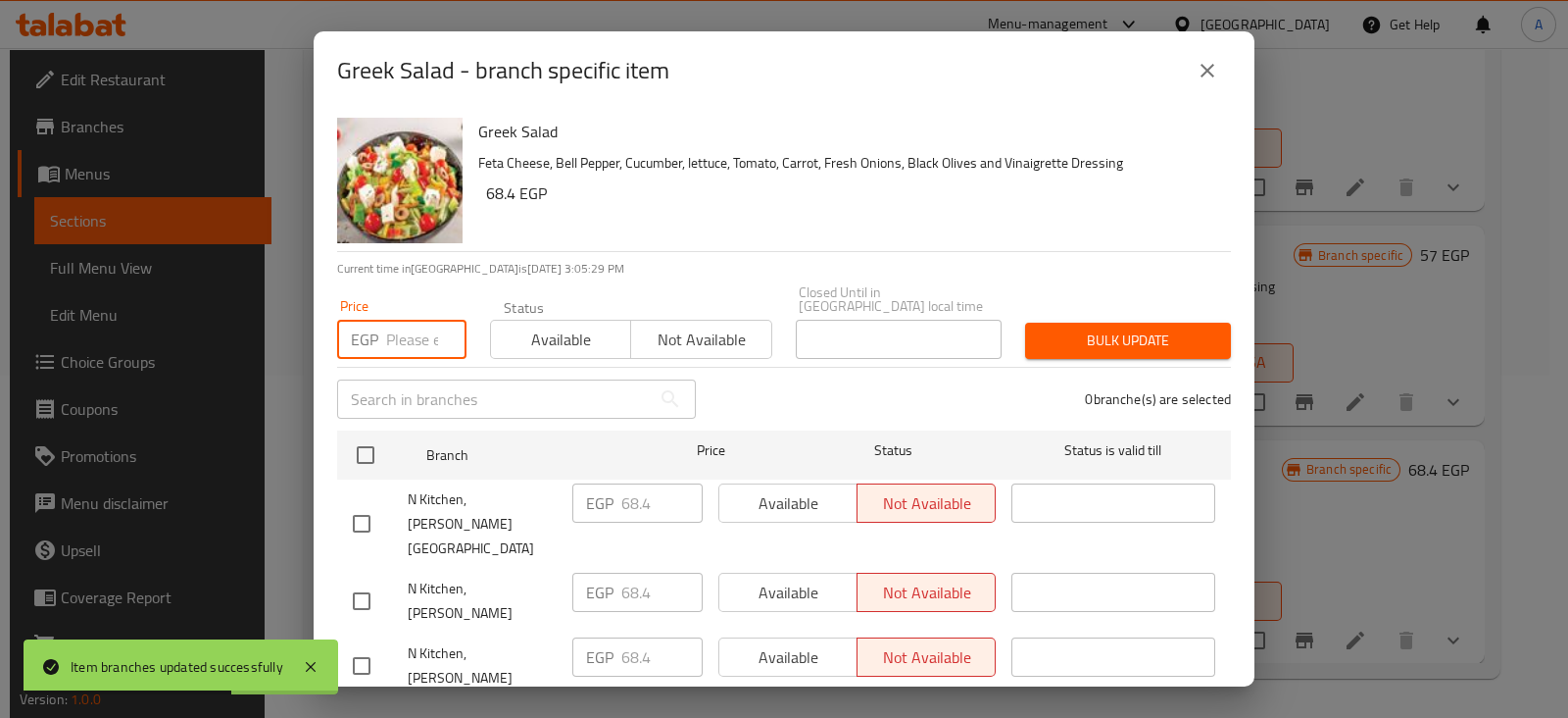
click at [409, 330] on input "number" at bounding box center [426, 340] width 80 height 40
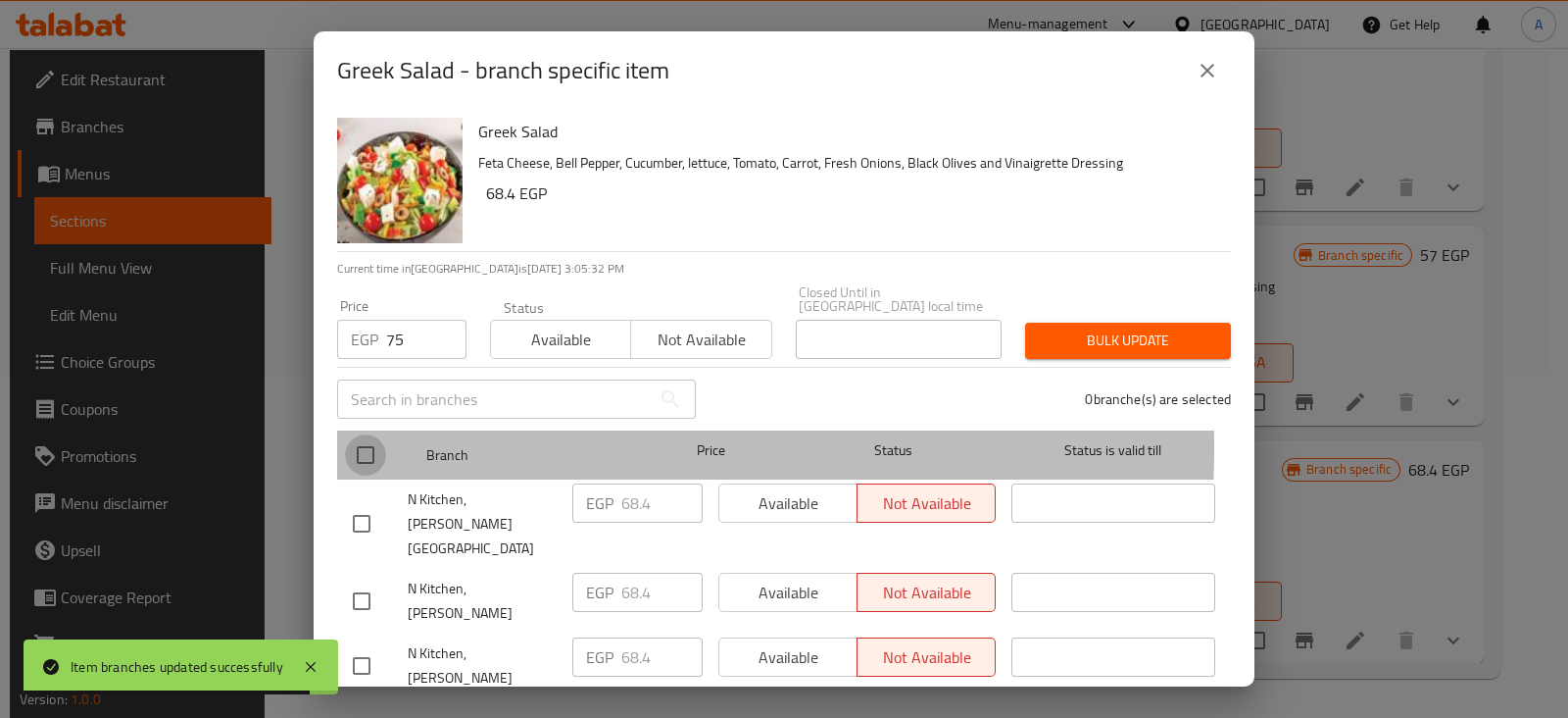
click at [352, 434] on input "checkbox" at bounding box center [365, 455] width 42 height 42
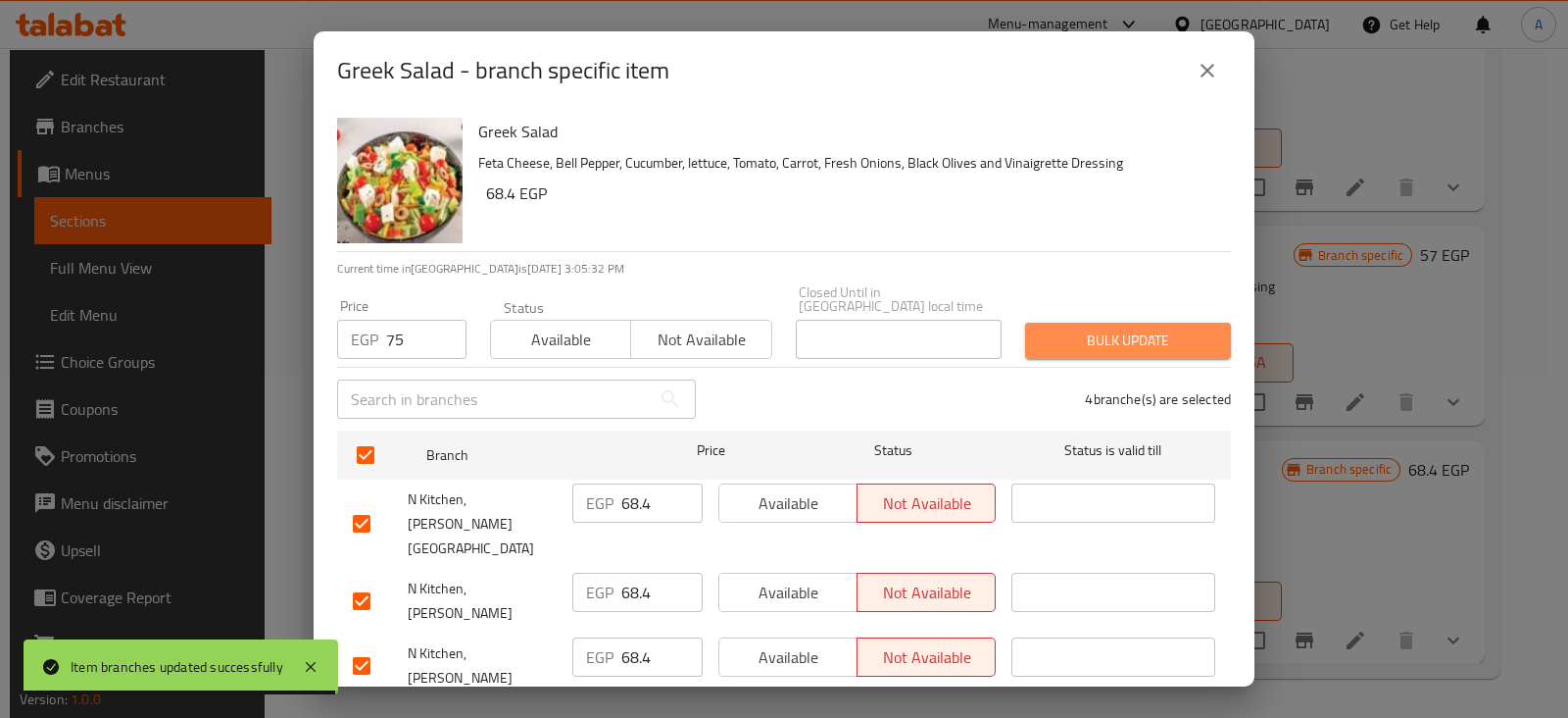
click at [1163, 329] on span "Bulk update" at bounding box center [1127, 341] width 174 height 25
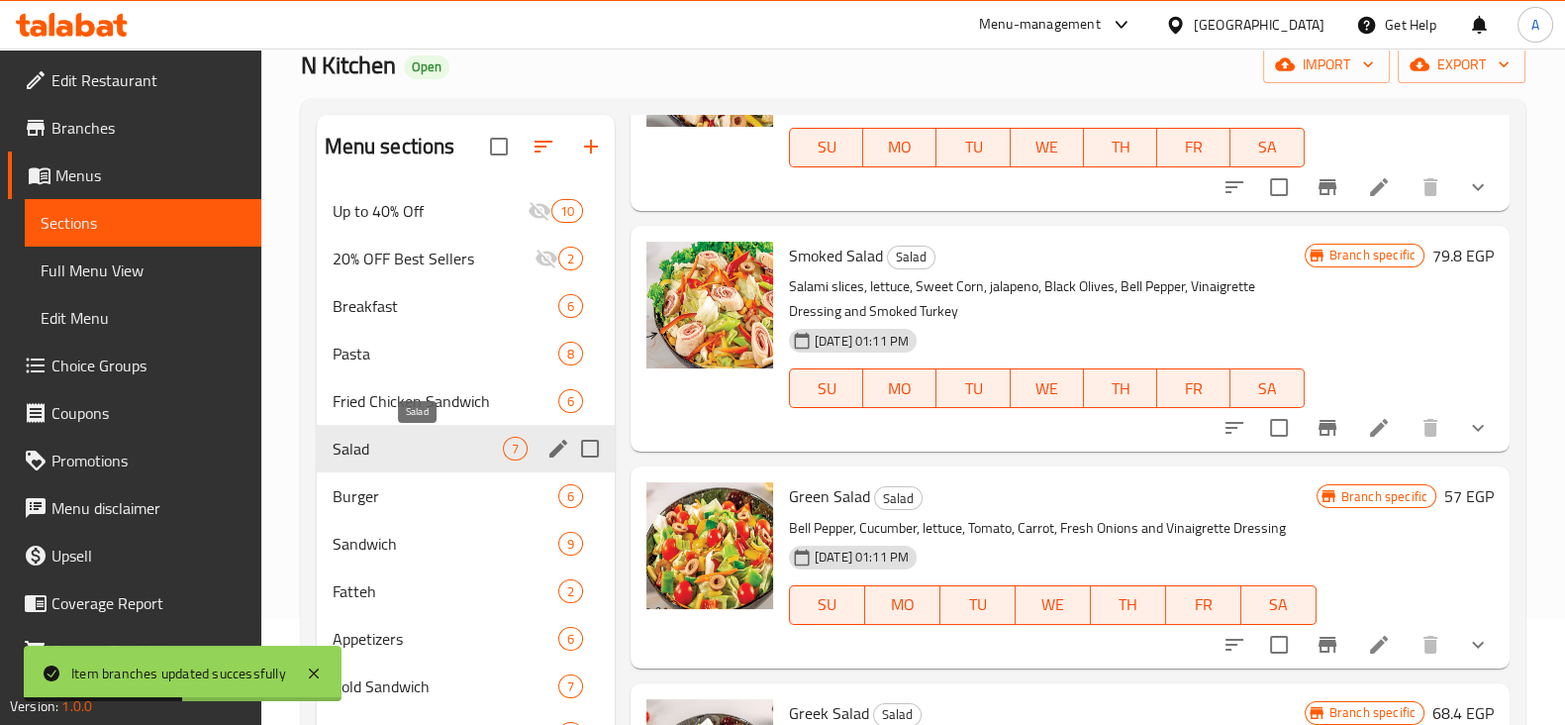
scroll to position [103, 0]
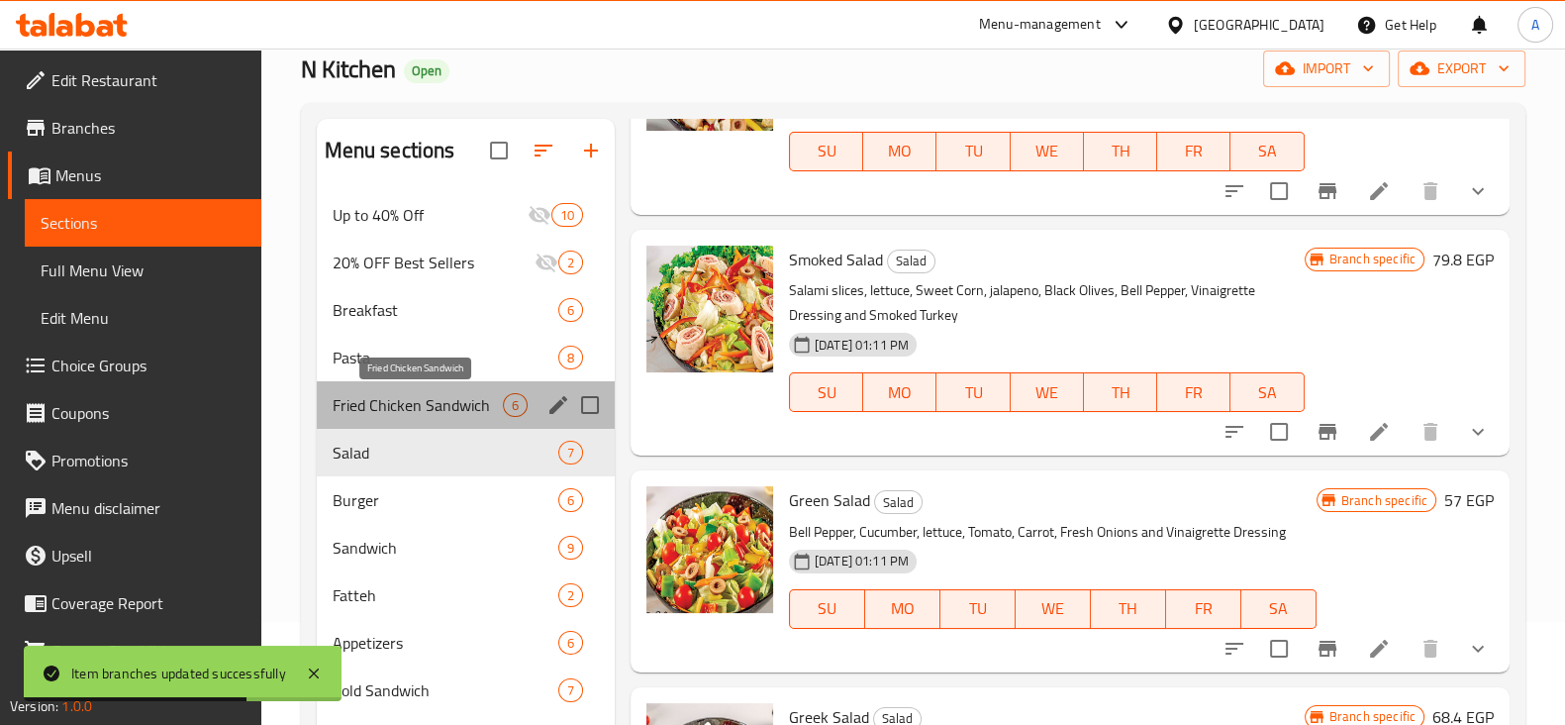
click at [415, 398] on span "Fried Chicken Sandwich" at bounding box center [418, 405] width 170 height 24
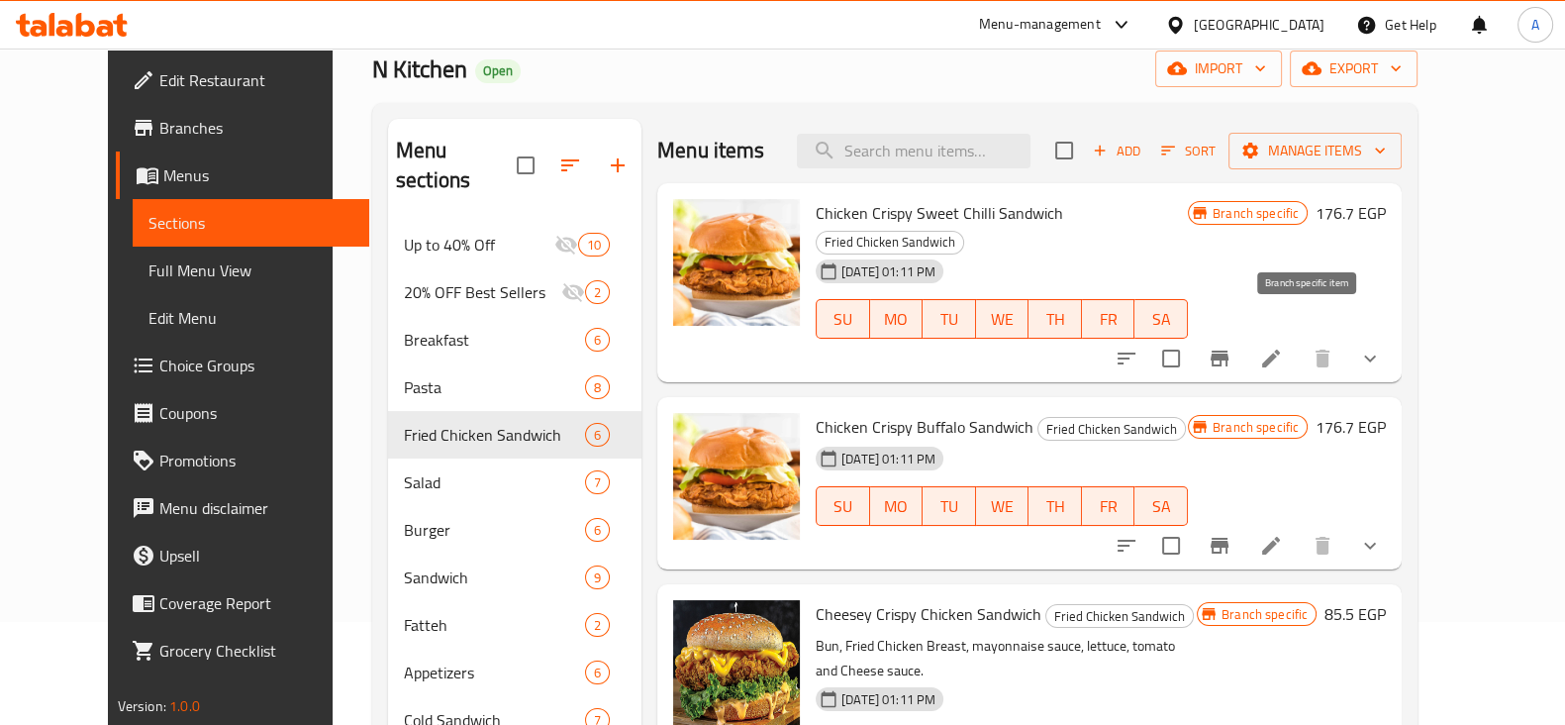
click at [1228, 350] on icon "Branch-specific-item" at bounding box center [1220, 358] width 18 height 16
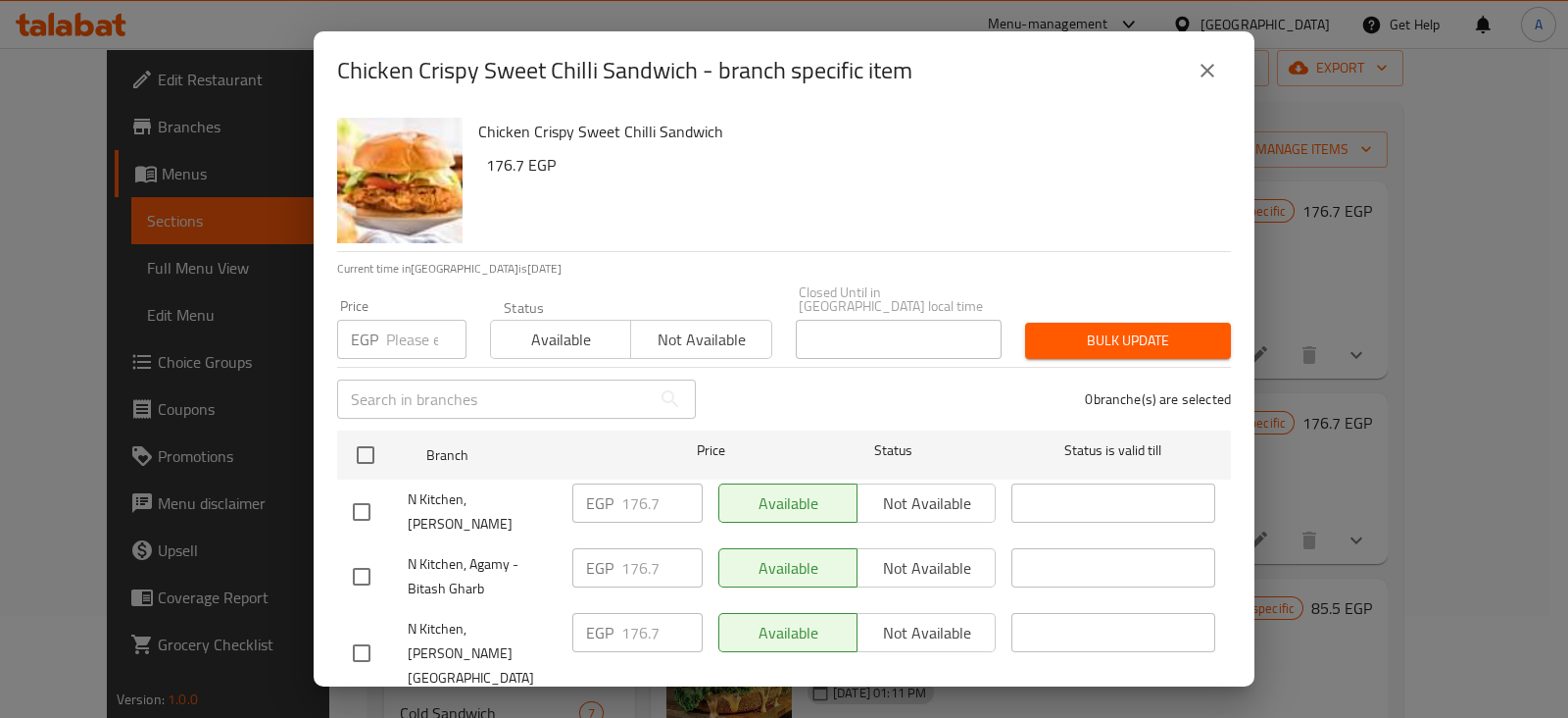
click at [379, 324] on div "EGP Price" at bounding box center [402, 340] width 130 height 40
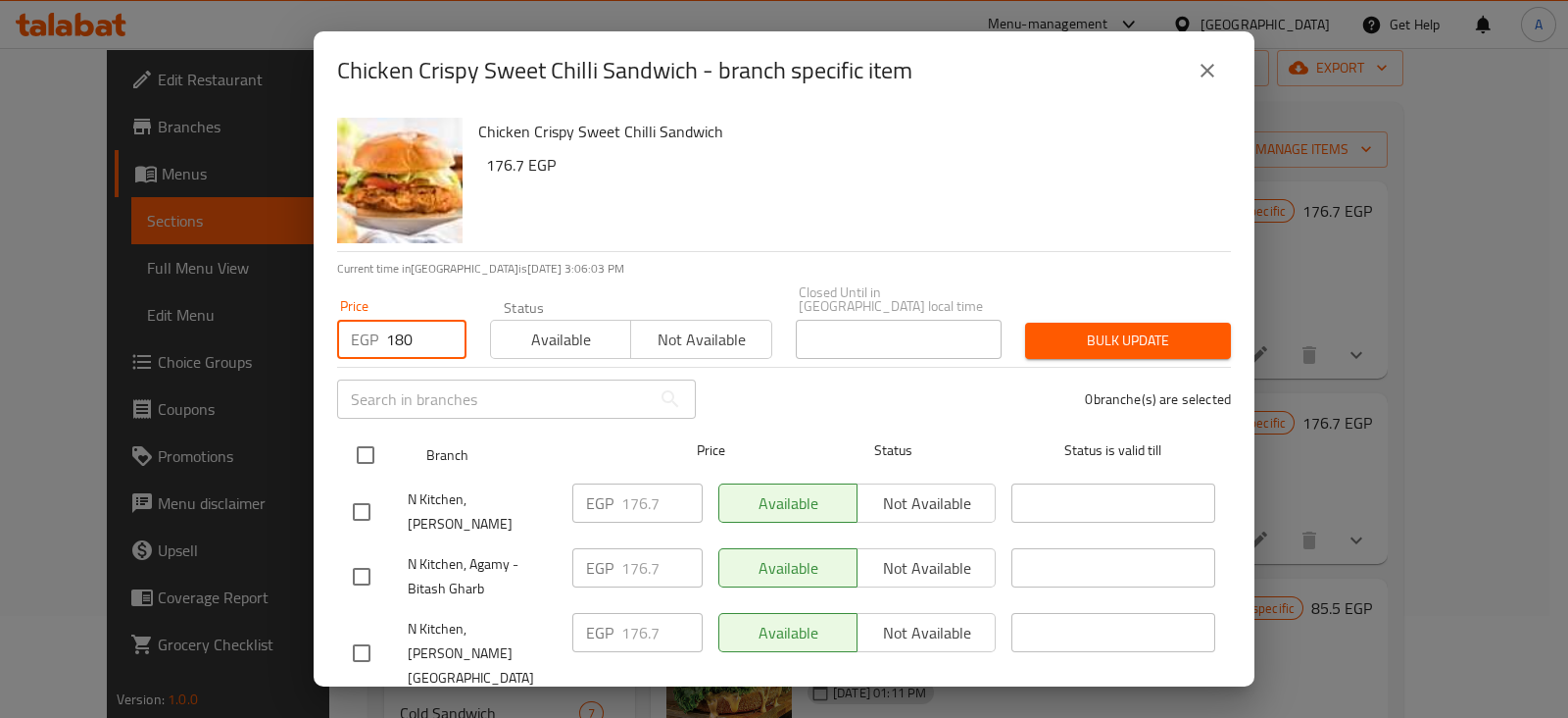
click at [364, 434] on input "checkbox" at bounding box center [365, 455] width 42 height 42
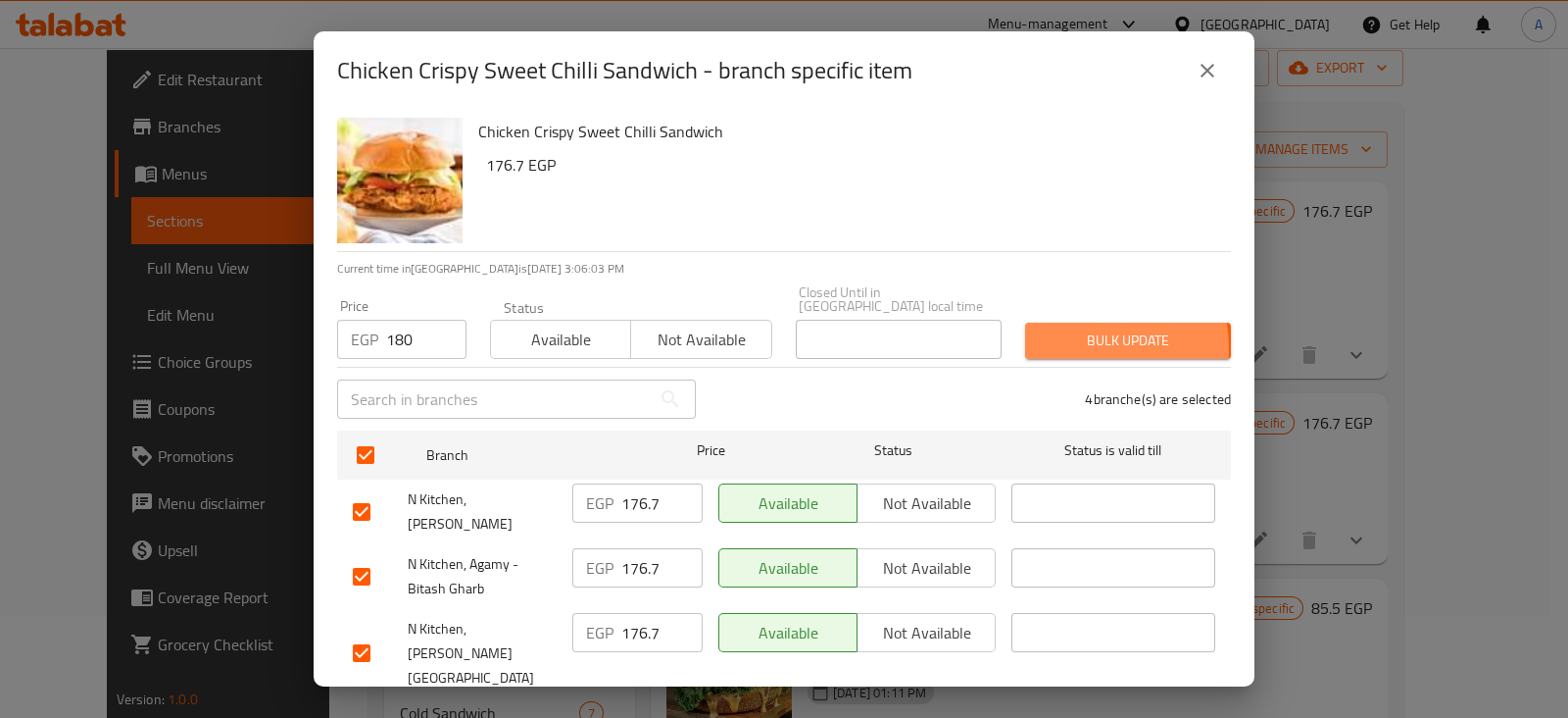
click at [1058, 333] on span "Bulk update" at bounding box center [1127, 341] width 174 height 25
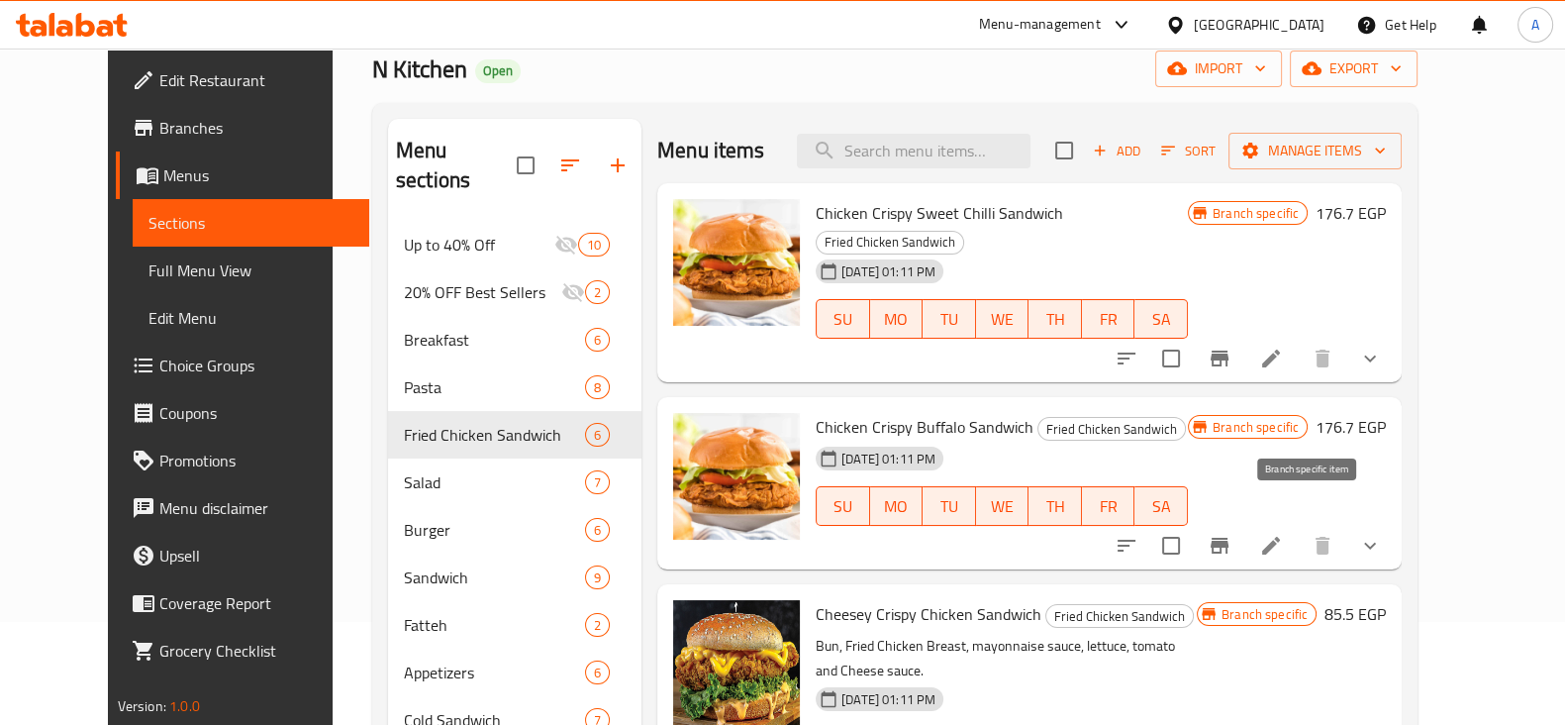
click at [1231, 534] on icon "Branch-specific-item" at bounding box center [1220, 546] width 24 height 24
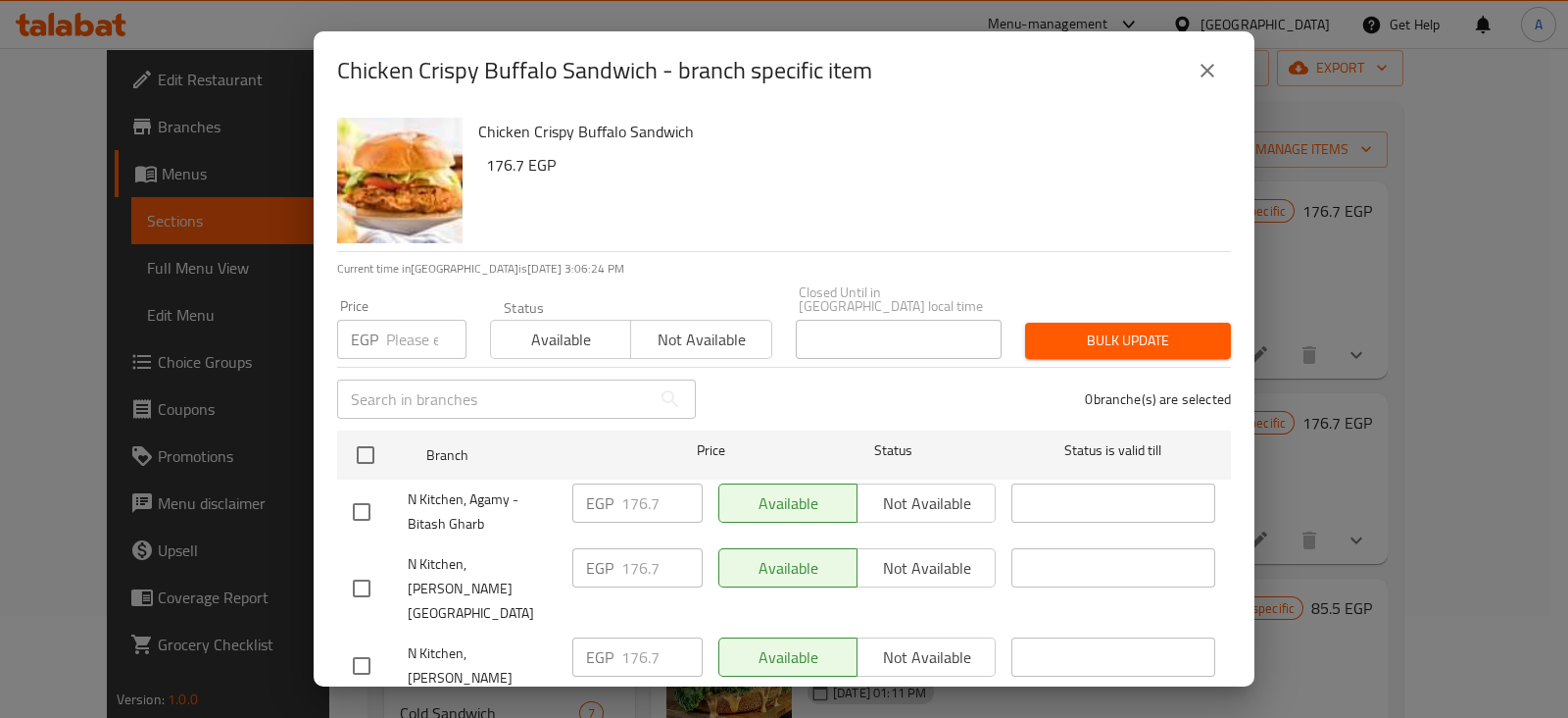
click at [419, 325] on input "number" at bounding box center [426, 340] width 80 height 40
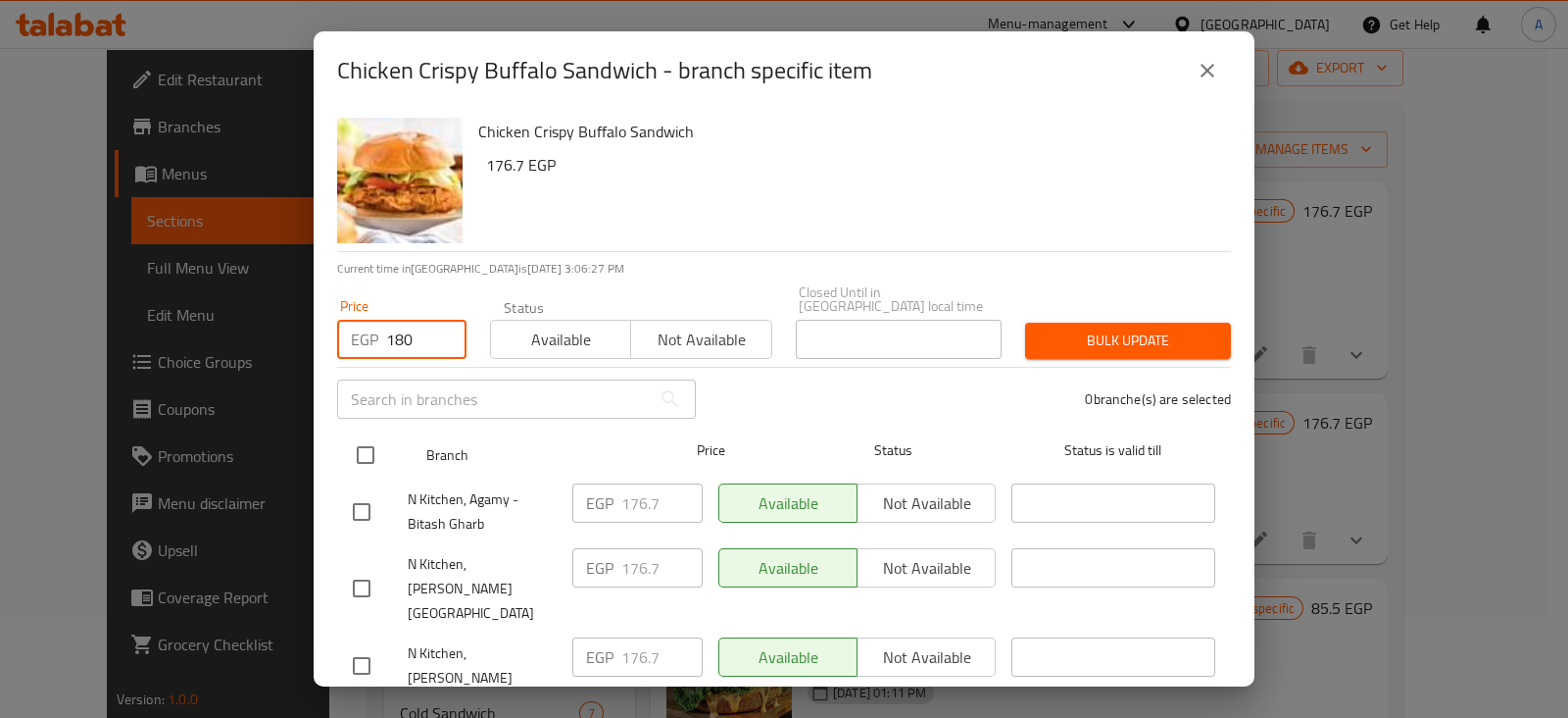
click at [362, 434] on input "checkbox" at bounding box center [365, 455] width 42 height 42
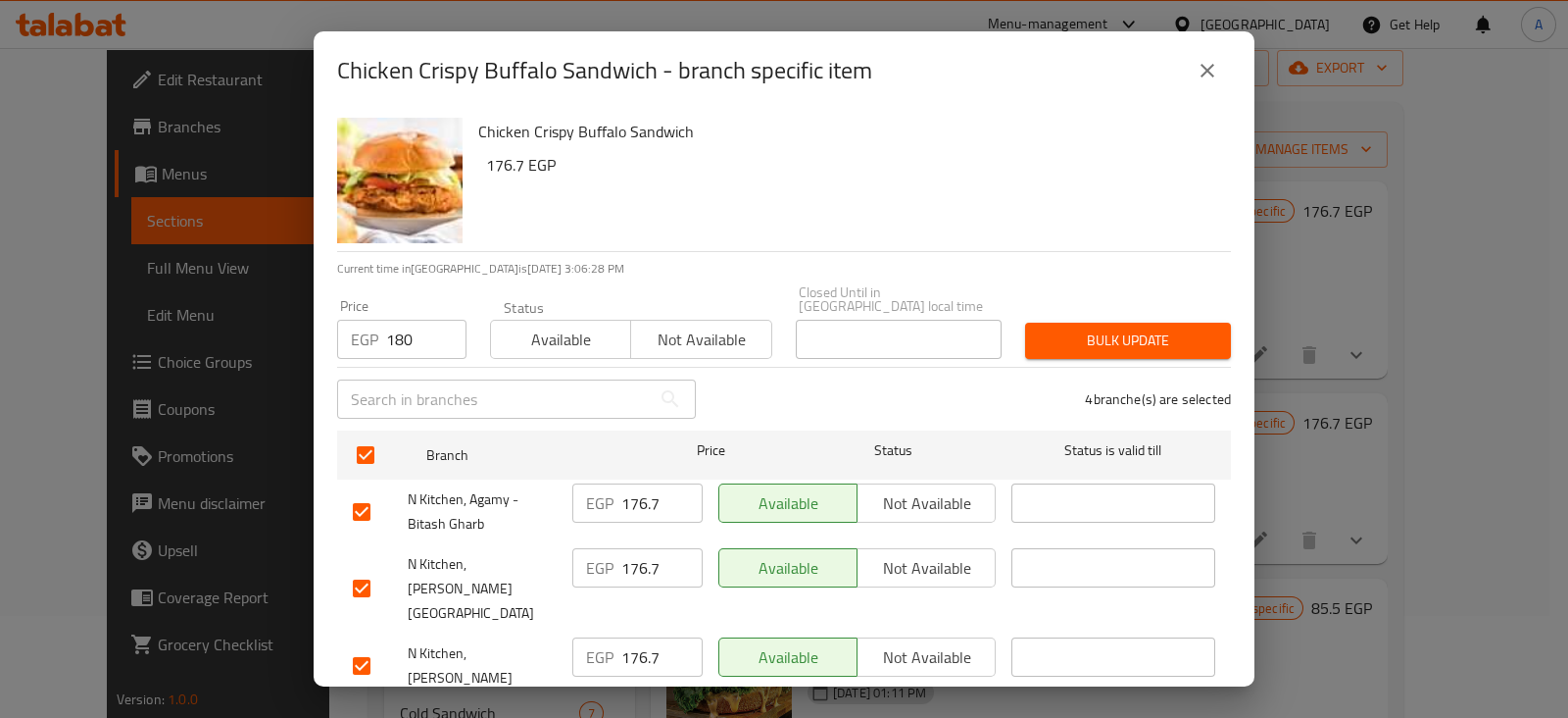
click at [1040, 329] on span "Bulk update" at bounding box center [1127, 341] width 174 height 25
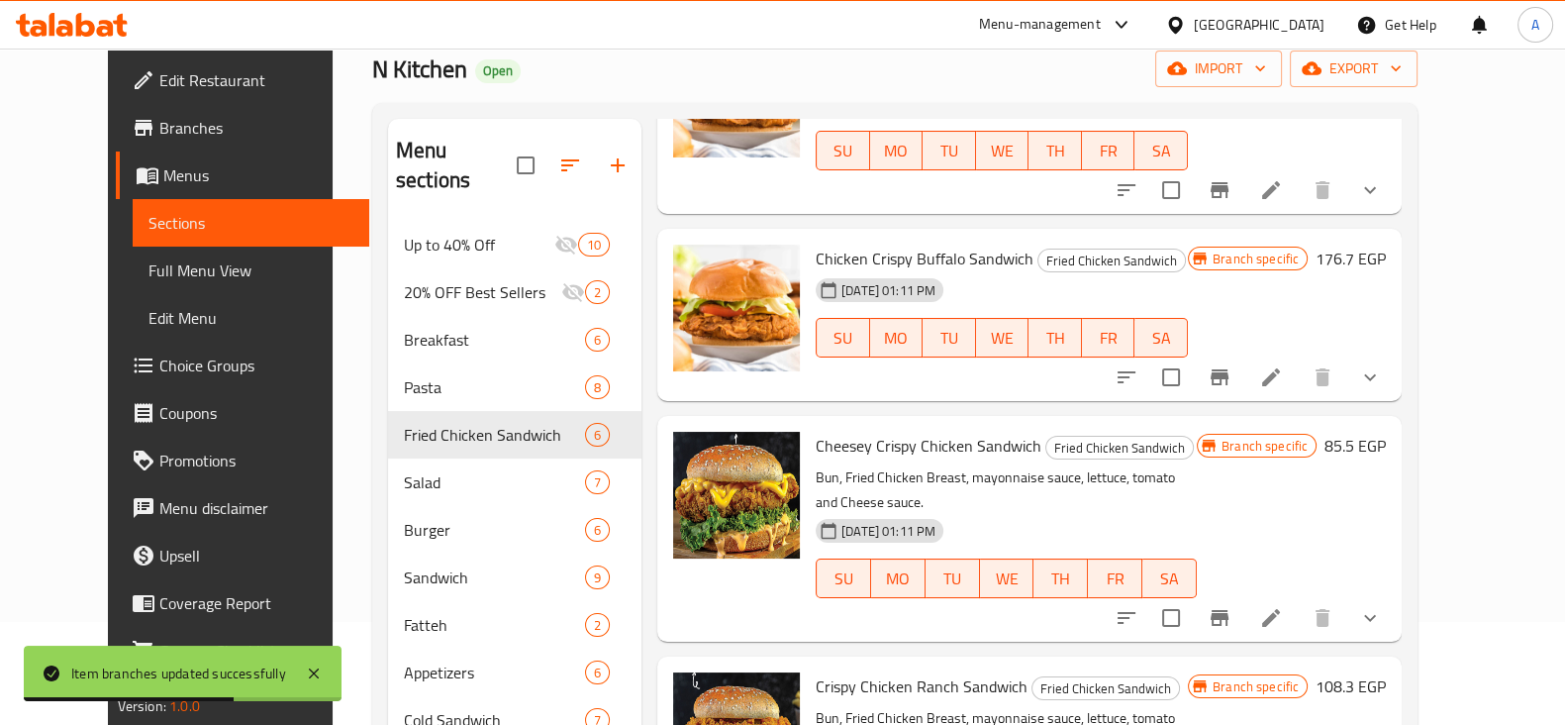
scroll to position [172, 0]
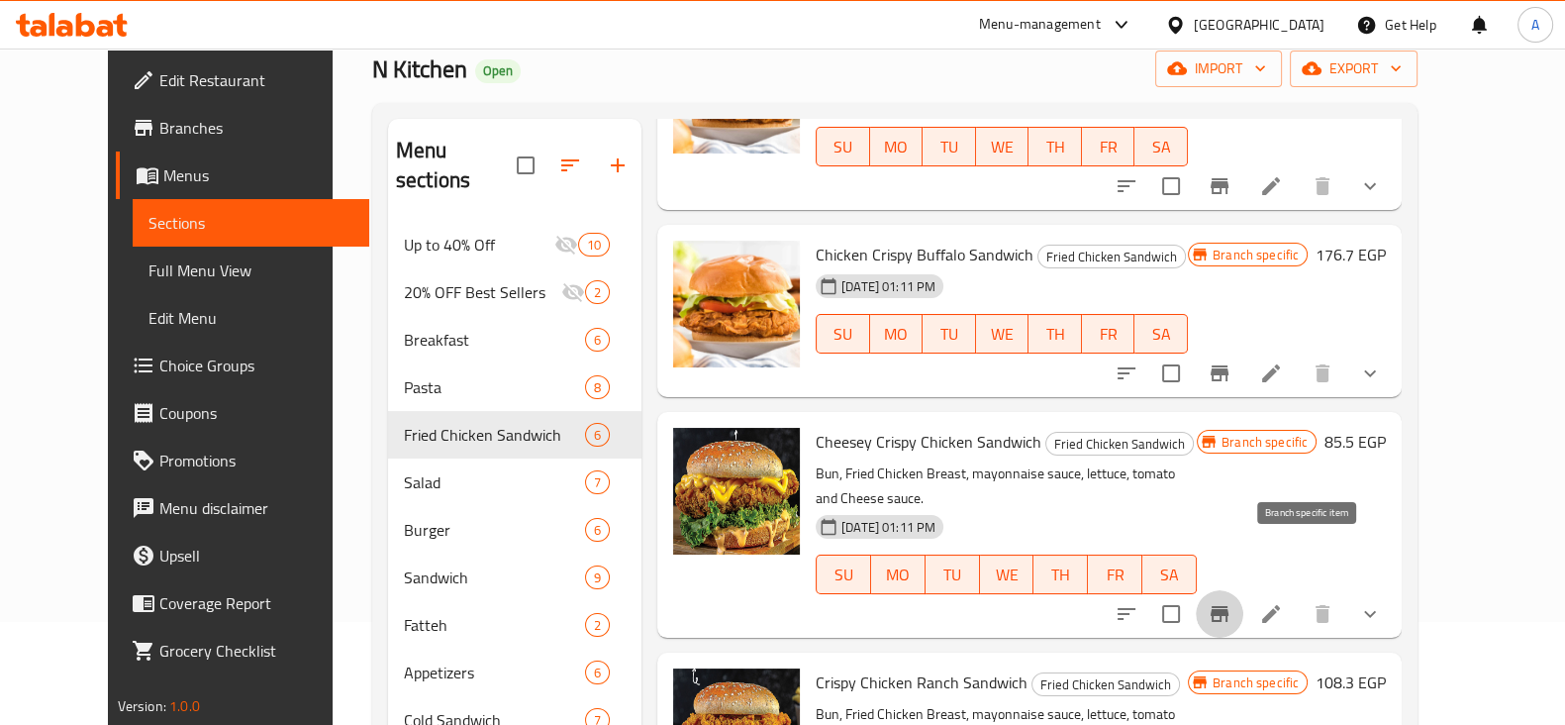
click at [1231, 602] on icon "Branch-specific-item" at bounding box center [1220, 614] width 24 height 24
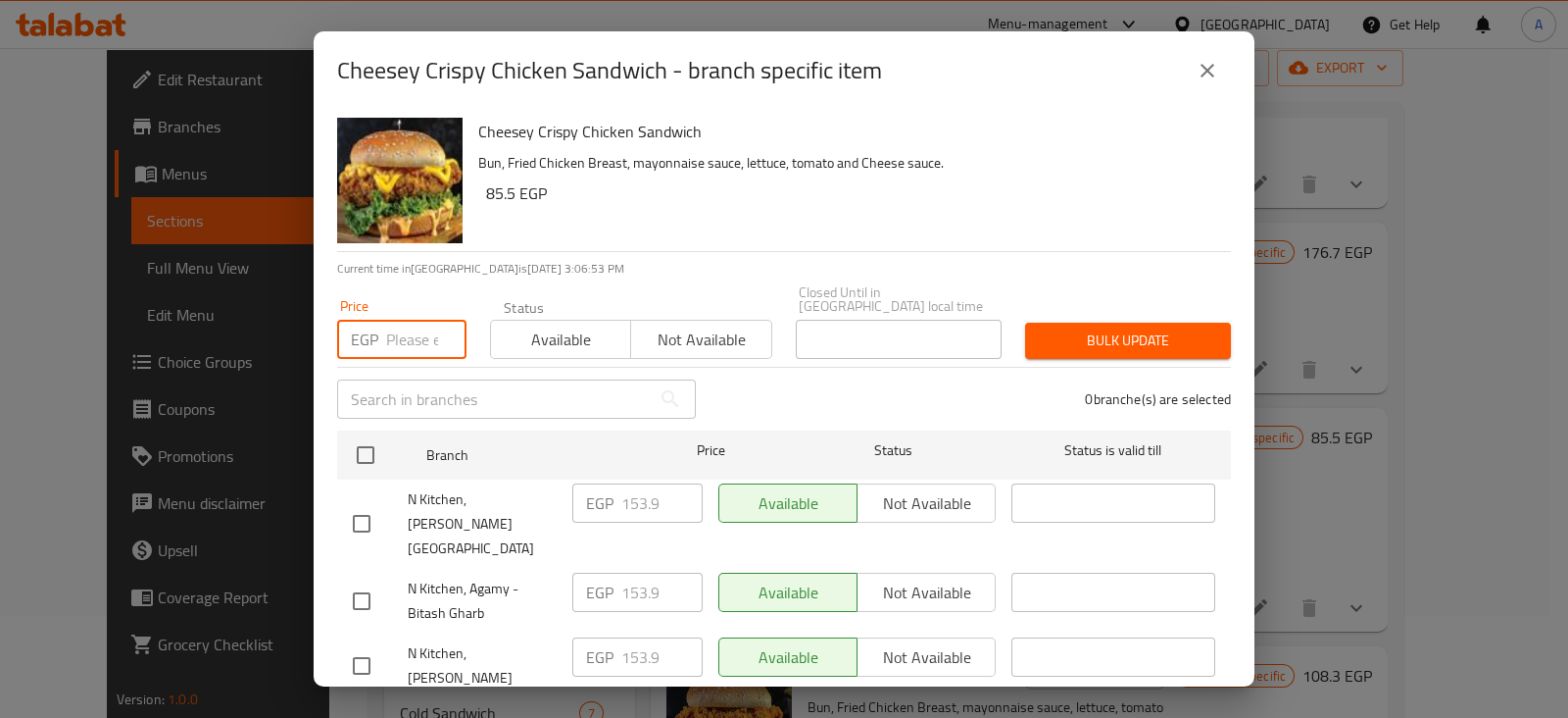
click at [402, 324] on input "number" at bounding box center [426, 340] width 80 height 40
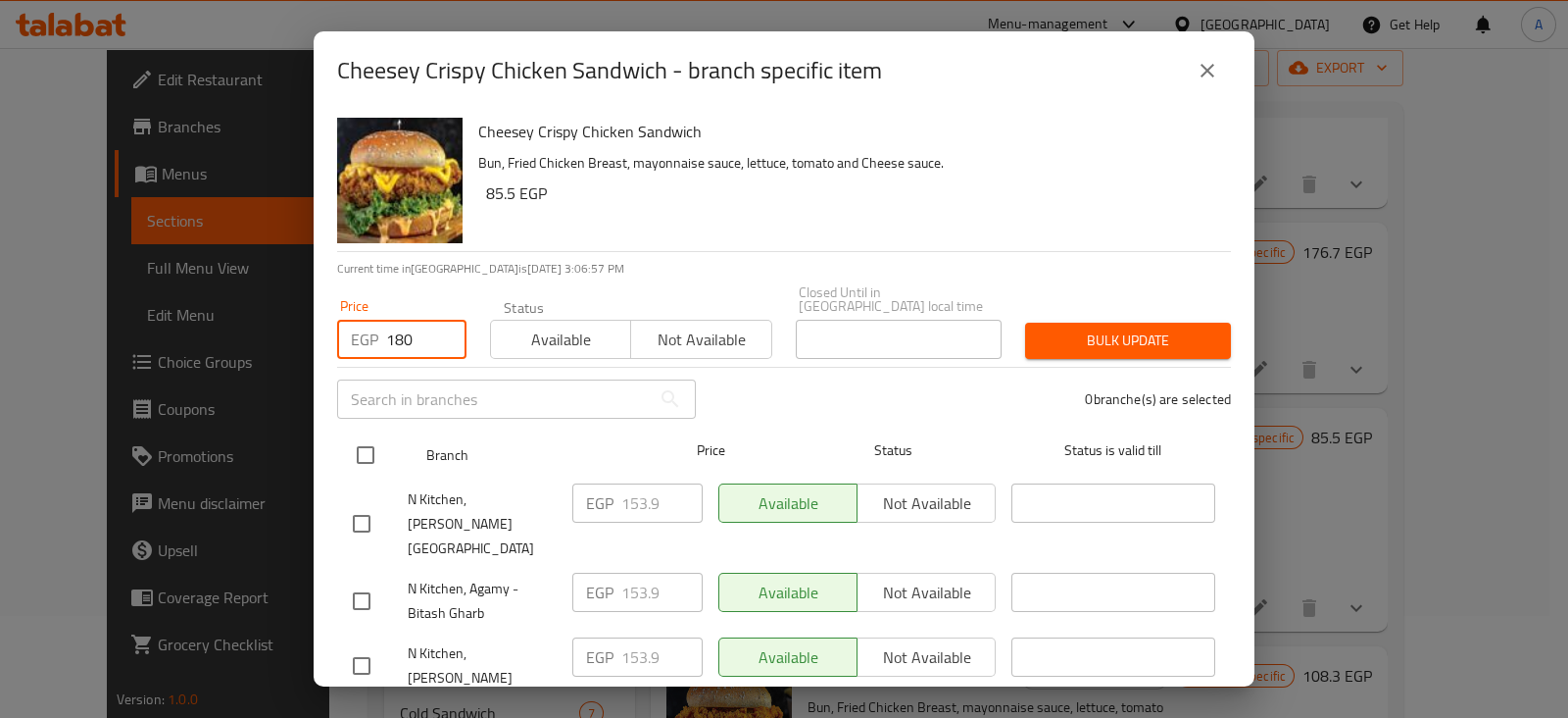
click at [365, 438] on input "checkbox" at bounding box center [365, 455] width 42 height 42
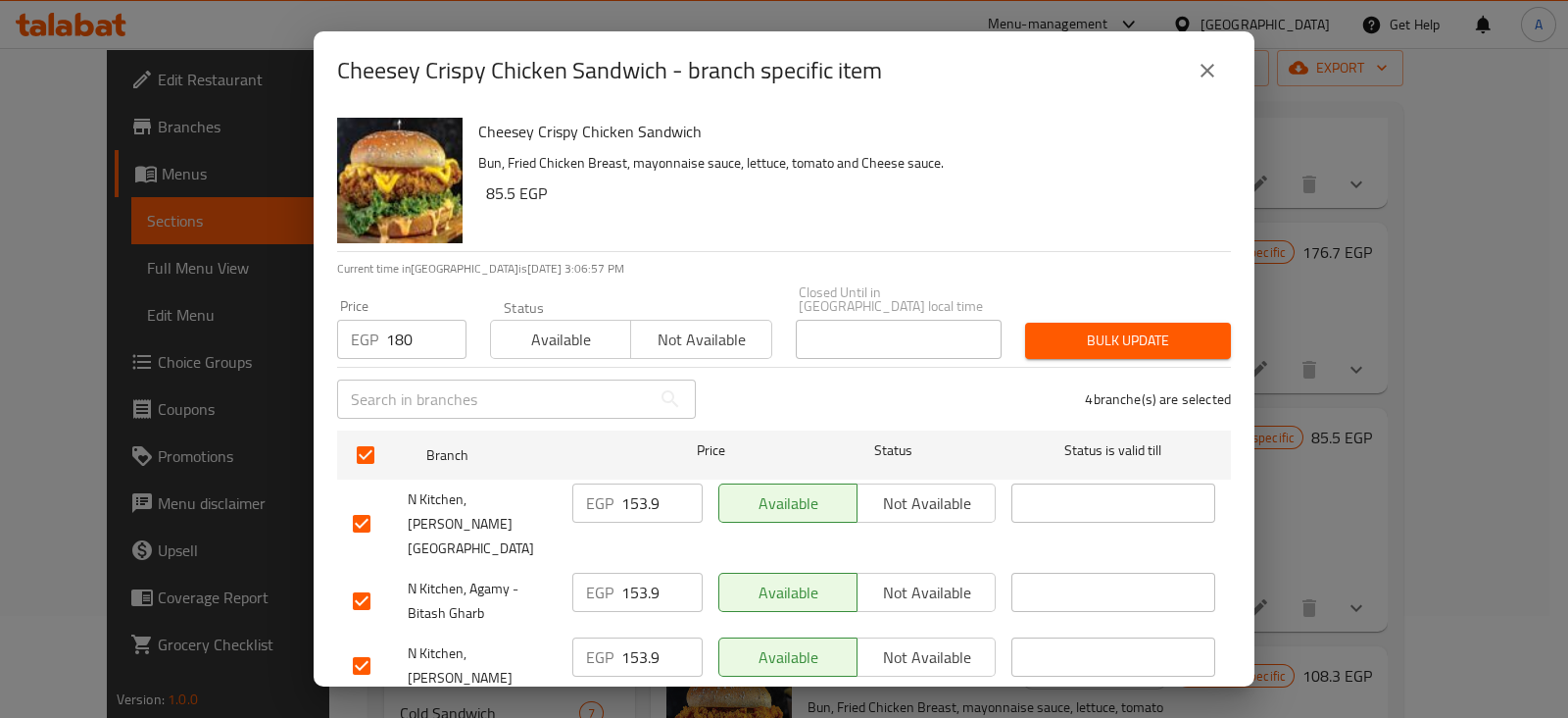
click at [1152, 329] on span "Bulk update" at bounding box center [1127, 341] width 174 height 25
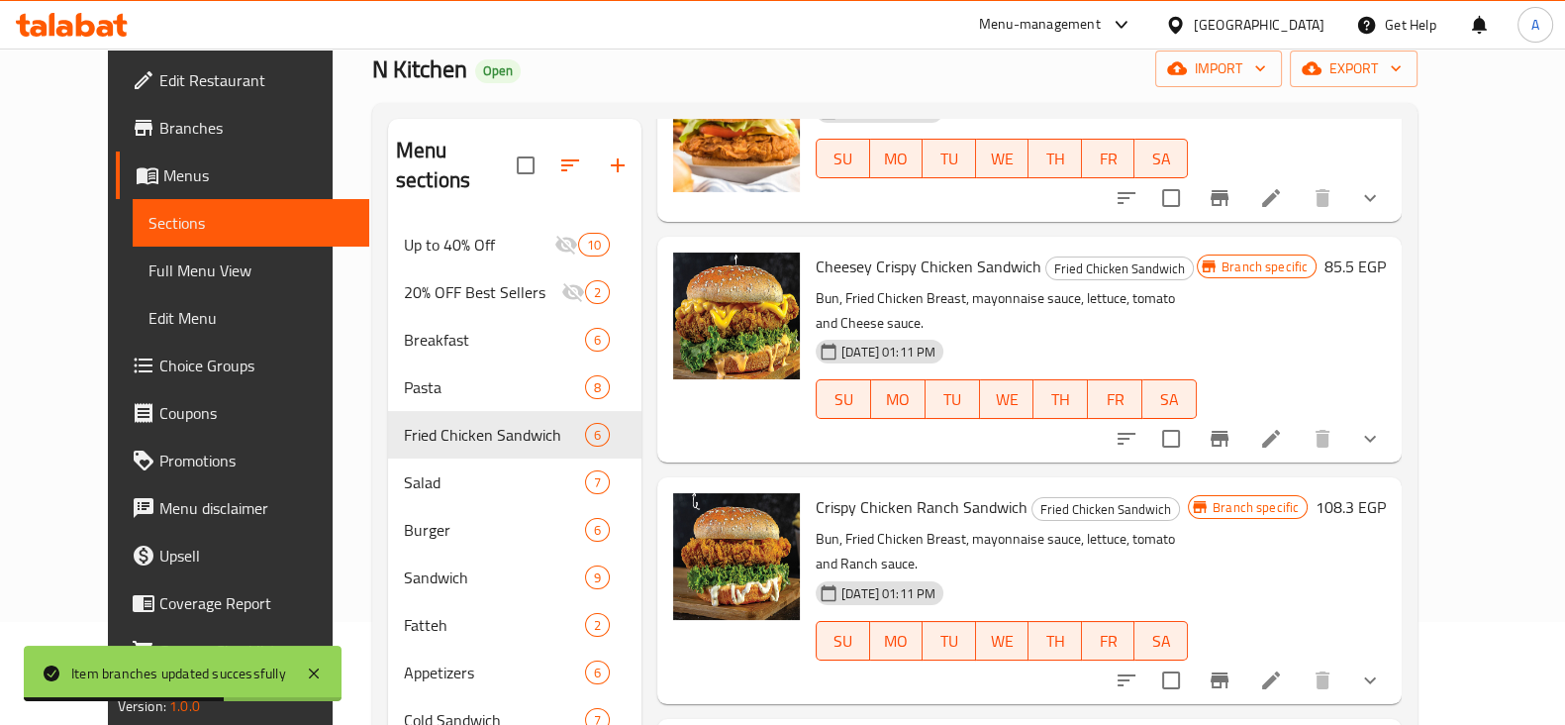
scroll to position [385, 0]
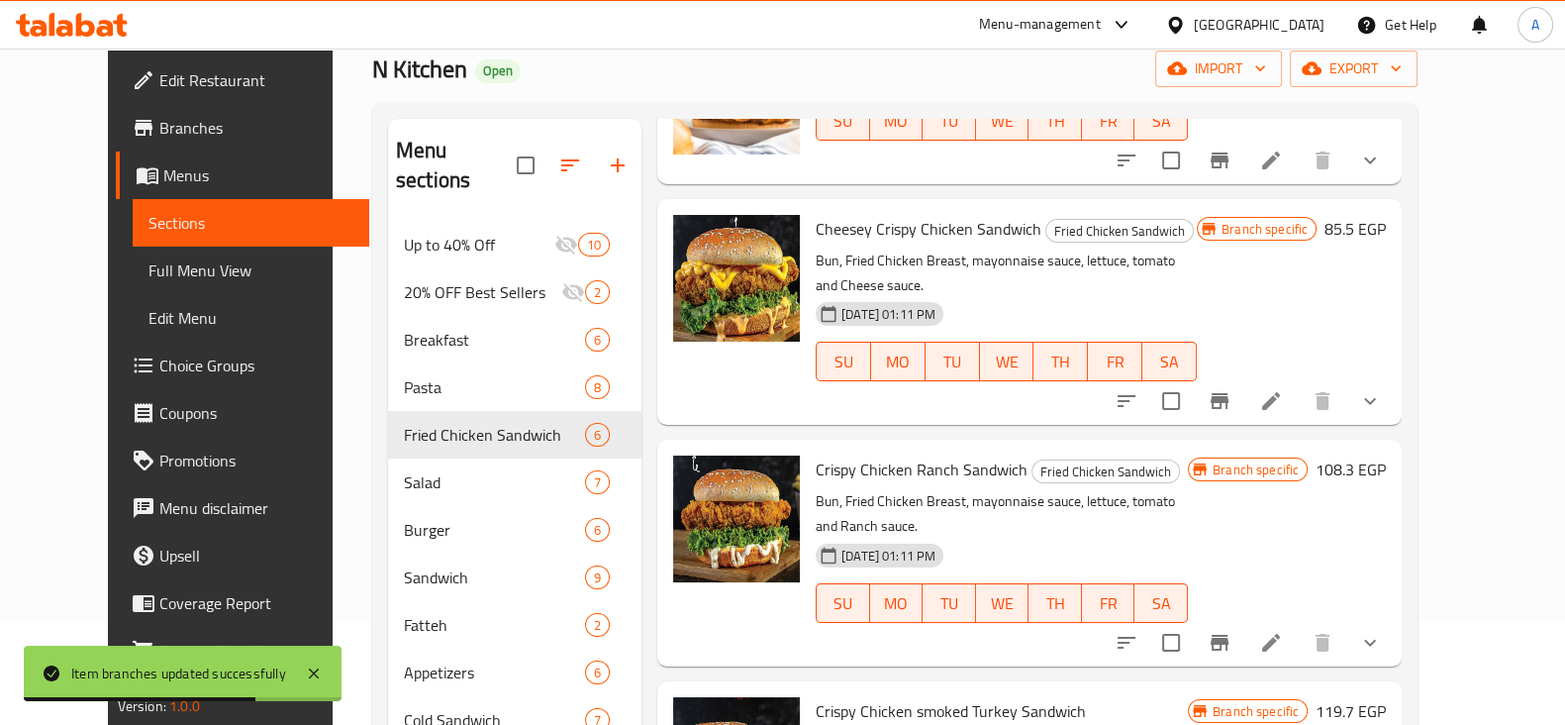
click at [1243, 619] on button "Branch-specific-item" at bounding box center [1220, 643] width 48 height 48
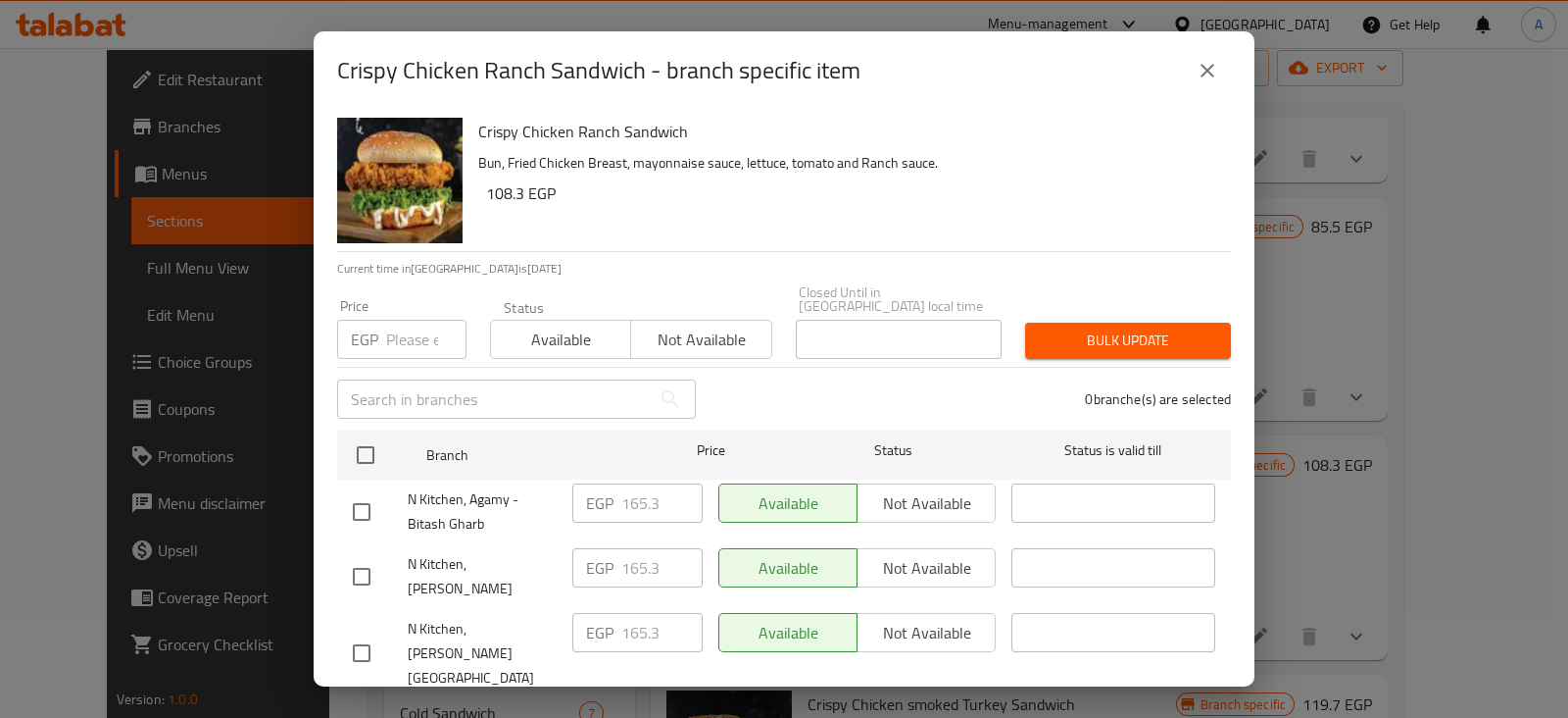
click at [401, 321] on input "number" at bounding box center [426, 340] width 80 height 40
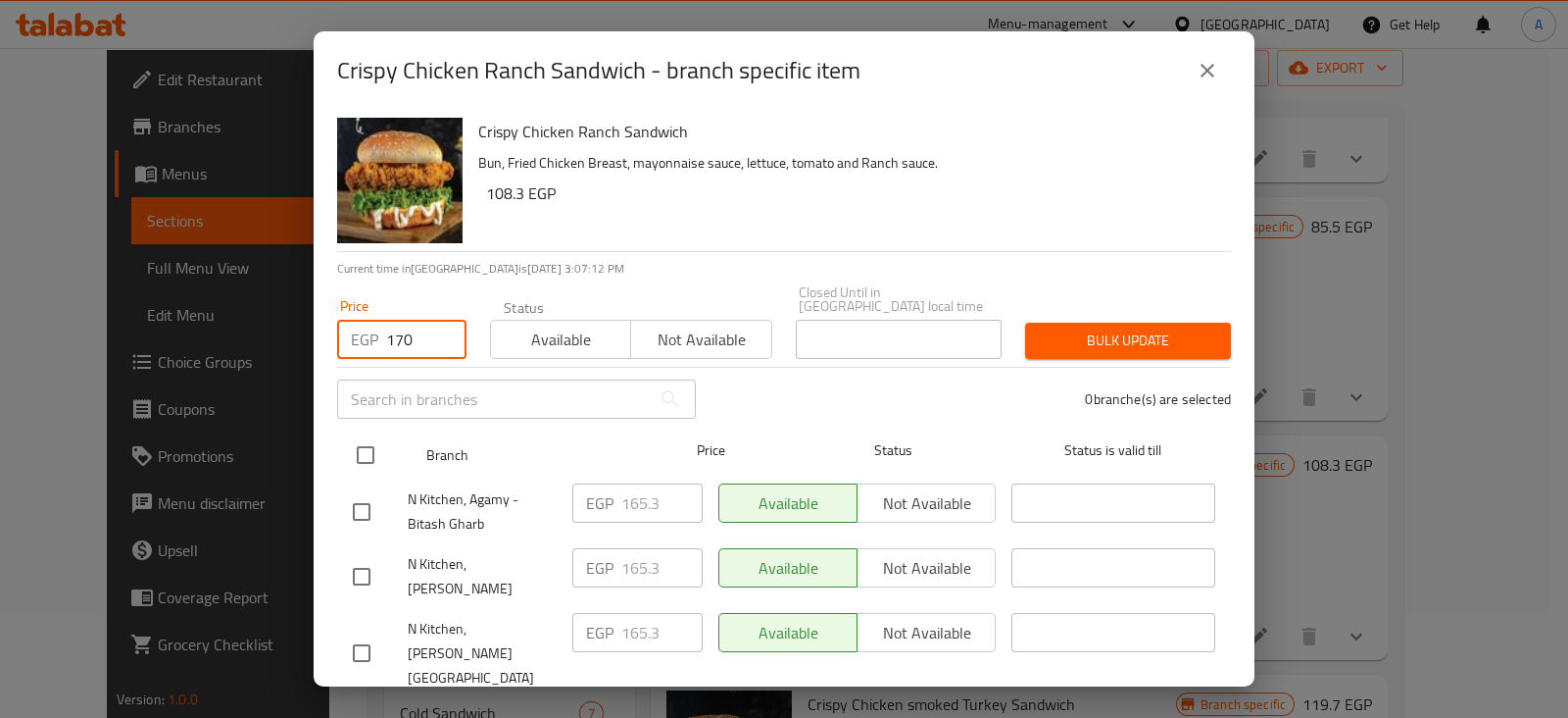
click at [358, 434] on input "checkbox" at bounding box center [365, 455] width 42 height 42
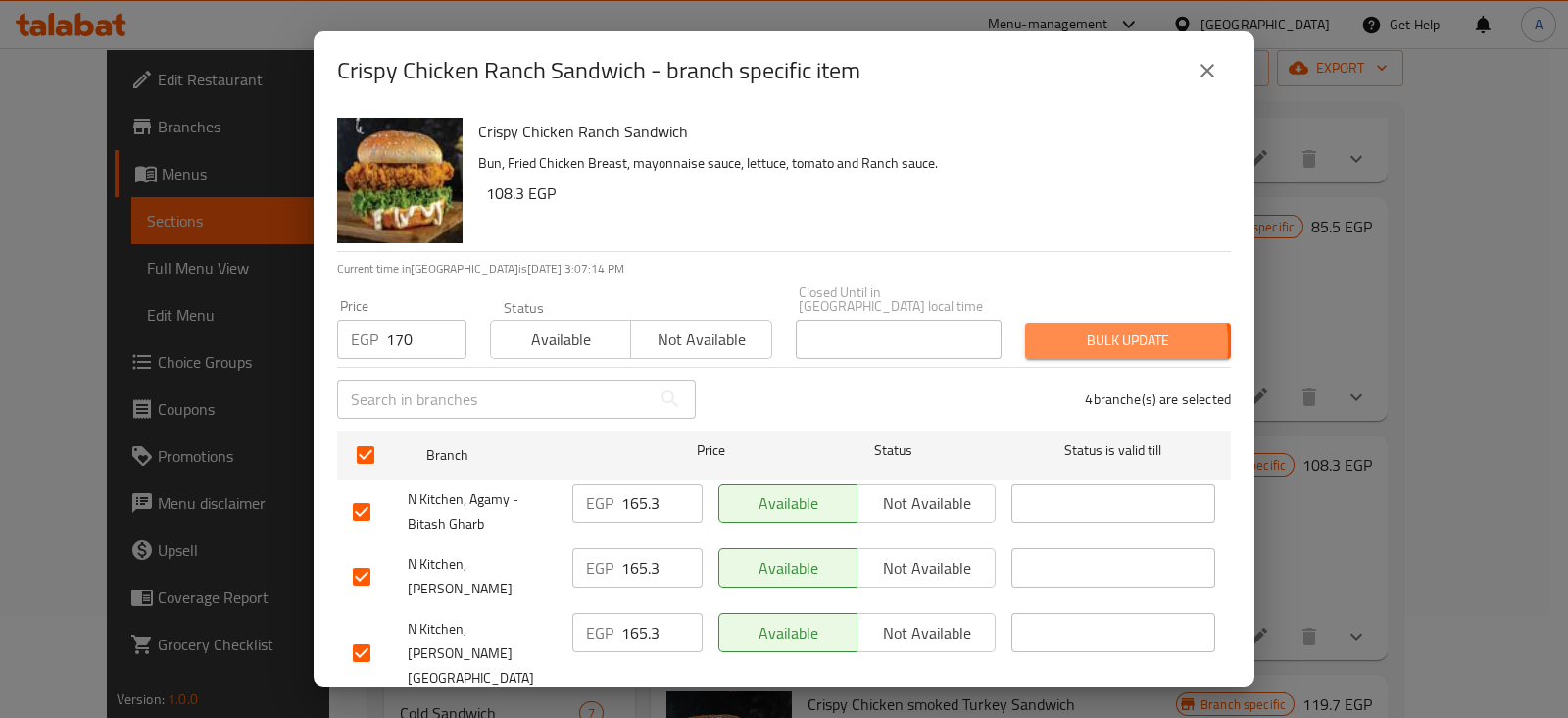
click at [1040, 331] on span "Bulk update" at bounding box center [1127, 341] width 174 height 25
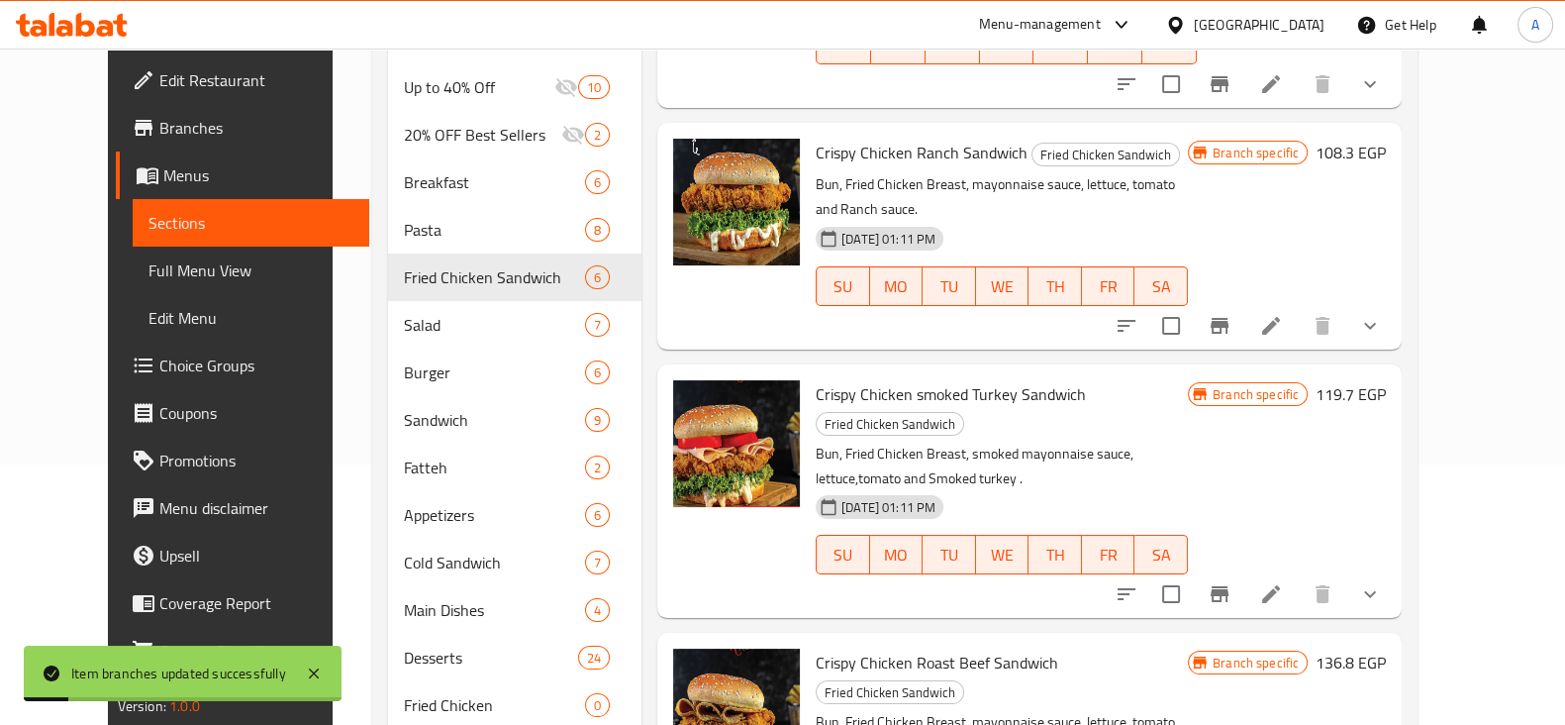
scroll to position [263, 0]
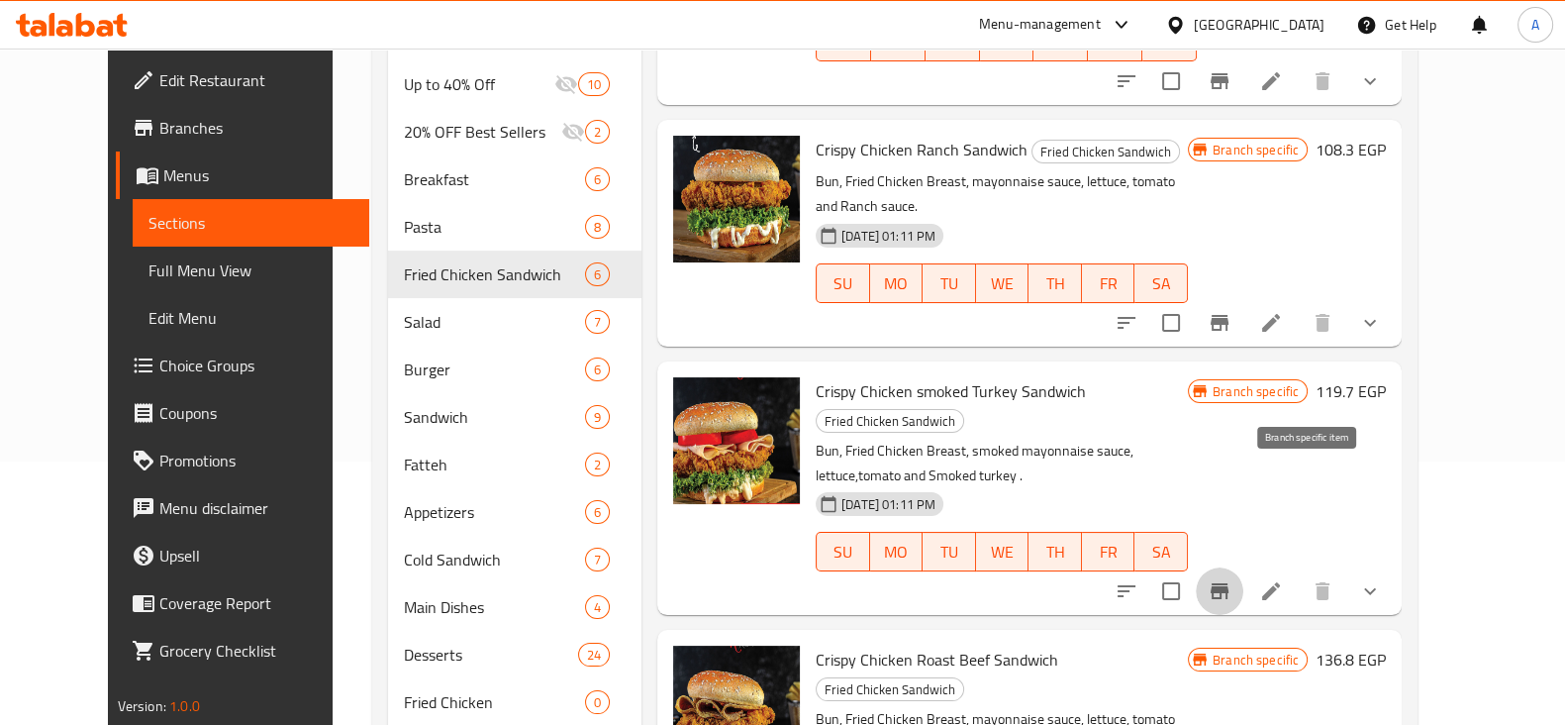
click at [1243, 567] on button "Branch-specific-item" at bounding box center [1220, 591] width 48 height 48
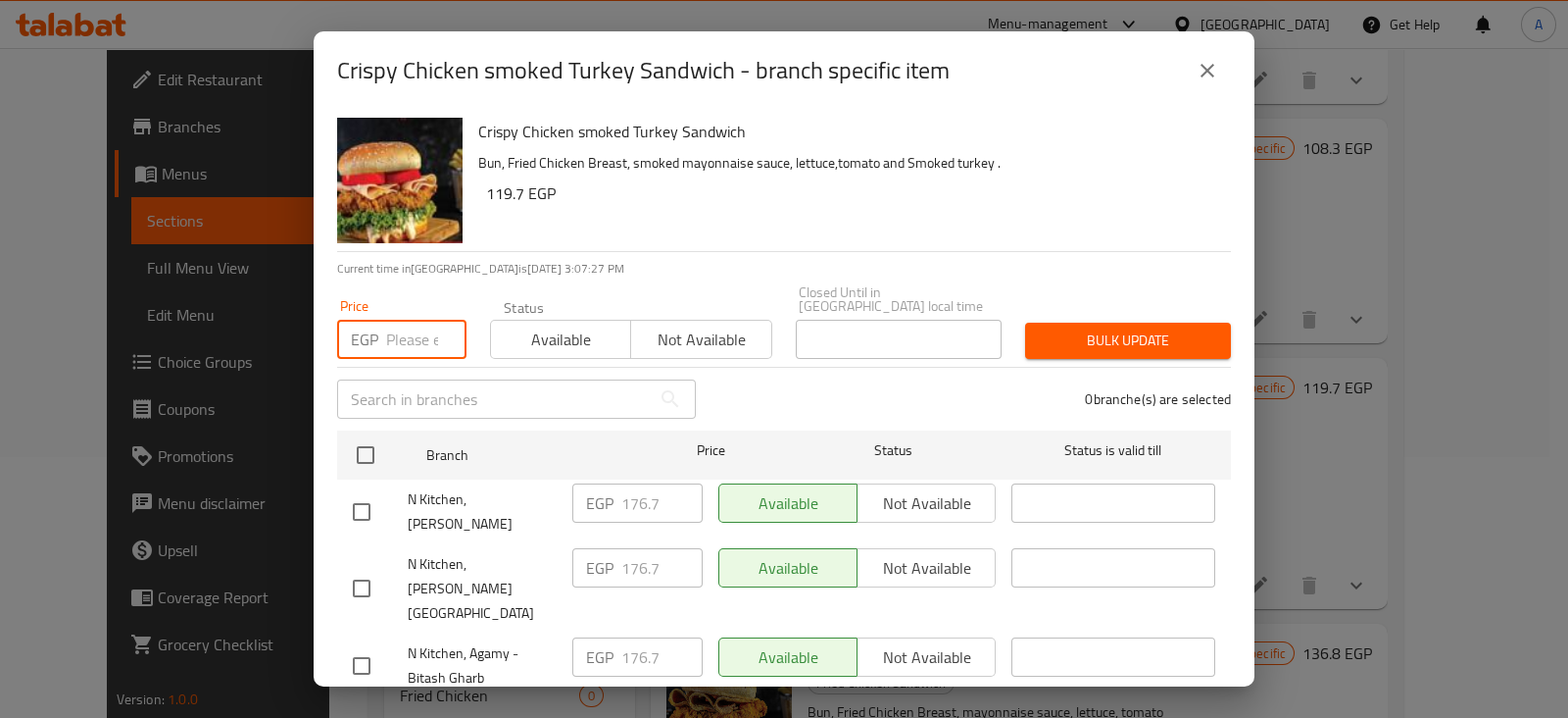
click at [407, 324] on input "number" at bounding box center [426, 340] width 80 height 40
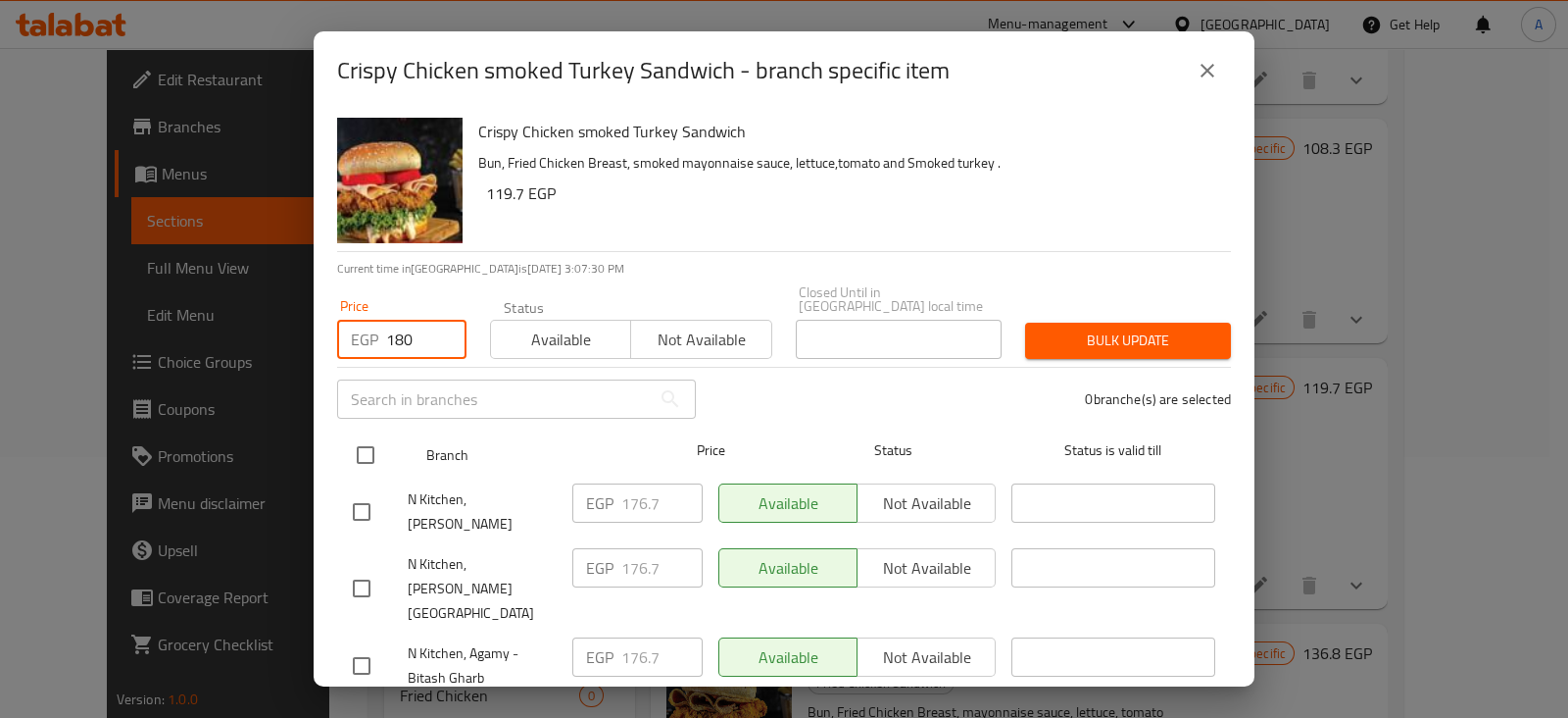
click at [368, 451] on input "checkbox" at bounding box center [365, 455] width 42 height 42
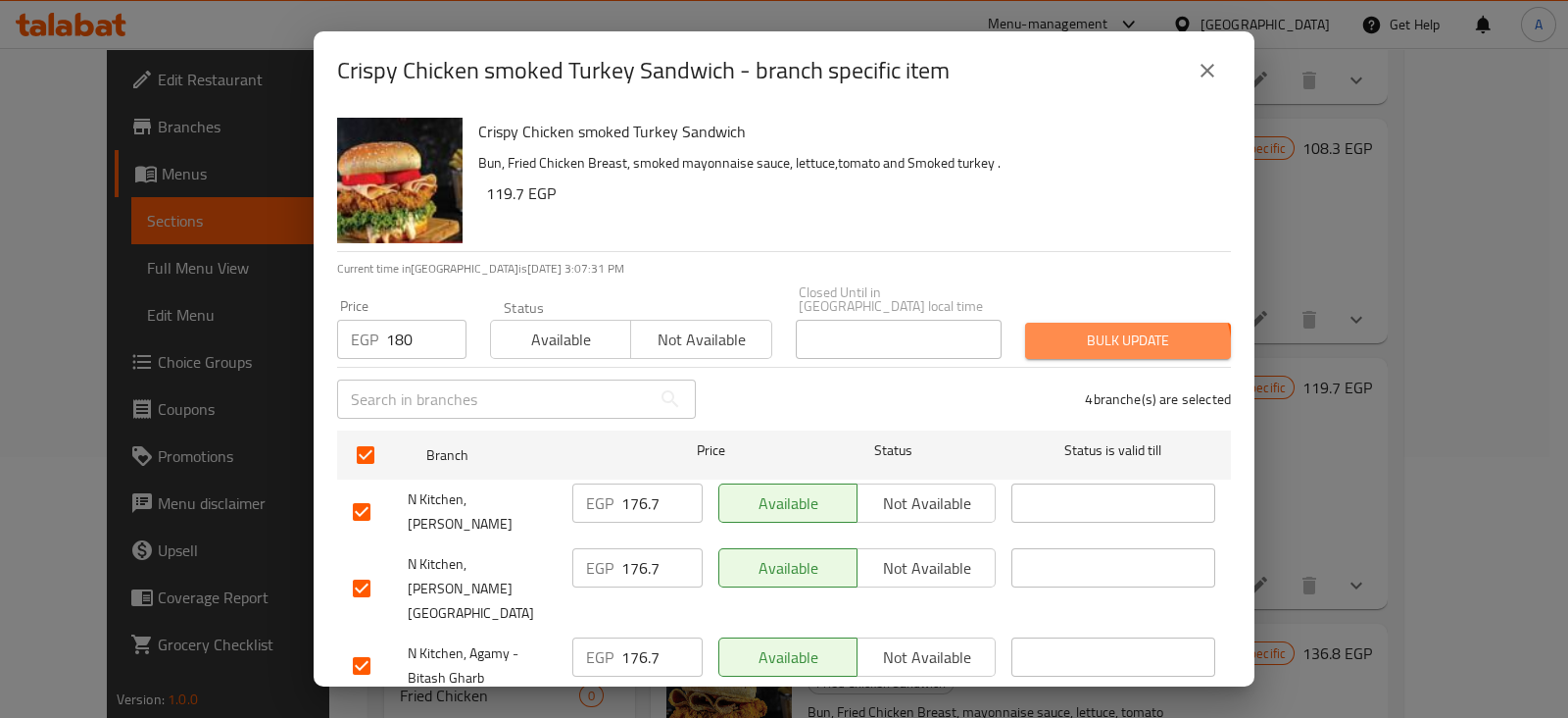
click at [1107, 340] on button "Bulk update" at bounding box center [1127, 341] width 206 height 37
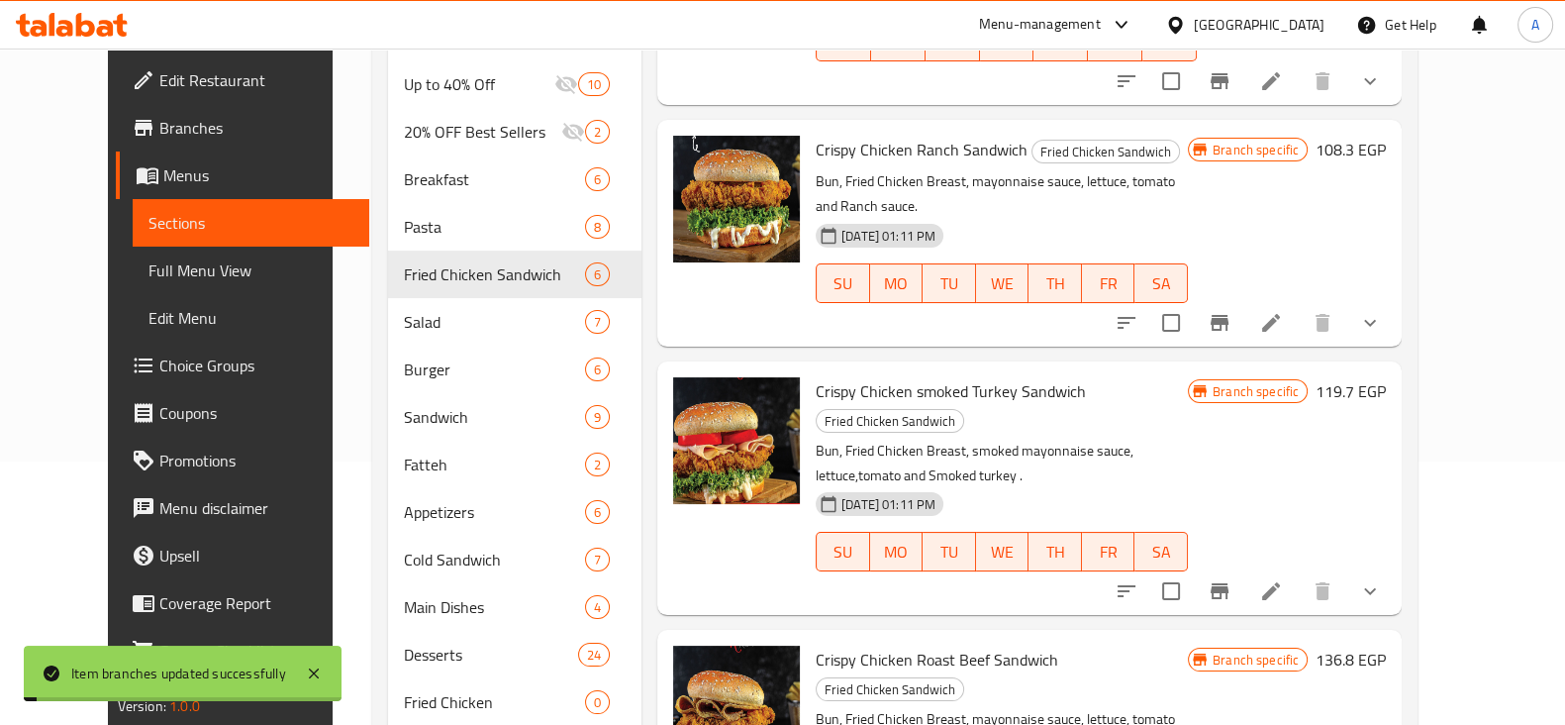
scroll to position [345, 0]
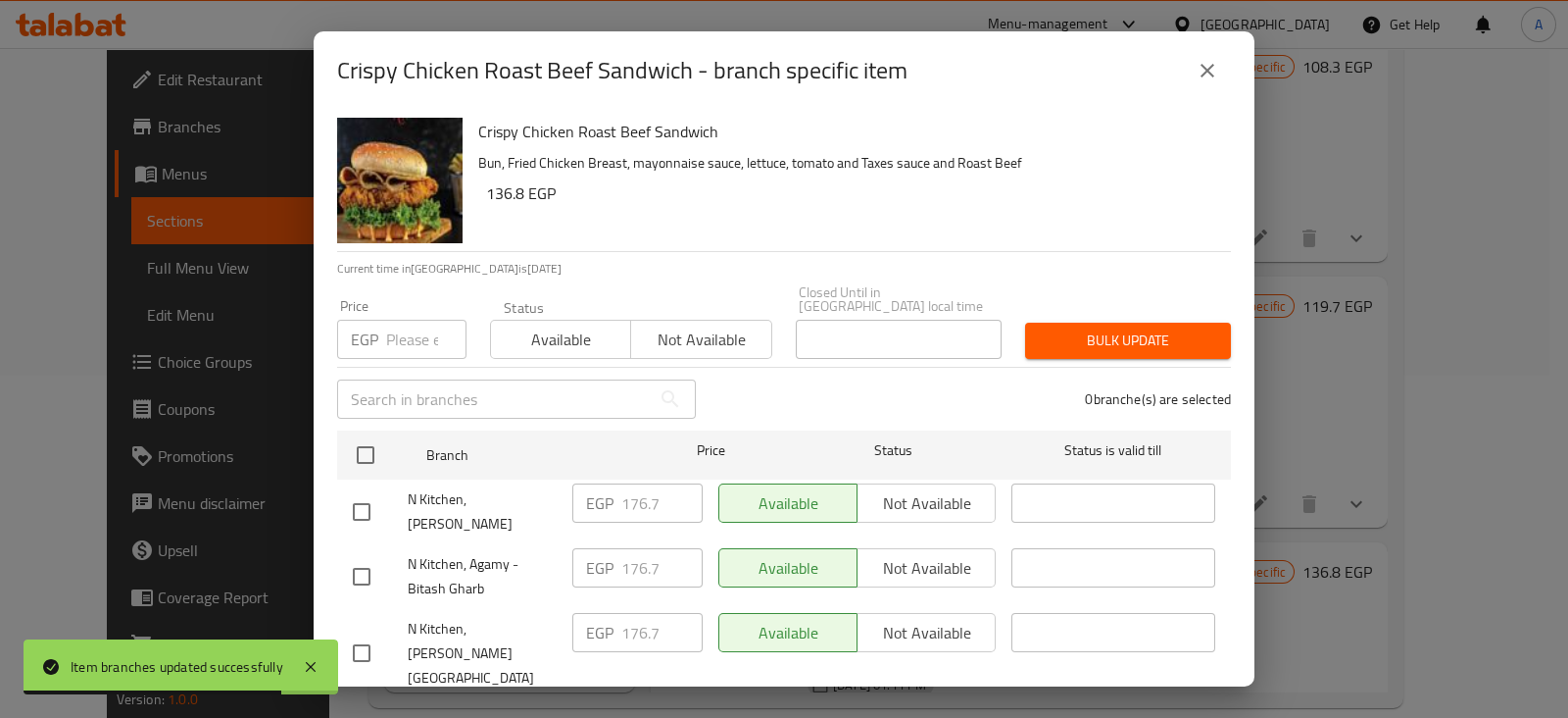
click at [428, 330] on input "number" at bounding box center [426, 340] width 80 height 40
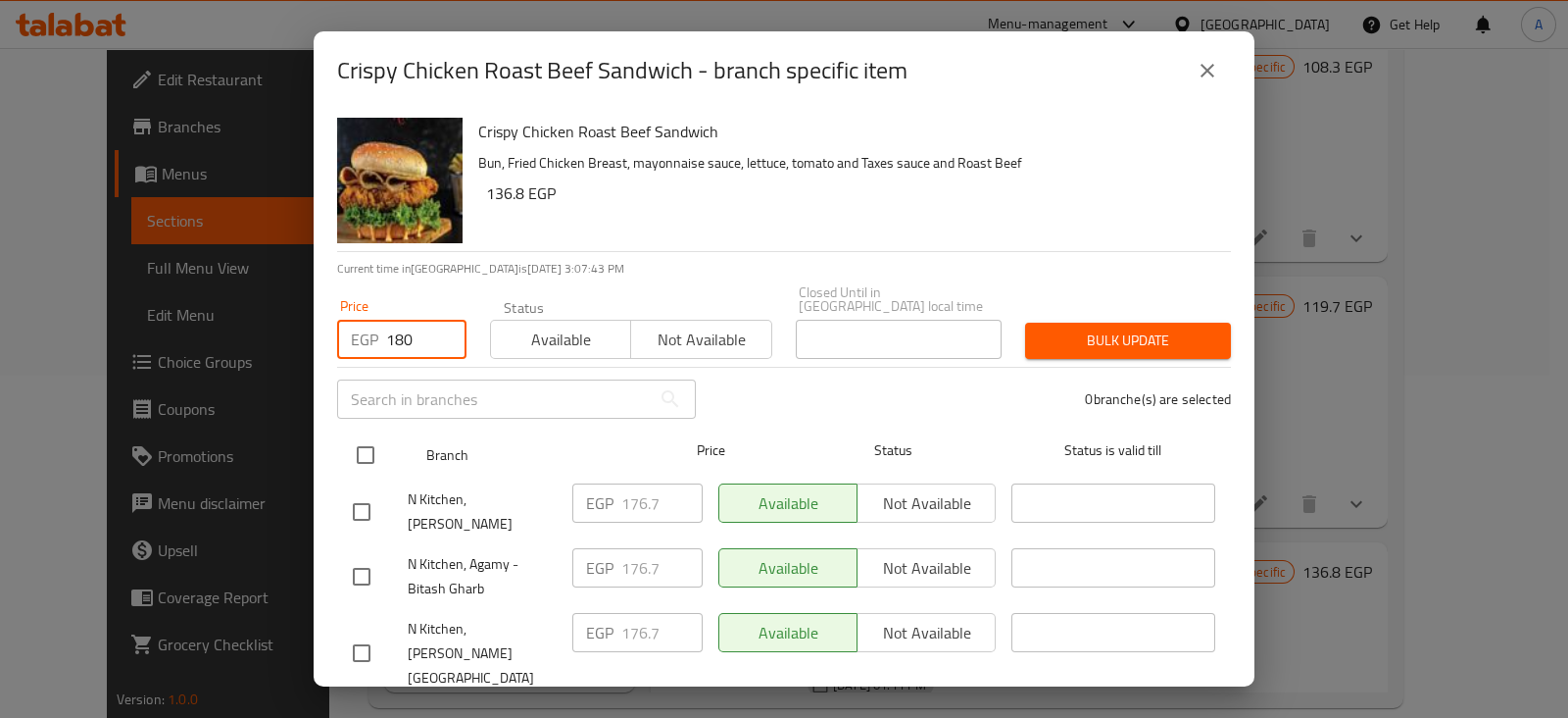
click at [371, 436] on input "checkbox" at bounding box center [365, 455] width 42 height 42
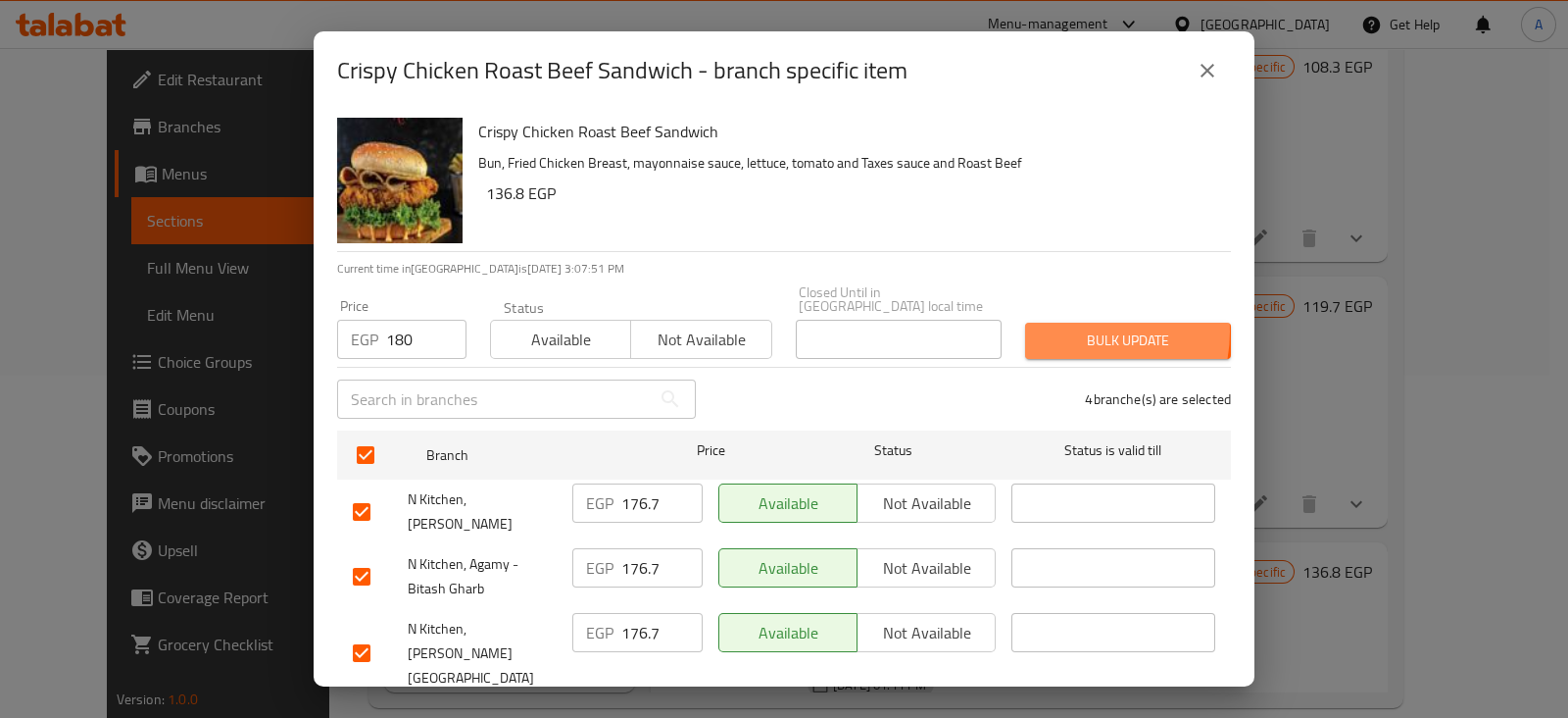
click at [1060, 329] on span "Bulk update" at bounding box center [1127, 341] width 174 height 25
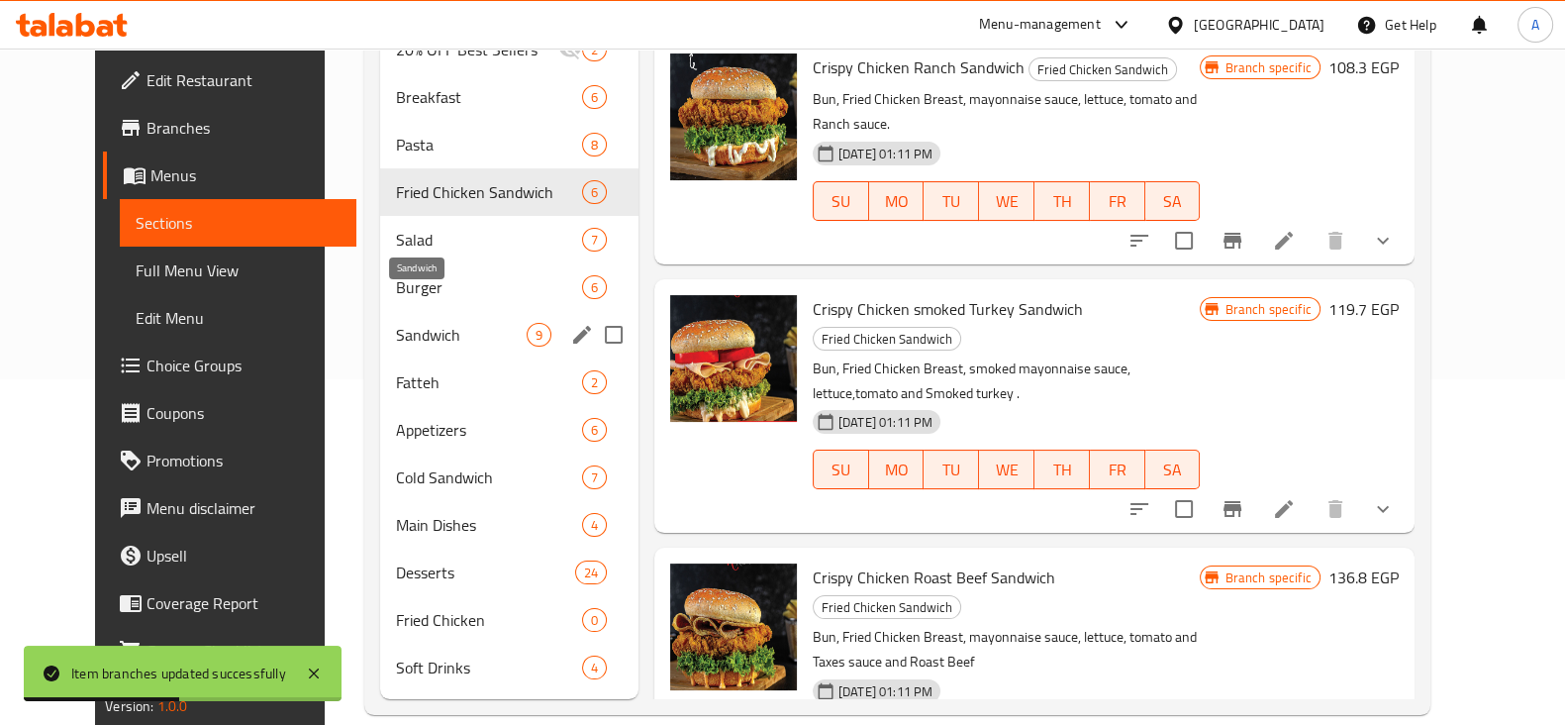
click at [427, 323] on span "Sandwich" at bounding box center [461, 335] width 131 height 24
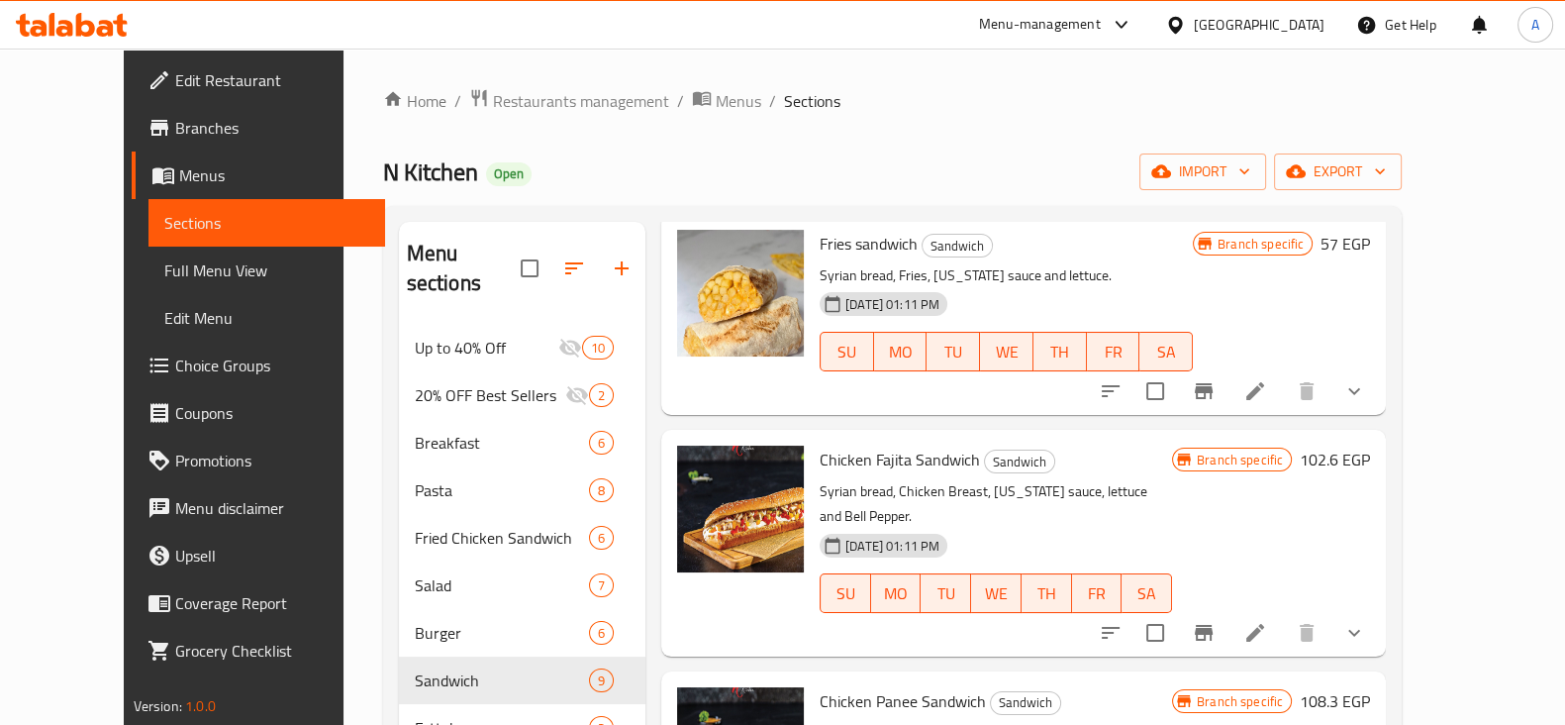
scroll to position [531, 0]
click at [1216, 620] on icon "Branch-specific-item" at bounding box center [1204, 632] width 24 height 24
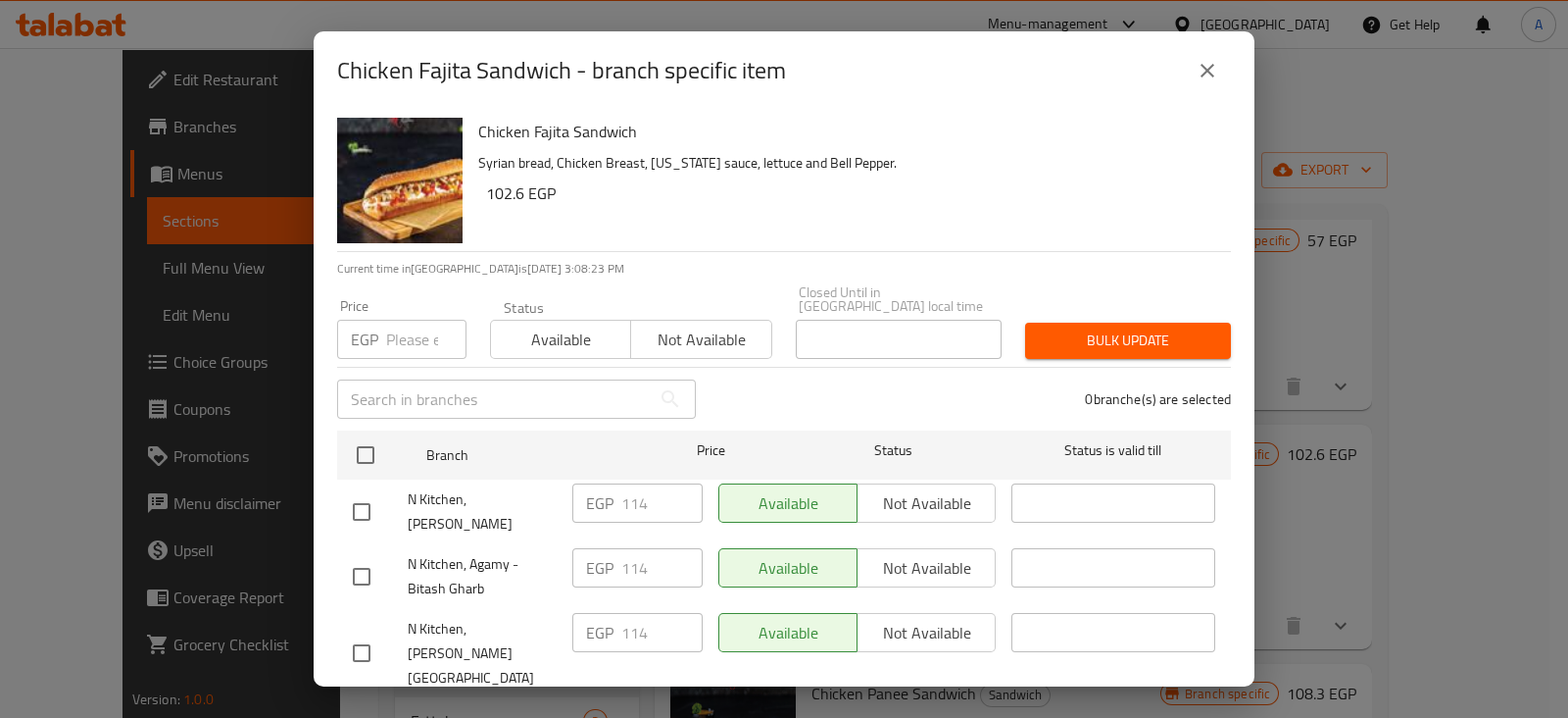
click at [415, 330] on input "number" at bounding box center [426, 340] width 80 height 40
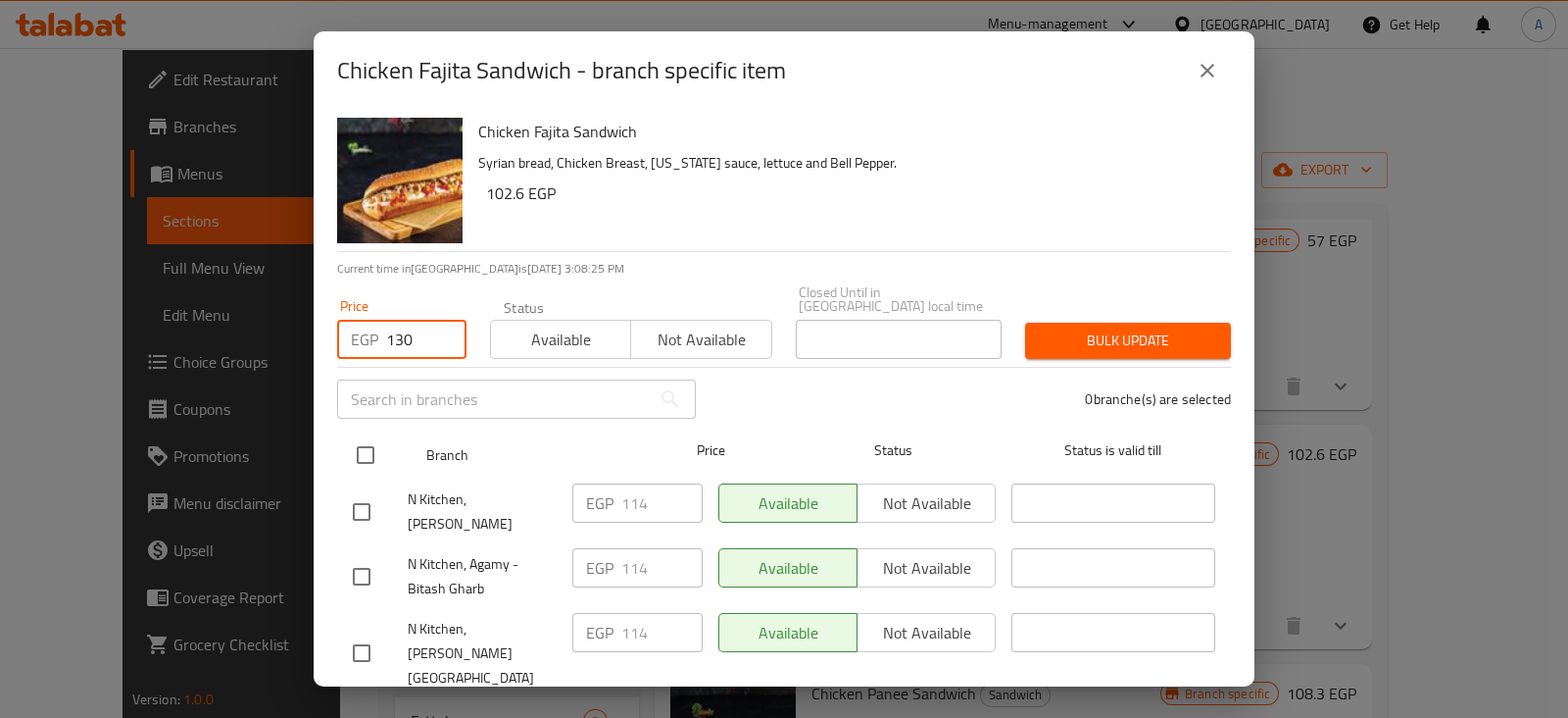
click at [361, 434] on input "checkbox" at bounding box center [365, 455] width 42 height 42
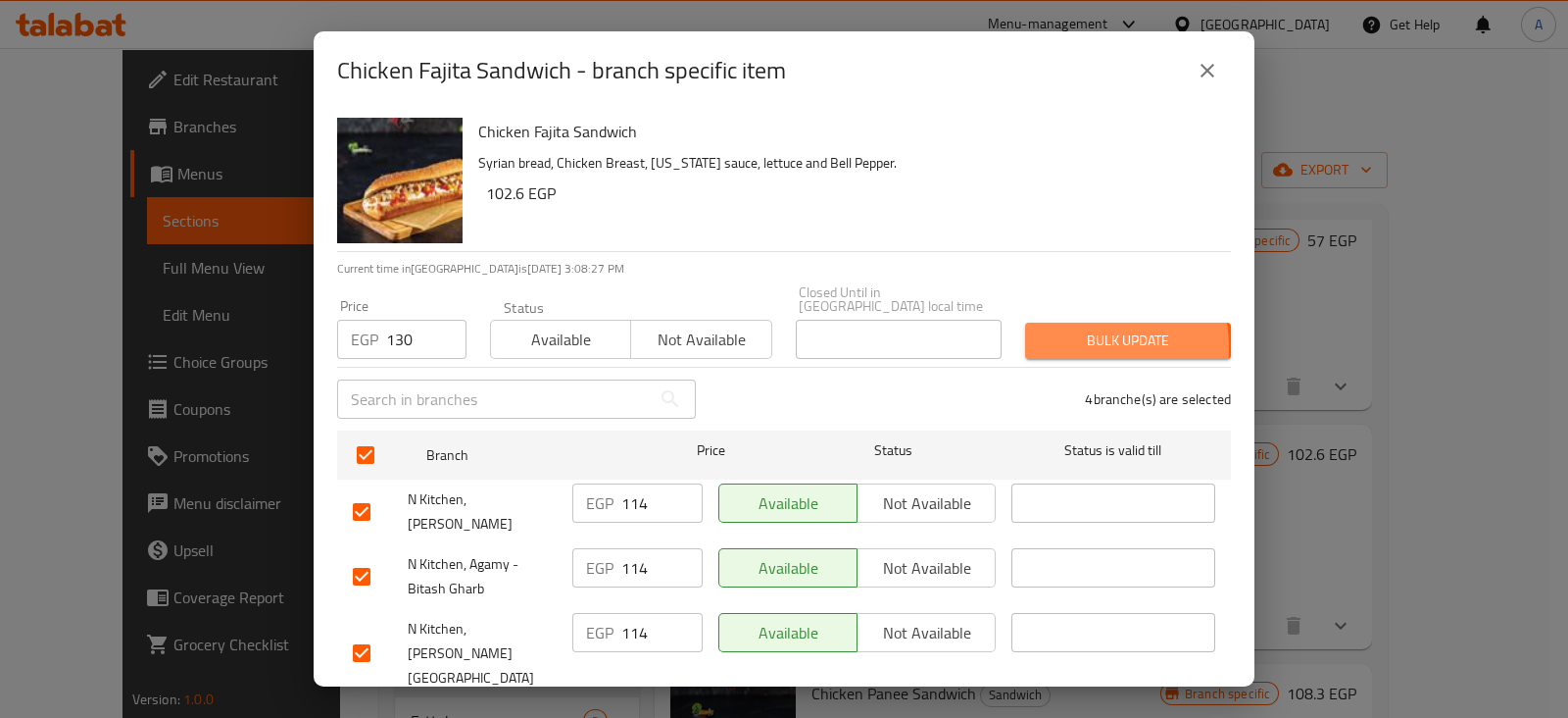
click at [1058, 333] on span "Bulk update" at bounding box center [1127, 341] width 174 height 25
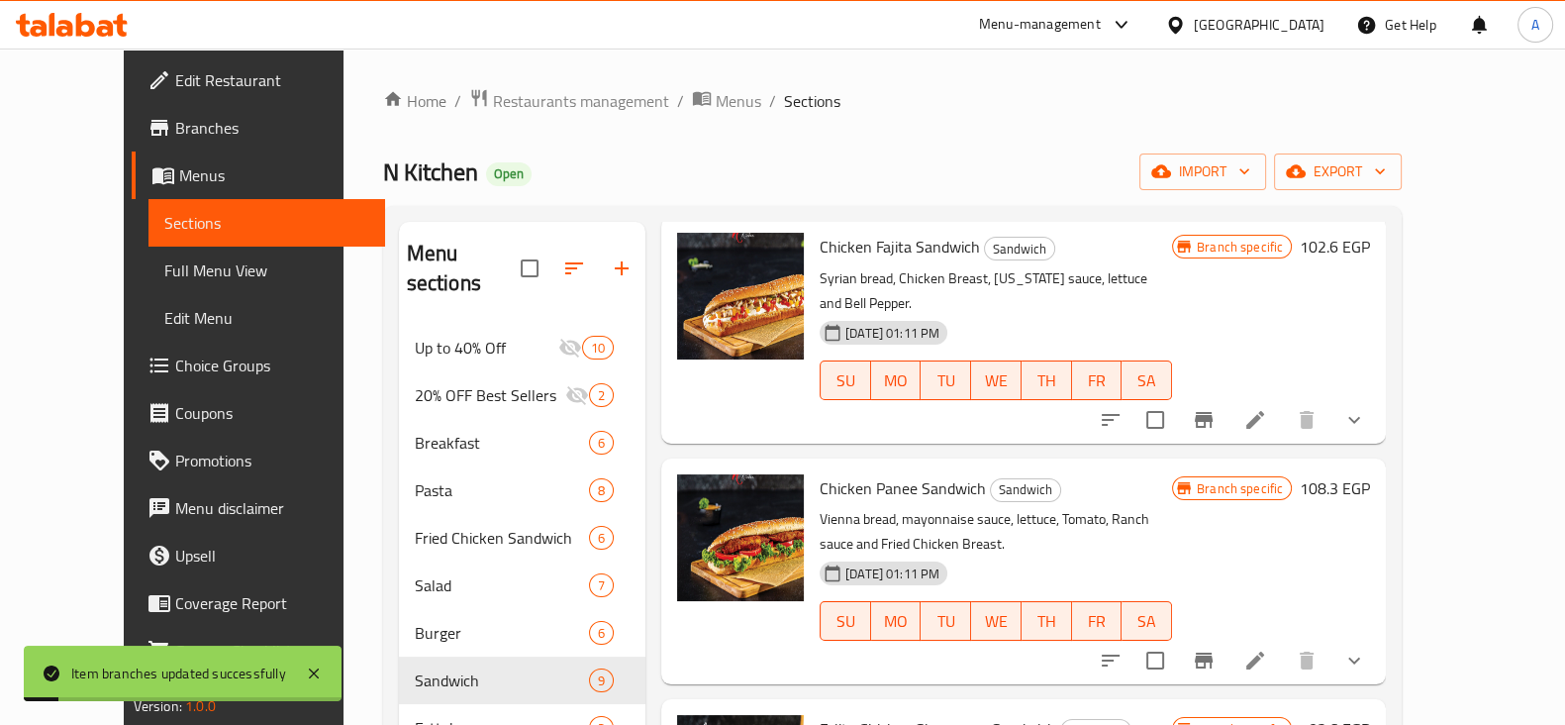
scroll to position [743, 0]
click at [1216, 647] on icon "Branch-specific-item" at bounding box center [1204, 659] width 24 height 24
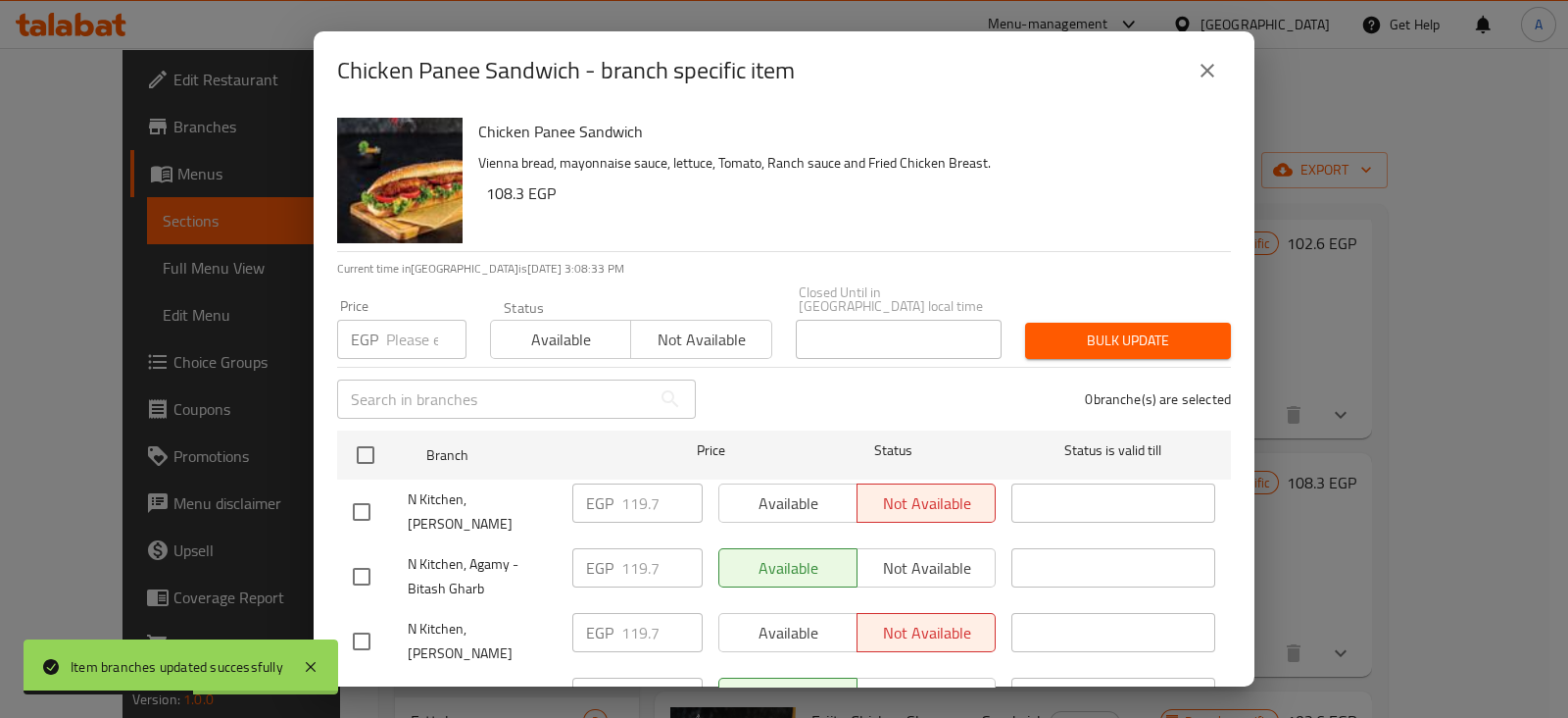
click at [397, 320] on input "number" at bounding box center [426, 340] width 80 height 40
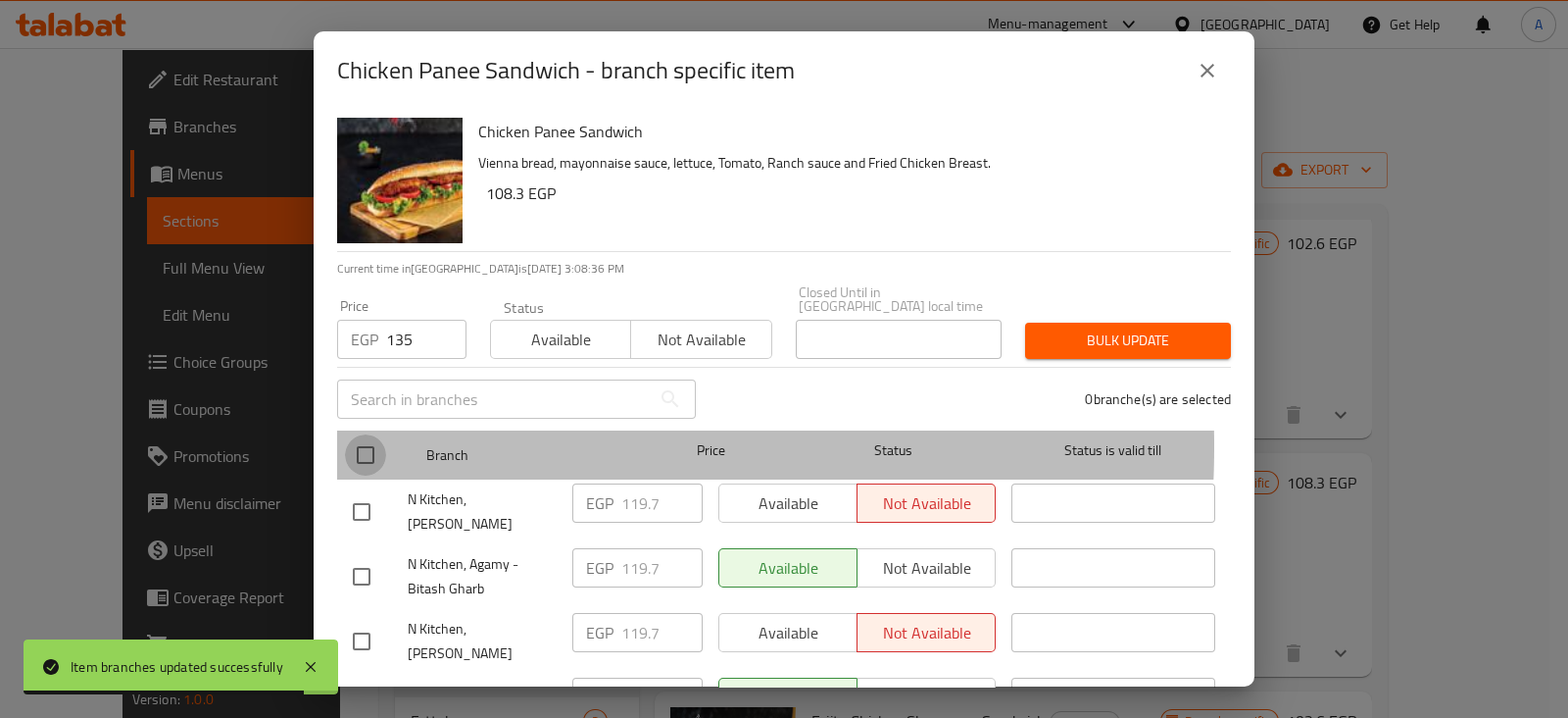
click at [372, 434] on input "checkbox" at bounding box center [365, 455] width 42 height 42
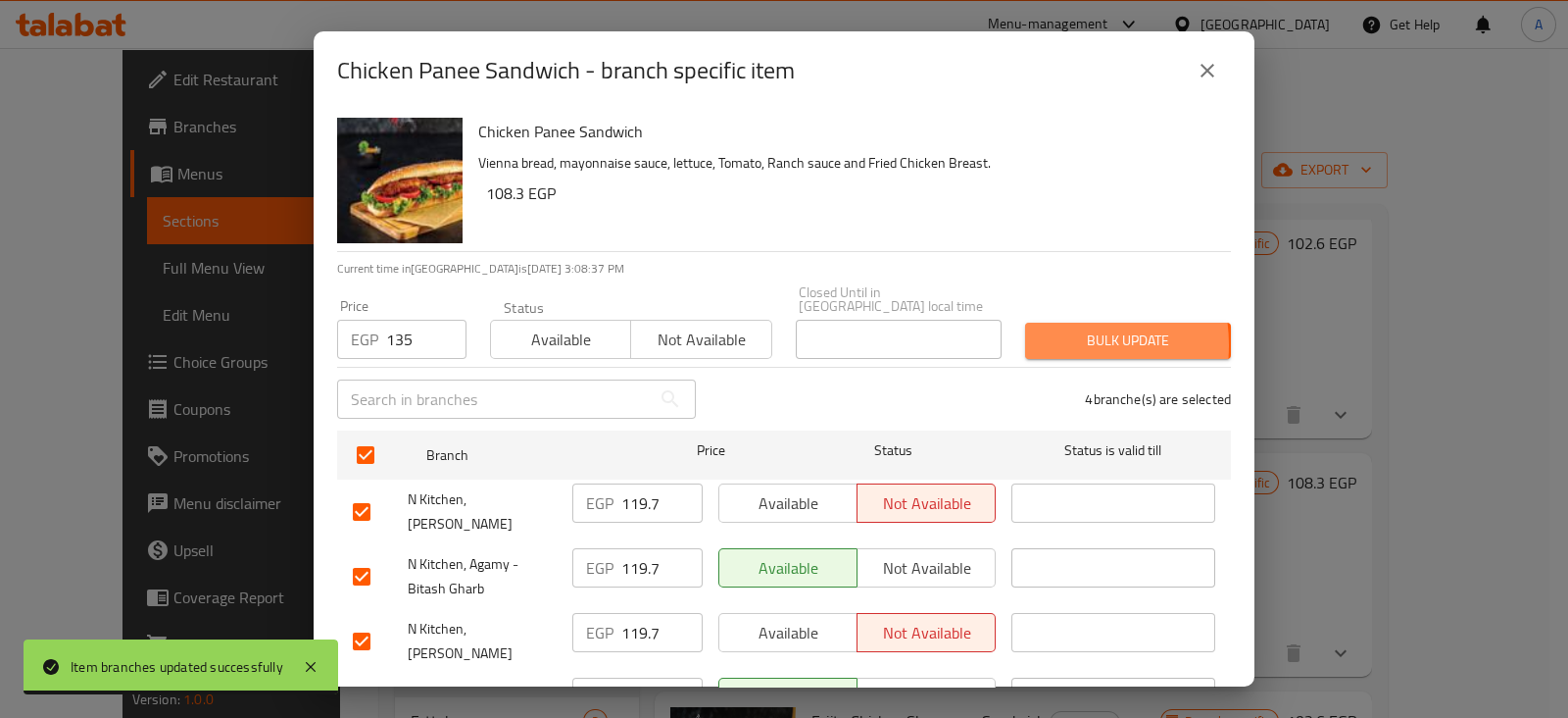
click at [1040, 332] on span "Bulk update" at bounding box center [1127, 341] width 174 height 25
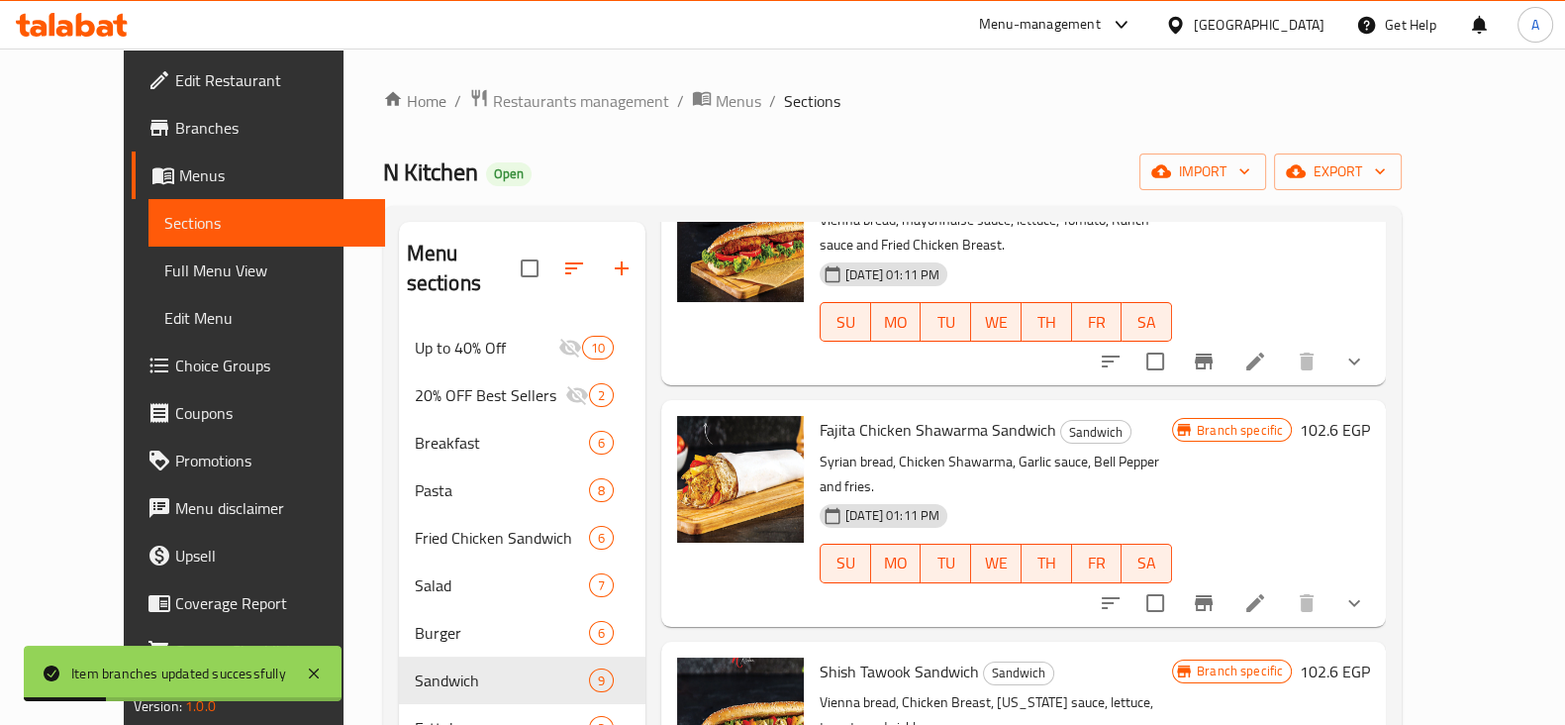
scroll to position [1049, 0]
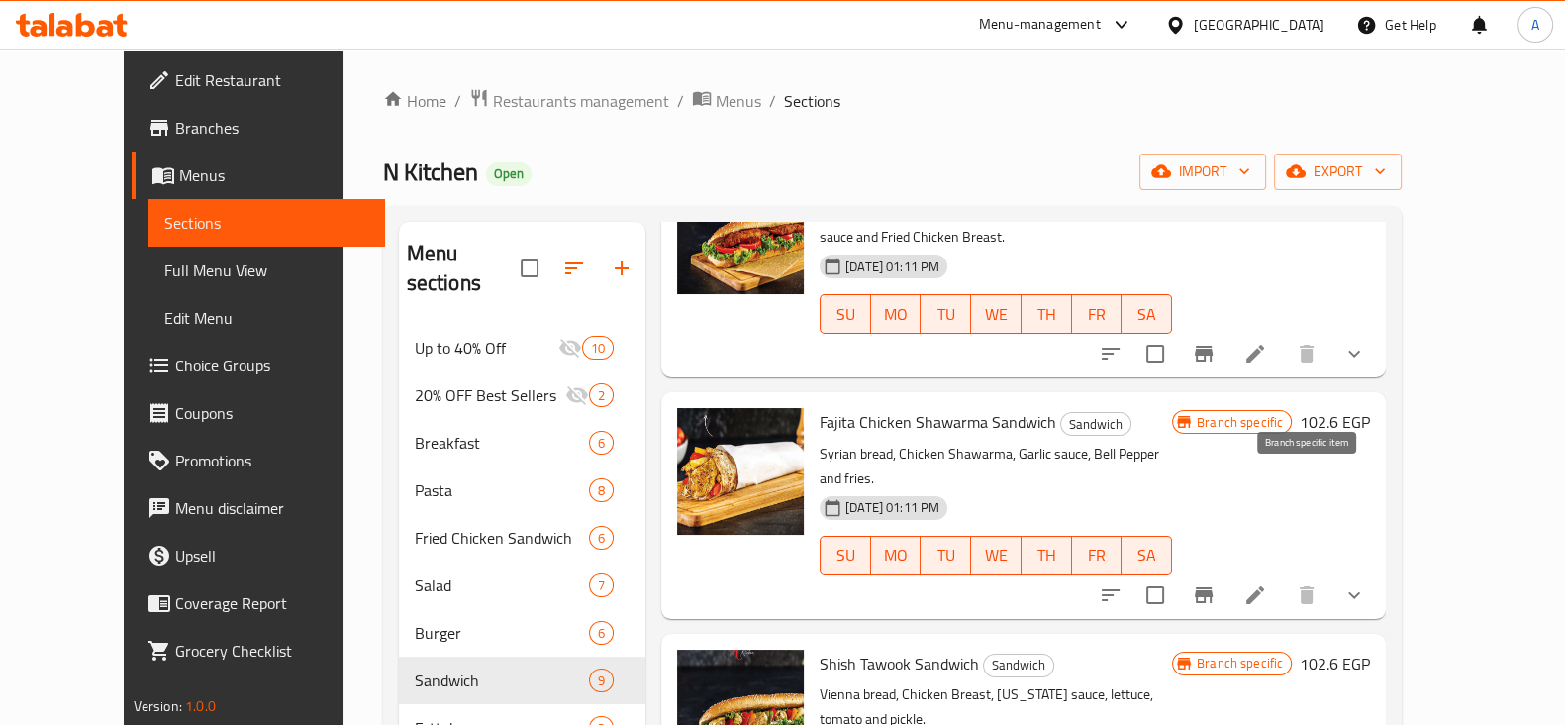
click at [1213, 587] on icon "Branch-specific-item" at bounding box center [1204, 595] width 18 height 16
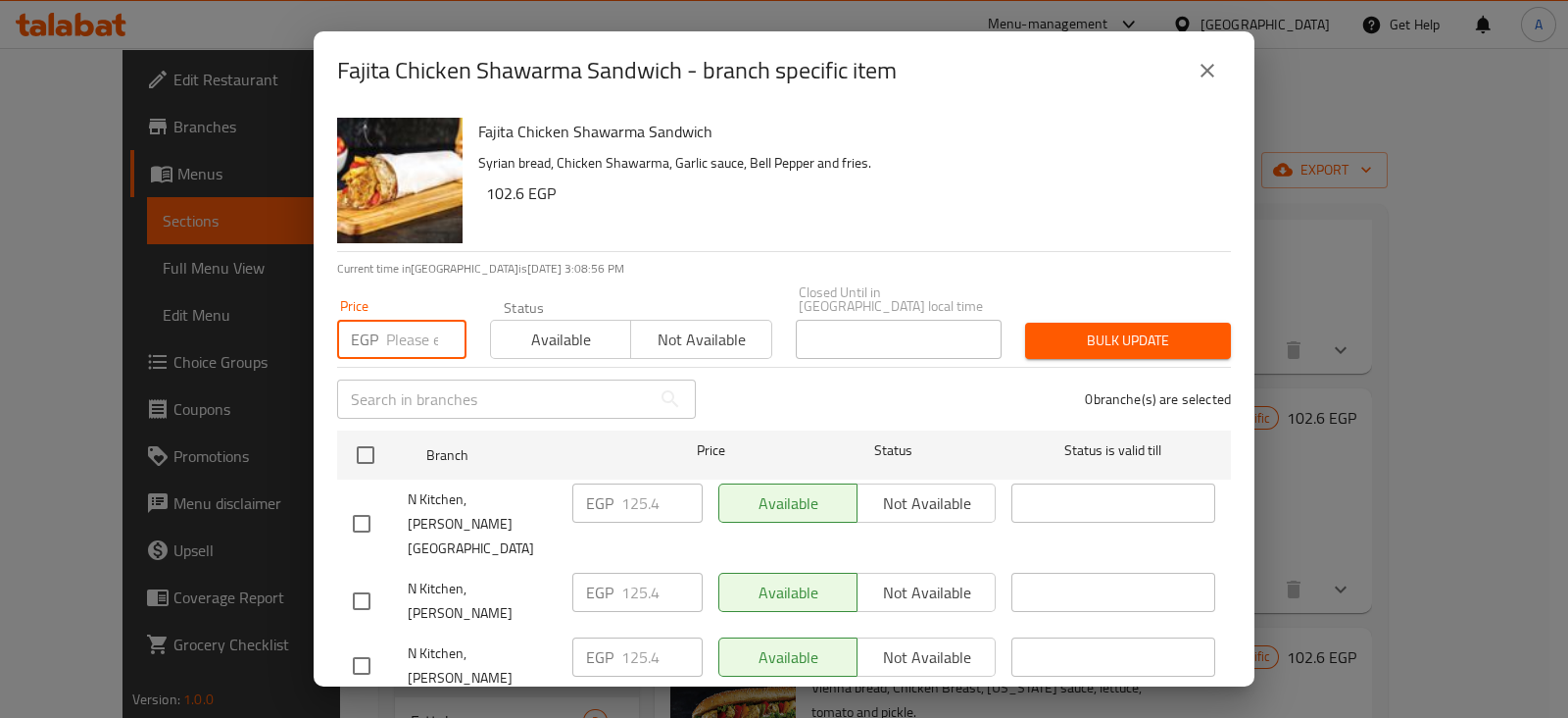
click at [413, 326] on input "number" at bounding box center [426, 340] width 80 height 40
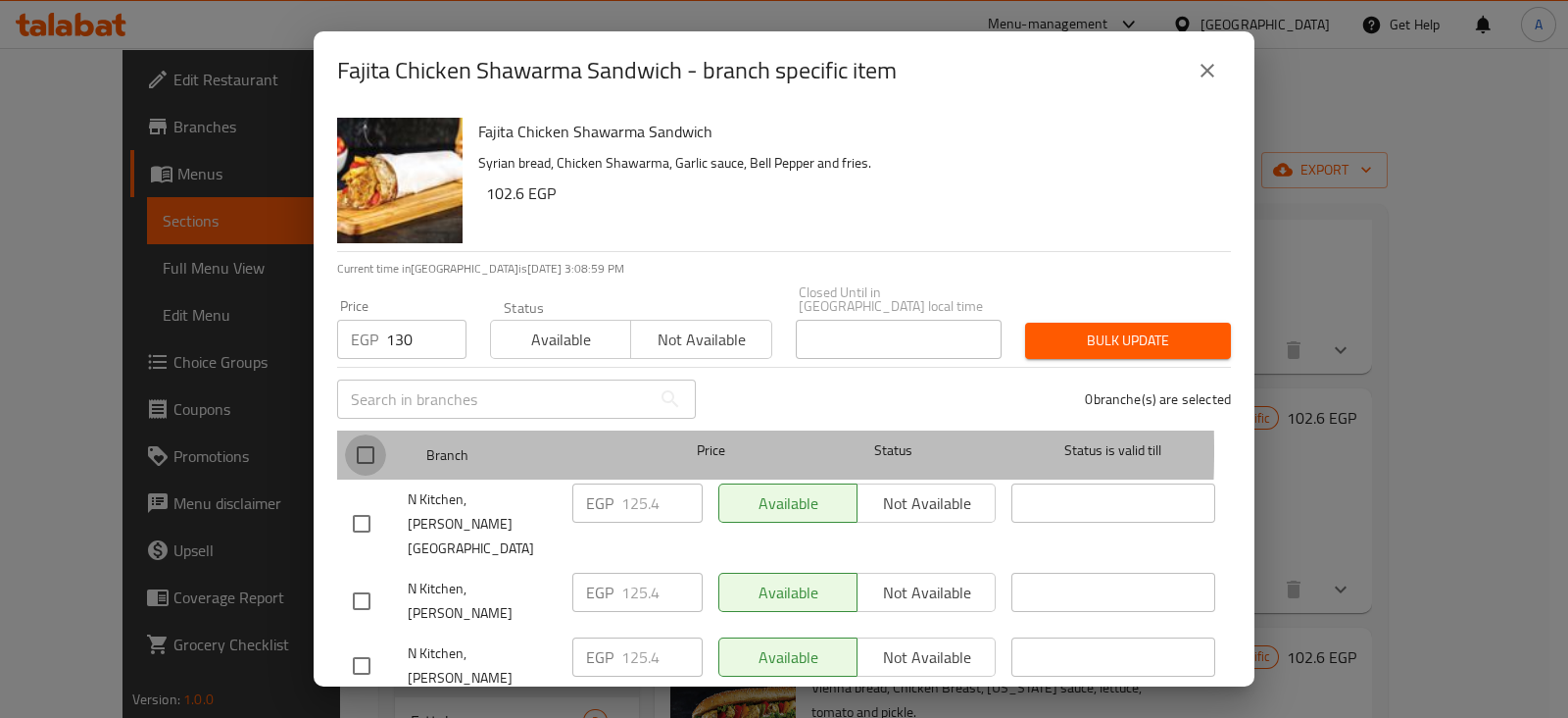
click at [364, 435] on input "checkbox" at bounding box center [365, 455] width 42 height 42
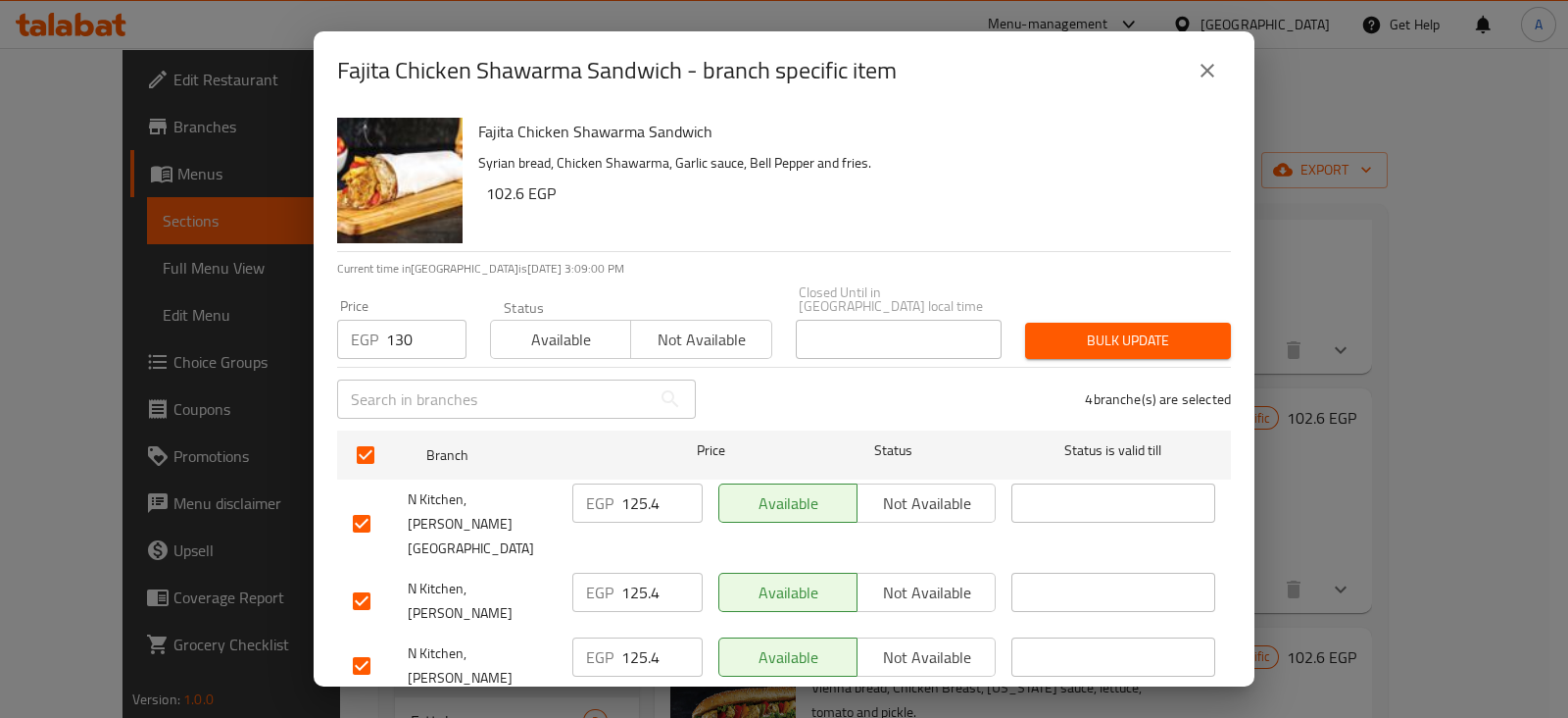
click at [1166, 329] on span "Bulk update" at bounding box center [1127, 341] width 174 height 25
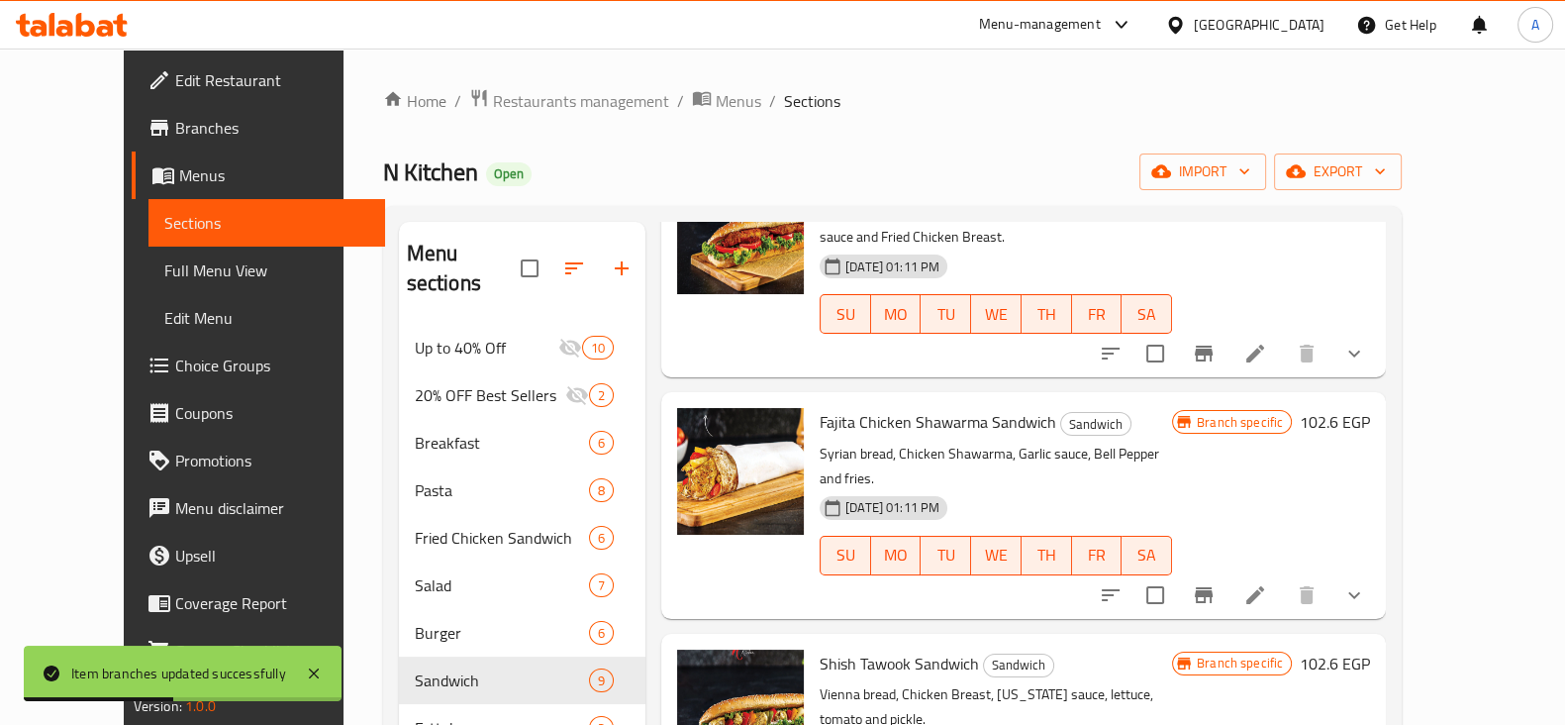
scroll to position [1198, 0]
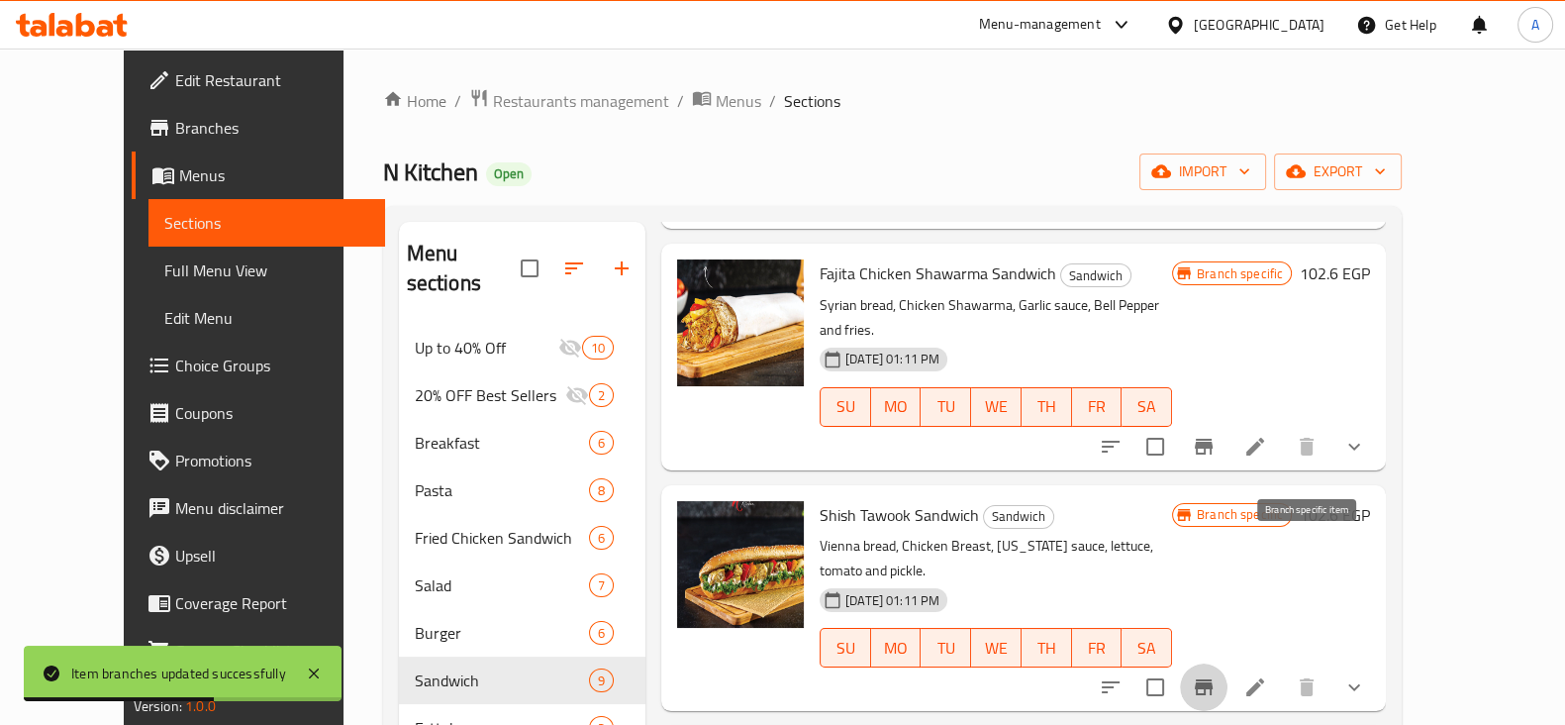
click at [1216, 675] on icon "Branch-specific-item" at bounding box center [1204, 687] width 24 height 24
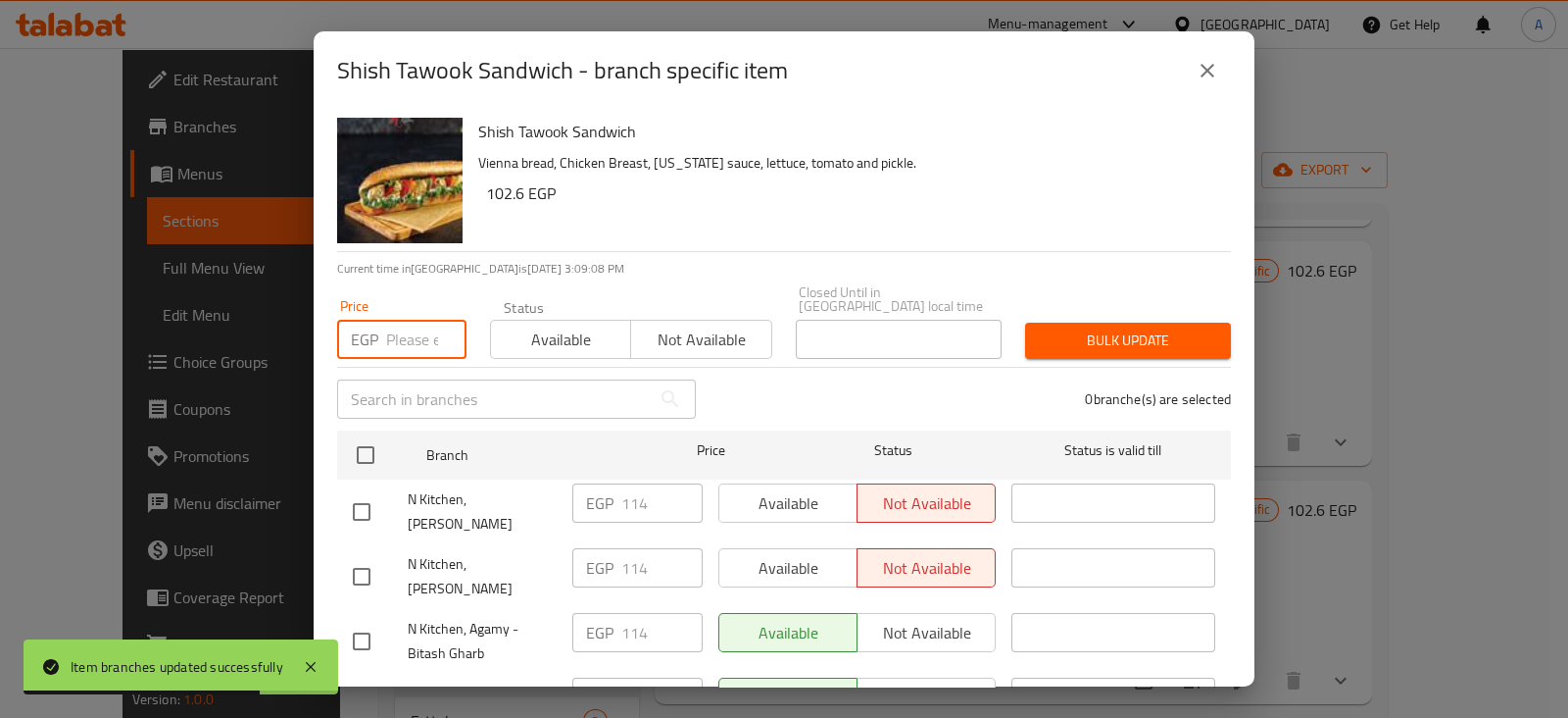
click at [396, 329] on input "number" at bounding box center [426, 340] width 80 height 40
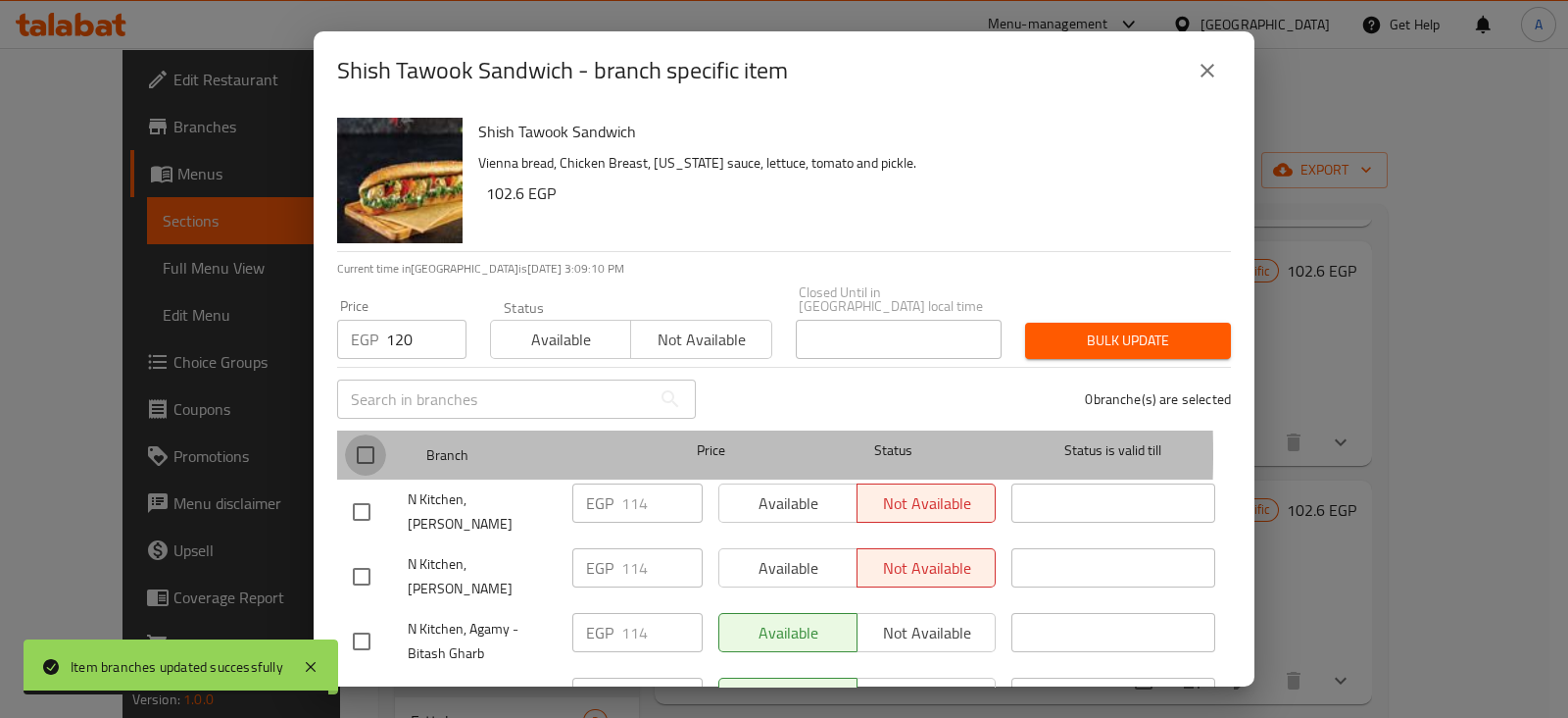
click at [363, 440] on input "checkbox" at bounding box center [365, 455] width 42 height 42
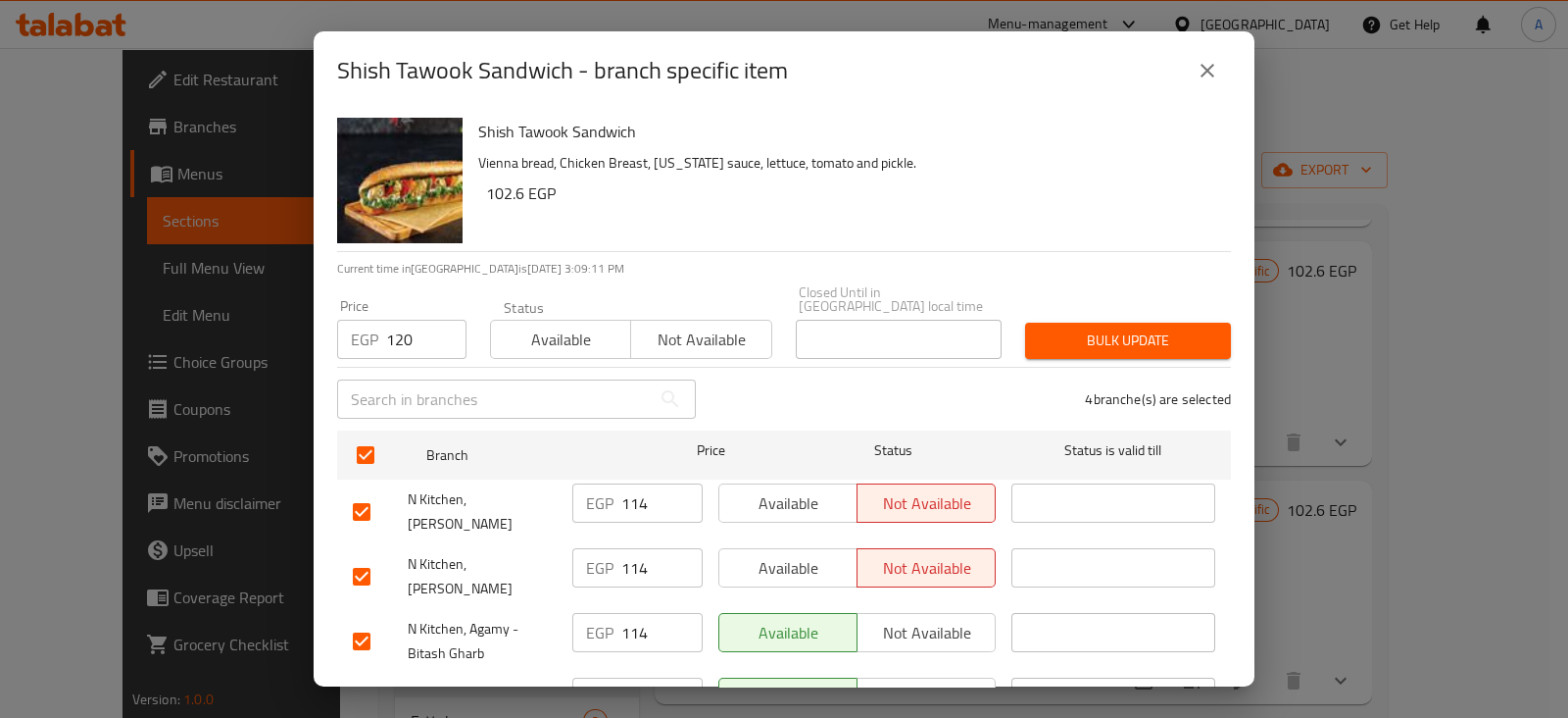
click at [1076, 329] on span "Bulk update" at bounding box center [1127, 341] width 174 height 25
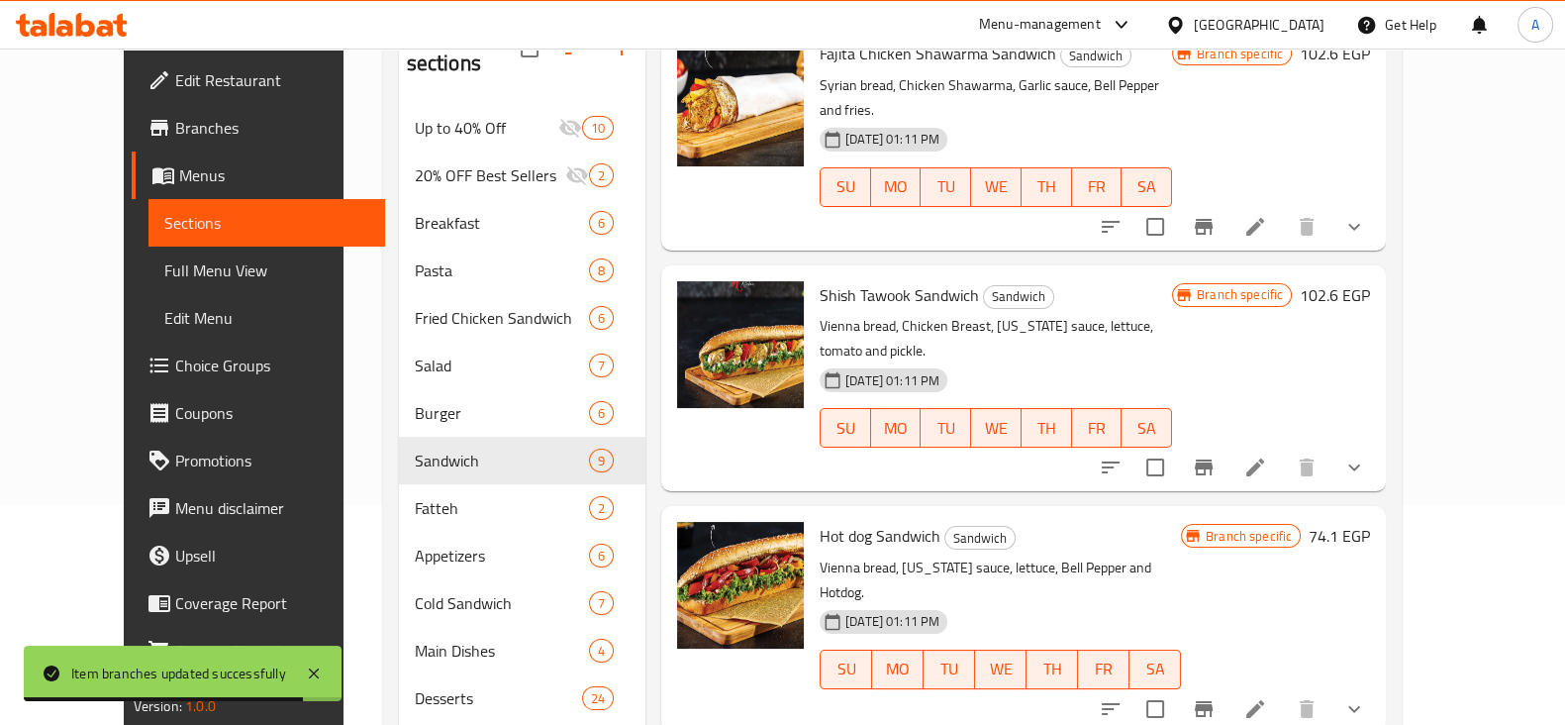
scroll to position [224, 0]
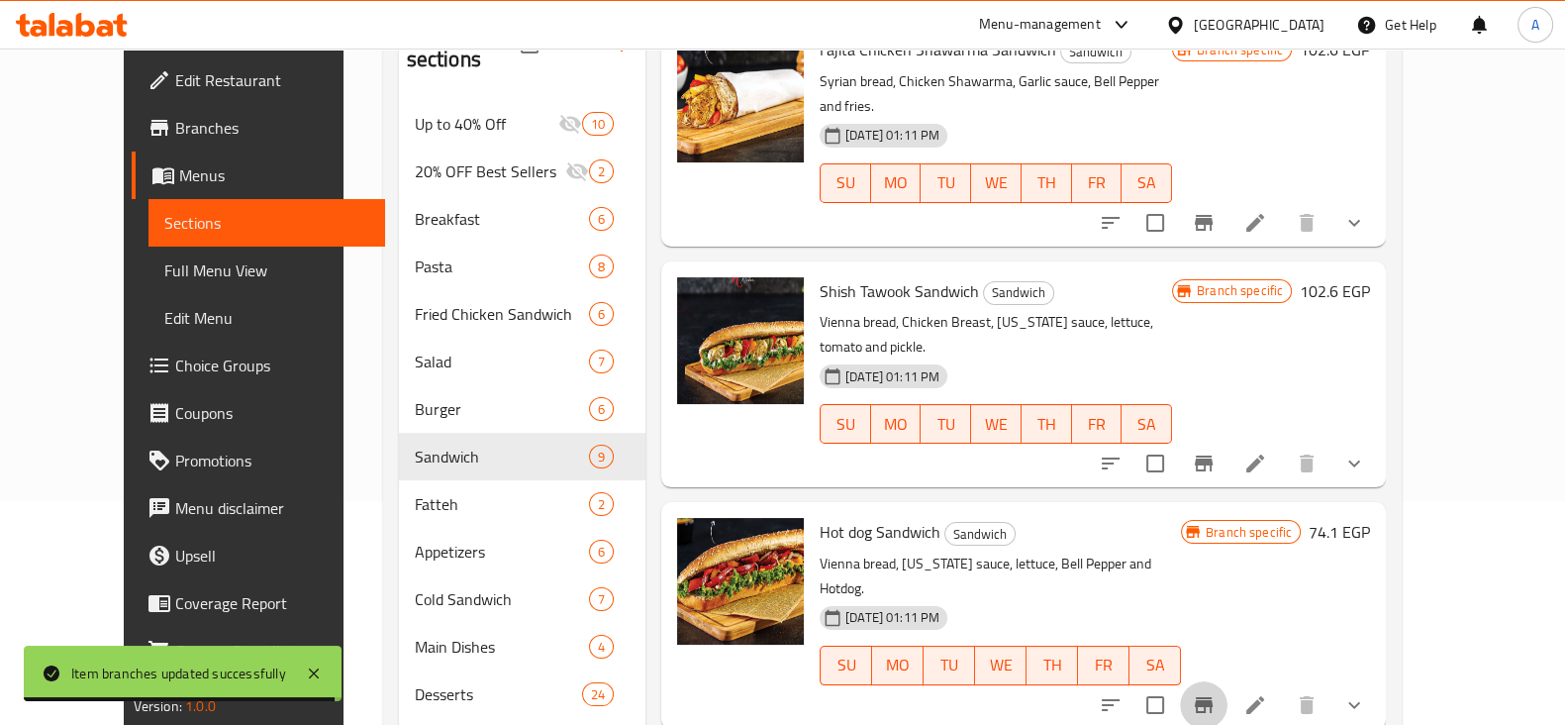
click at [1213, 697] on icon "Branch-specific-item" at bounding box center [1204, 705] width 18 height 16
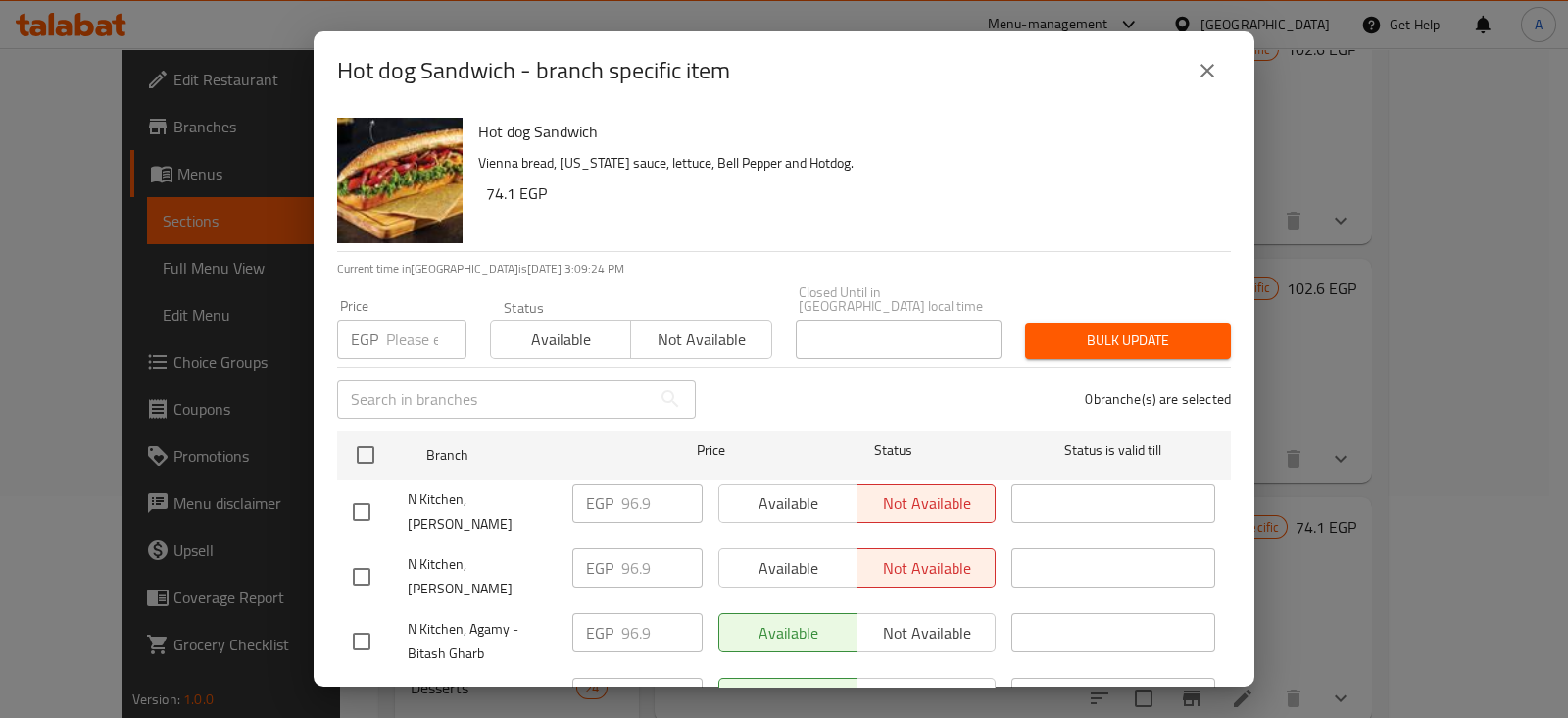
click at [408, 320] on input "number" at bounding box center [426, 340] width 80 height 40
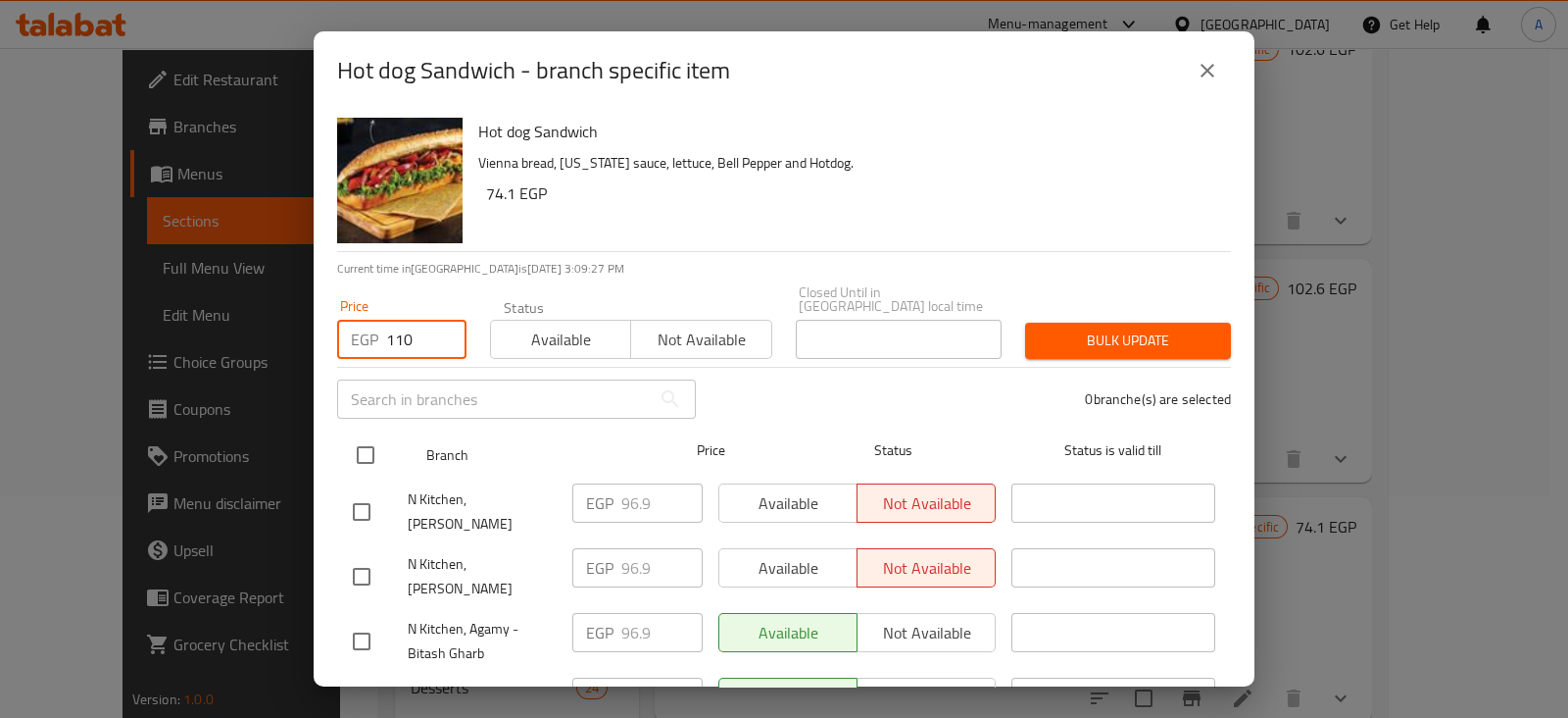
click at [358, 435] on input "checkbox" at bounding box center [365, 455] width 42 height 42
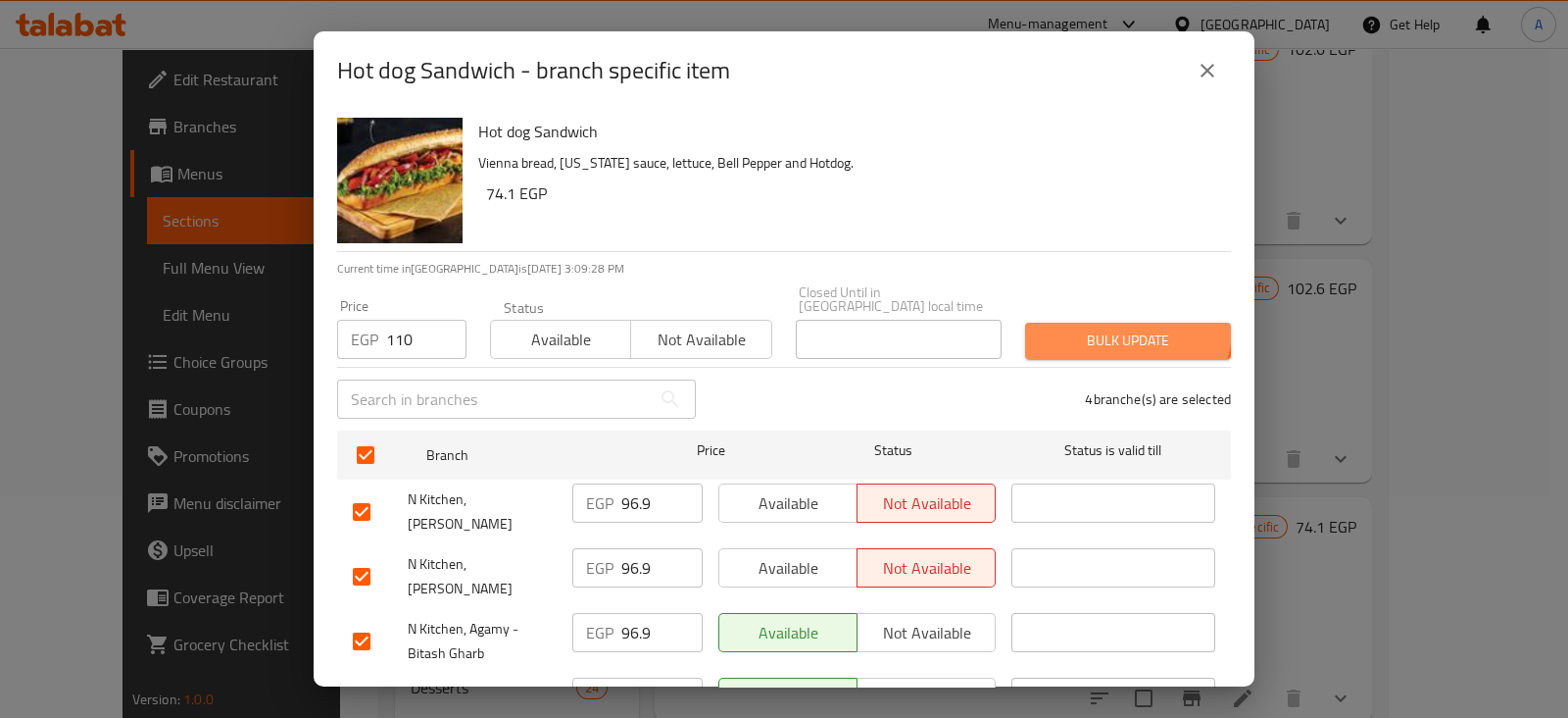
click at [1109, 329] on span "Bulk update" at bounding box center [1127, 341] width 174 height 25
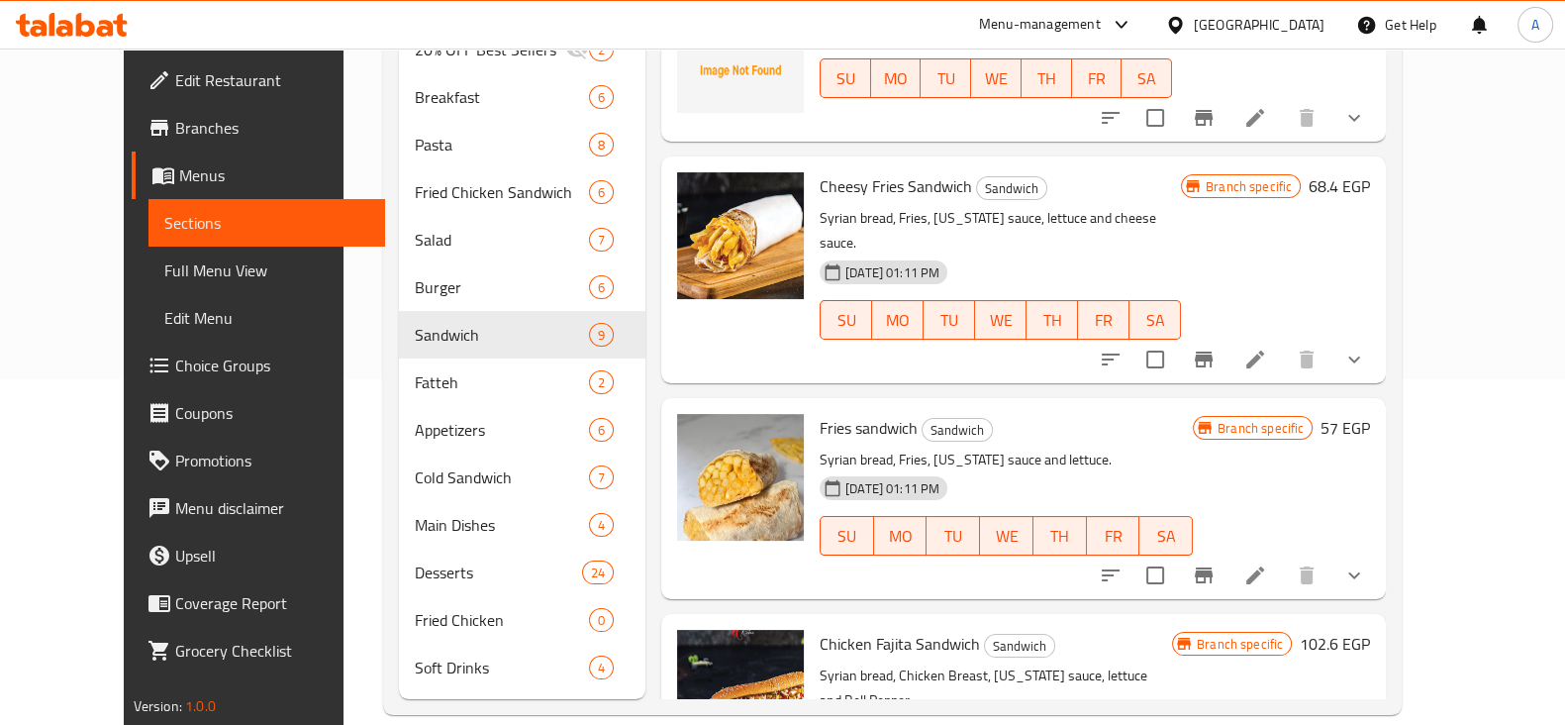
scroll to position [0, 0]
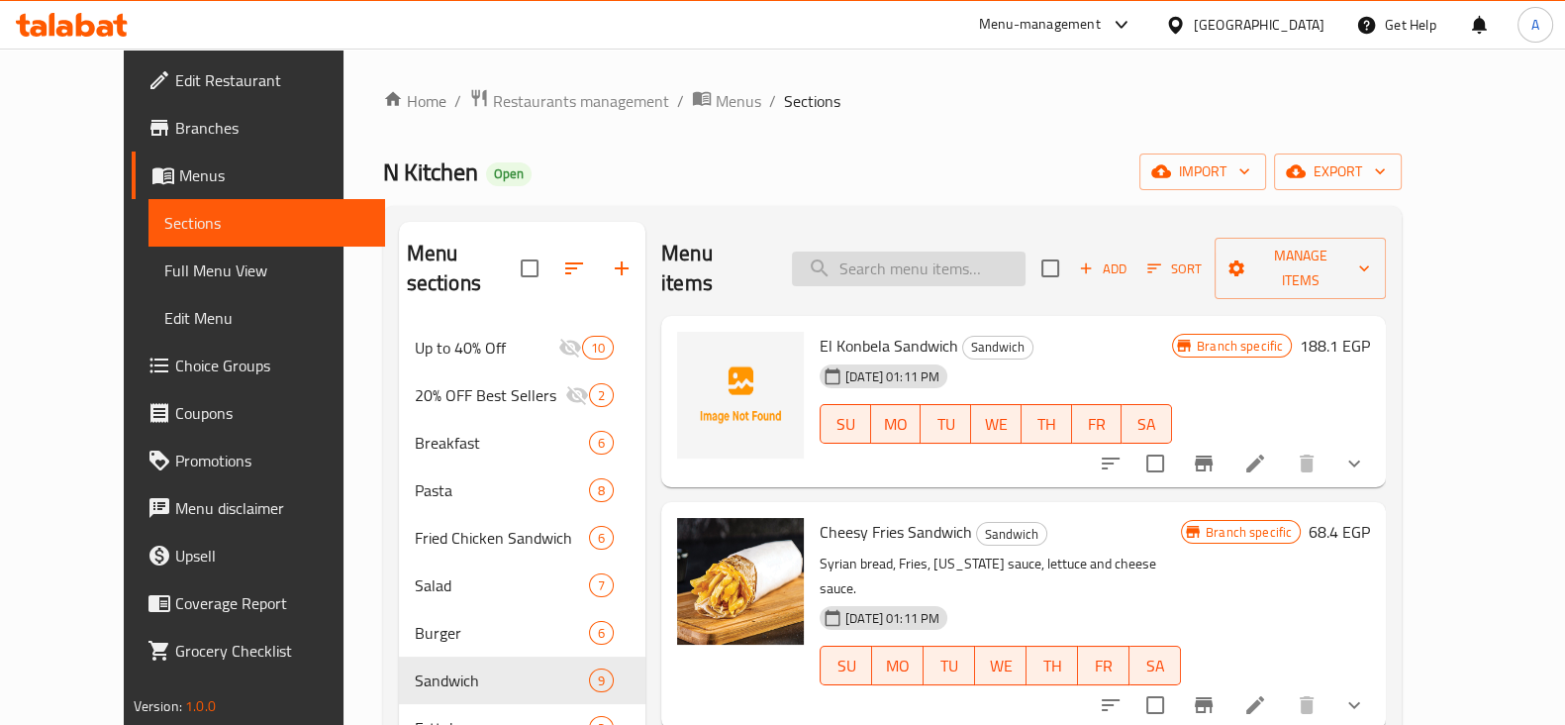
click at [925, 251] on input "search" at bounding box center [909, 268] width 234 height 35
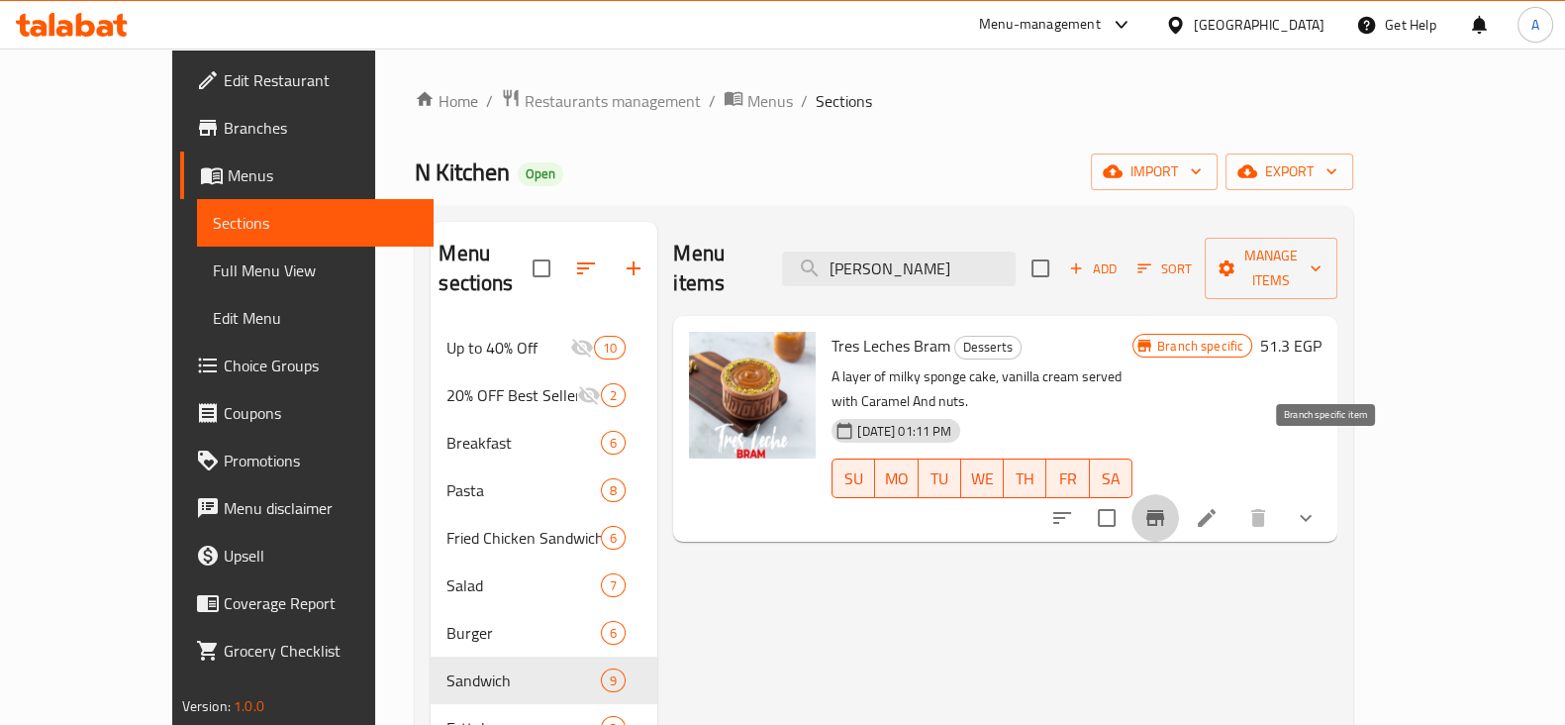
click at [1167, 506] on icon "Branch-specific-item" at bounding box center [1155, 518] width 24 height 24
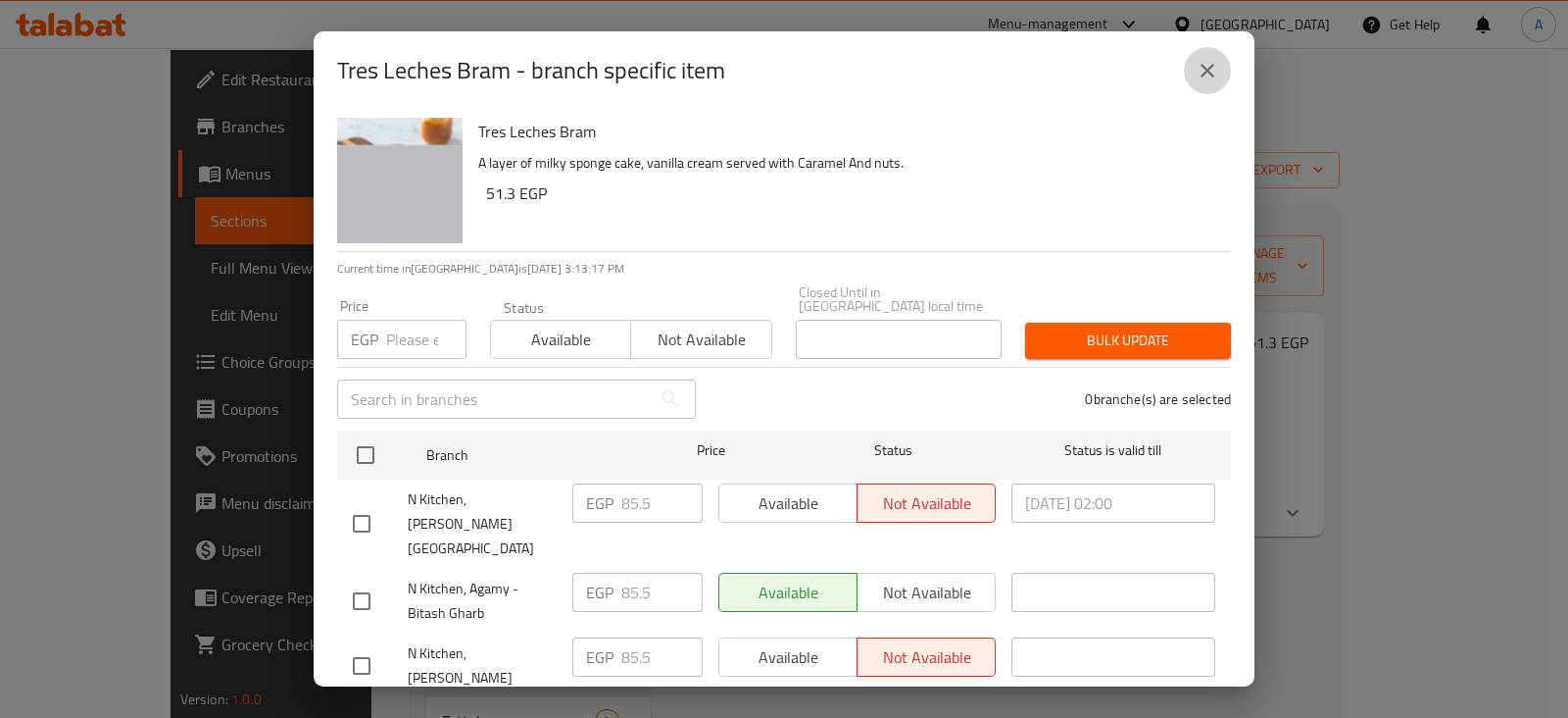
click at [1208, 80] on icon "close" at bounding box center [1208, 70] width 24 height 24
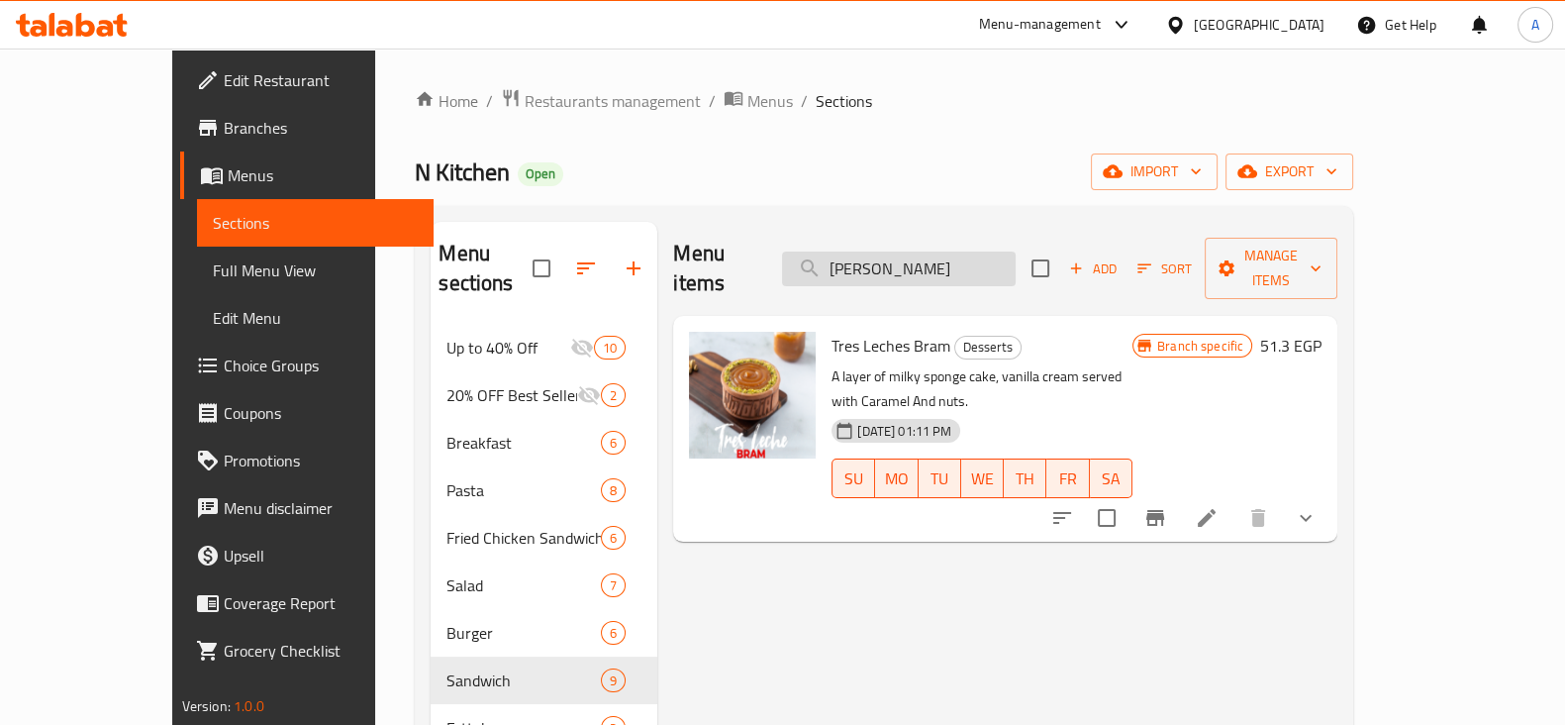
click at [968, 251] on input "[PERSON_NAME]" at bounding box center [899, 268] width 234 height 35
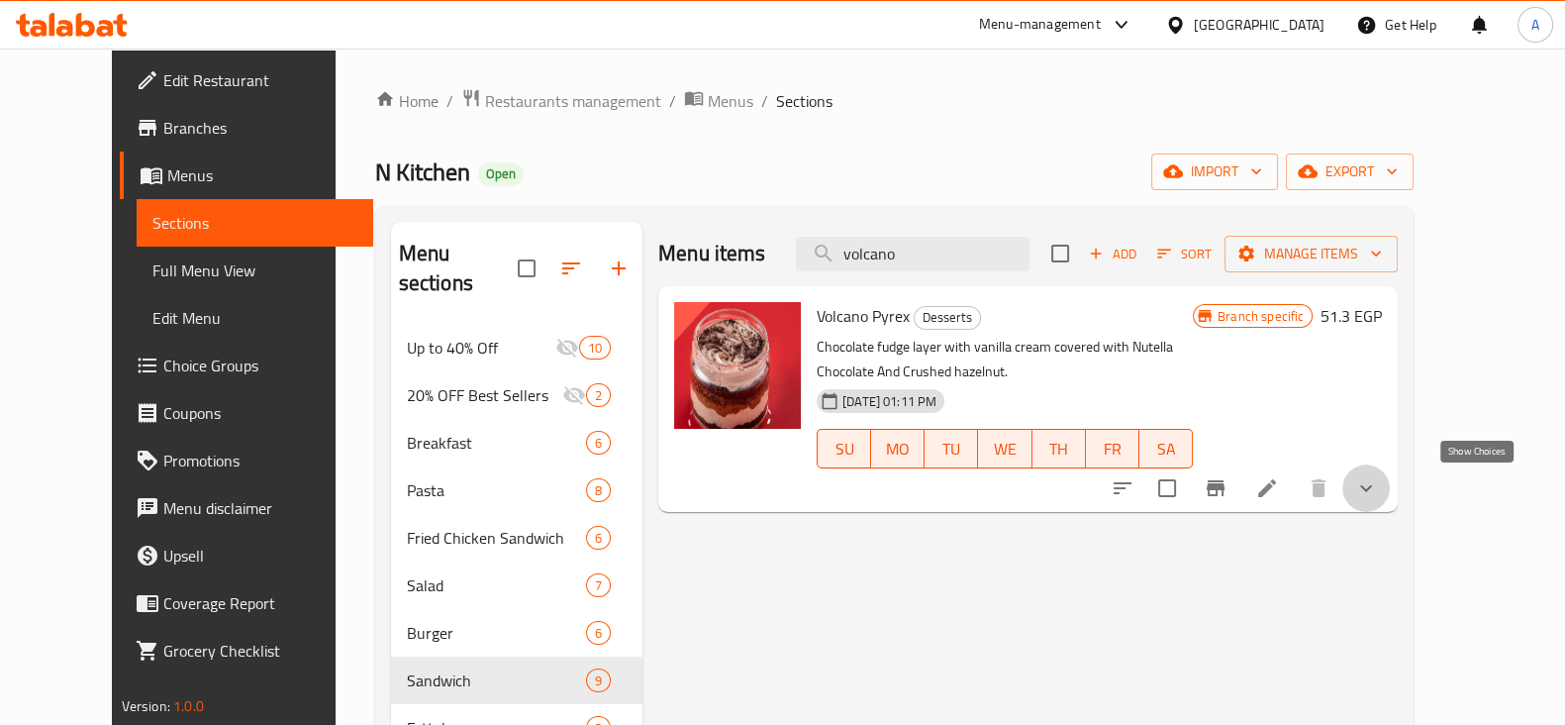
click at [1378, 498] on icon "show more" at bounding box center [1366, 488] width 24 height 24
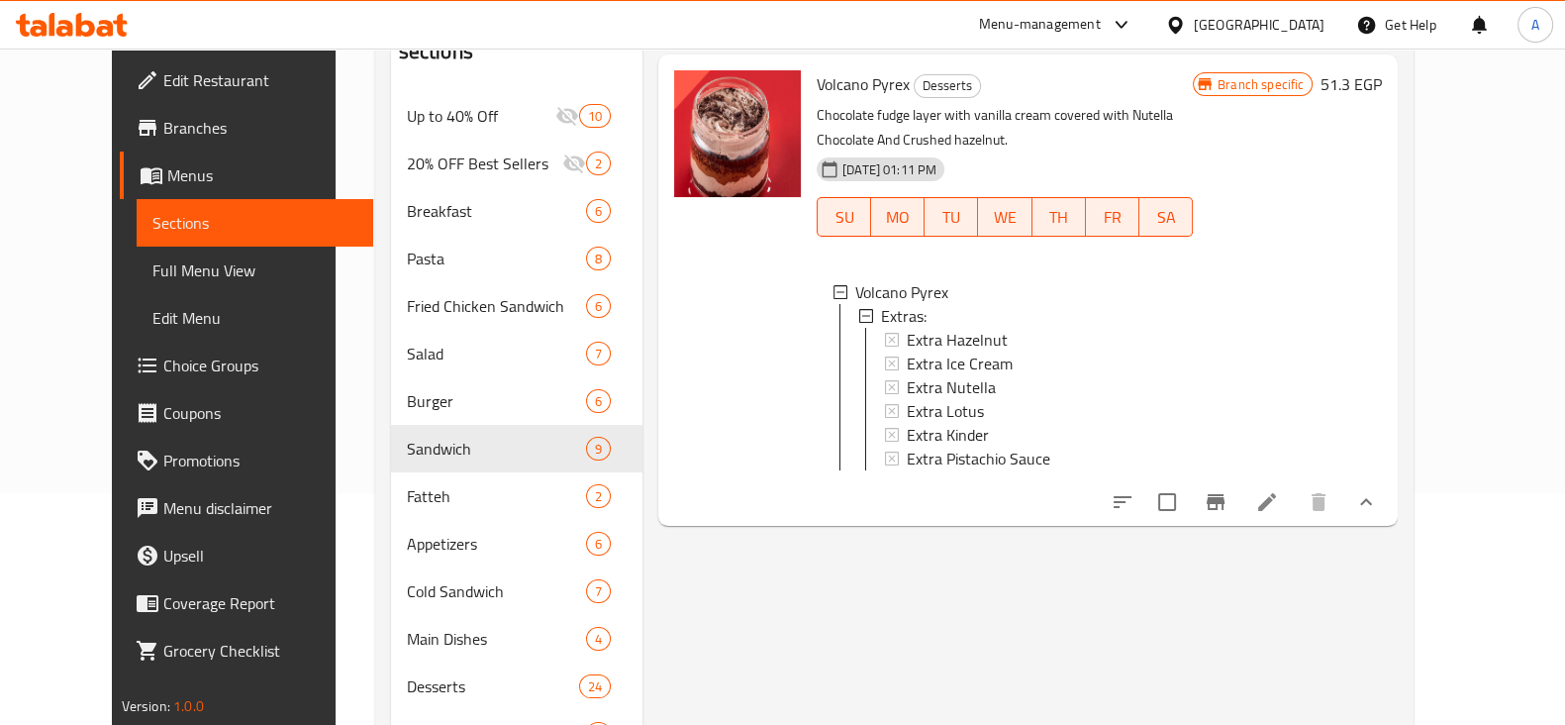
scroll to position [232, 0]
click at [1378, 513] on icon "show more" at bounding box center [1366, 502] width 24 height 24
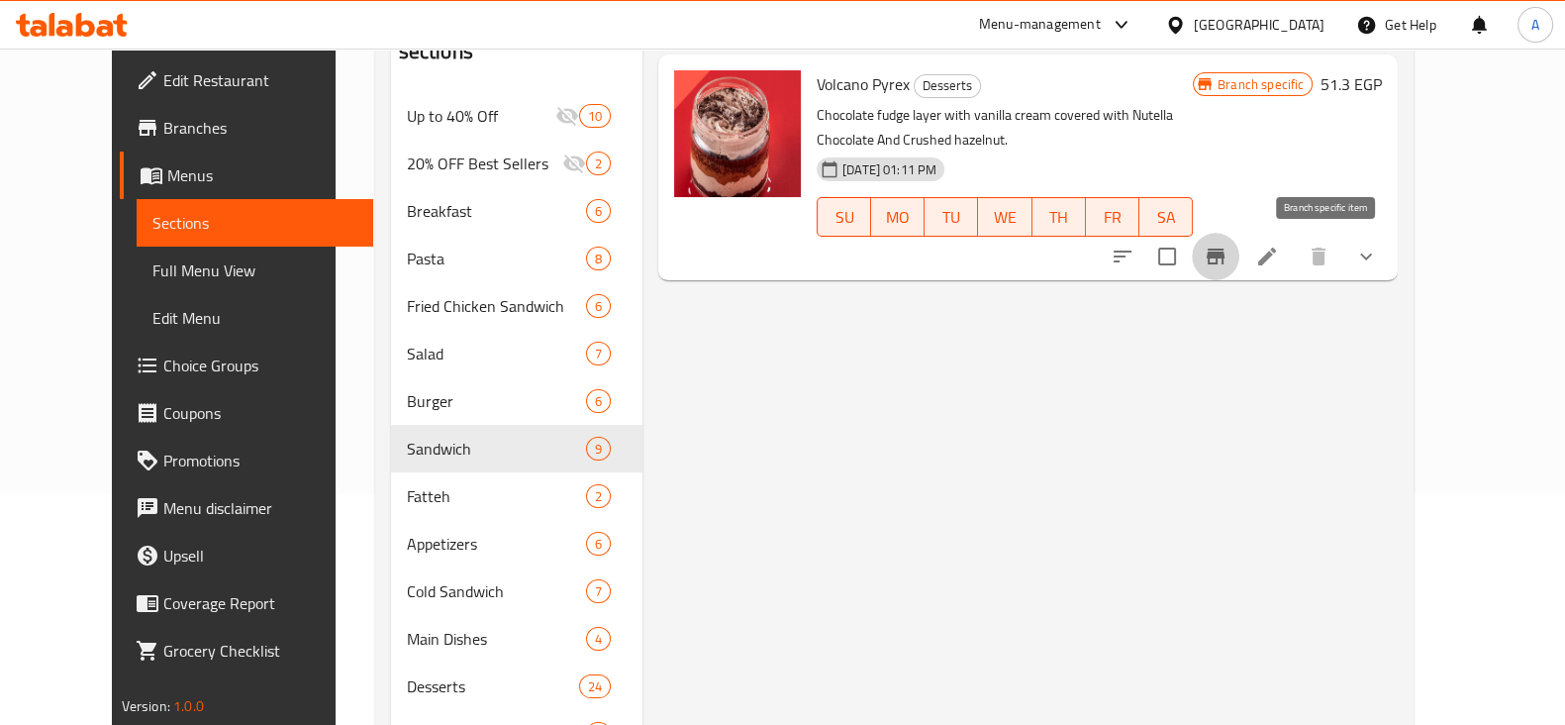
click at [1224, 254] on icon "Branch-specific-item" at bounding box center [1216, 256] width 18 height 16
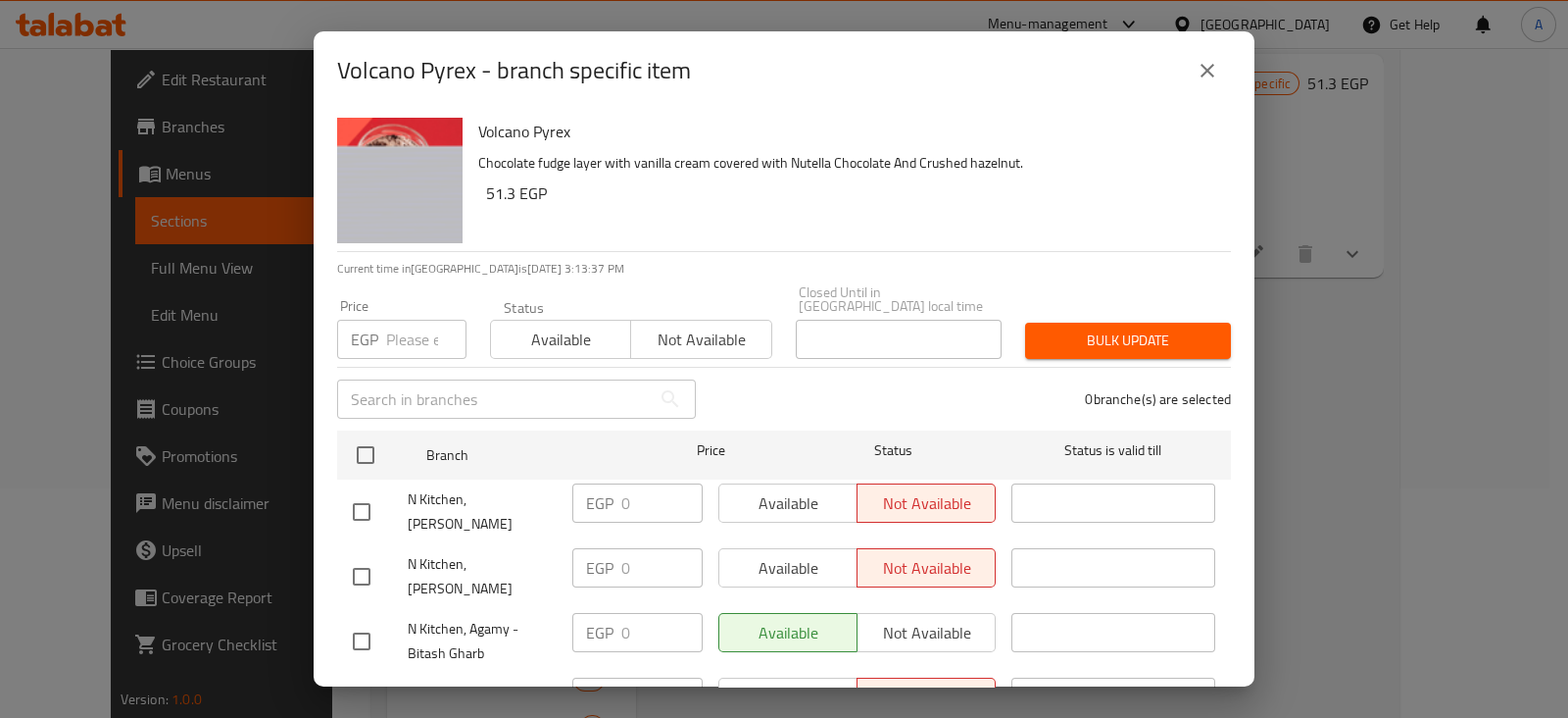
click at [423, 322] on input "number" at bounding box center [426, 340] width 80 height 40
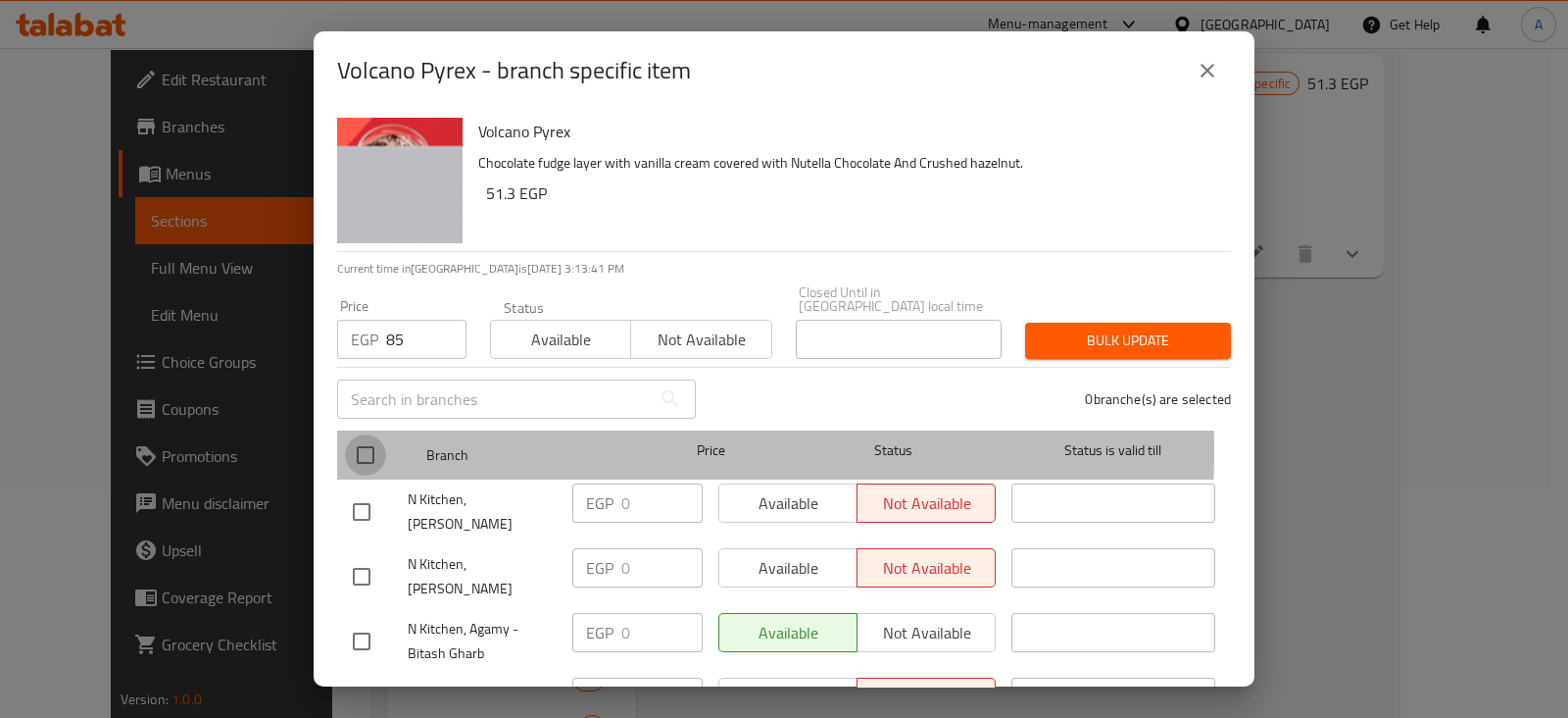
click at [355, 435] on input "checkbox" at bounding box center [365, 455] width 42 height 42
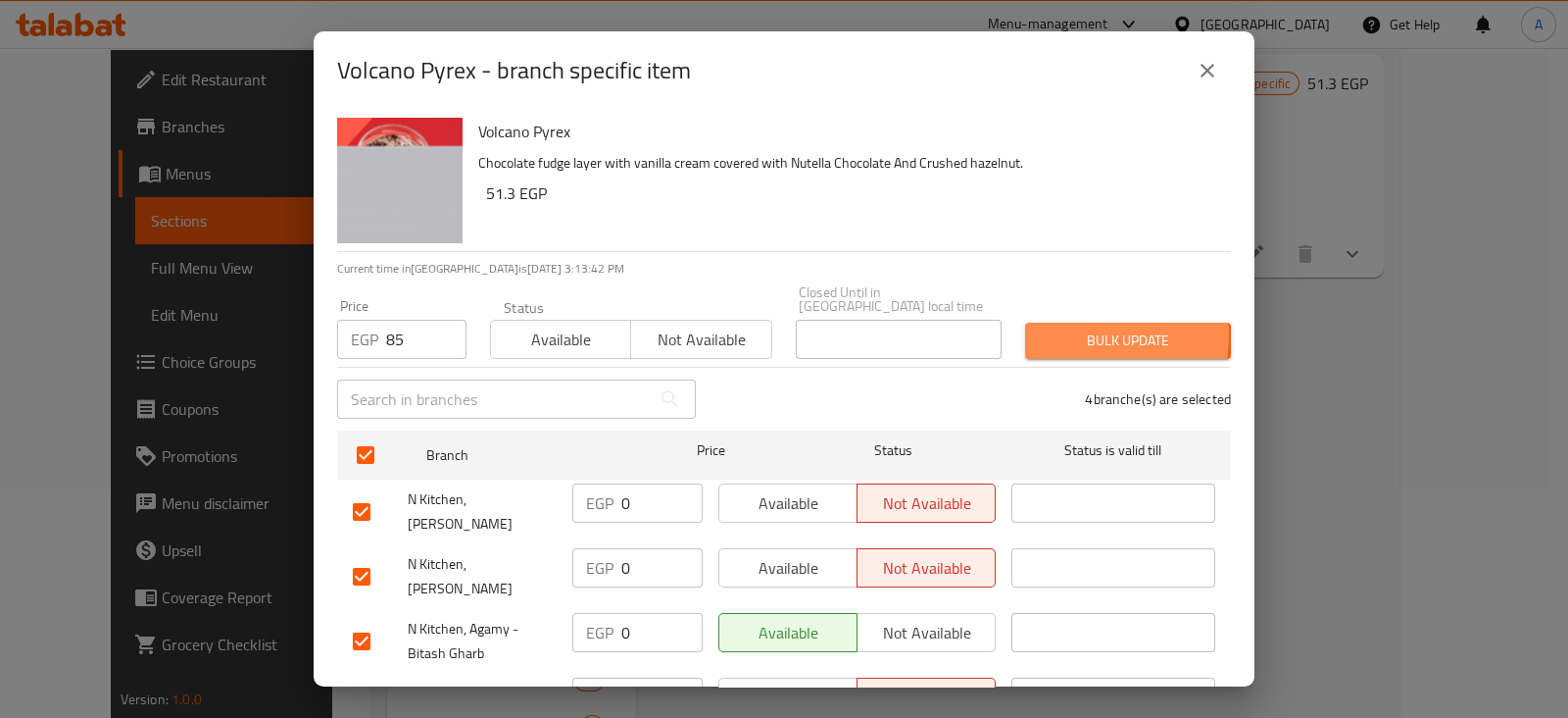
click at [1066, 329] on span "Bulk update" at bounding box center [1127, 341] width 174 height 25
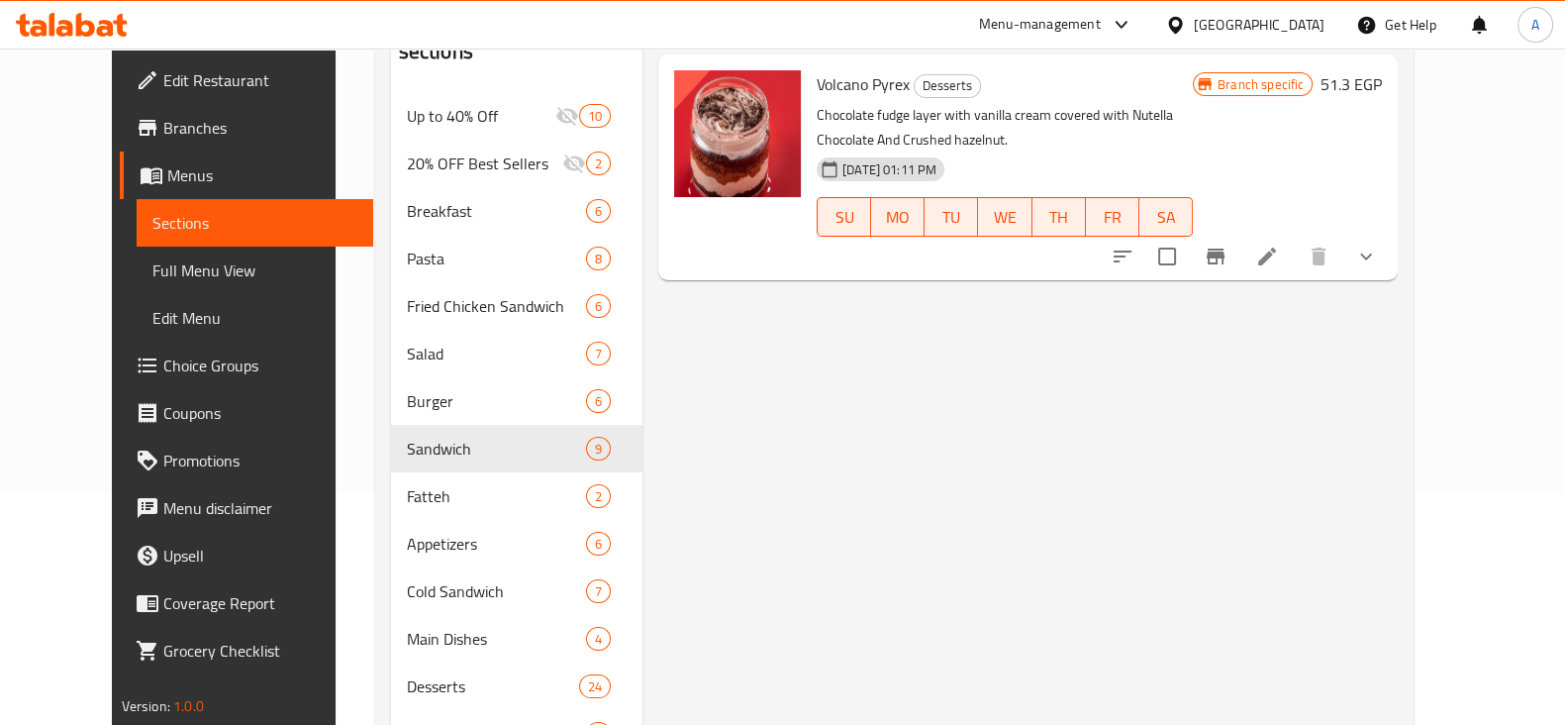
scroll to position [0, 0]
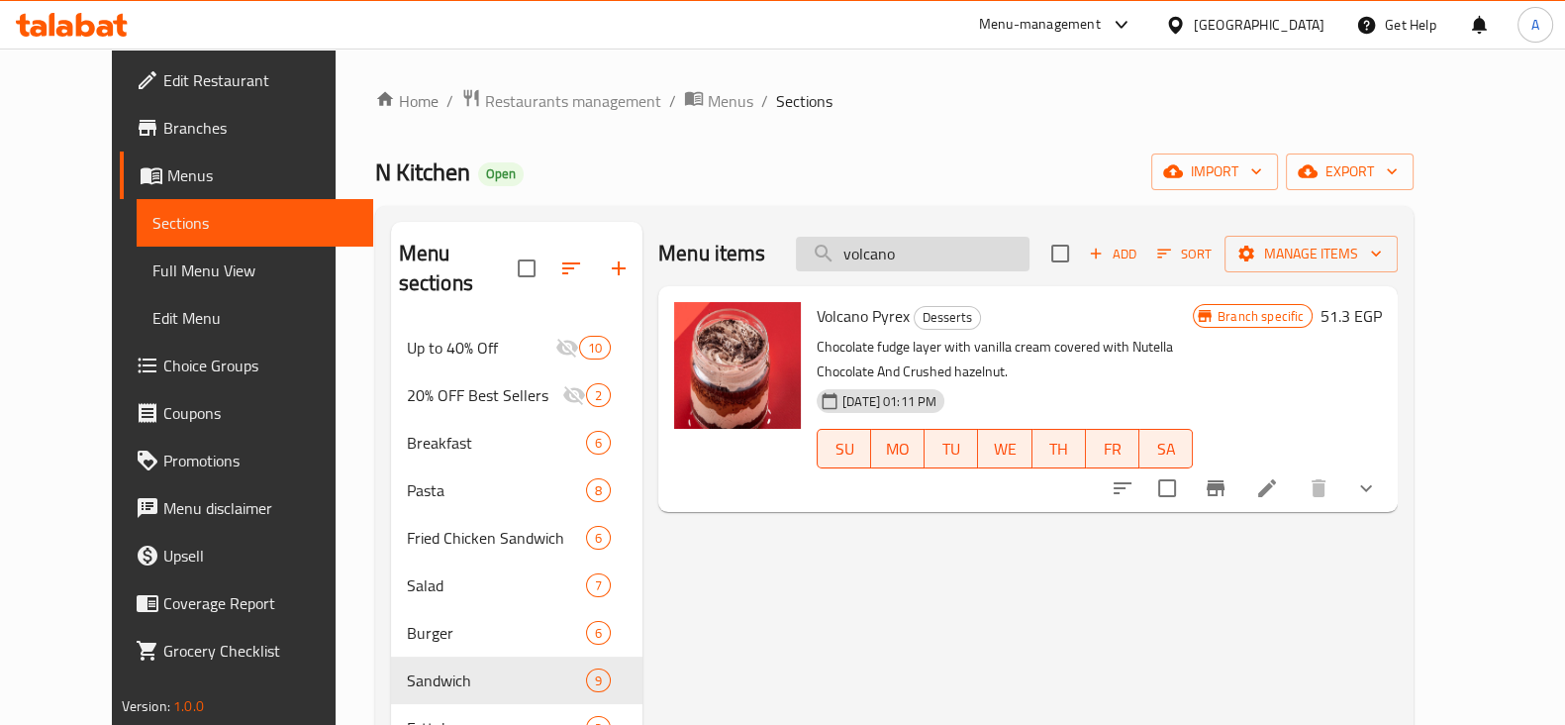
click at [956, 252] on input "volcano" at bounding box center [913, 254] width 234 height 35
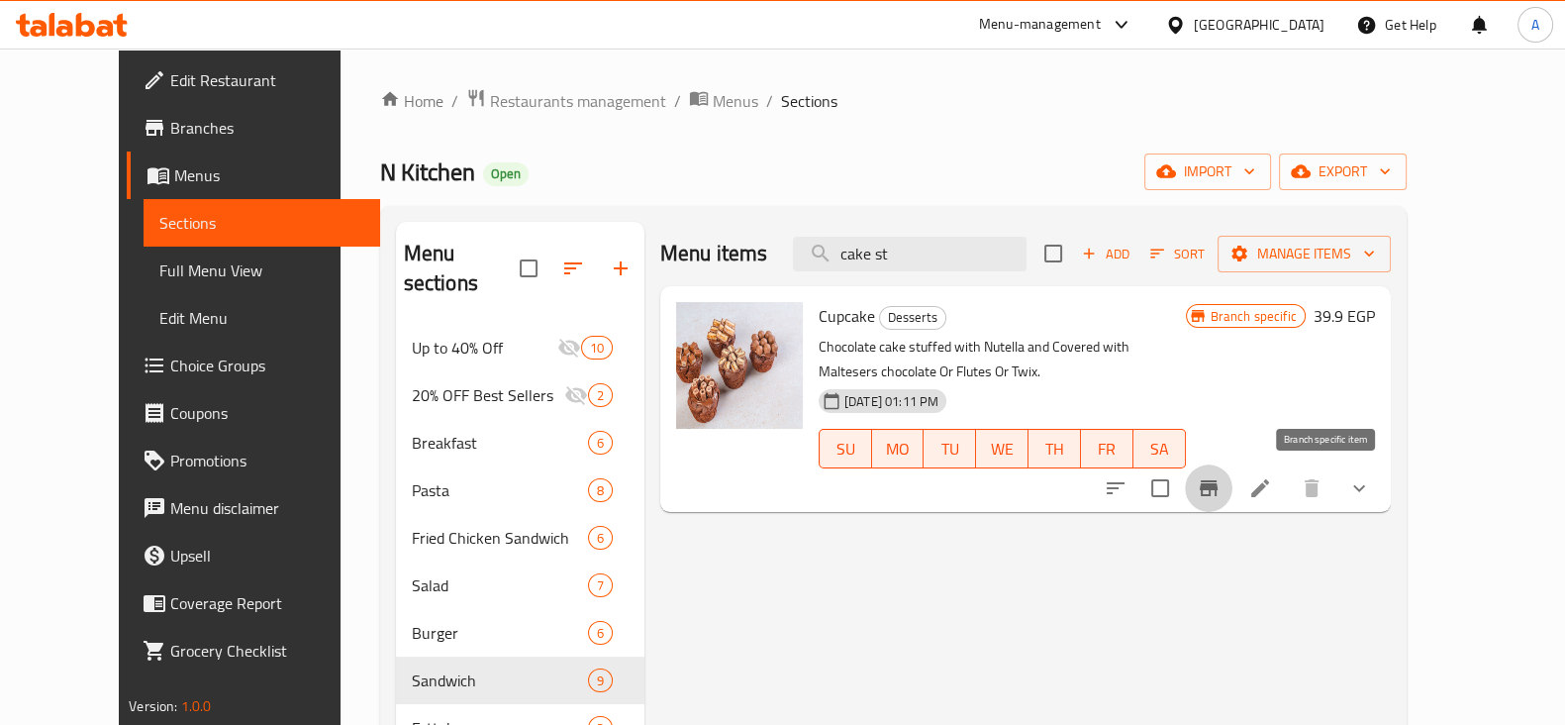
click at [1220, 478] on icon "Branch-specific-item" at bounding box center [1209, 488] width 24 height 24
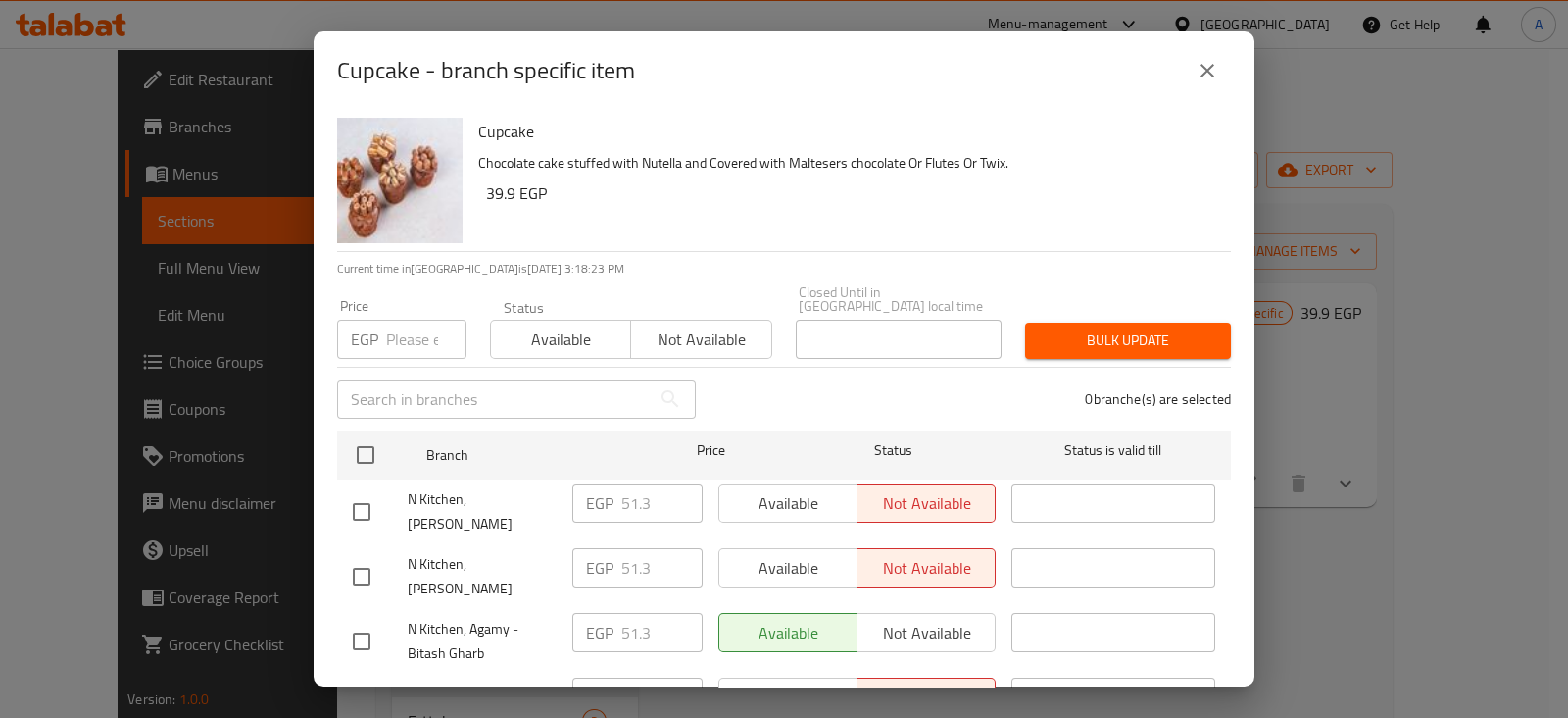
click at [414, 322] on input "number" at bounding box center [426, 340] width 80 height 40
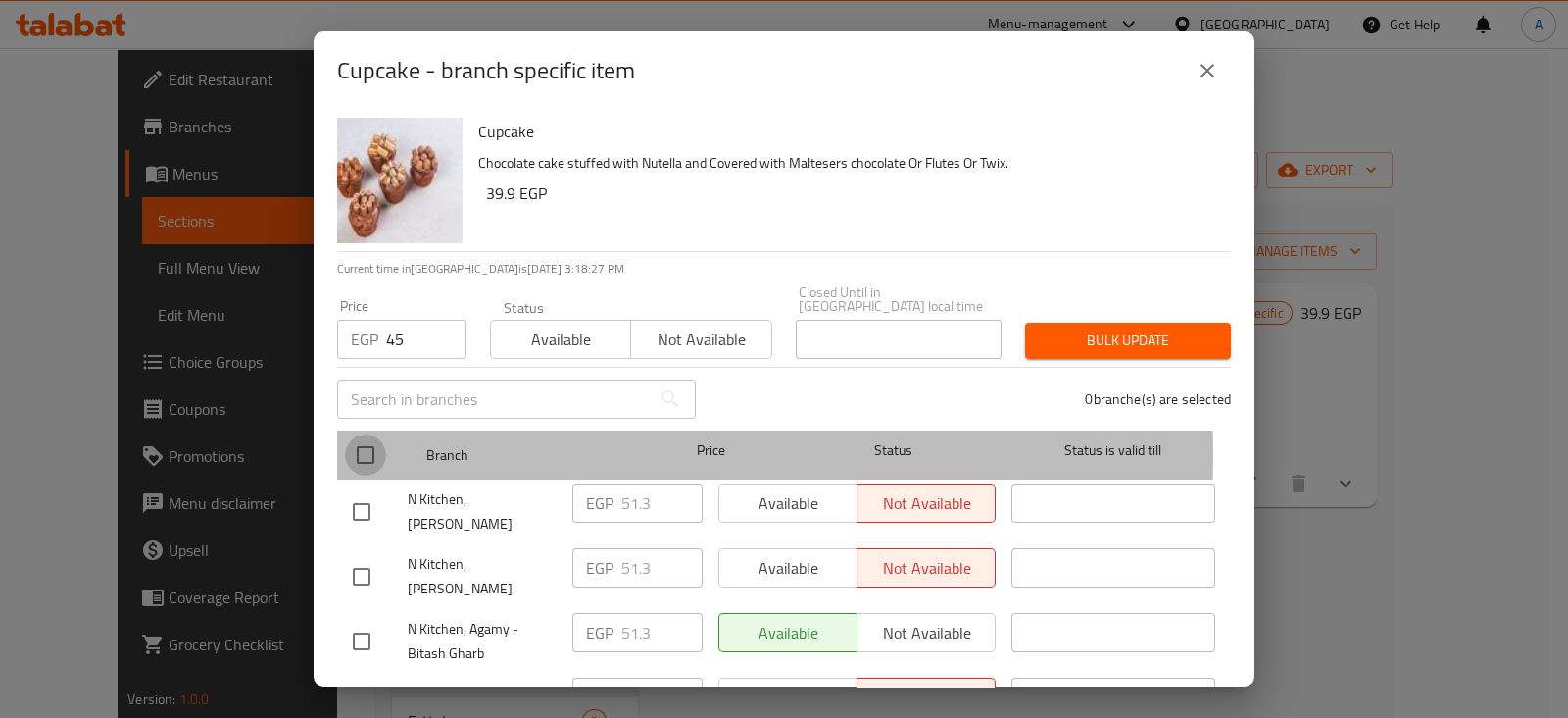
click at [363, 441] on input "checkbox" at bounding box center [365, 455] width 42 height 42
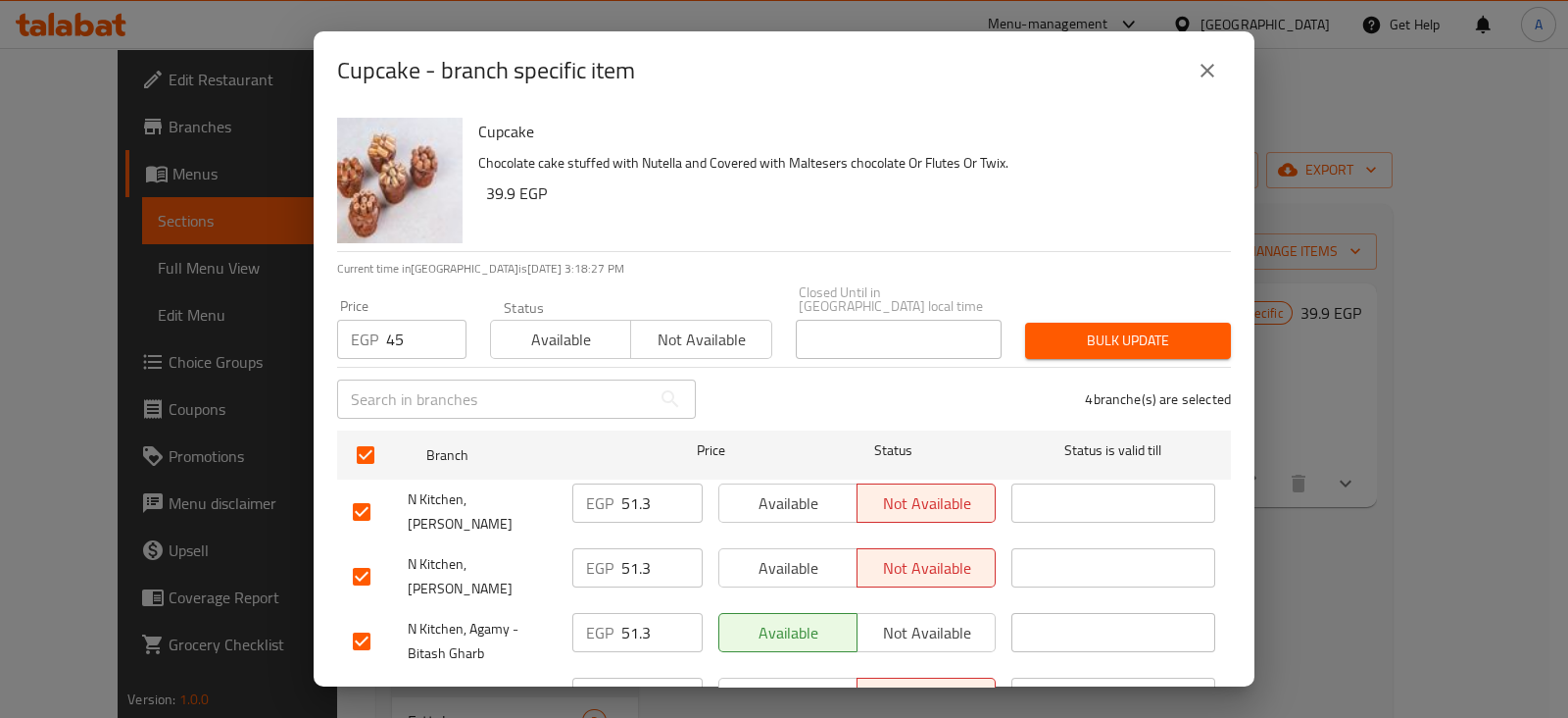
click at [1083, 329] on span "Bulk update" at bounding box center [1127, 341] width 174 height 25
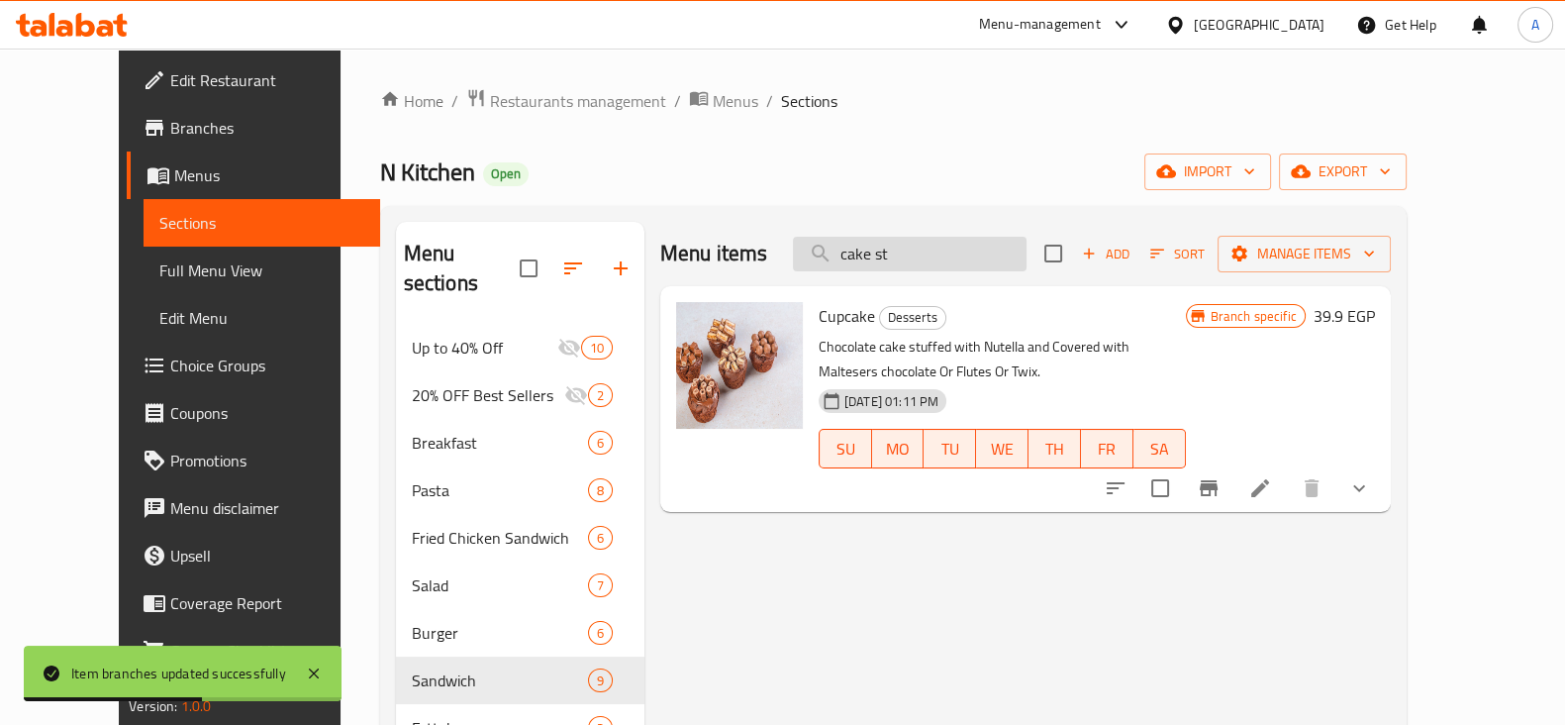
click at [962, 257] on input "cake st" at bounding box center [910, 254] width 234 height 35
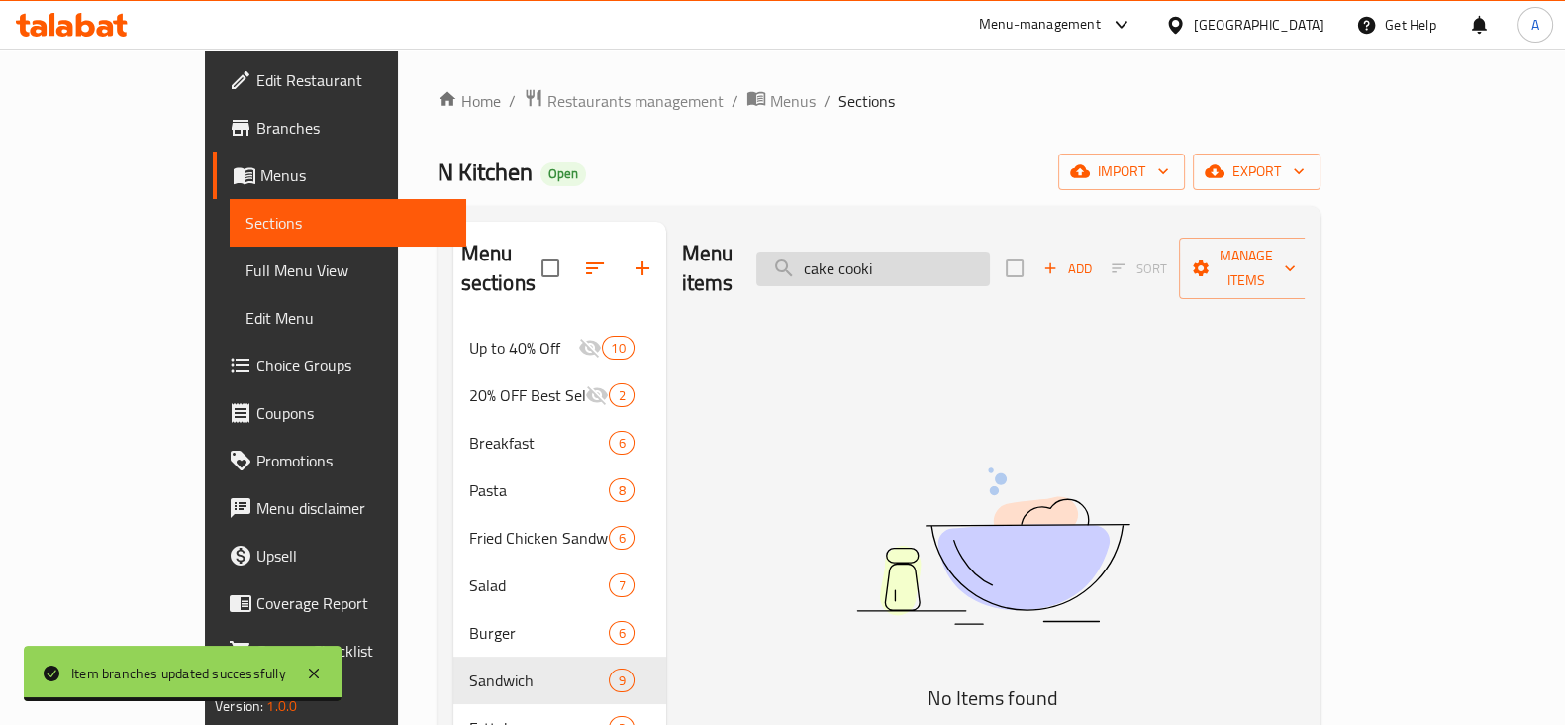
drag, startPoint x: 962, startPoint y: 257, endPoint x: 852, endPoint y: 266, distance: 110.2
click at [852, 266] on input "cake cooki" at bounding box center [873, 268] width 234 height 35
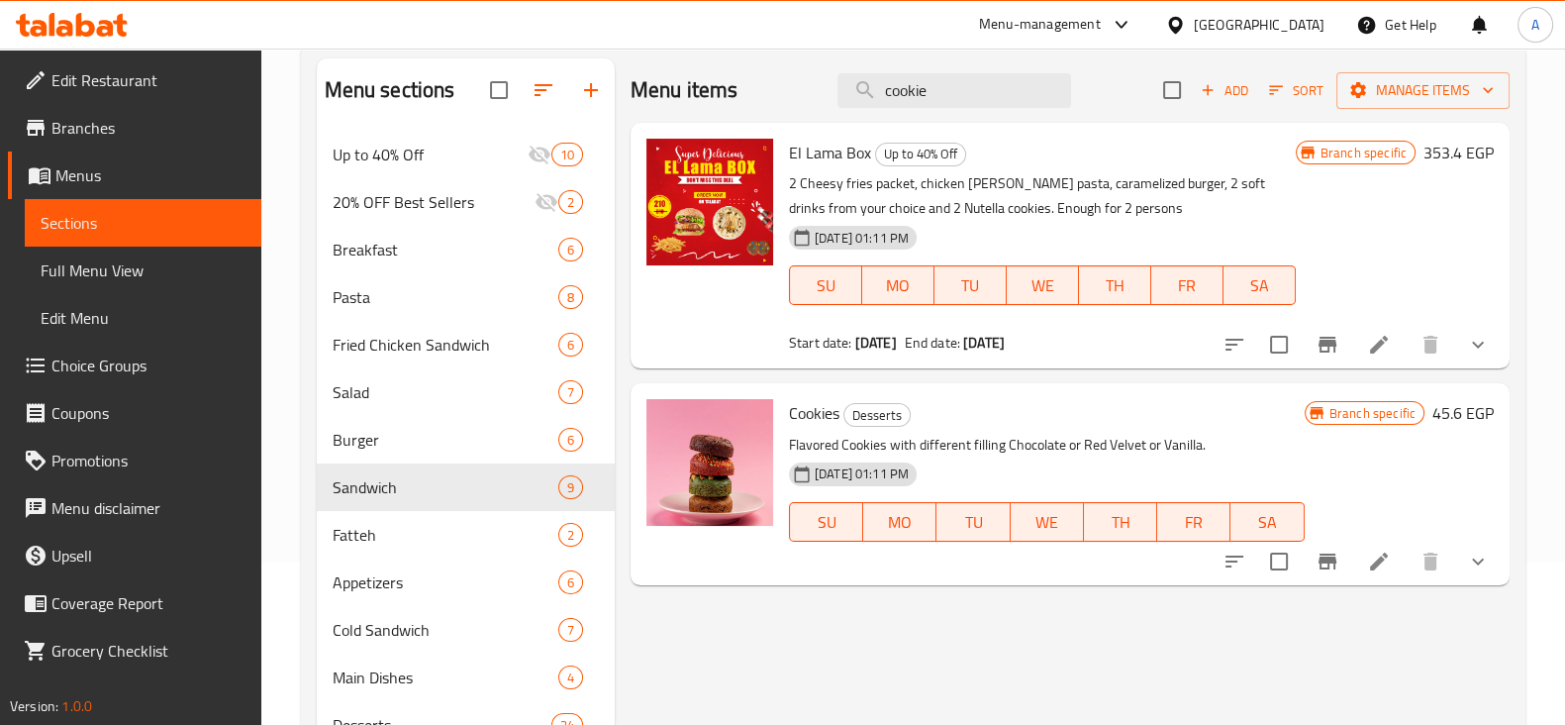
scroll to position [345, 0]
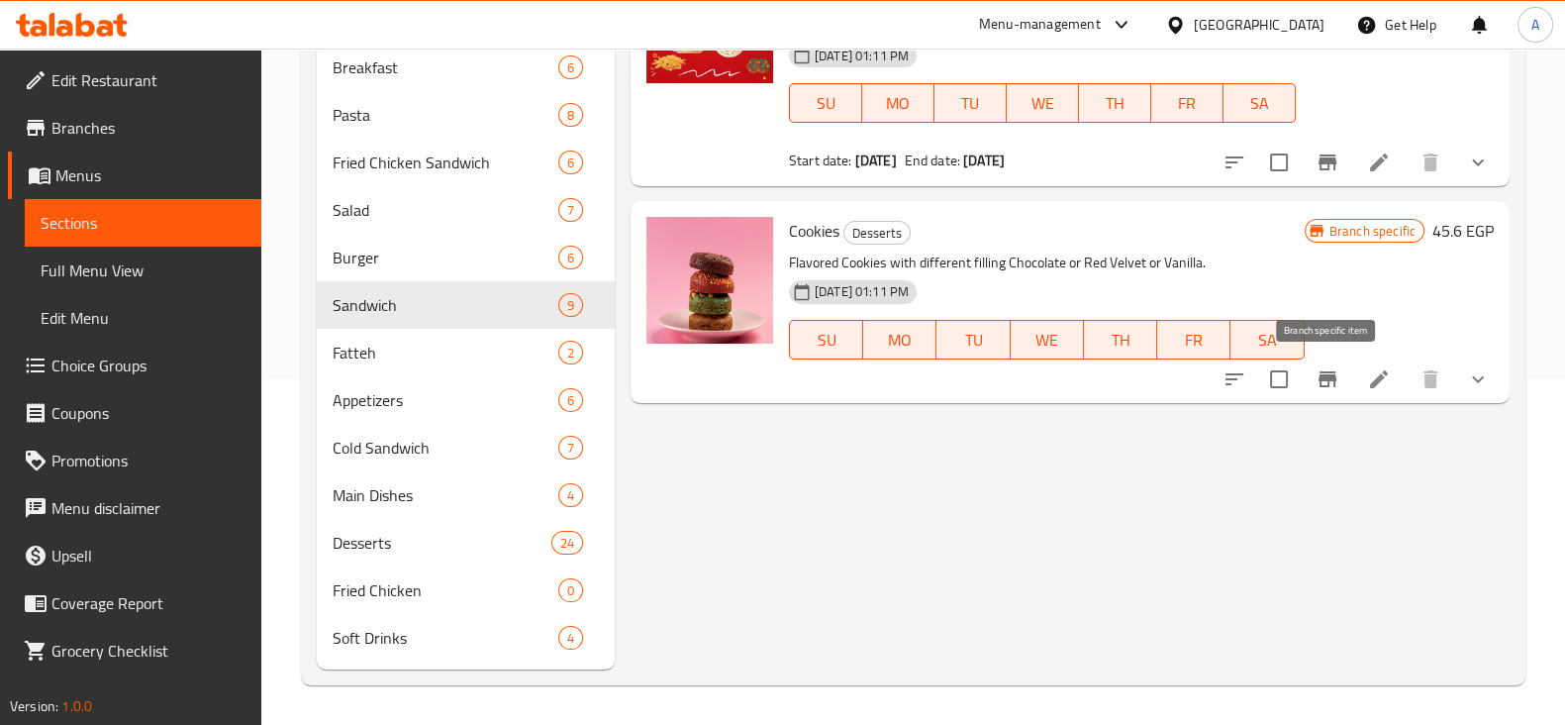
click at [1335, 376] on icon "Branch-specific-item" at bounding box center [1327, 379] width 18 height 16
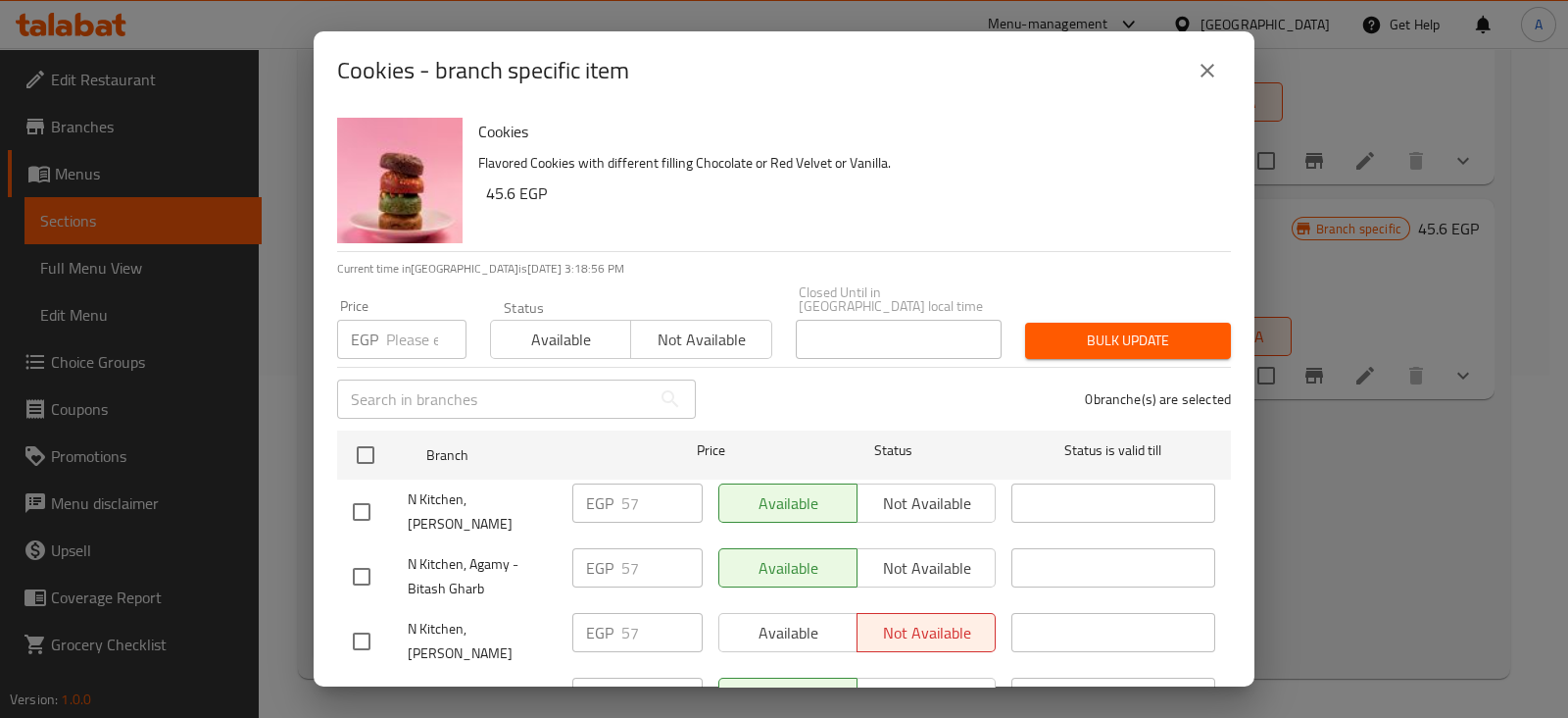
click at [388, 322] on input "number" at bounding box center [426, 340] width 80 height 40
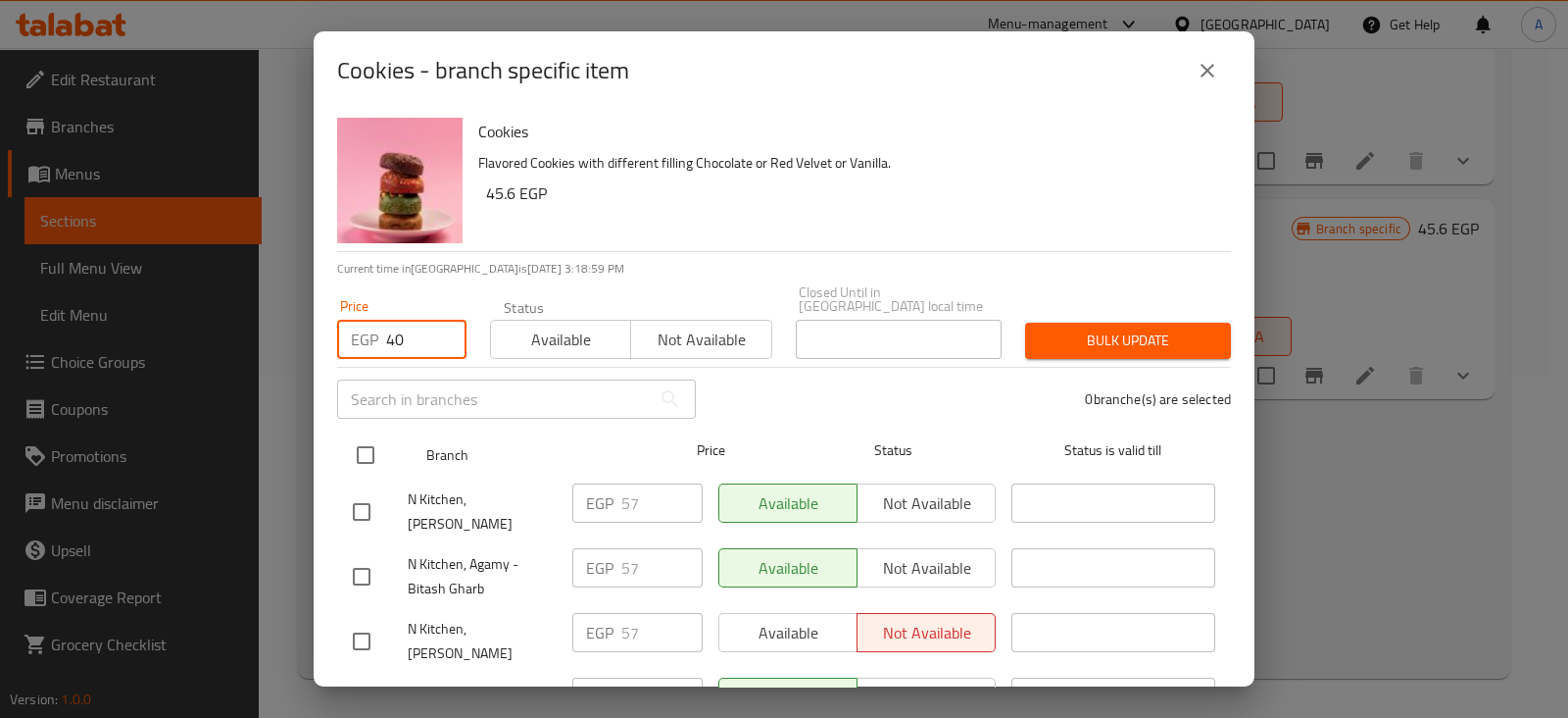
click at [357, 457] on input "checkbox" at bounding box center [365, 455] width 42 height 42
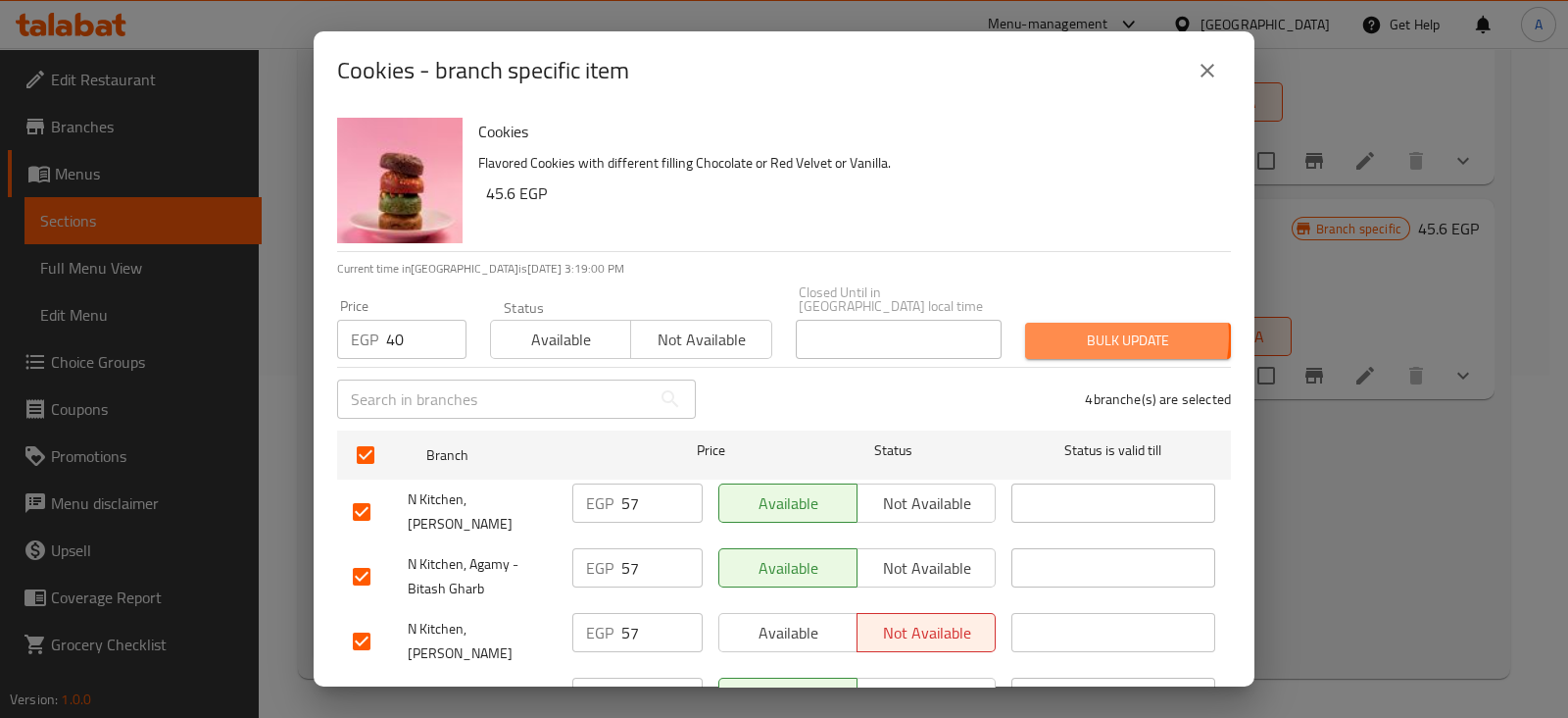
click at [1082, 329] on span "Bulk update" at bounding box center [1127, 341] width 174 height 25
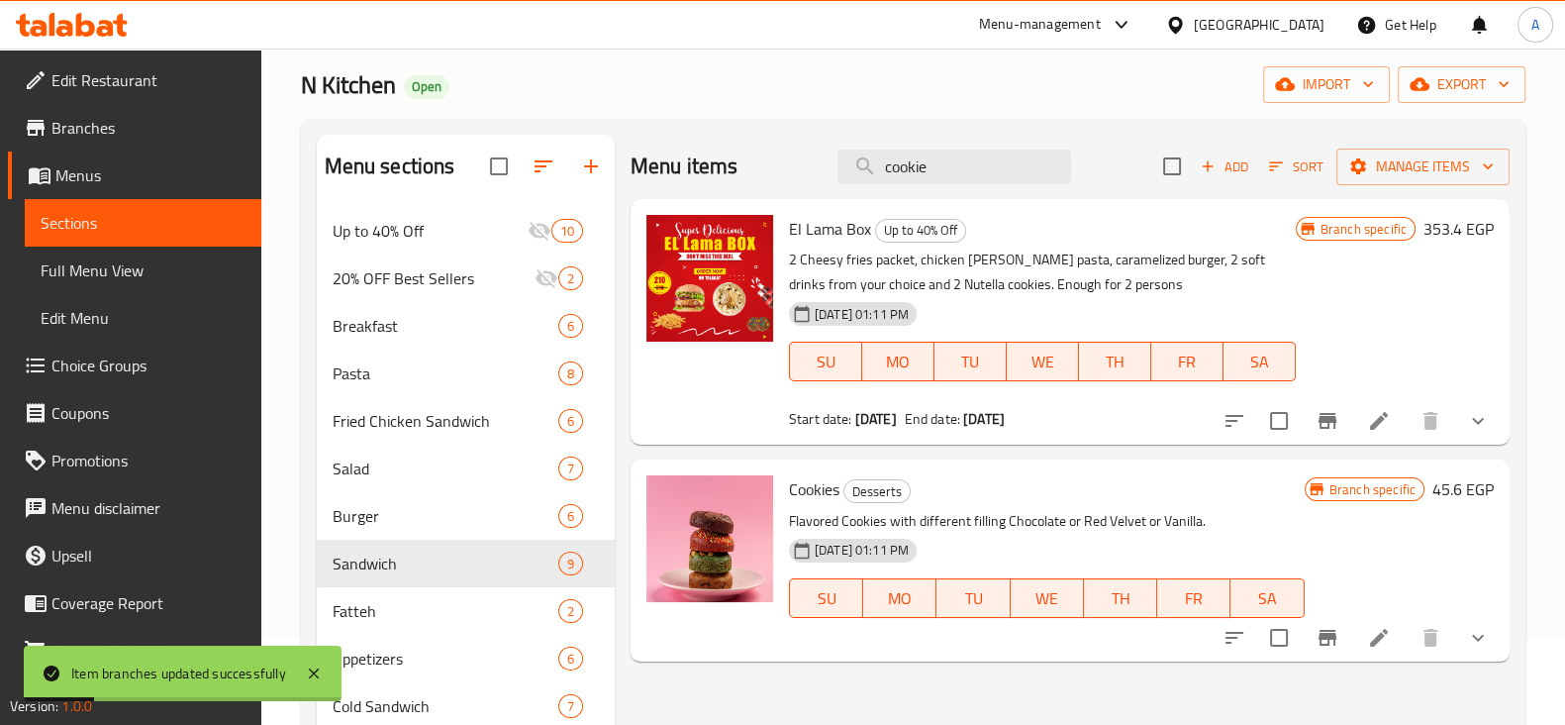
scroll to position [85, 0]
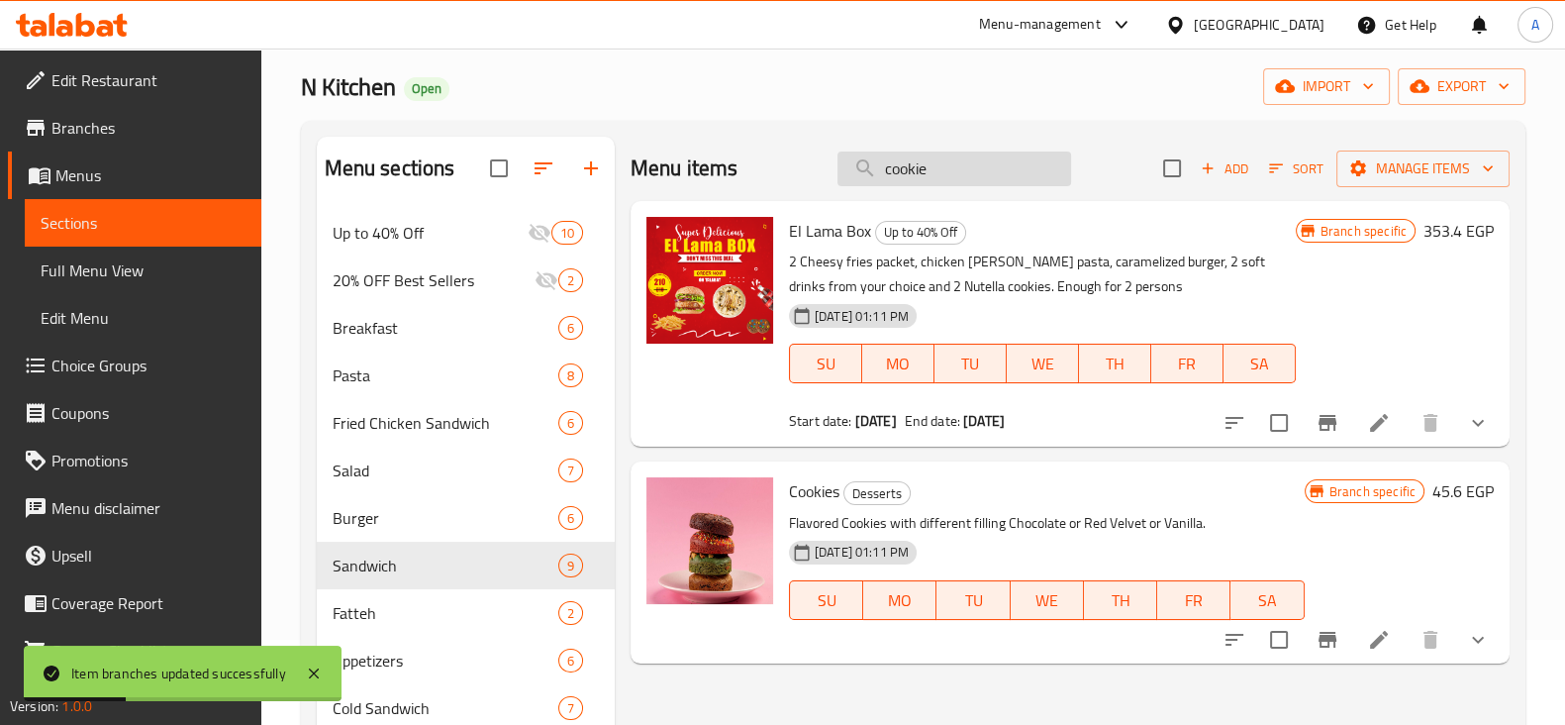
click at [972, 168] on input "cookie" at bounding box center [954, 168] width 234 height 35
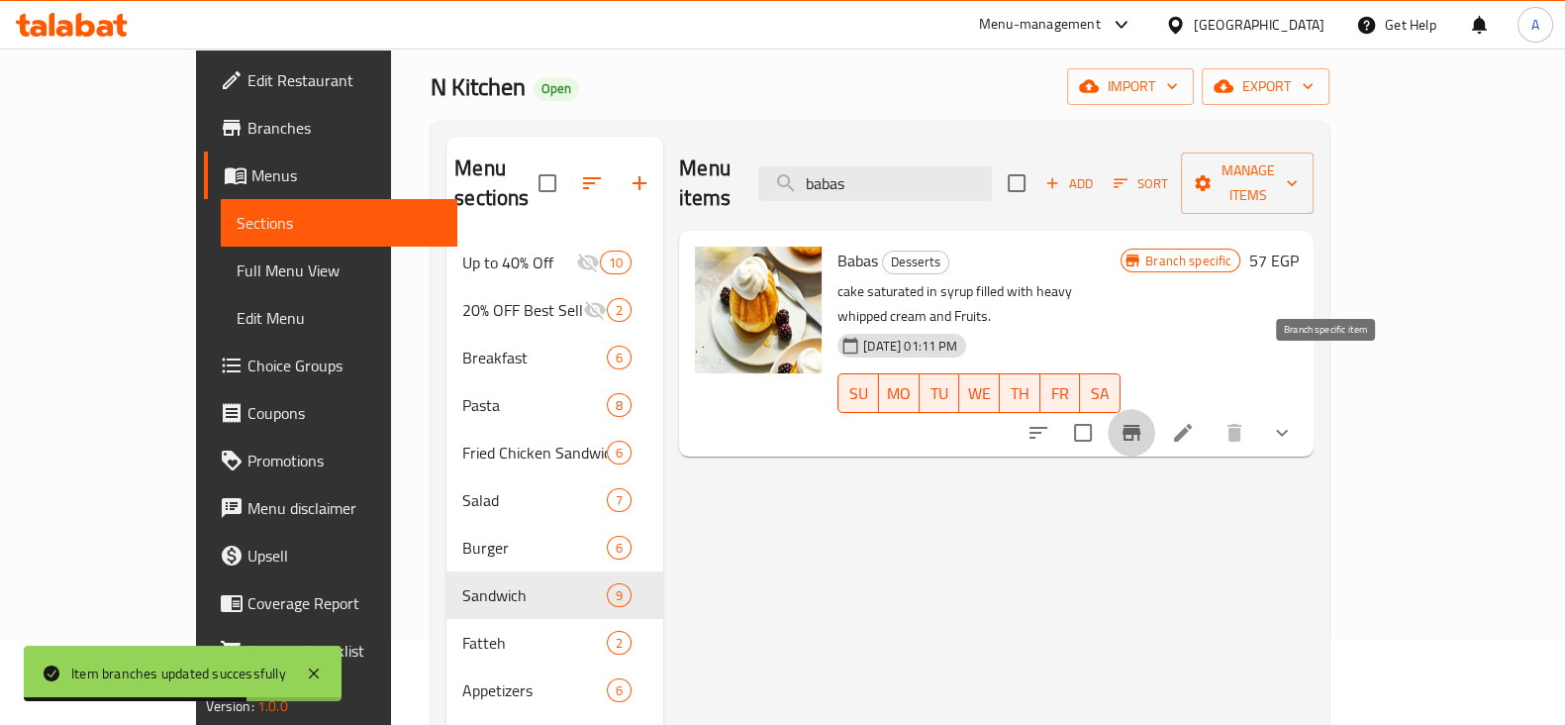
click at [1140, 425] on icon "Branch-specific-item" at bounding box center [1131, 433] width 18 height 16
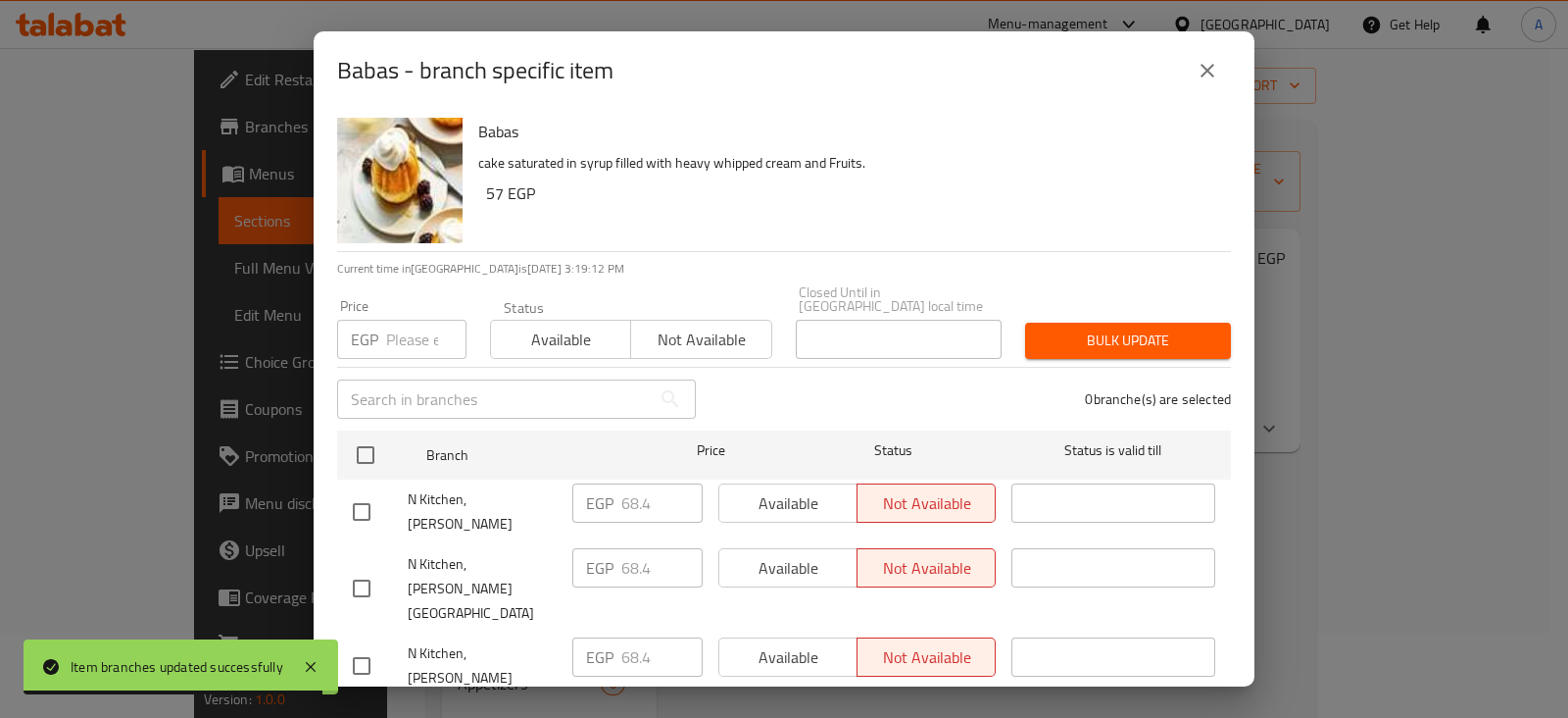
click at [407, 326] on input "number" at bounding box center [426, 340] width 80 height 40
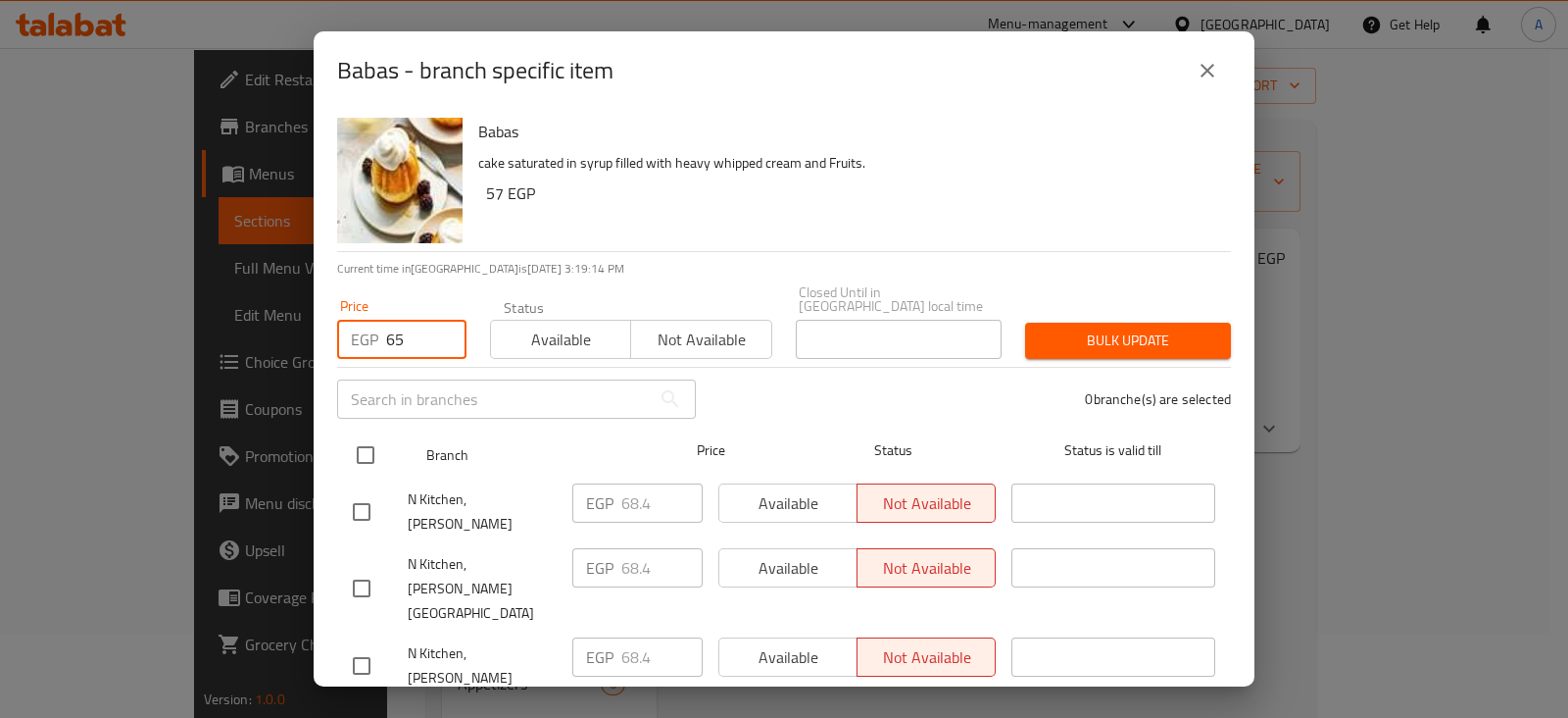
click at [366, 451] on input "checkbox" at bounding box center [365, 455] width 42 height 42
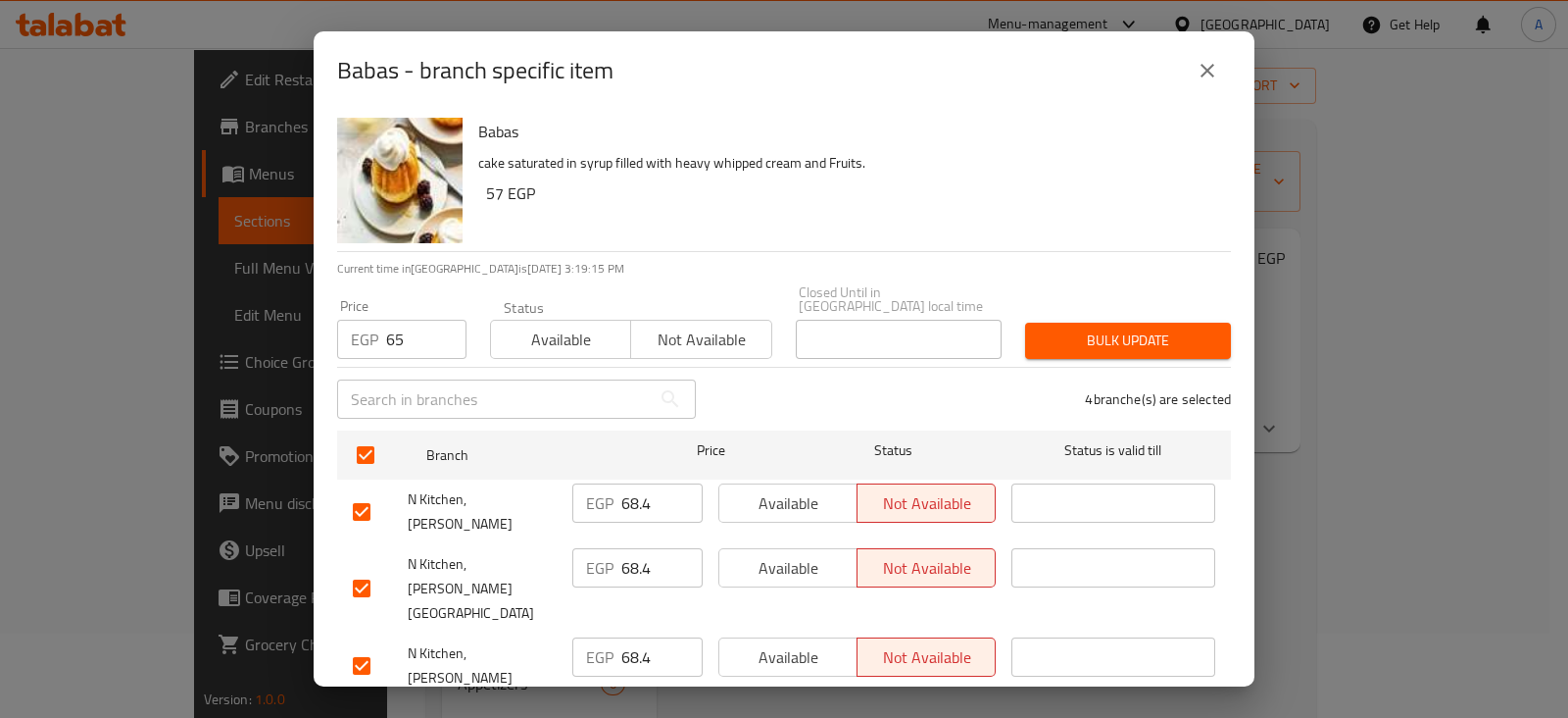
click at [1145, 329] on span "Bulk update" at bounding box center [1127, 341] width 174 height 25
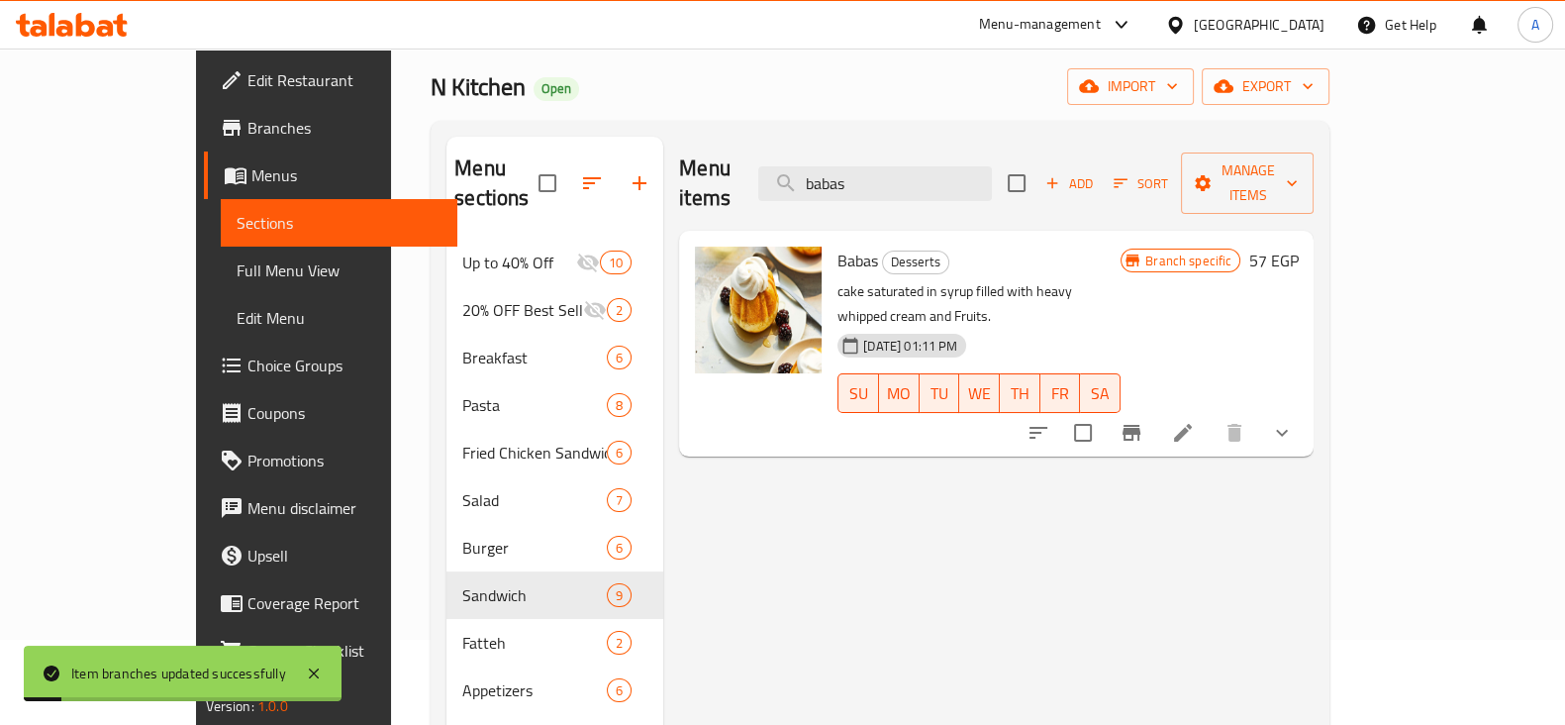
drag, startPoint x: 956, startPoint y: 166, endPoint x: 800, endPoint y: 169, distance: 156.4
click at [800, 169] on div "Menu items babas Add Sort Manage items" at bounding box center [996, 184] width 634 height 94
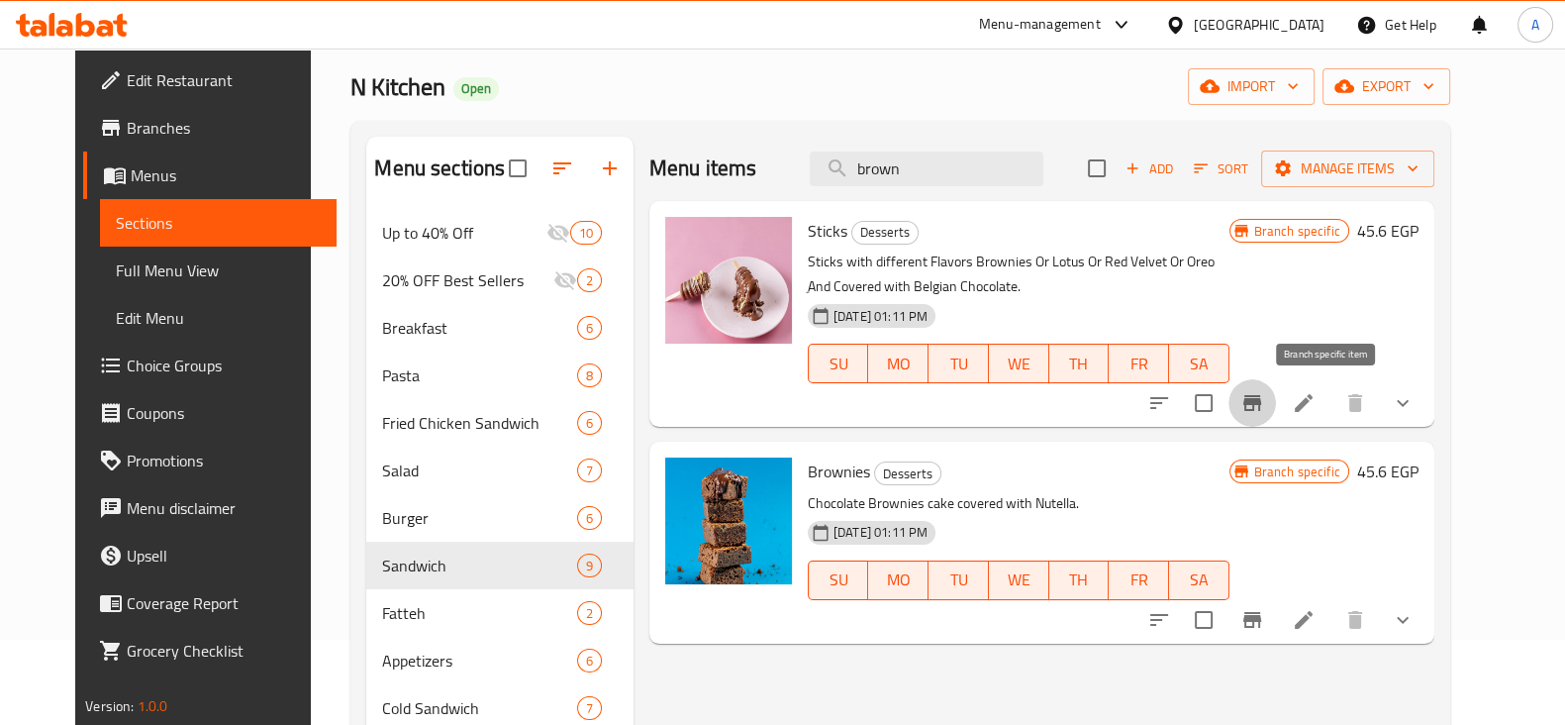
click at [1276, 382] on button "Branch-specific-item" at bounding box center [1252, 403] width 48 height 48
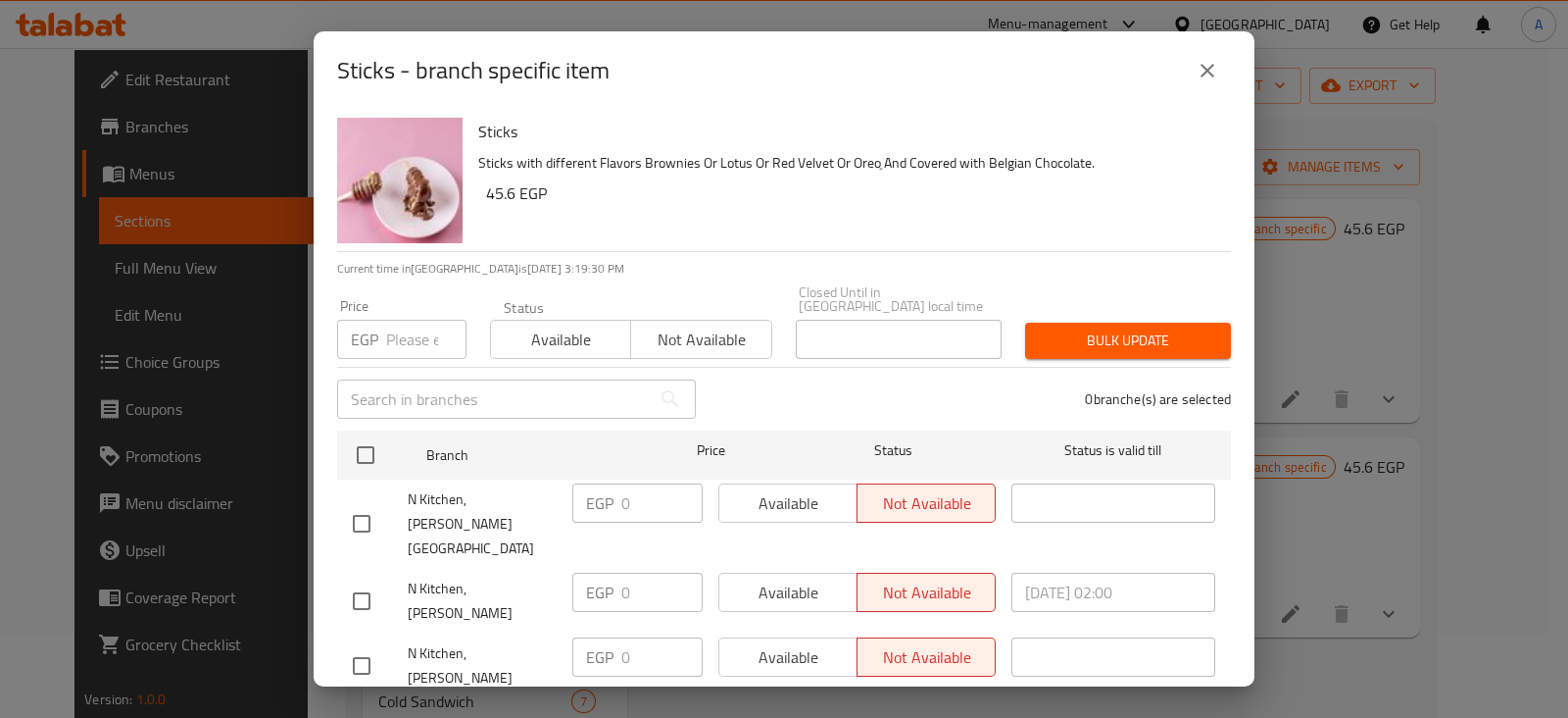
click at [417, 330] on input "number" at bounding box center [426, 340] width 80 height 40
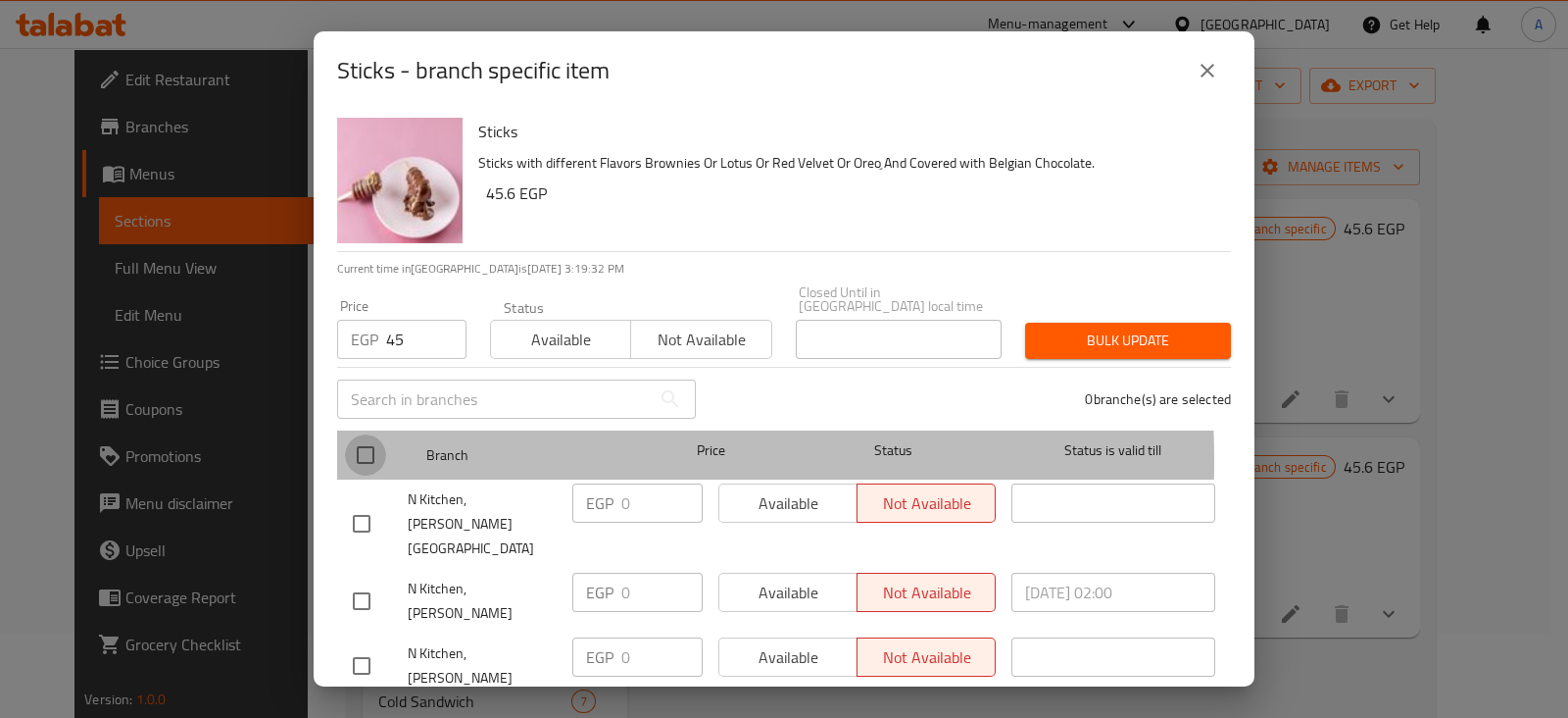
drag, startPoint x: 358, startPoint y: 447, endPoint x: 413, endPoint y: 432, distance: 57.0
click at [360, 447] on input "checkbox" at bounding box center [365, 455] width 42 height 42
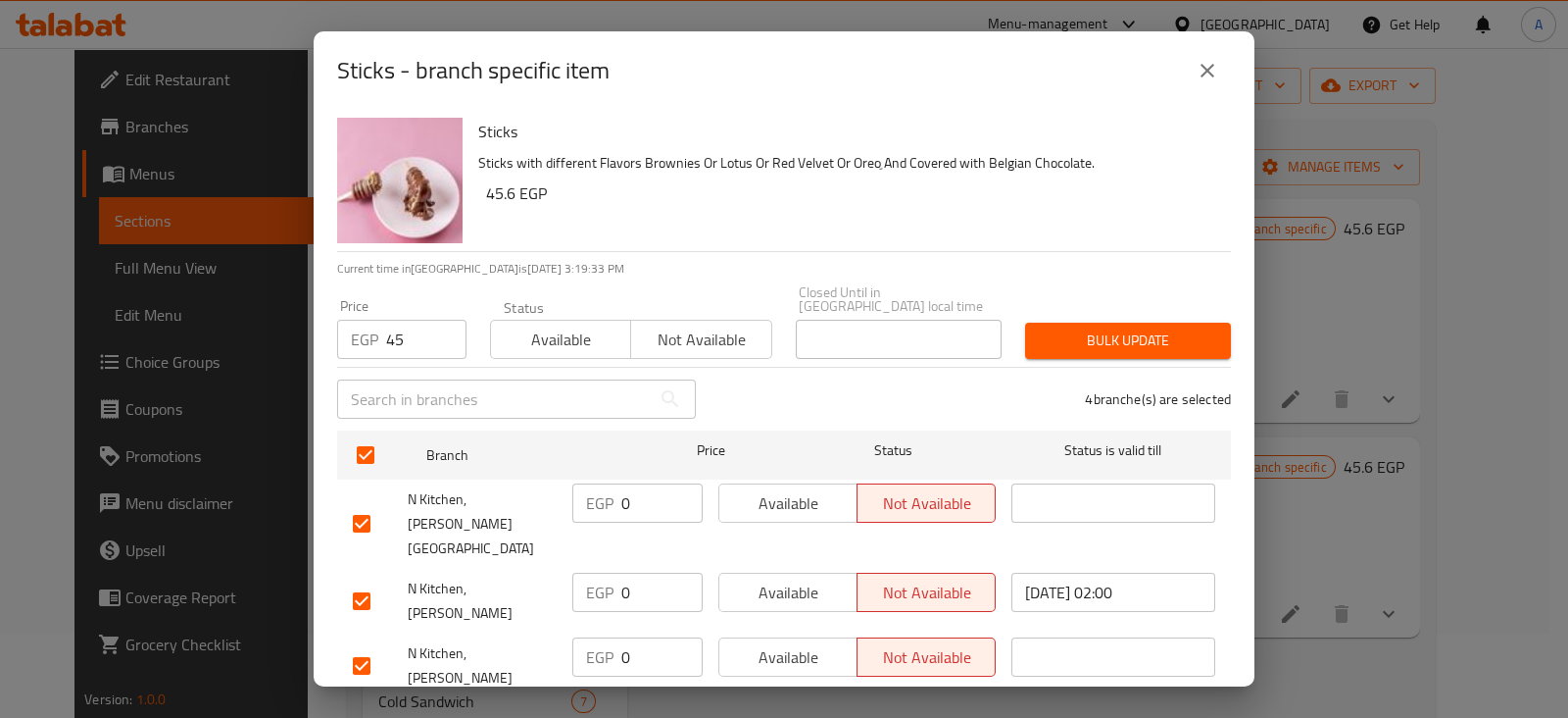
click at [1113, 338] on button "Bulk update" at bounding box center [1127, 341] width 206 height 37
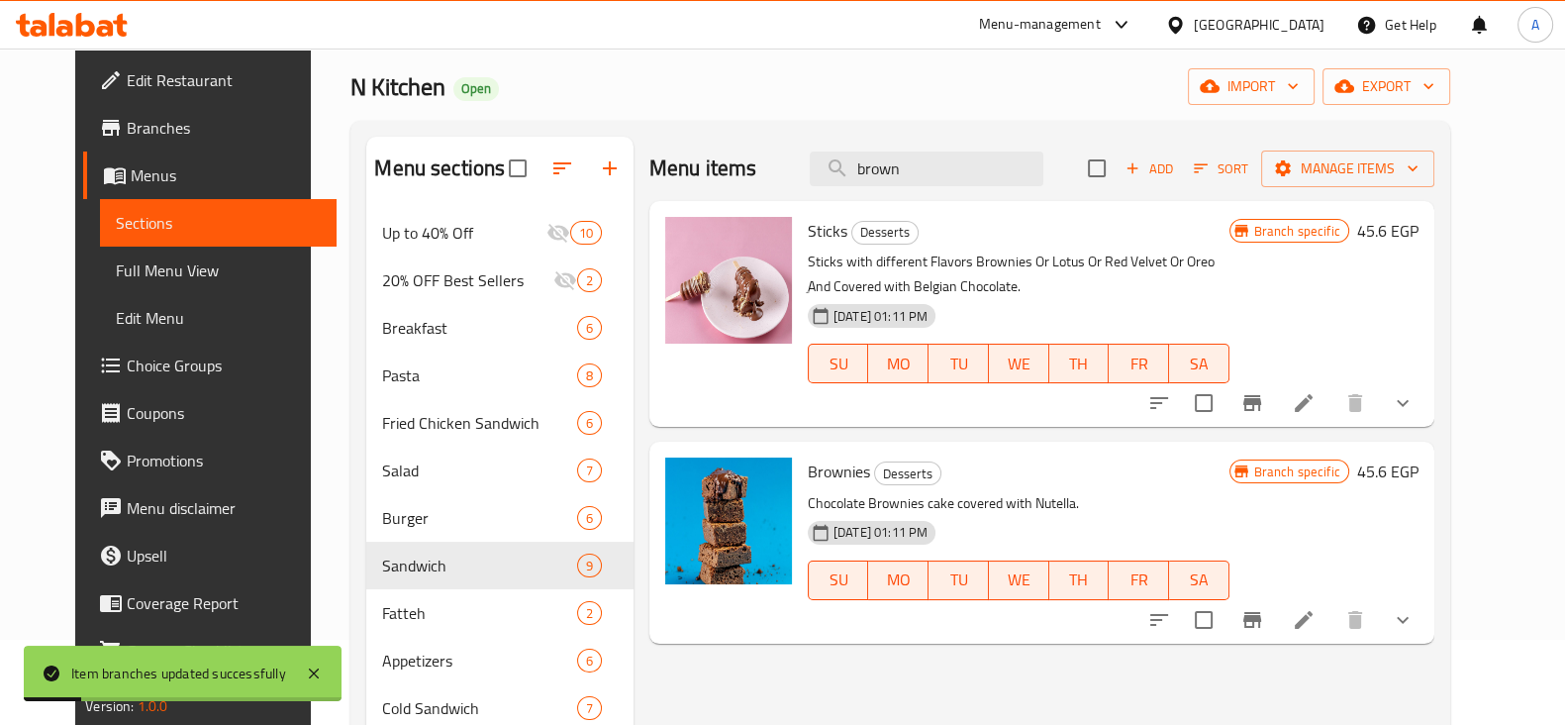
click at [1426, 414] on button "show more" at bounding box center [1403, 403] width 48 height 48
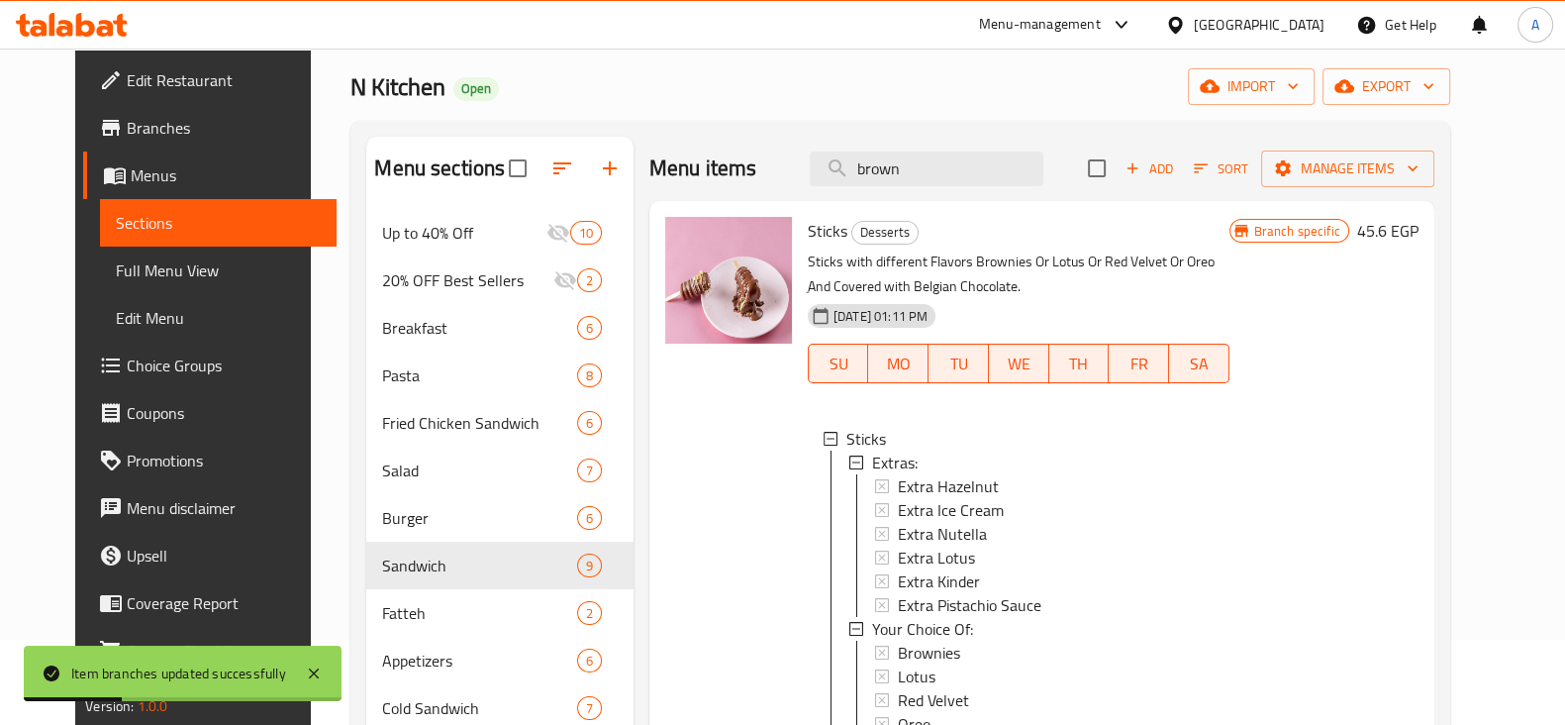
scroll to position [96, 0]
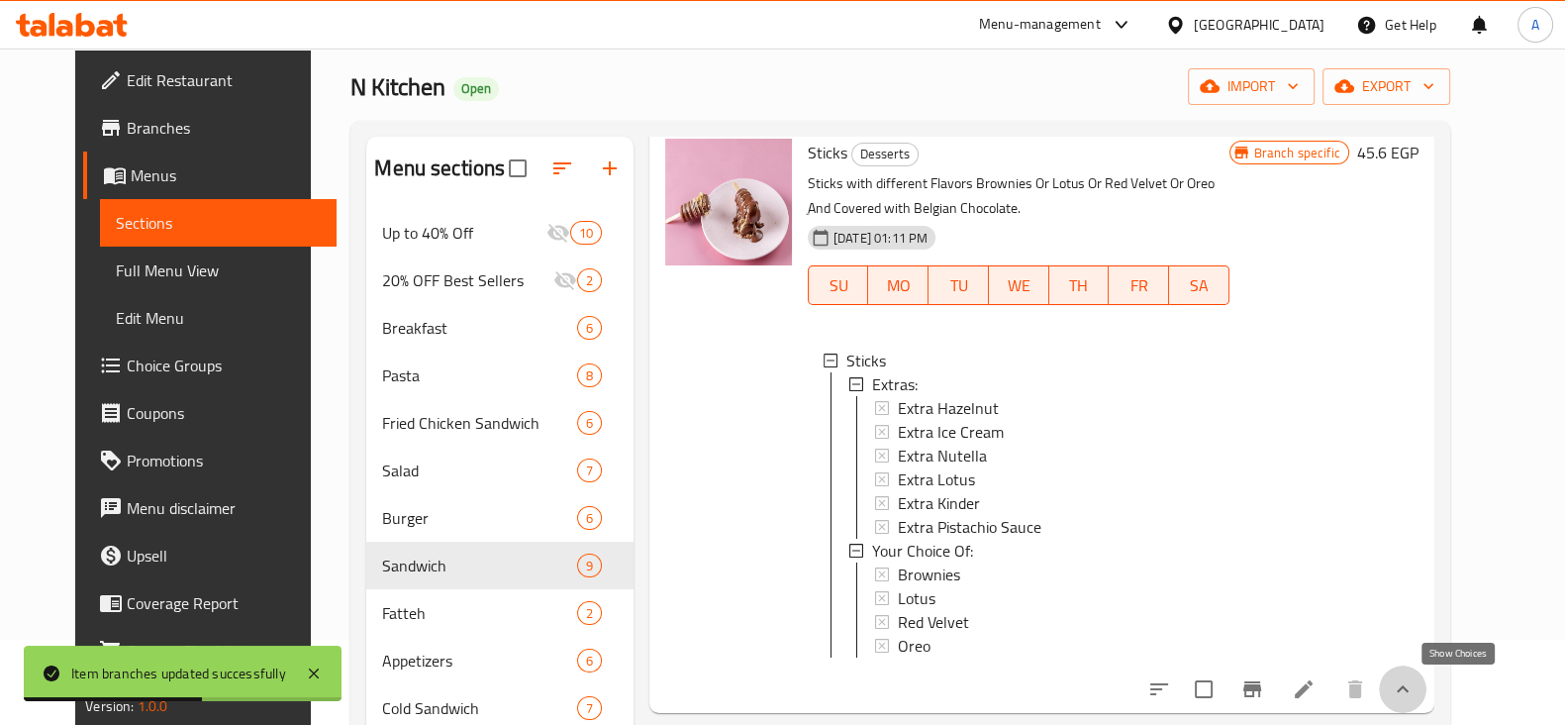
click at [1414, 686] on icon "show more" at bounding box center [1403, 689] width 24 height 24
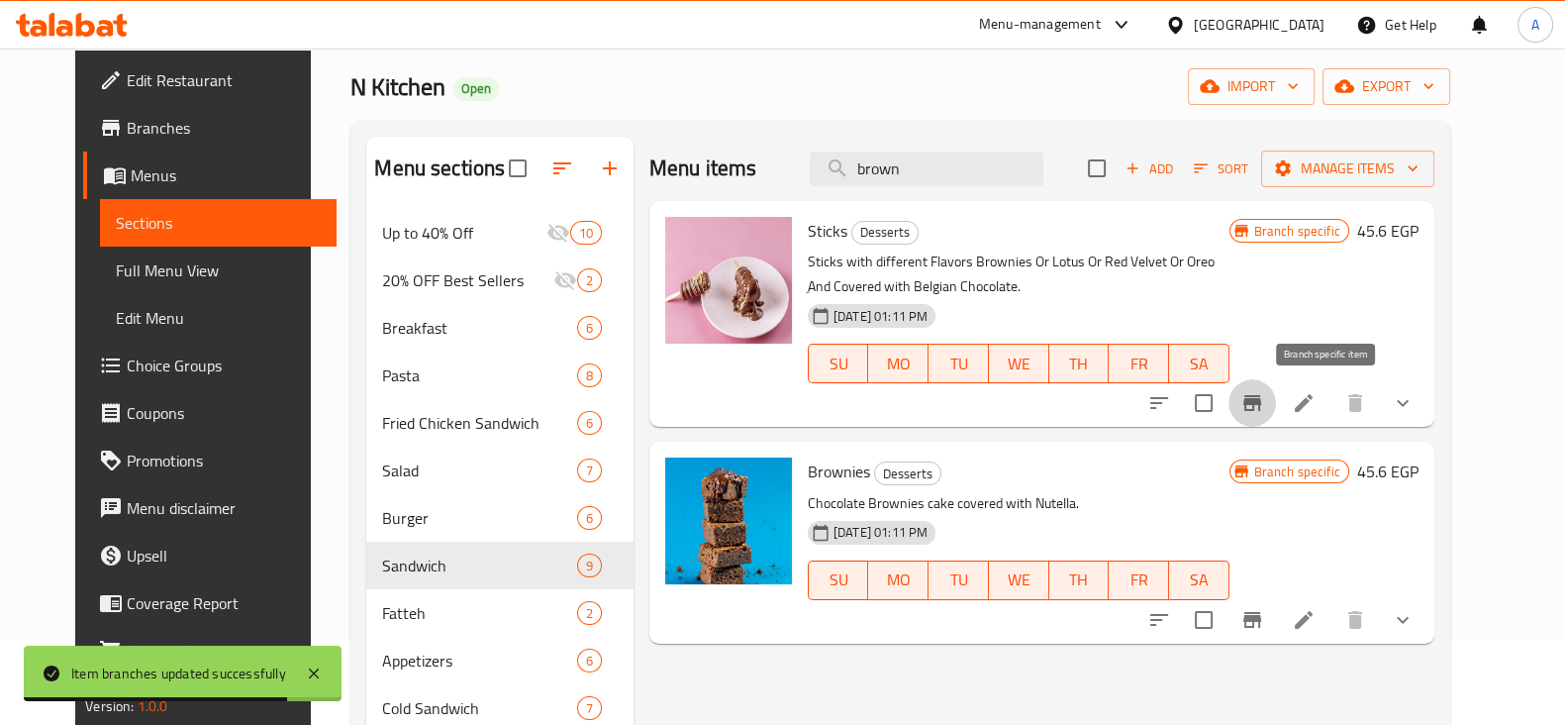
click at [1264, 405] on icon "Branch-specific-item" at bounding box center [1252, 403] width 24 height 24
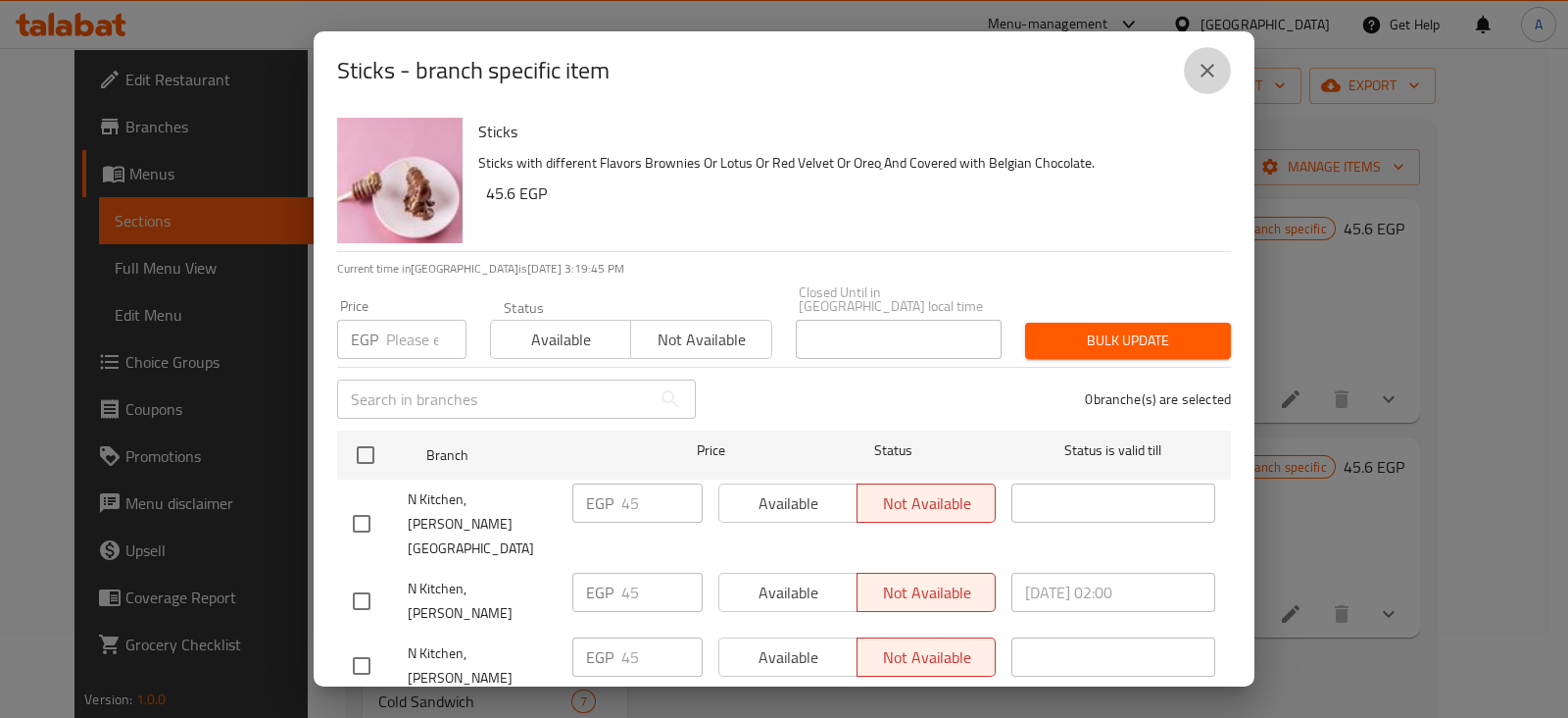
click at [1196, 65] on icon "close" at bounding box center [1208, 70] width 24 height 24
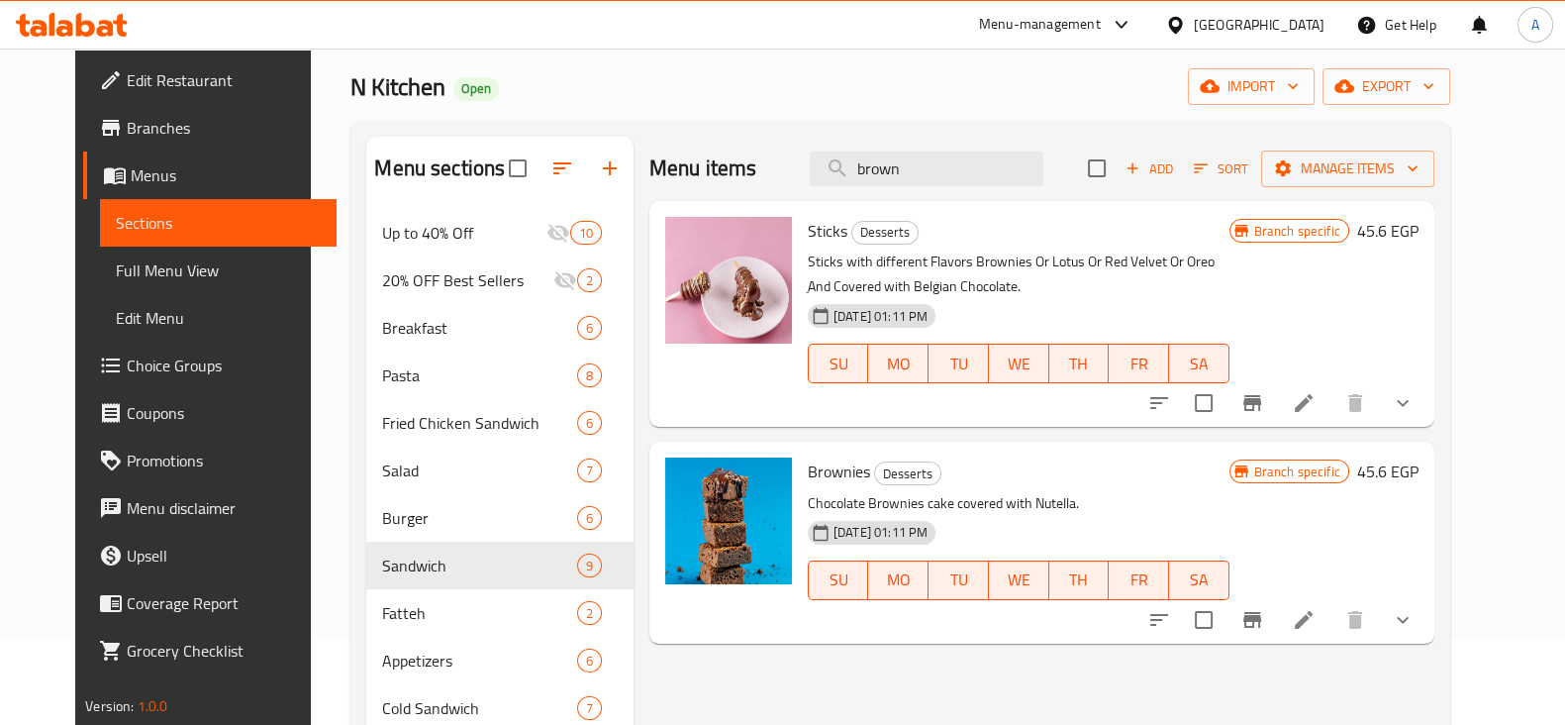
click at [1331, 418] on li at bounding box center [1303, 403] width 55 height 36
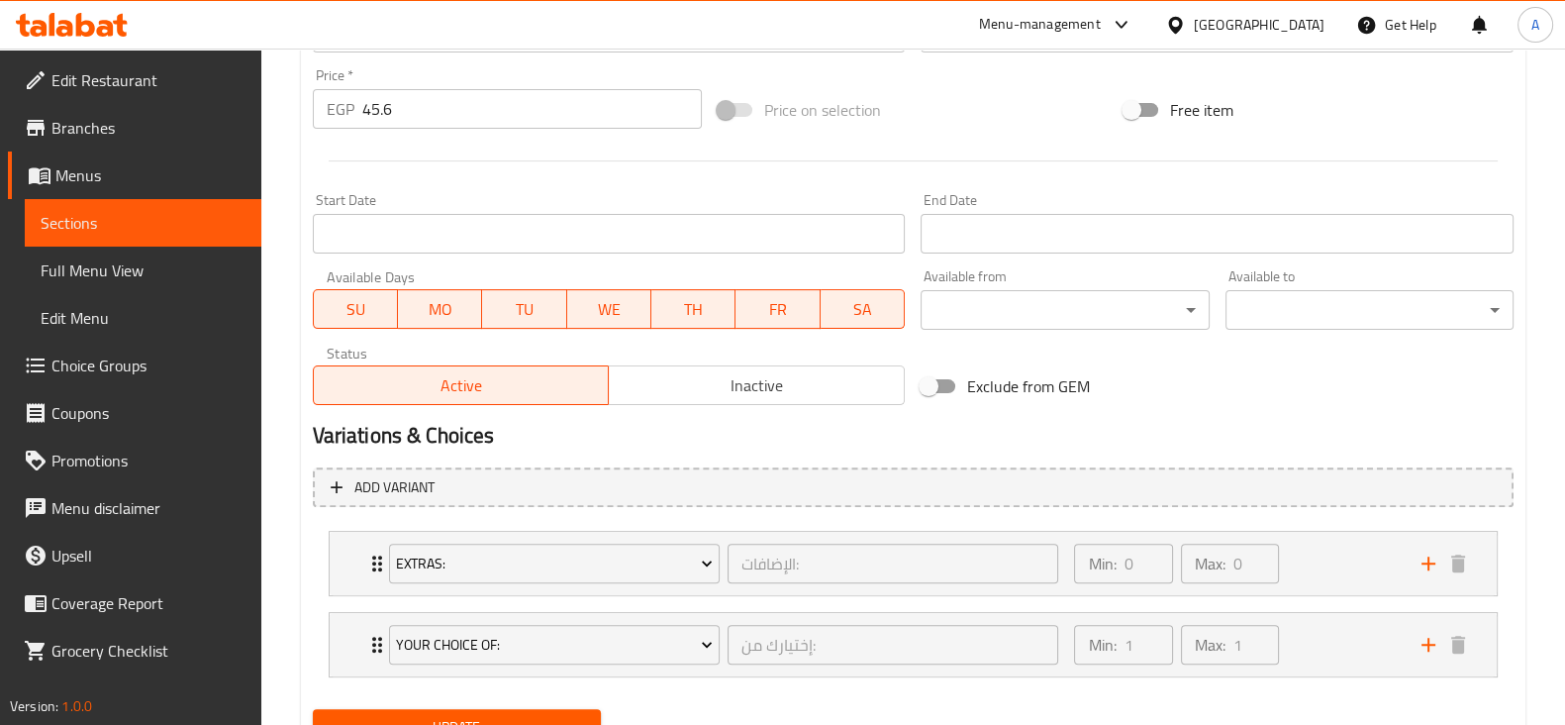
scroll to position [816, 0]
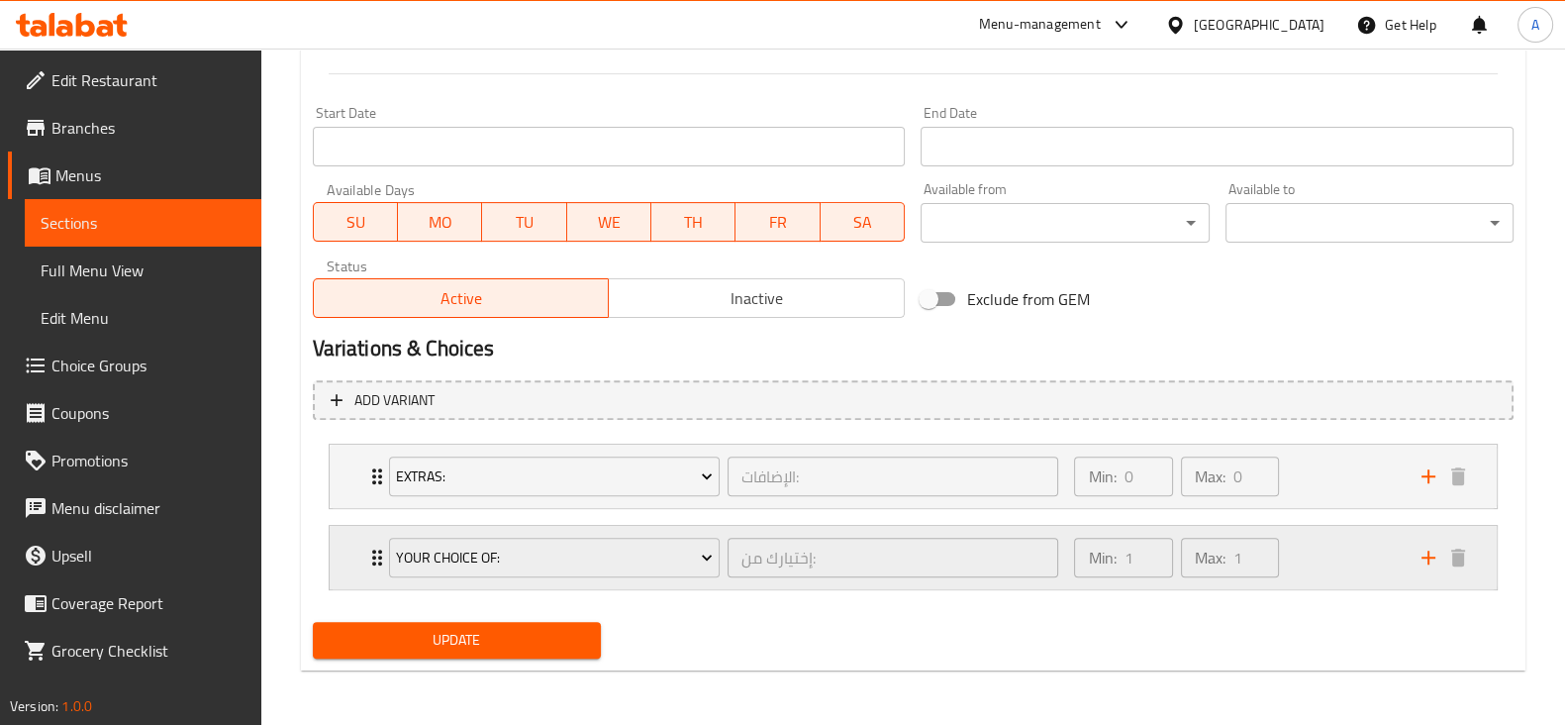
click at [1331, 578] on div "Min: 1 ​ Max: 1 ​" at bounding box center [1235, 557] width 346 height 63
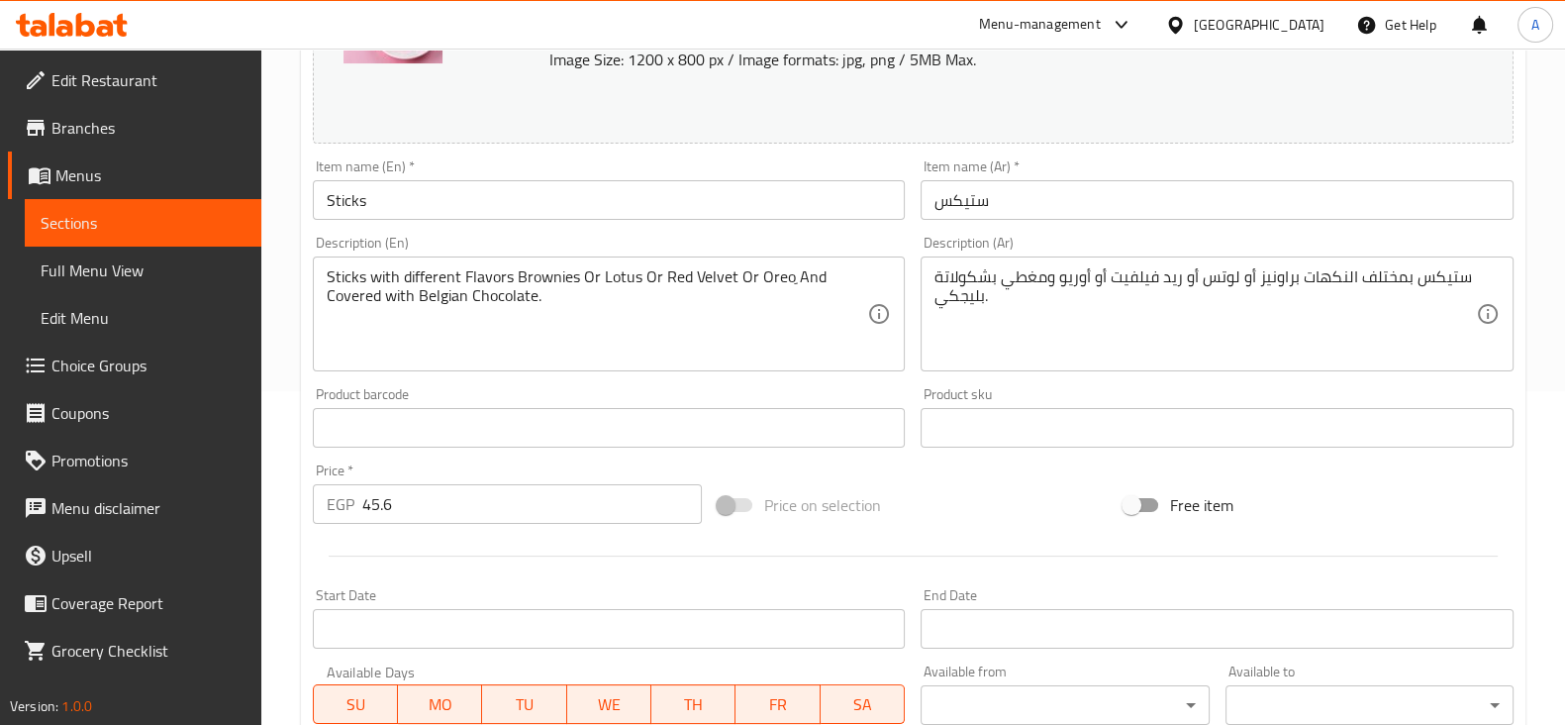
scroll to position [0, 0]
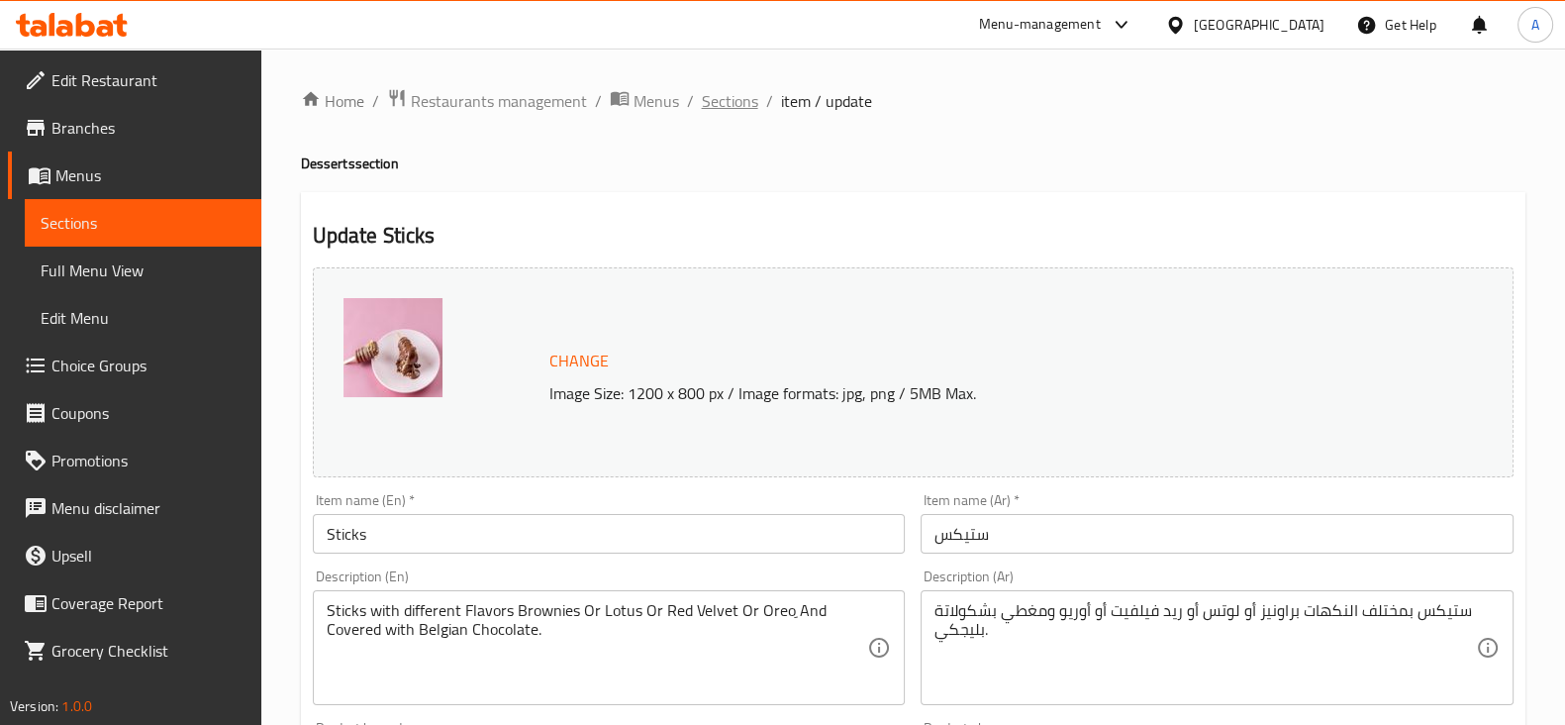
click at [734, 95] on span "Sections" at bounding box center [730, 101] width 56 height 24
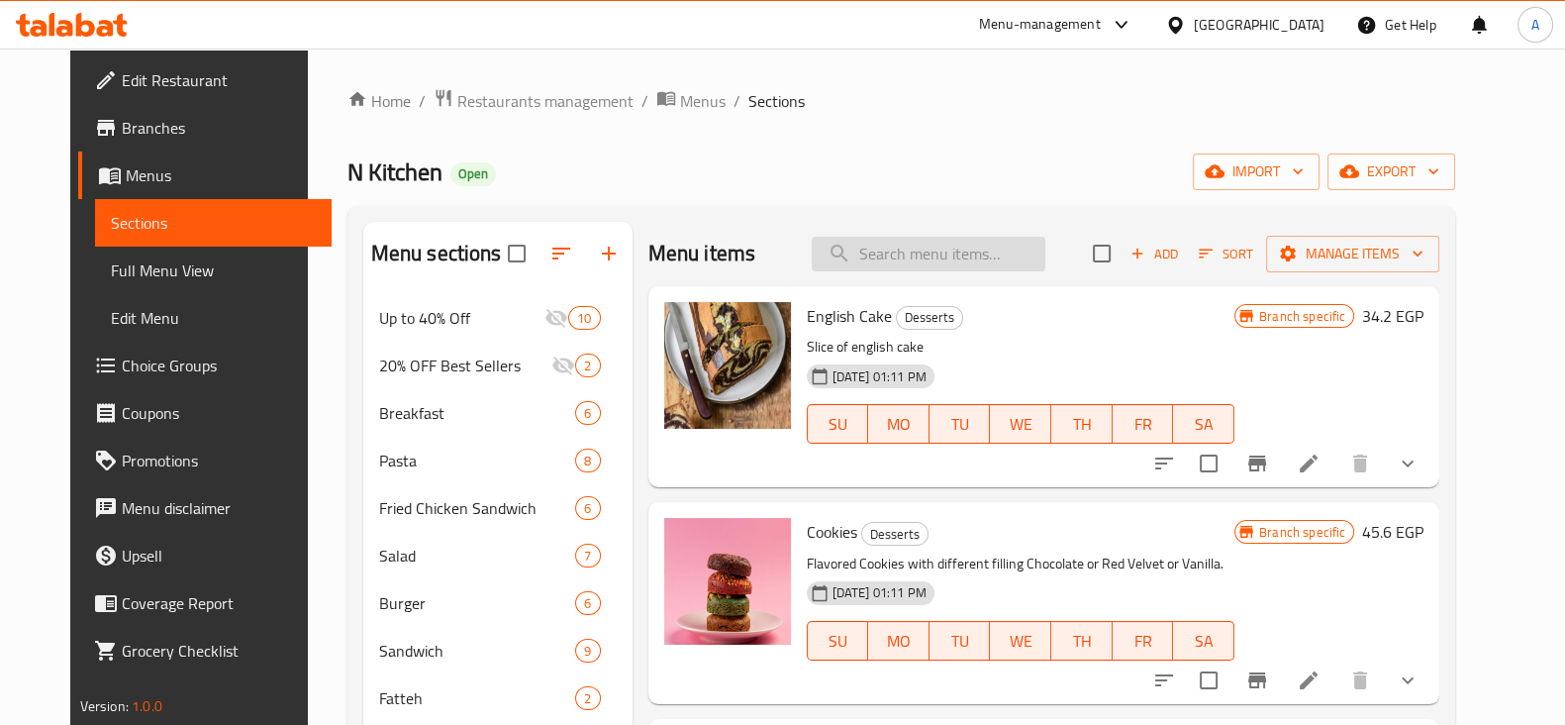
click at [943, 262] on input "search" at bounding box center [929, 254] width 234 height 35
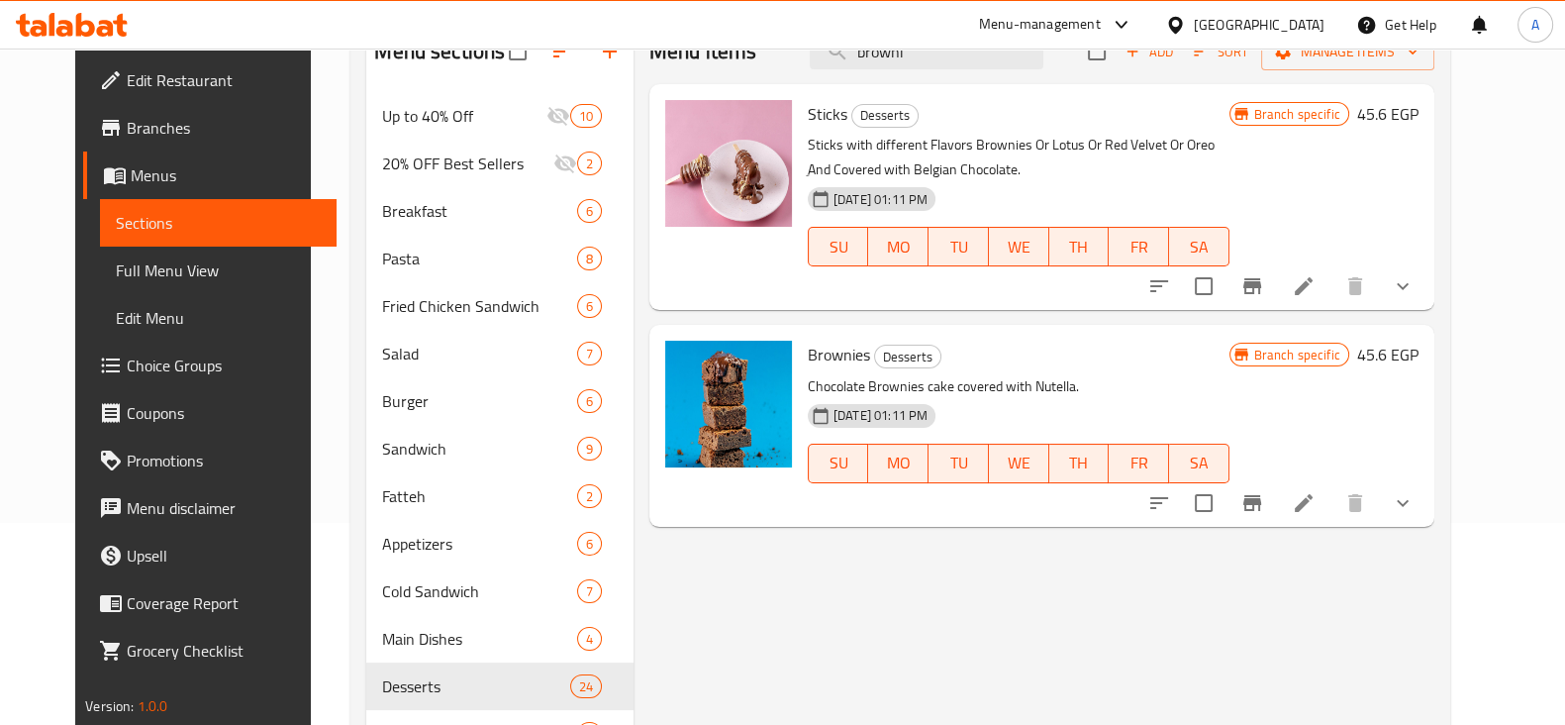
scroll to position [204, 0]
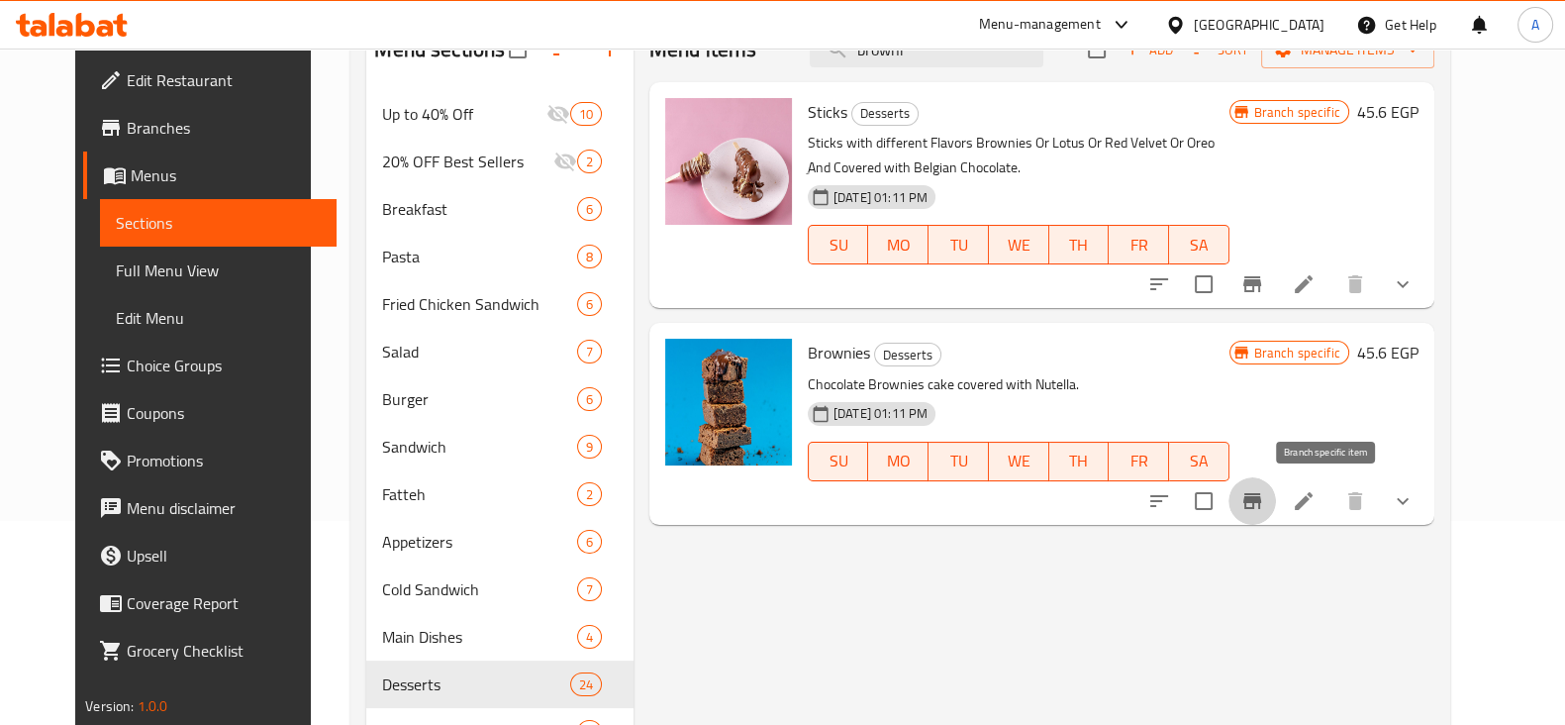
click at [1261, 497] on icon "Branch-specific-item" at bounding box center [1252, 501] width 18 height 16
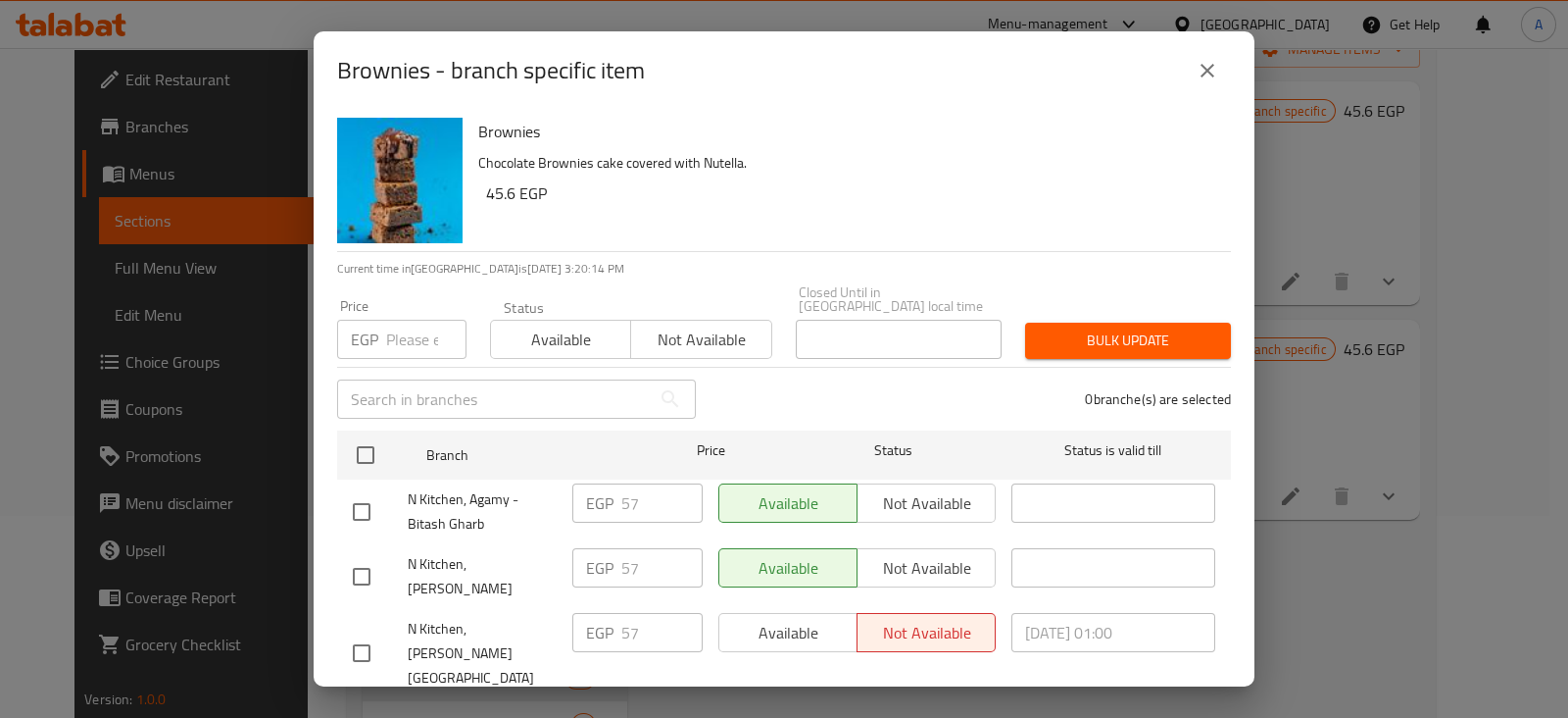
click at [392, 331] on input "number" at bounding box center [426, 340] width 80 height 40
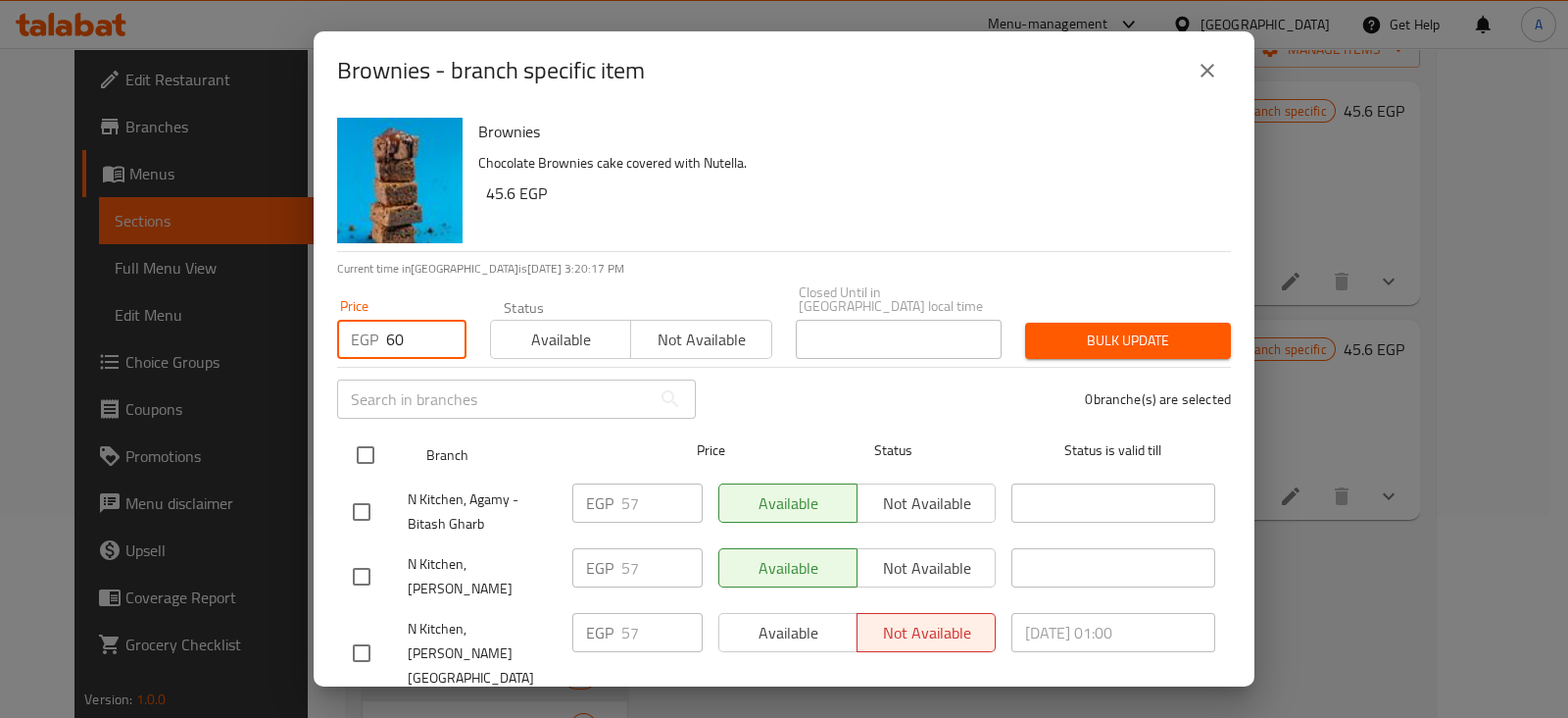
click at [373, 445] on input "checkbox" at bounding box center [365, 455] width 42 height 42
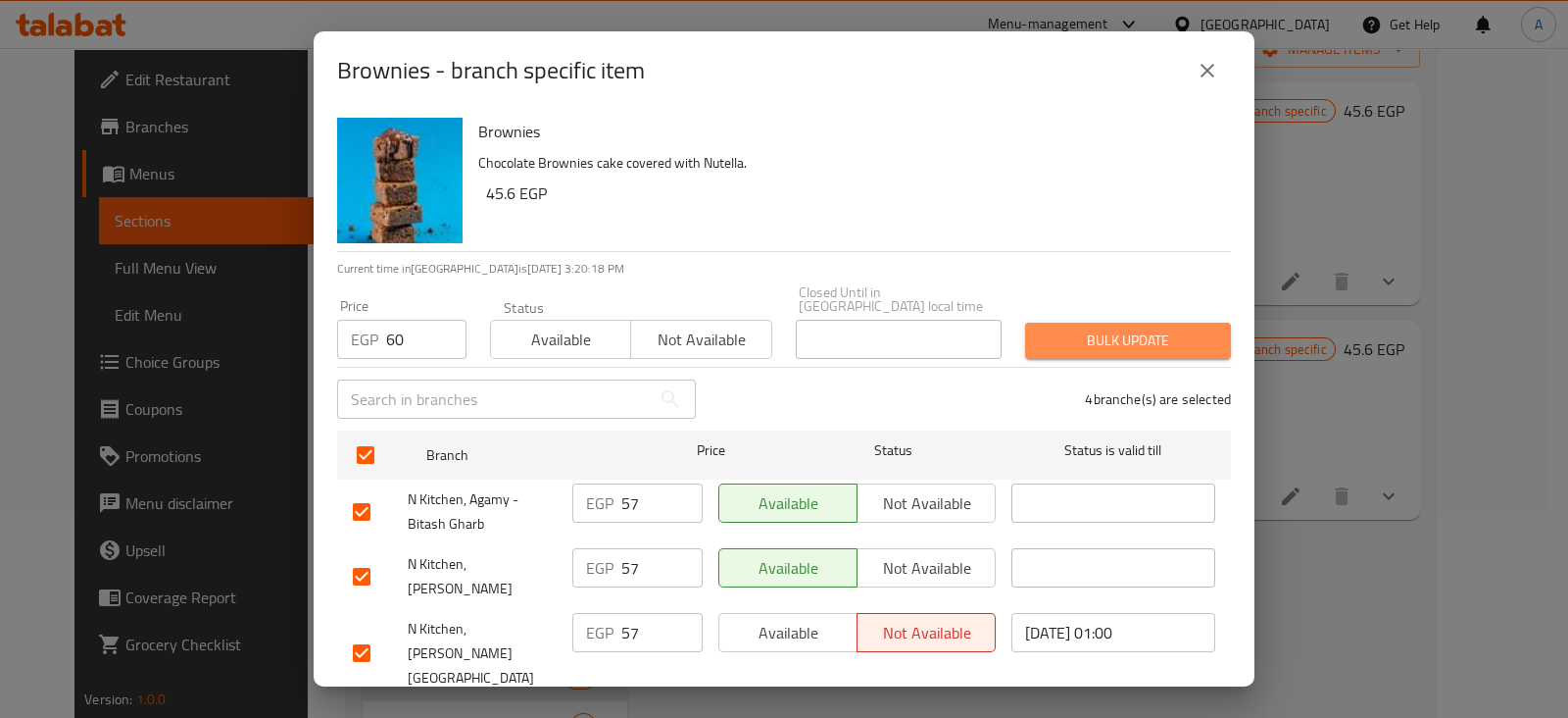
click at [1131, 329] on span "Bulk update" at bounding box center [1127, 341] width 174 height 25
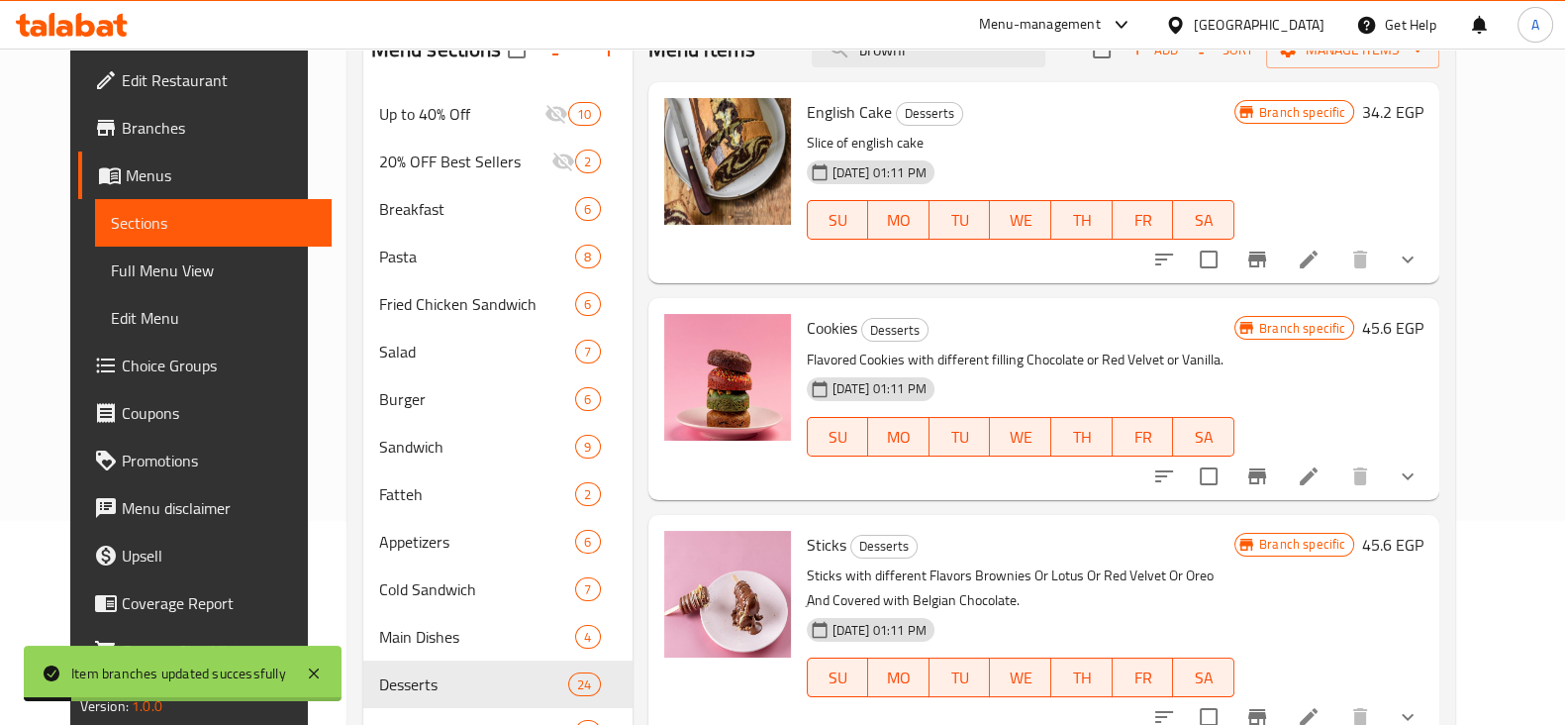
scroll to position [0, 0]
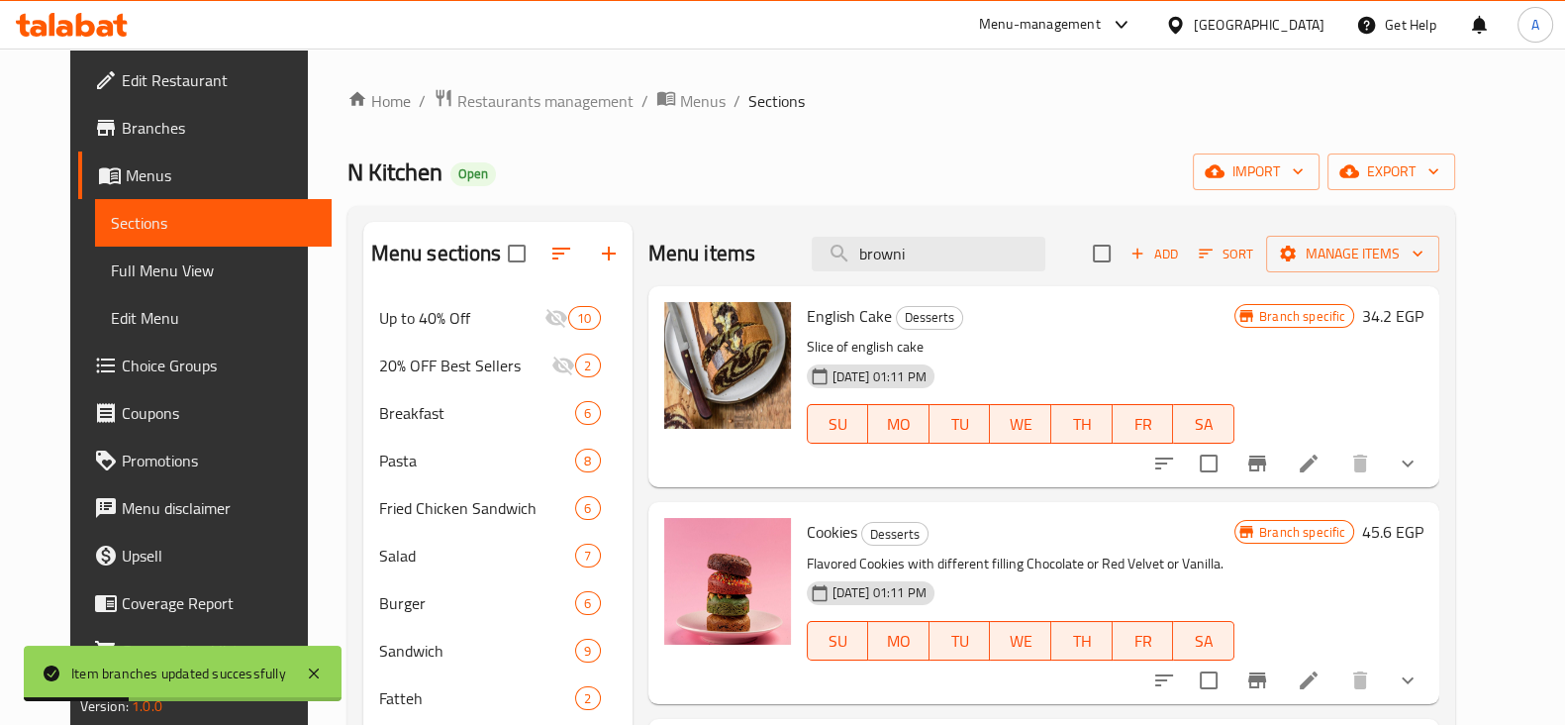
drag, startPoint x: 972, startPoint y: 269, endPoint x: 742, endPoint y: 263, distance: 229.7
click at [742, 263] on div "Menu items browni Add Sort Manage items" at bounding box center [1044, 254] width 792 height 64
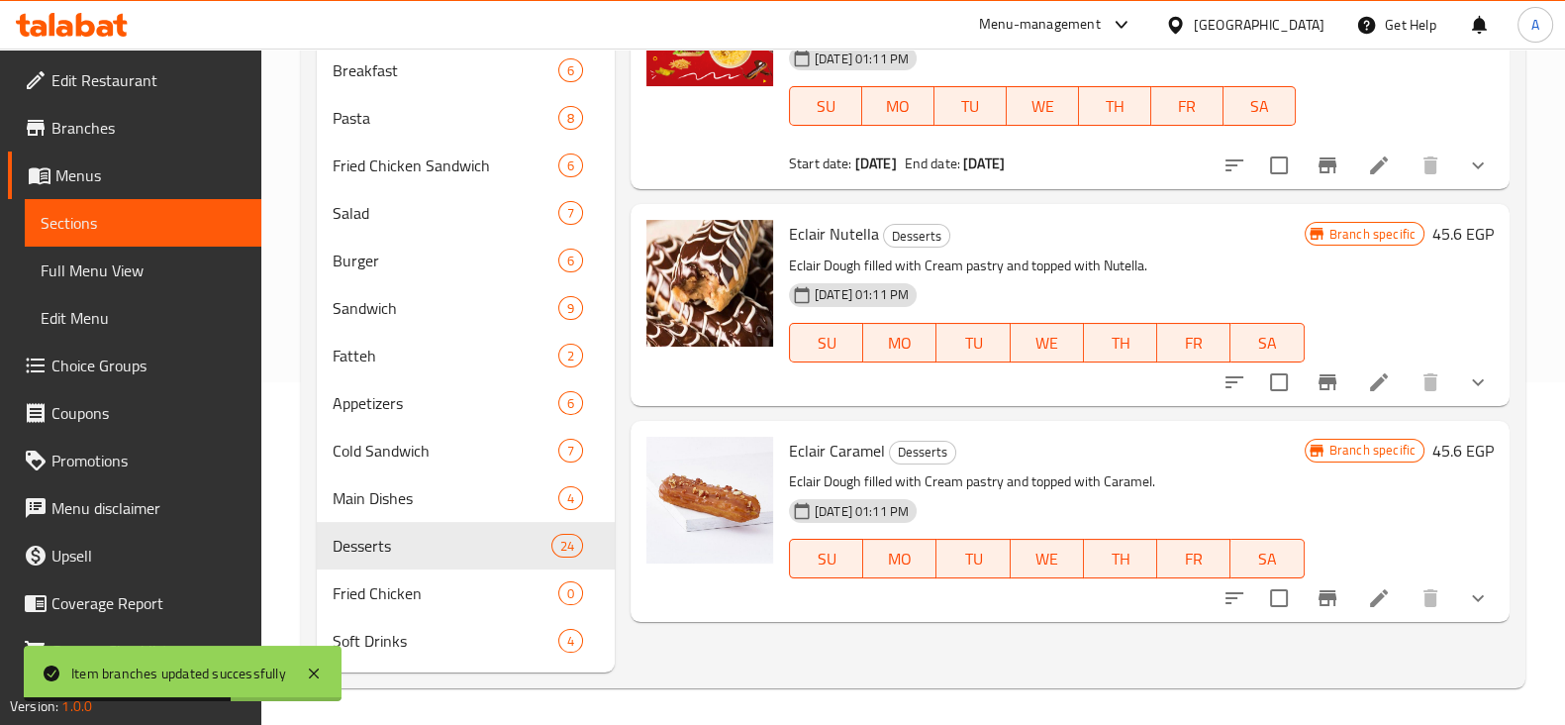
scroll to position [345, 0]
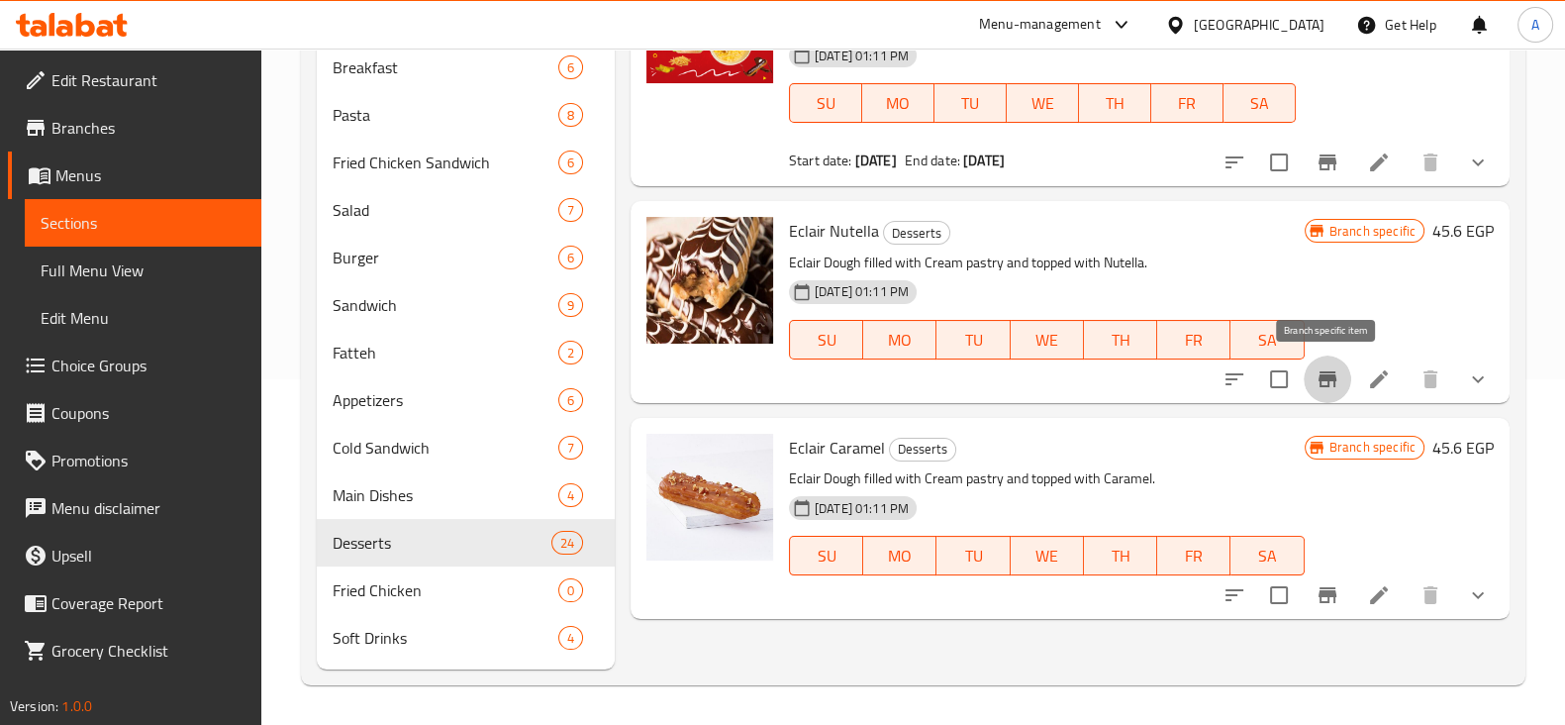
click at [1324, 383] on icon "Branch-specific-item" at bounding box center [1327, 379] width 24 height 24
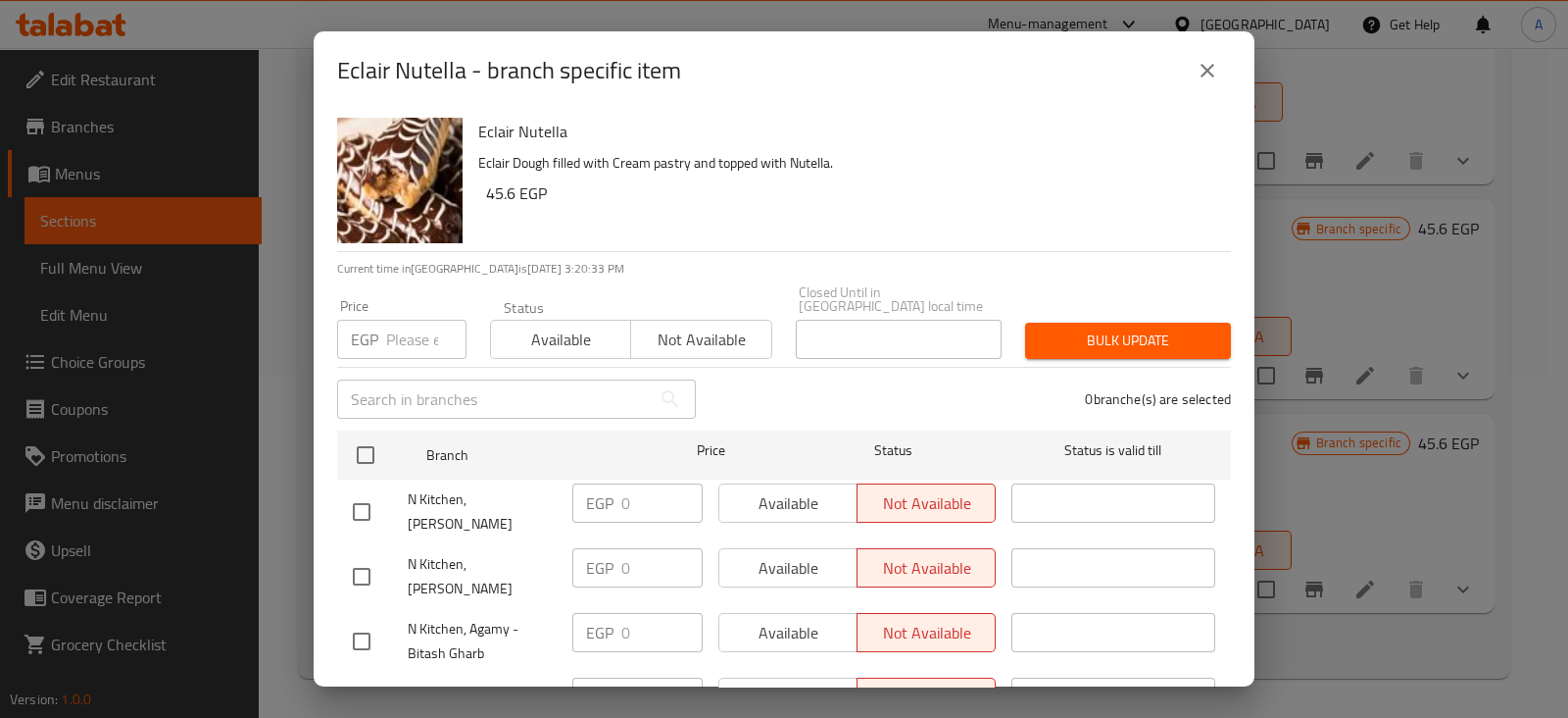
click at [414, 331] on input "number" at bounding box center [426, 340] width 80 height 40
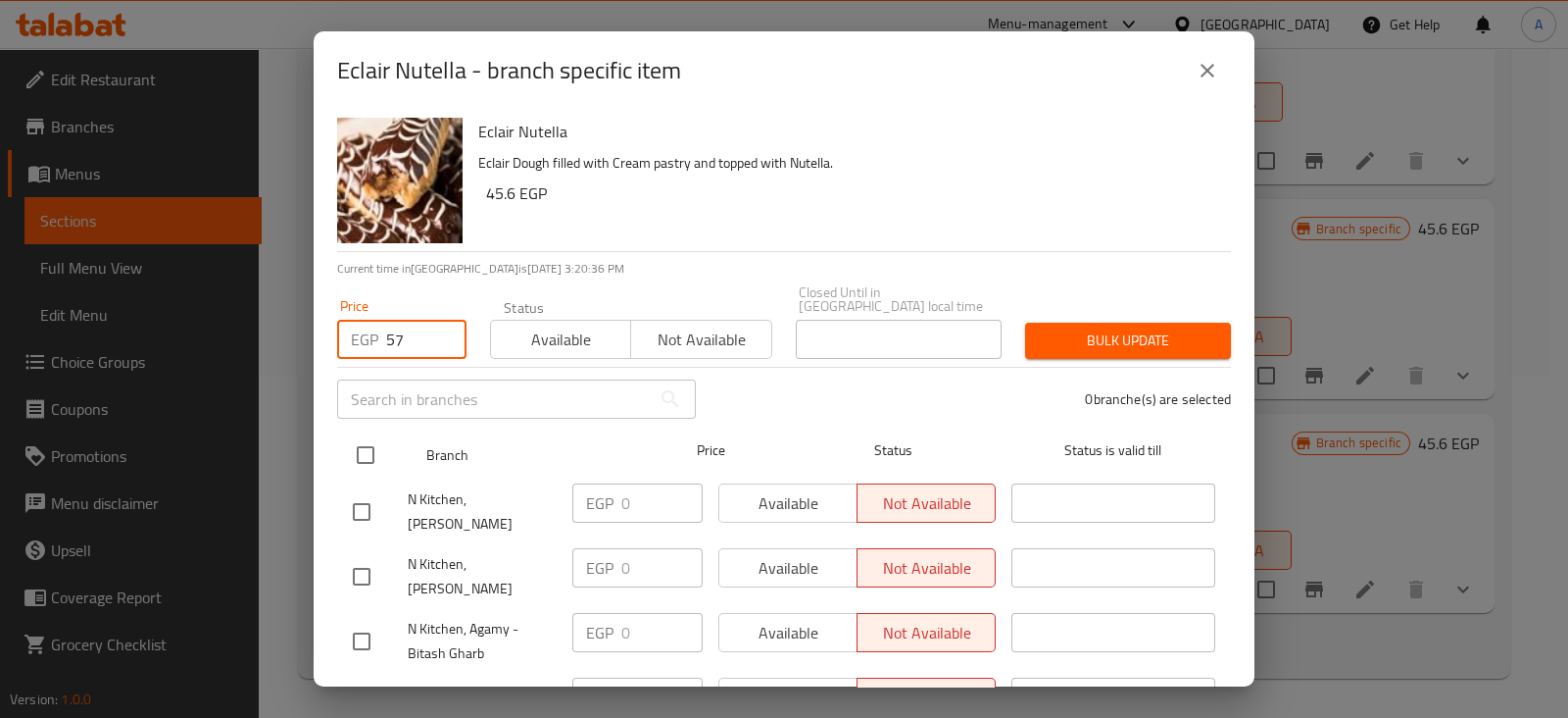
click at [352, 434] on input "checkbox" at bounding box center [365, 455] width 42 height 42
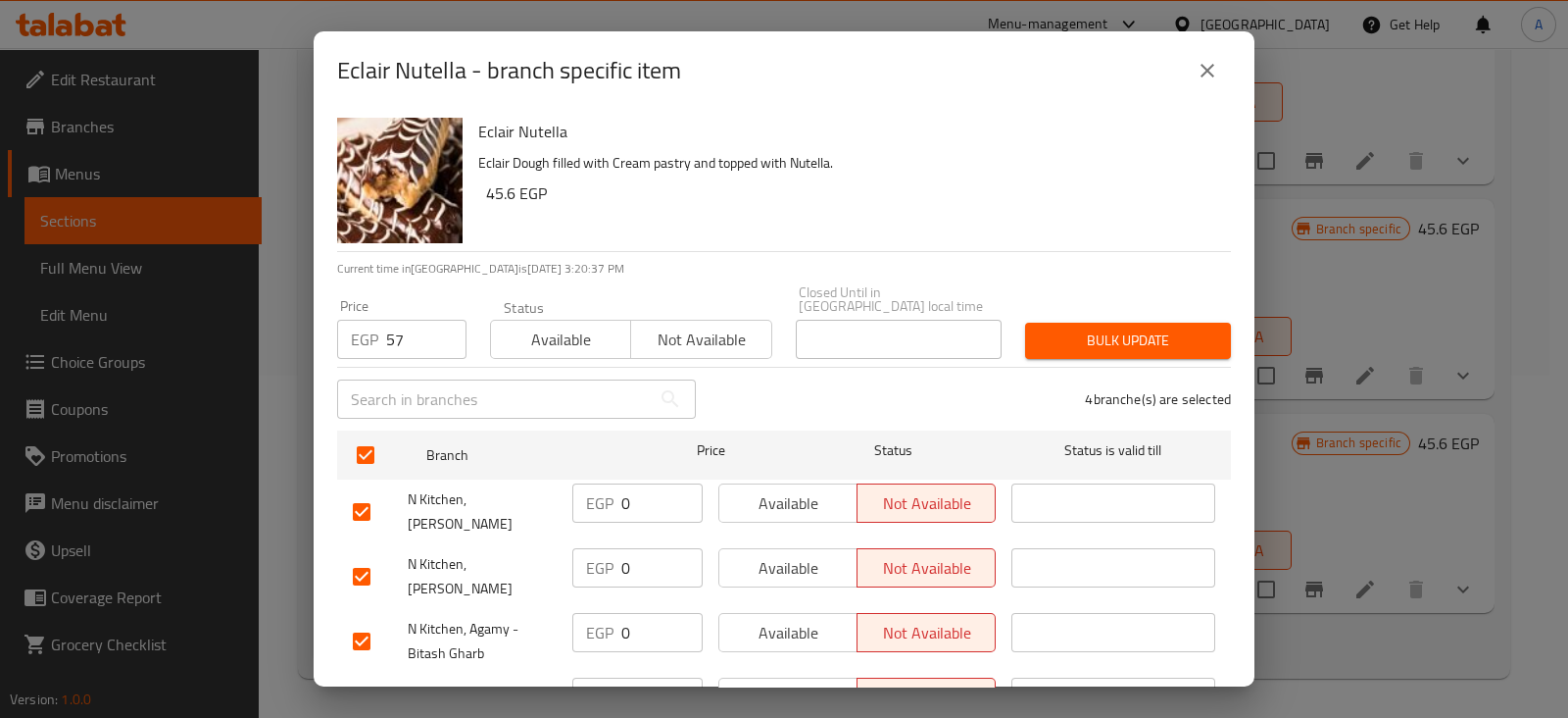
click at [1040, 329] on span "Bulk update" at bounding box center [1127, 341] width 174 height 25
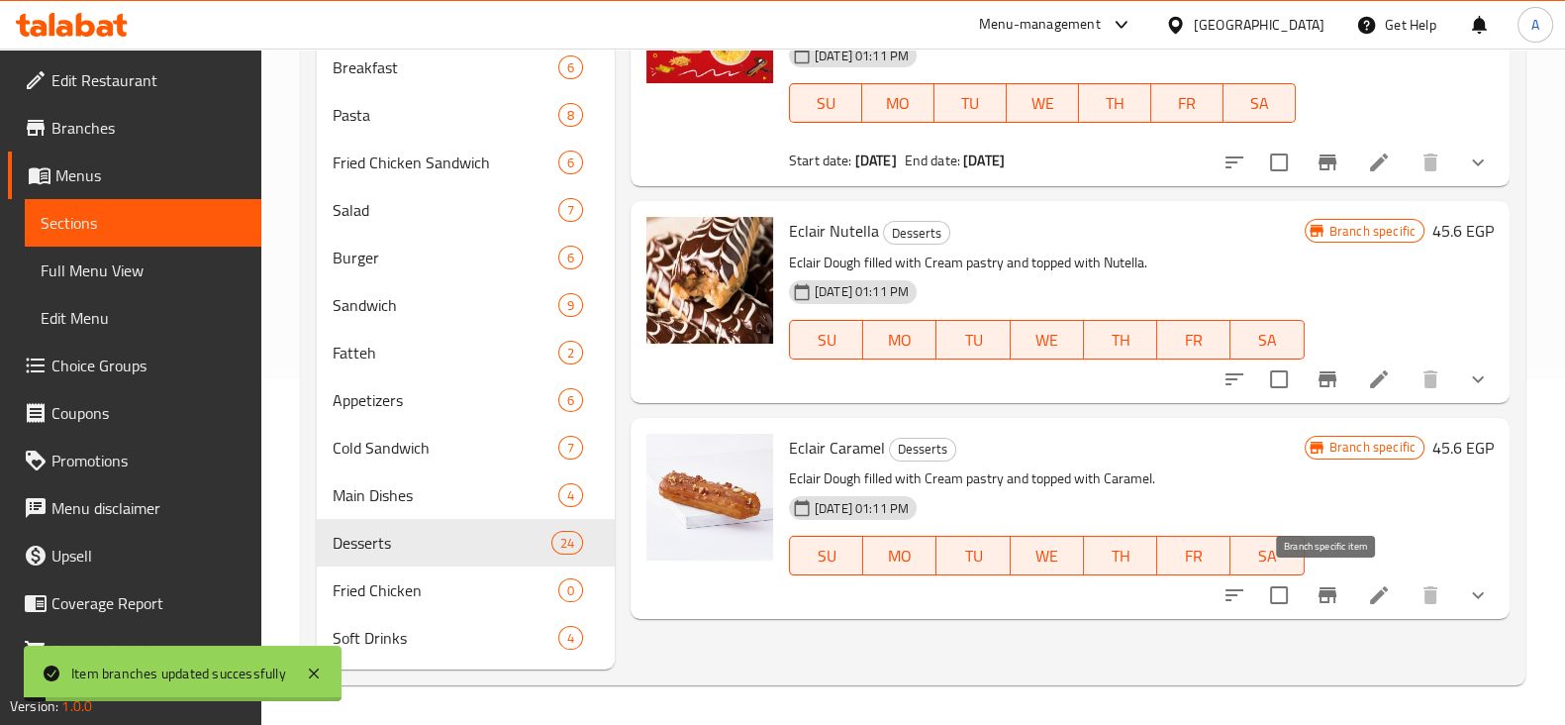
click at [1341, 594] on button "Branch-specific-item" at bounding box center [1328, 595] width 48 height 48
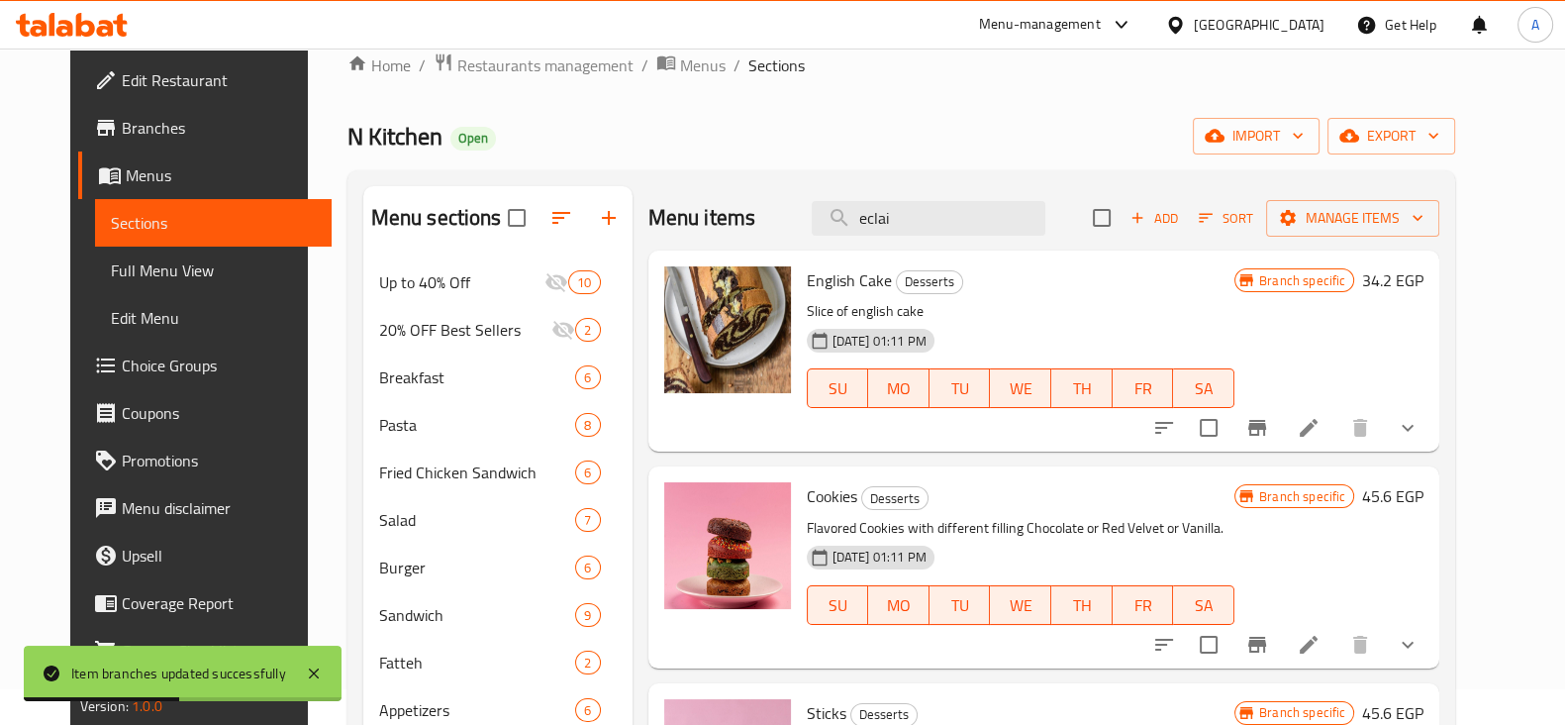
scroll to position [0, 0]
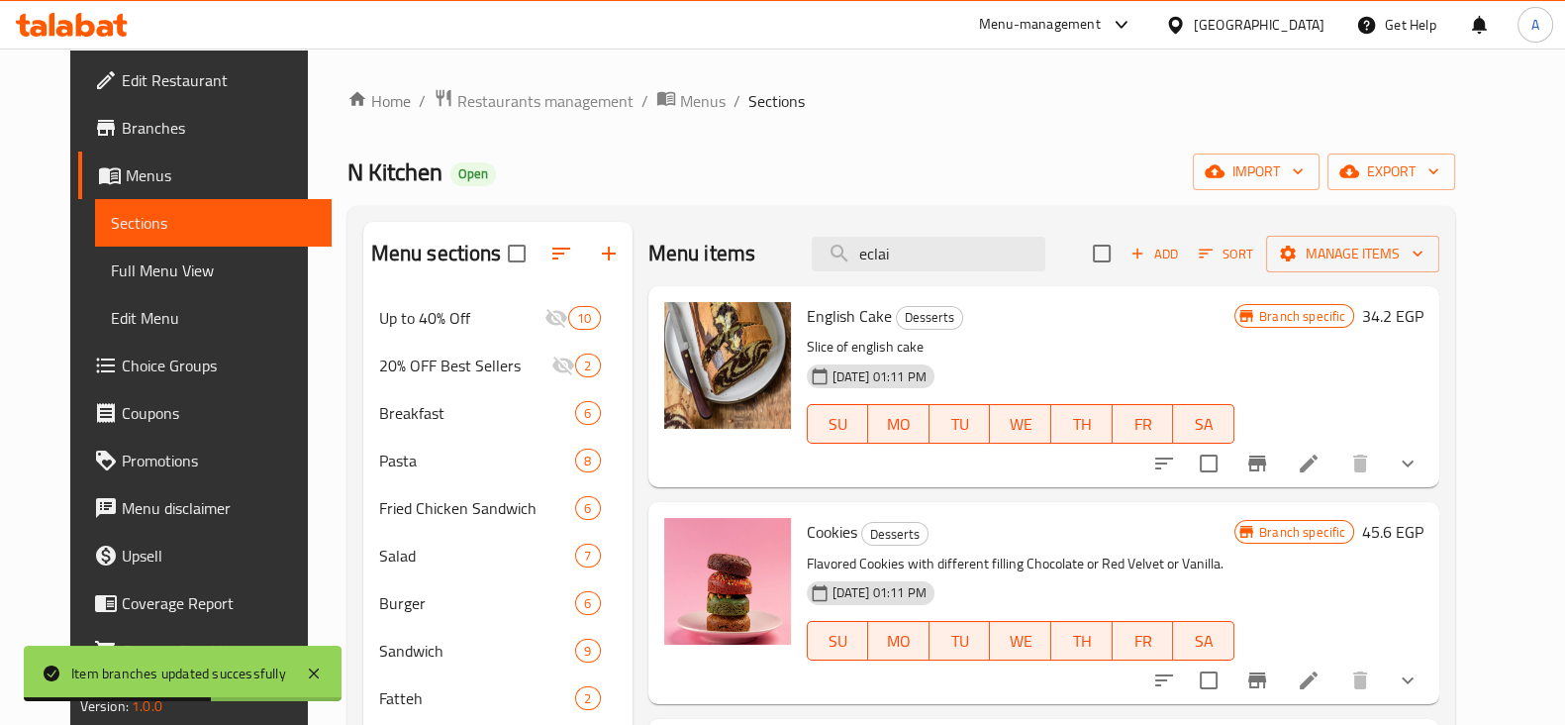
drag, startPoint x: 941, startPoint y: 253, endPoint x: 780, endPoint y: 240, distance: 161.9
click at [780, 240] on div "Menu items eclai Add Sort Manage items" at bounding box center [1044, 254] width 792 height 64
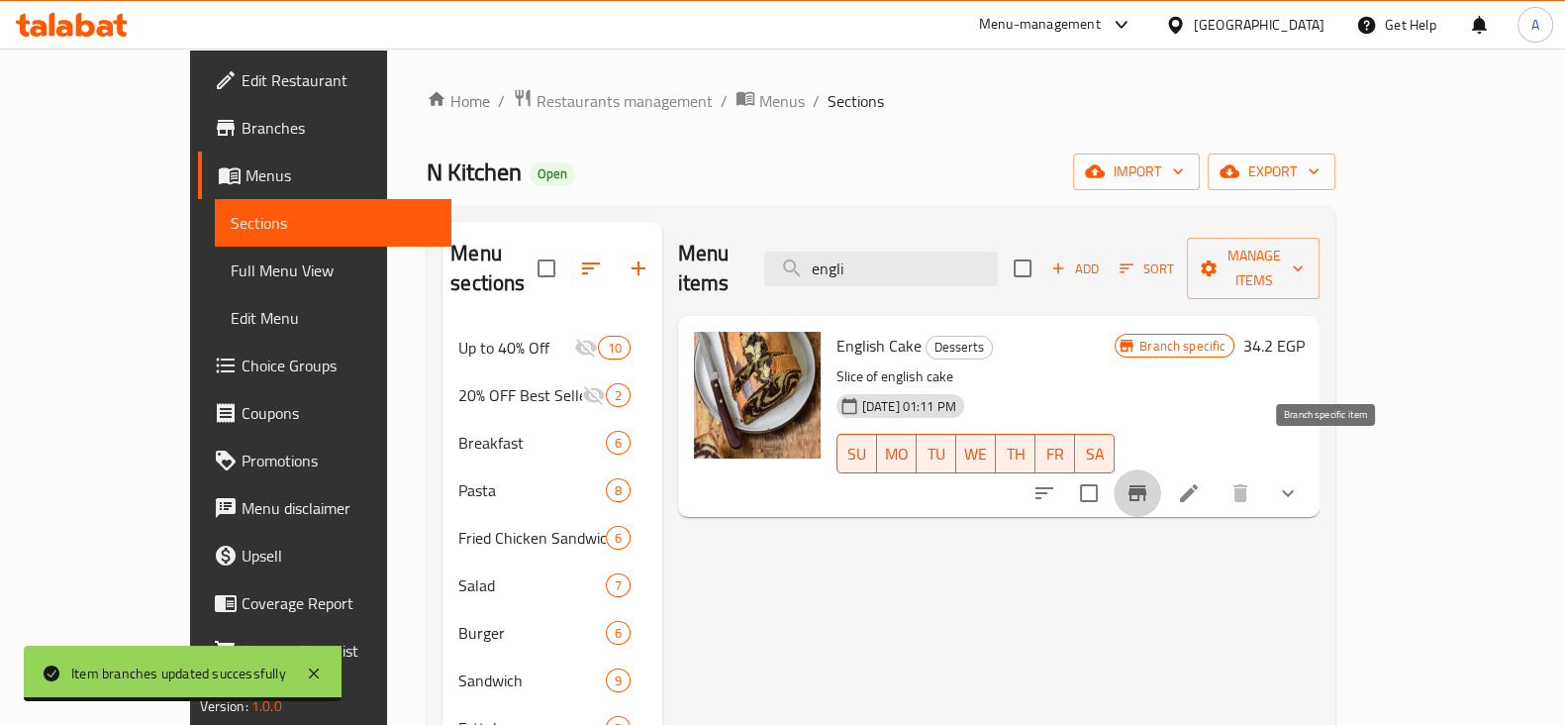
click at [1149, 481] on icon "Branch-specific-item" at bounding box center [1137, 493] width 24 height 24
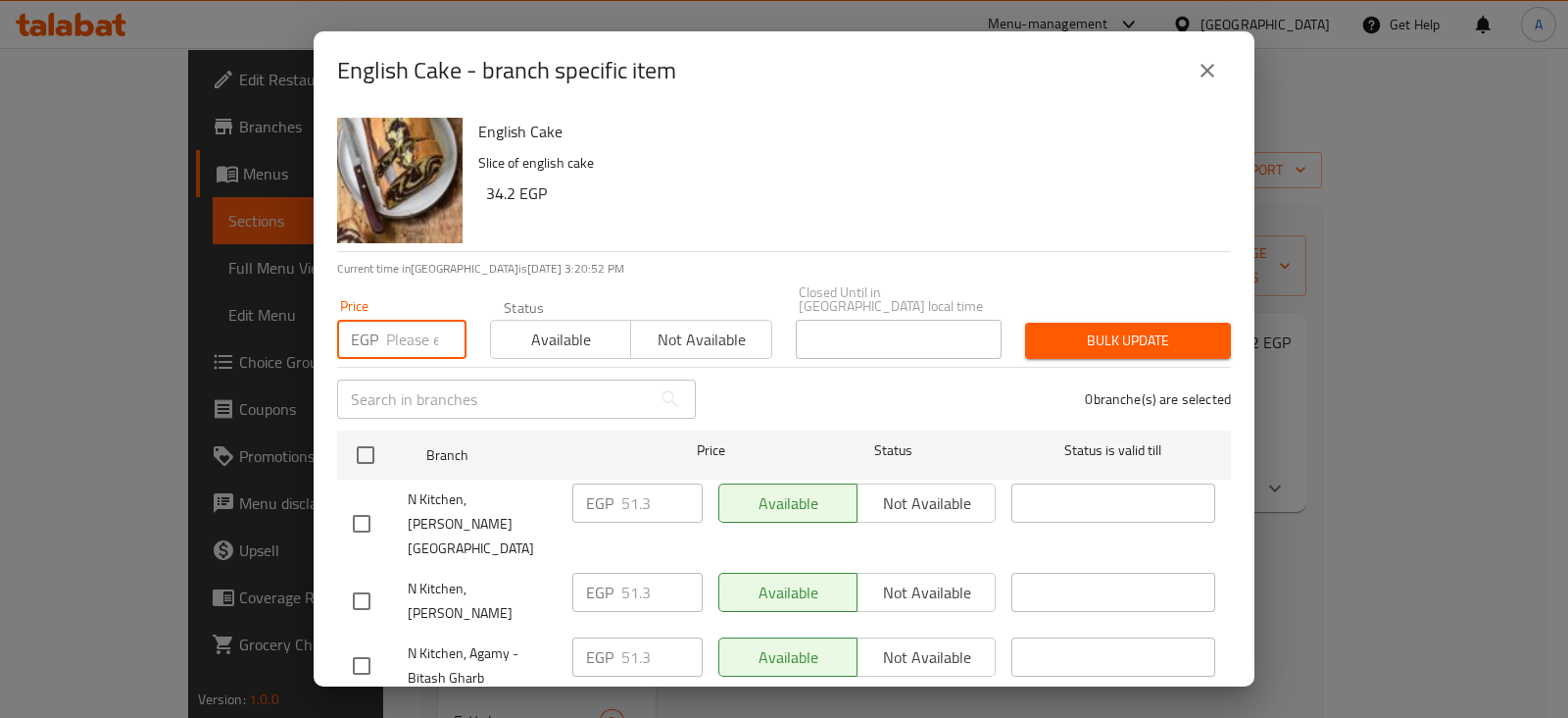
click at [401, 322] on input "number" at bounding box center [426, 340] width 80 height 40
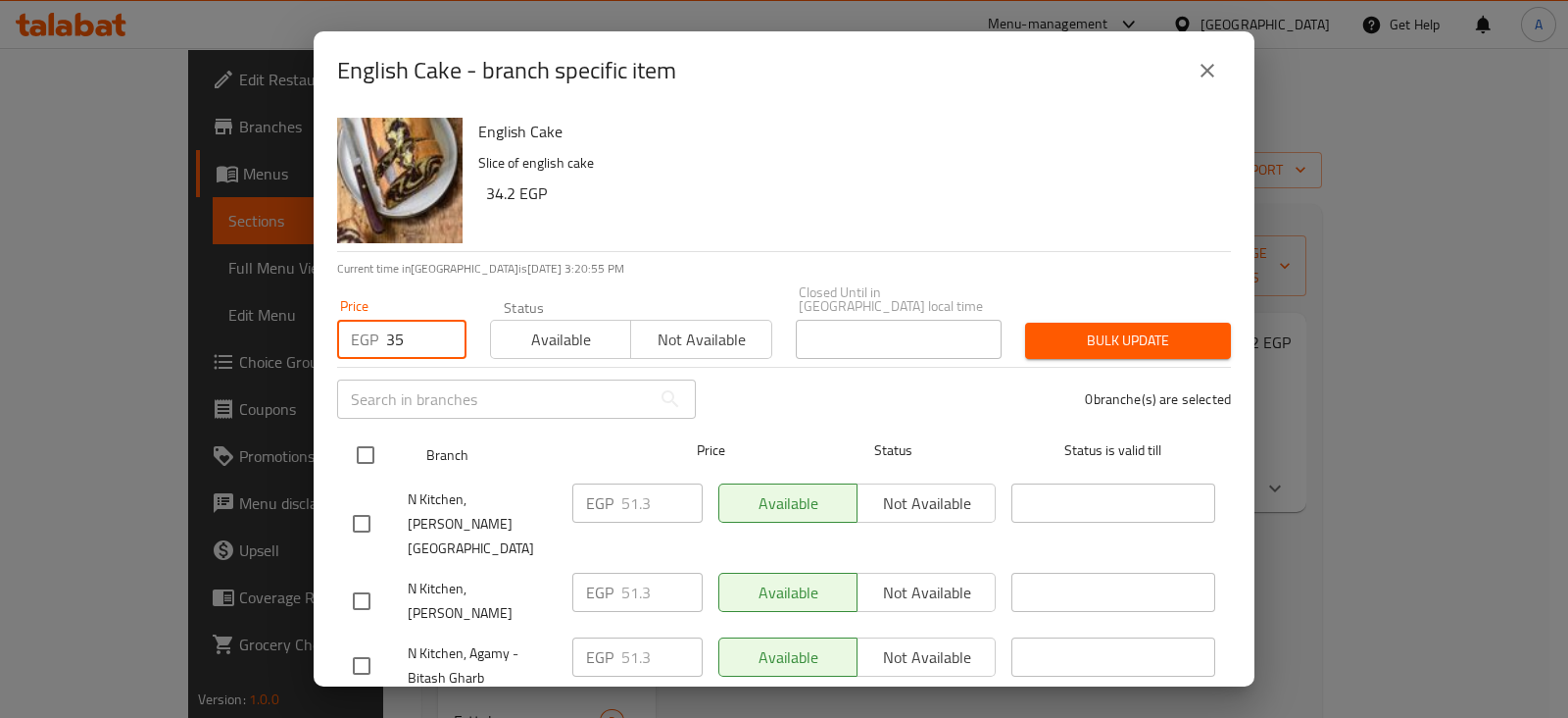
click at [365, 427] on div at bounding box center [381, 455] width 73 height 56
click at [358, 445] on input "checkbox" at bounding box center [365, 455] width 42 height 42
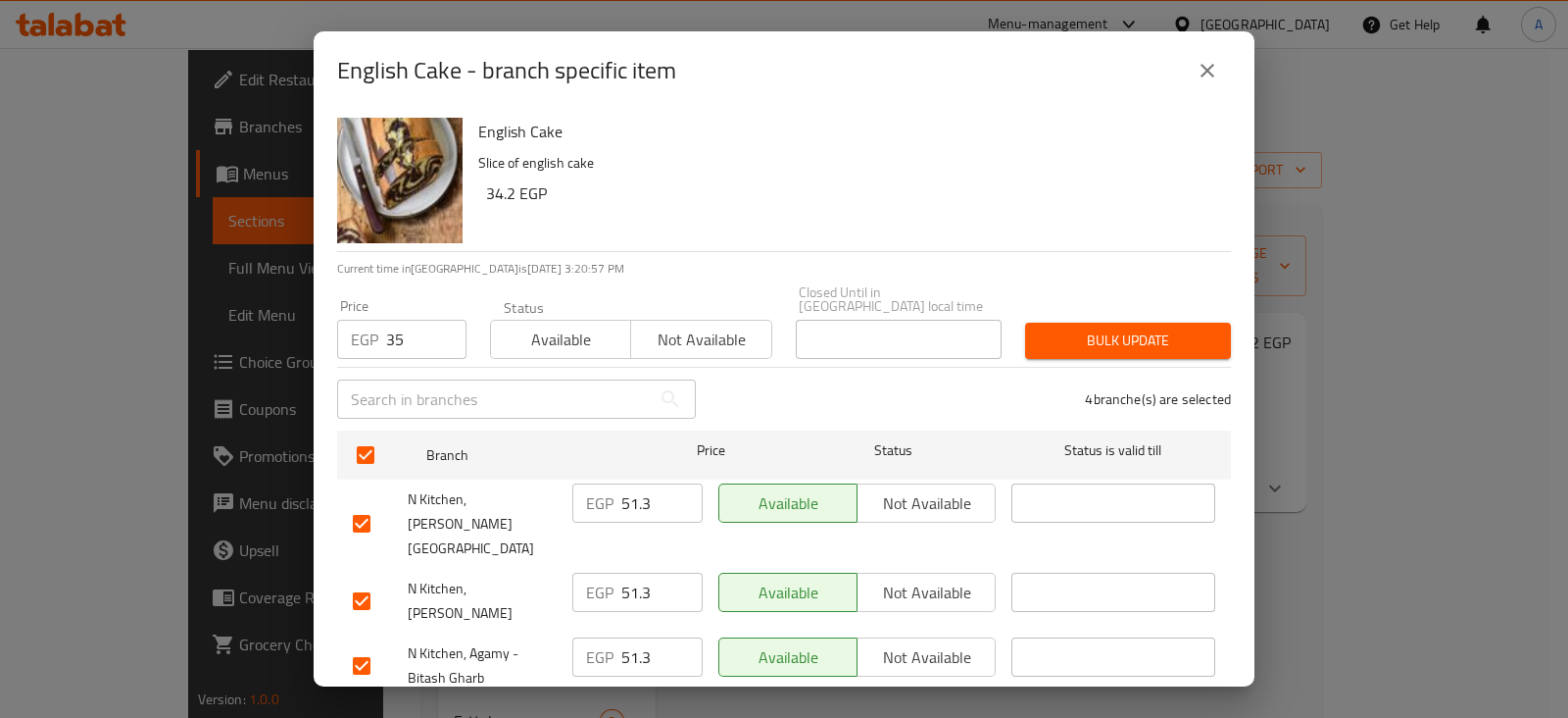
click at [1131, 329] on span "Bulk update" at bounding box center [1127, 341] width 174 height 25
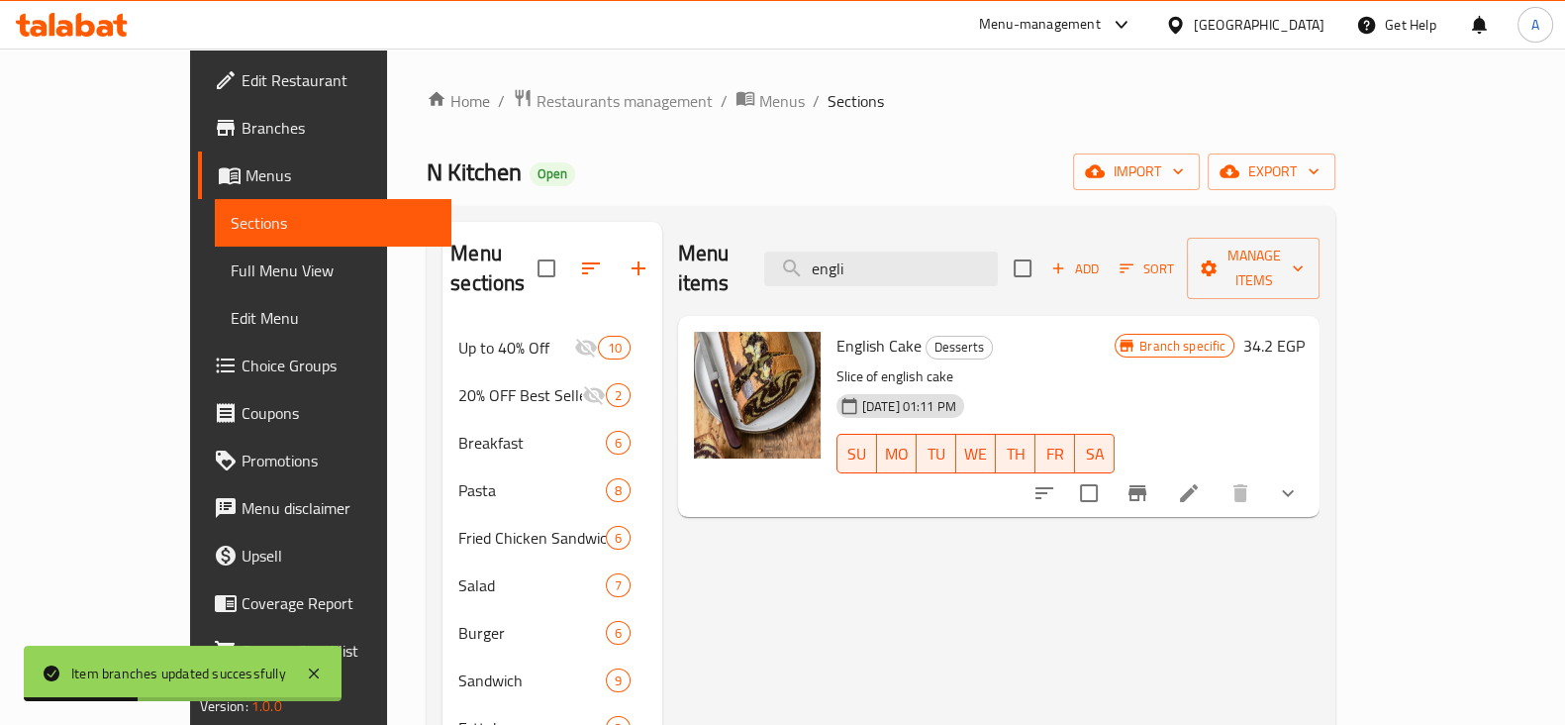
drag, startPoint x: 941, startPoint y: 244, endPoint x: 829, endPoint y: 247, distance: 111.9
click at [829, 247] on div "Menu items engli Add Sort Manage items" at bounding box center [999, 269] width 642 height 94
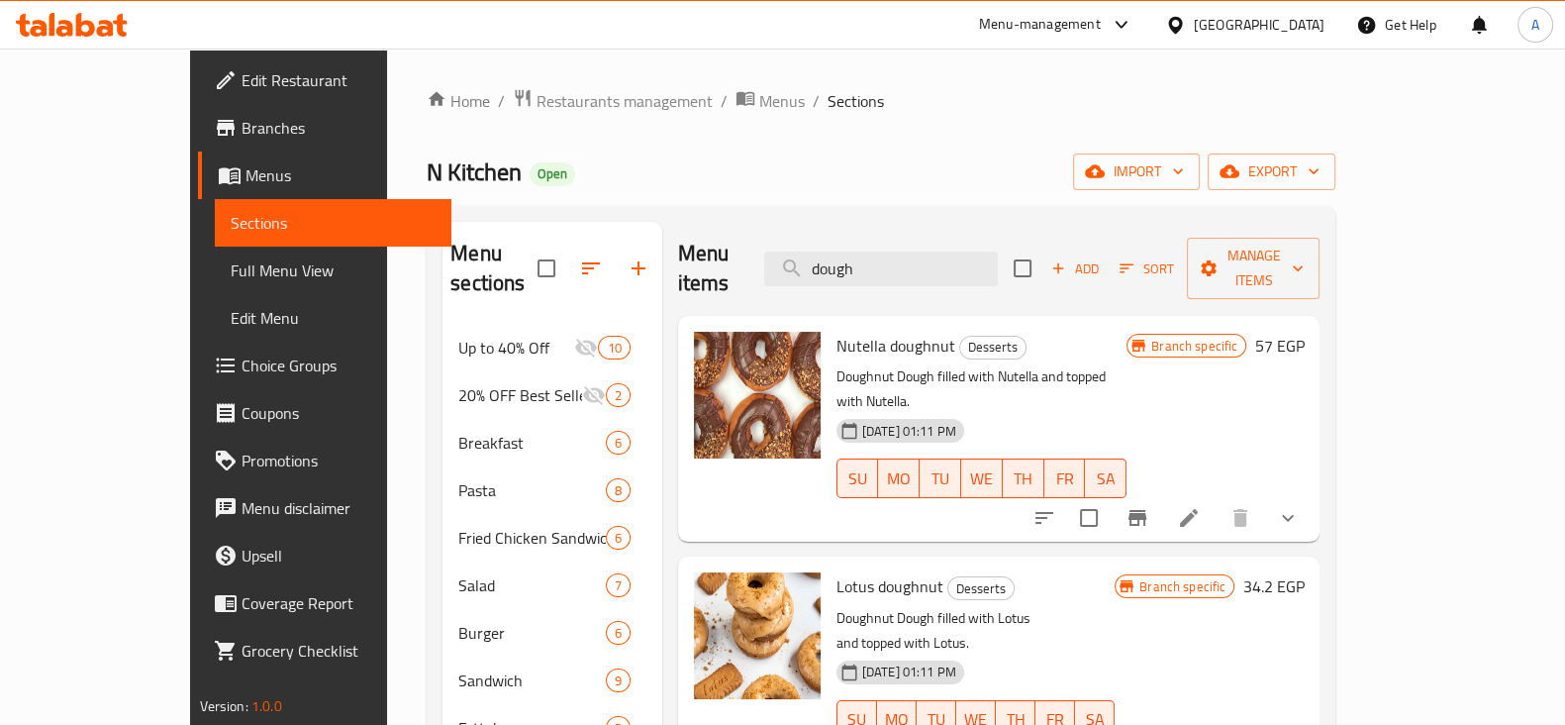
click at [1149, 506] on icon "Branch-specific-item" at bounding box center [1137, 518] width 24 height 24
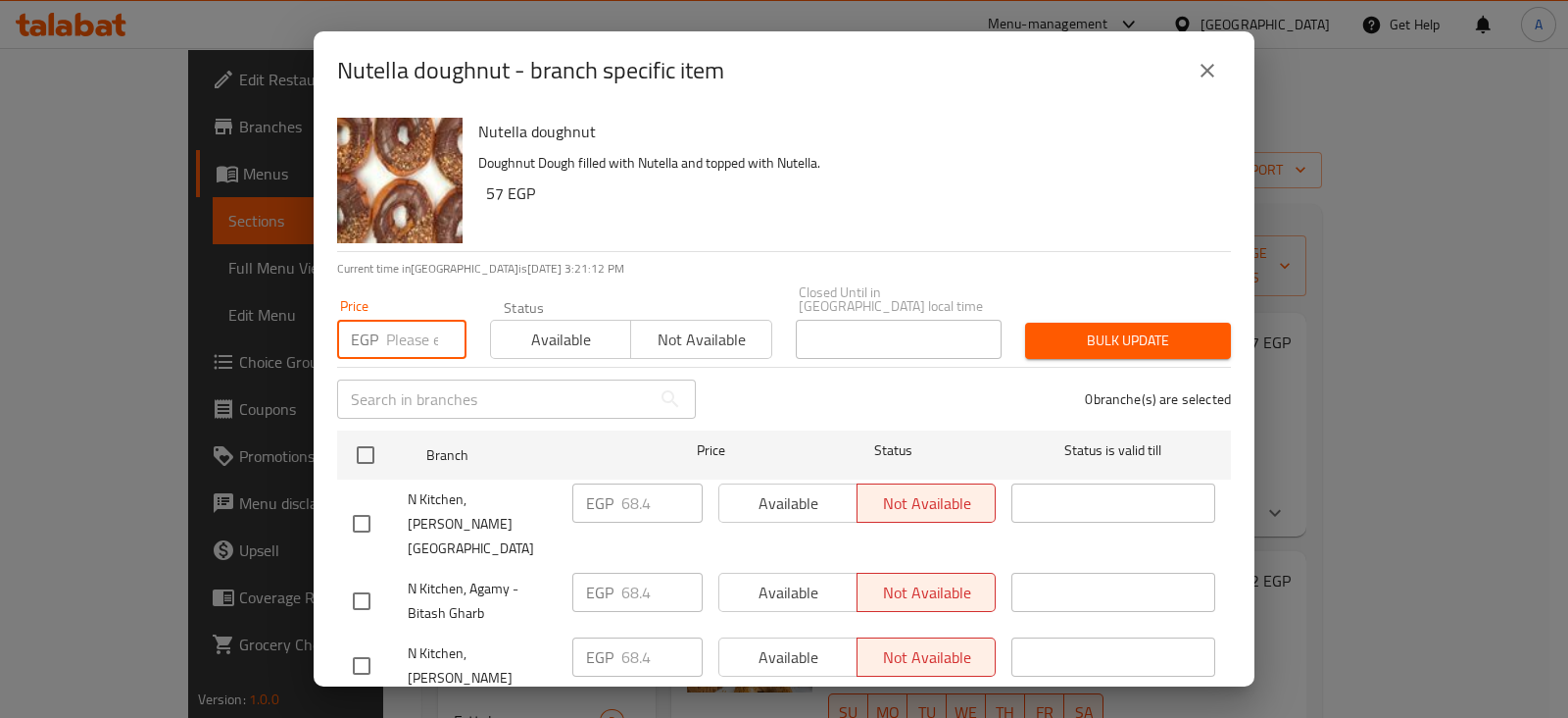
click at [418, 332] on input "number" at bounding box center [426, 340] width 80 height 40
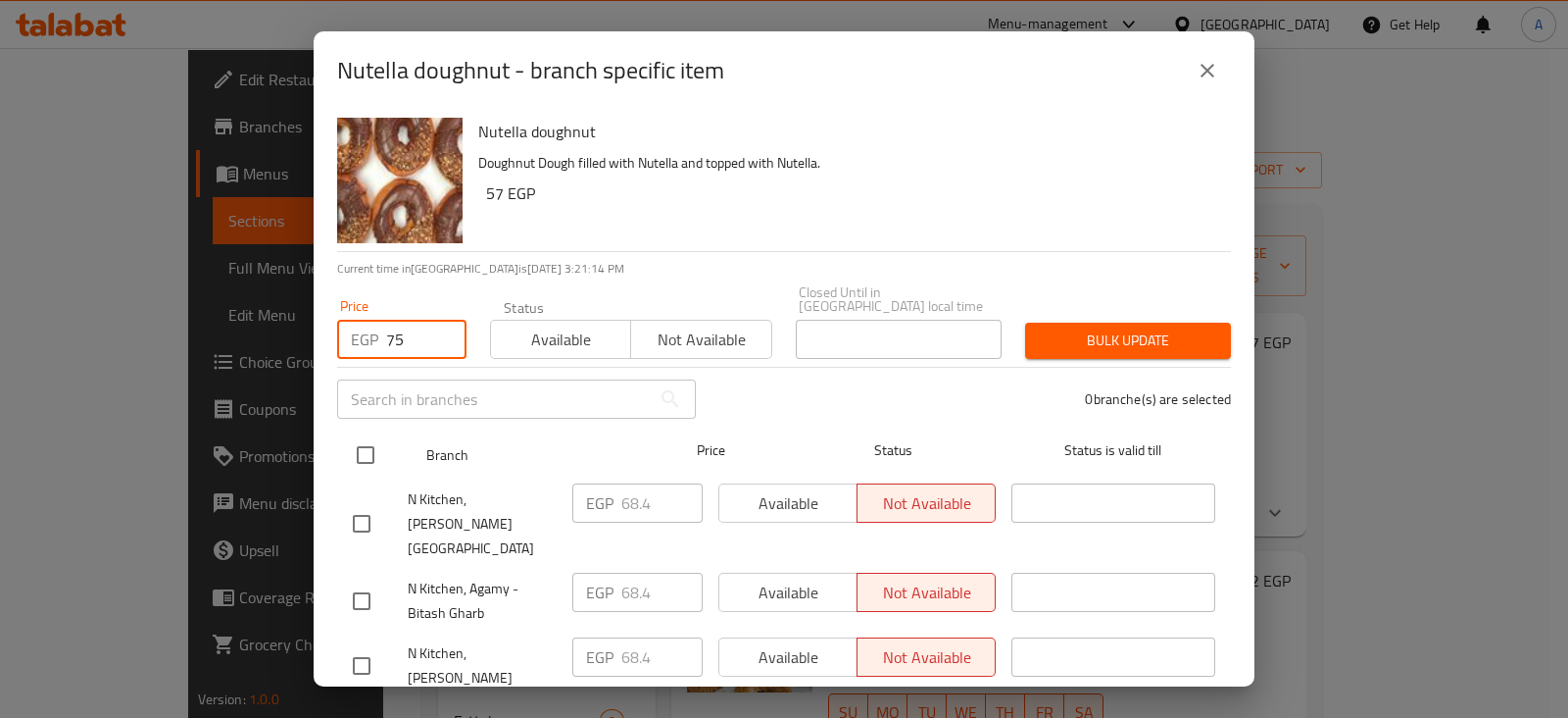
click at [375, 442] on input "checkbox" at bounding box center [365, 455] width 42 height 42
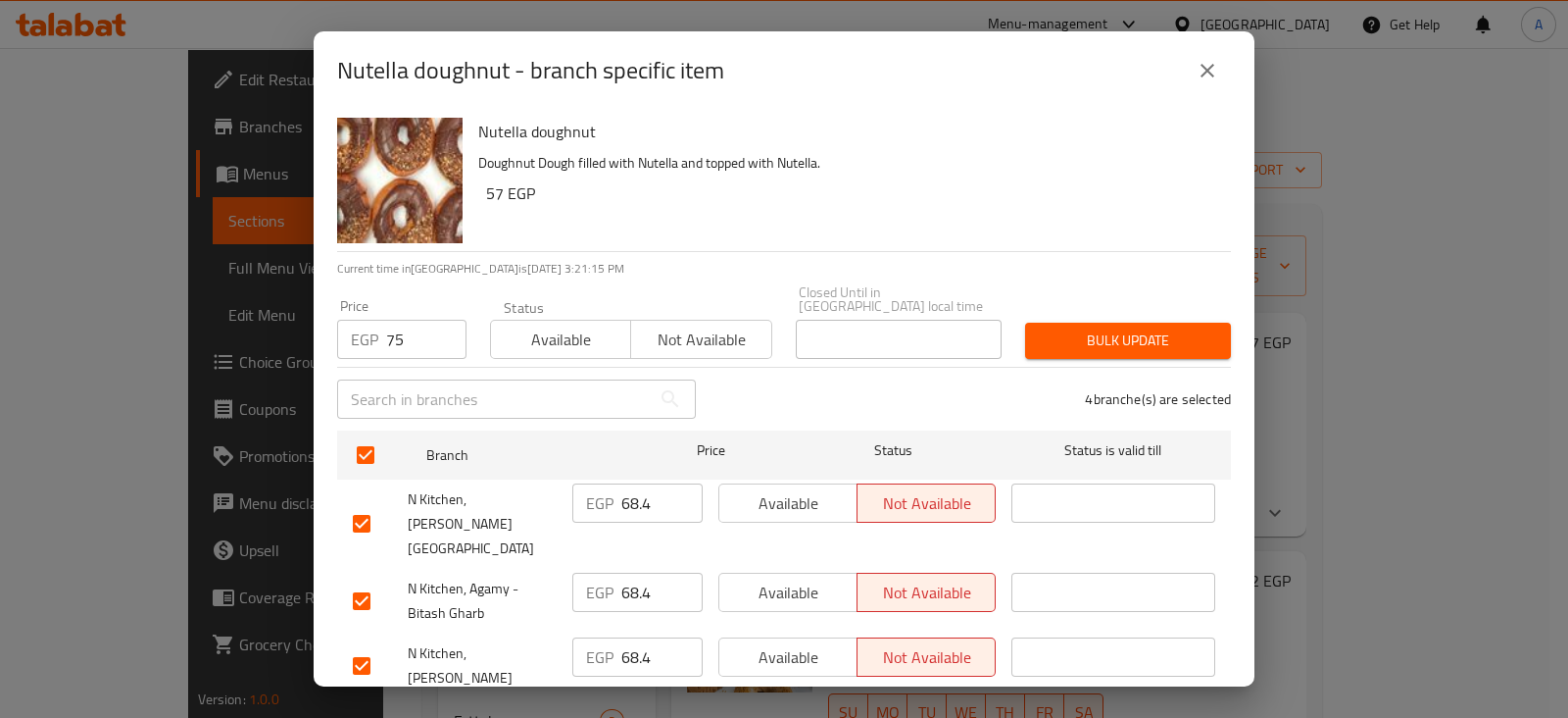
click at [1145, 329] on span "Bulk update" at bounding box center [1127, 341] width 174 height 25
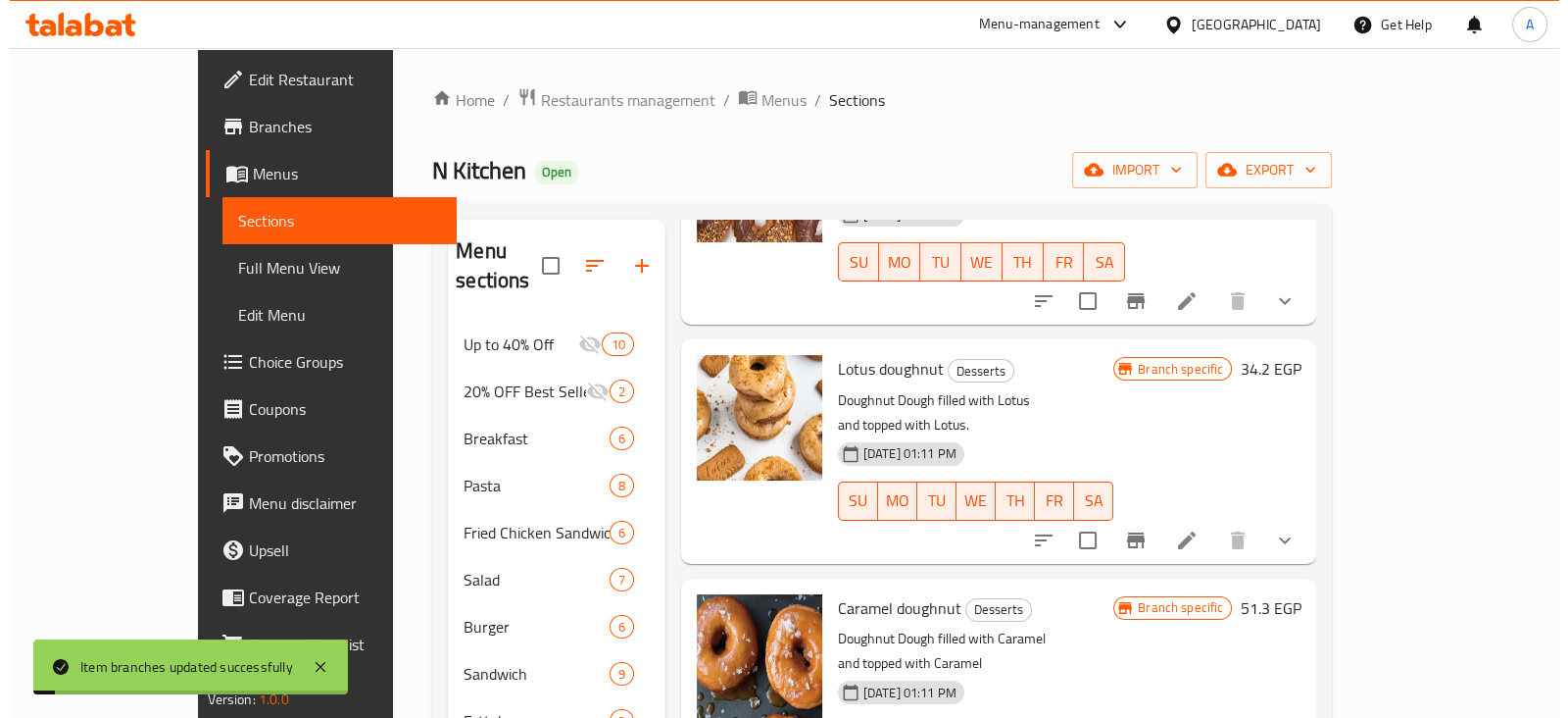
scroll to position [220, 0]
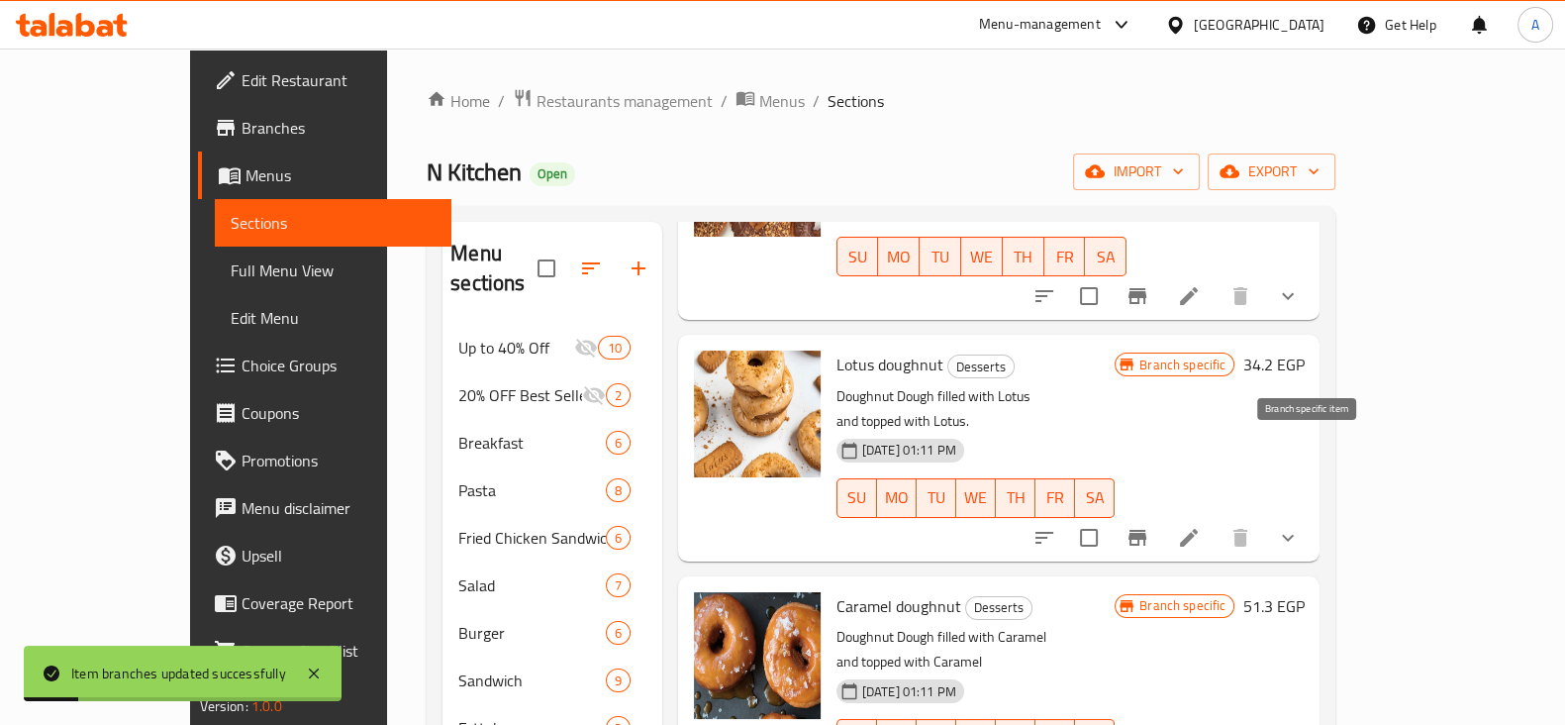
click at [1146, 530] on icon "Branch-specific-item" at bounding box center [1137, 538] width 18 height 16
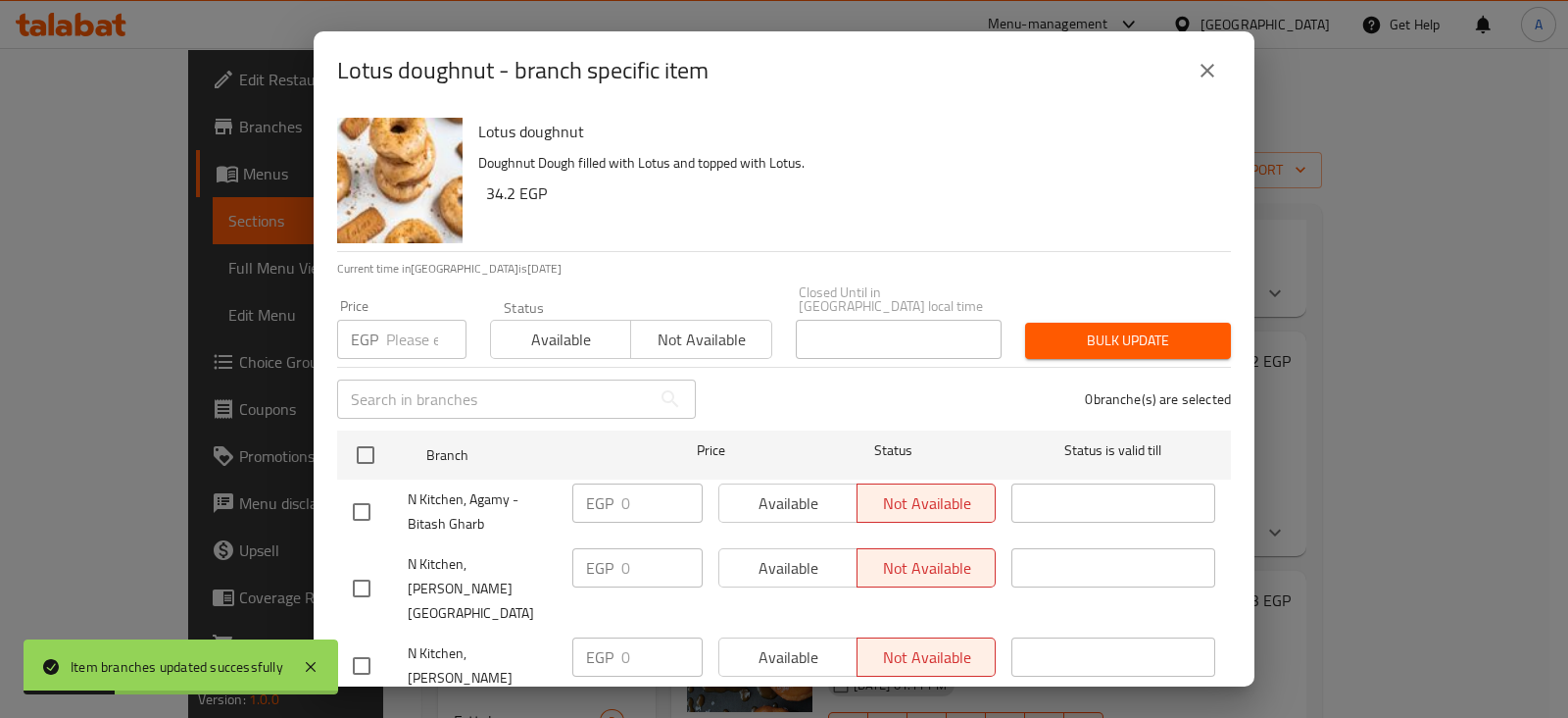
click at [410, 338] on input "number" at bounding box center [426, 340] width 80 height 40
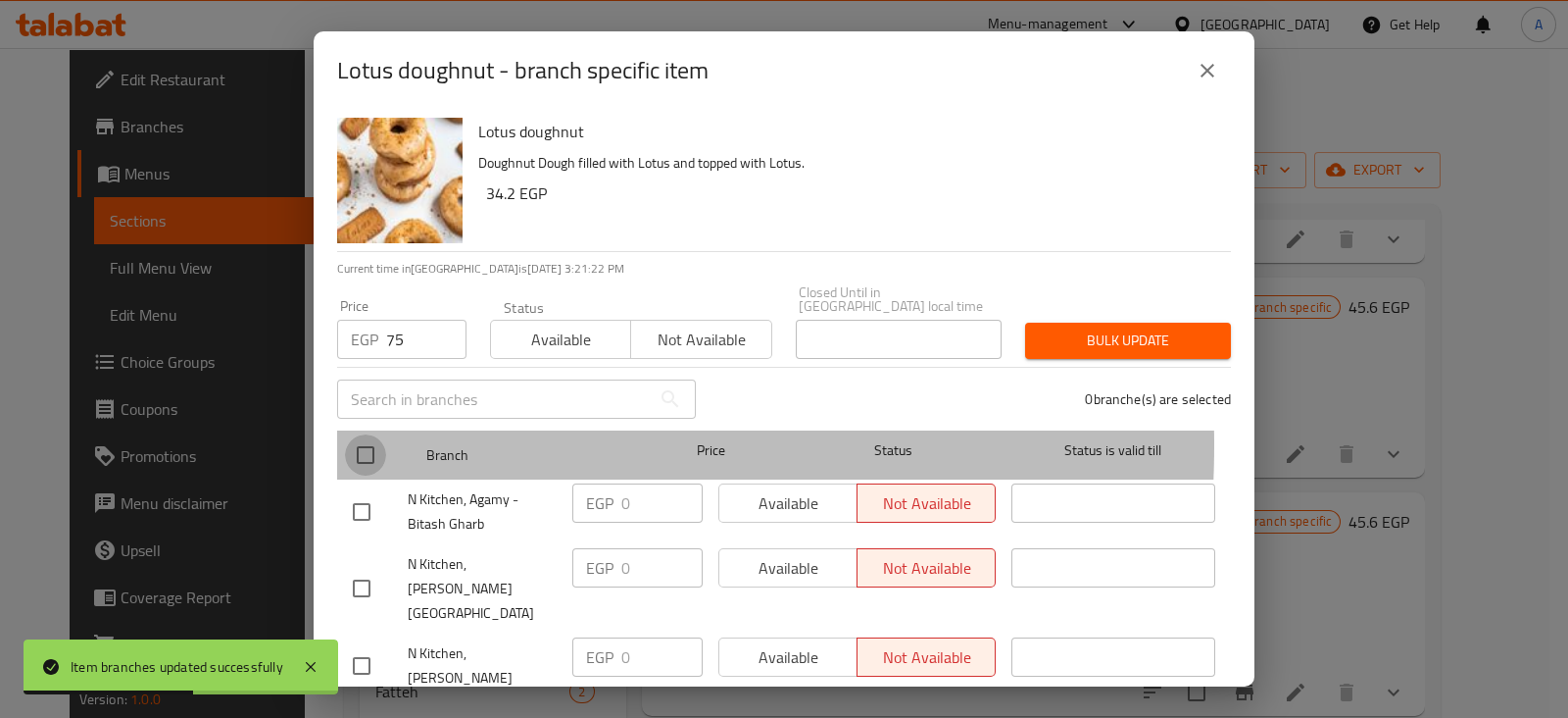
click at [371, 434] on input "checkbox" at bounding box center [365, 455] width 42 height 42
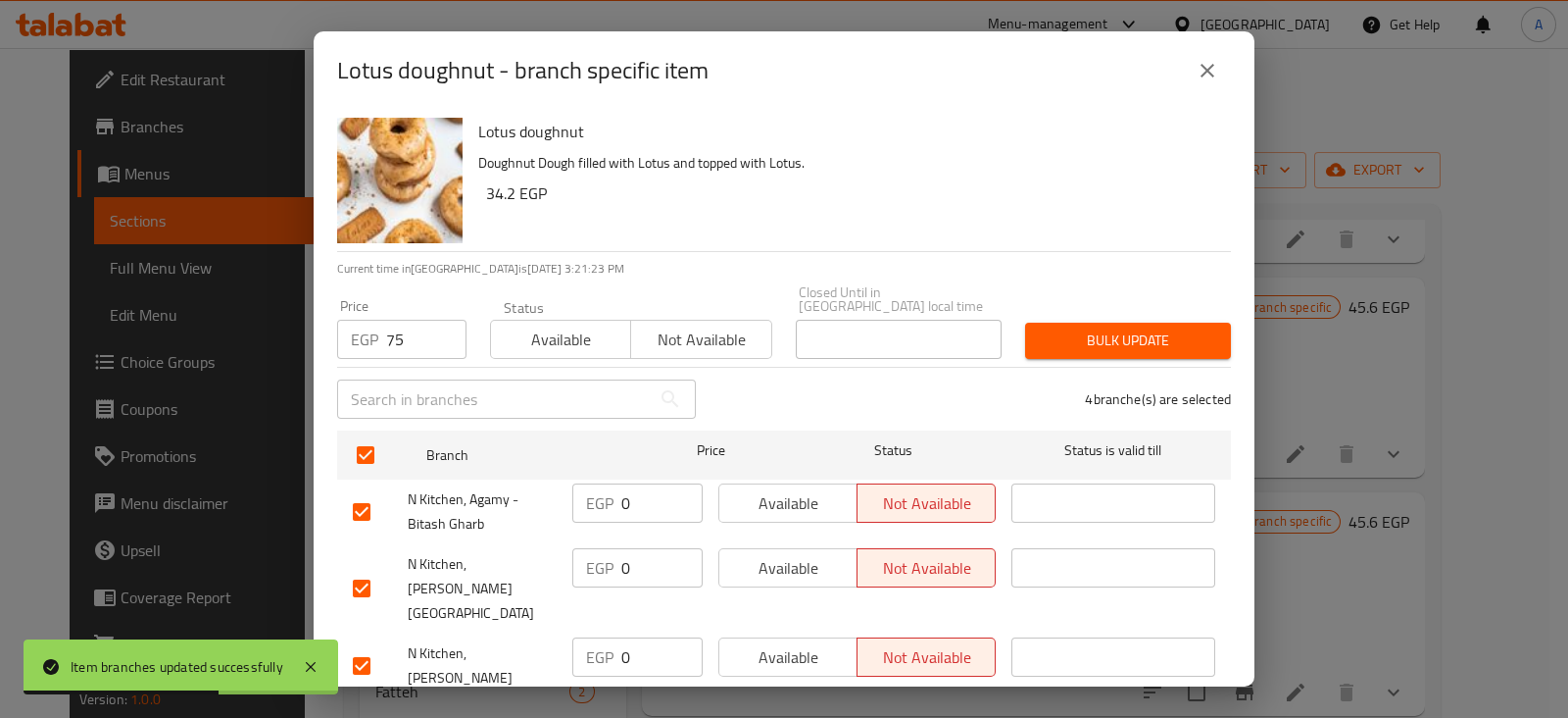
click at [1025, 323] on button "Bulk update" at bounding box center [1127, 341] width 206 height 37
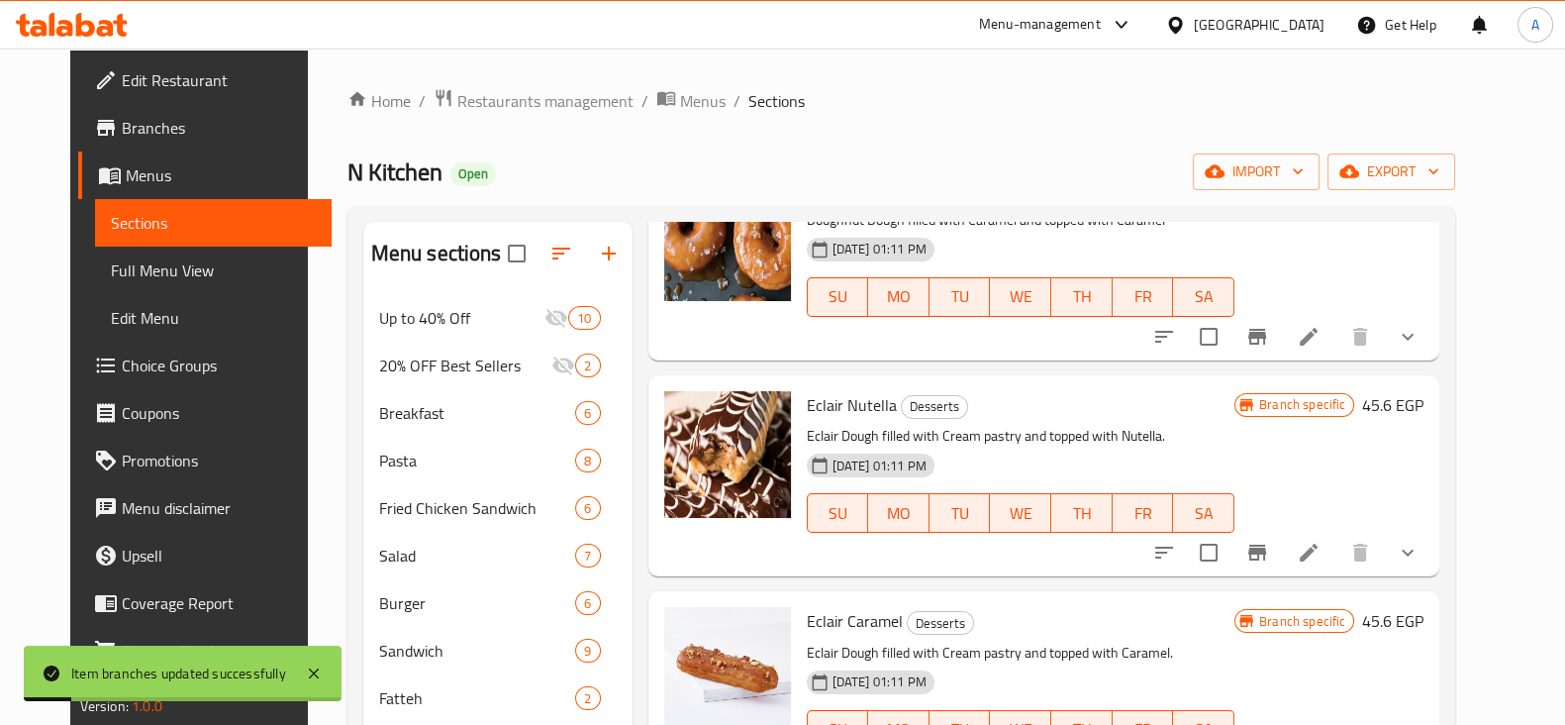
scroll to position [1583, 0]
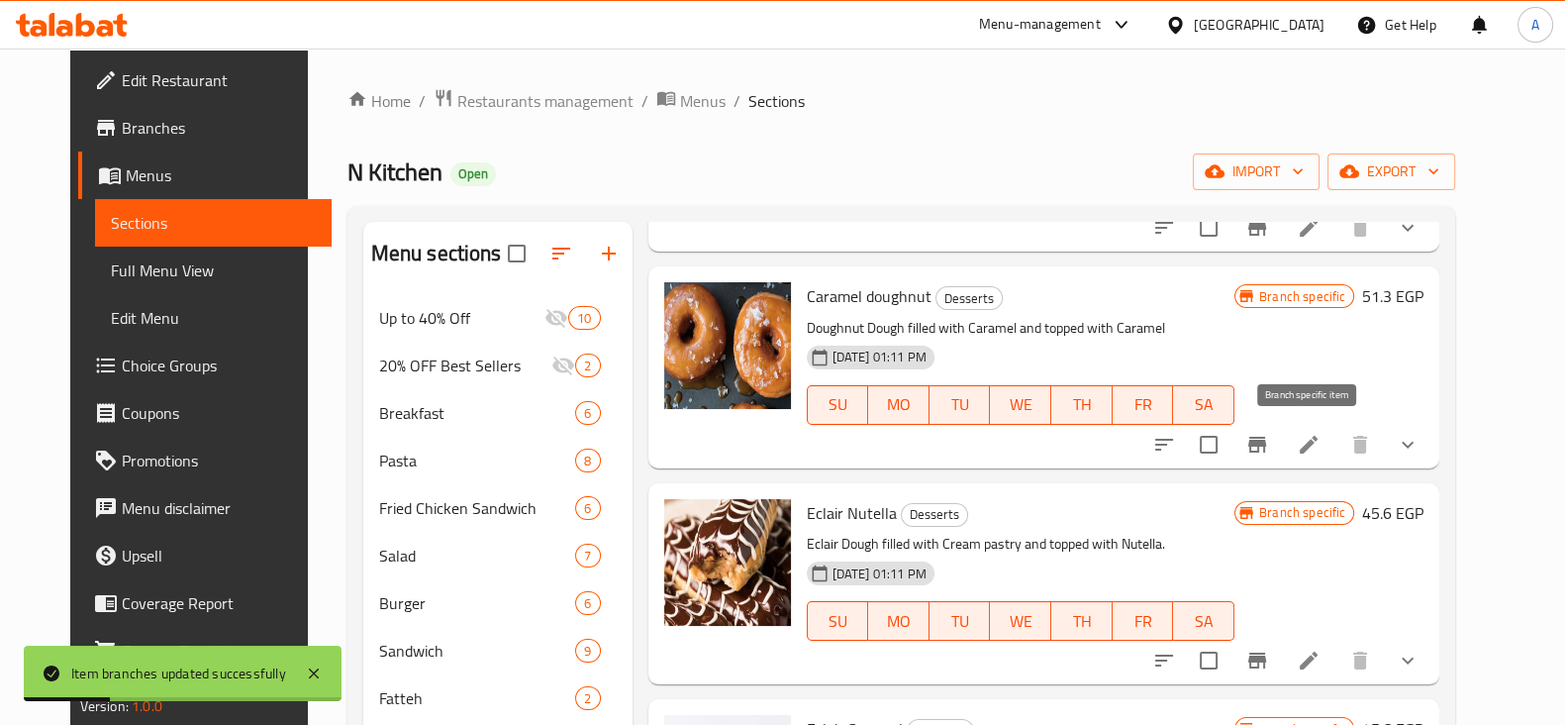
click at [1266, 448] on icon "Branch-specific-item" at bounding box center [1257, 445] width 18 height 16
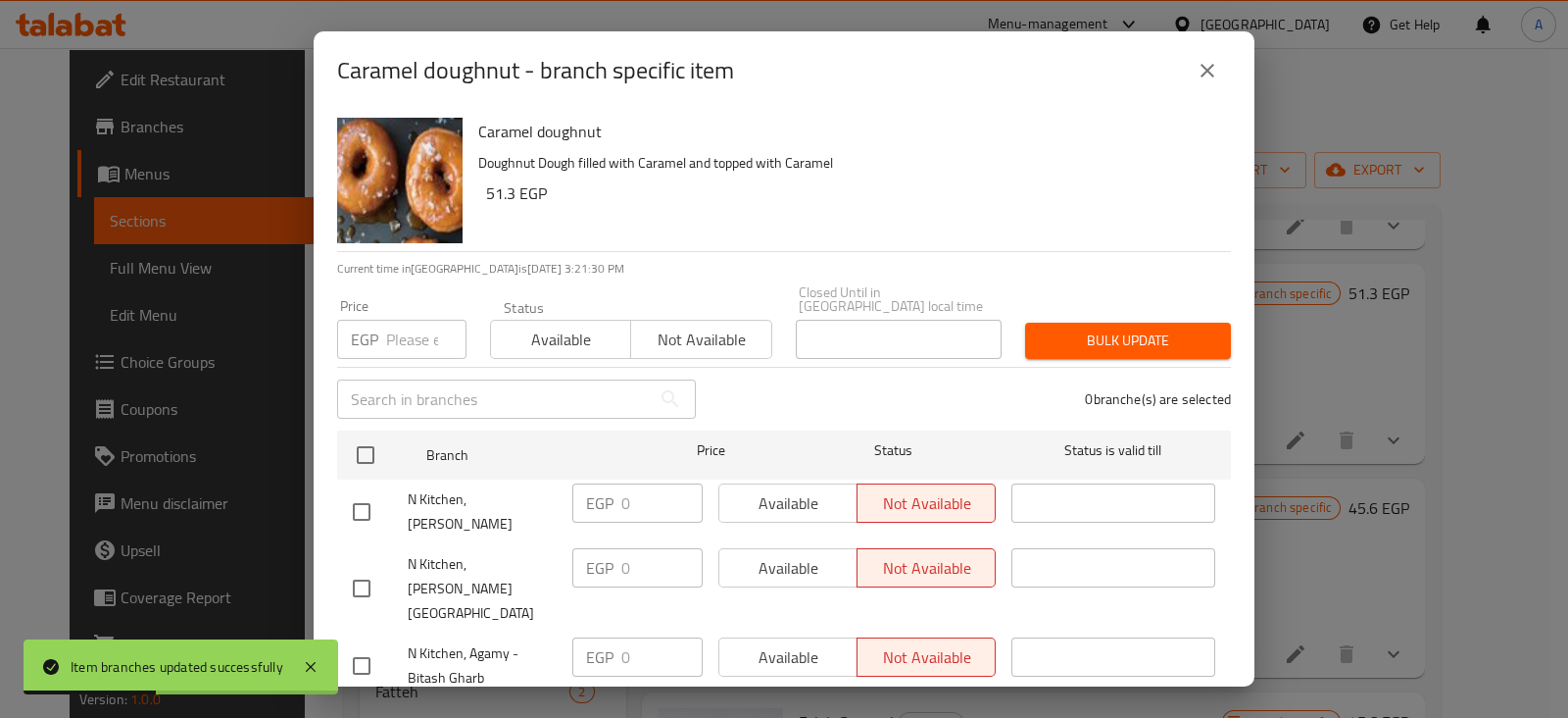
click at [422, 329] on input "number" at bounding box center [426, 340] width 80 height 40
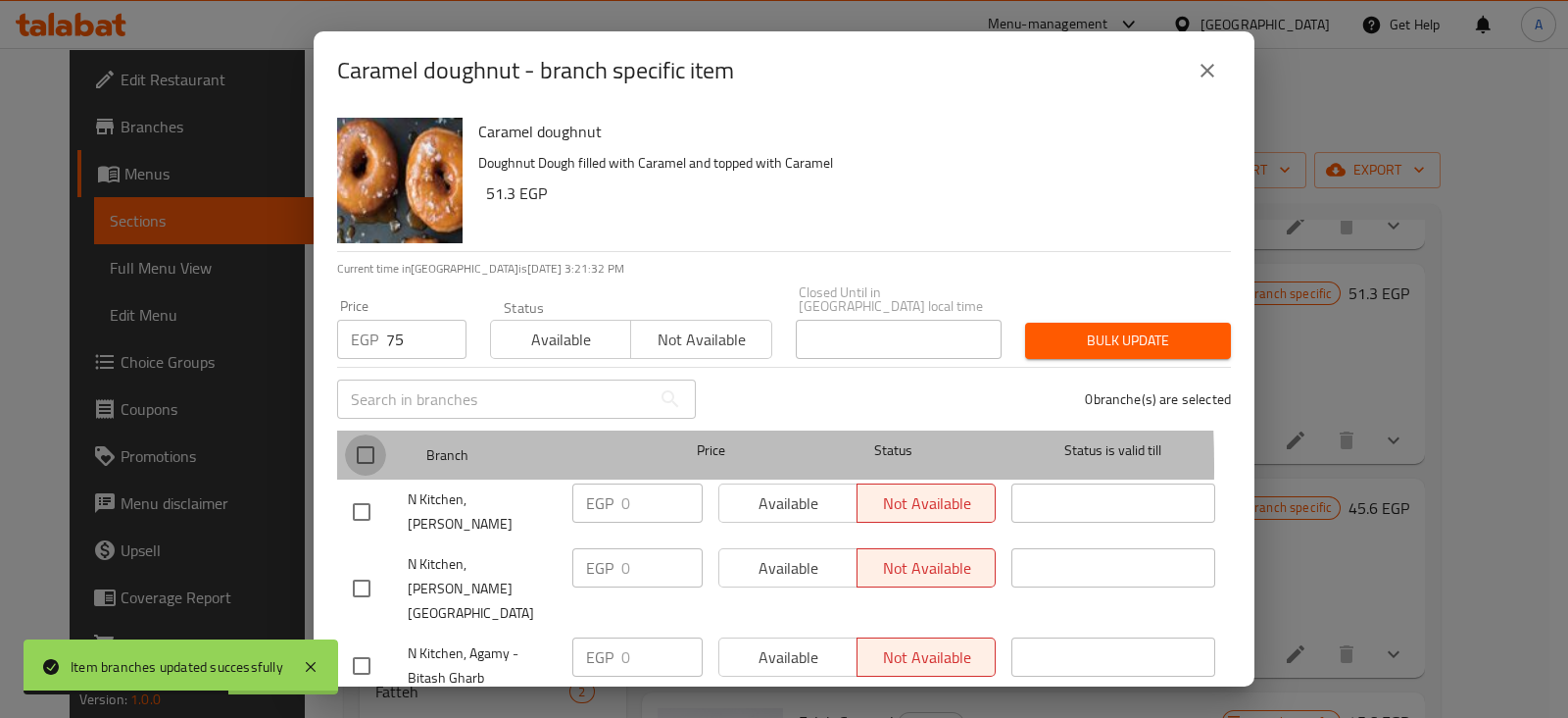
drag, startPoint x: 362, startPoint y: 453, endPoint x: 385, endPoint y: 433, distance: 30.5
click at [362, 452] on input "checkbox" at bounding box center [365, 455] width 42 height 42
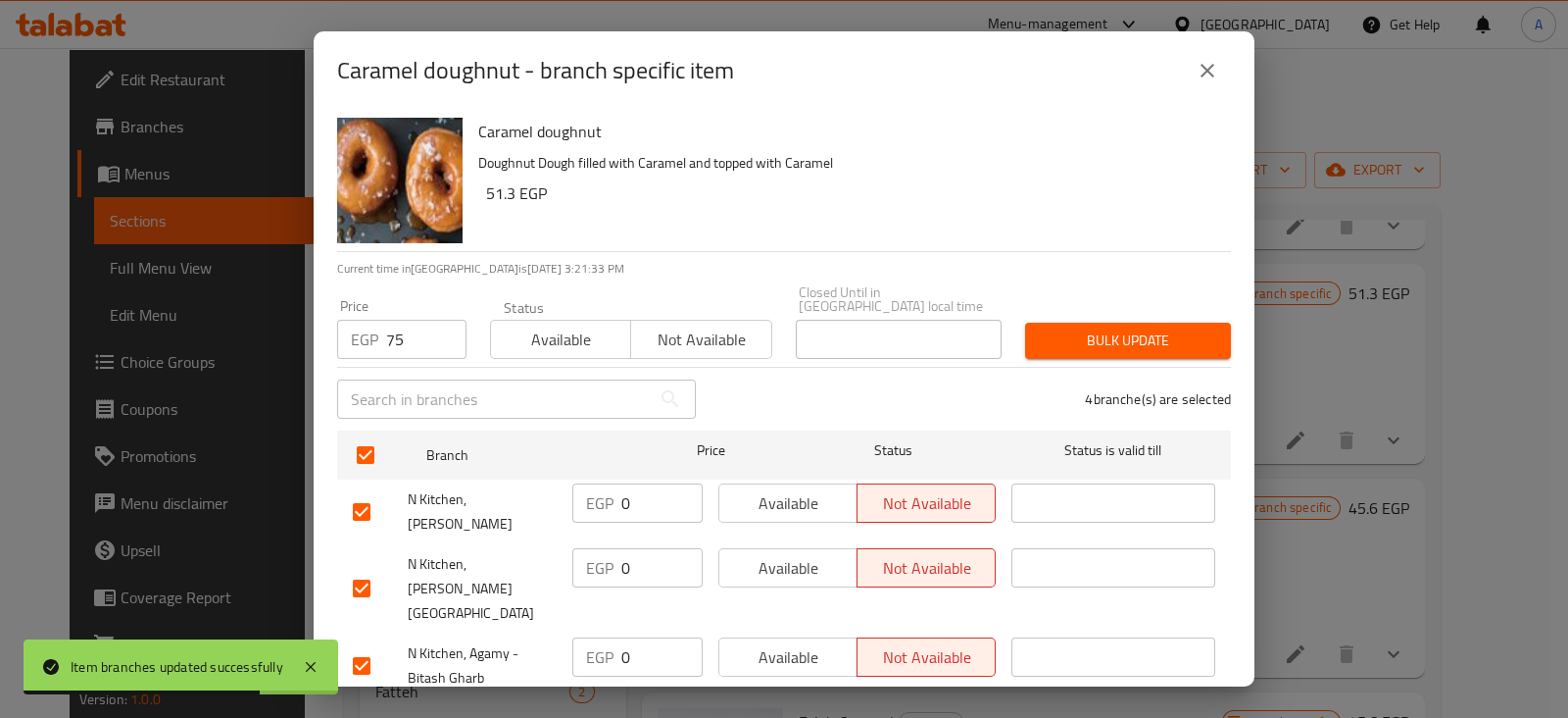
click at [1082, 334] on span "Bulk update" at bounding box center [1127, 341] width 174 height 25
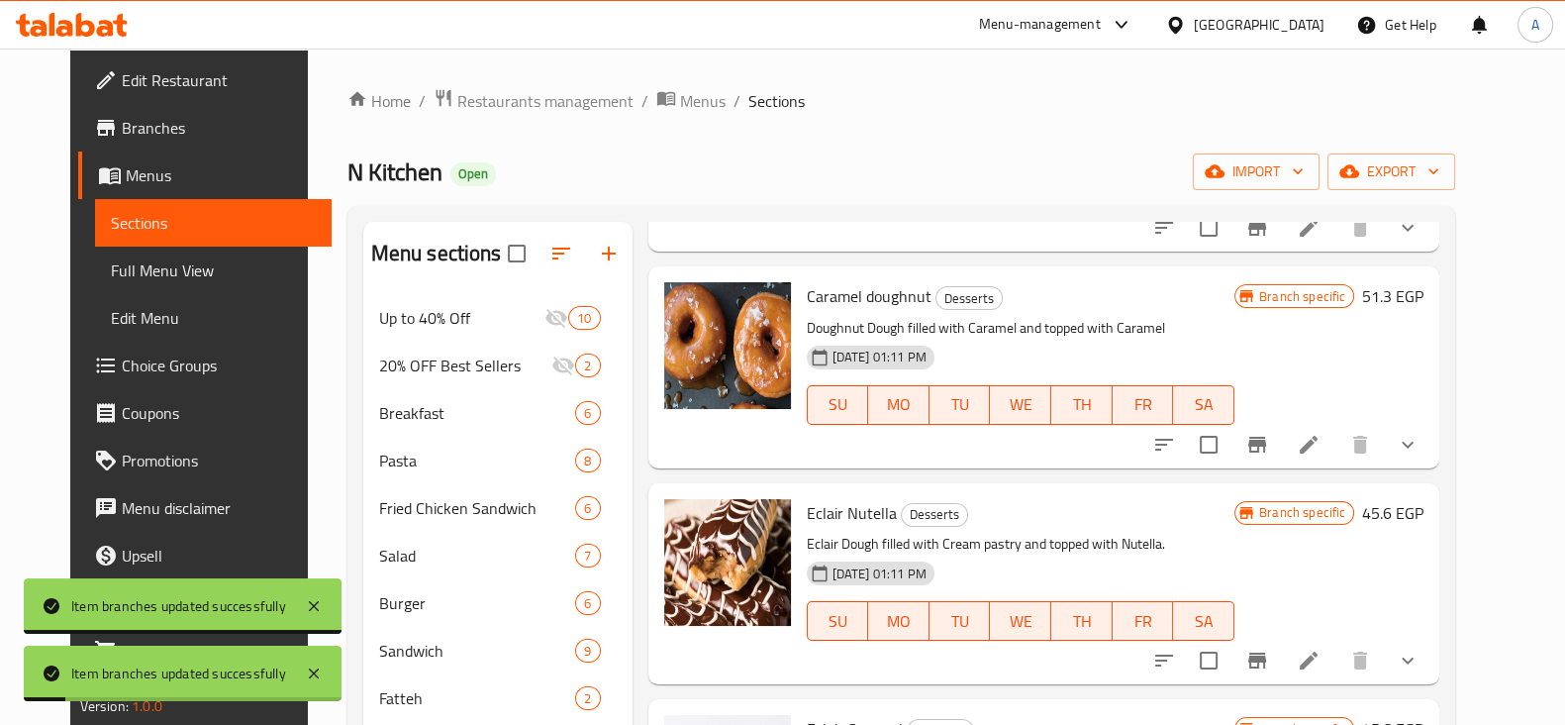
click at [1431, 438] on button "show more" at bounding box center [1408, 445] width 48 height 48
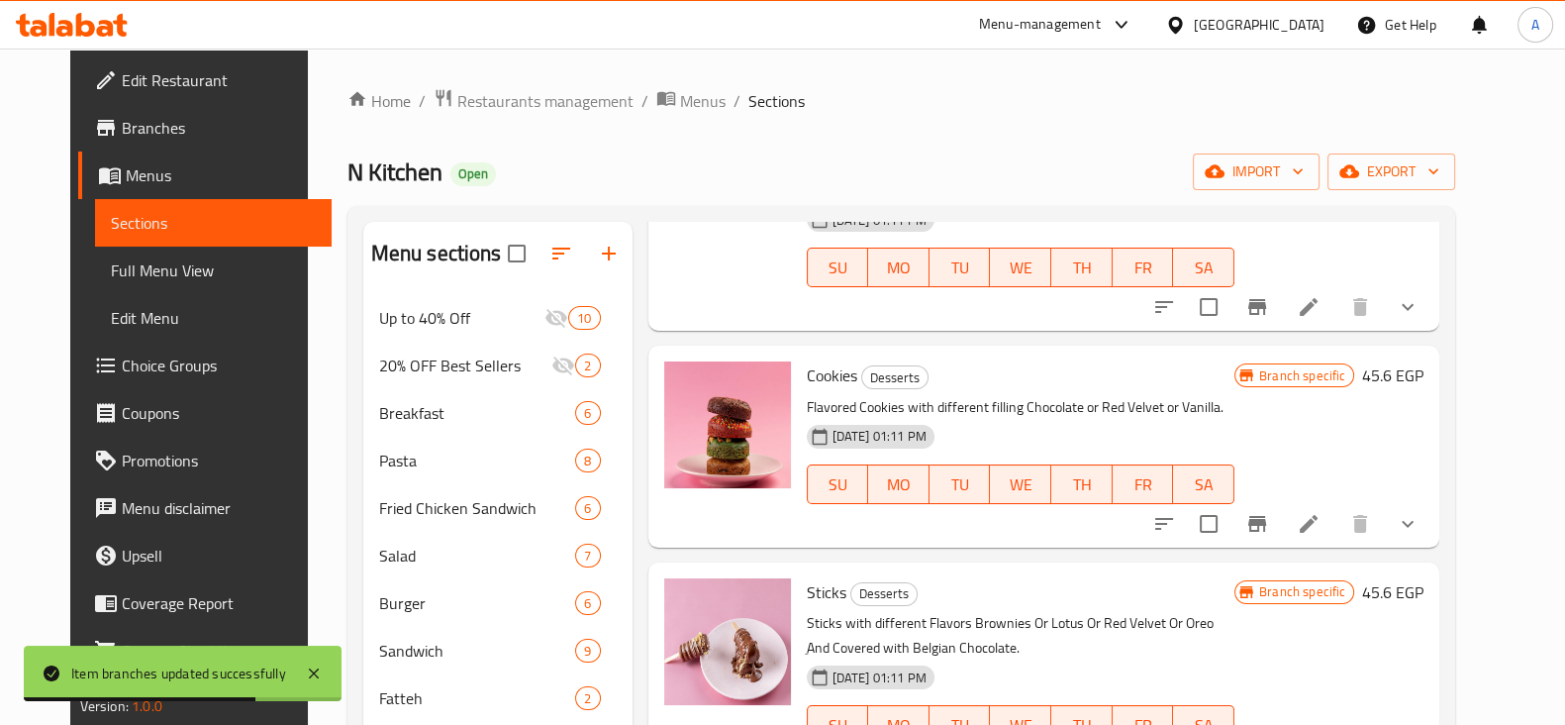
scroll to position [0, 0]
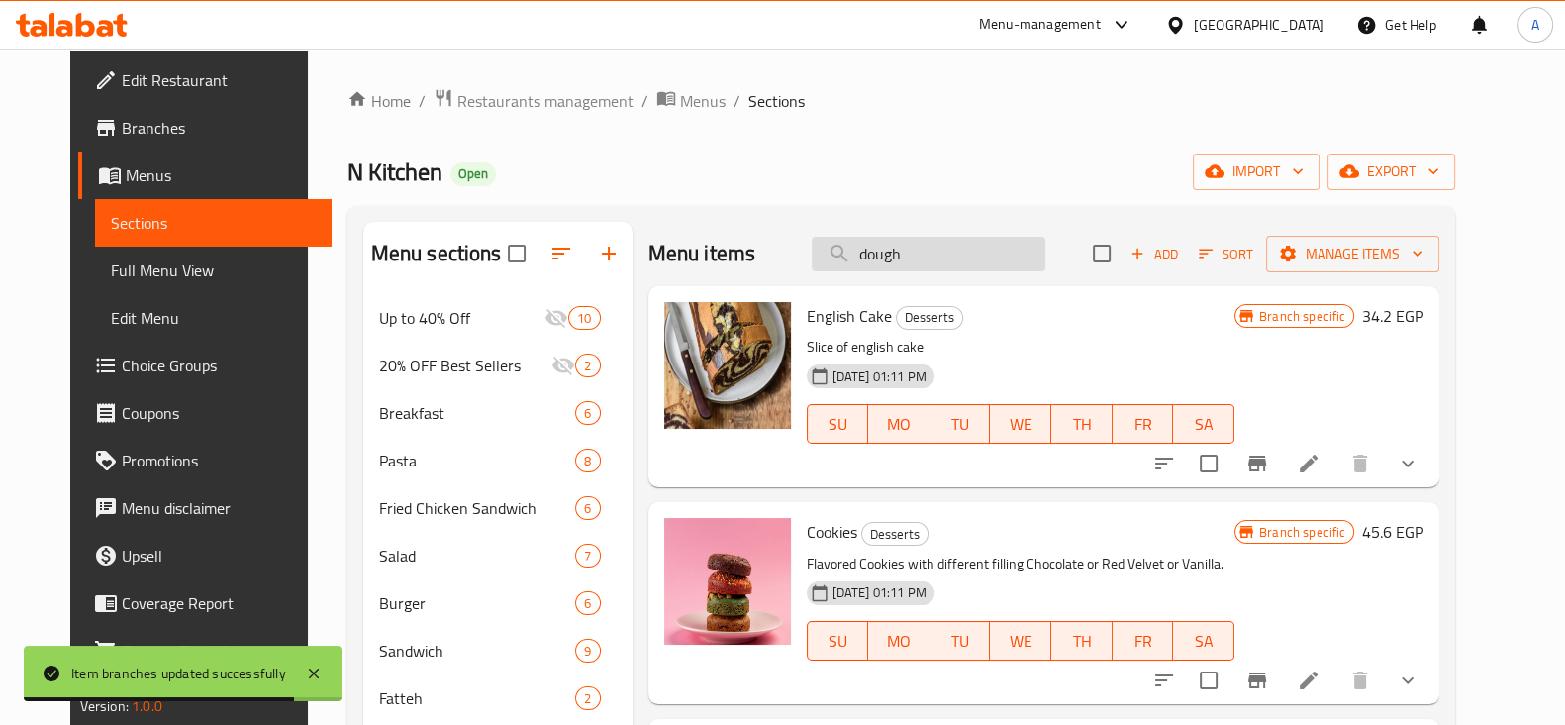
click at [978, 251] on input "dough" at bounding box center [929, 254] width 234 height 35
drag, startPoint x: 978, startPoint y: 251, endPoint x: 768, endPoint y: 293, distance: 213.9
click at [768, 293] on div "Menu items dough Add Sort Manage items English Cake Desserts Slice of english c…" at bounding box center [1037, 618] width 808 height 793
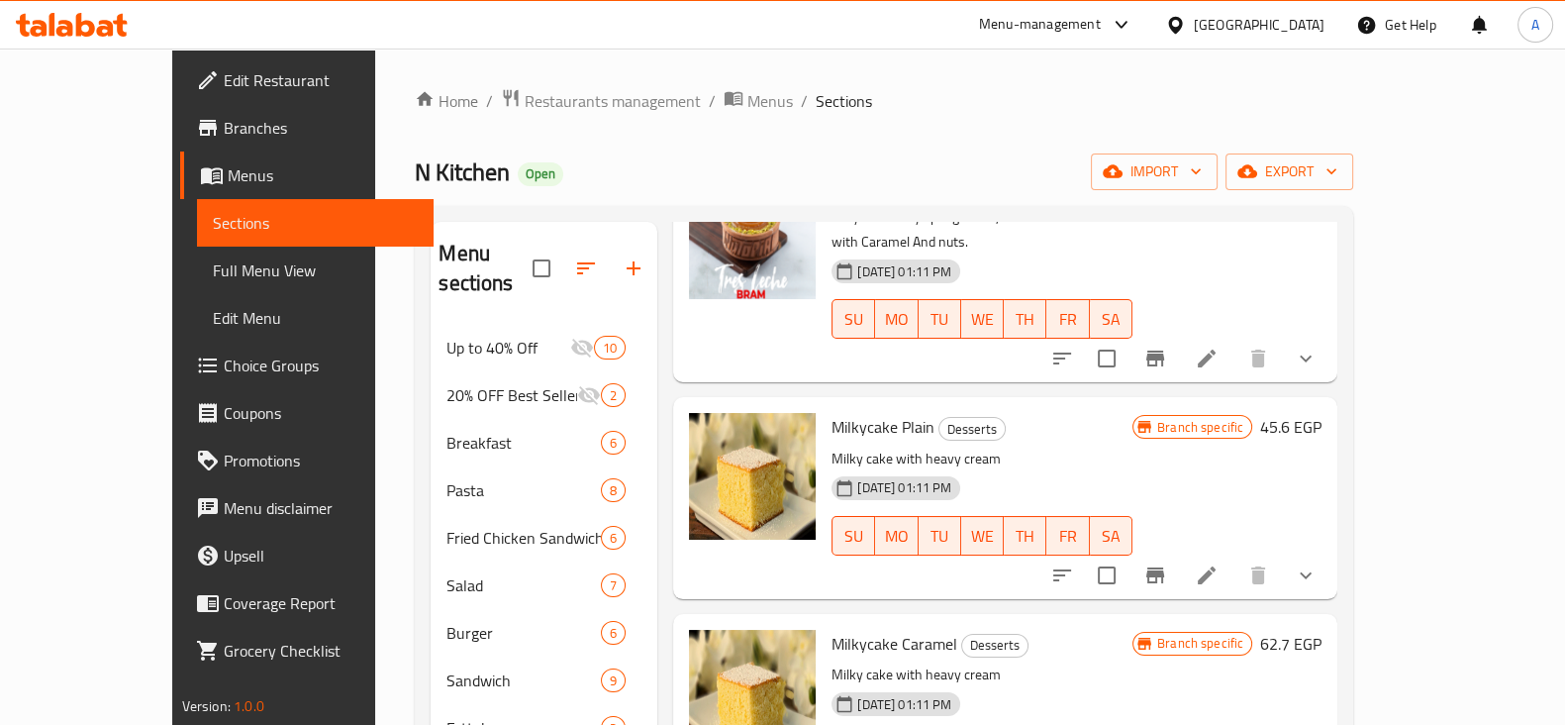
scroll to position [183, 0]
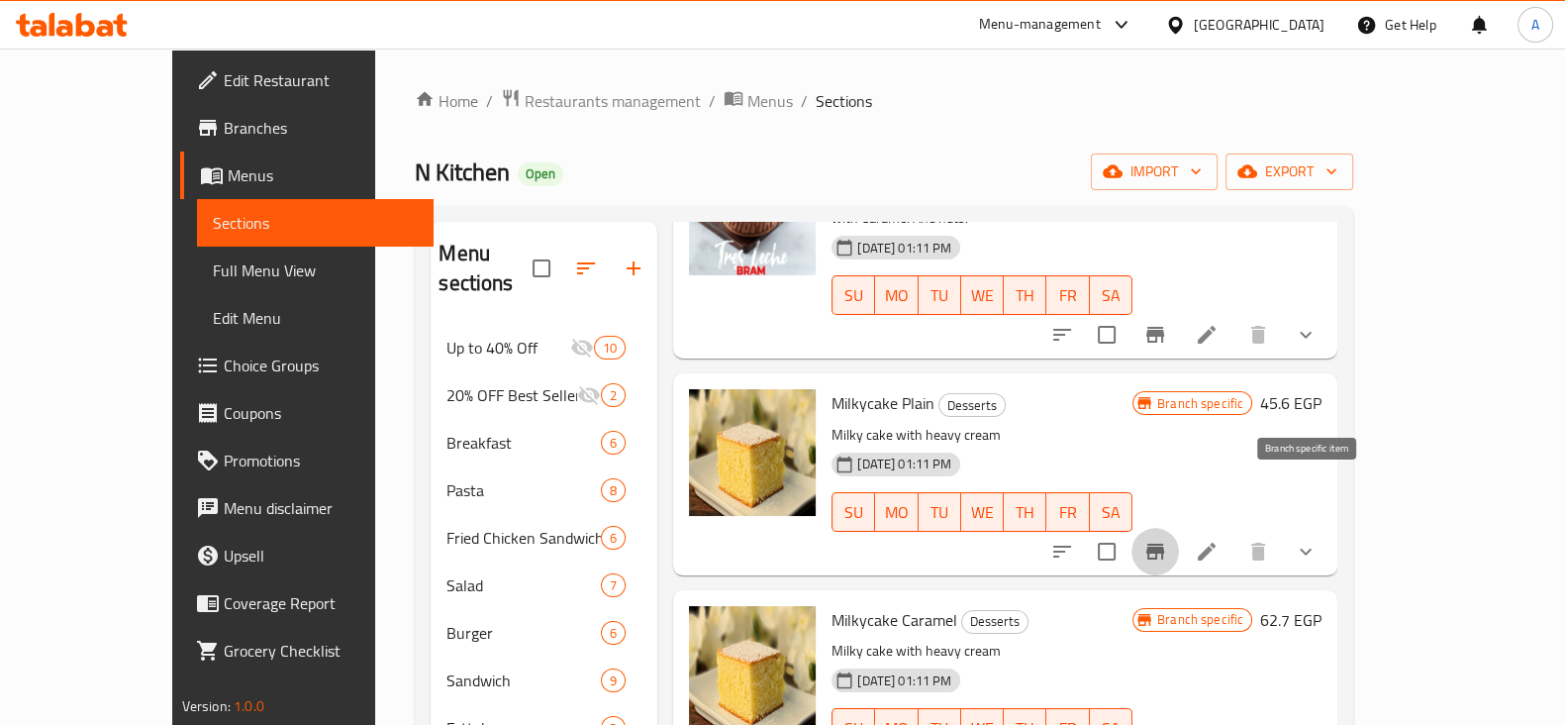
click at [1167, 539] on icon "Branch-specific-item" at bounding box center [1155, 551] width 24 height 24
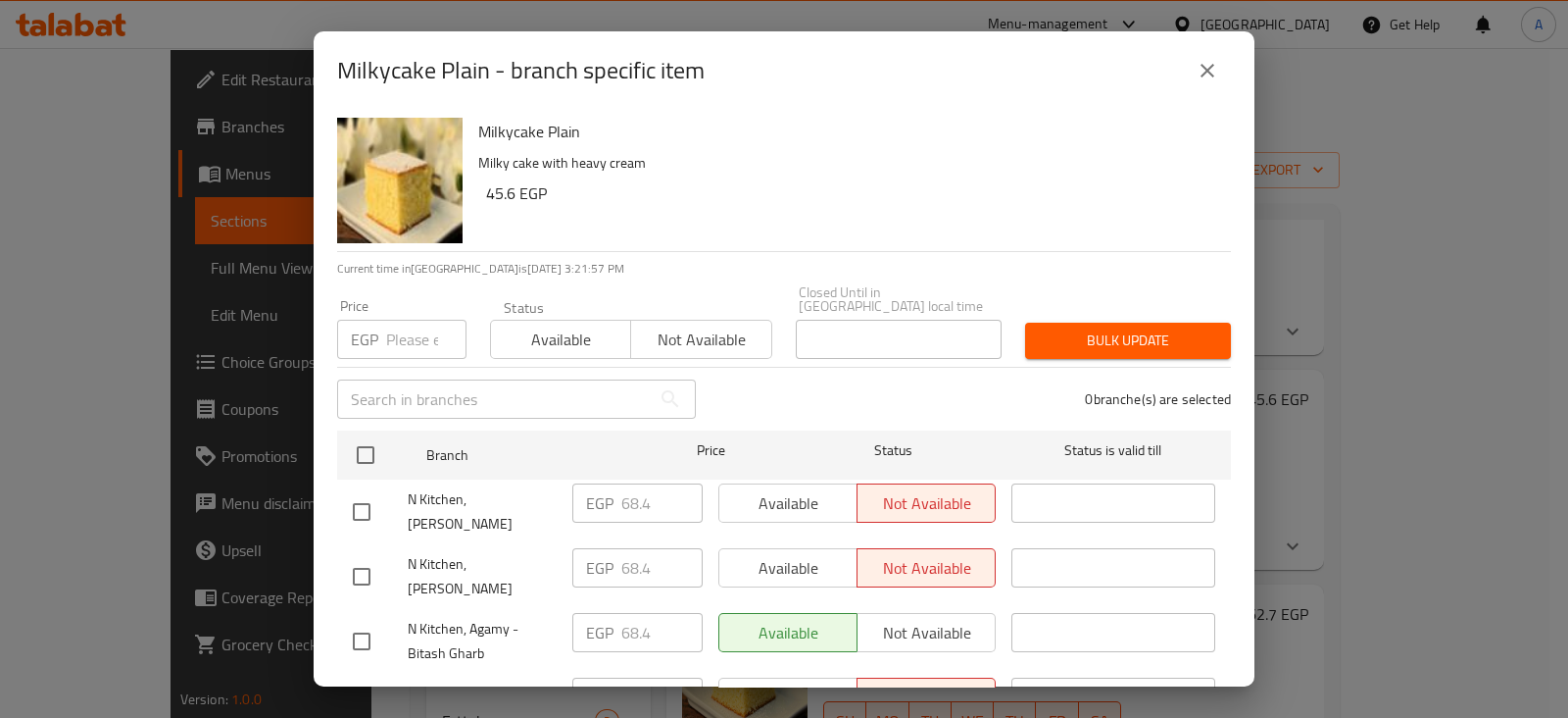
click at [386, 331] on input "number" at bounding box center [426, 340] width 80 height 40
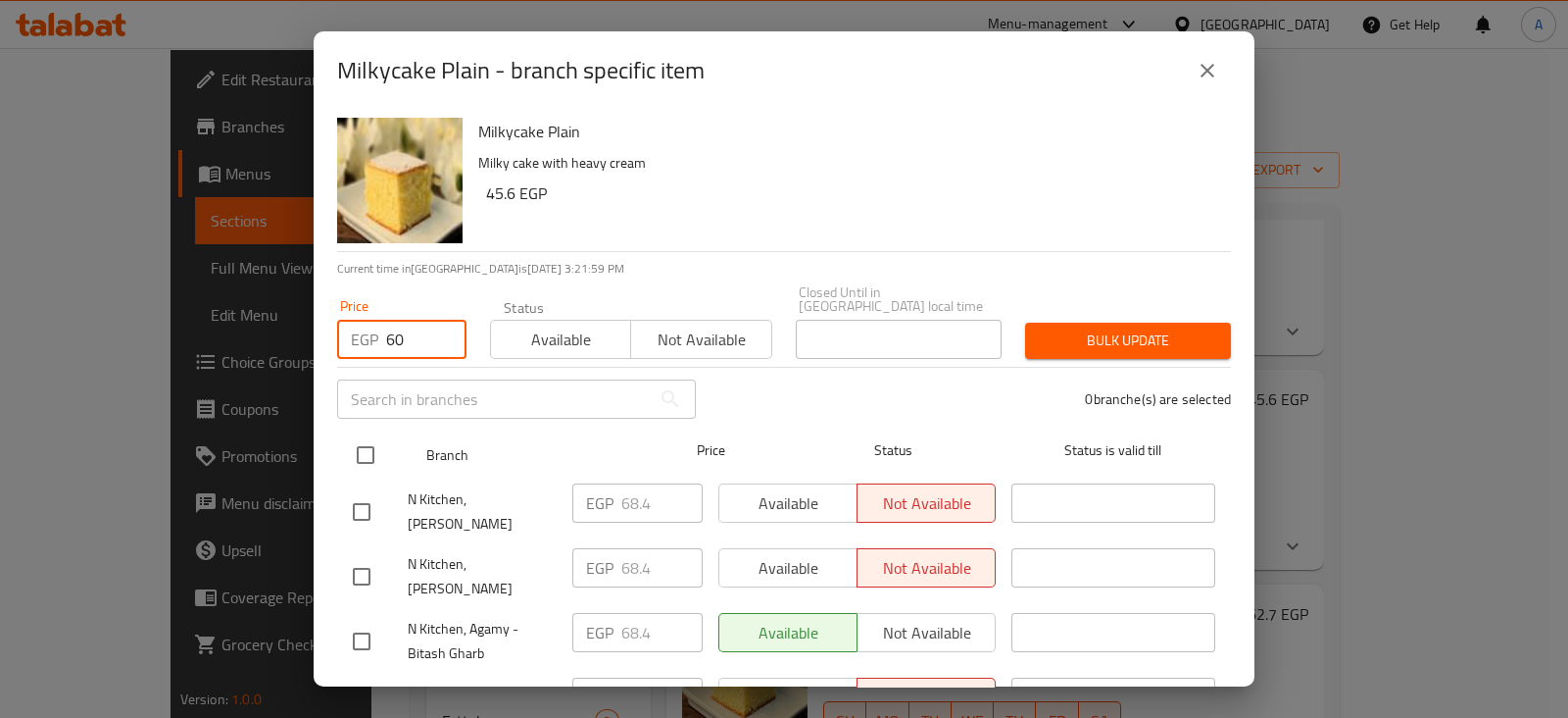
click at [362, 442] on input "checkbox" at bounding box center [365, 455] width 42 height 42
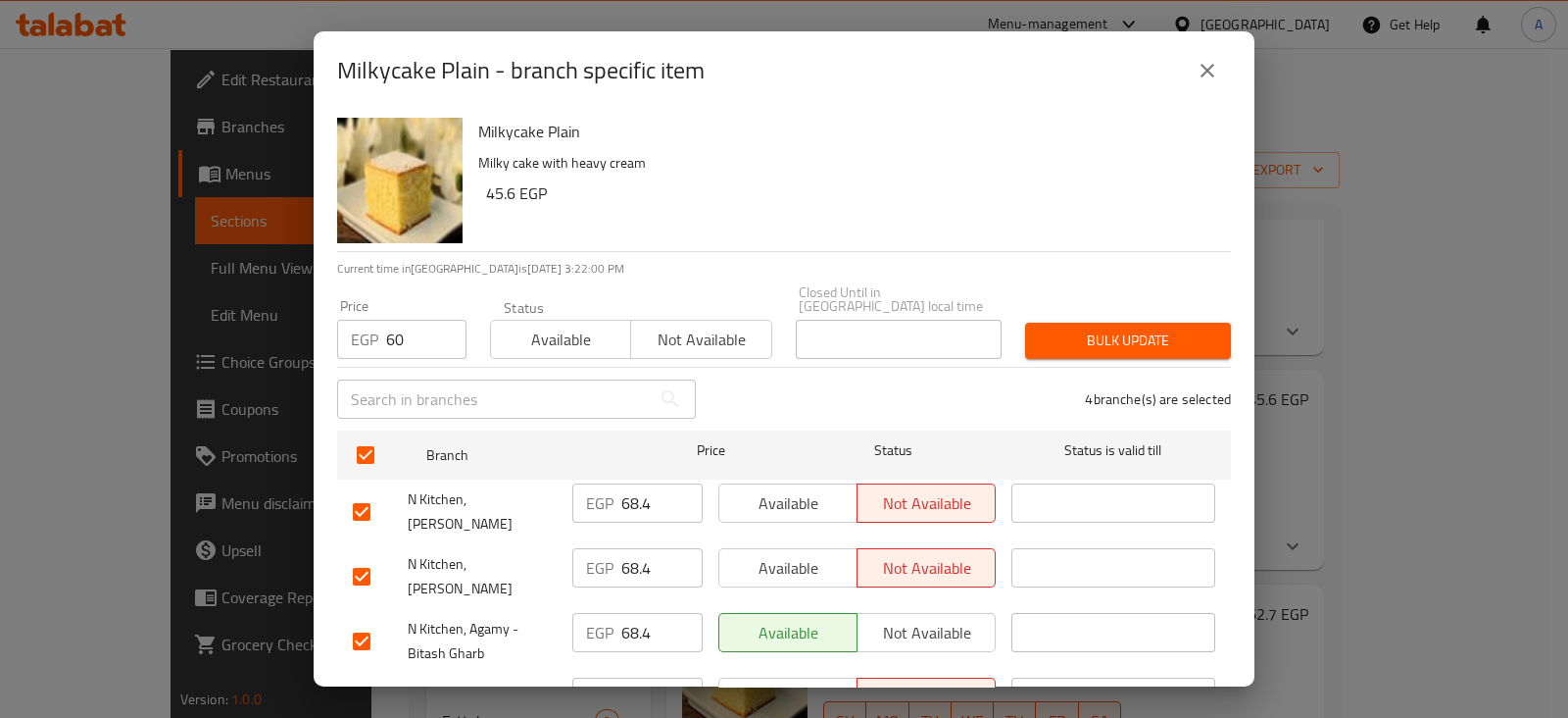
click at [1025, 338] on button "Bulk update" at bounding box center [1127, 341] width 206 height 37
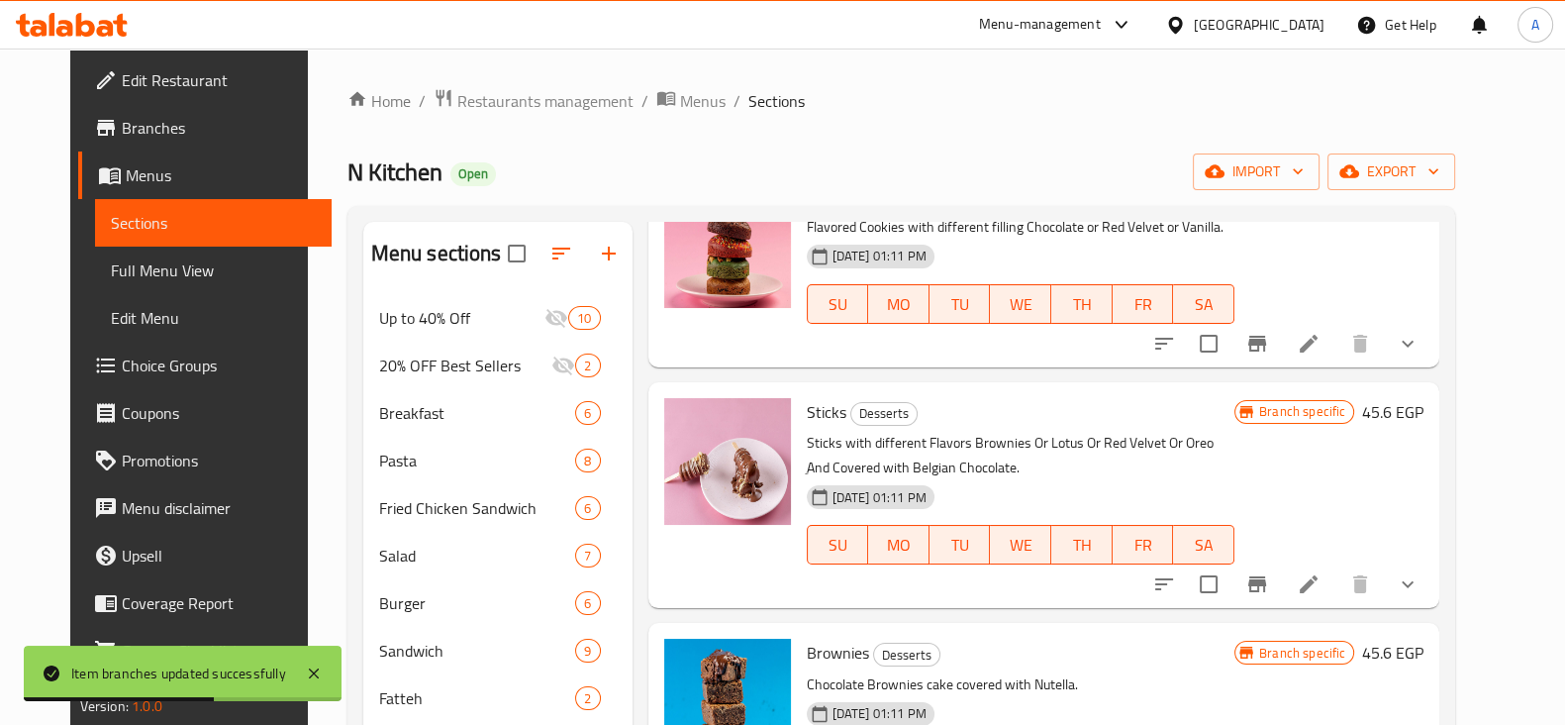
scroll to position [0, 0]
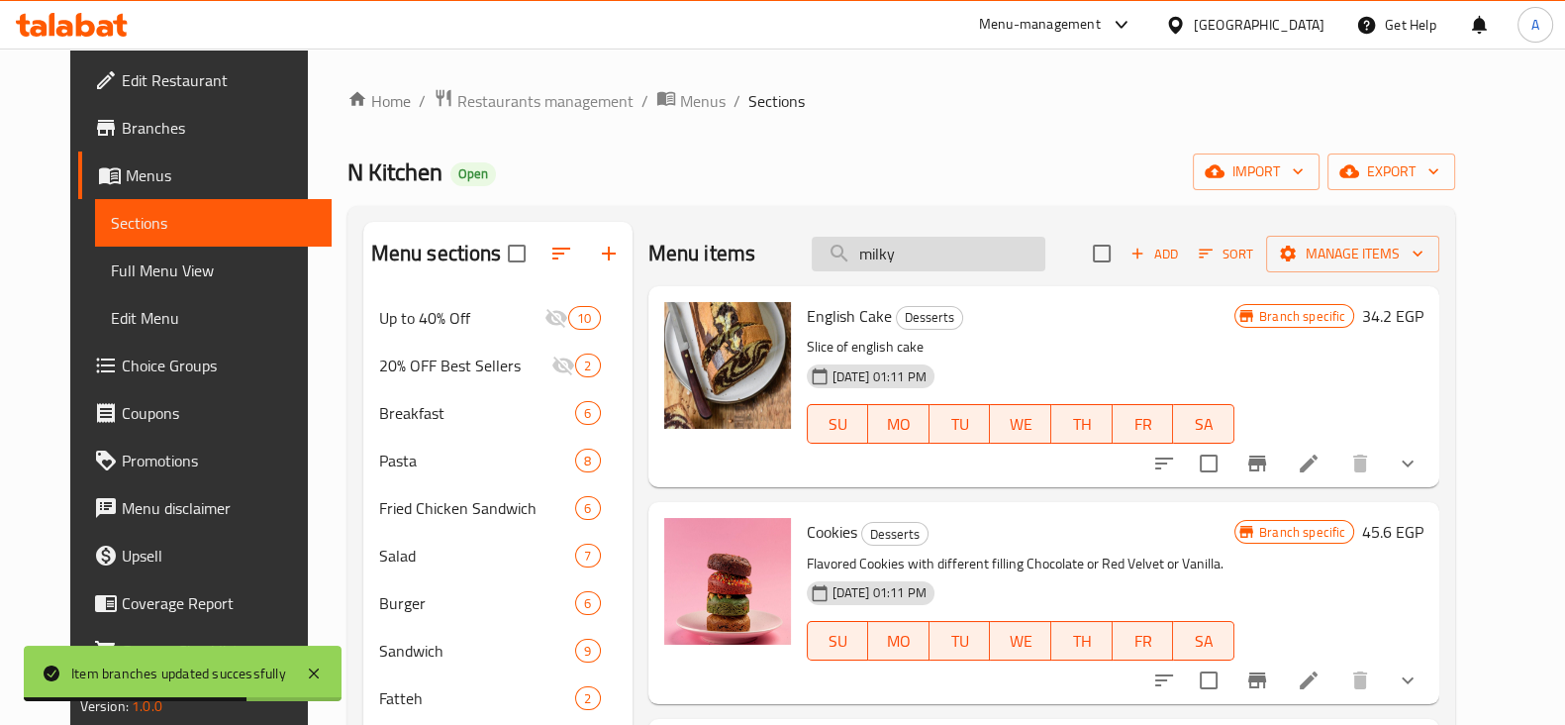
click at [976, 255] on input "milky" at bounding box center [929, 254] width 234 height 35
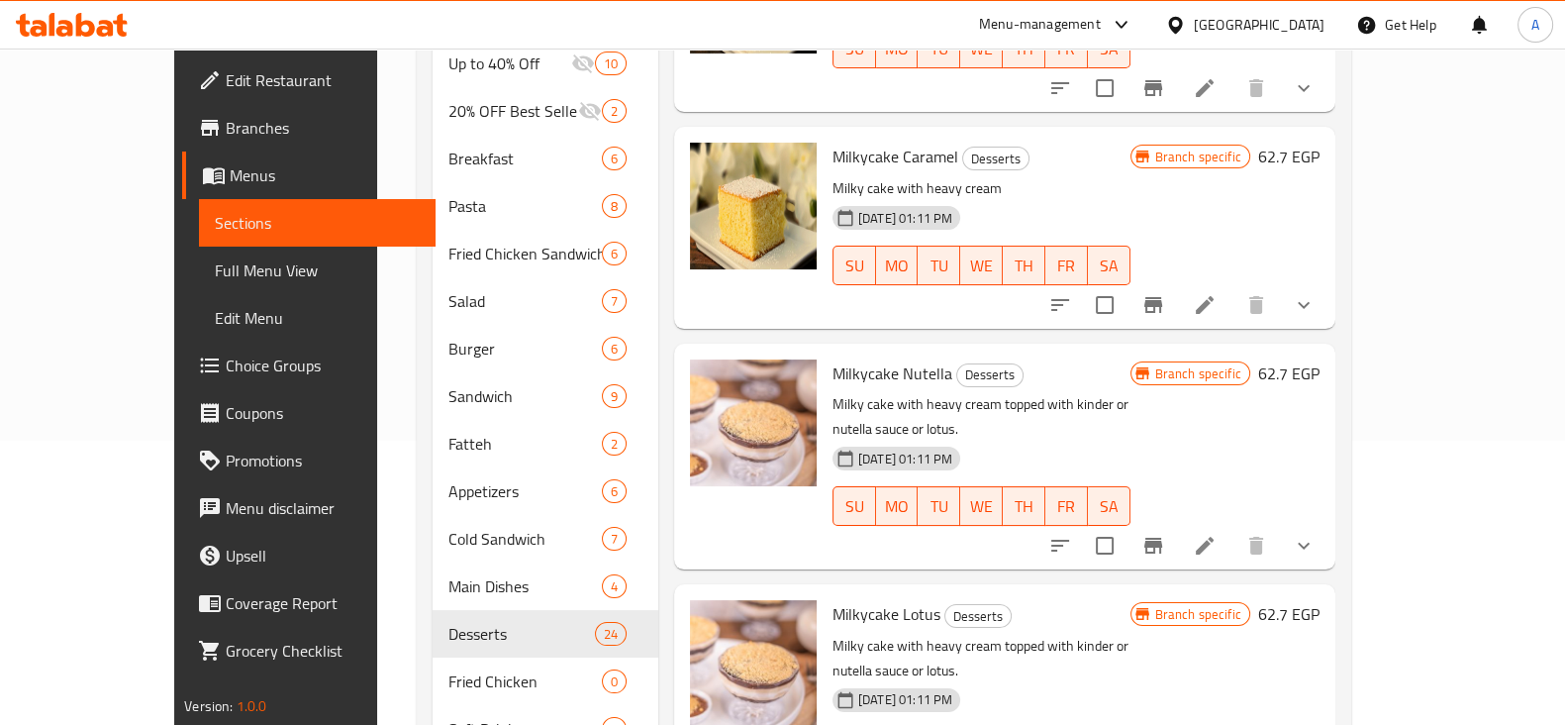
scroll to position [301, 0]
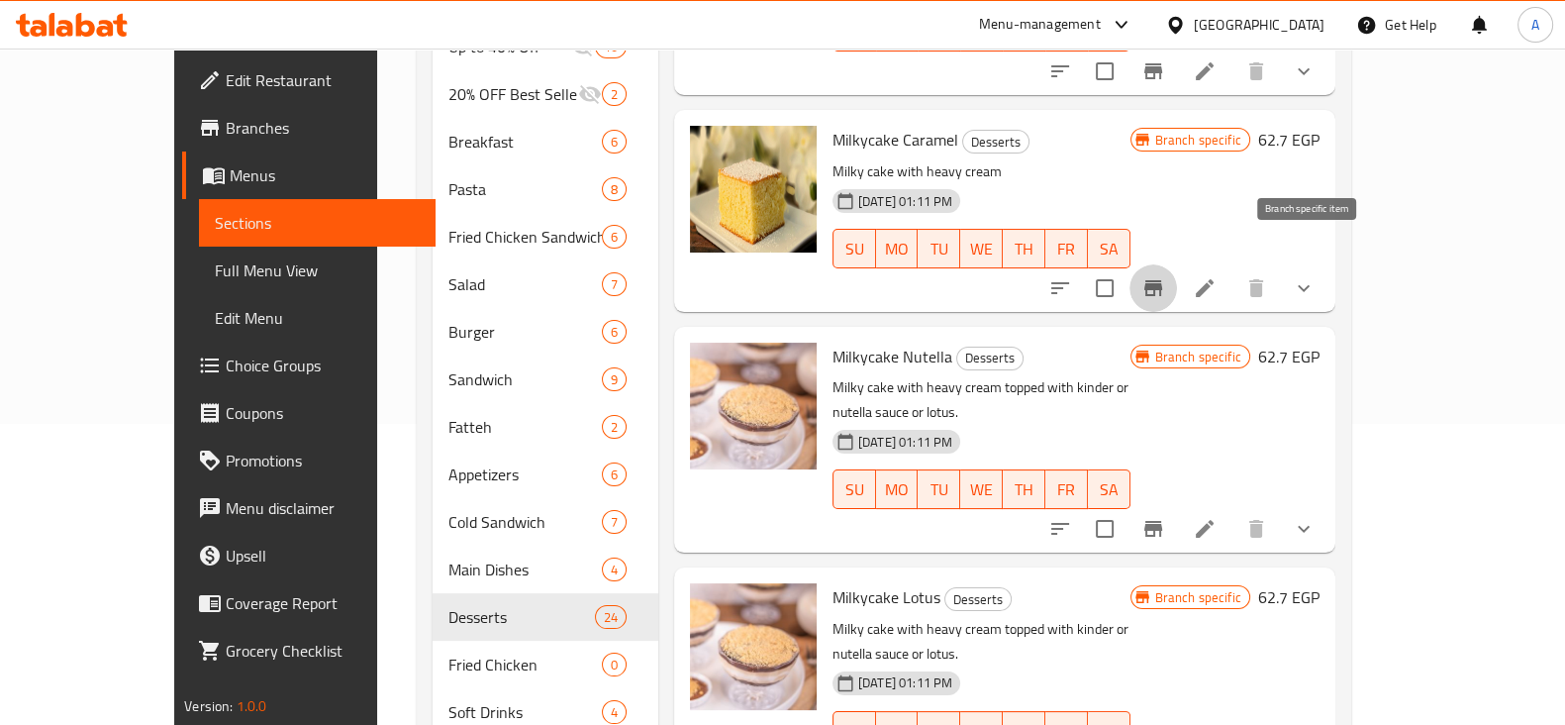
click at [1165, 276] on icon "Branch-specific-item" at bounding box center [1153, 288] width 24 height 24
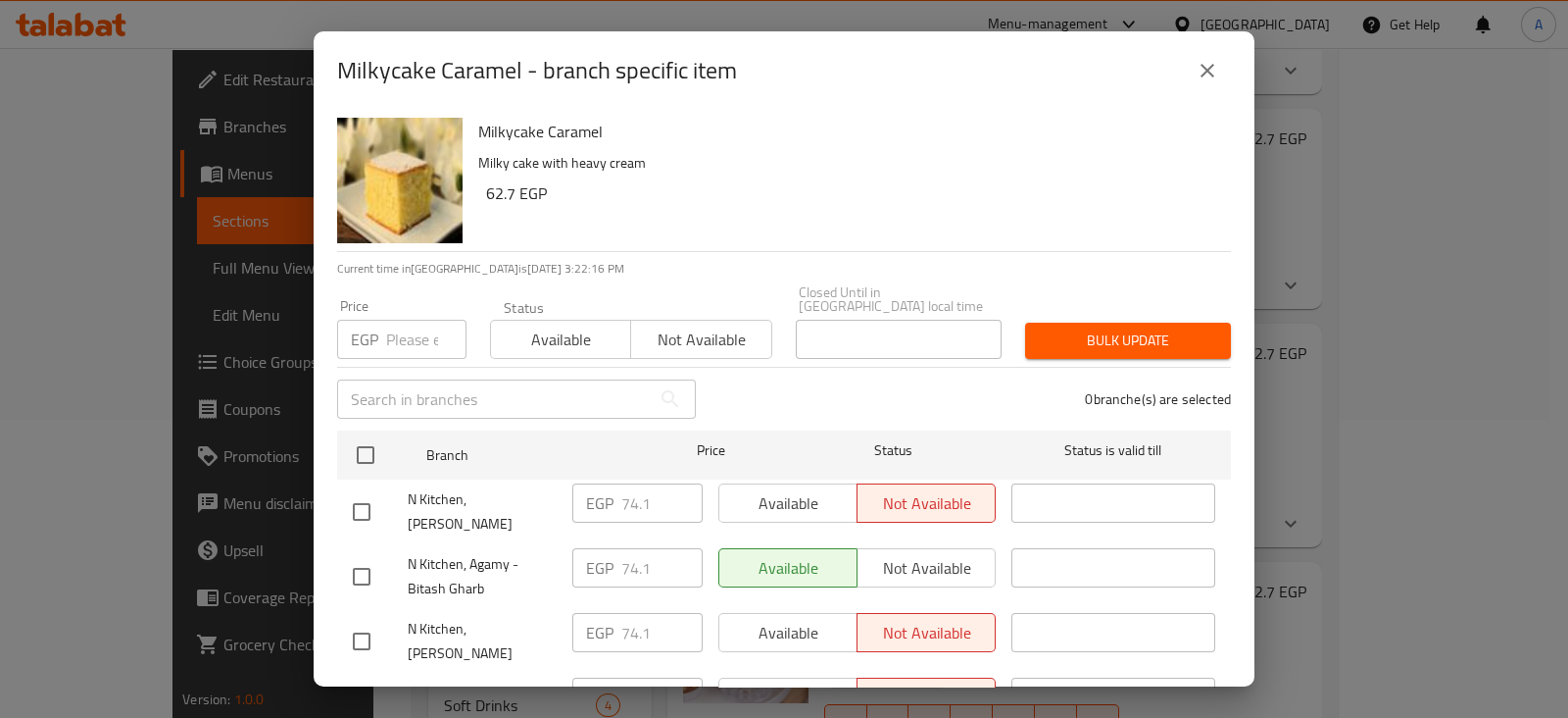
click at [413, 328] on input "number" at bounding box center [426, 340] width 80 height 40
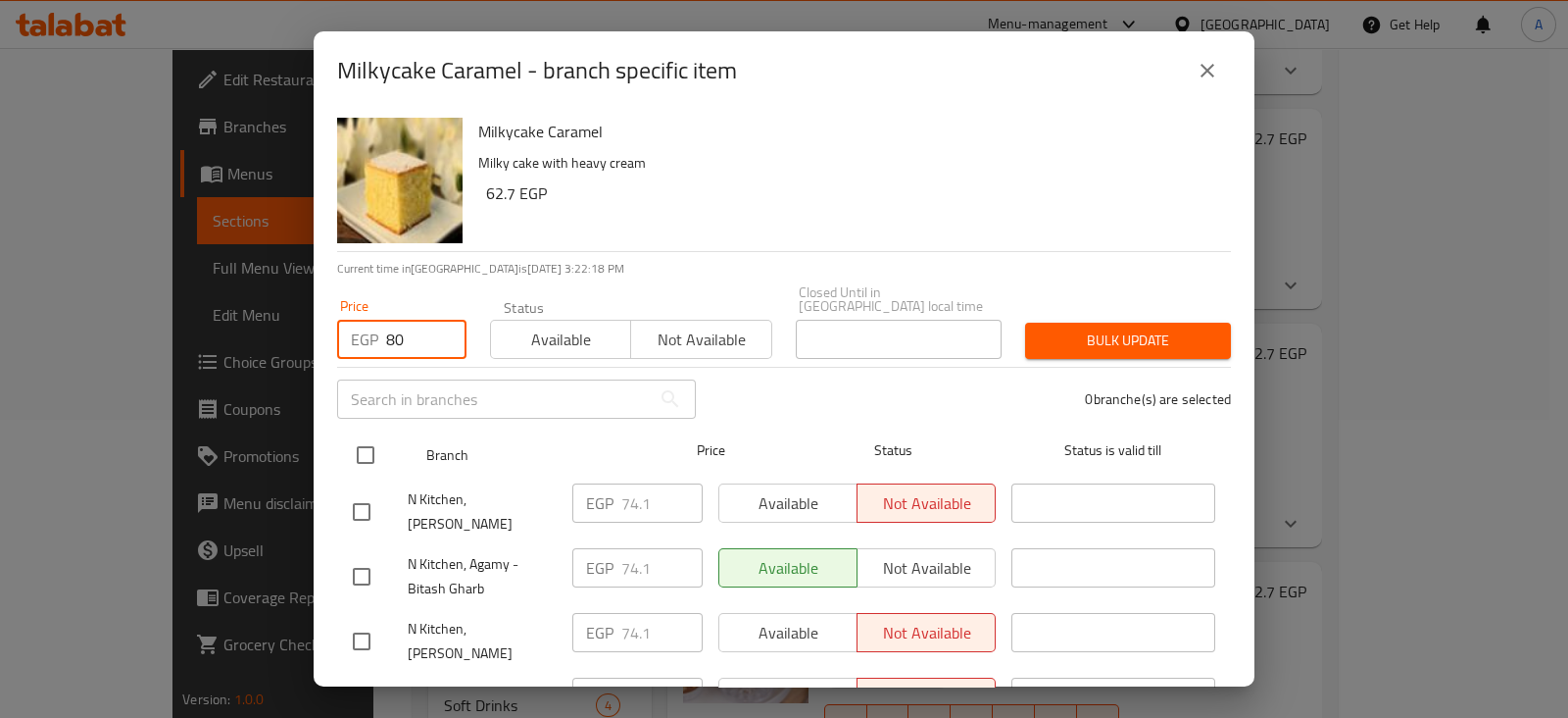
click at [371, 437] on input "checkbox" at bounding box center [365, 455] width 42 height 42
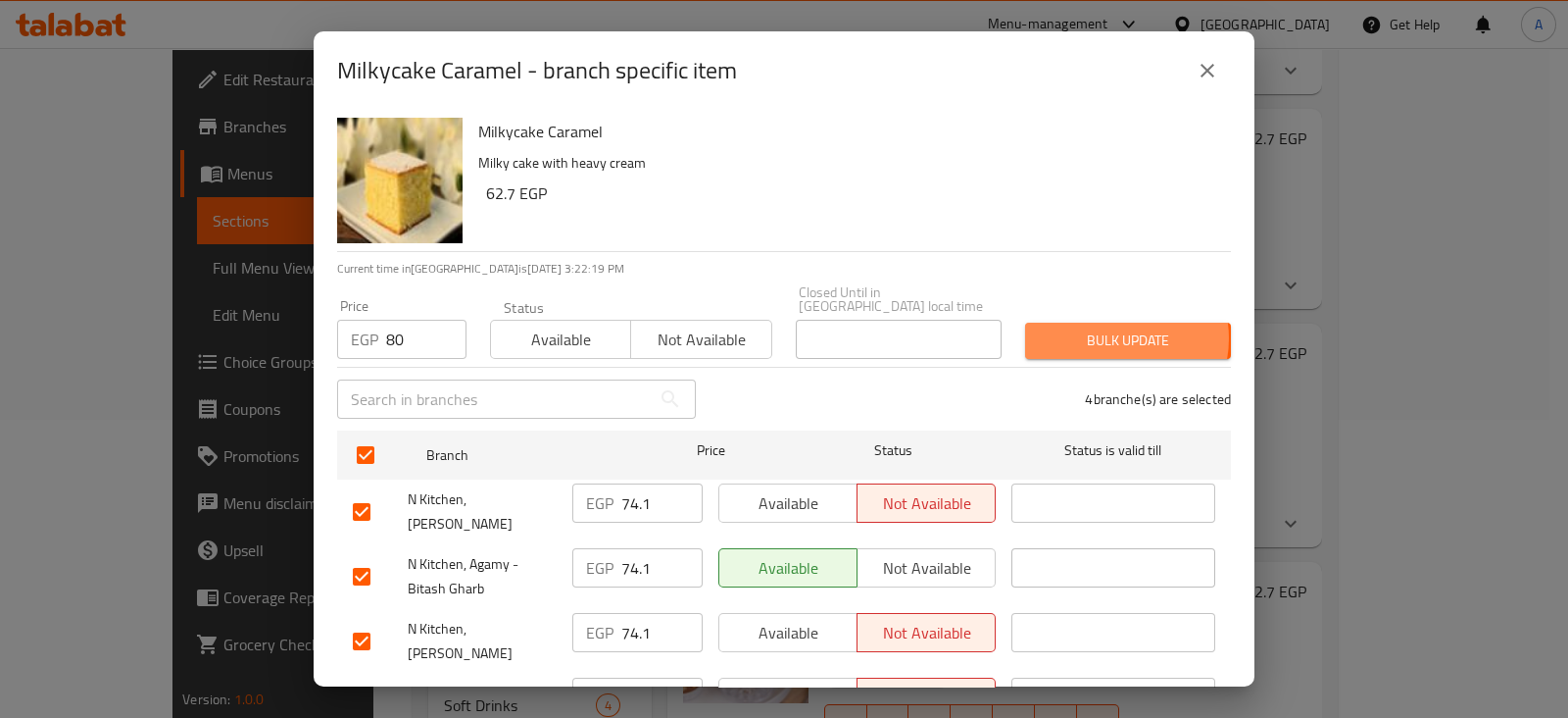
click at [1098, 329] on span "Bulk update" at bounding box center [1127, 341] width 174 height 25
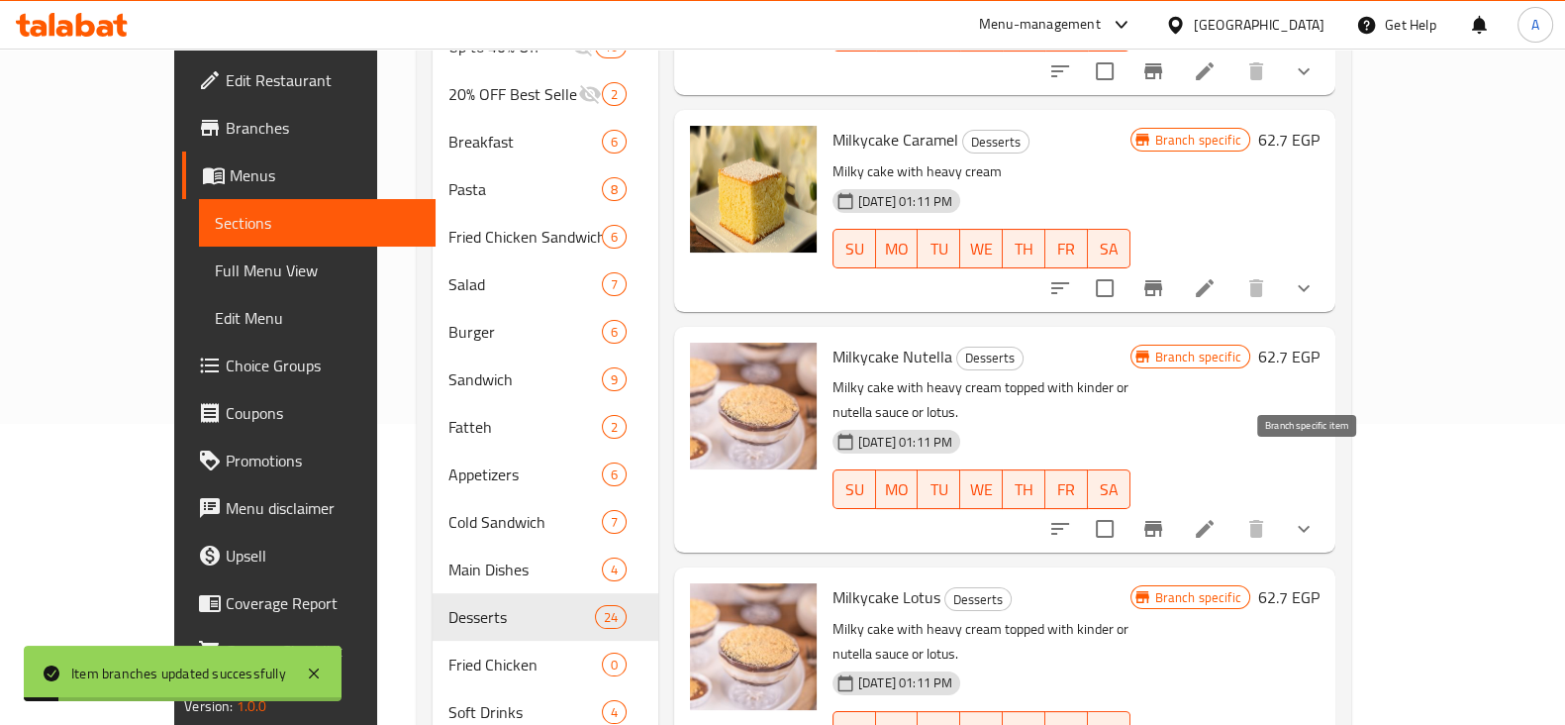
click at [1165, 517] on icon "Branch-specific-item" at bounding box center [1153, 529] width 24 height 24
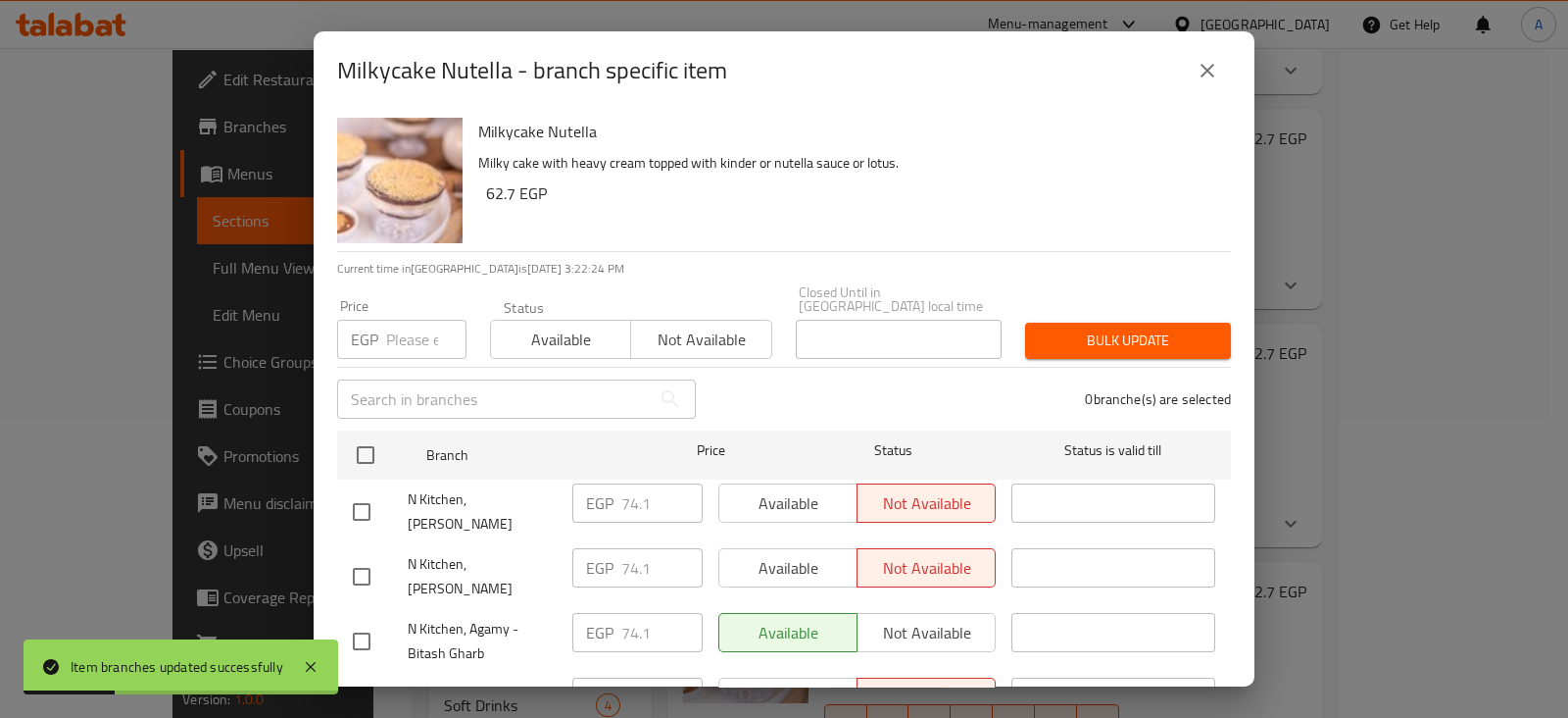
click at [383, 329] on div "EGP Price" at bounding box center [402, 340] width 130 height 40
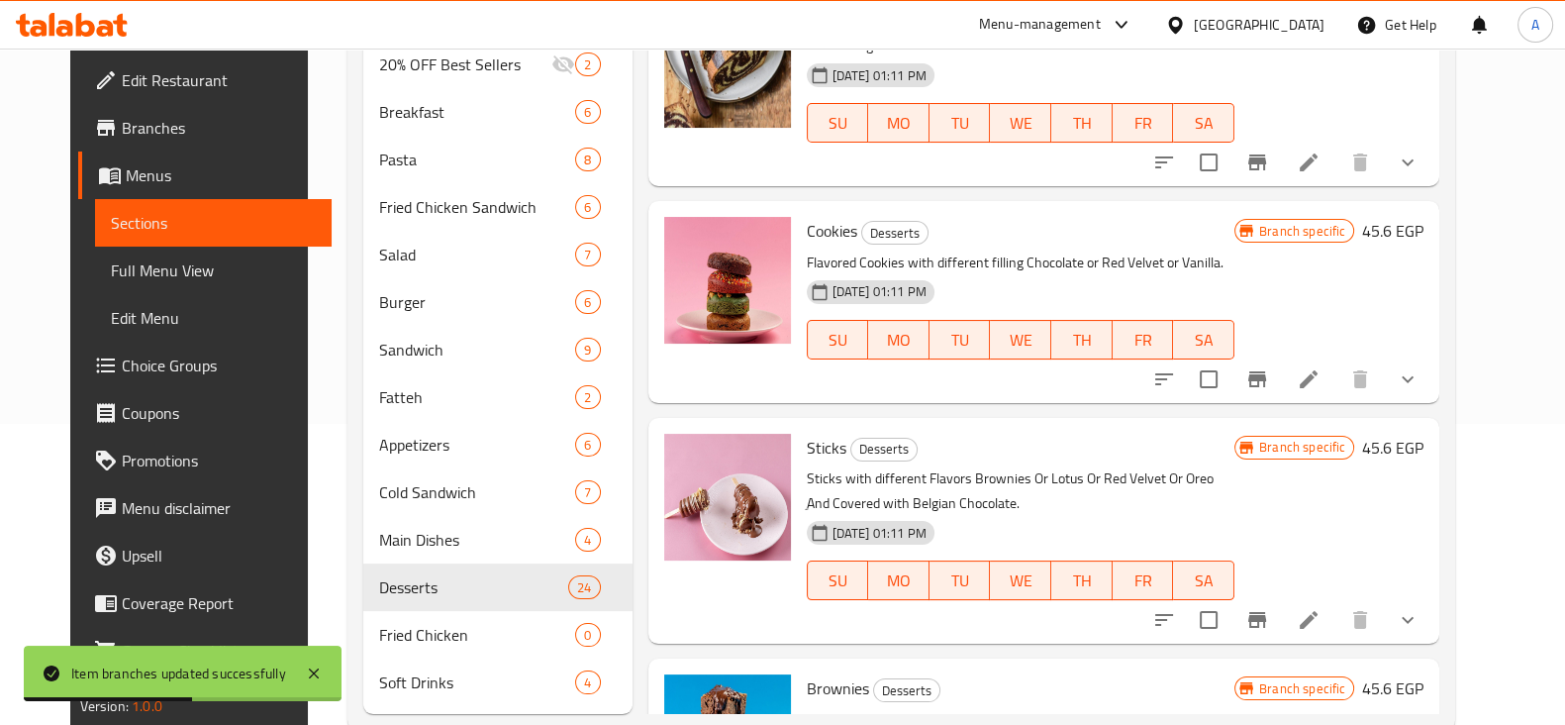
scroll to position [0, 0]
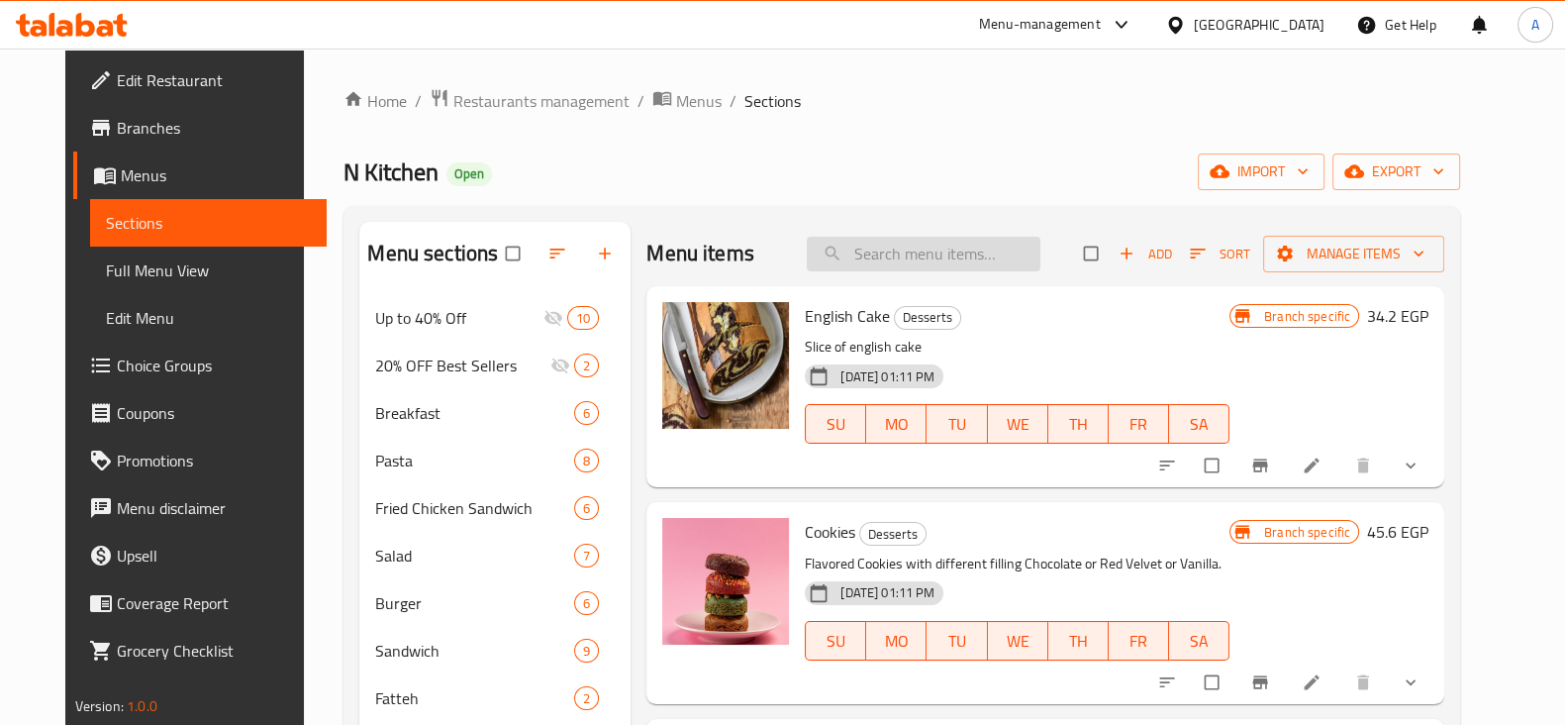
click at [967, 256] on input "search" at bounding box center [924, 254] width 234 height 35
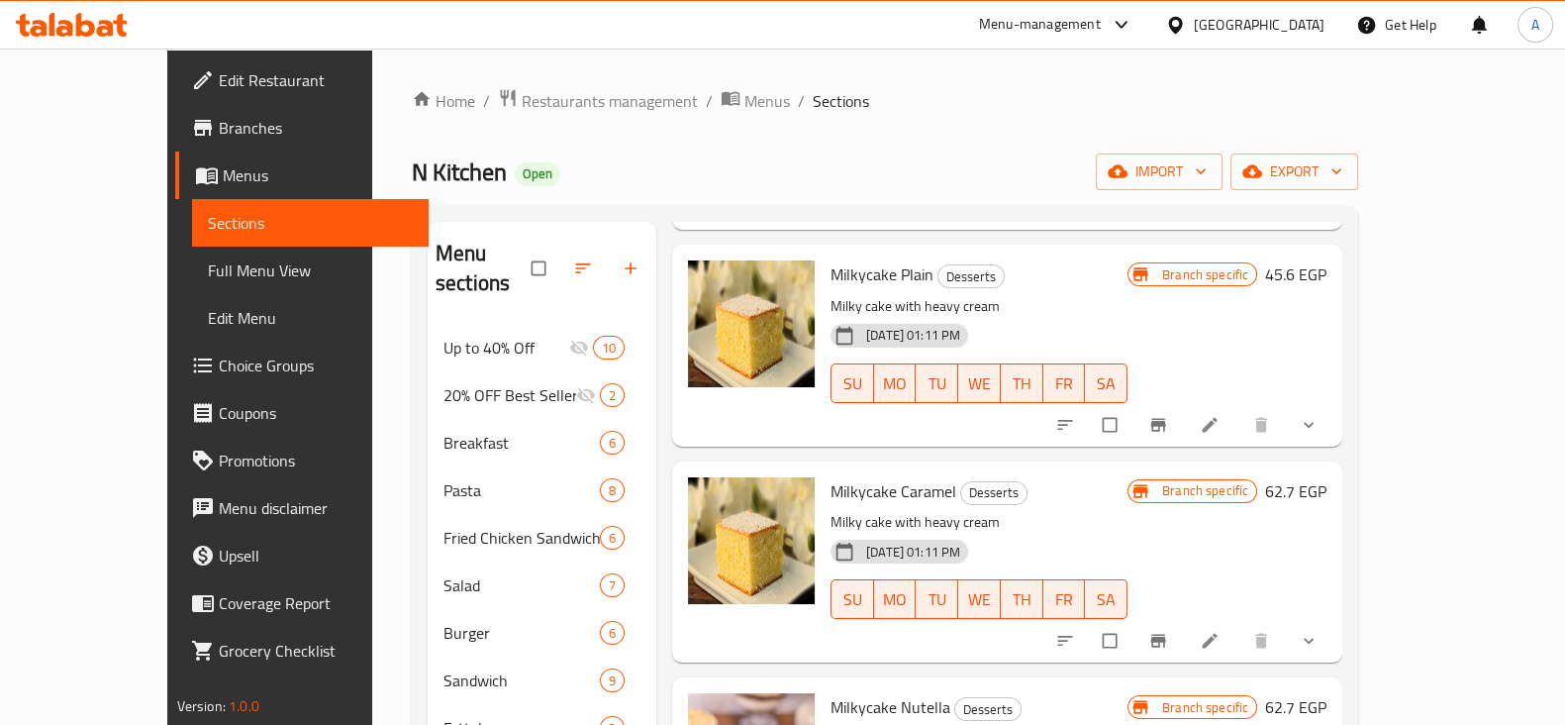
scroll to position [322, 0]
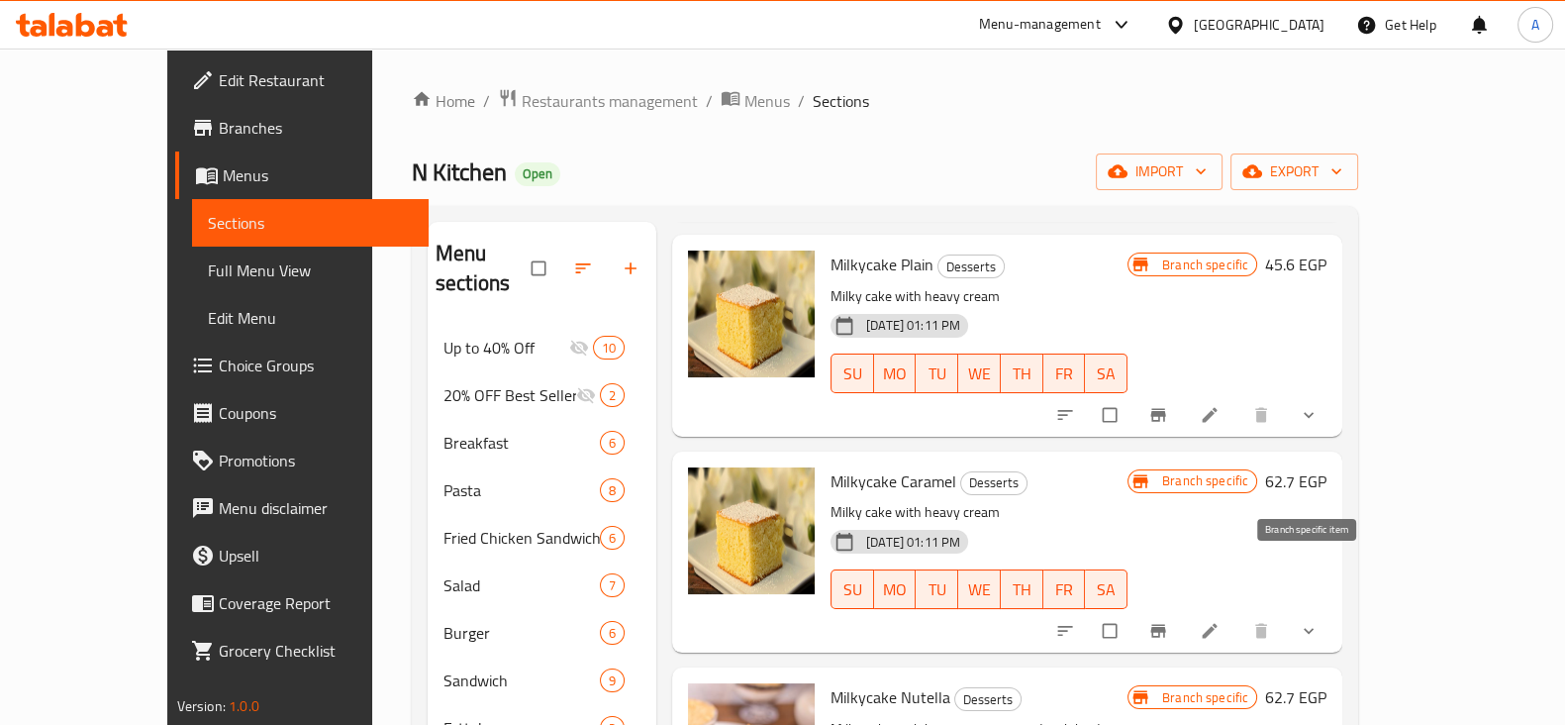
type input "milky"
click at [1184, 609] on button "Branch-specific-item" at bounding box center [1160, 631] width 48 height 44
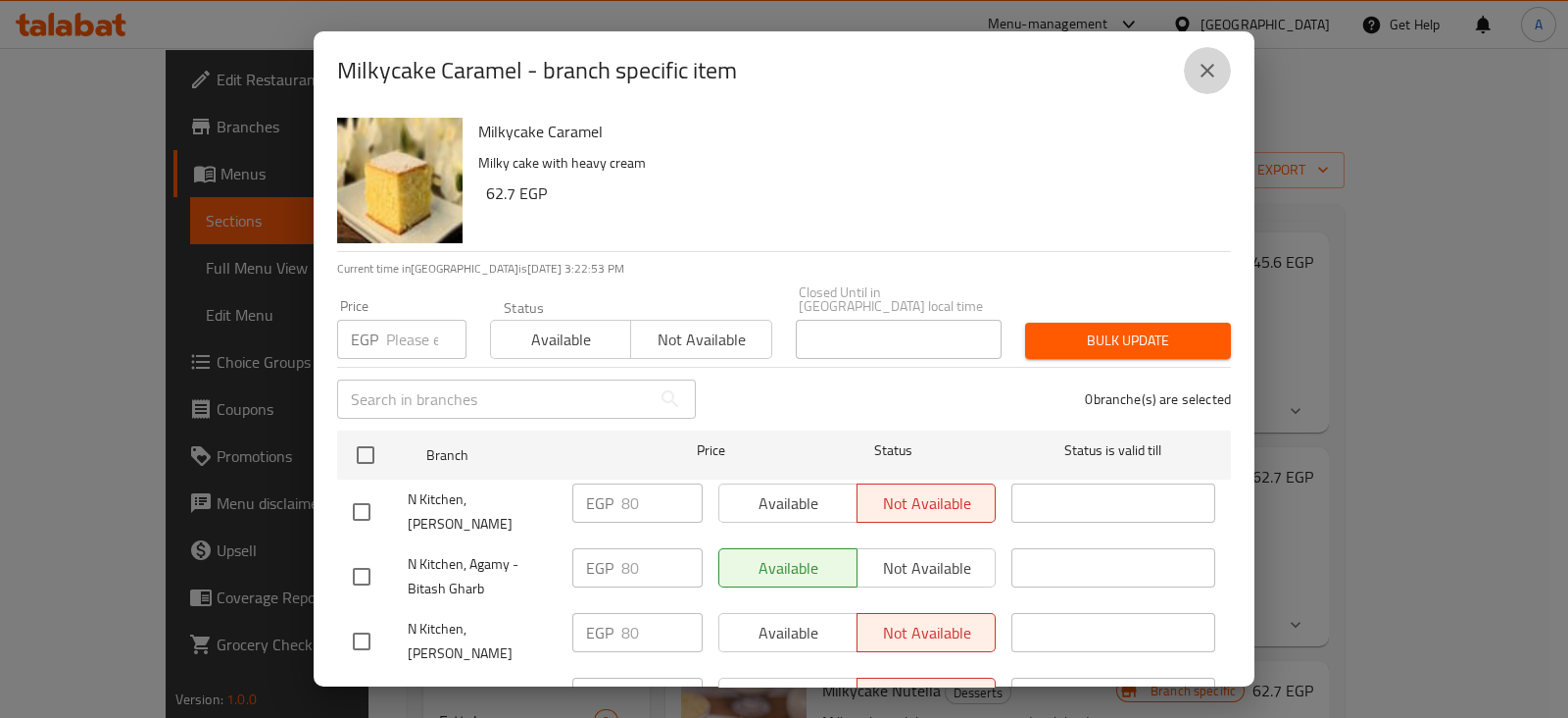
click at [1211, 80] on icon "close" at bounding box center [1208, 70] width 24 height 24
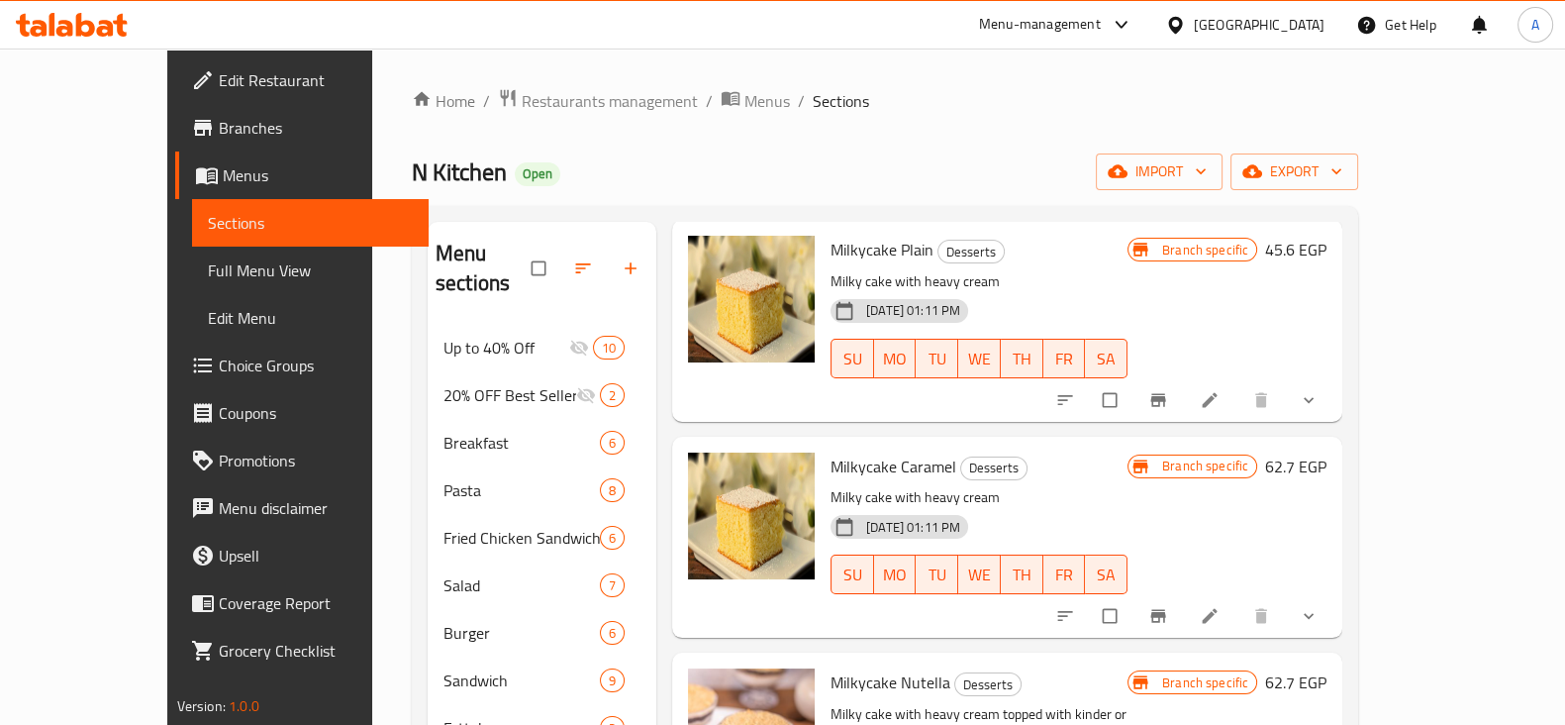
scroll to position [274, 0]
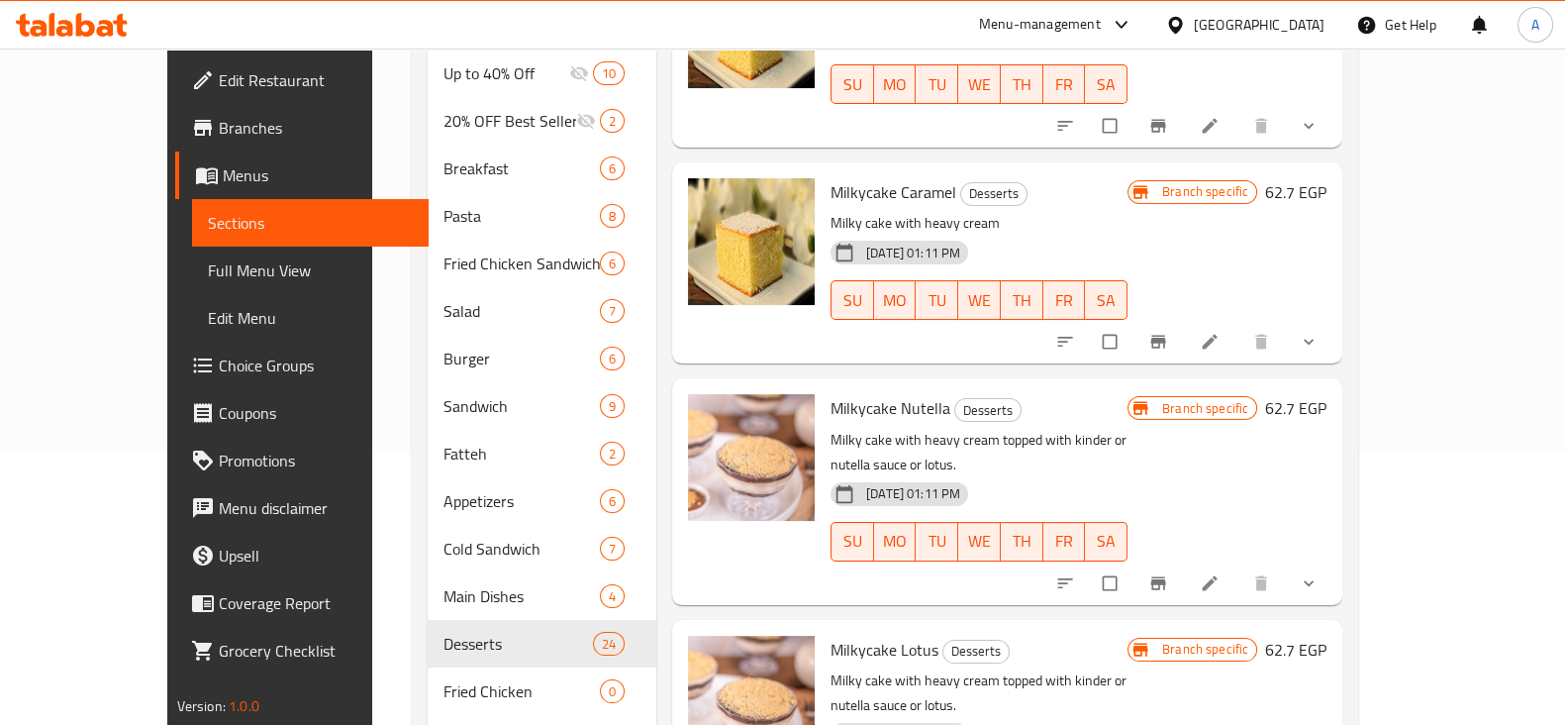
click at [1168, 573] on icon "Branch-specific-item" at bounding box center [1158, 583] width 20 height 20
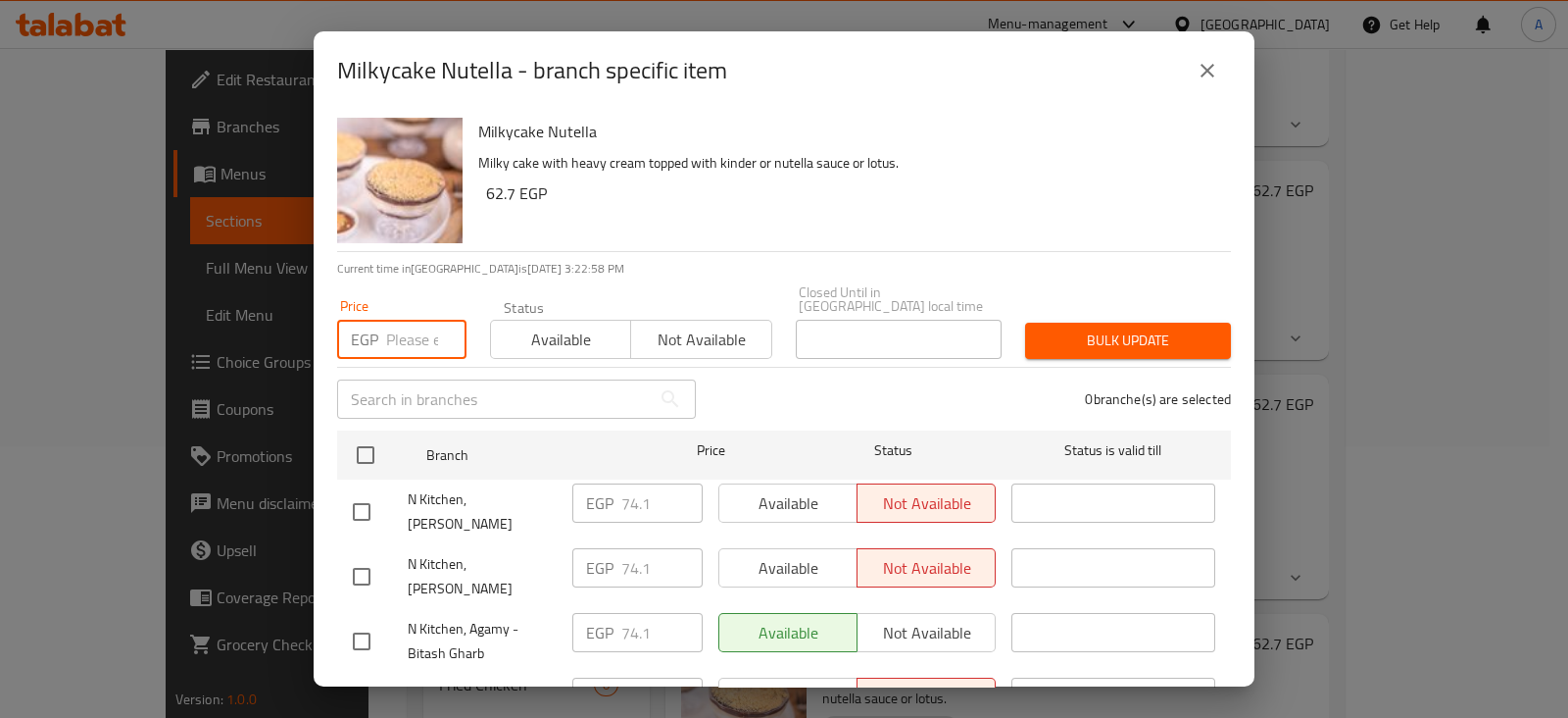
click at [427, 326] on input "number" at bounding box center [426, 340] width 80 height 40
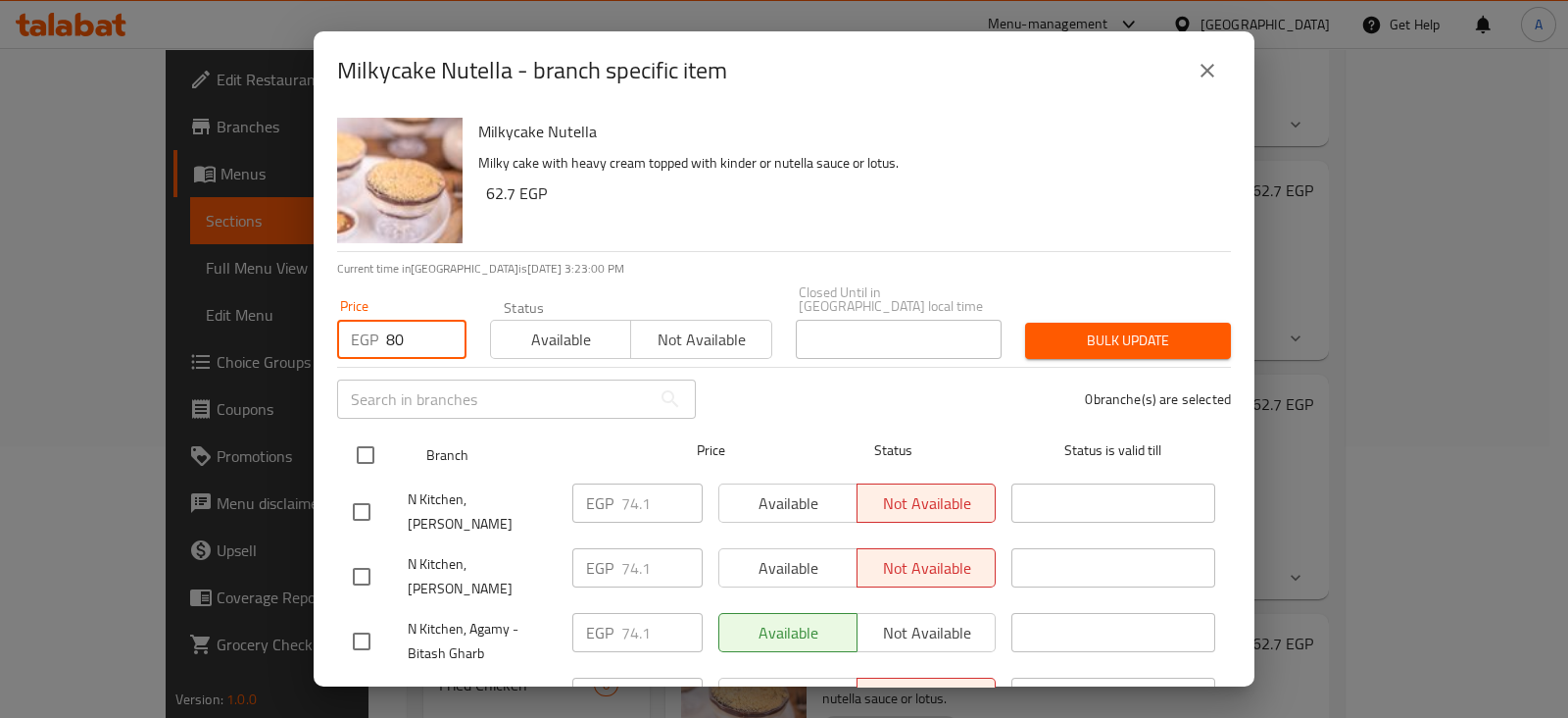
type input "80"
click at [369, 434] on input "checkbox" at bounding box center [365, 455] width 42 height 42
checkbox input "true"
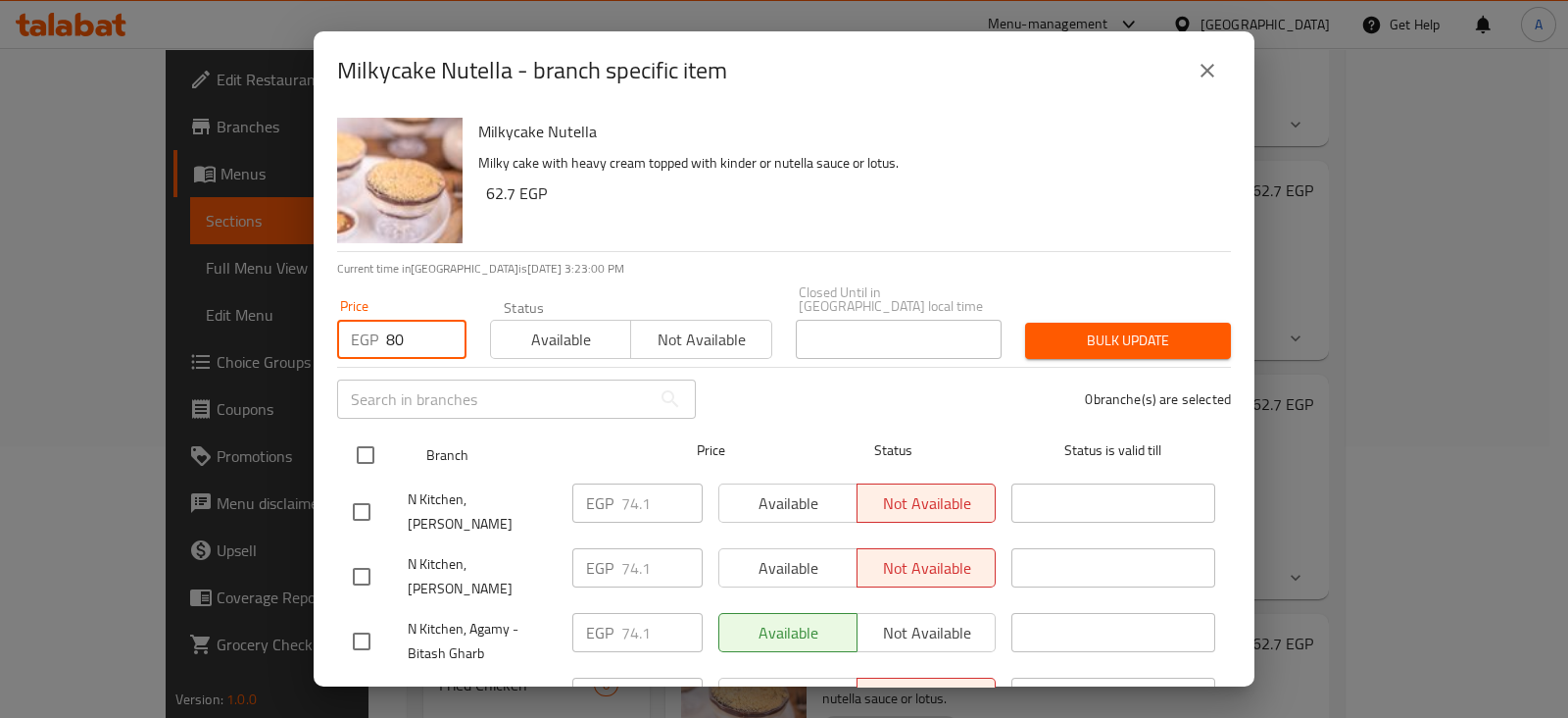
checkbox input "true"
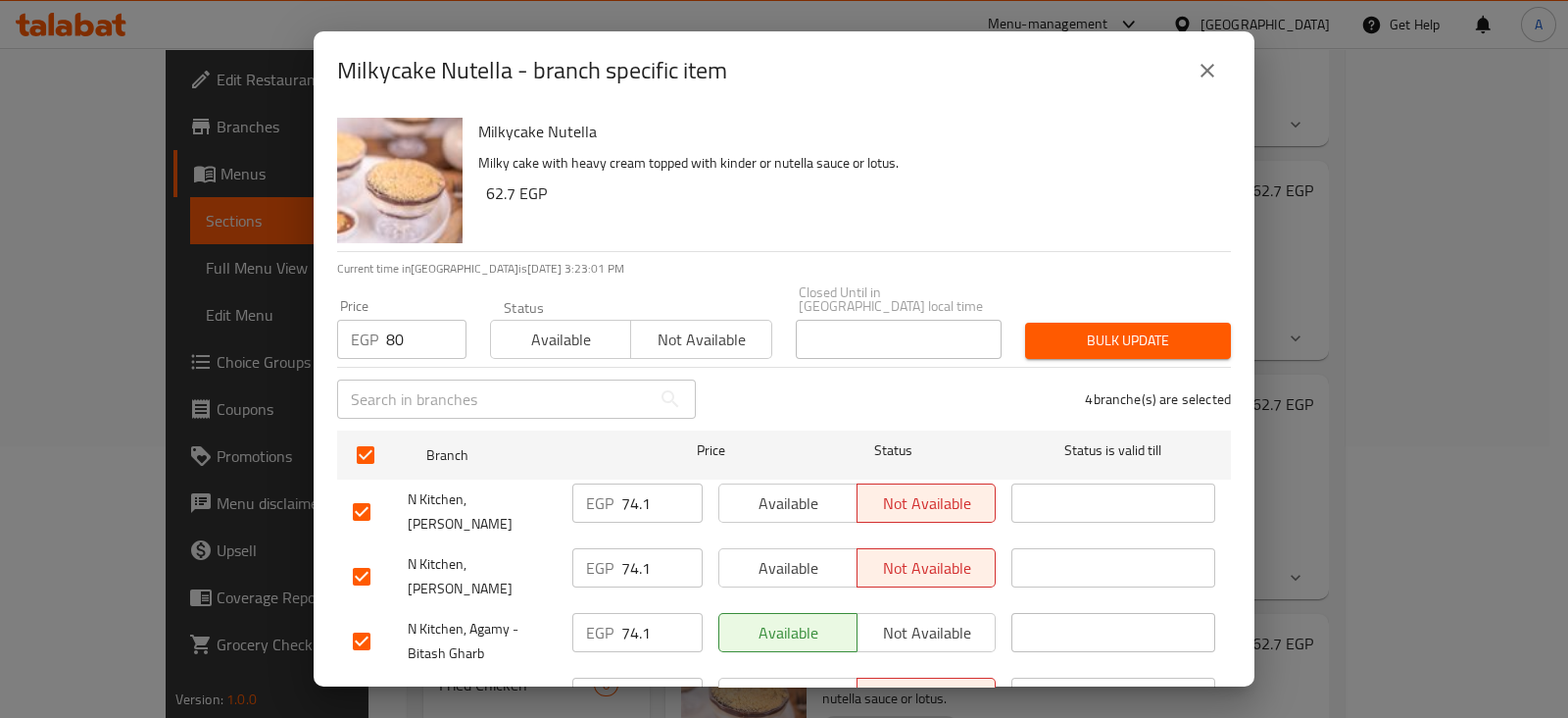
click at [1130, 329] on span "Bulk update" at bounding box center [1127, 341] width 174 height 25
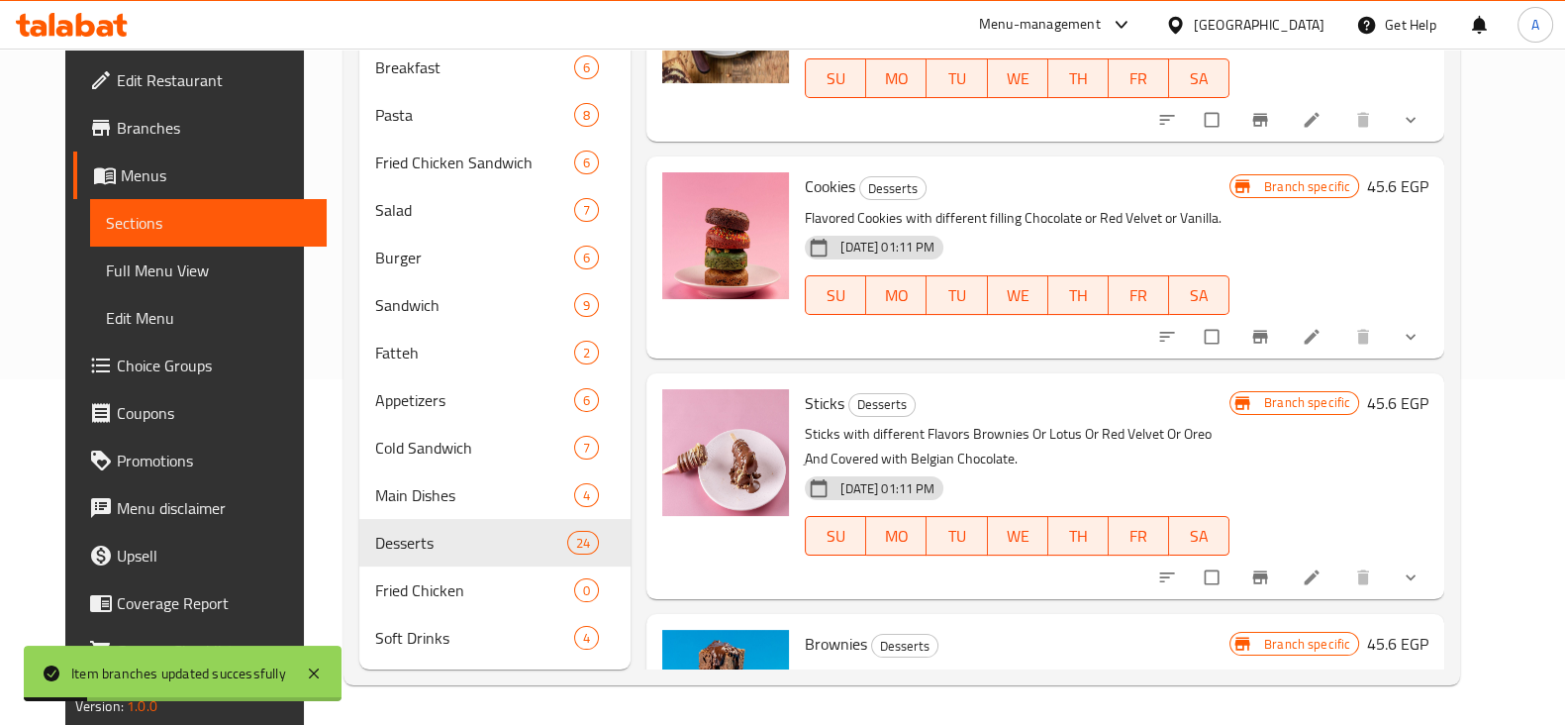
scroll to position [0, 0]
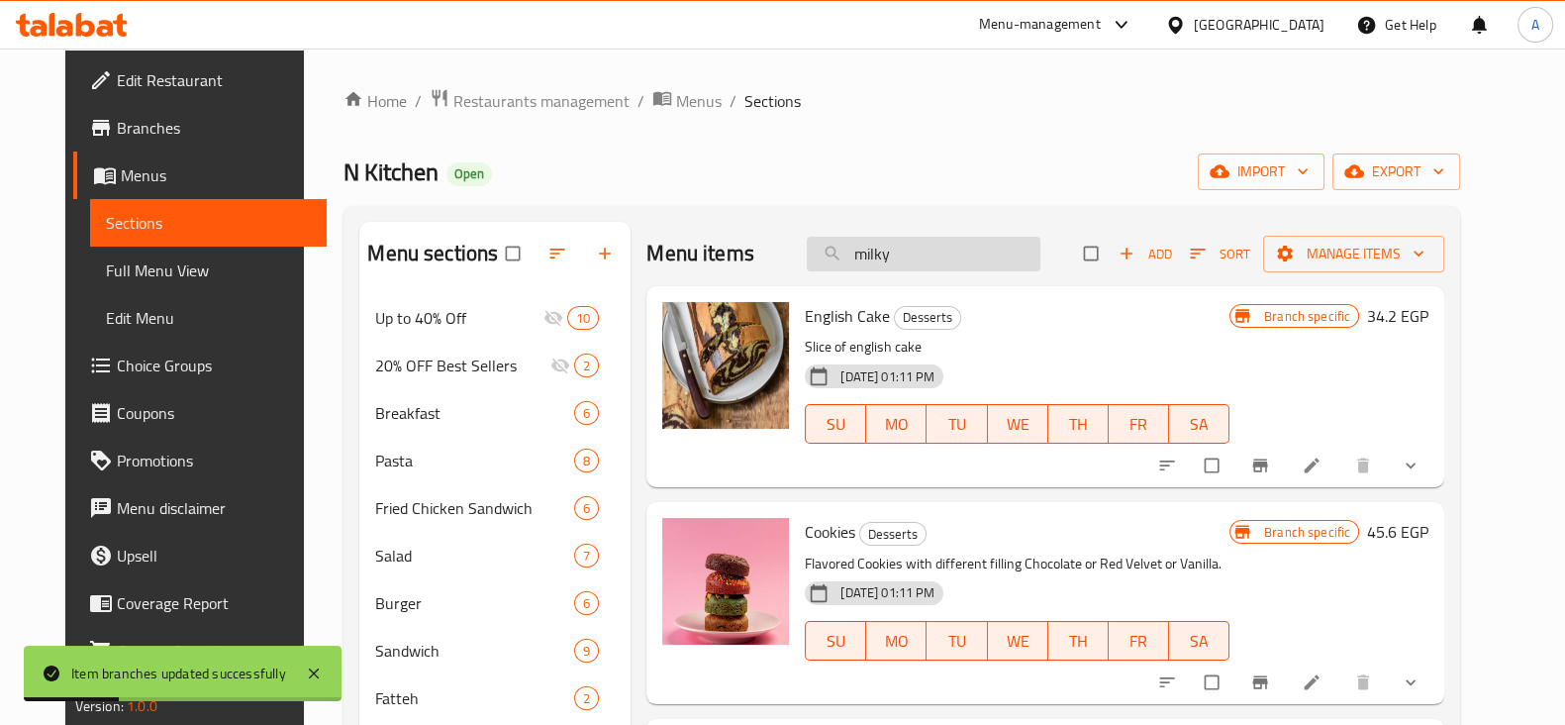
click at [958, 242] on input "milky" at bounding box center [924, 254] width 234 height 35
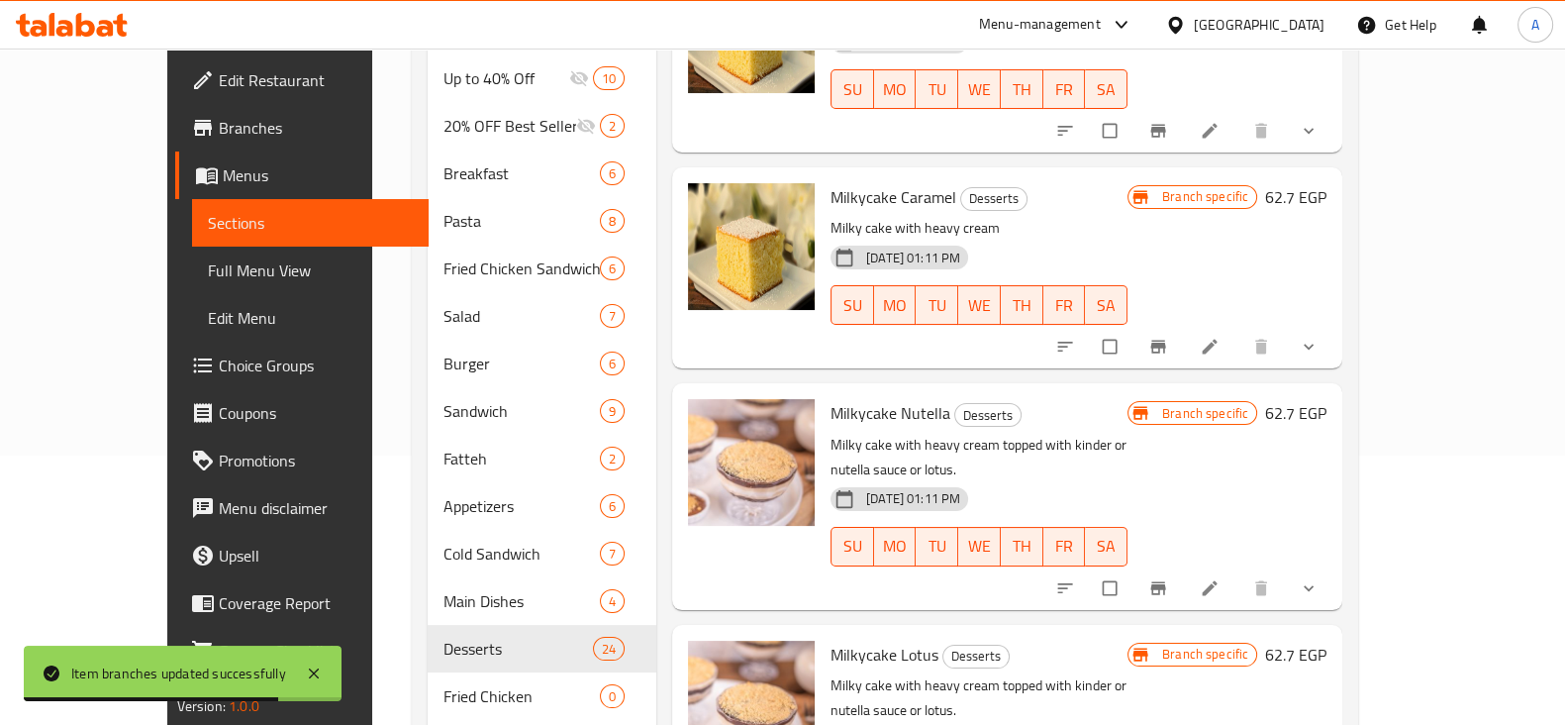
scroll to position [345, 0]
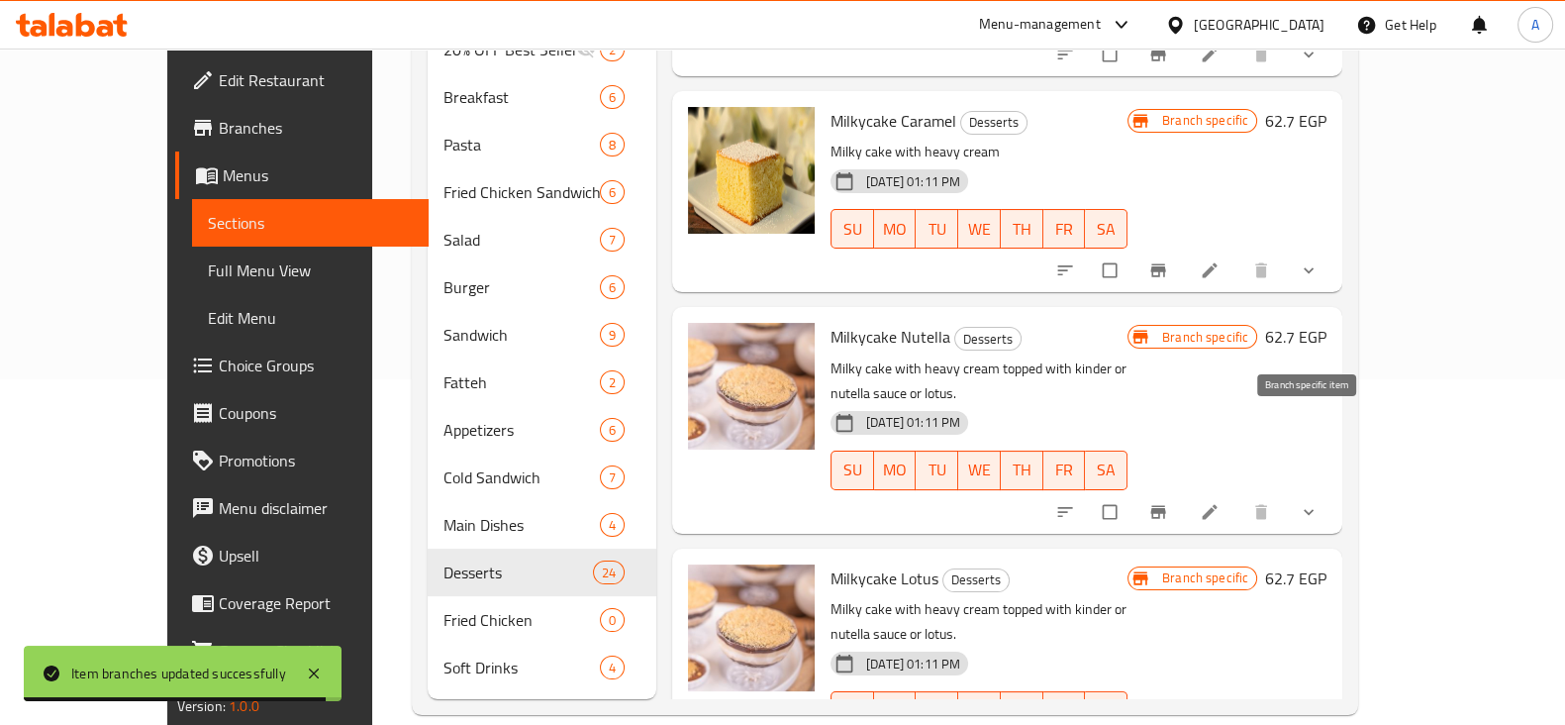
type input "milky"
click at [1172, 502] on span "Branch-specific-item" at bounding box center [1160, 512] width 24 height 20
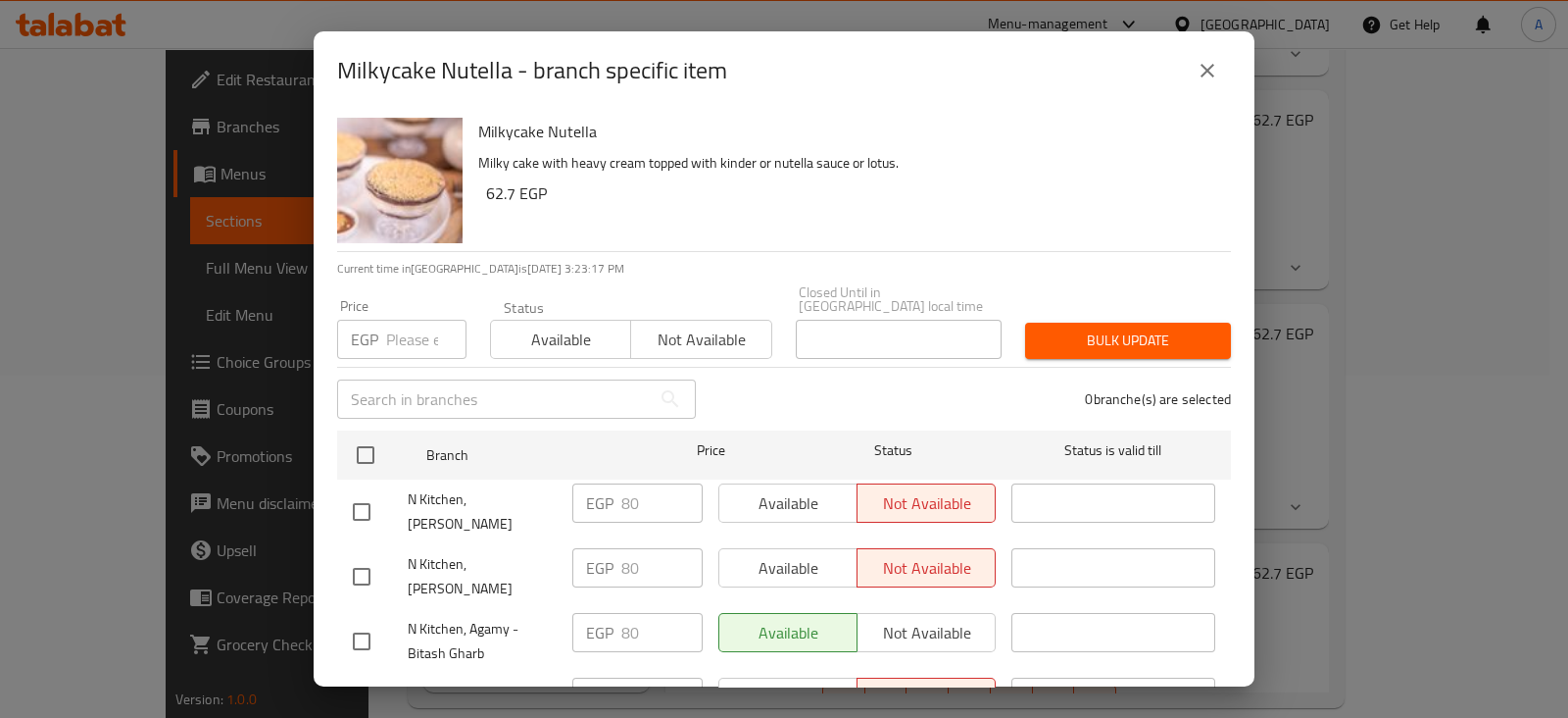
click at [1206, 76] on icon "close" at bounding box center [1208, 70] width 24 height 24
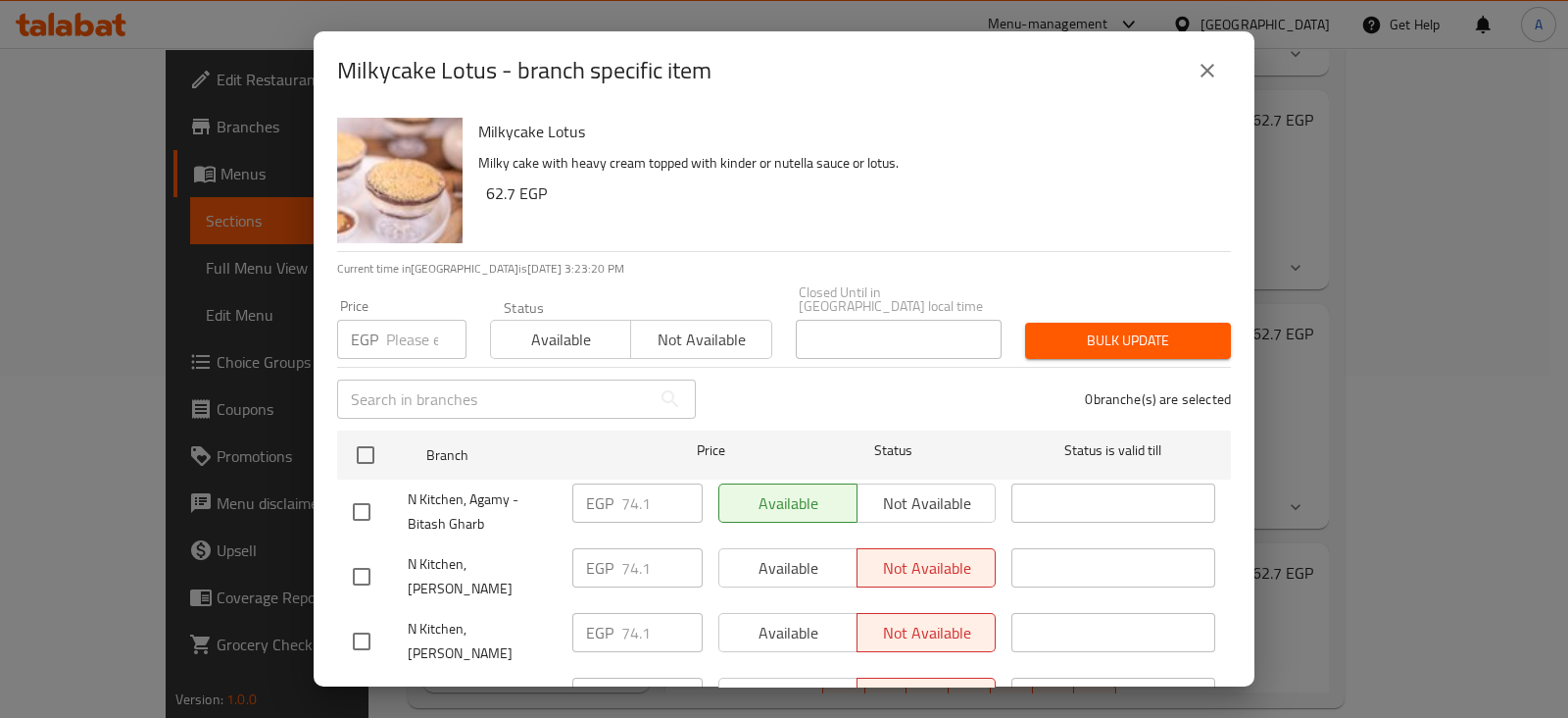
click at [408, 327] on input "number" at bounding box center [426, 340] width 80 height 40
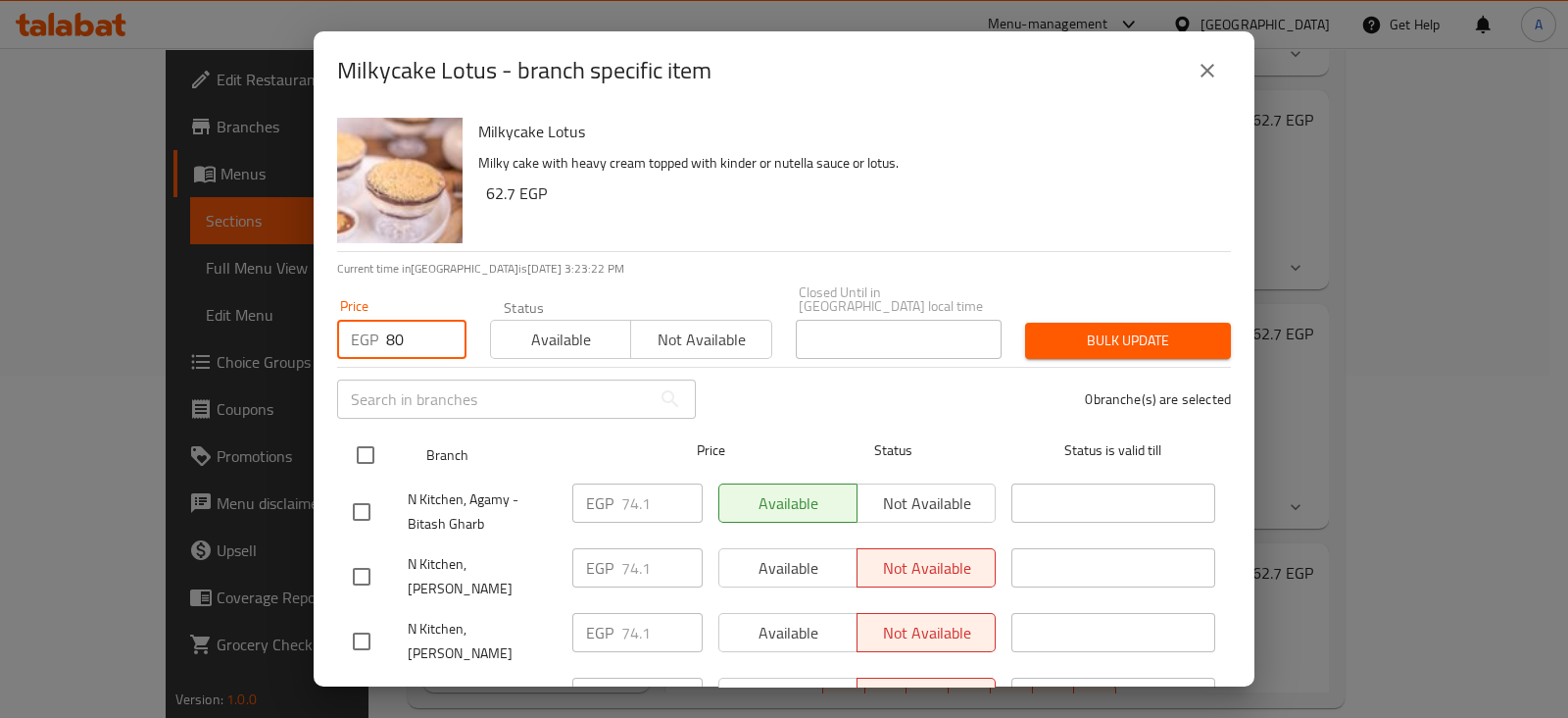
type input "80"
click at [364, 443] on input "checkbox" at bounding box center [365, 455] width 42 height 42
checkbox input "true"
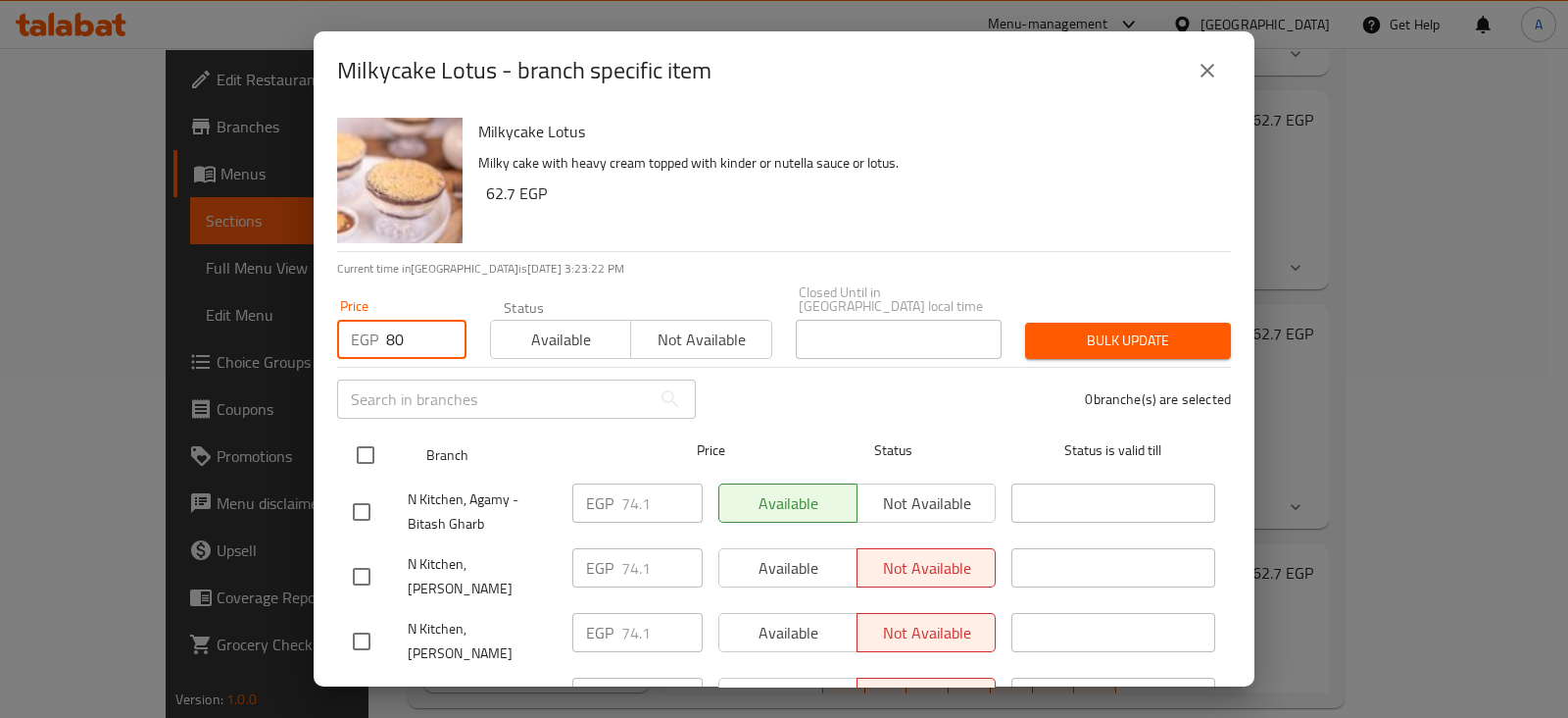
checkbox input "true"
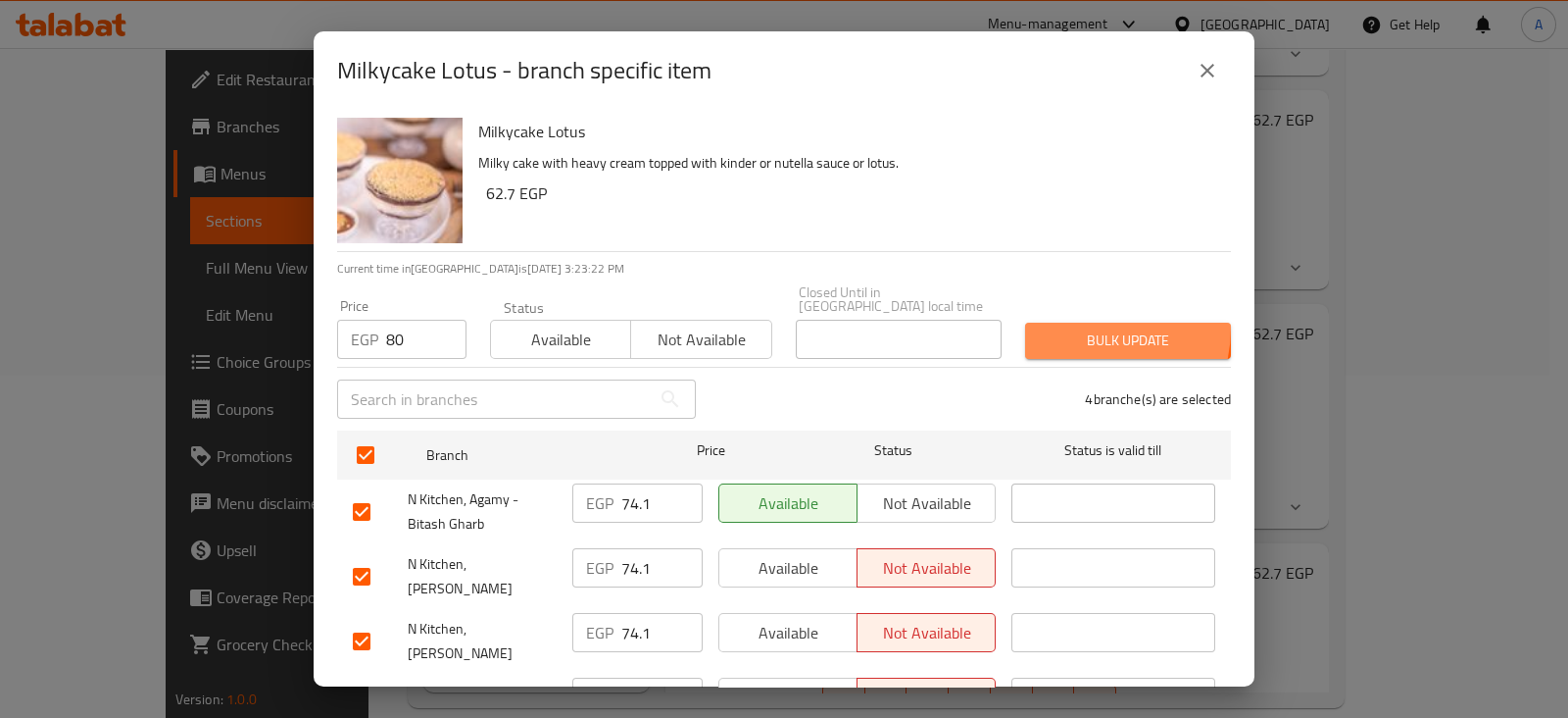
click at [1065, 329] on span "Bulk update" at bounding box center [1127, 341] width 174 height 25
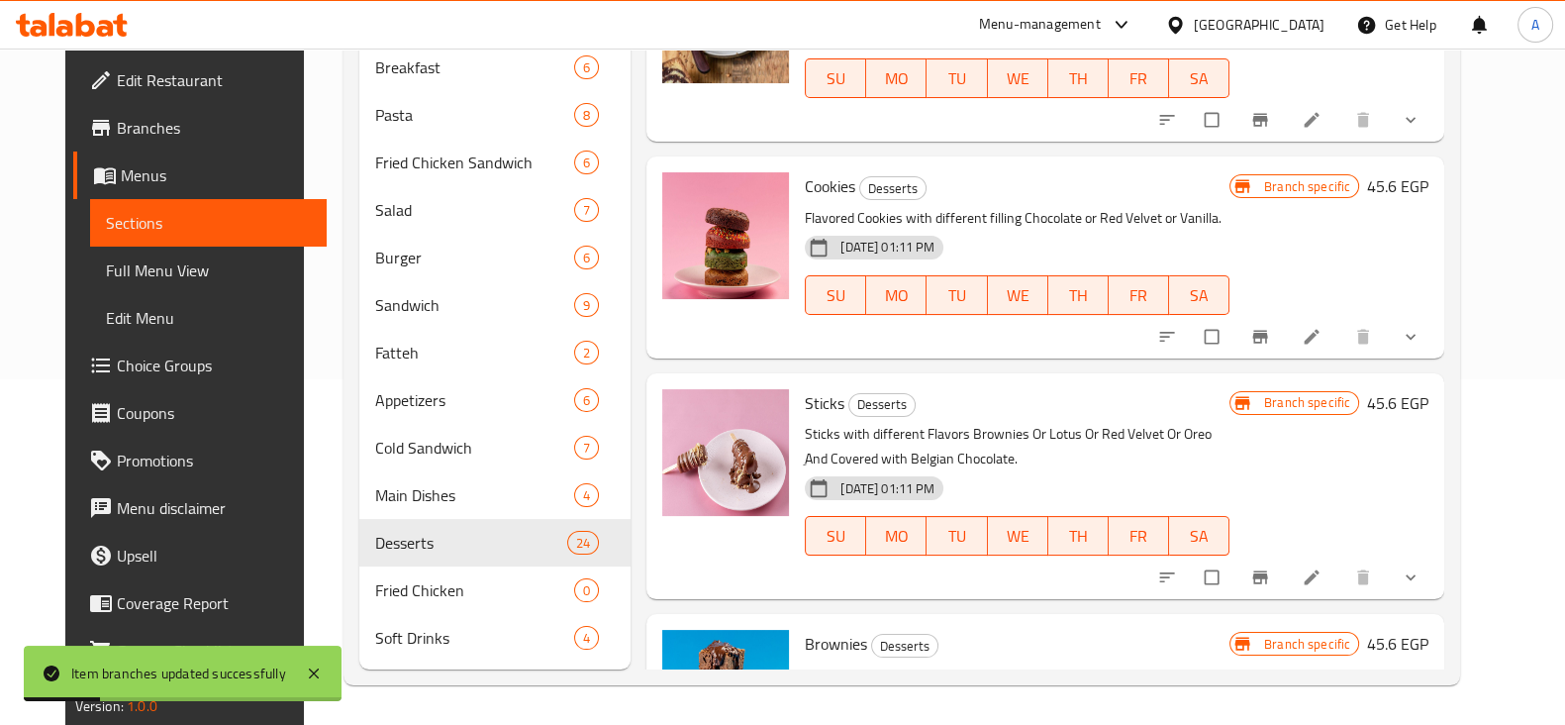
scroll to position [0, 0]
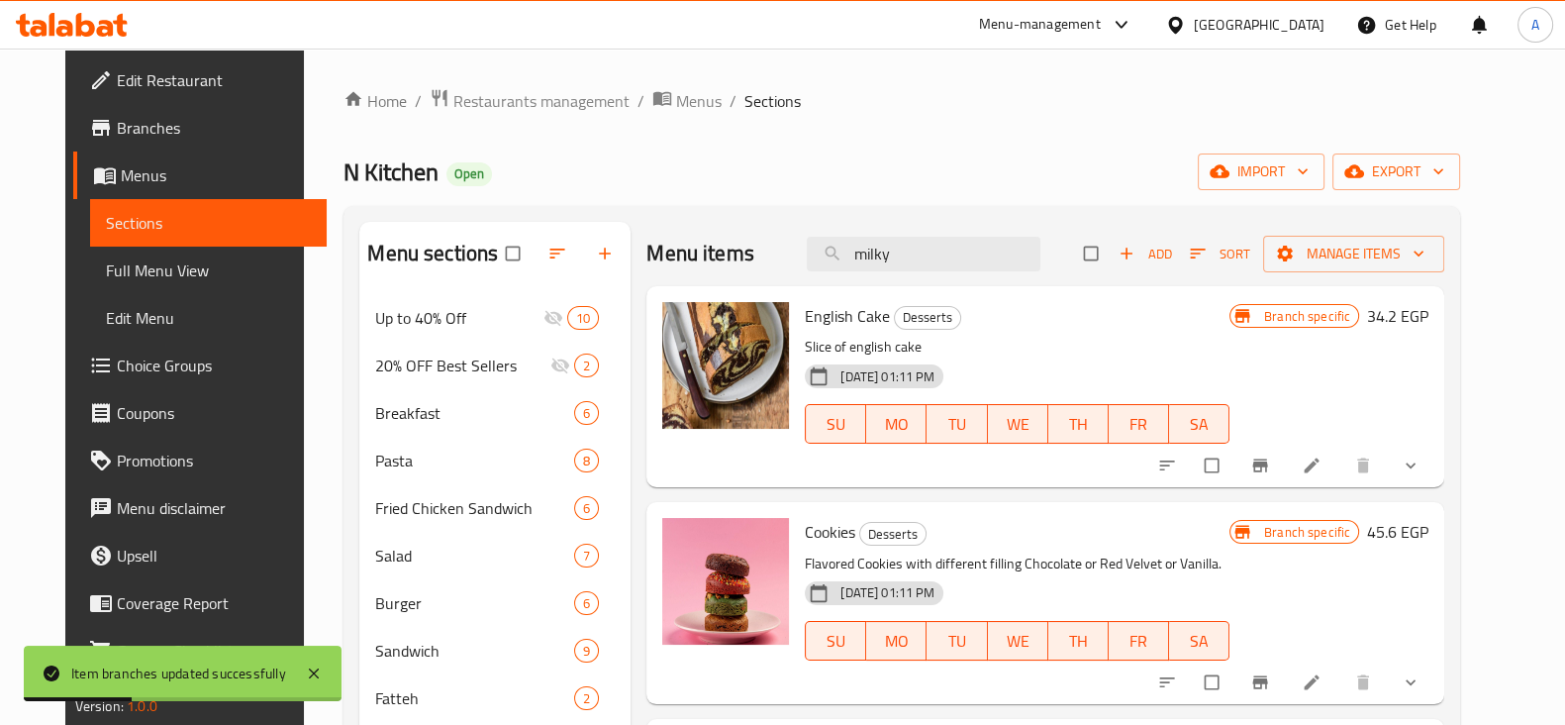
drag, startPoint x: 949, startPoint y: 237, endPoint x: 721, endPoint y: 253, distance: 229.3
click at [721, 253] on div "Menu items milky Add Sort Manage items" at bounding box center [1045, 254] width 798 height 64
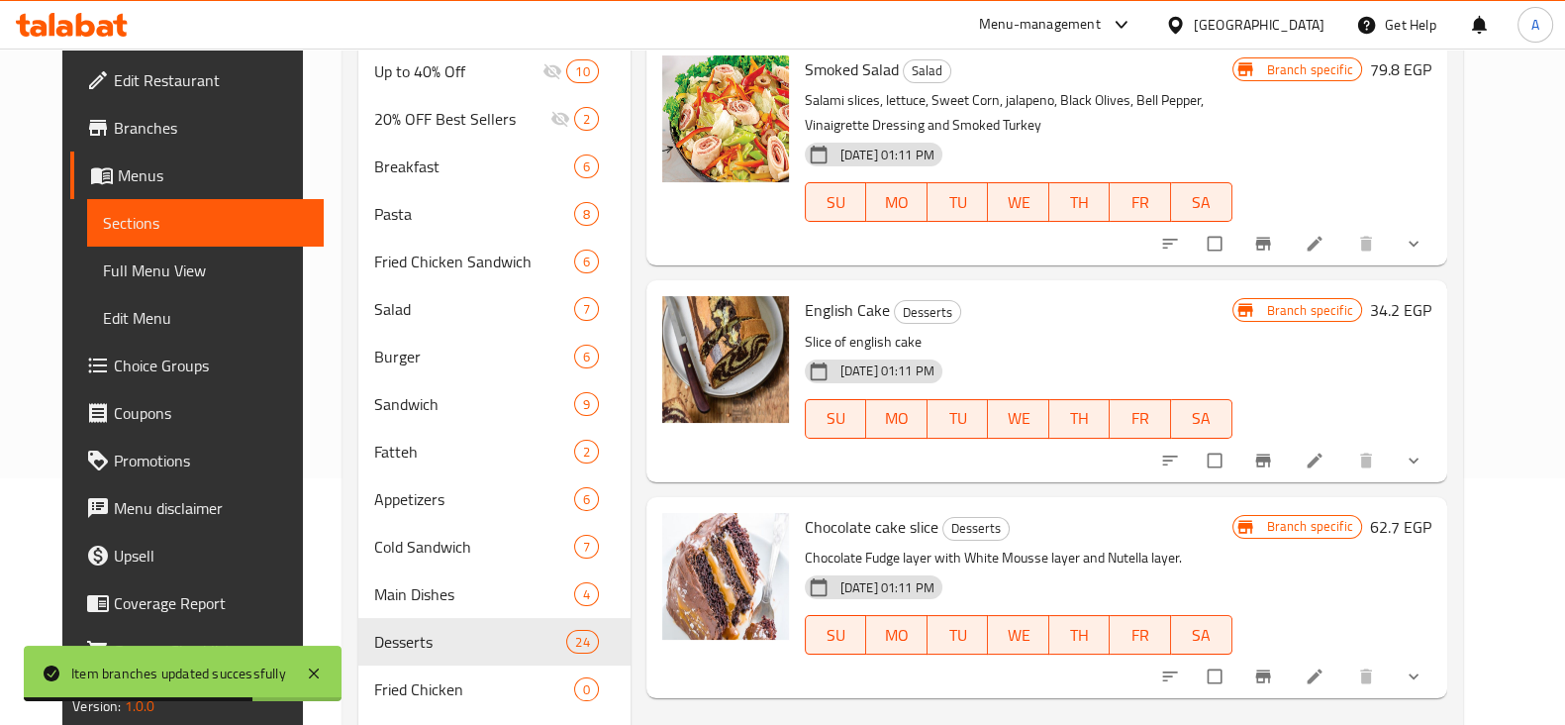
scroll to position [345, 0]
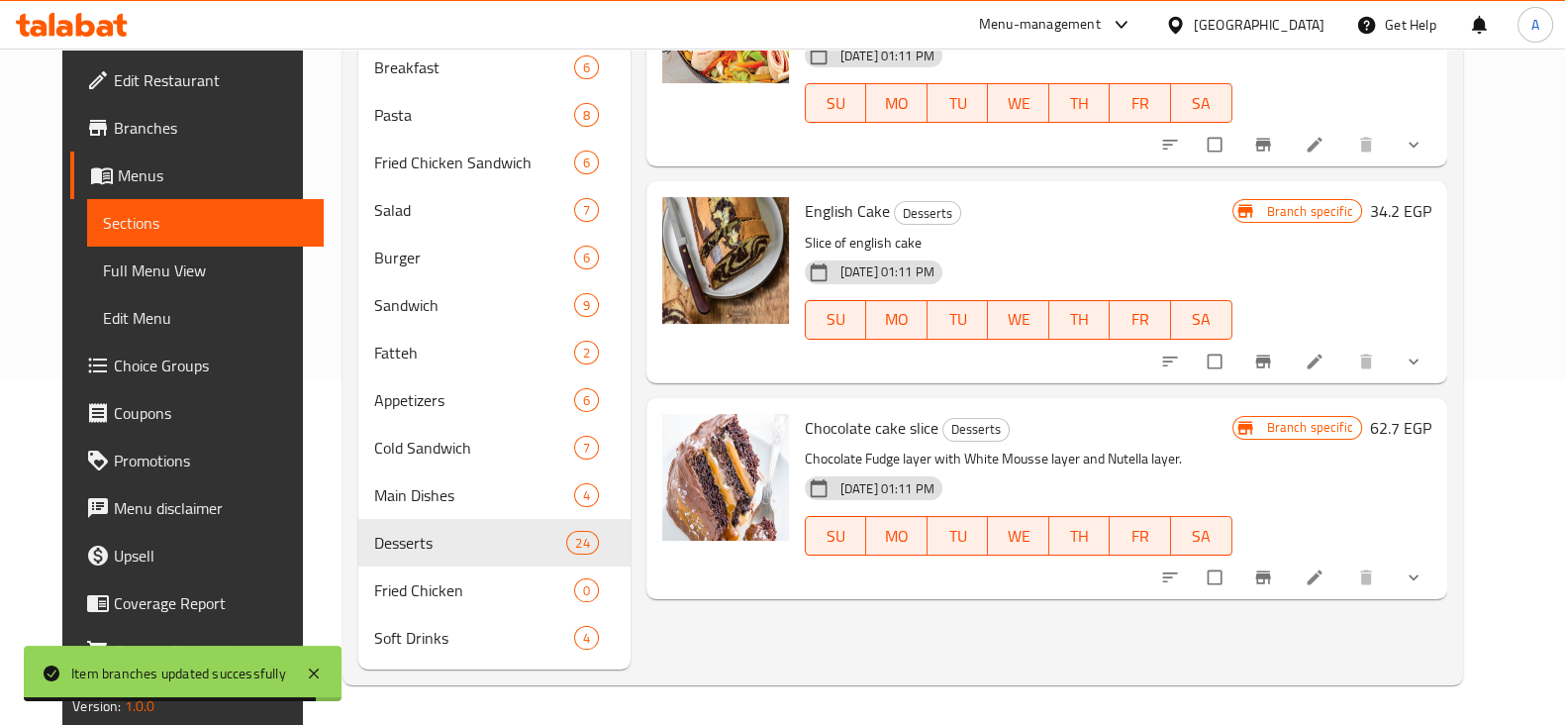
type input "slice"
click at [1439, 591] on button "show more" at bounding box center [1416, 577] width 48 height 44
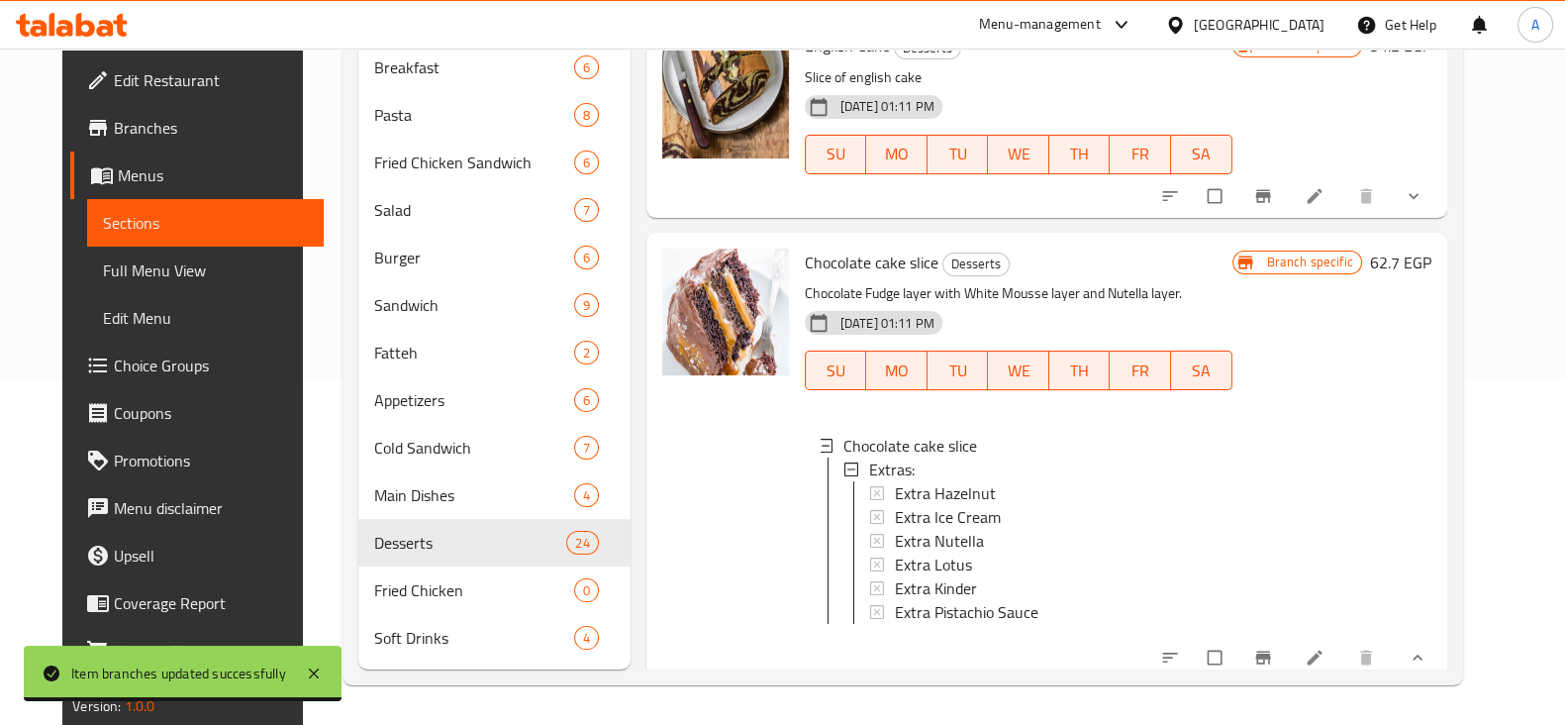
scroll to position [194, 0]
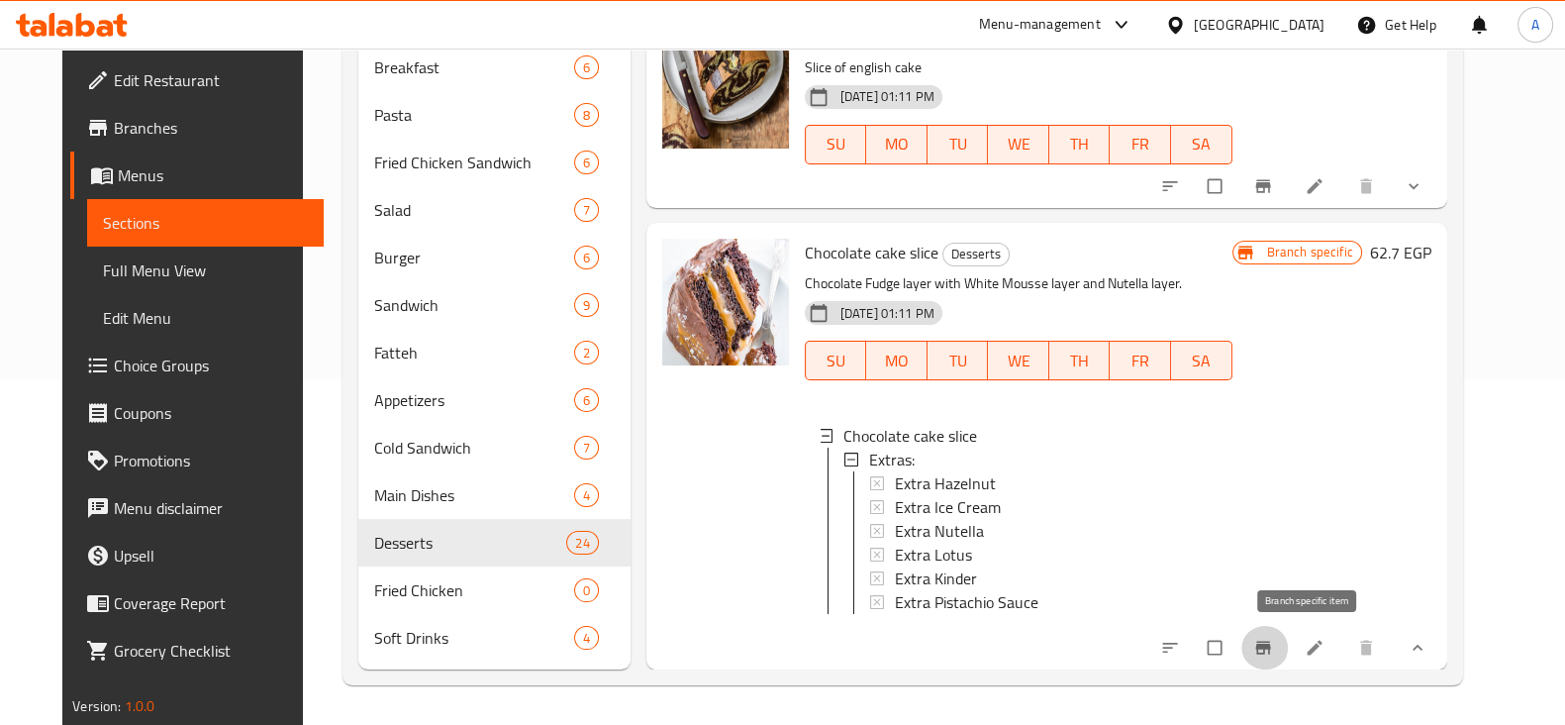
click at [1270, 641] on icon "Branch-specific-item" at bounding box center [1262, 647] width 15 height 13
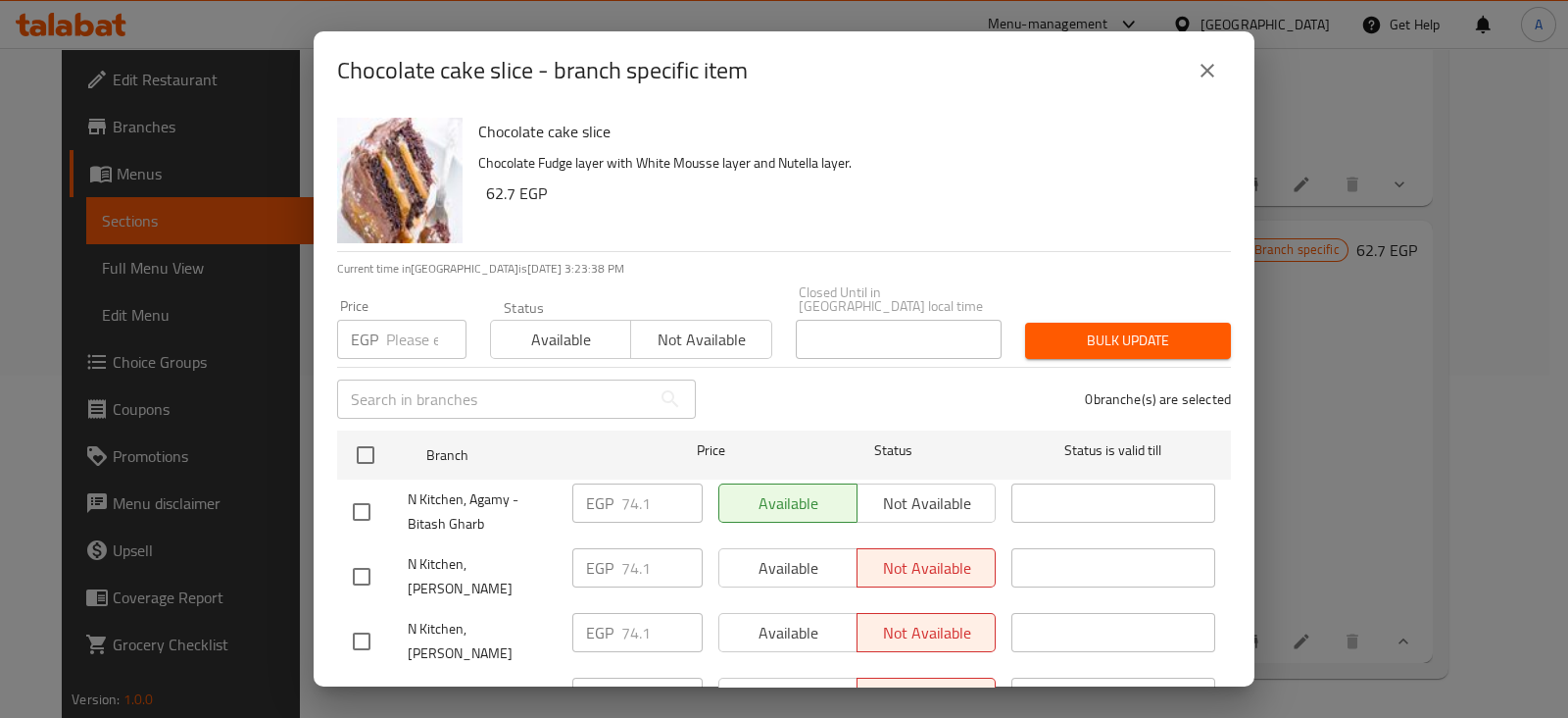
click at [420, 320] on input "number" at bounding box center [426, 340] width 80 height 40
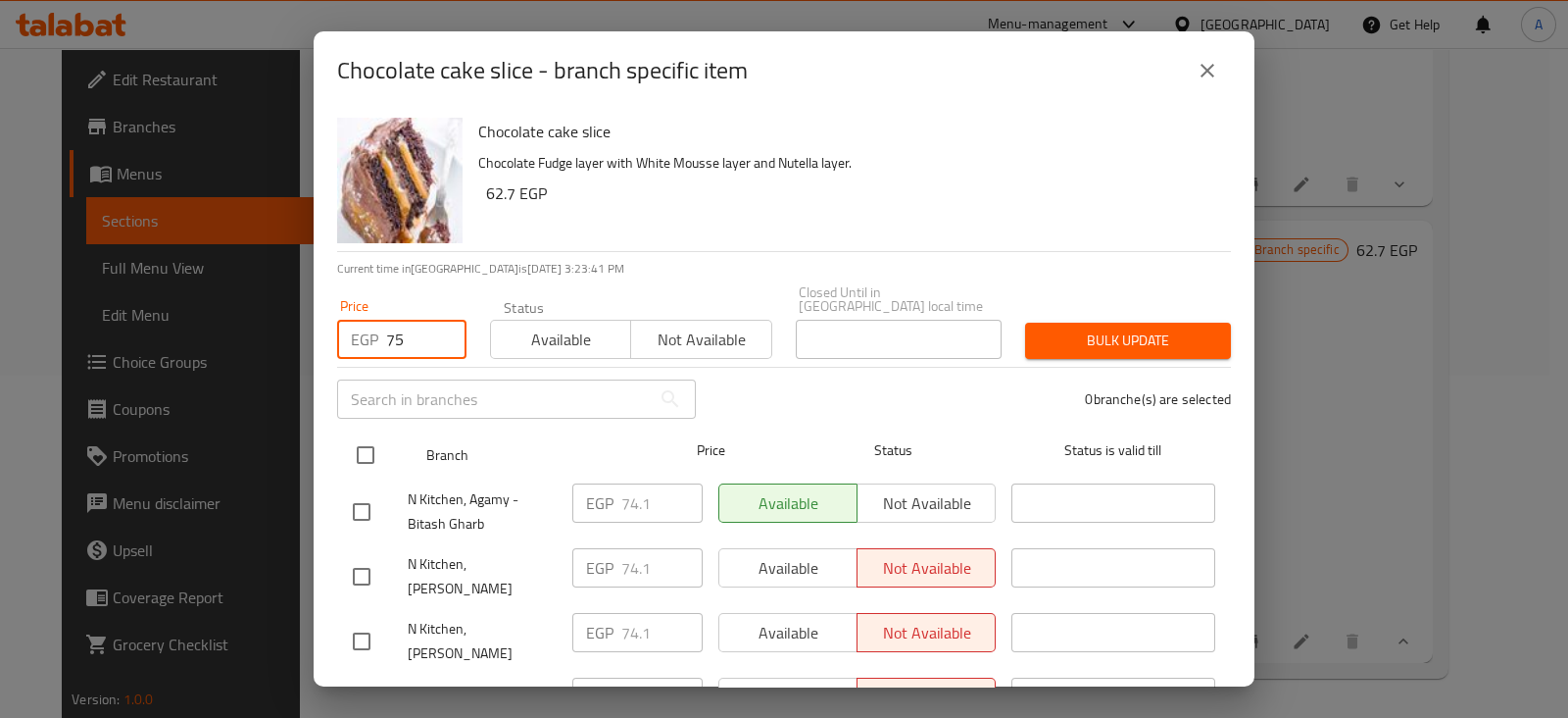
type input "75"
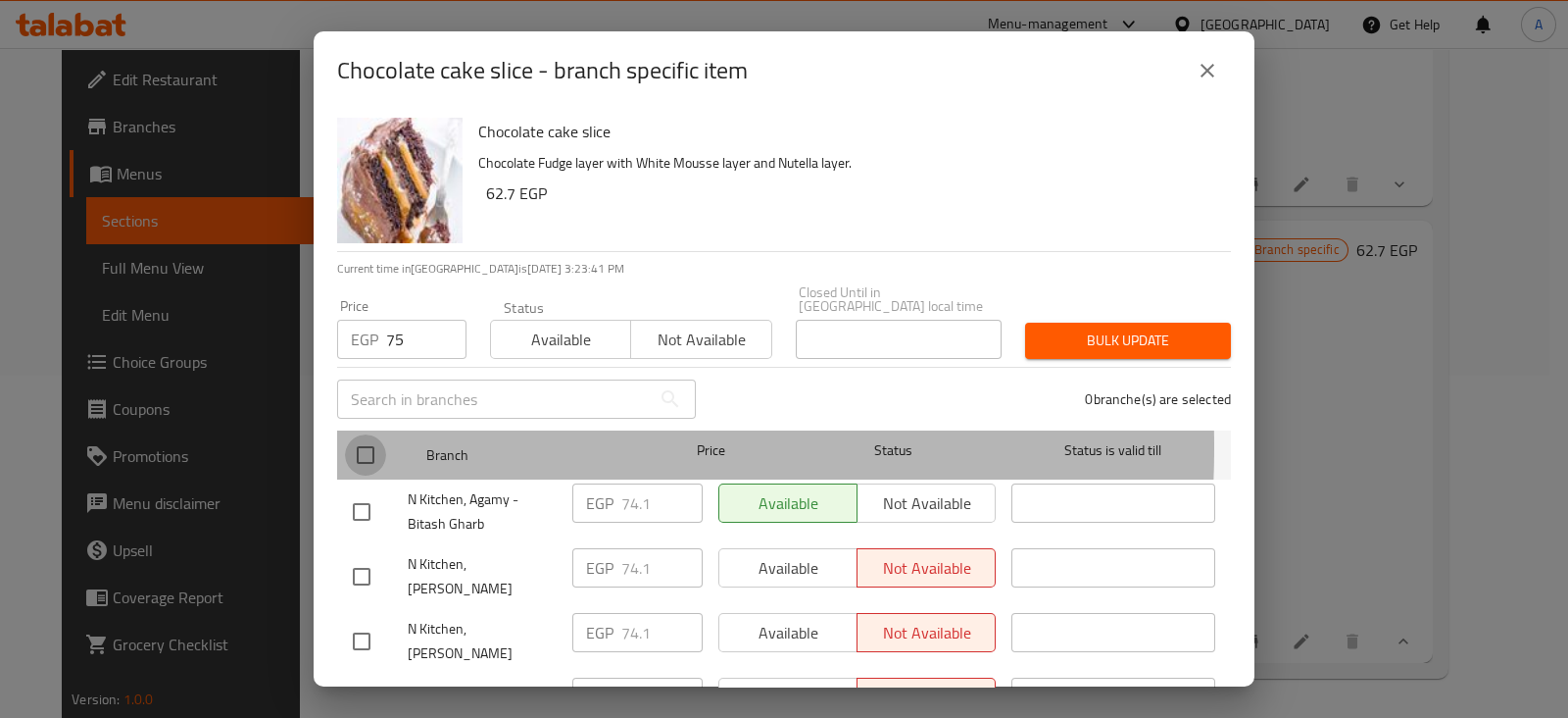
drag, startPoint x: 365, startPoint y: 434, endPoint x: 457, endPoint y: 399, distance: 98.4
click at [367, 434] on input "checkbox" at bounding box center [365, 455] width 42 height 42
checkbox input "true"
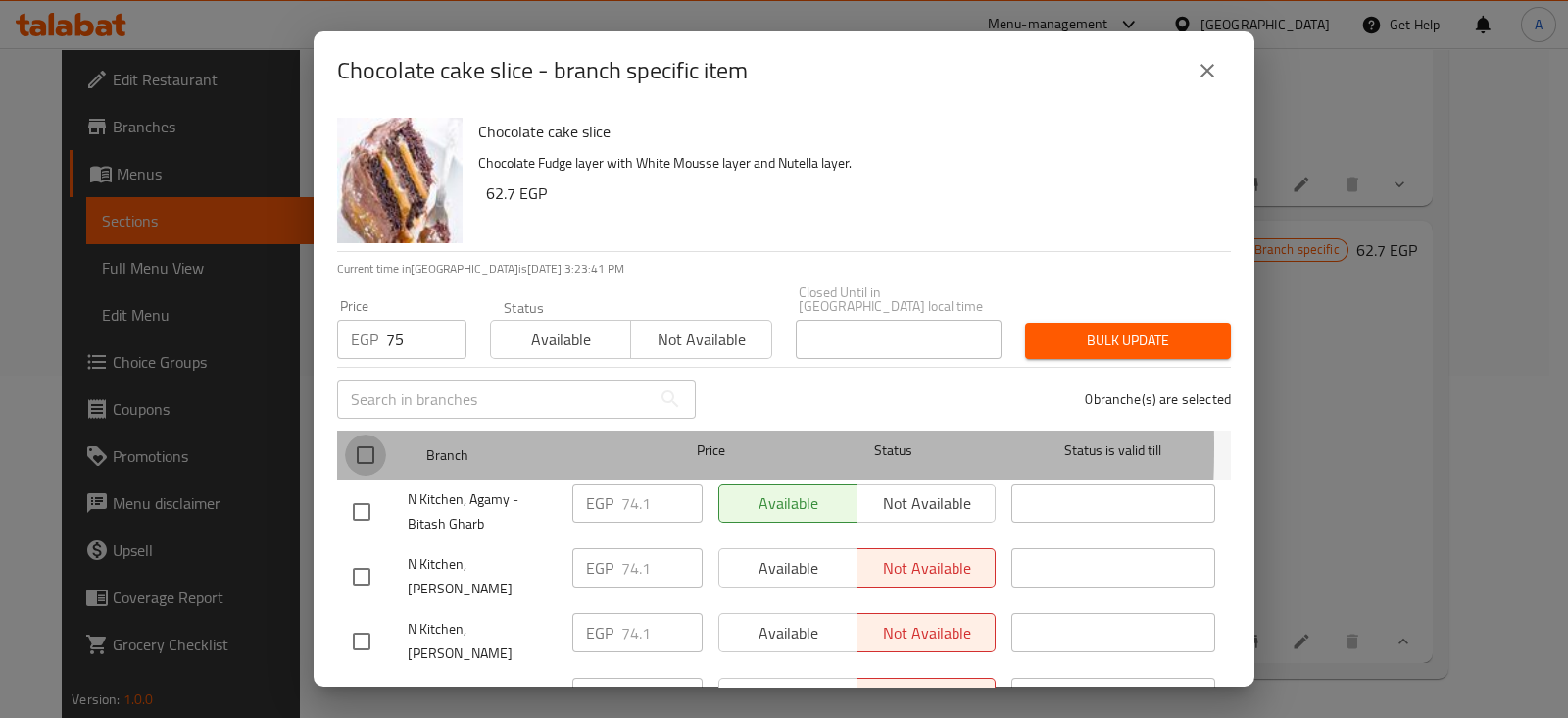
checkbox input "true"
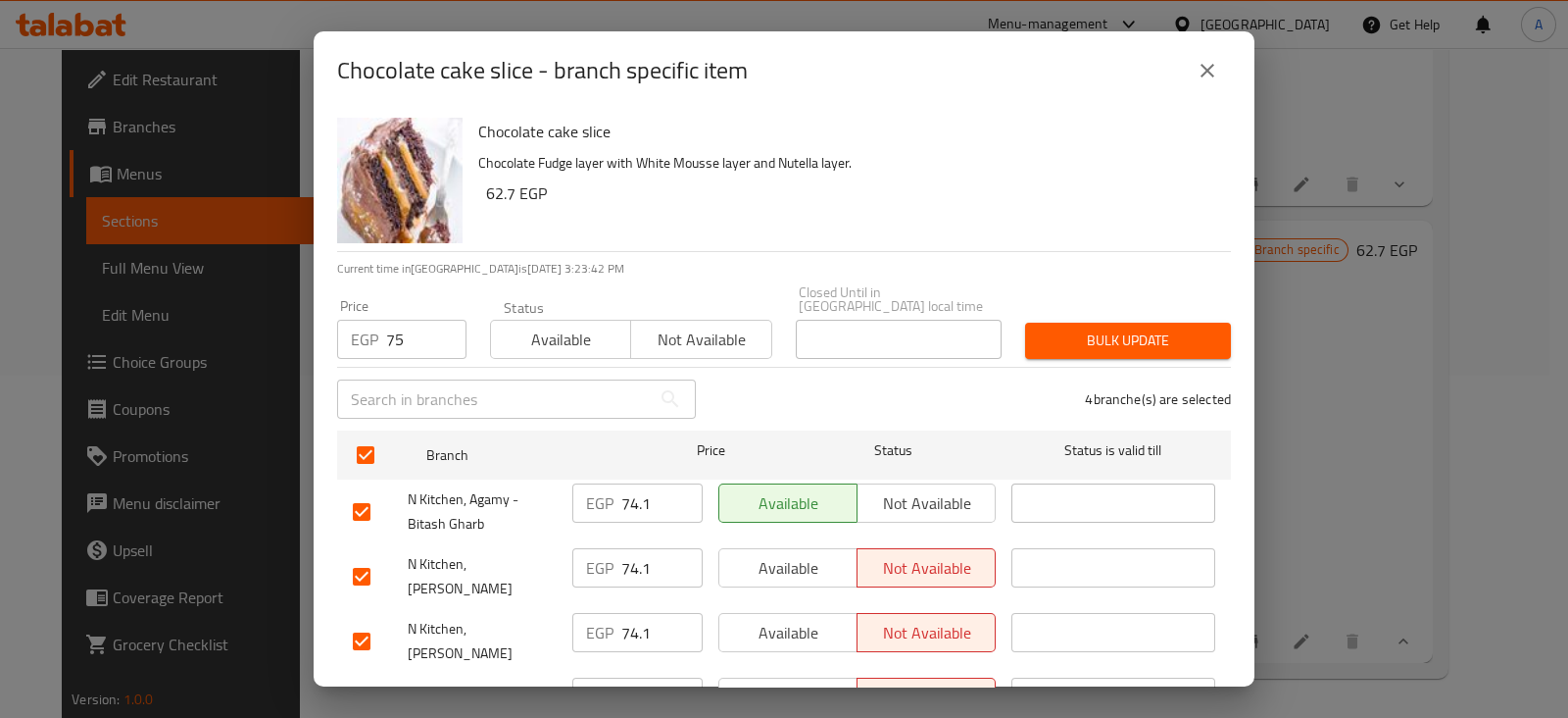
click at [1073, 339] on button "Bulk update" at bounding box center [1127, 341] width 206 height 37
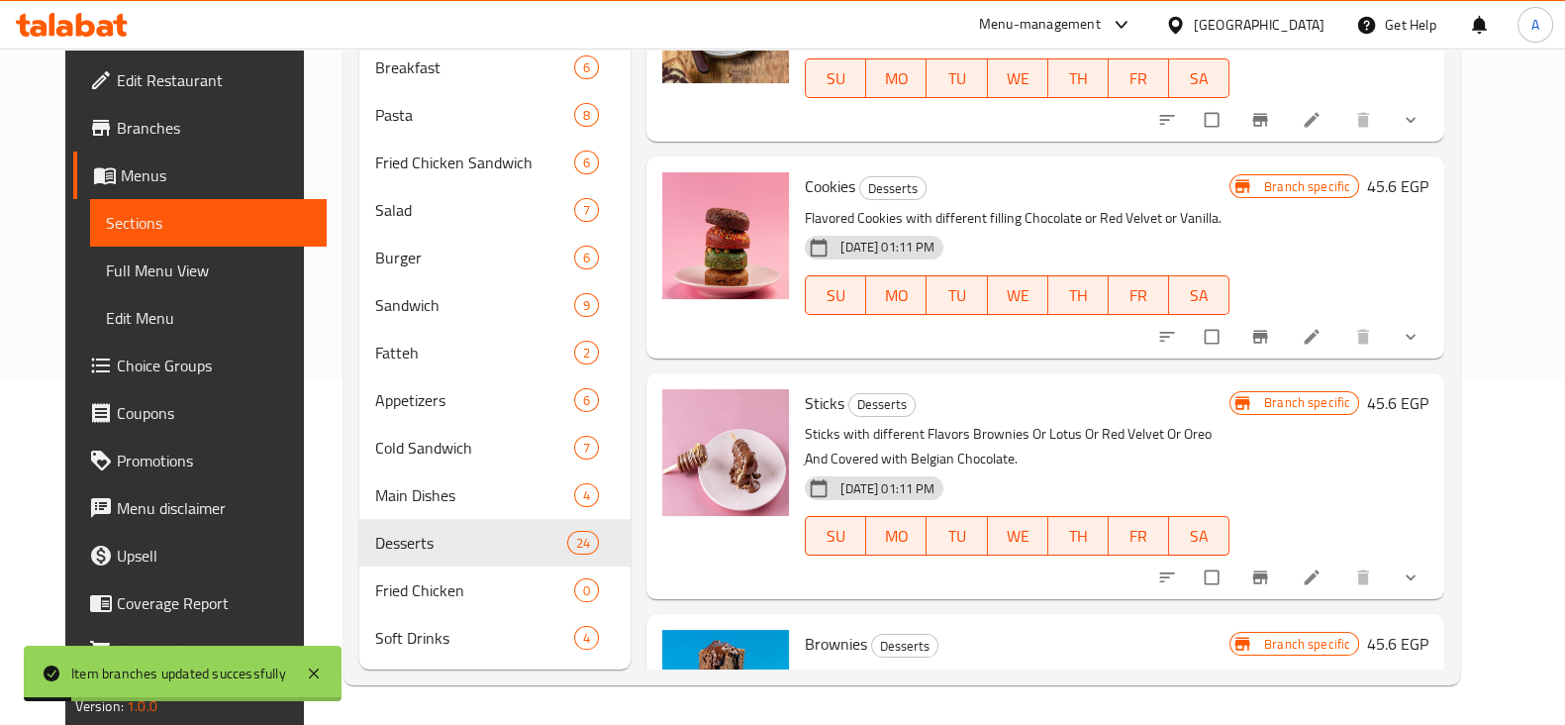
scroll to position [0, 0]
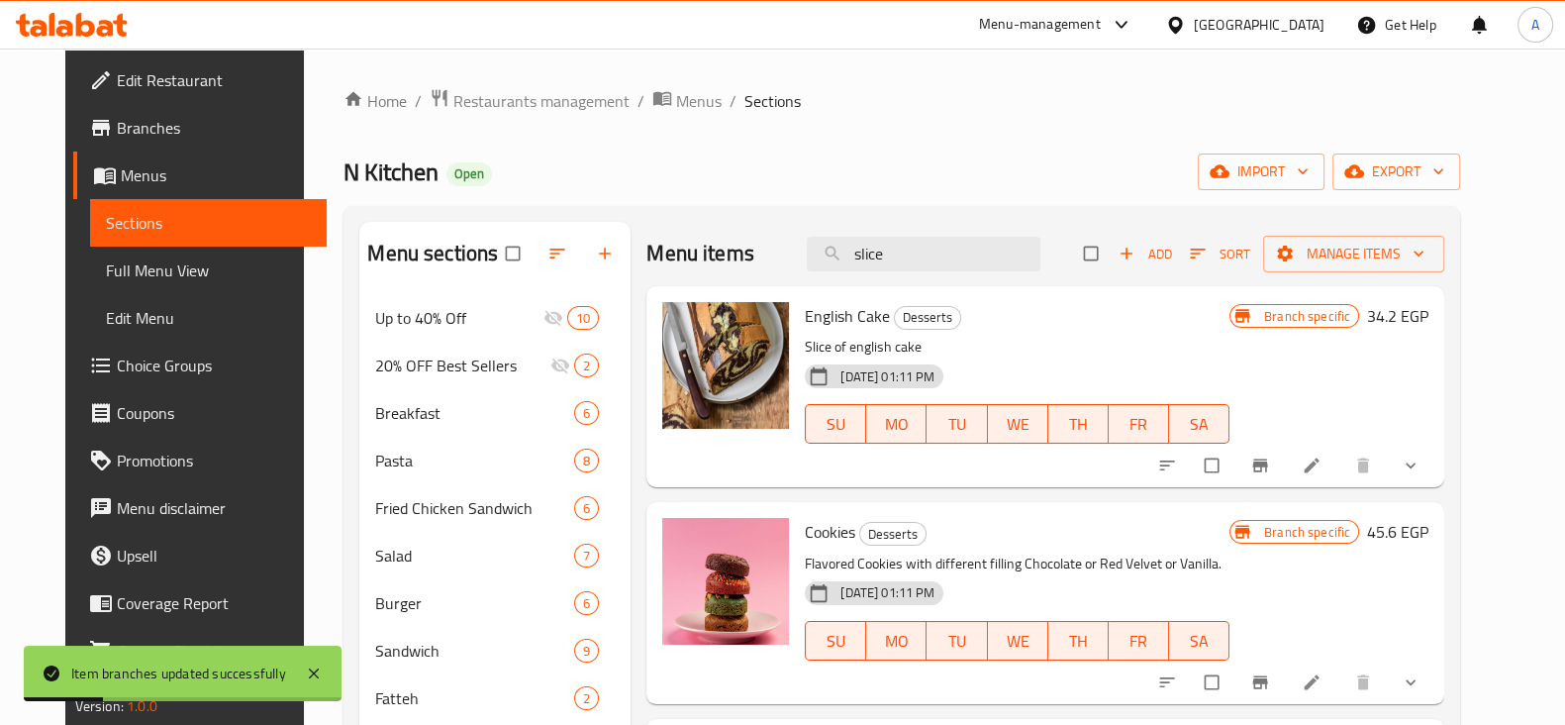
drag, startPoint x: 954, startPoint y: 253, endPoint x: 625, endPoint y: 217, distance: 331.6
click at [625, 217] on div "Menu sections Up to 40% Off 10 20% OFF Best Sellers 2 Breakfast 6 Pasta 8 Fried…" at bounding box center [901, 618] width 1117 height 825
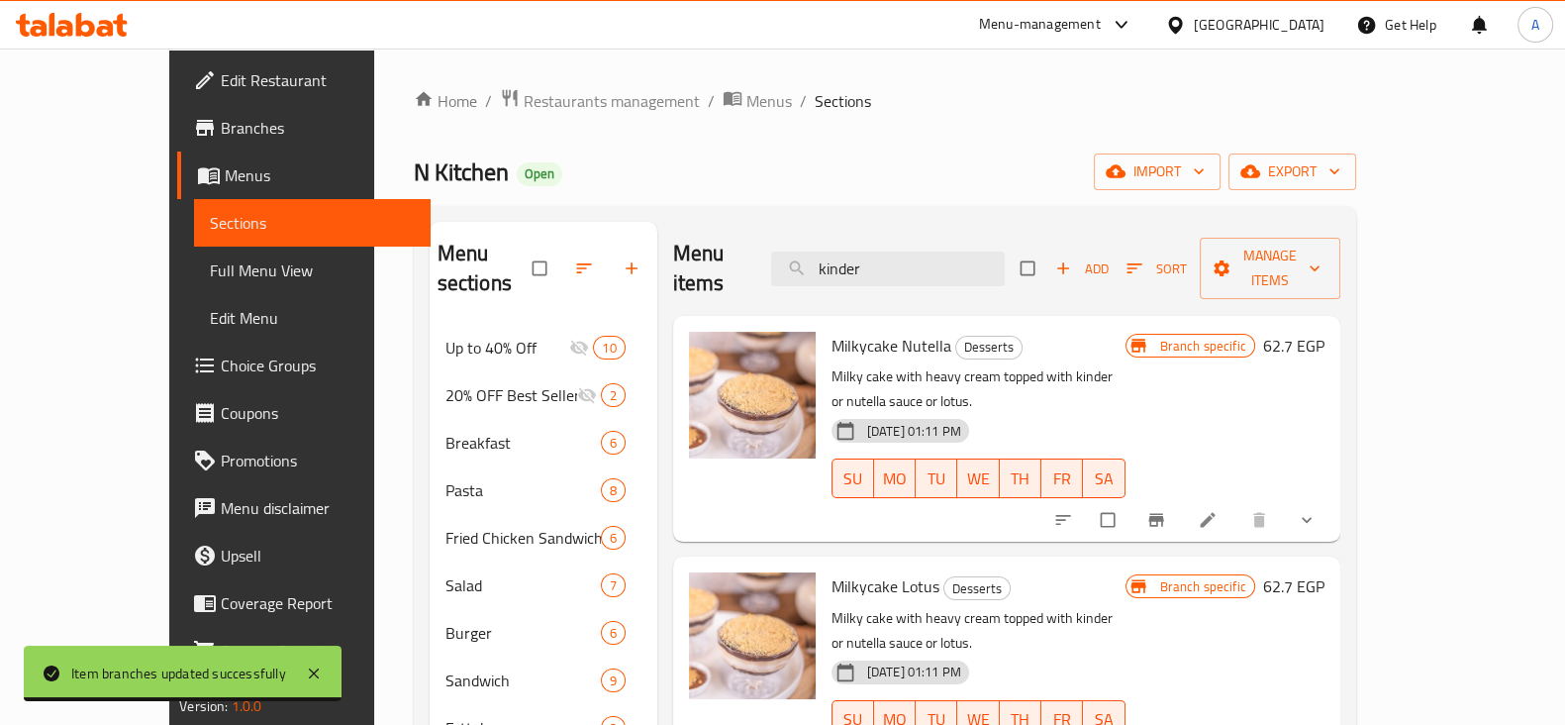
drag, startPoint x: 974, startPoint y: 254, endPoint x: 737, endPoint y: 254, distance: 236.6
click at [737, 254] on div "Menu items kinder Add Sort Manage items" at bounding box center [1006, 269] width 667 height 94
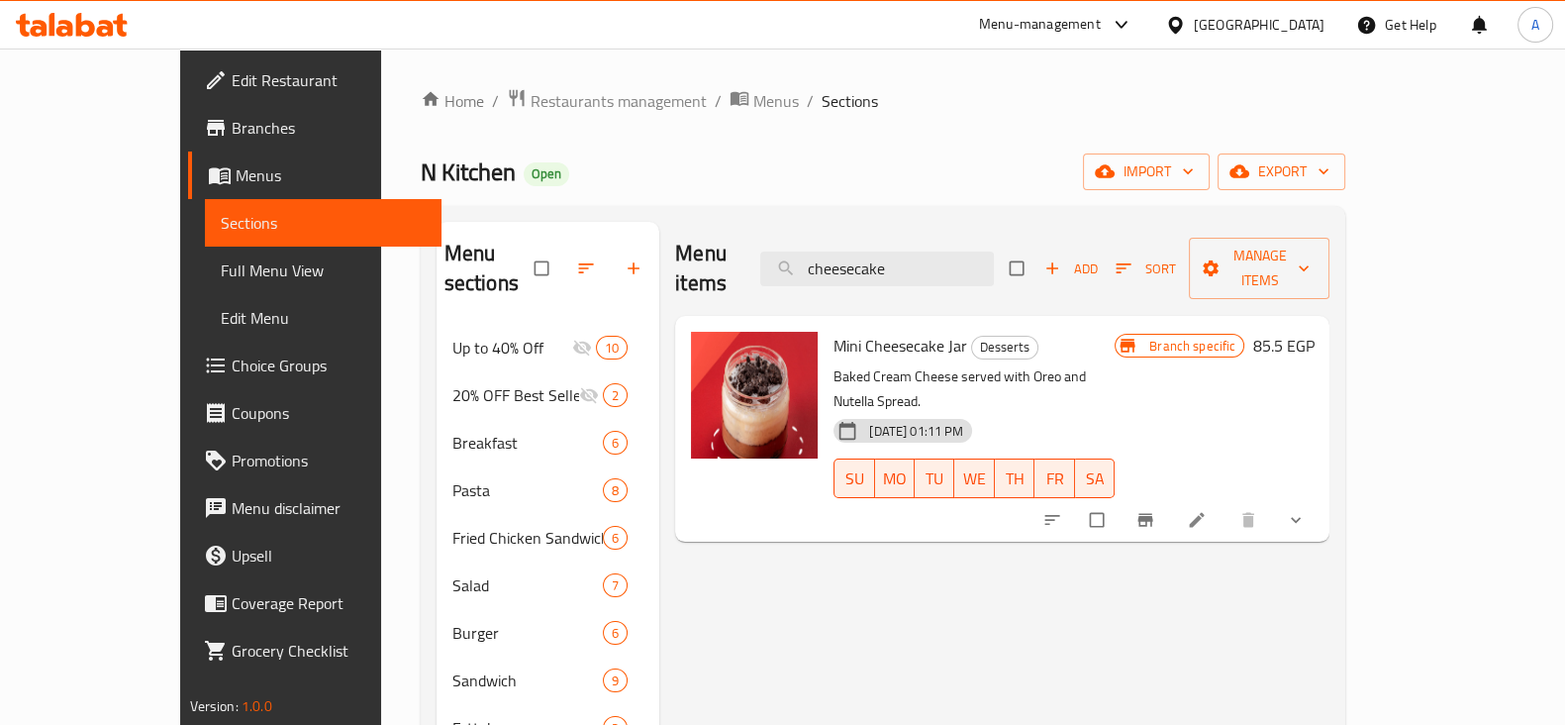
type input "cheesecake"
click at [1089, 39] on div "Menu-management" at bounding box center [1056, 25] width 186 height 48
click at [1101, 33] on div "Menu-management" at bounding box center [1040, 25] width 122 height 24
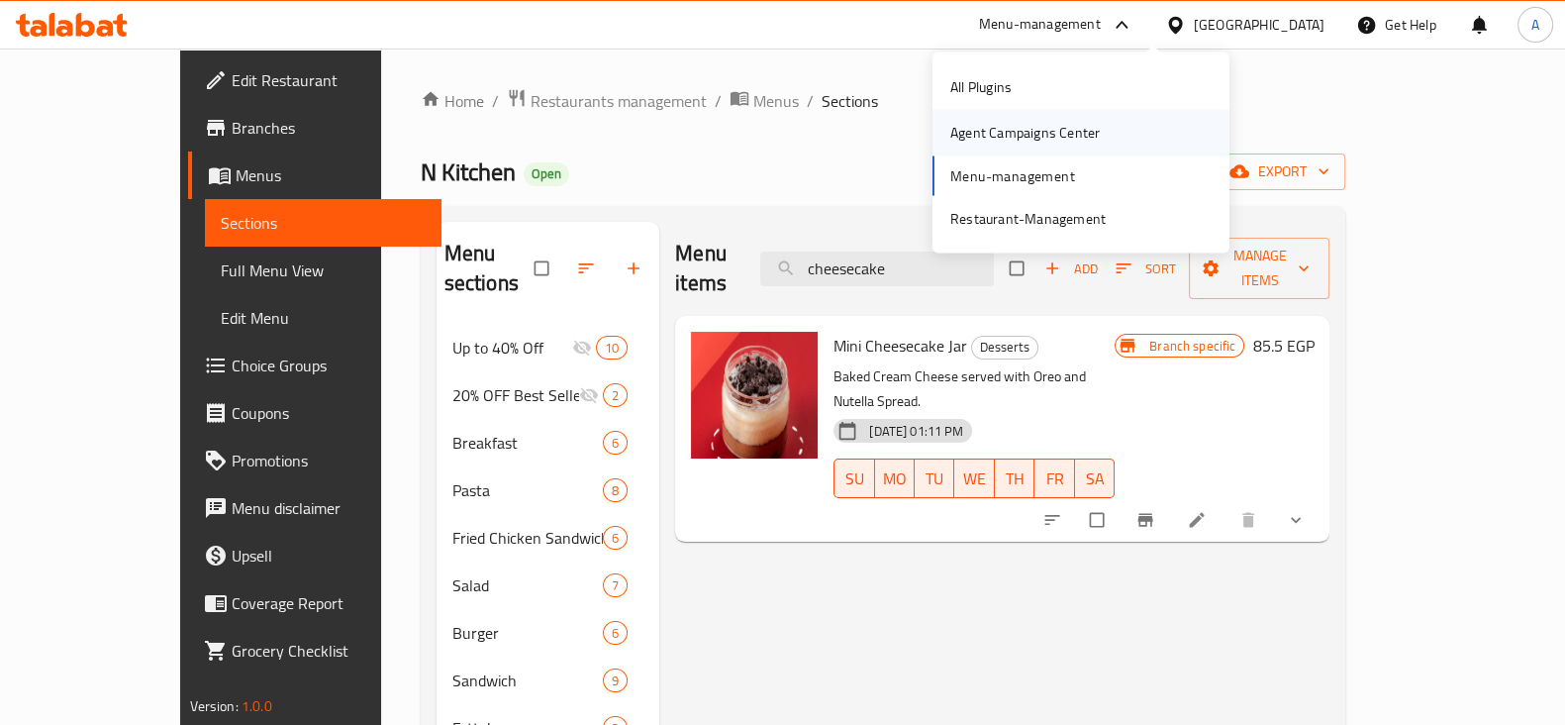
click at [1092, 115] on div "Agent Campaigns Center" at bounding box center [1024, 133] width 181 height 46
